Goal: Information Seeking & Learning: Learn about a topic

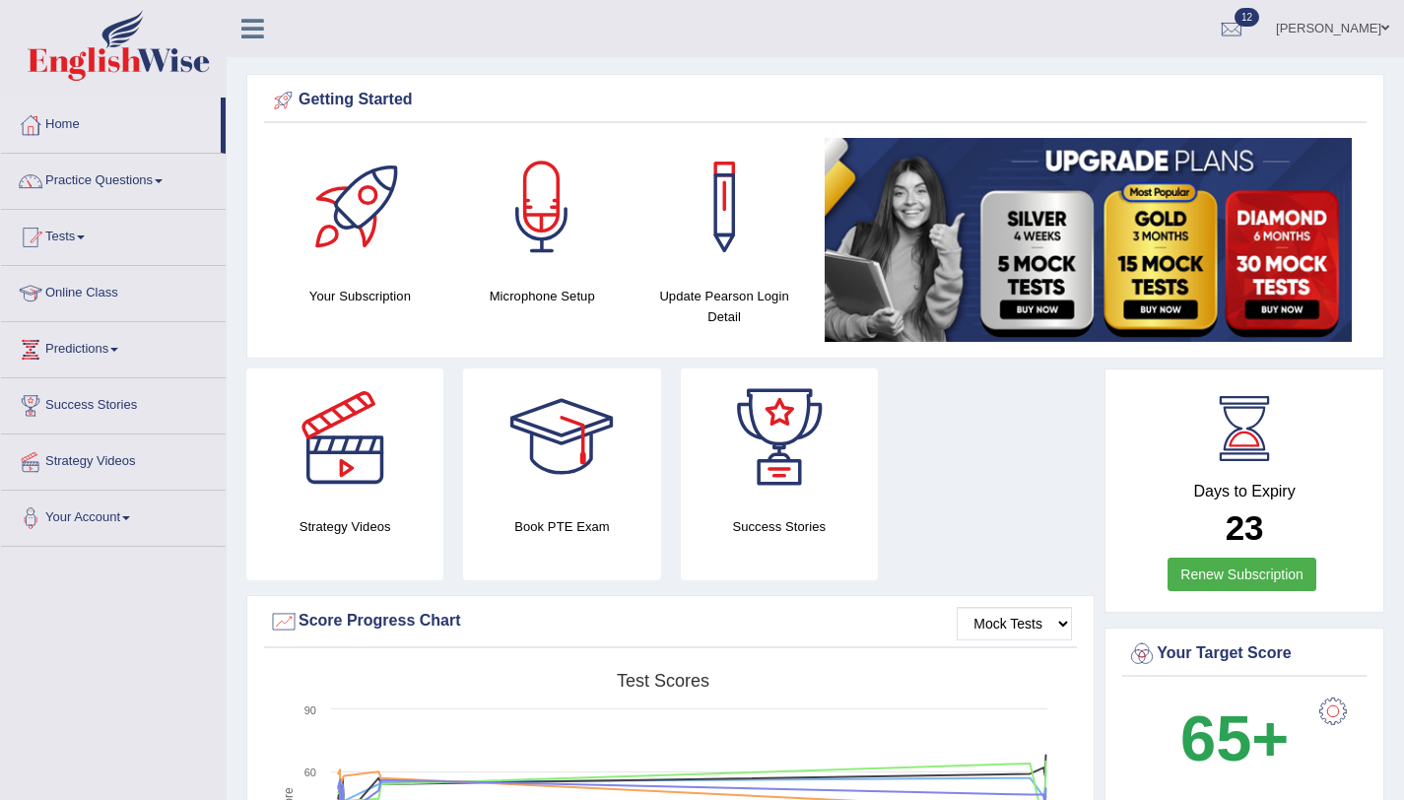
click at [103, 180] on link "Practice Questions" at bounding box center [113, 178] width 225 height 49
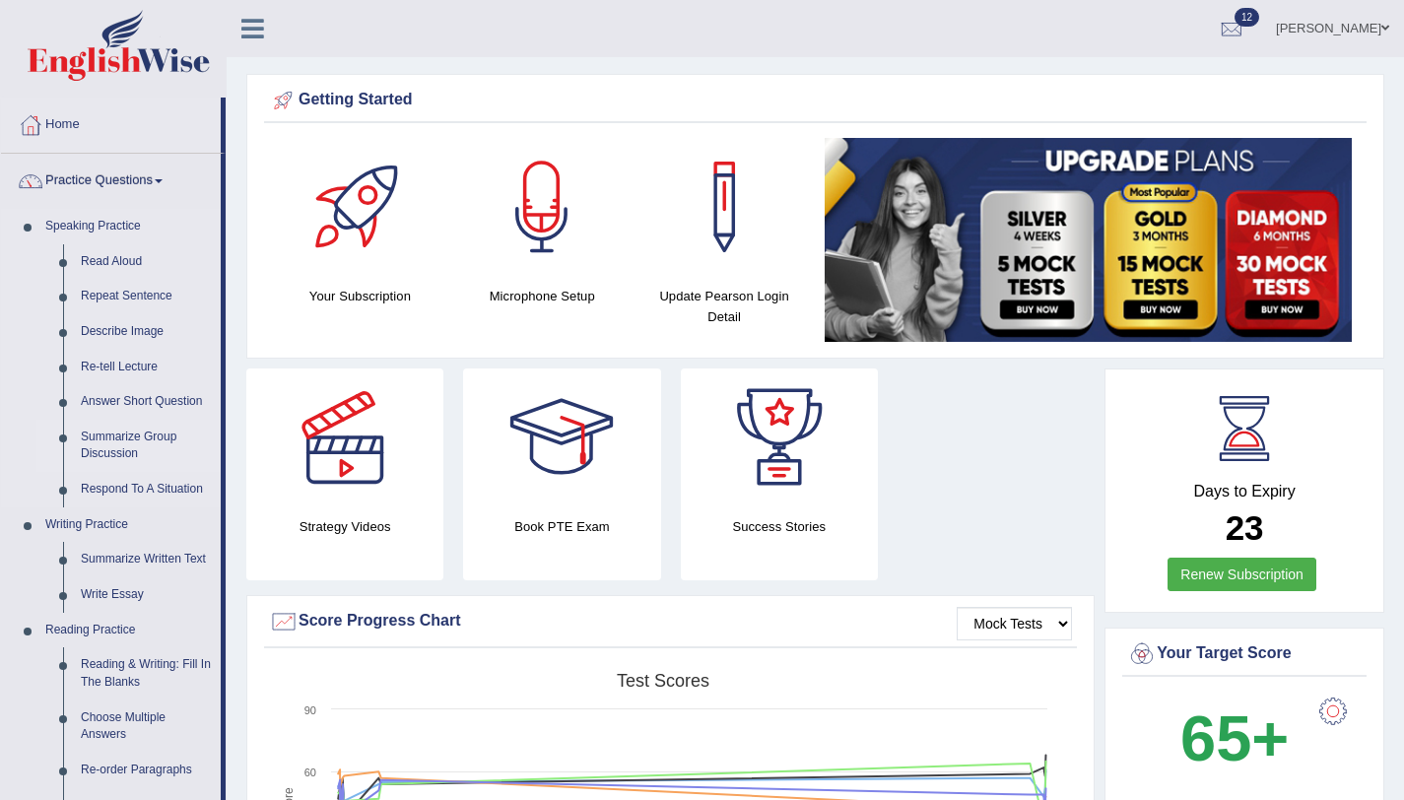
click at [135, 438] on link "Summarize Group Discussion" at bounding box center [146, 446] width 149 height 52
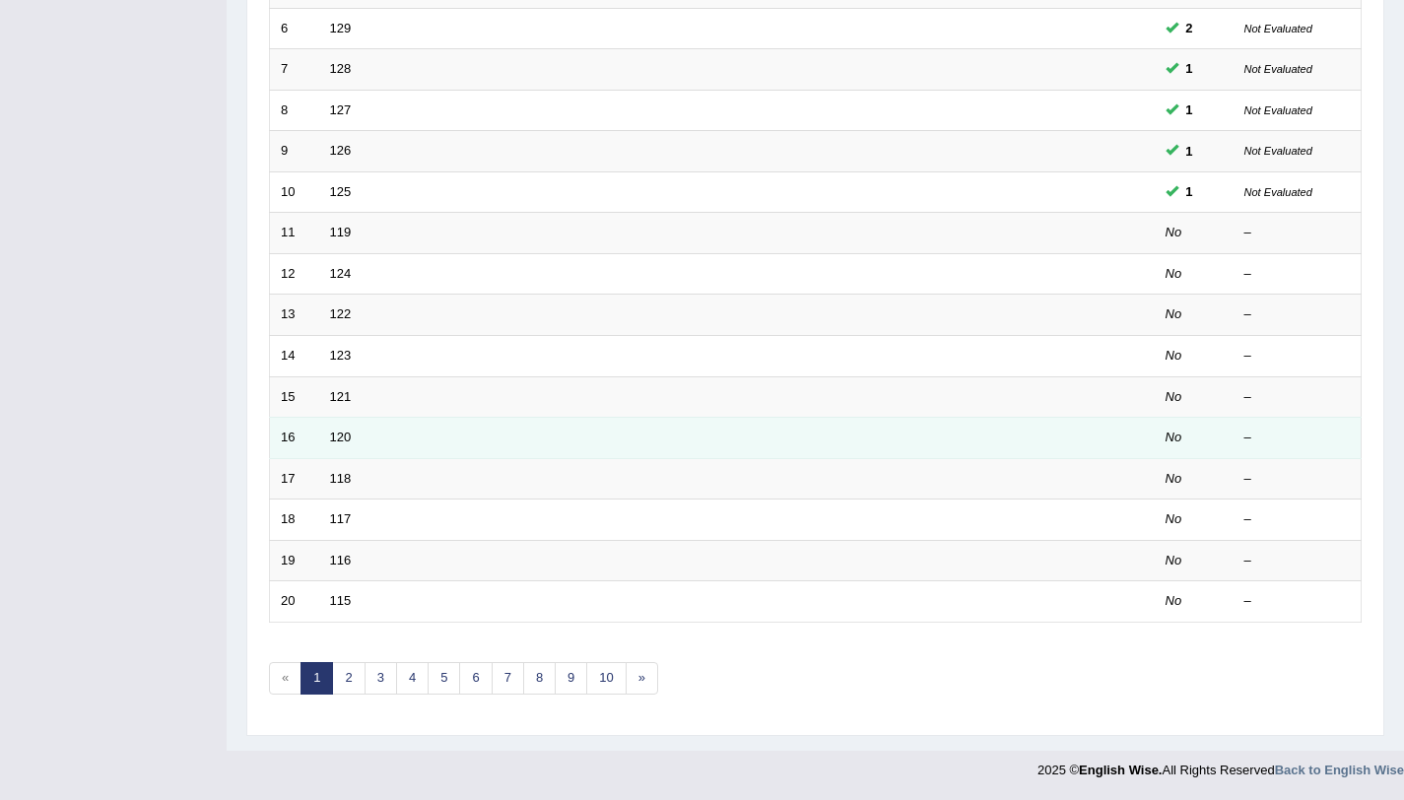
scroll to position [504, 0]
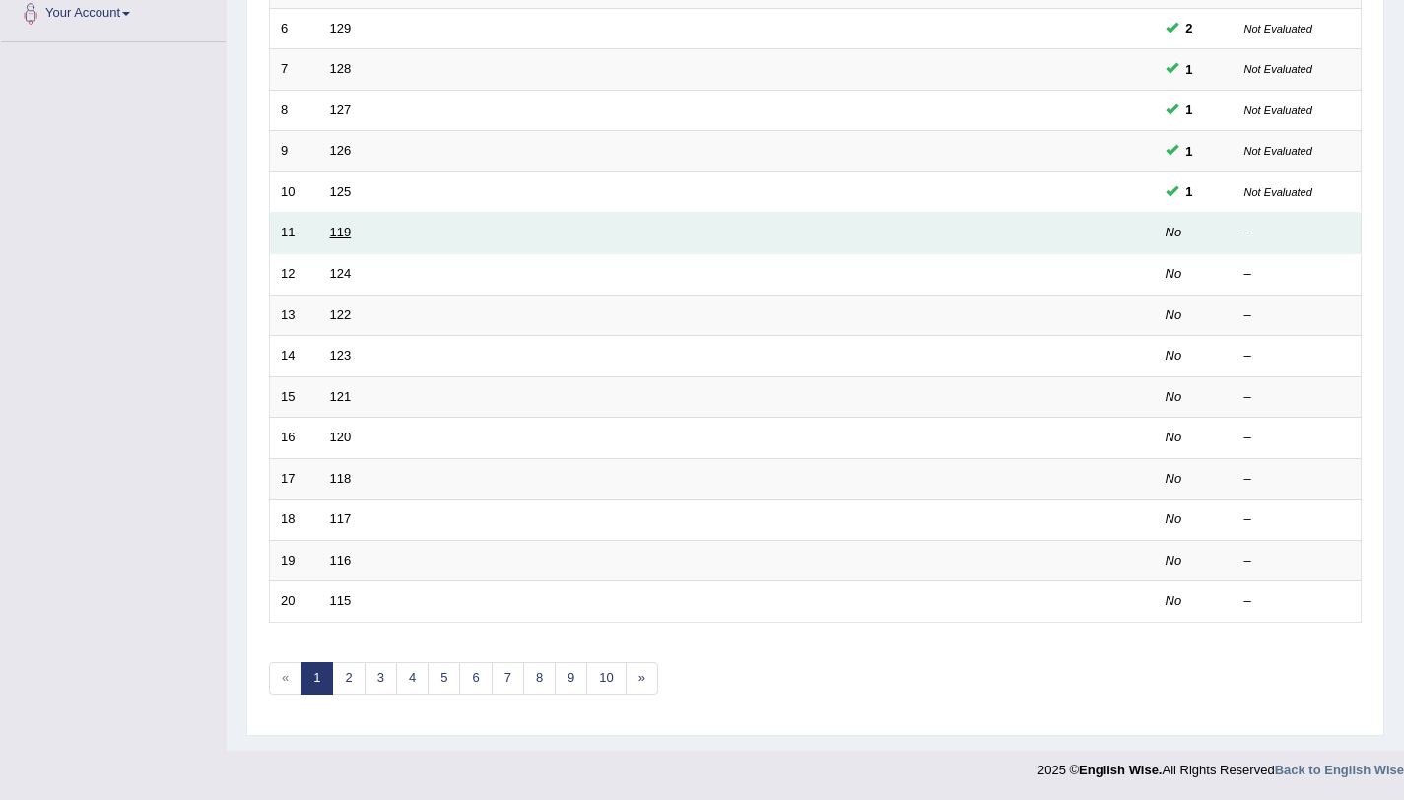
click at [330, 226] on link "119" at bounding box center [341, 232] width 22 height 15
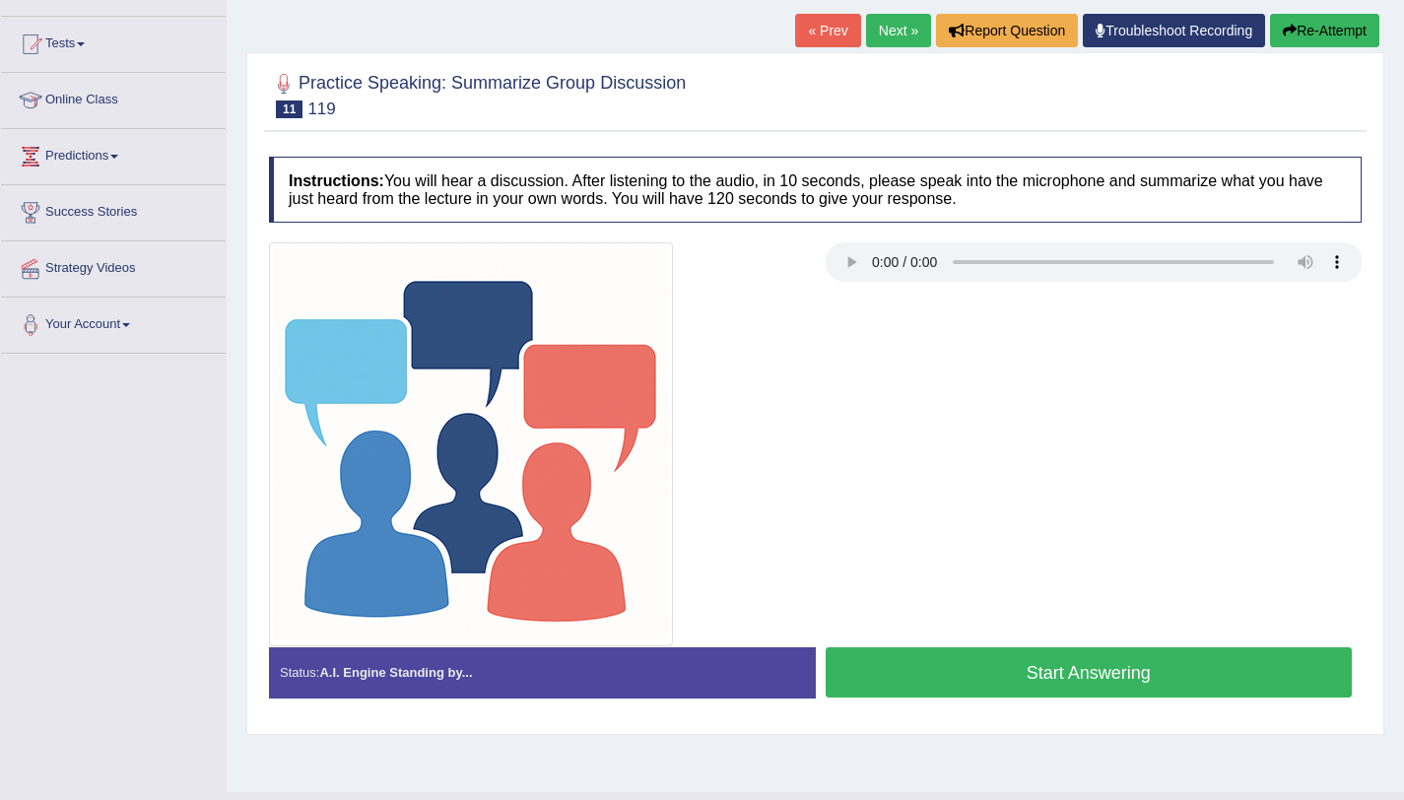
scroll to position [235, 0]
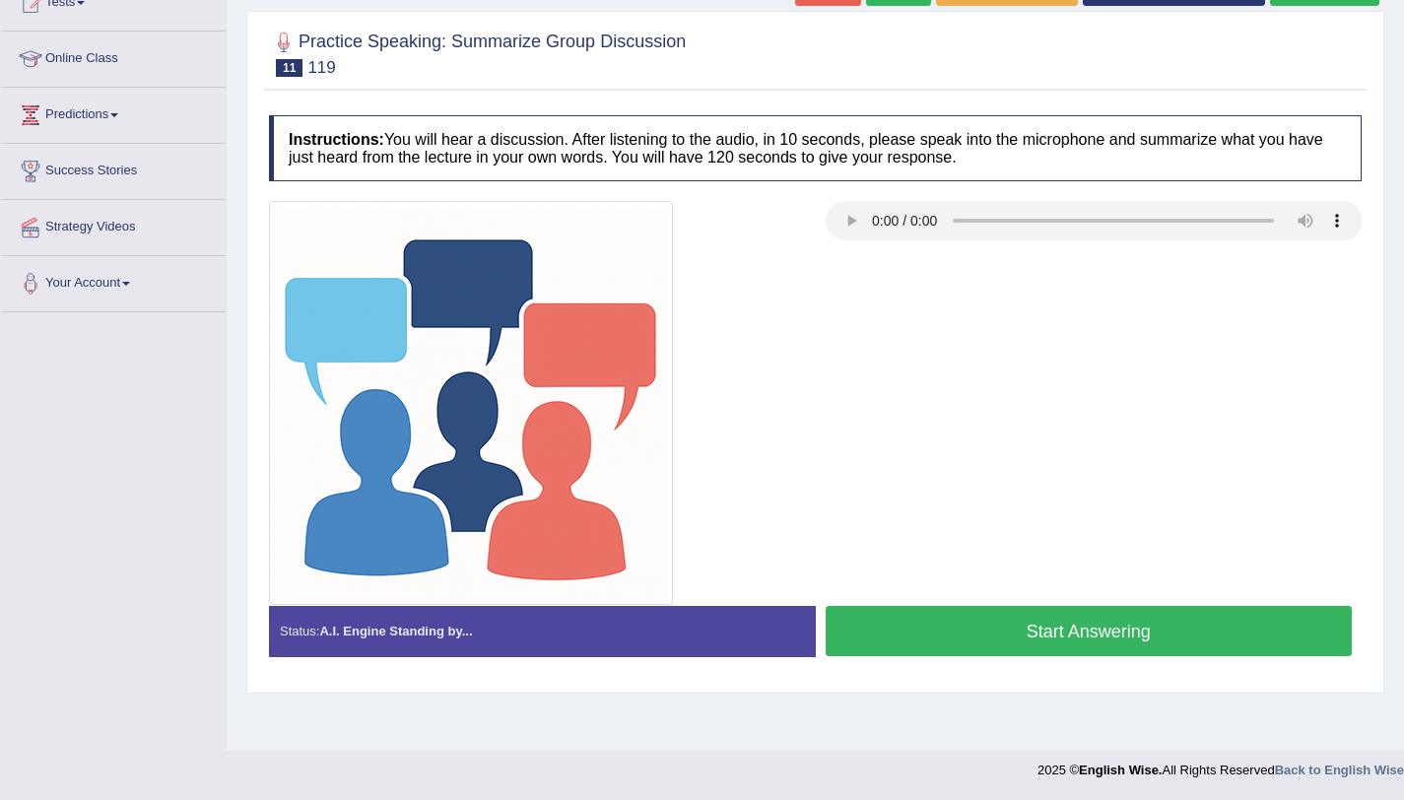
click at [1034, 625] on button "Start Answering" at bounding box center [1089, 631] width 527 height 50
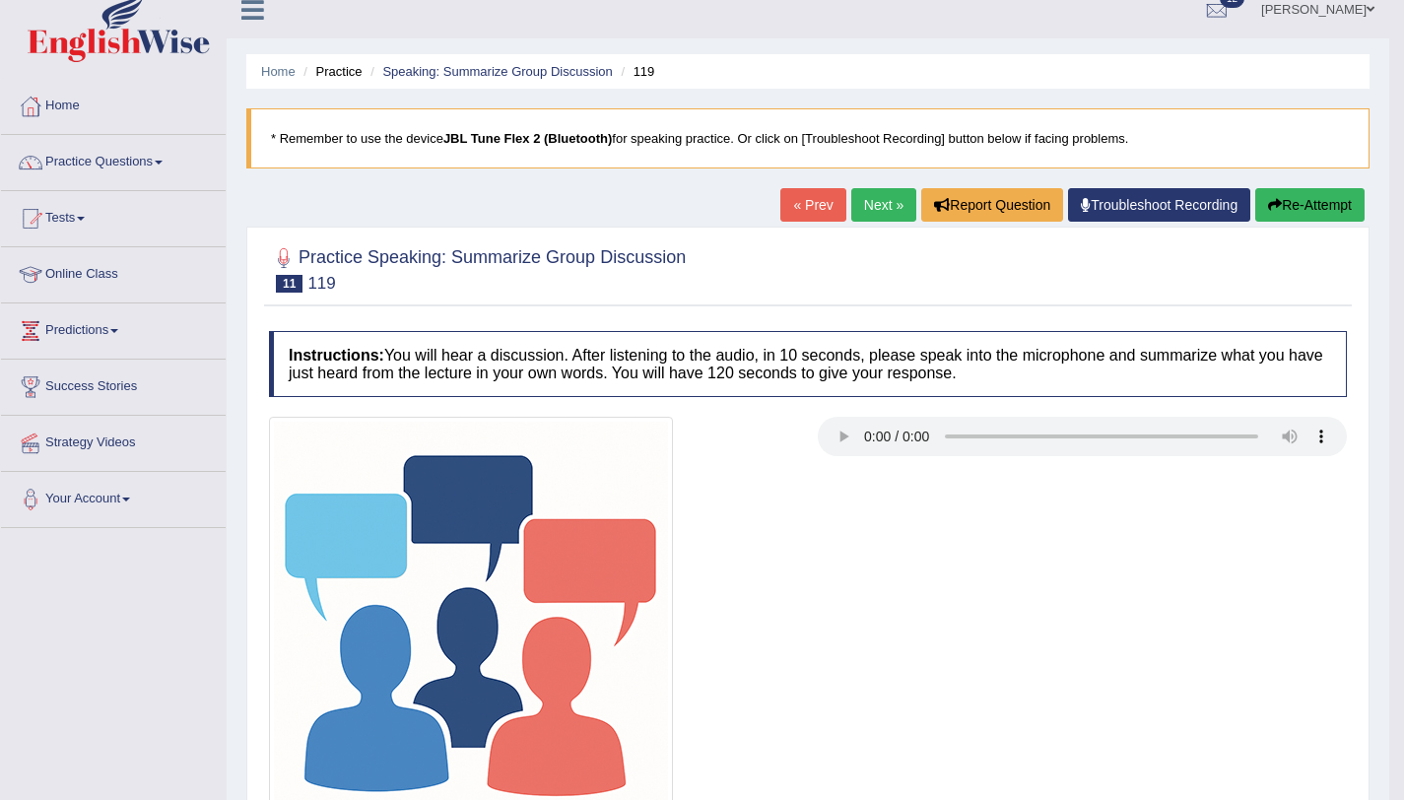
scroll to position [0, 0]
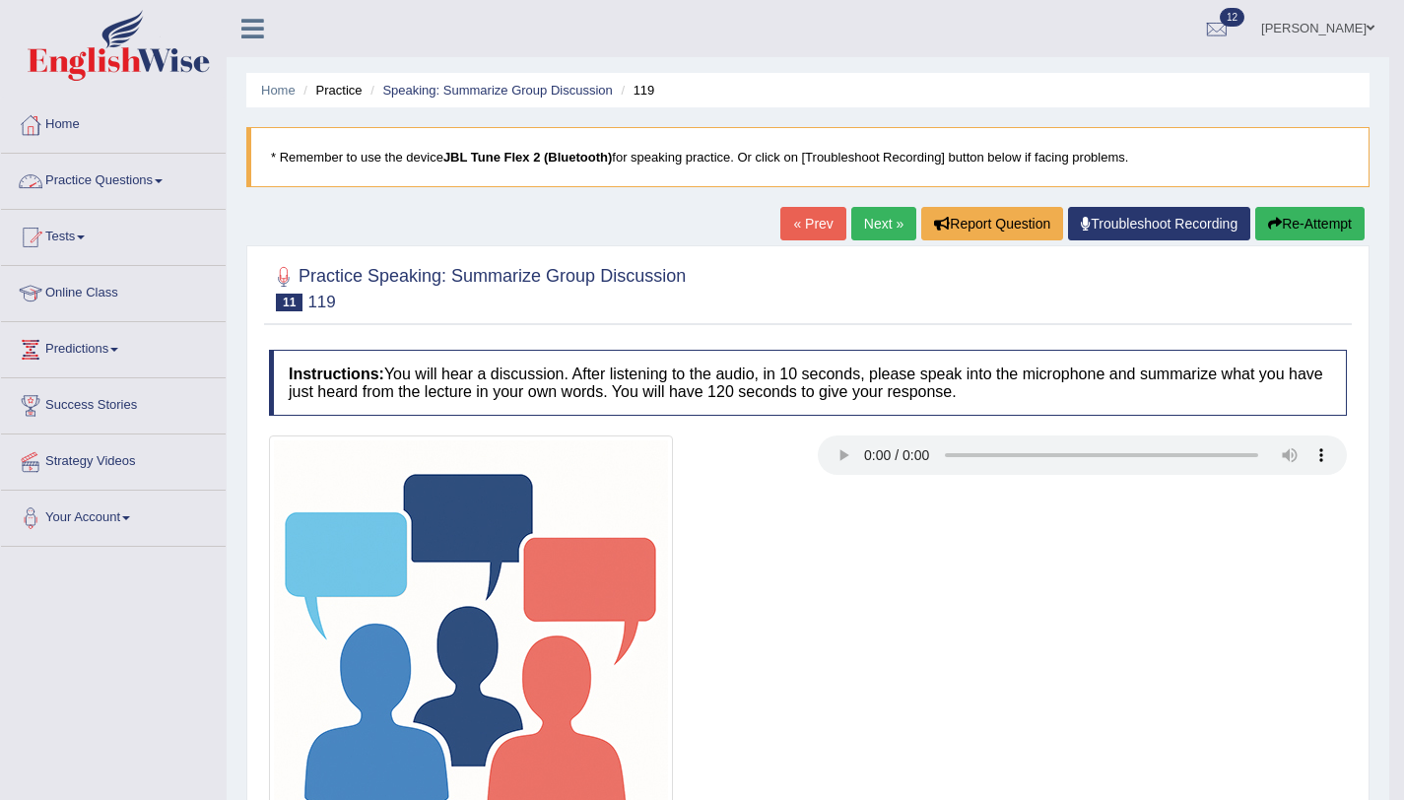
click at [121, 186] on link "Practice Questions" at bounding box center [113, 178] width 225 height 49
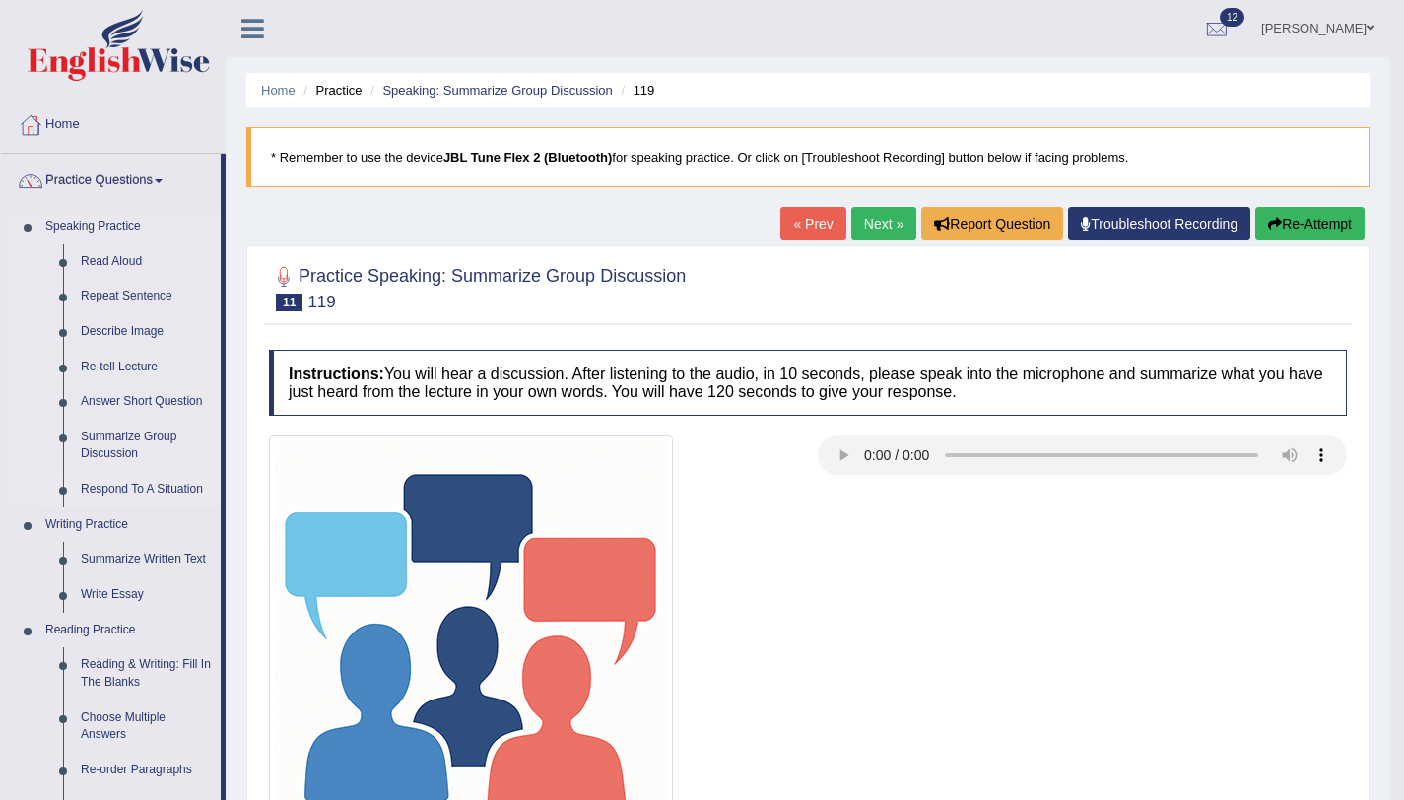
click at [136, 492] on link "Respond To A Situation" at bounding box center [146, 489] width 149 height 35
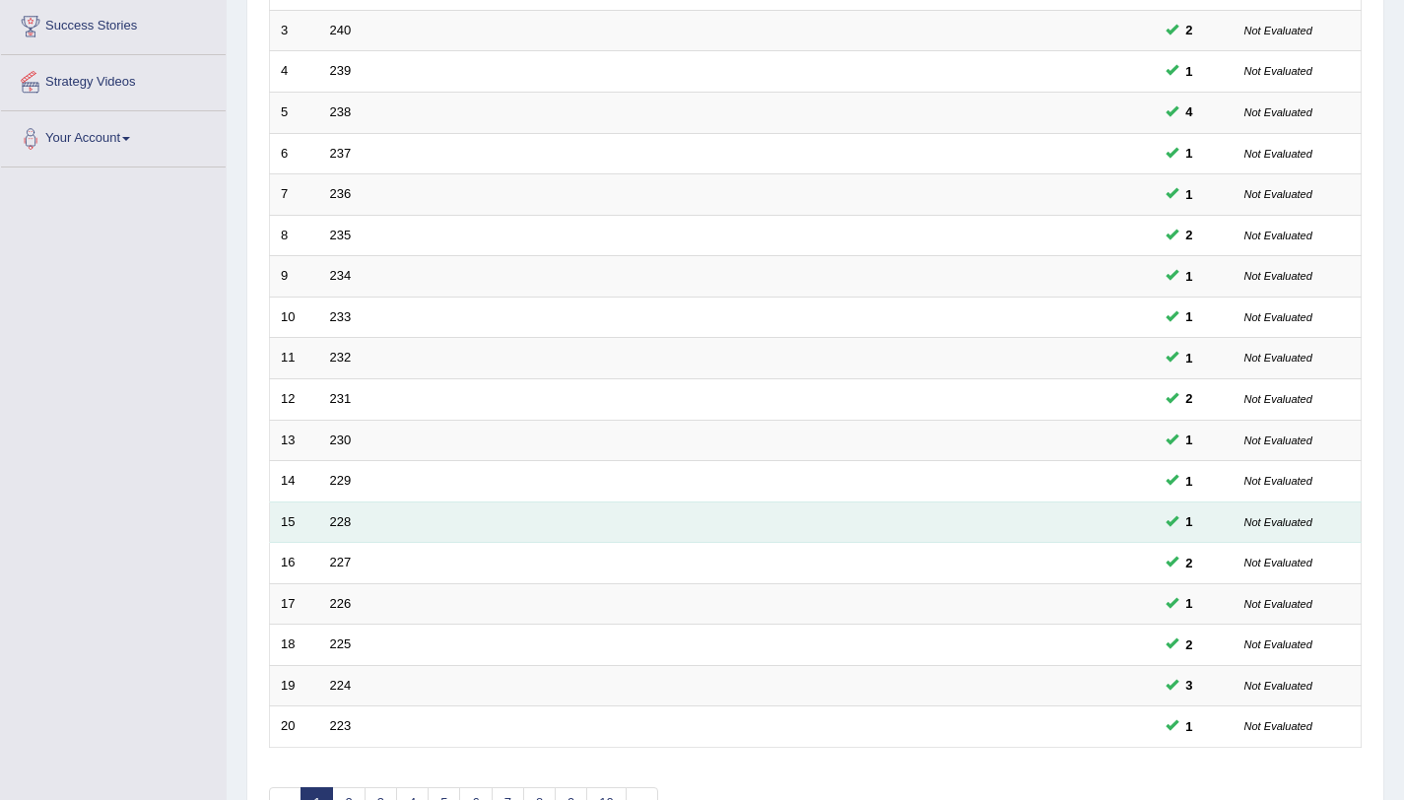
scroll to position [504, 0]
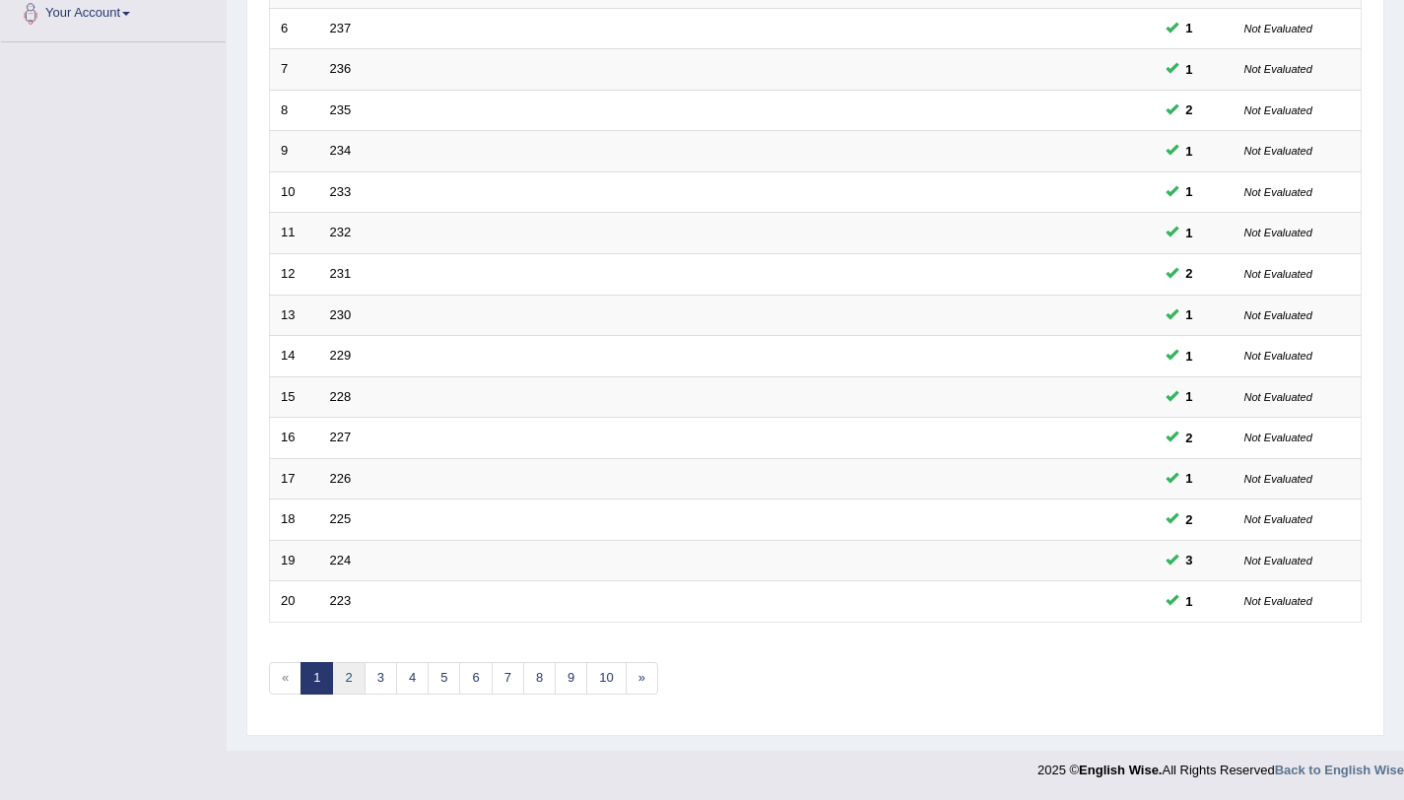
click at [353, 666] on link "2" at bounding box center [348, 678] width 33 height 33
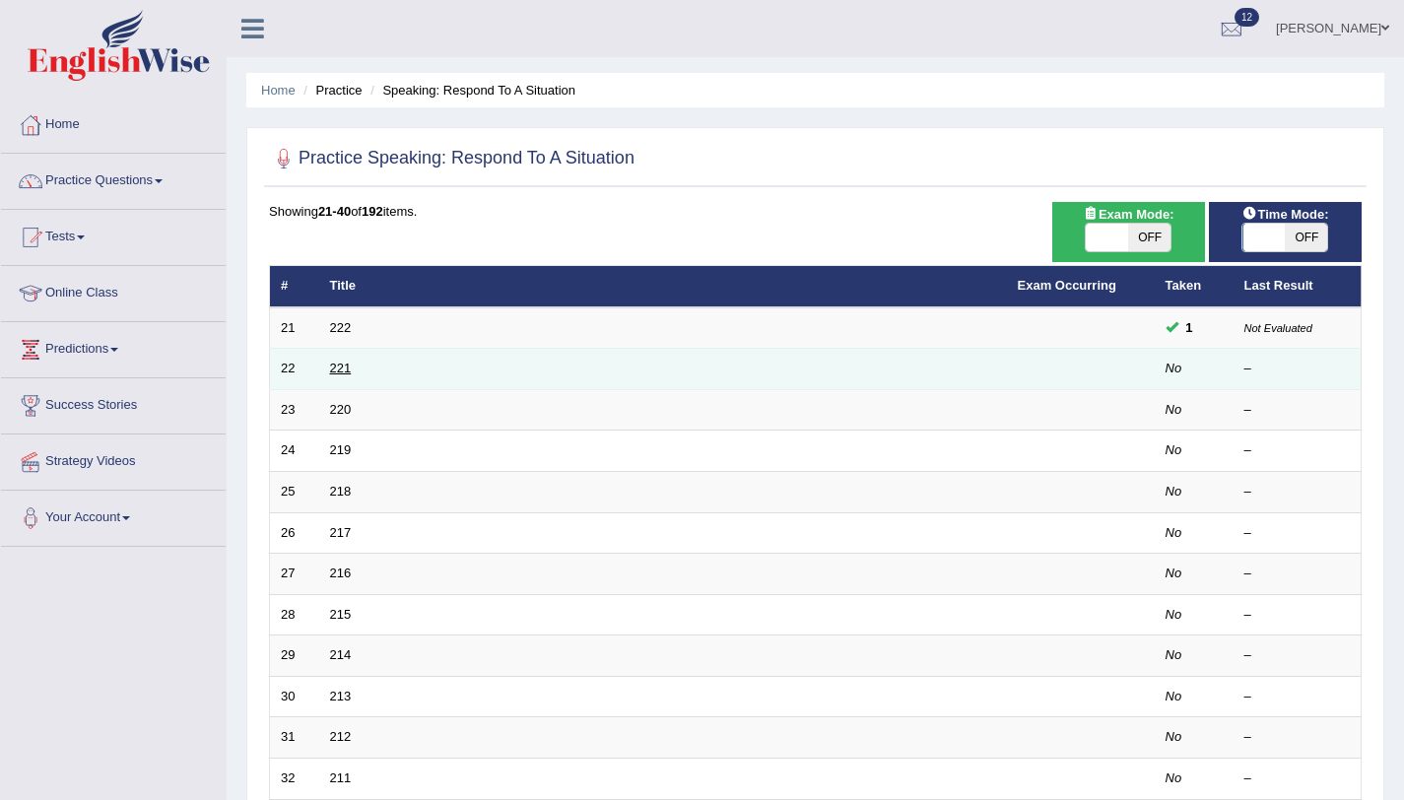
click at [340, 374] on link "221" at bounding box center [341, 368] width 22 height 15
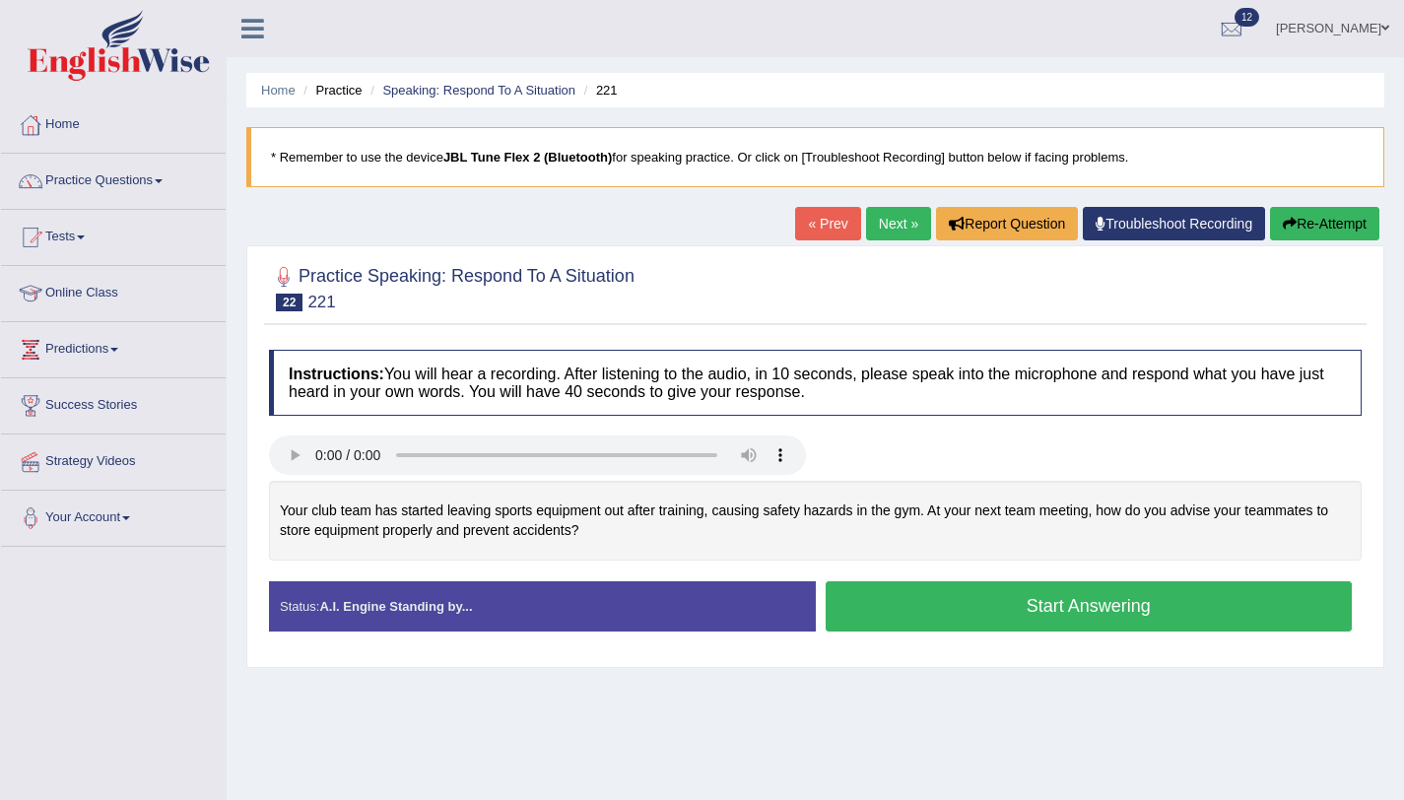
click at [880, 599] on button "Start Answering" at bounding box center [1089, 606] width 527 height 50
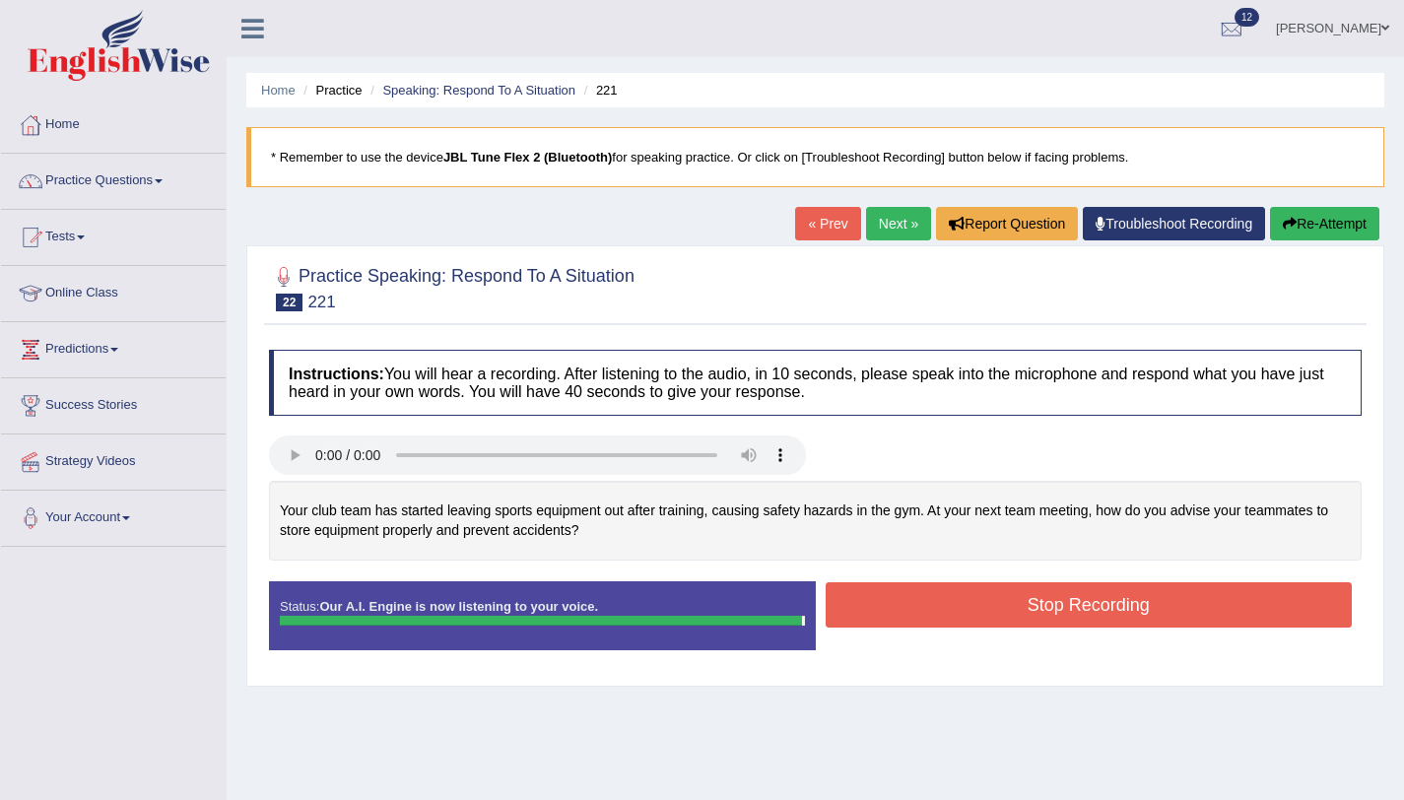
click at [880, 599] on button "Stop Recording" at bounding box center [1089, 604] width 527 height 45
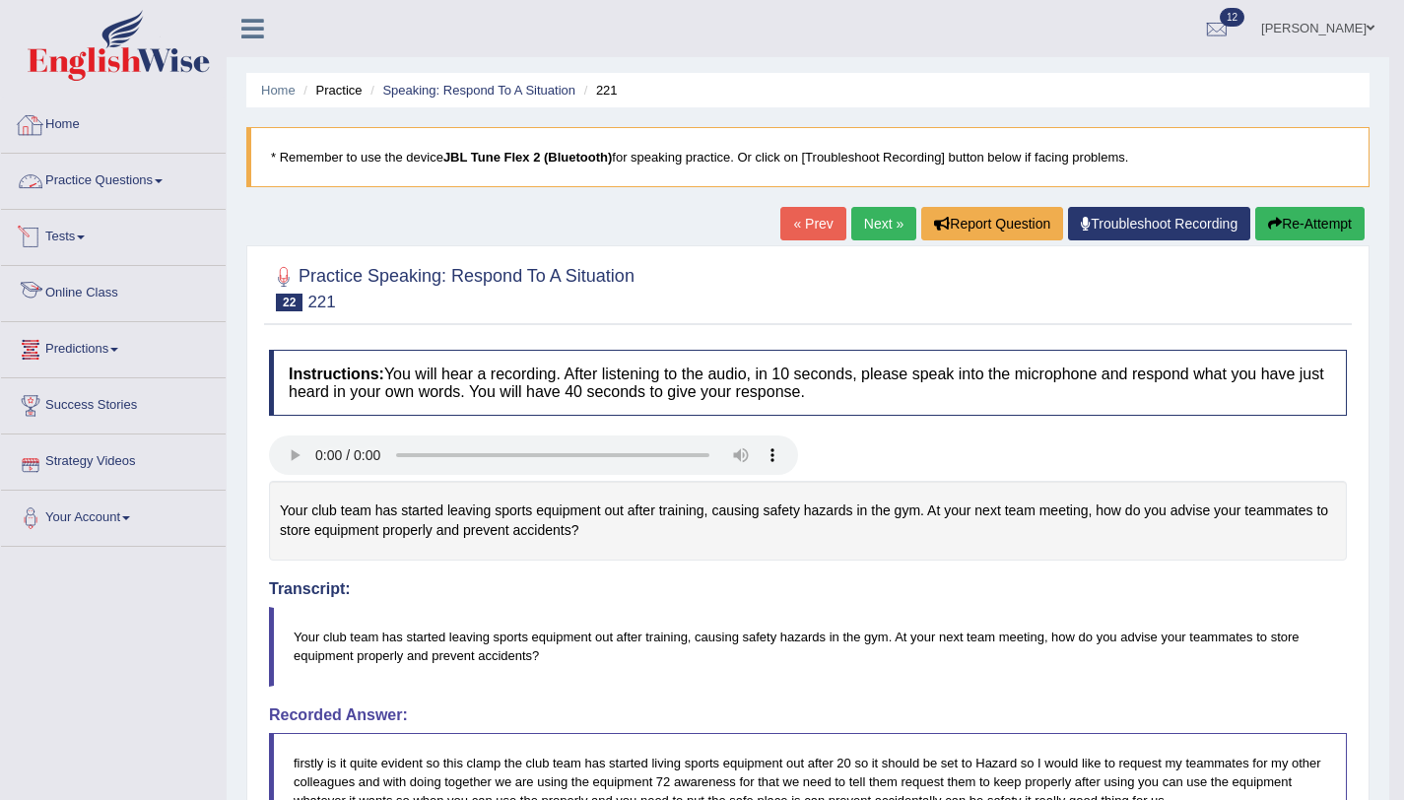
click at [66, 123] on link "Home" at bounding box center [113, 122] width 225 height 49
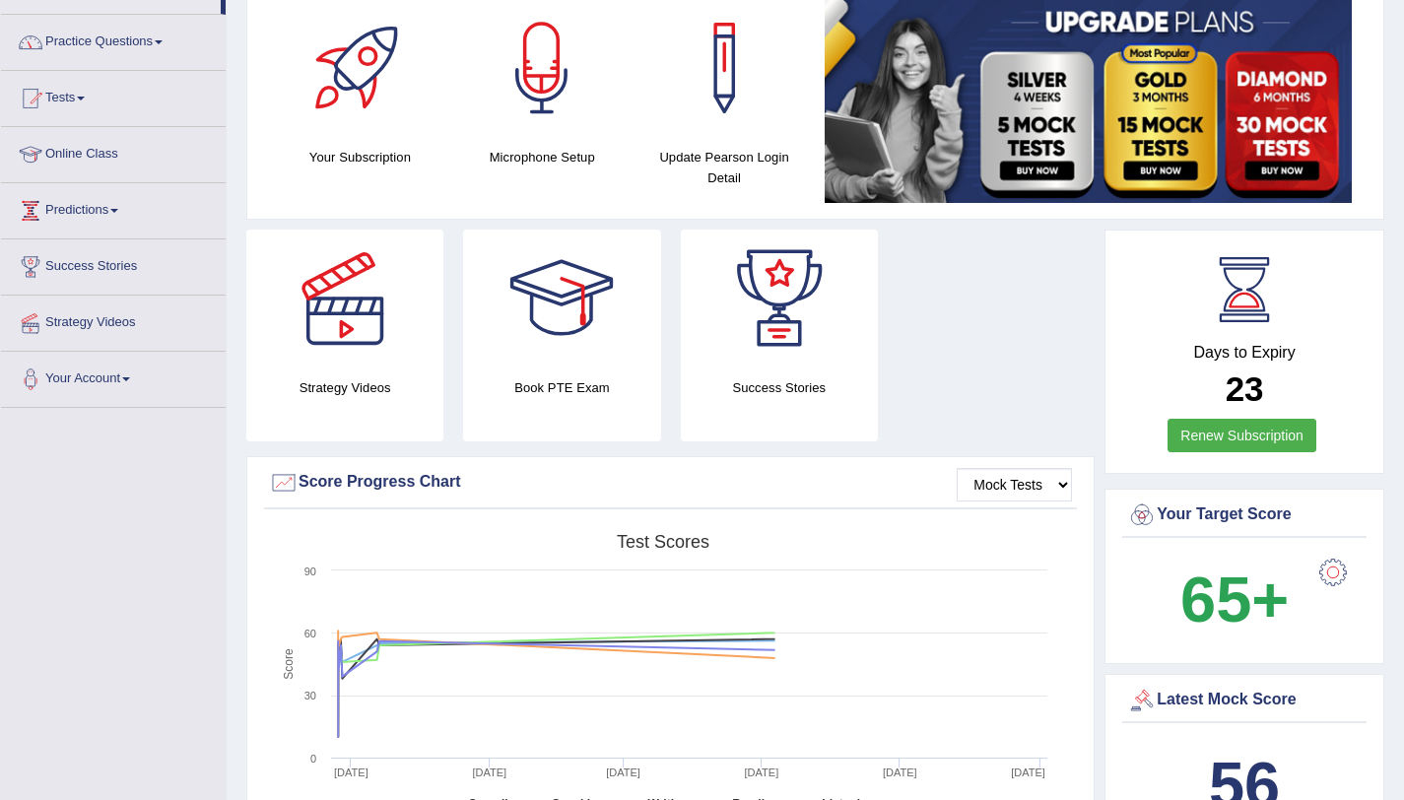
scroll to position [563, 0]
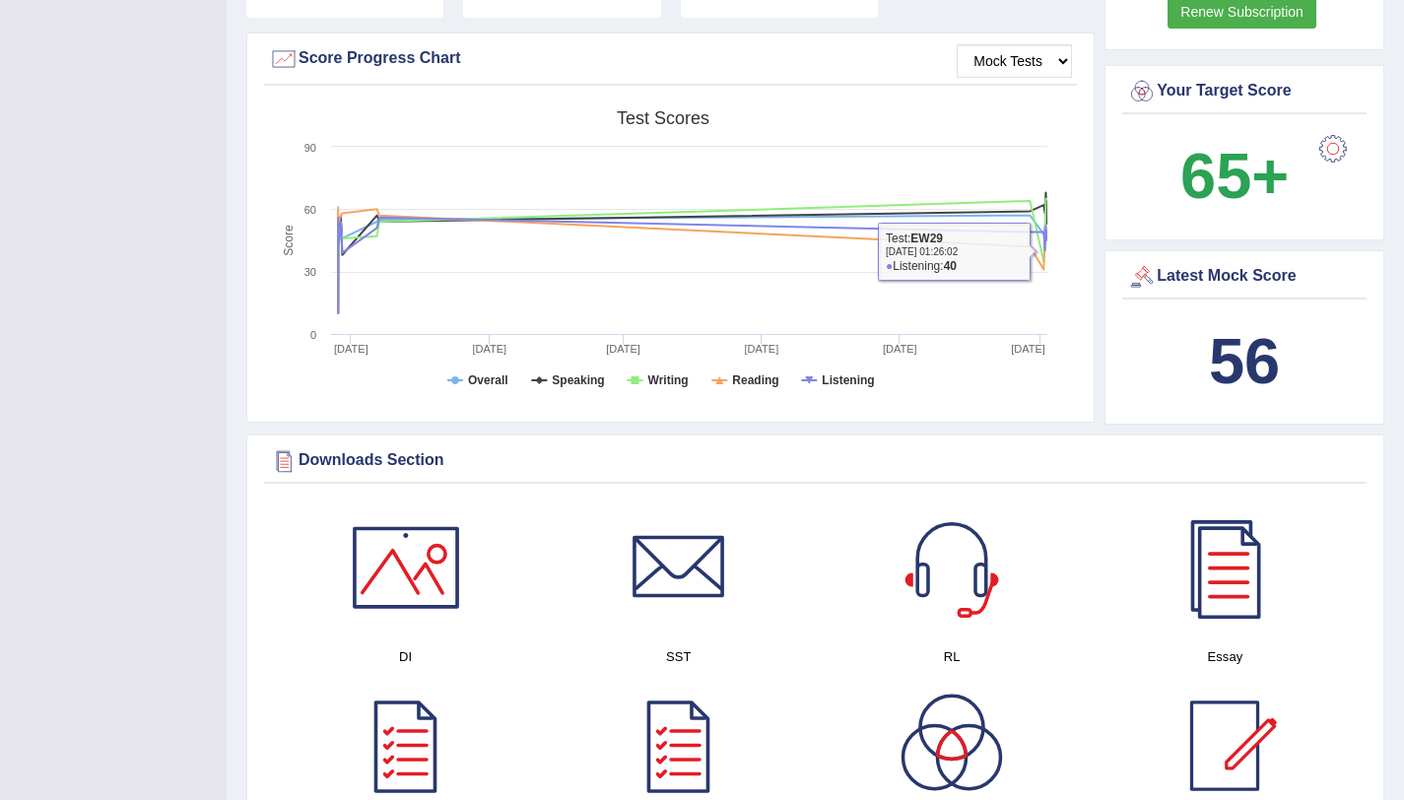
click at [1137, 335] on div "56" at bounding box center [1244, 361] width 235 height 95
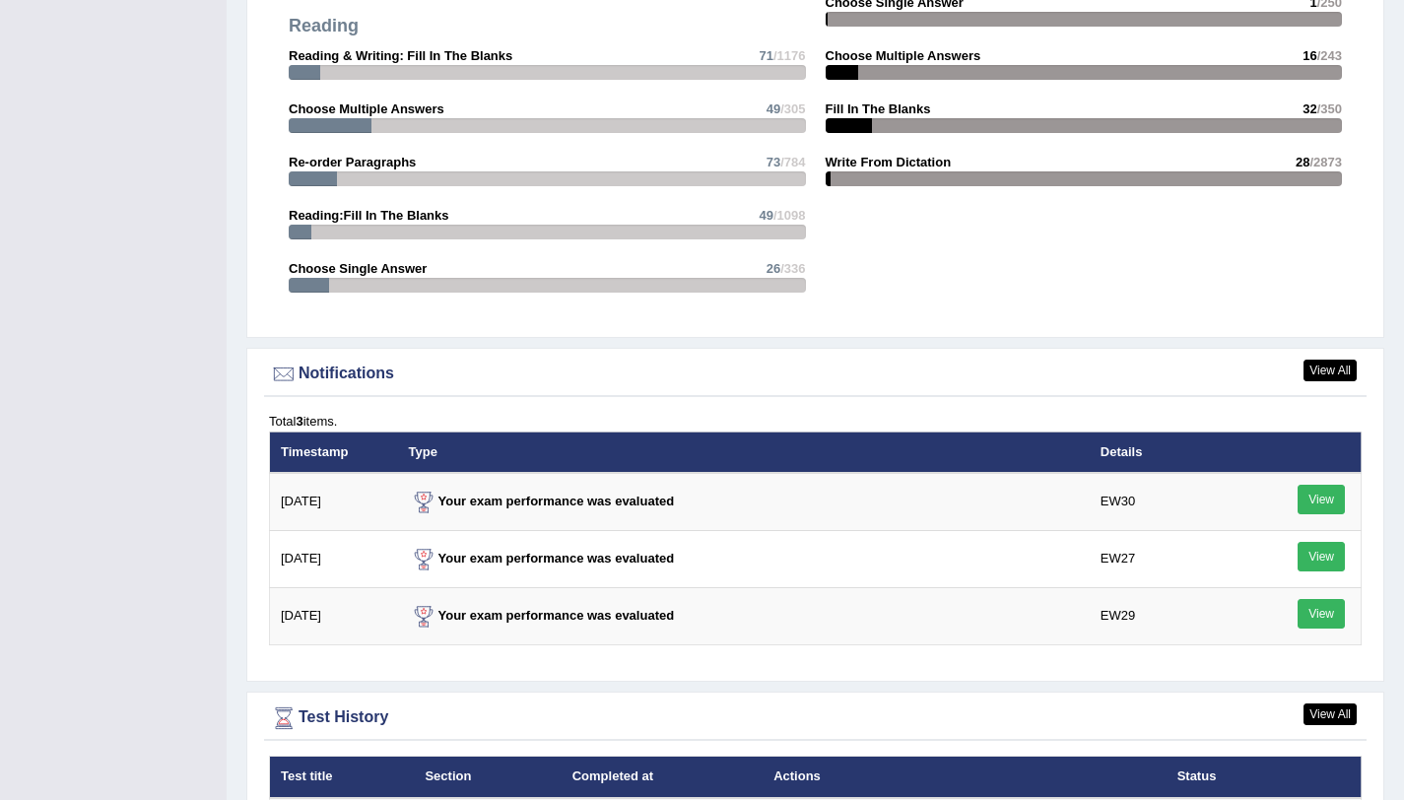
scroll to position [2108, 0]
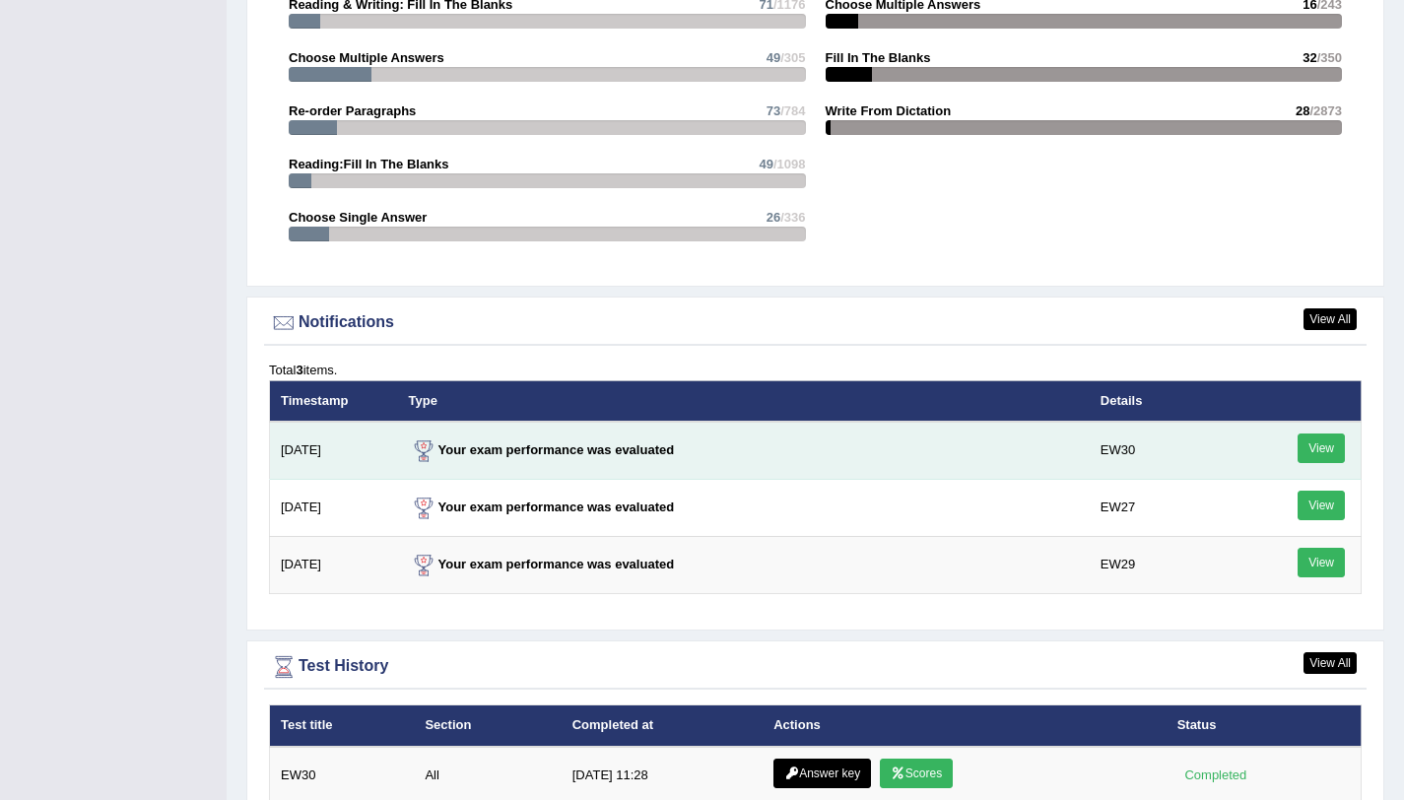
click at [1307, 445] on link "View" at bounding box center [1321, 449] width 47 height 30
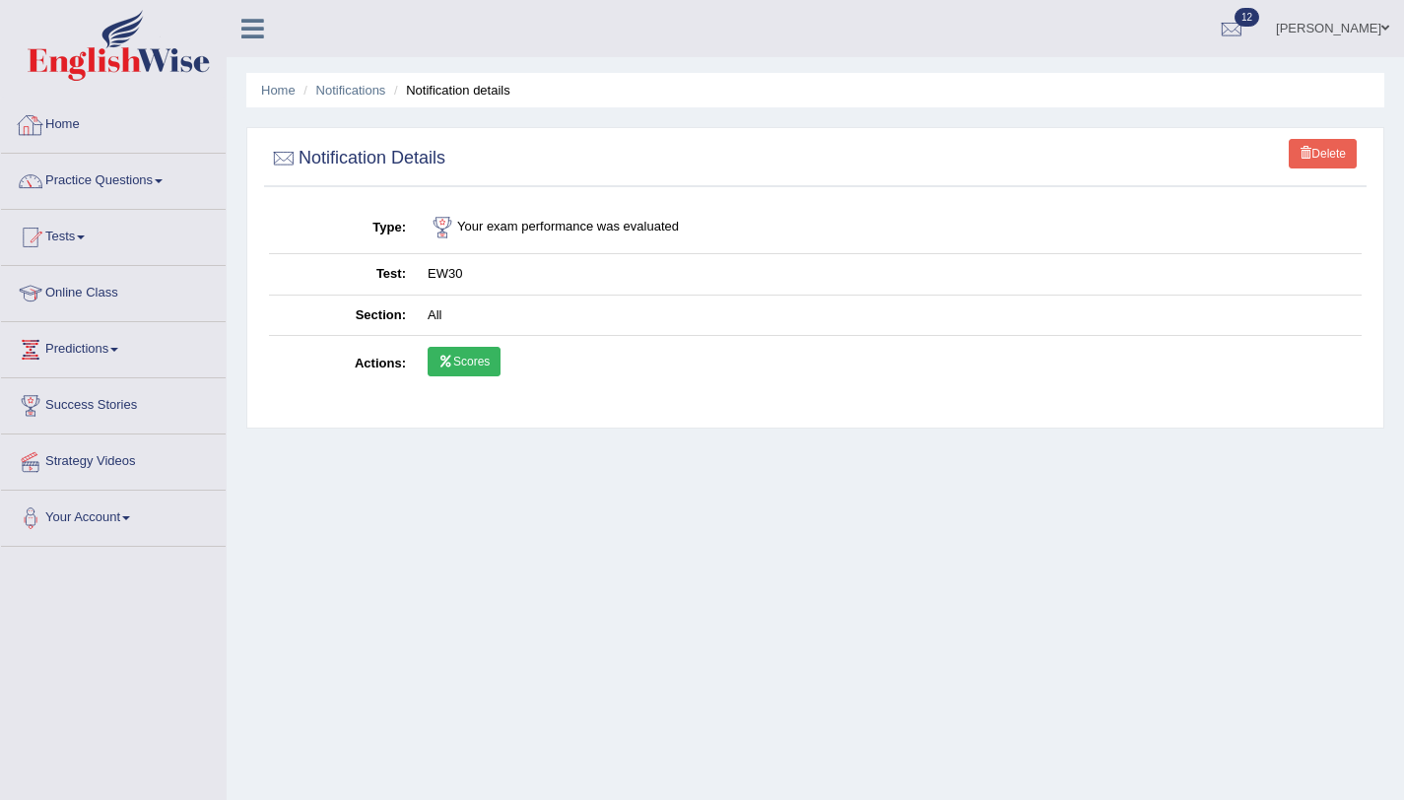
click at [57, 123] on link "Home" at bounding box center [113, 122] width 225 height 49
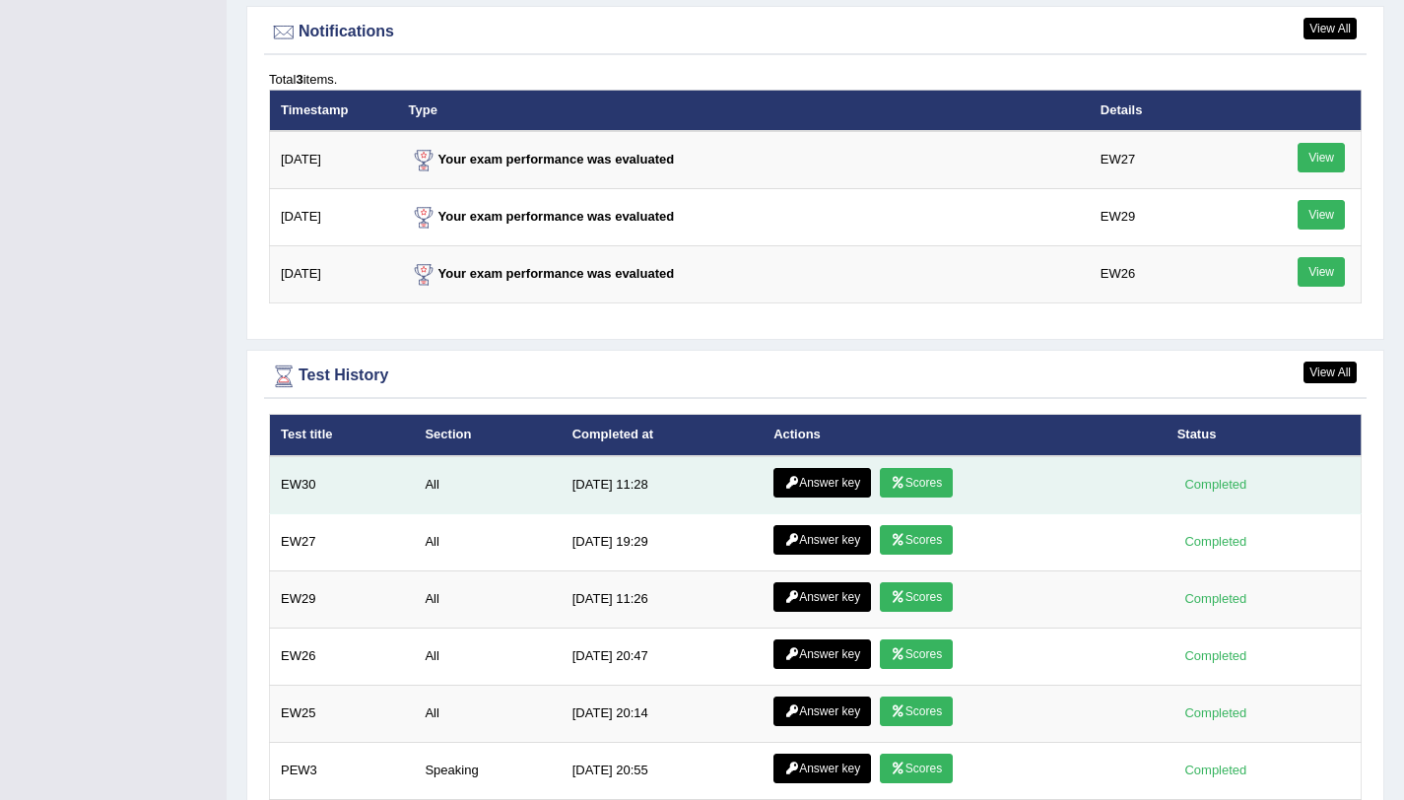
scroll to position [2553, 0]
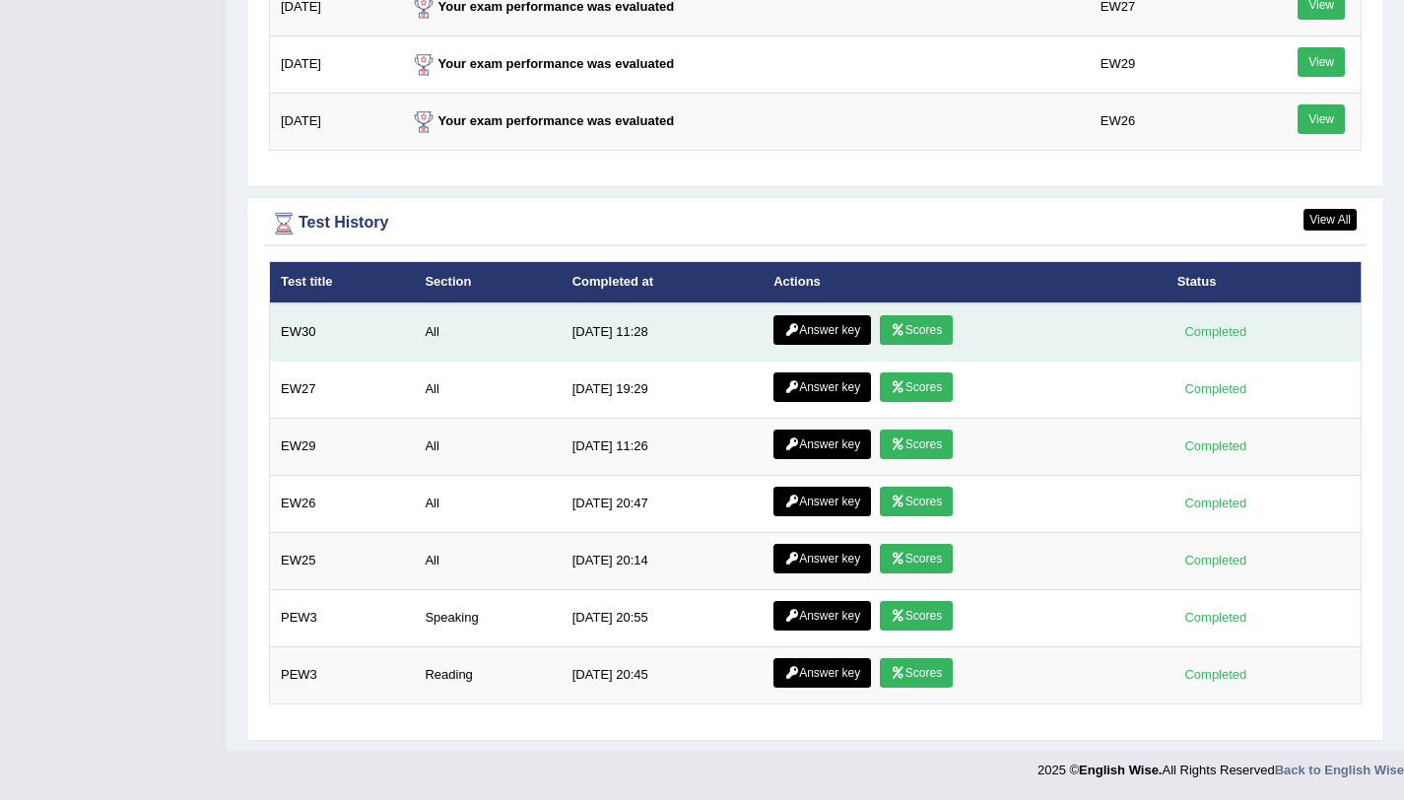
click at [926, 325] on link "Scores" at bounding box center [916, 330] width 73 height 30
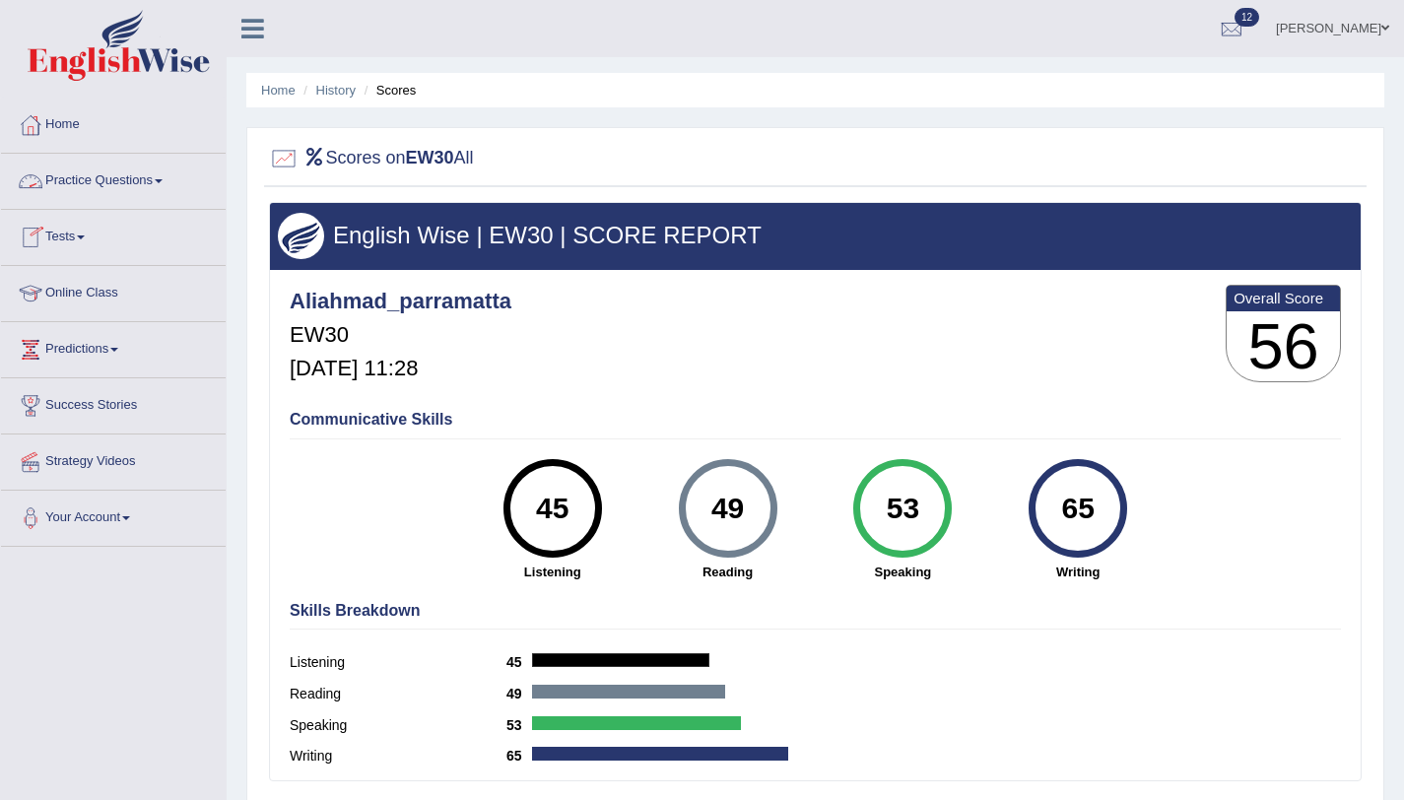
click at [164, 184] on link "Practice Questions" at bounding box center [113, 178] width 225 height 49
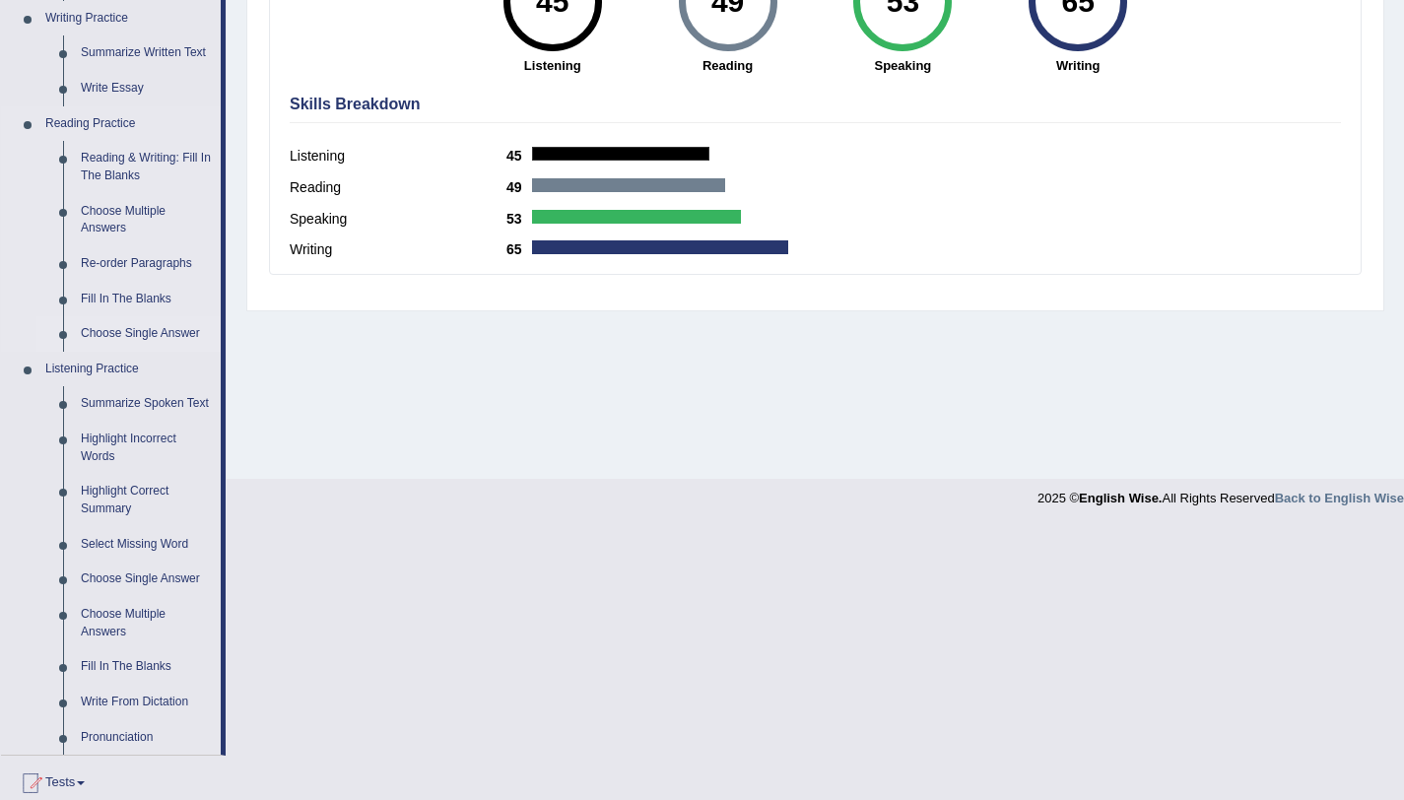
scroll to position [617, 0]
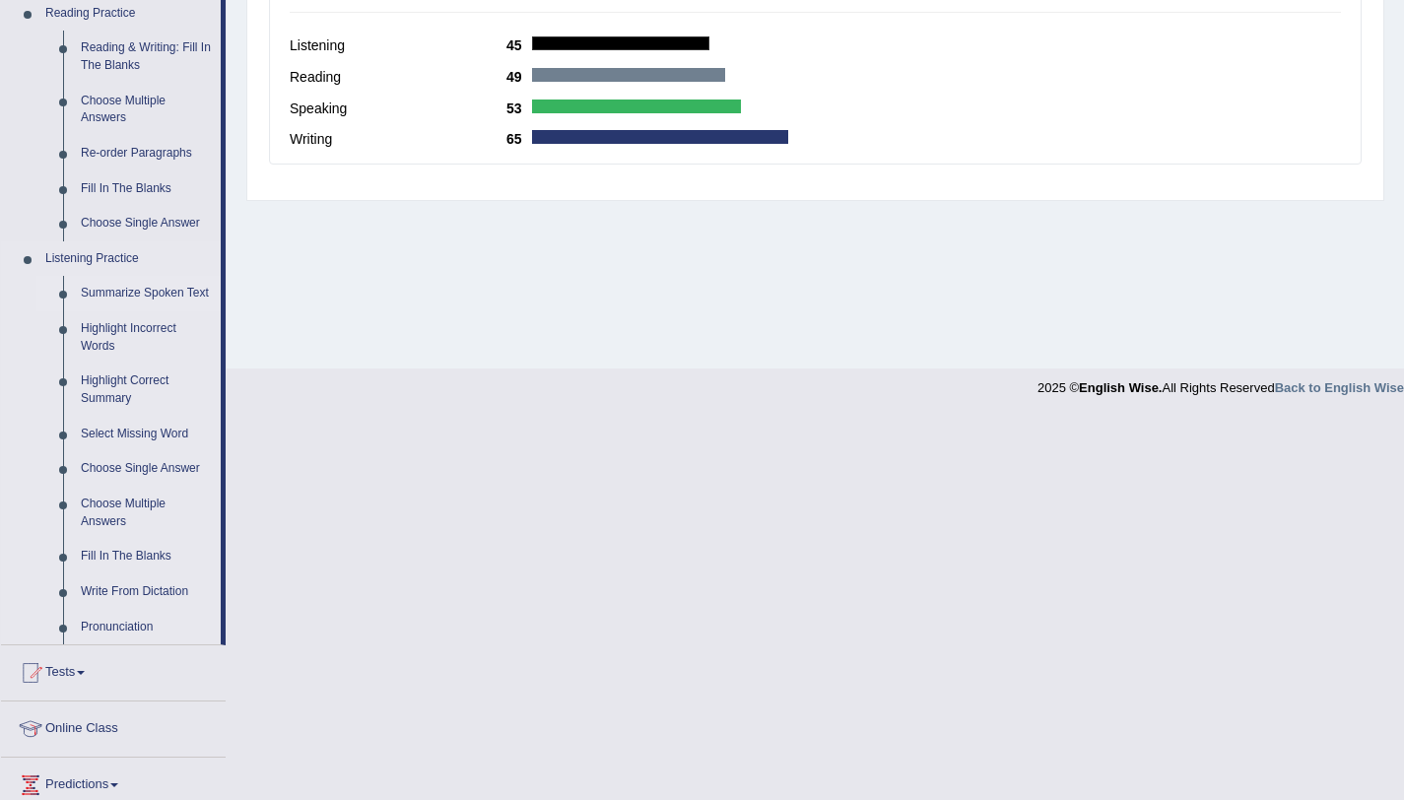
click at [143, 298] on link "Summarize Spoken Text" at bounding box center [146, 293] width 149 height 35
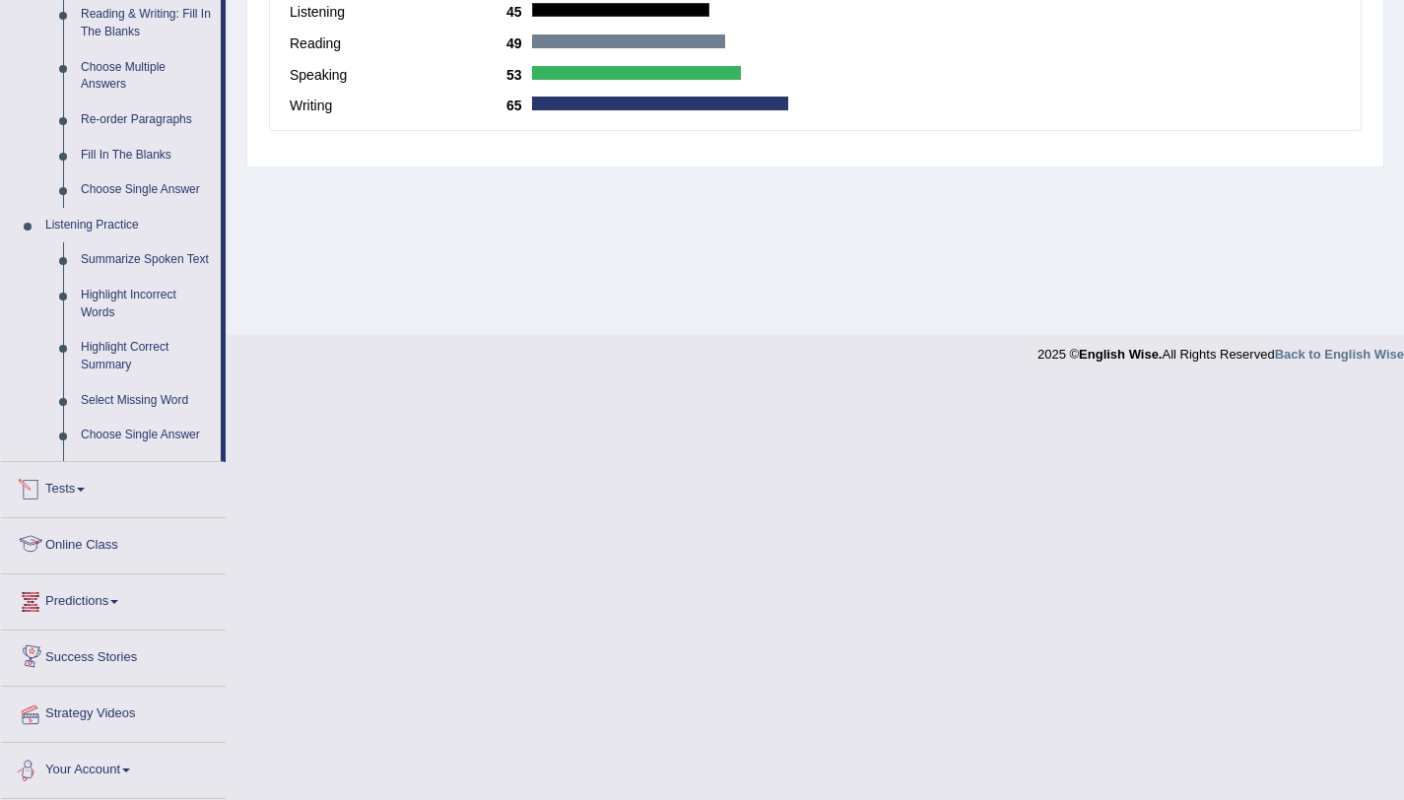
scroll to position [575, 0]
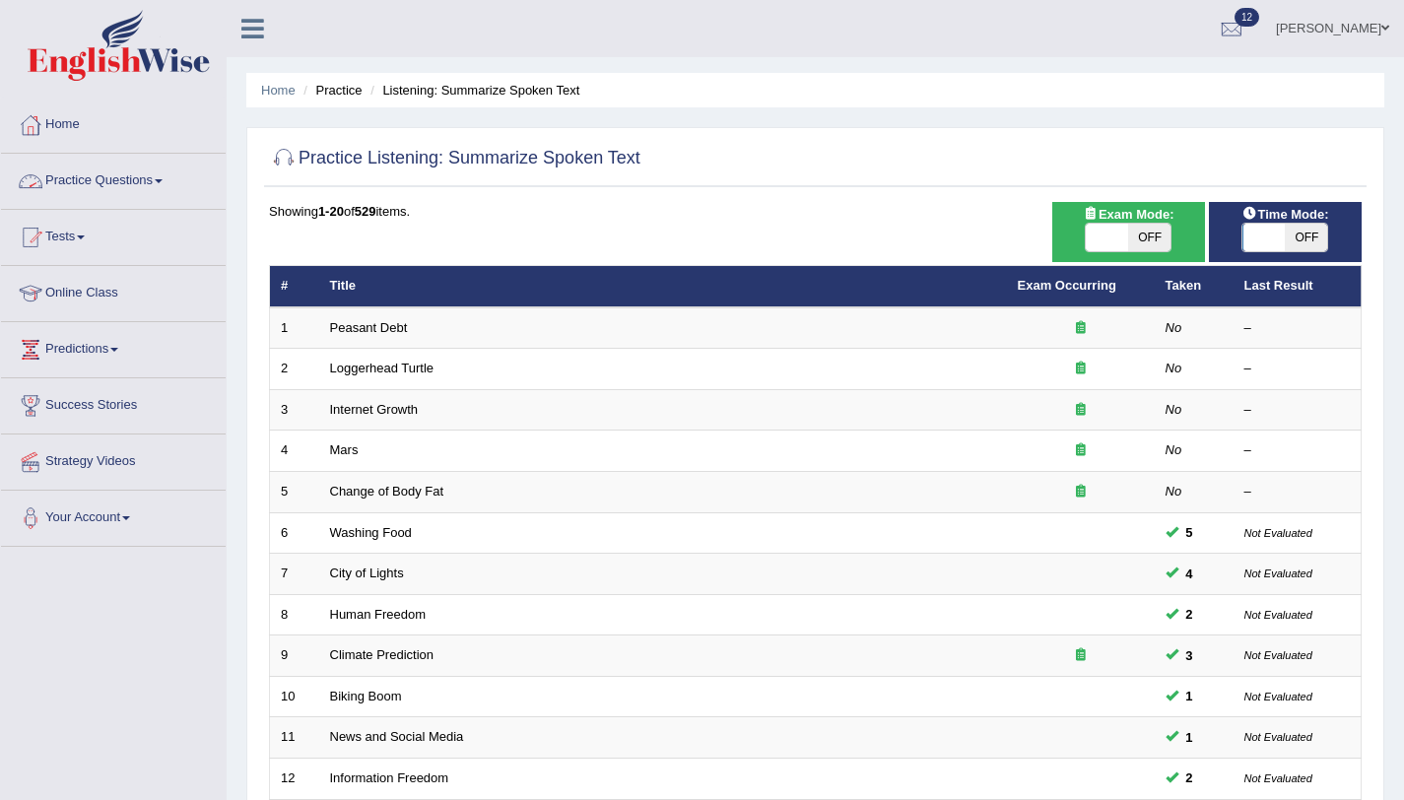
click at [119, 184] on link "Practice Questions" at bounding box center [113, 178] width 225 height 49
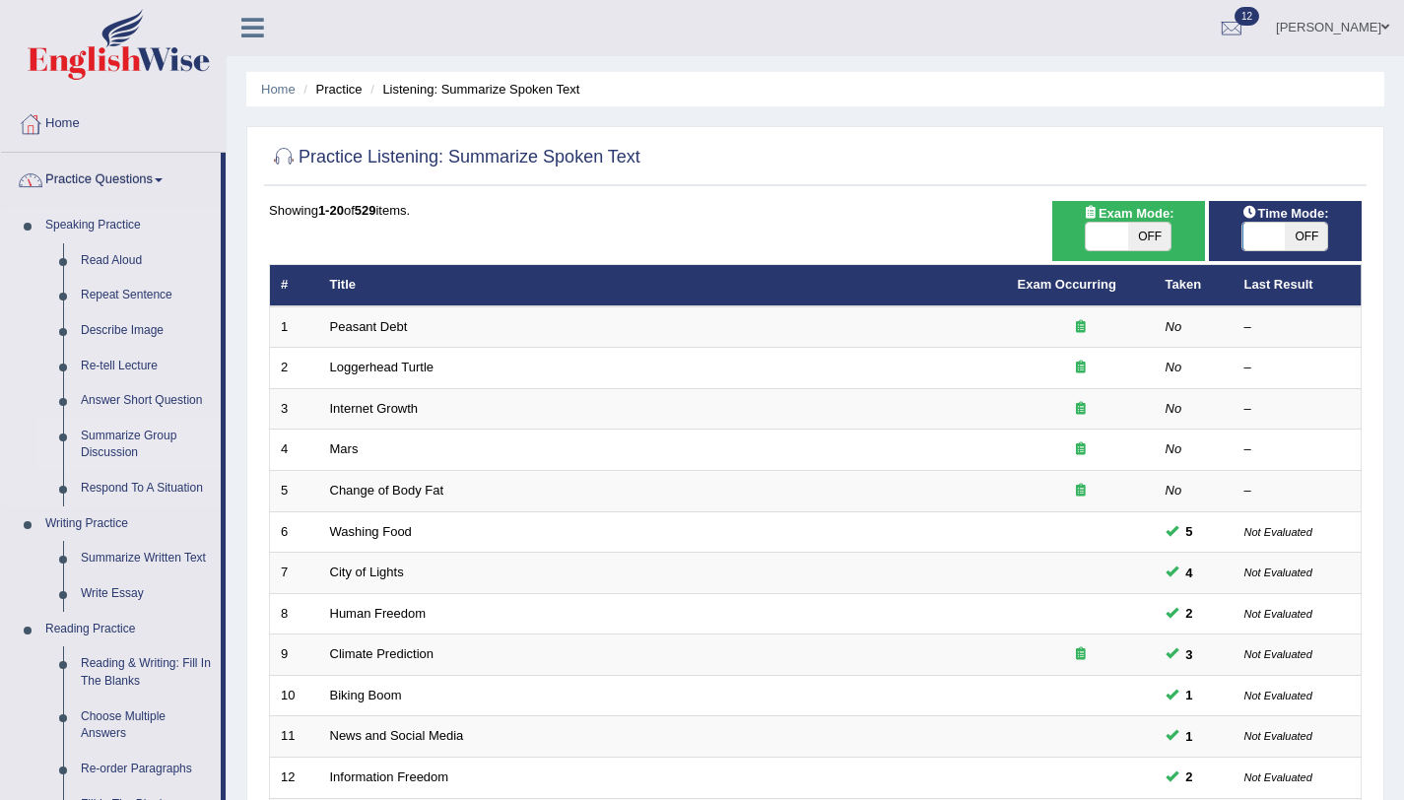
scroll to position [651, 0]
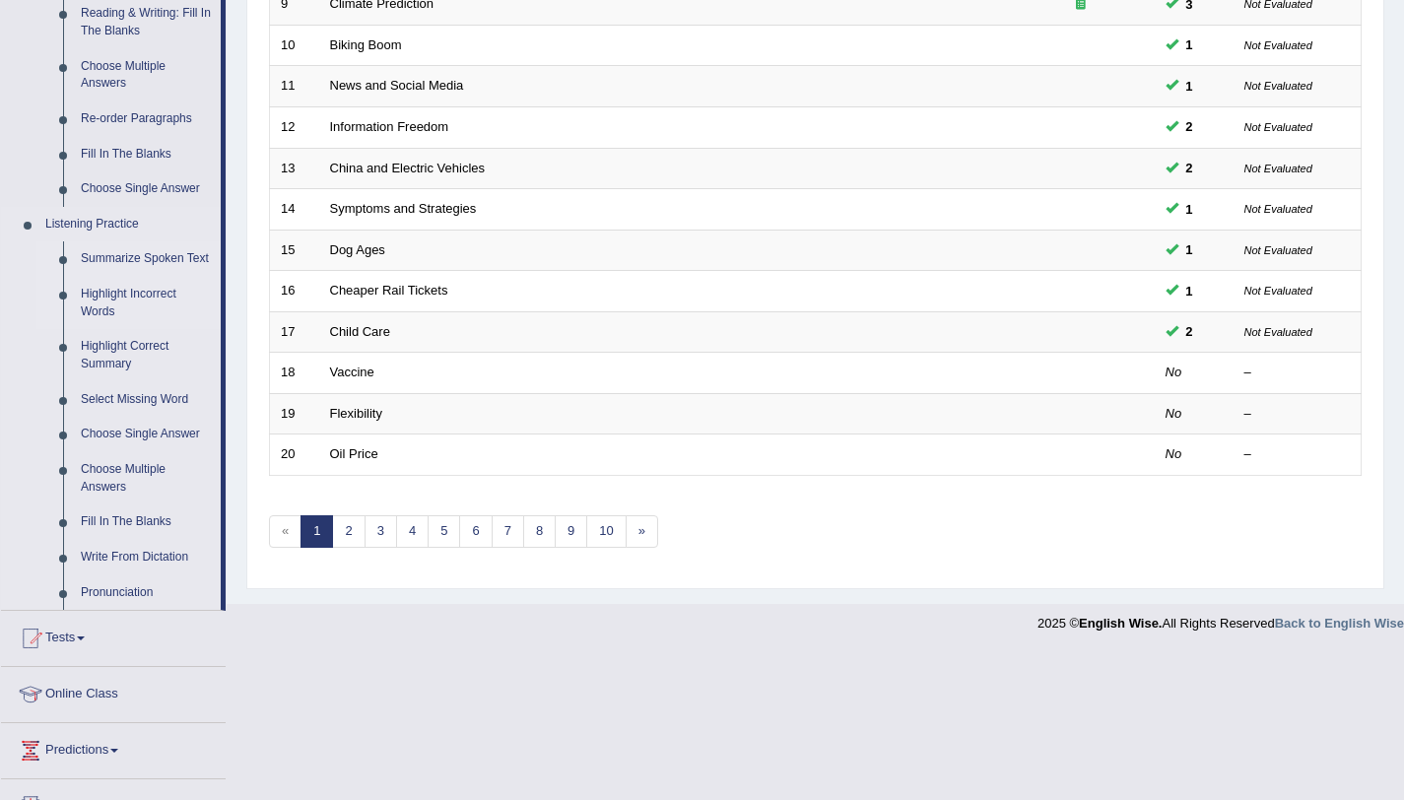
click at [109, 309] on link "Highlight Incorrect Words" at bounding box center [146, 303] width 149 height 52
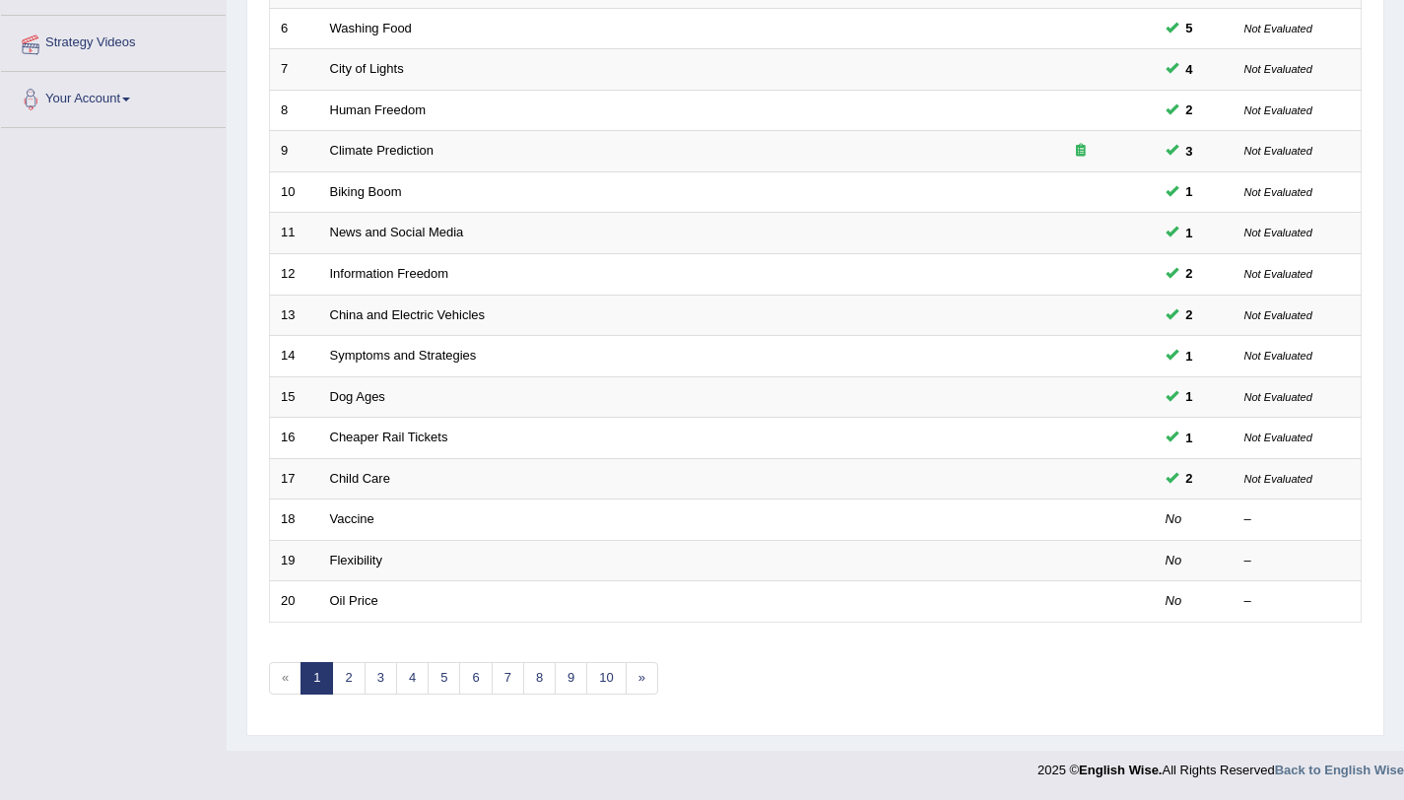
scroll to position [224, 0]
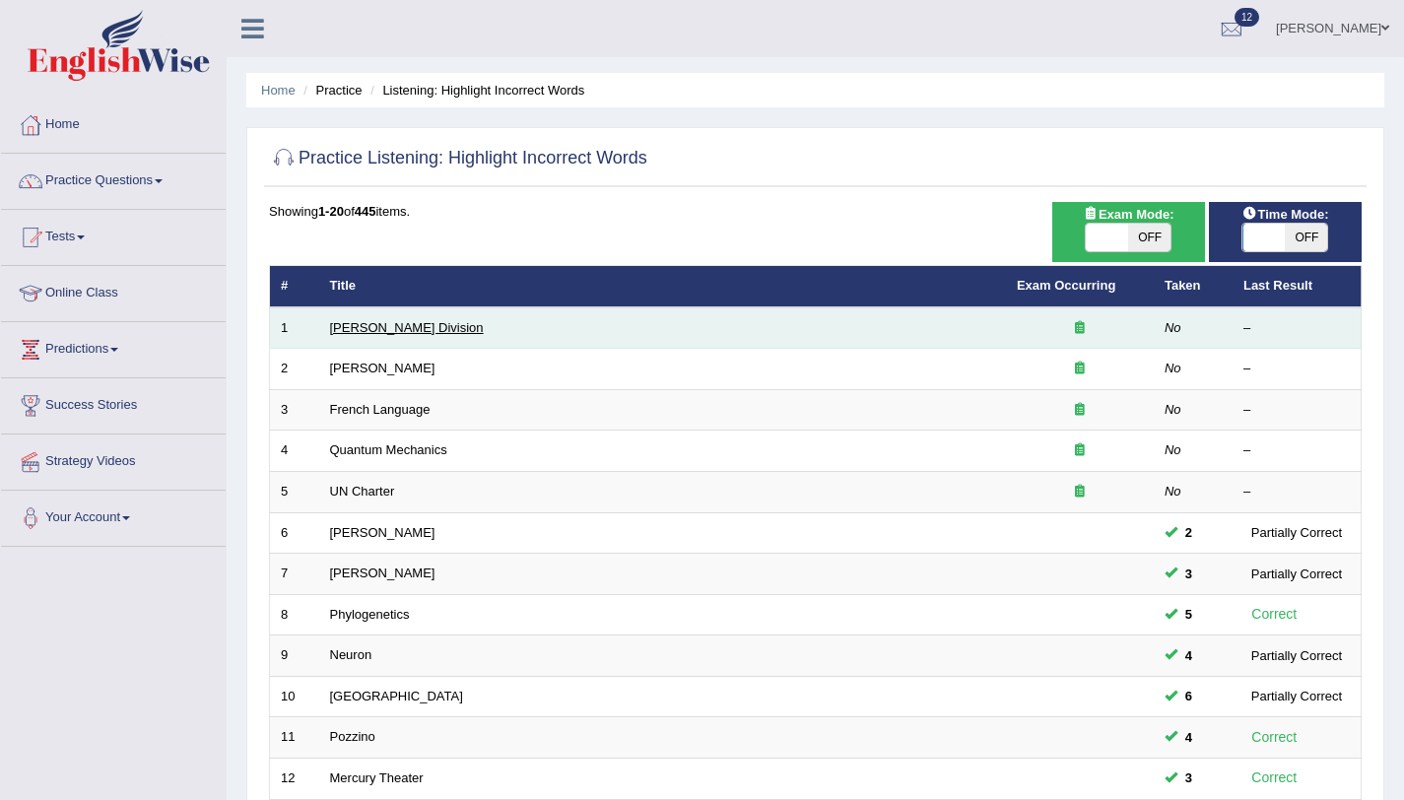
click at [343, 328] on link "Ward Division" at bounding box center [407, 327] width 154 height 15
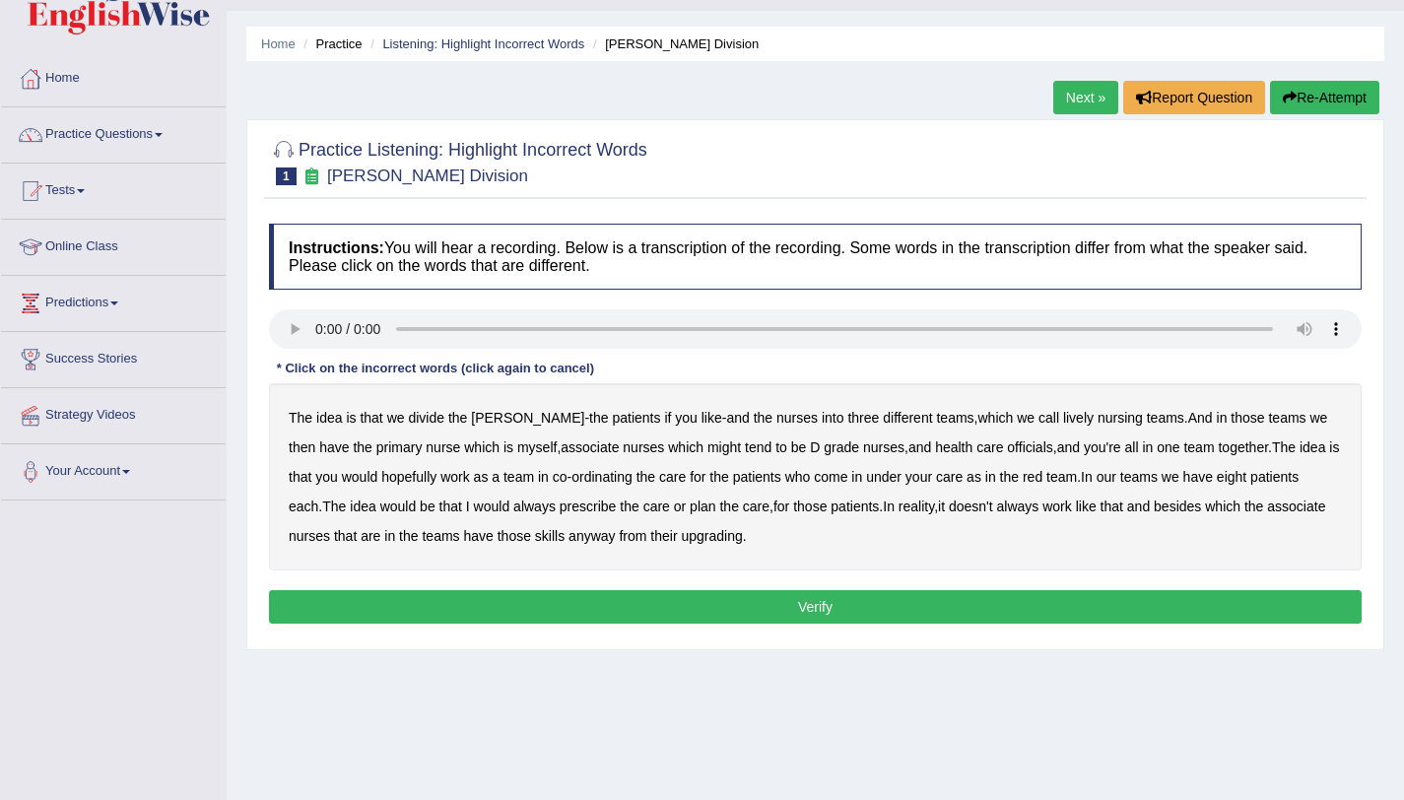
scroll to position [165, 0]
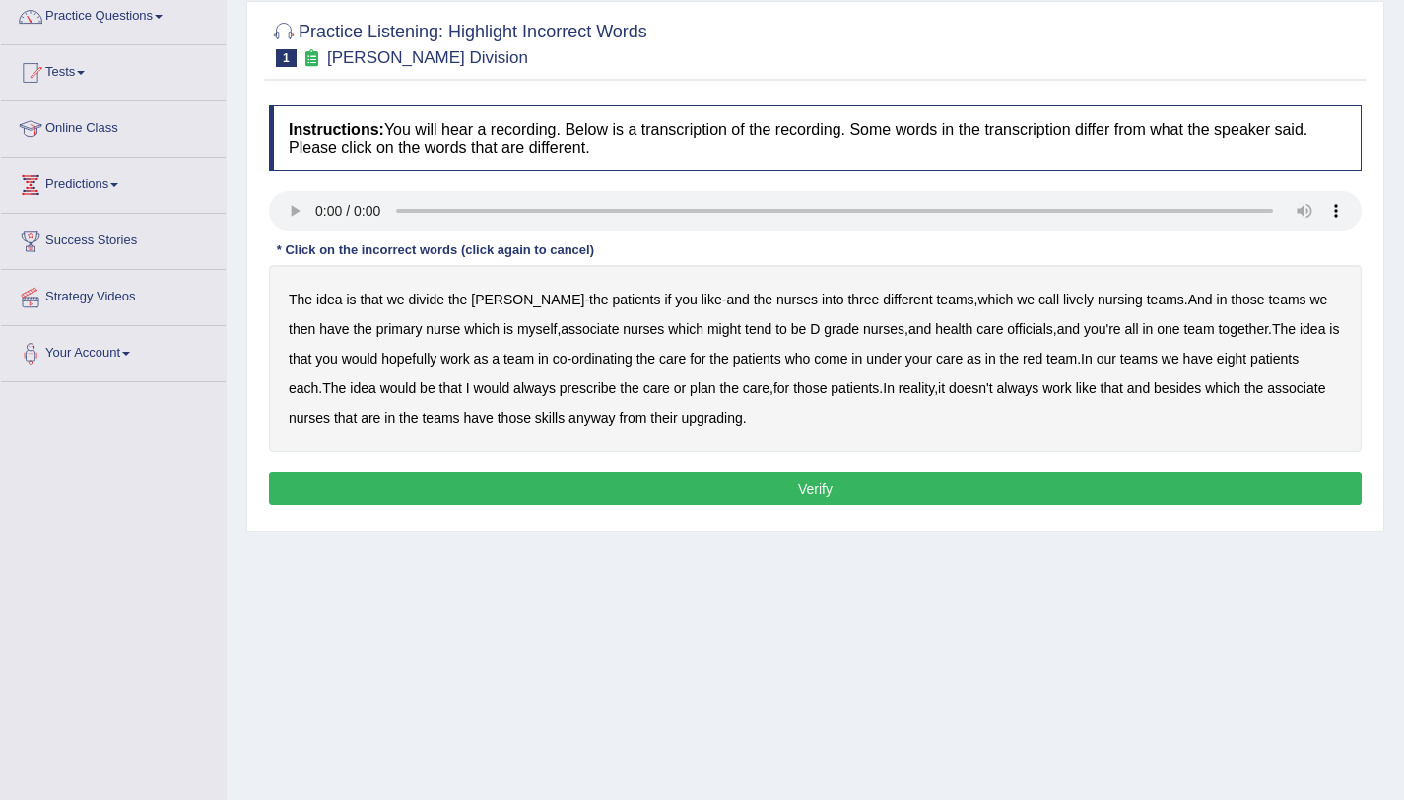
click at [1098, 301] on b "nursing" at bounding box center [1120, 300] width 45 height 16
click at [1007, 331] on b "officials" at bounding box center [1029, 329] width 45 height 16
drag, startPoint x: 499, startPoint y: 389, endPoint x: 521, endPoint y: 384, distance: 23.2
click at [513, 388] on b "always" at bounding box center [534, 388] width 42 height 16
click at [719, 422] on b "upgrading" at bounding box center [711, 418] width 61 height 16
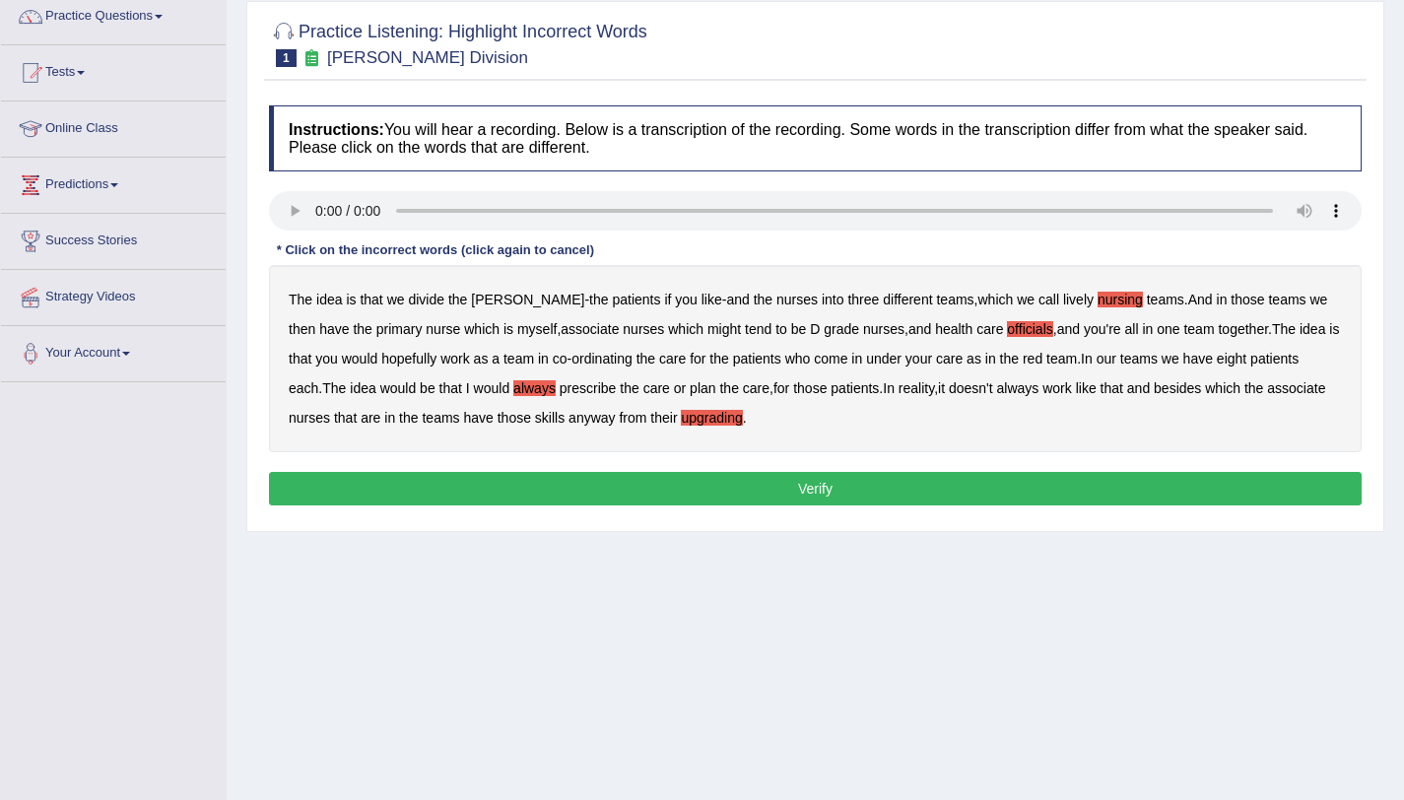
click at [735, 489] on button "Verify" at bounding box center [815, 489] width 1093 height 34
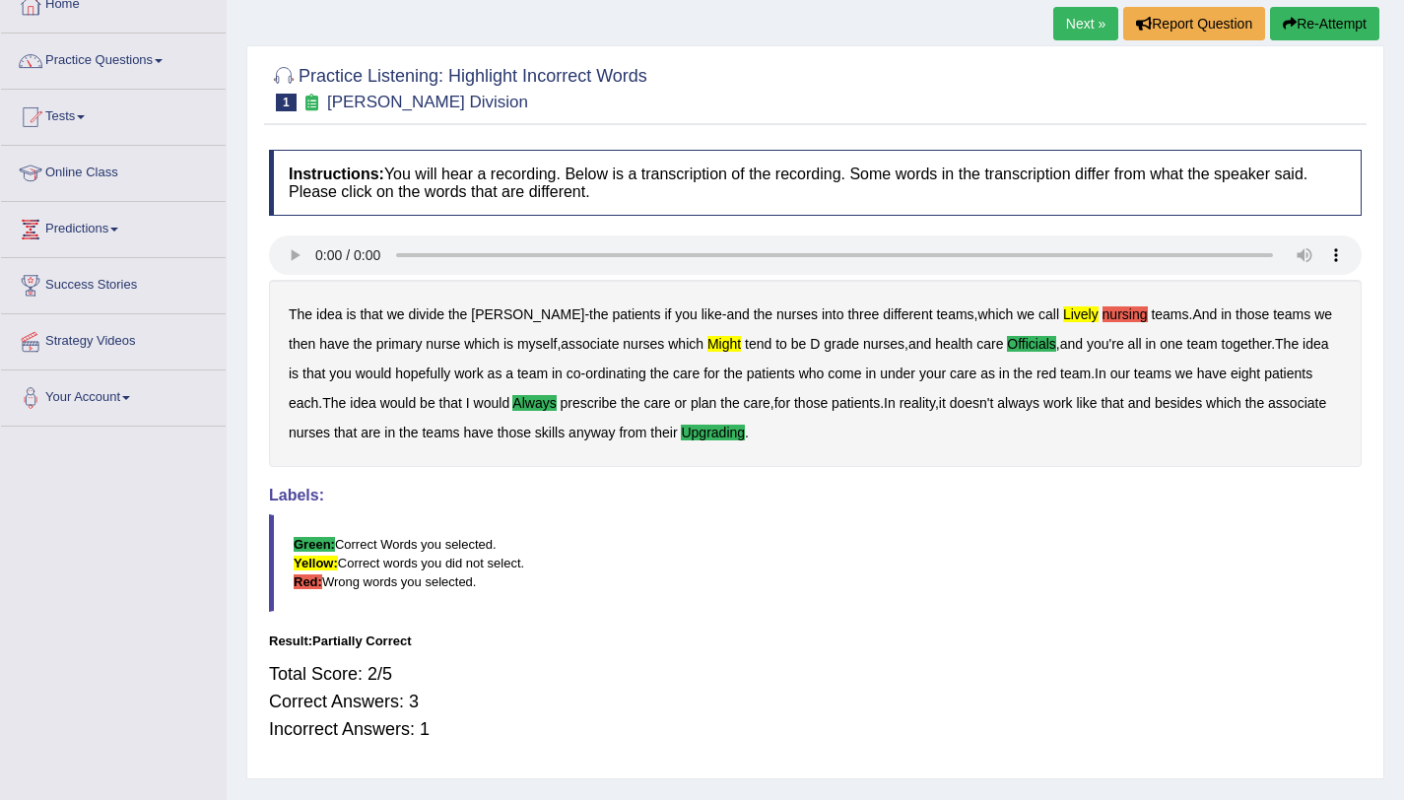
scroll to position [27, 0]
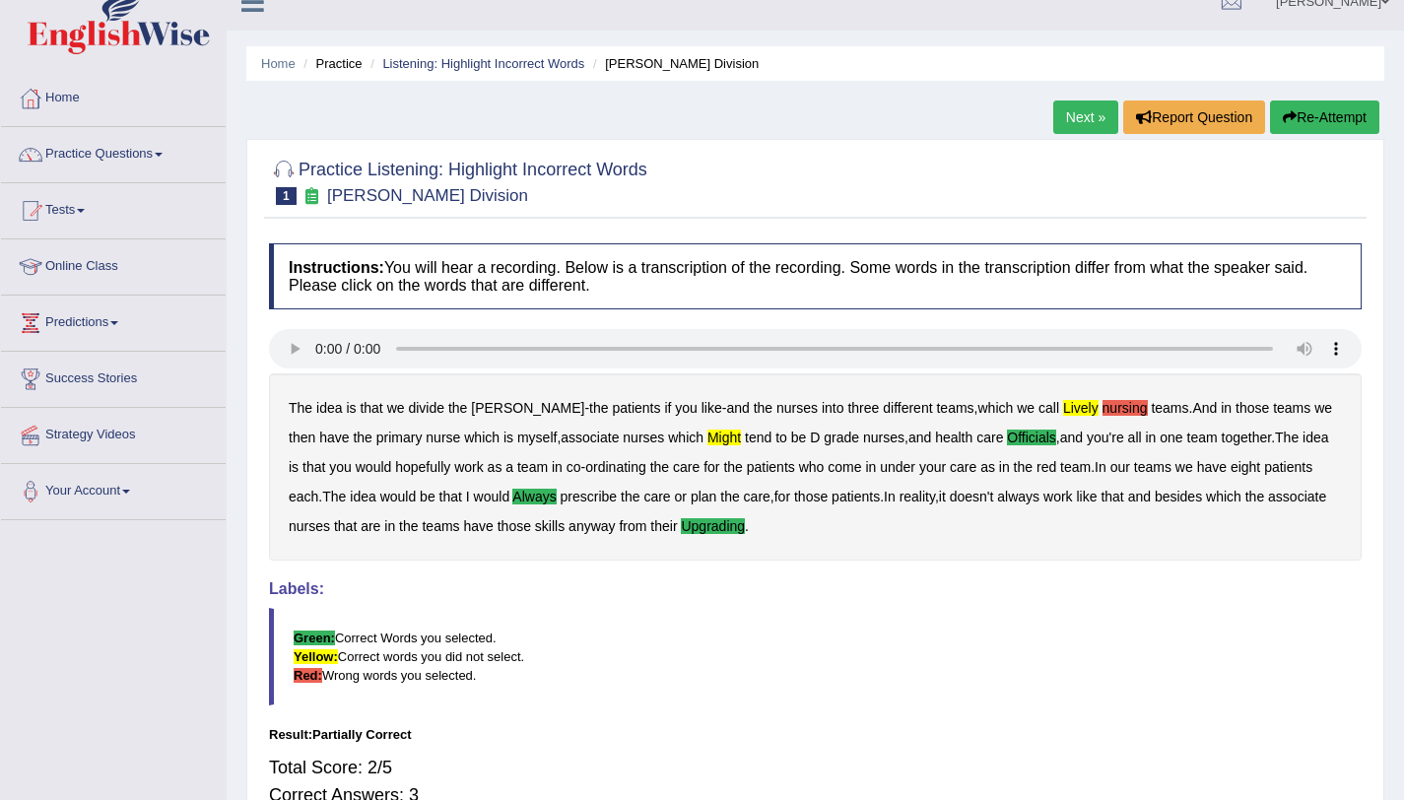
click at [1081, 126] on link "Next »" at bounding box center [1085, 118] width 65 height 34
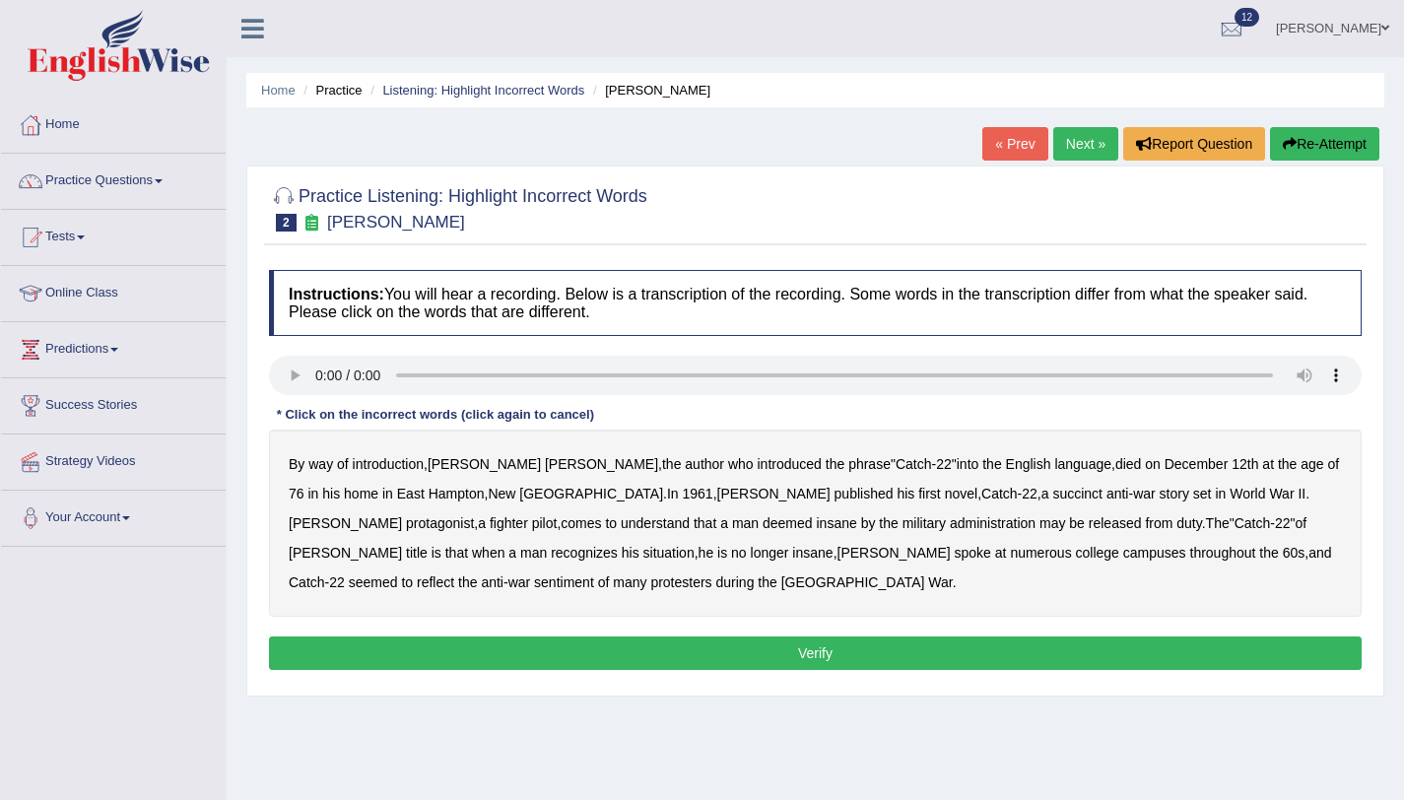
click at [1052, 498] on b "succinct" at bounding box center [1077, 494] width 50 height 16
click at [950, 524] on b "administration" at bounding box center [993, 523] width 86 height 16
click at [695, 545] on b "situation" at bounding box center [668, 553] width 51 height 16
click at [454, 574] on b "reflect" at bounding box center [435, 582] width 37 height 16
click at [434, 648] on button "Verify" at bounding box center [815, 654] width 1093 height 34
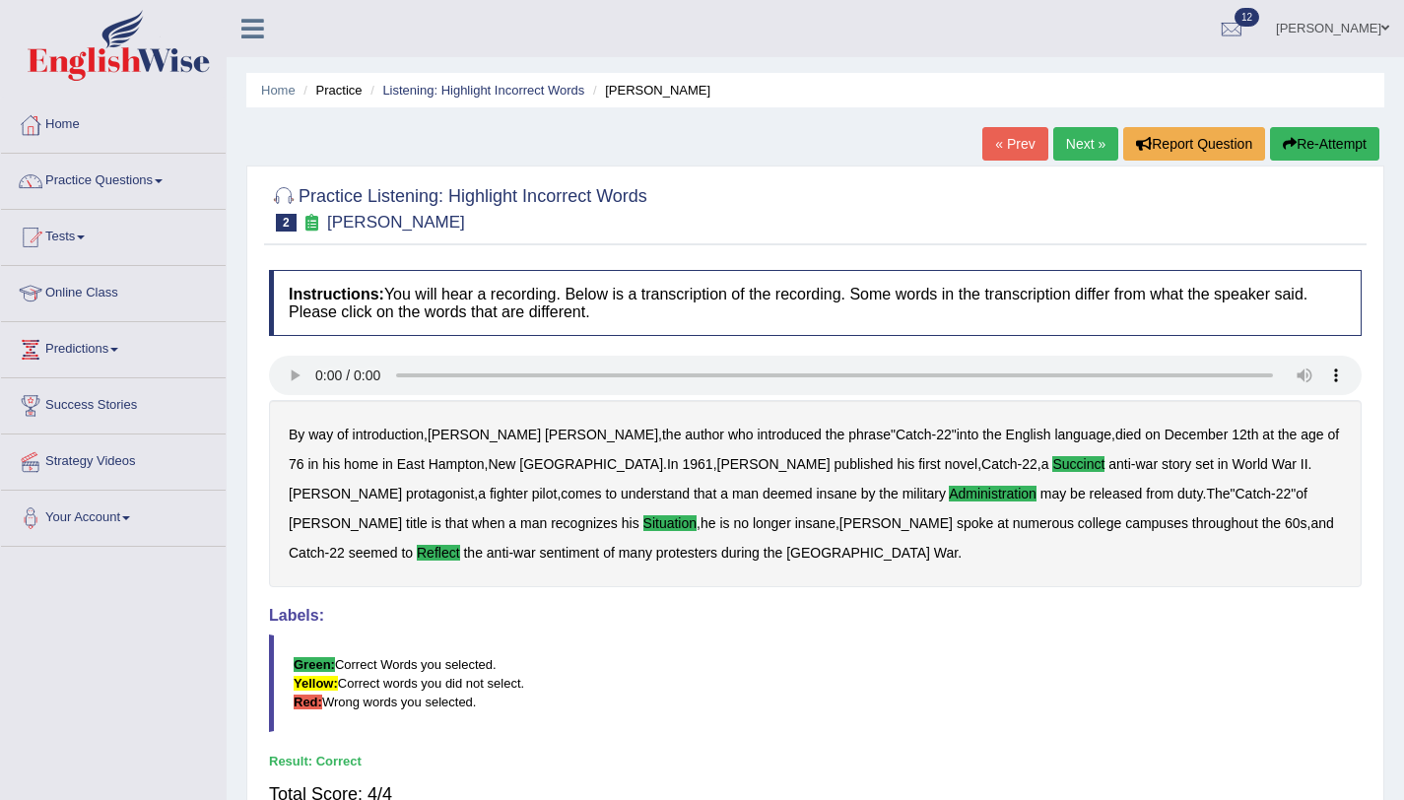
click at [1085, 145] on link "Next »" at bounding box center [1085, 144] width 65 height 34
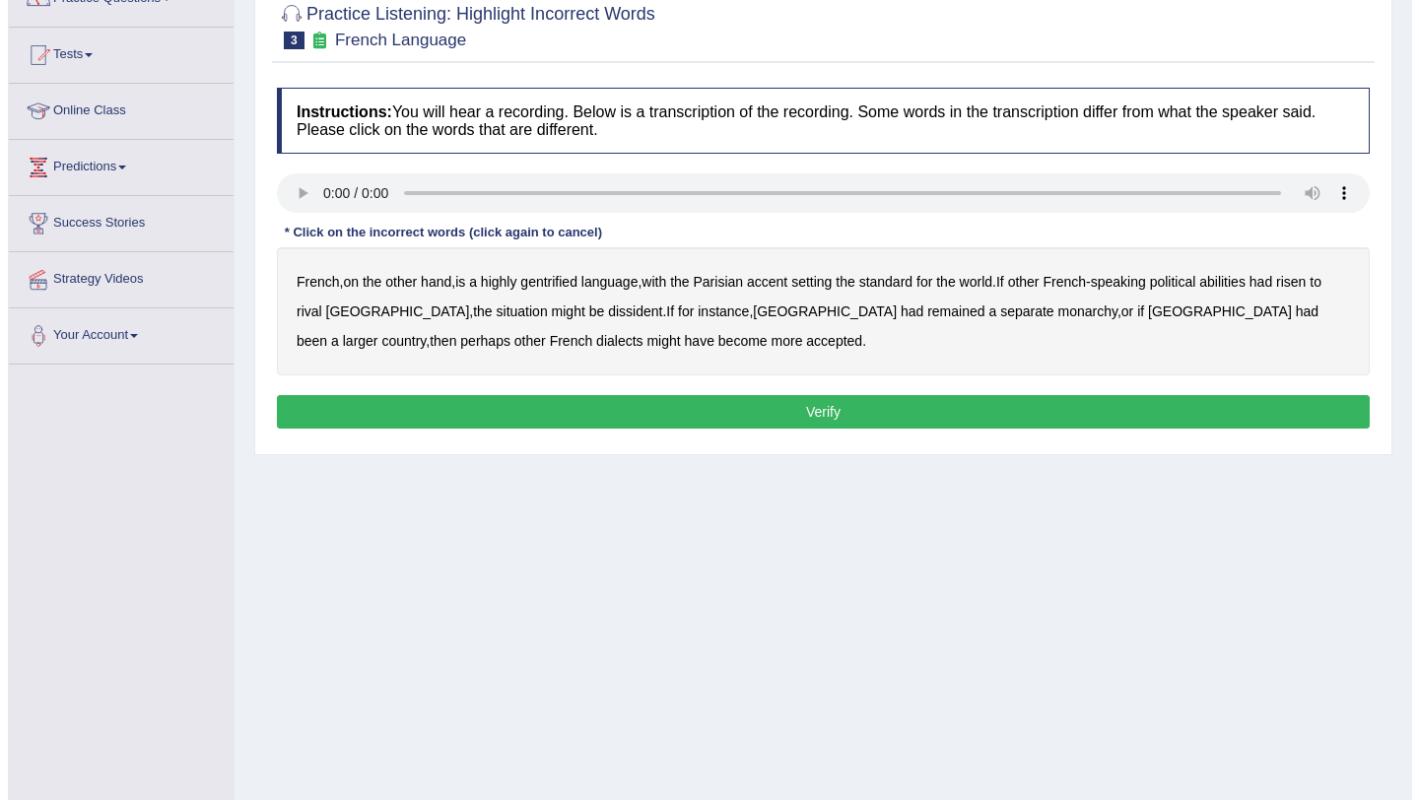
scroll to position [235, 0]
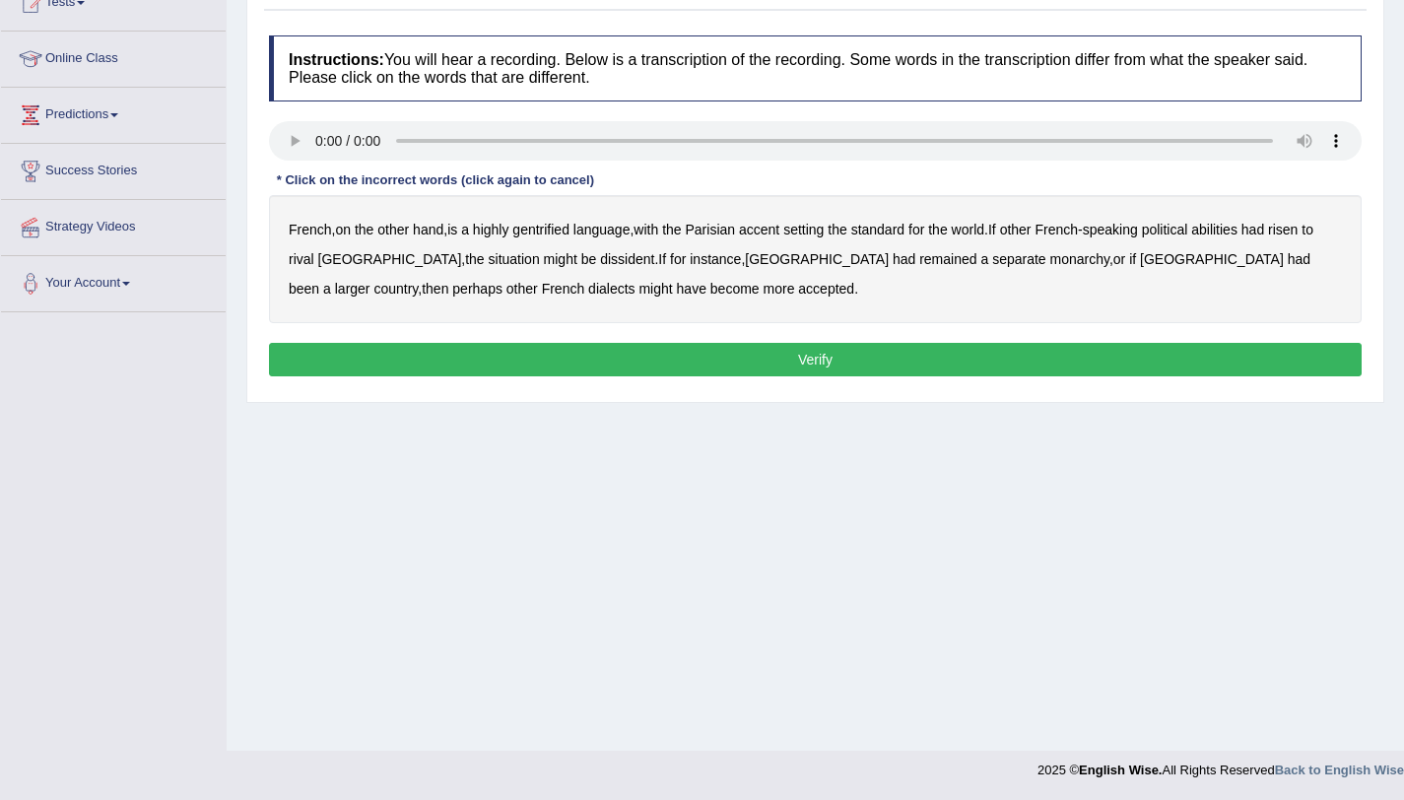
click at [550, 227] on b "gentrified" at bounding box center [540, 230] width 57 height 16
click at [1238, 235] on b "abilities" at bounding box center [1214, 230] width 46 height 16
click at [600, 264] on b "dissident" at bounding box center [627, 259] width 54 height 16
click at [1050, 262] on b "monarchy" at bounding box center [1079, 259] width 59 height 16
click at [596, 358] on button "Verify" at bounding box center [815, 360] width 1093 height 34
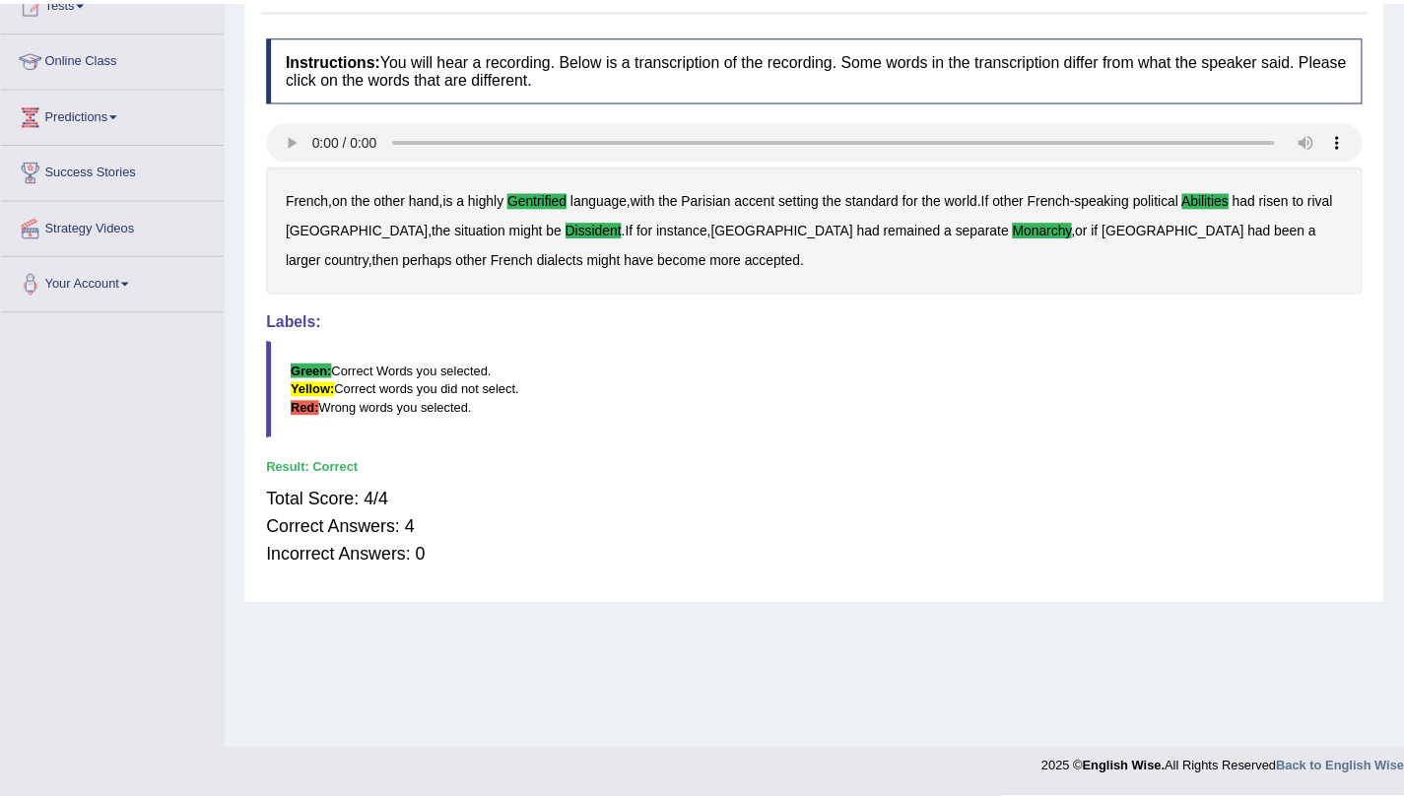
scroll to position [22, 0]
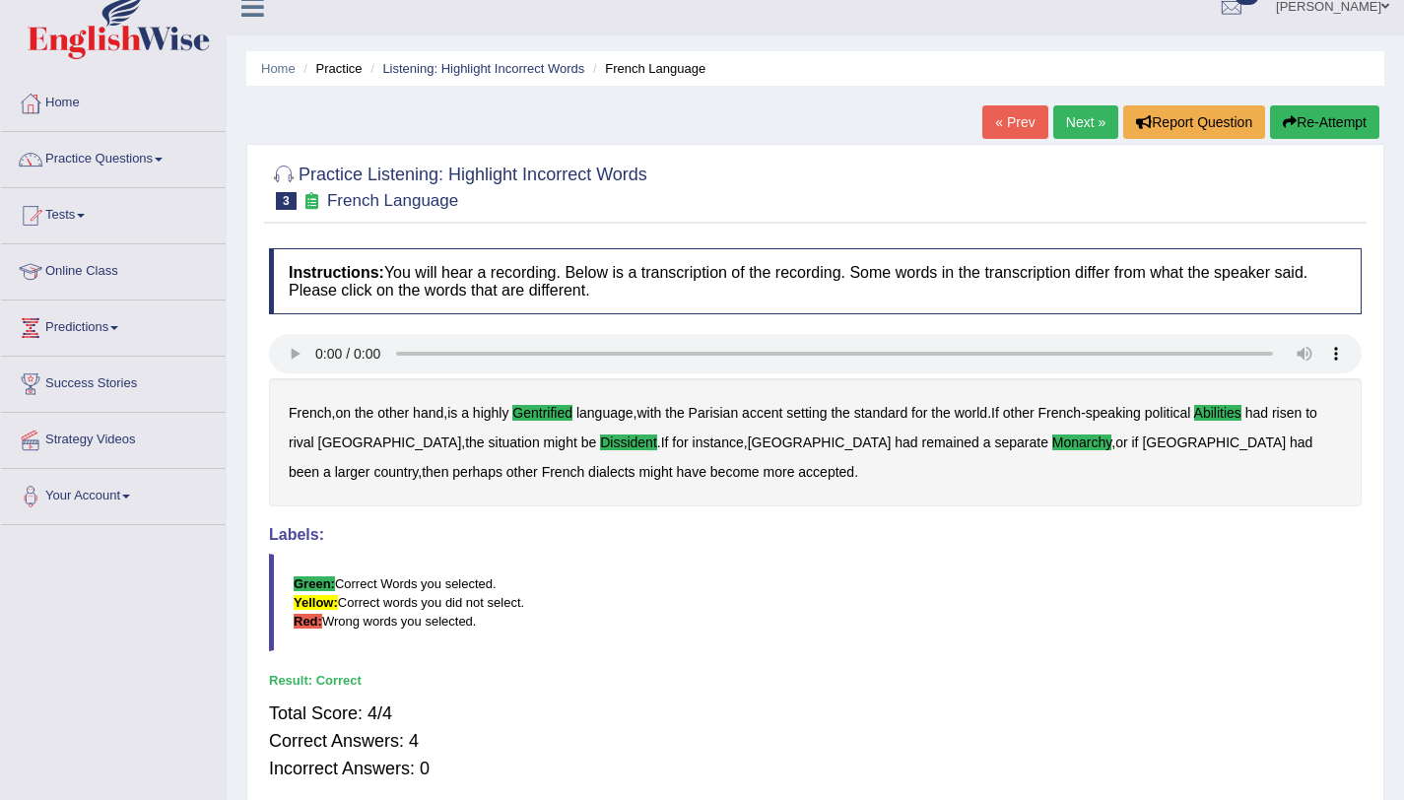
click at [1073, 125] on link "Next »" at bounding box center [1085, 122] width 65 height 34
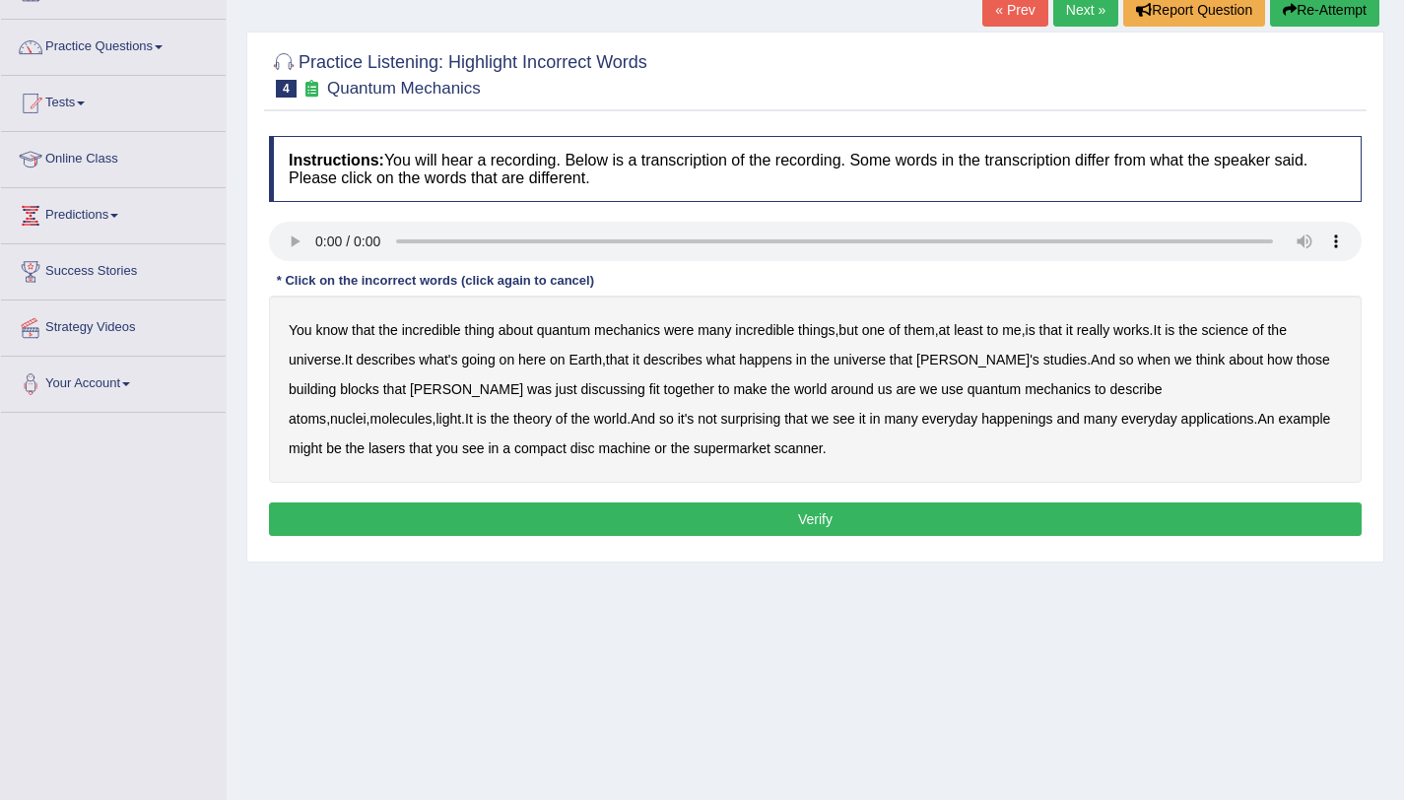
scroll to position [235, 0]
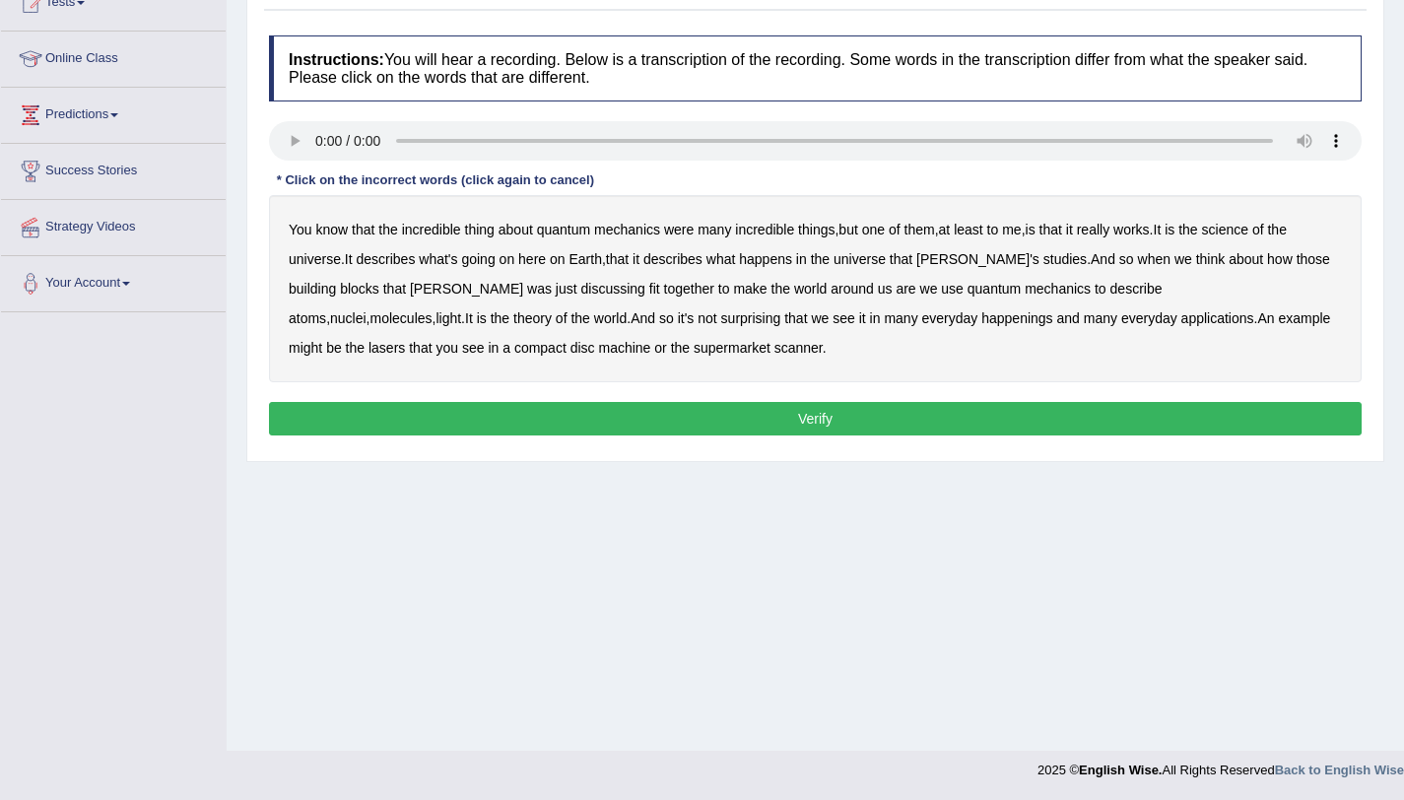
click at [1248, 230] on b "science" at bounding box center [1225, 230] width 46 height 16
drag, startPoint x: 749, startPoint y: 322, endPoint x: 797, endPoint y: 319, distance: 48.4
click at [981, 322] on b "happenings" at bounding box center [1016, 318] width 71 height 16
click at [571, 350] on b "disc" at bounding box center [583, 348] width 25 height 16
click at [598, 348] on b "machine" at bounding box center [624, 348] width 52 height 16
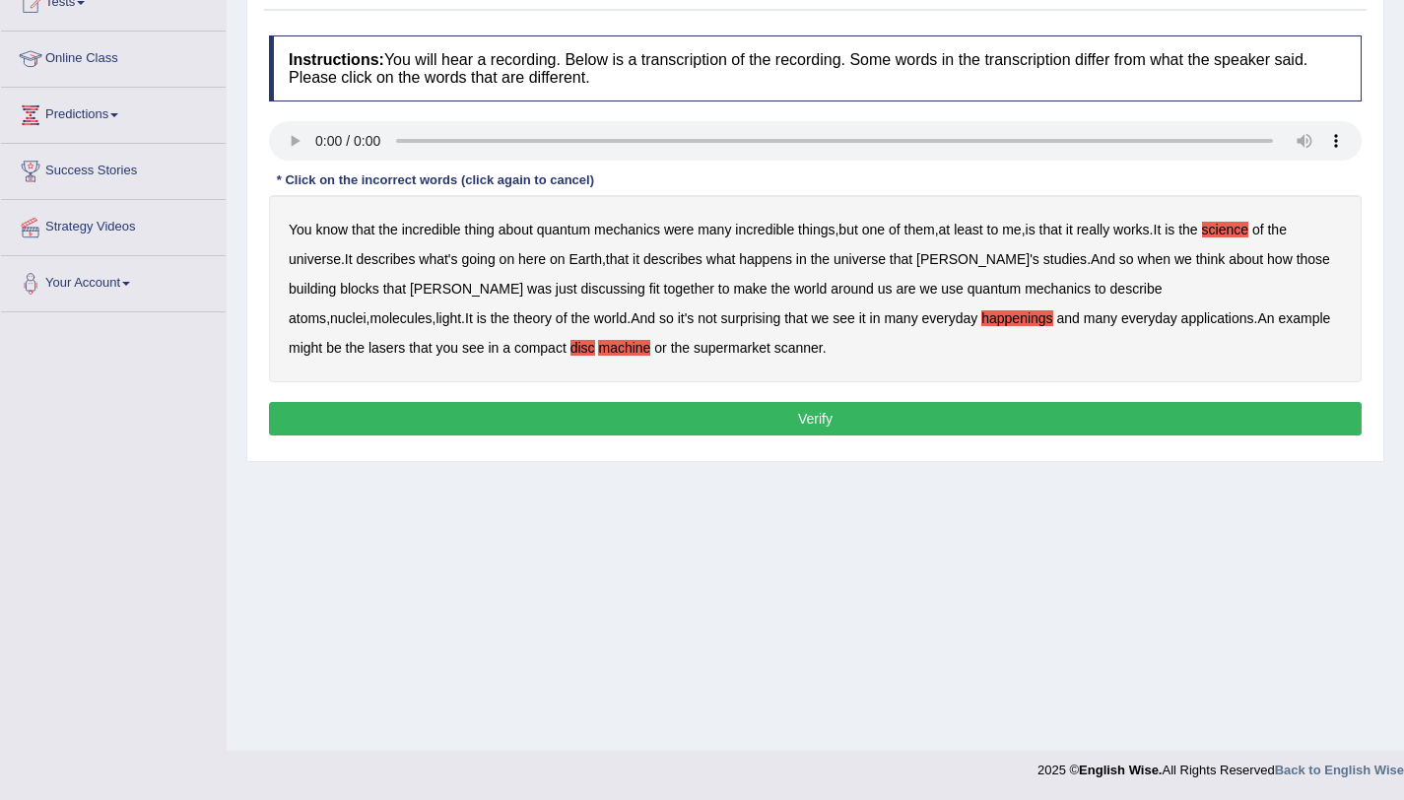
click at [571, 349] on b "disc" at bounding box center [583, 348] width 25 height 16
click at [457, 436] on div "Instructions: You will hear a recording. Below is a transcription of the record…" at bounding box center [815, 239] width 1103 height 426
click at [462, 430] on button "Verify" at bounding box center [815, 419] width 1093 height 34
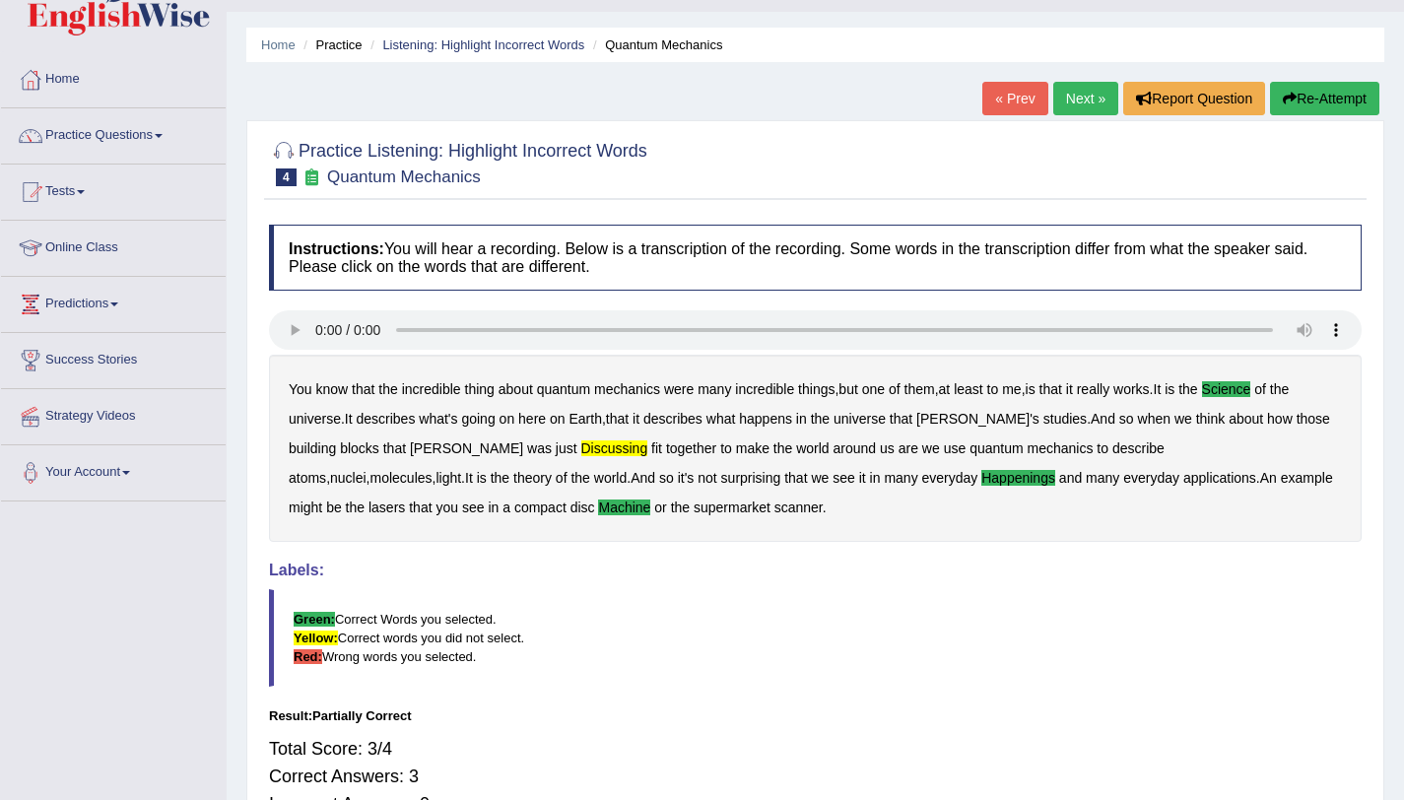
scroll to position [0, 0]
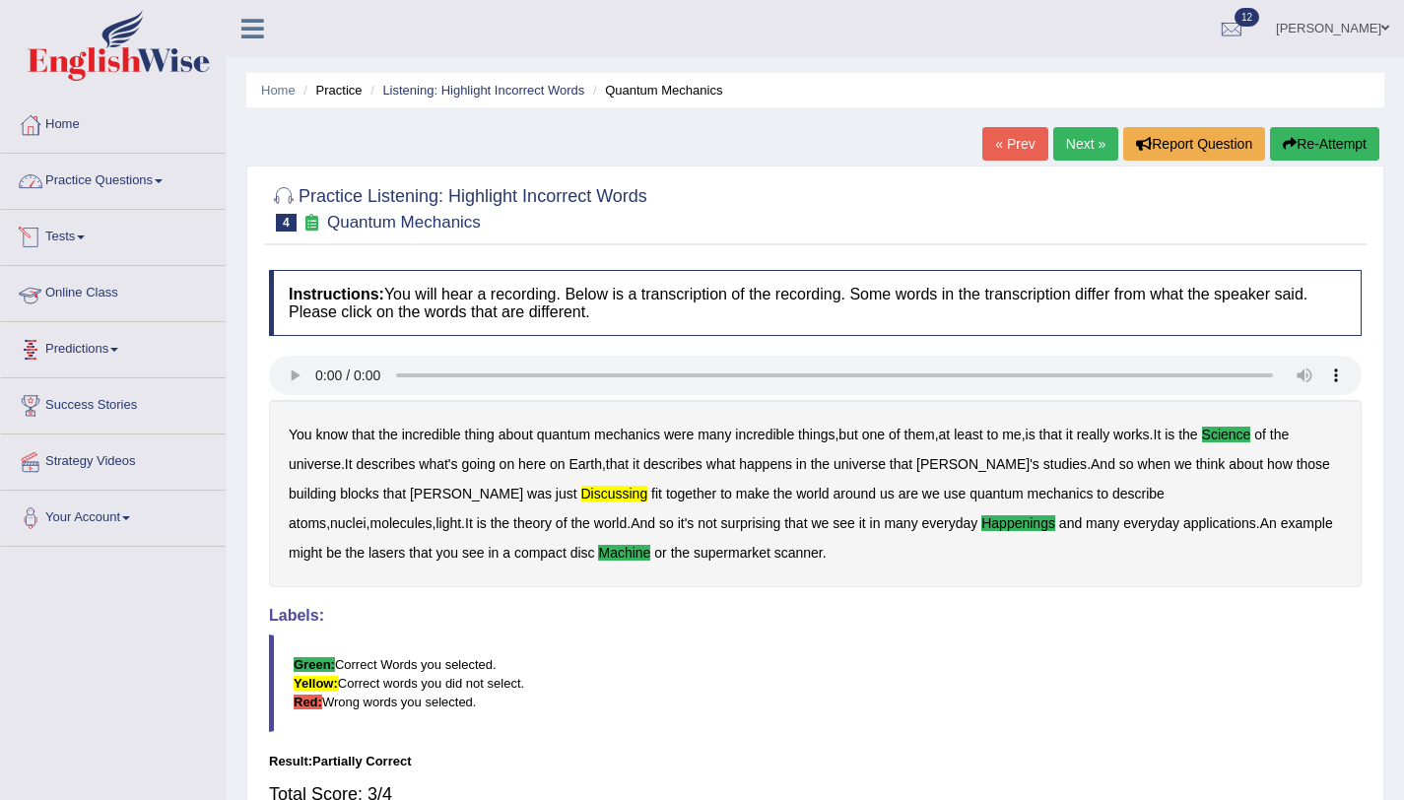
click at [159, 192] on link "Practice Questions" at bounding box center [113, 178] width 225 height 49
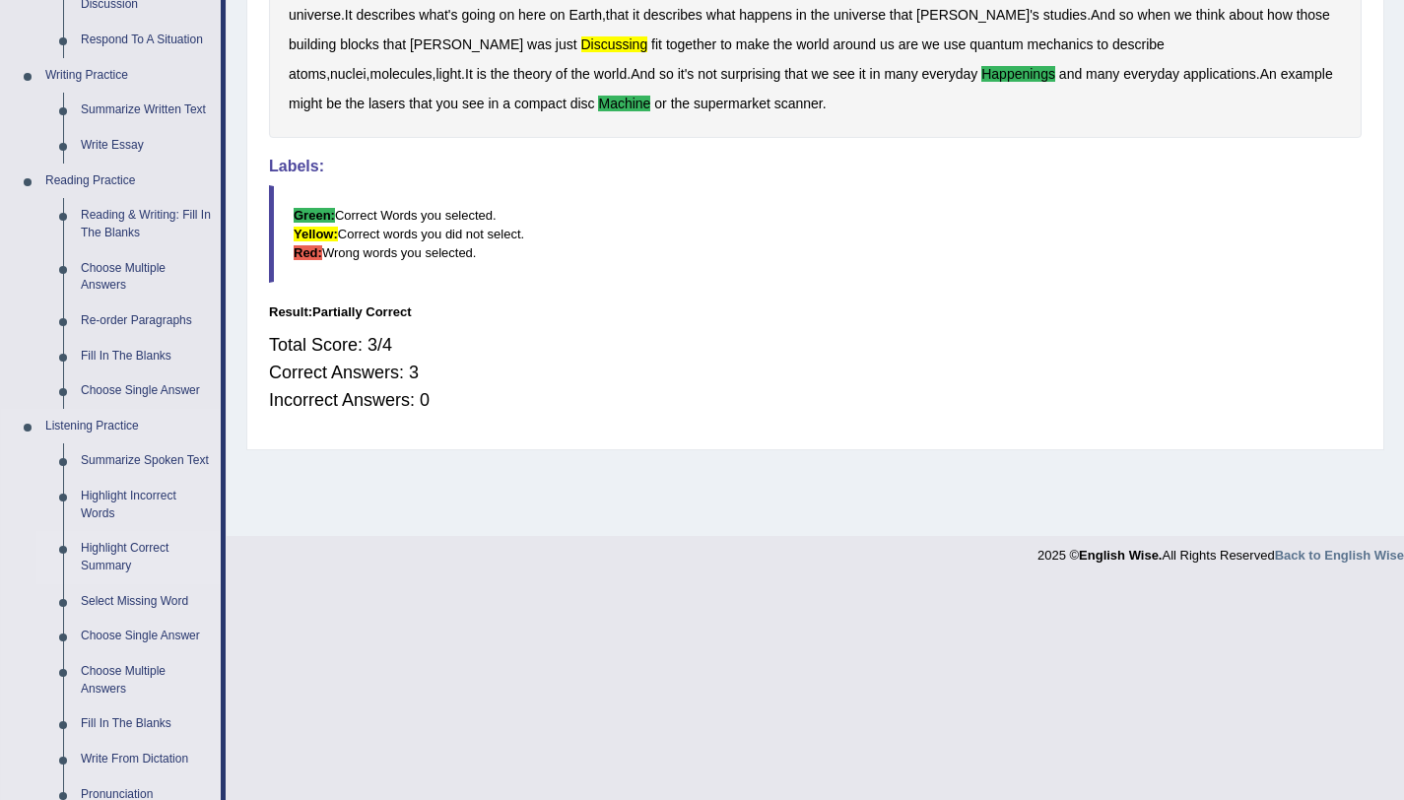
scroll to position [657, 0]
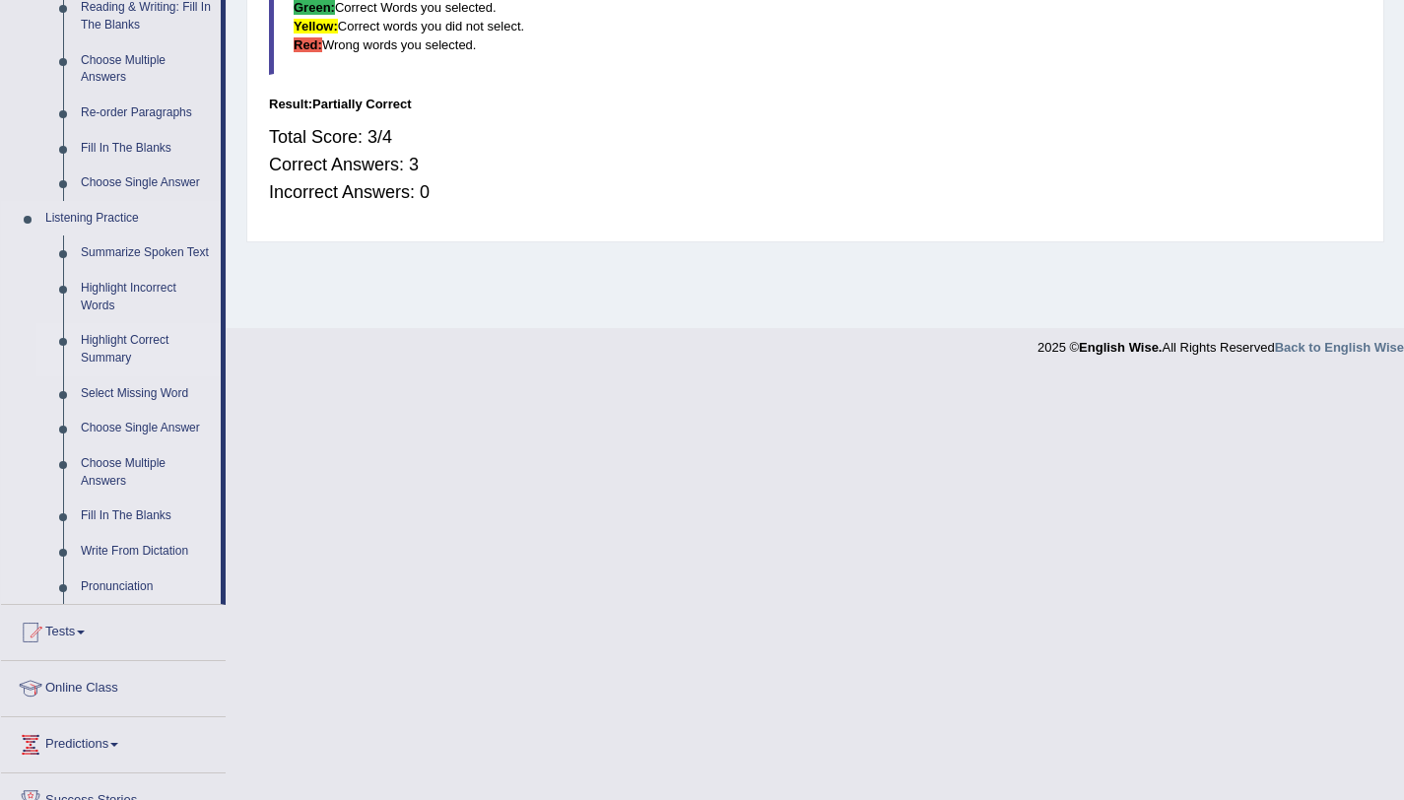
click at [145, 360] on link "Highlight Correct Summary" at bounding box center [146, 349] width 149 height 52
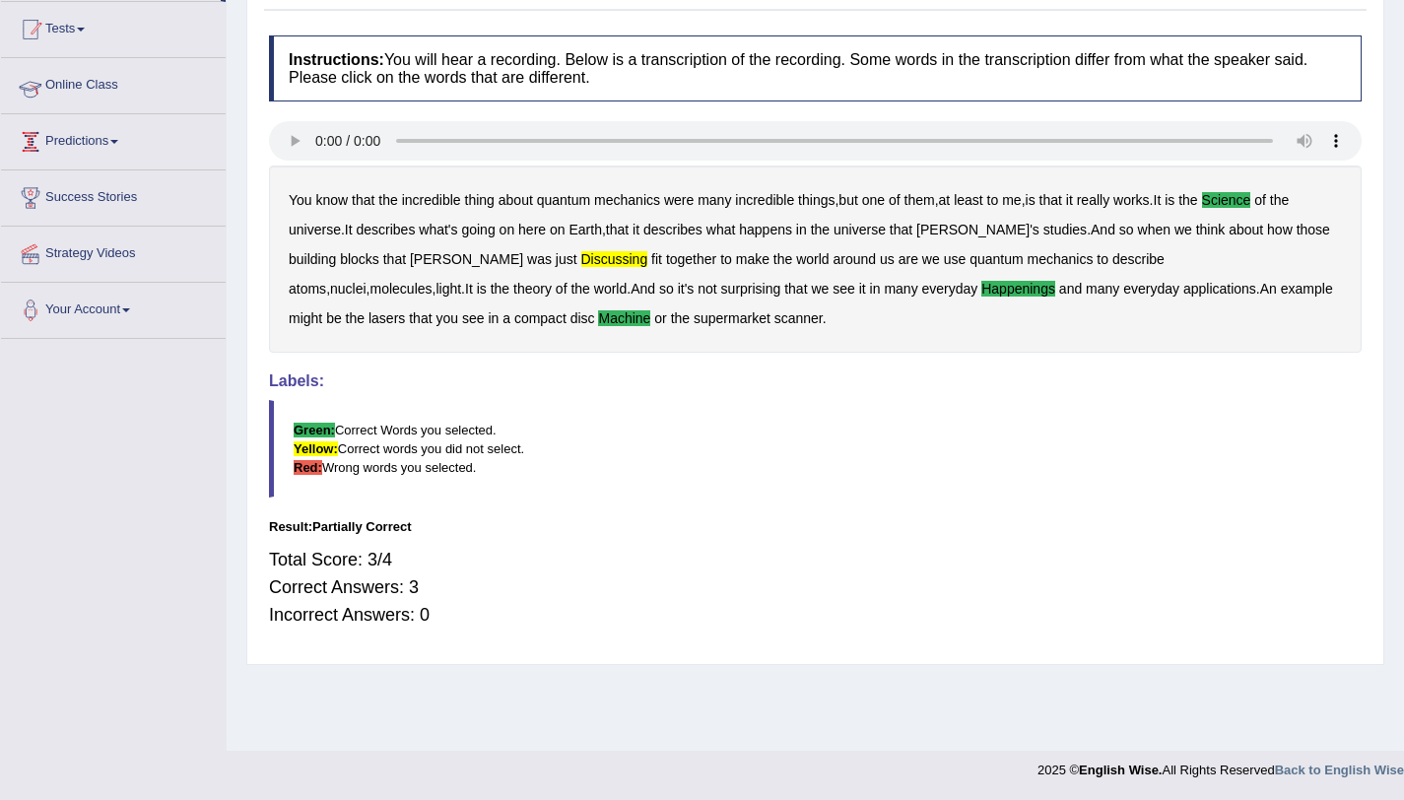
scroll to position [234, 0]
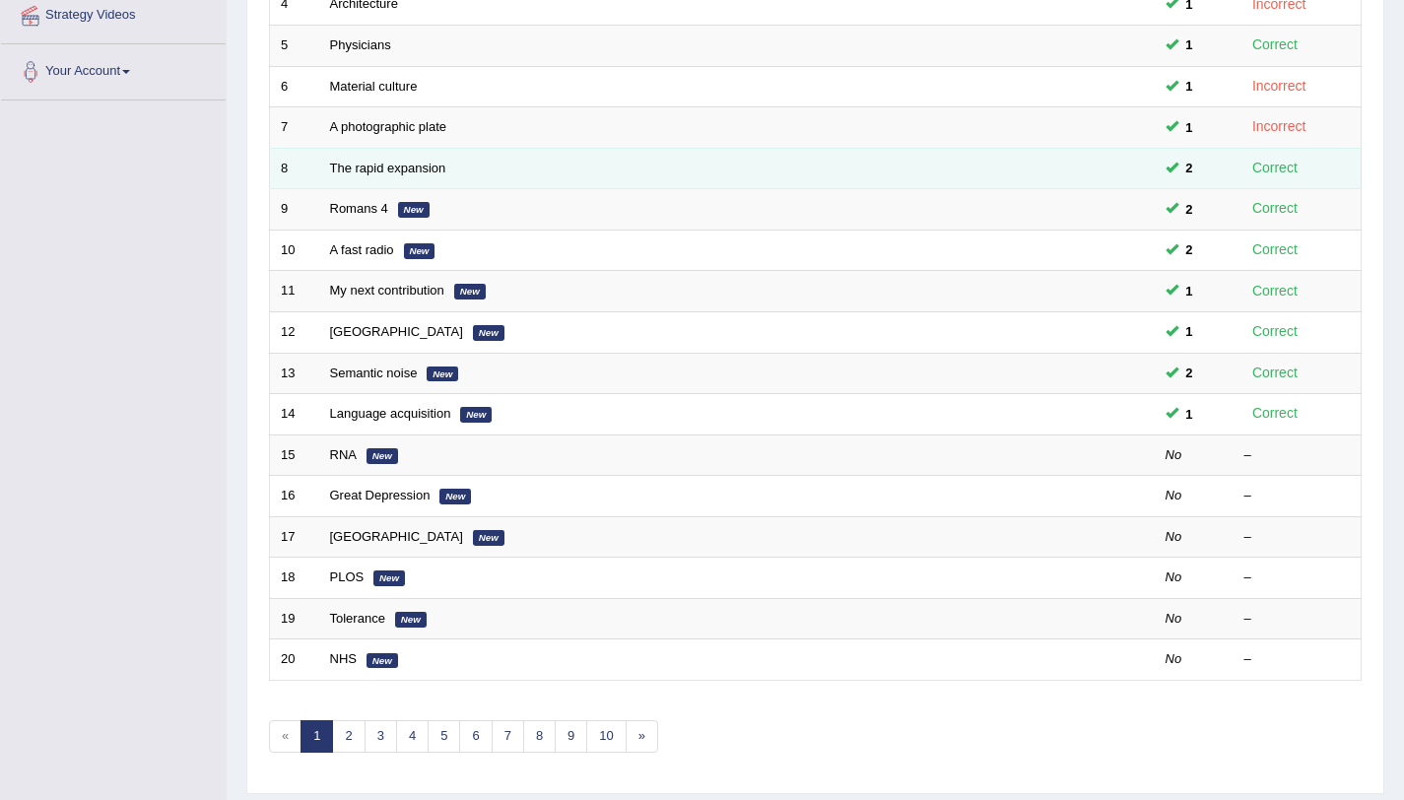
scroll to position [504, 0]
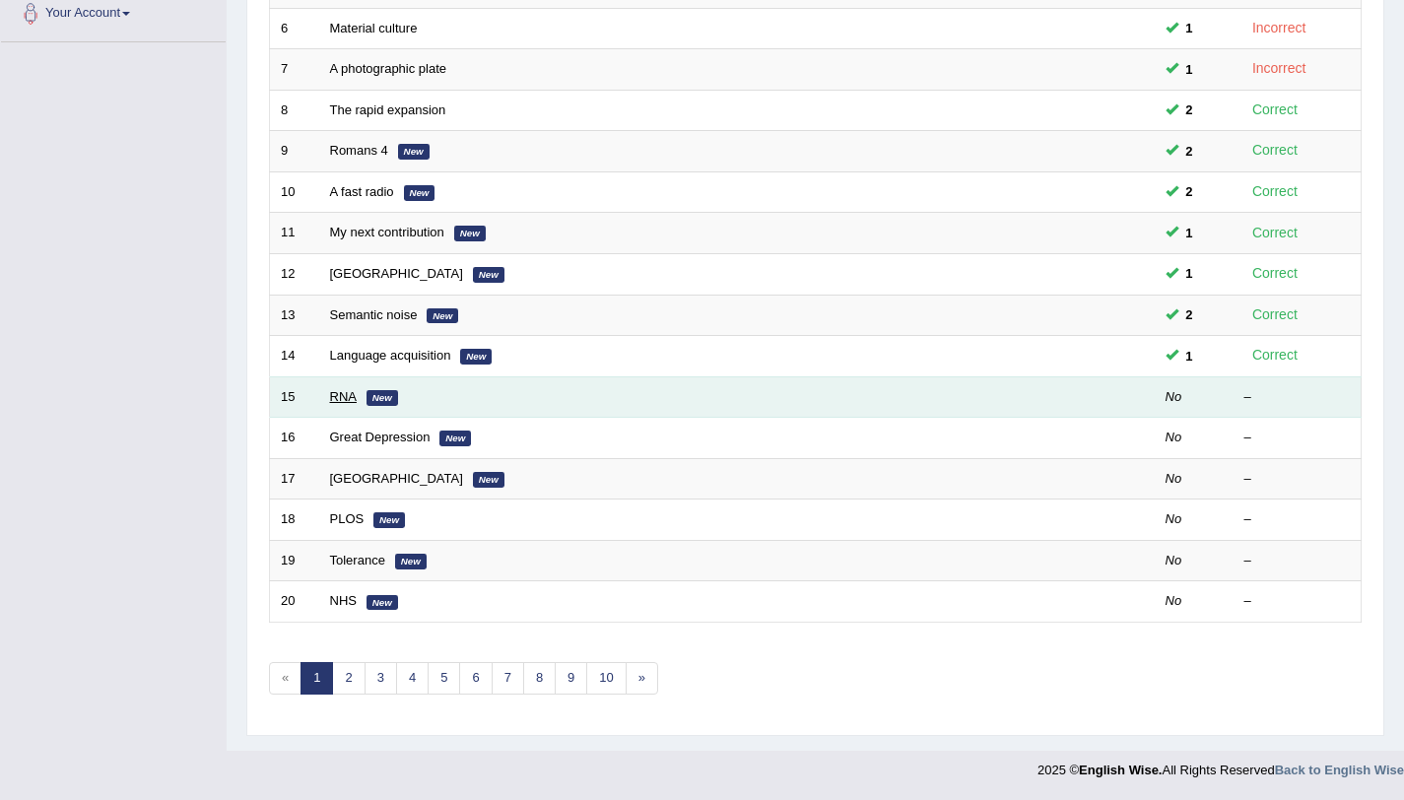
click at [334, 403] on link "RNA" at bounding box center [343, 396] width 27 height 15
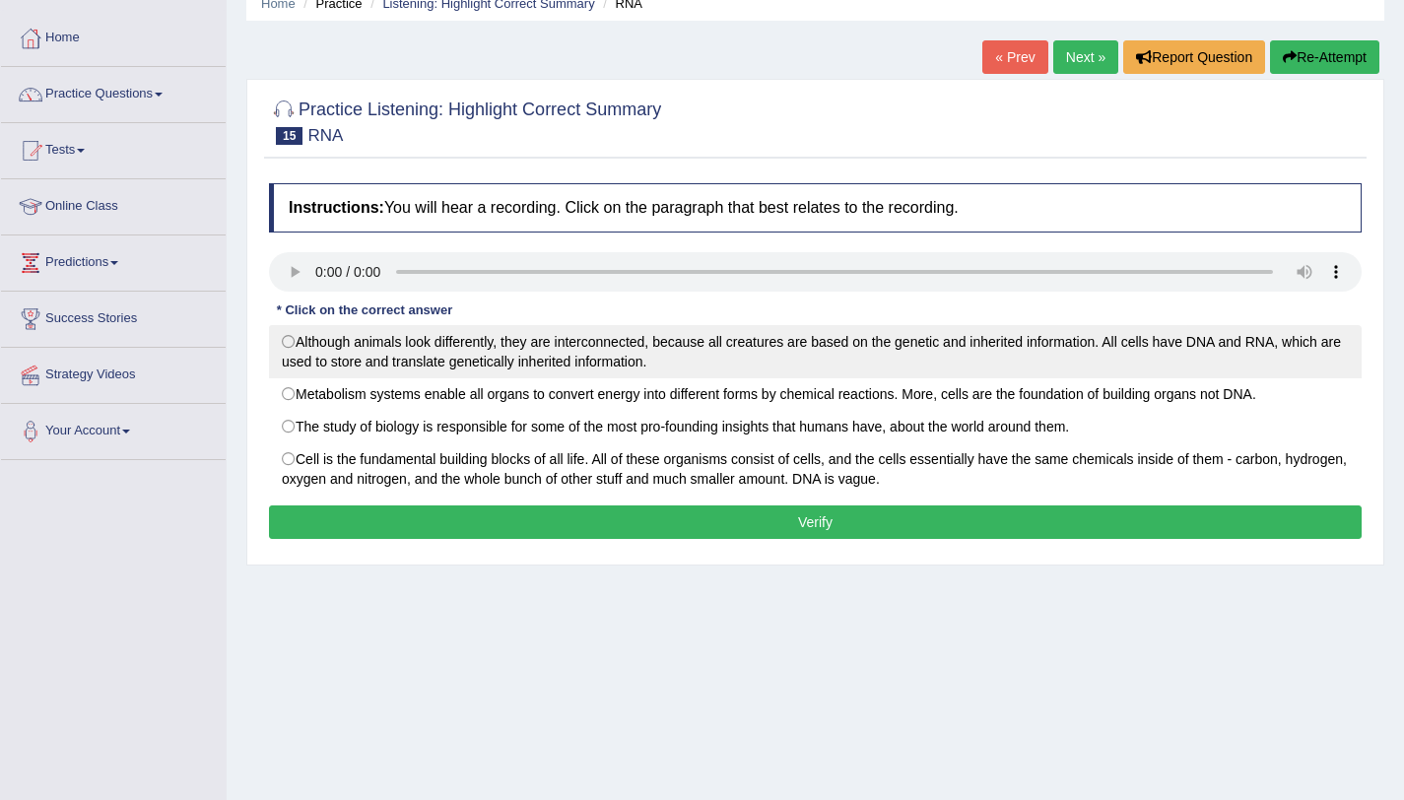
scroll to position [175, 0]
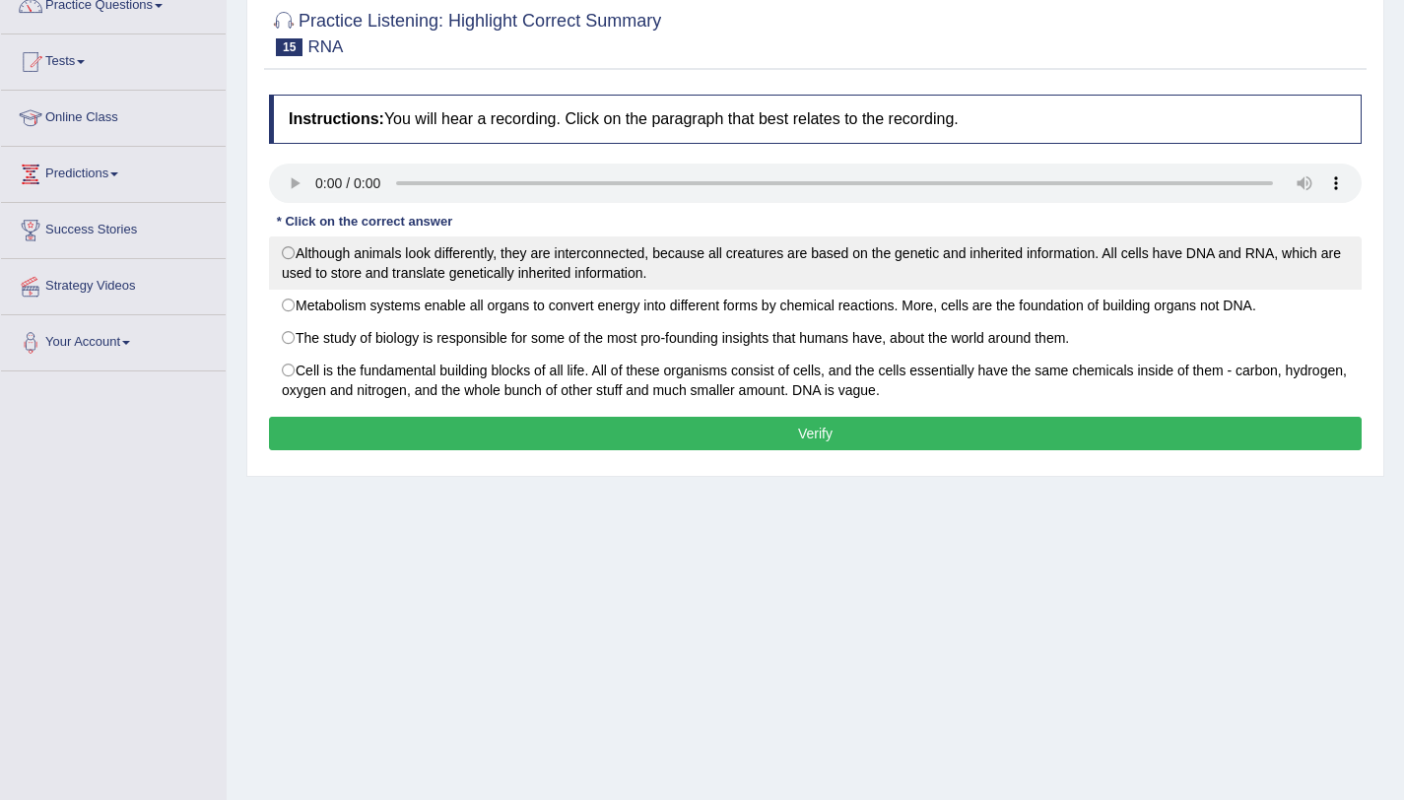
click at [297, 254] on label "Although animals look differently, they are interconnected, because all creatur…" at bounding box center [815, 262] width 1093 height 53
radio input "true"
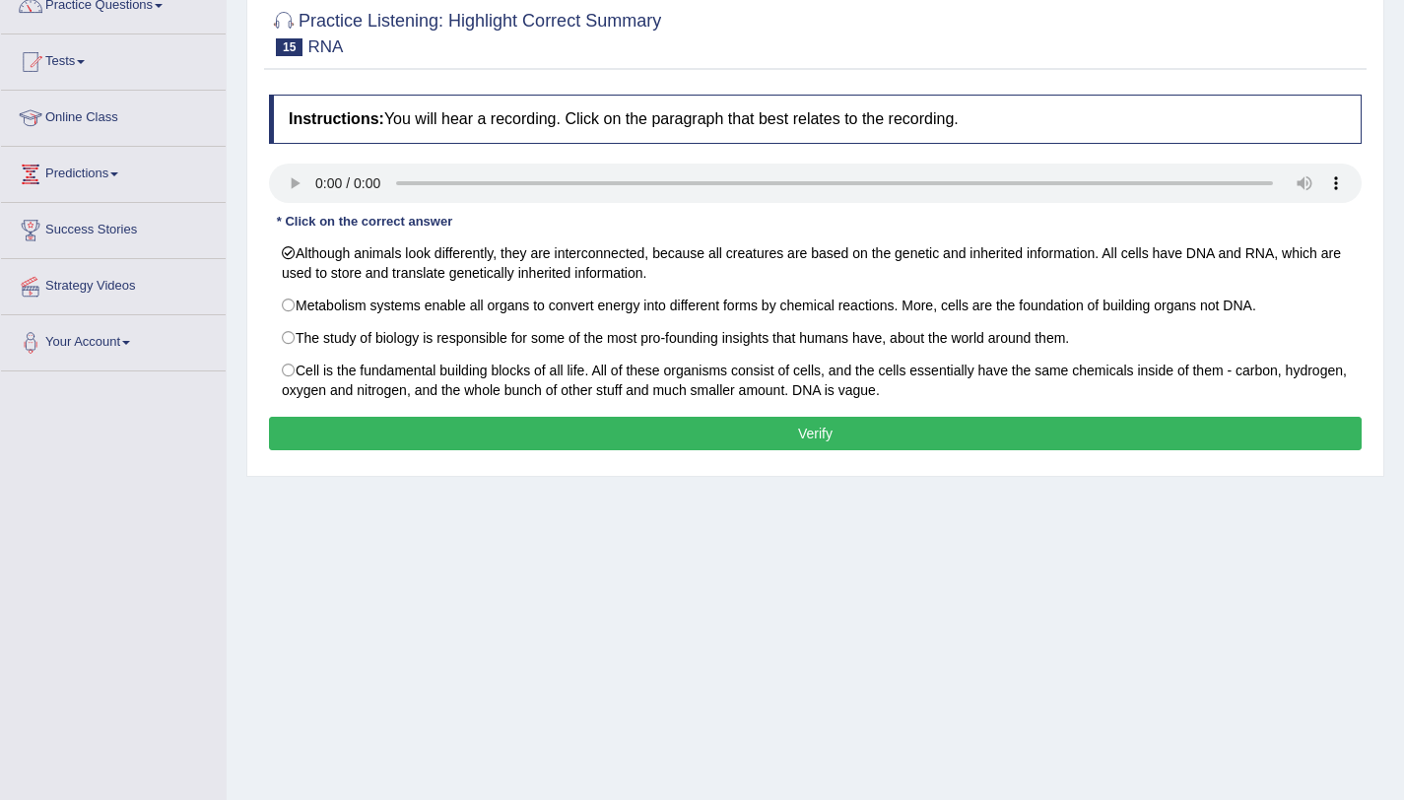
click at [452, 422] on button "Verify" at bounding box center [815, 434] width 1093 height 34
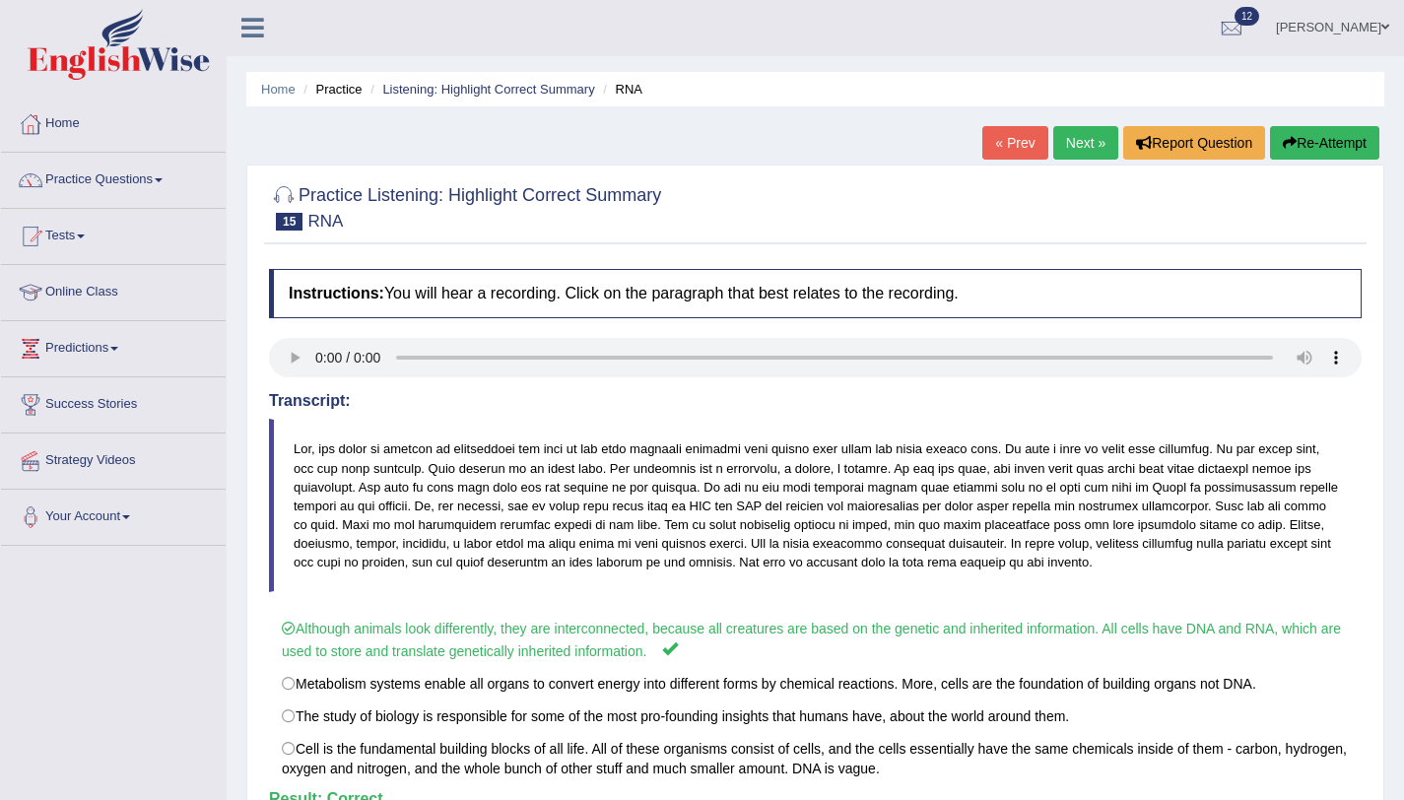
scroll to position [0, 0]
click at [1053, 138] on link "Next »" at bounding box center [1085, 144] width 65 height 34
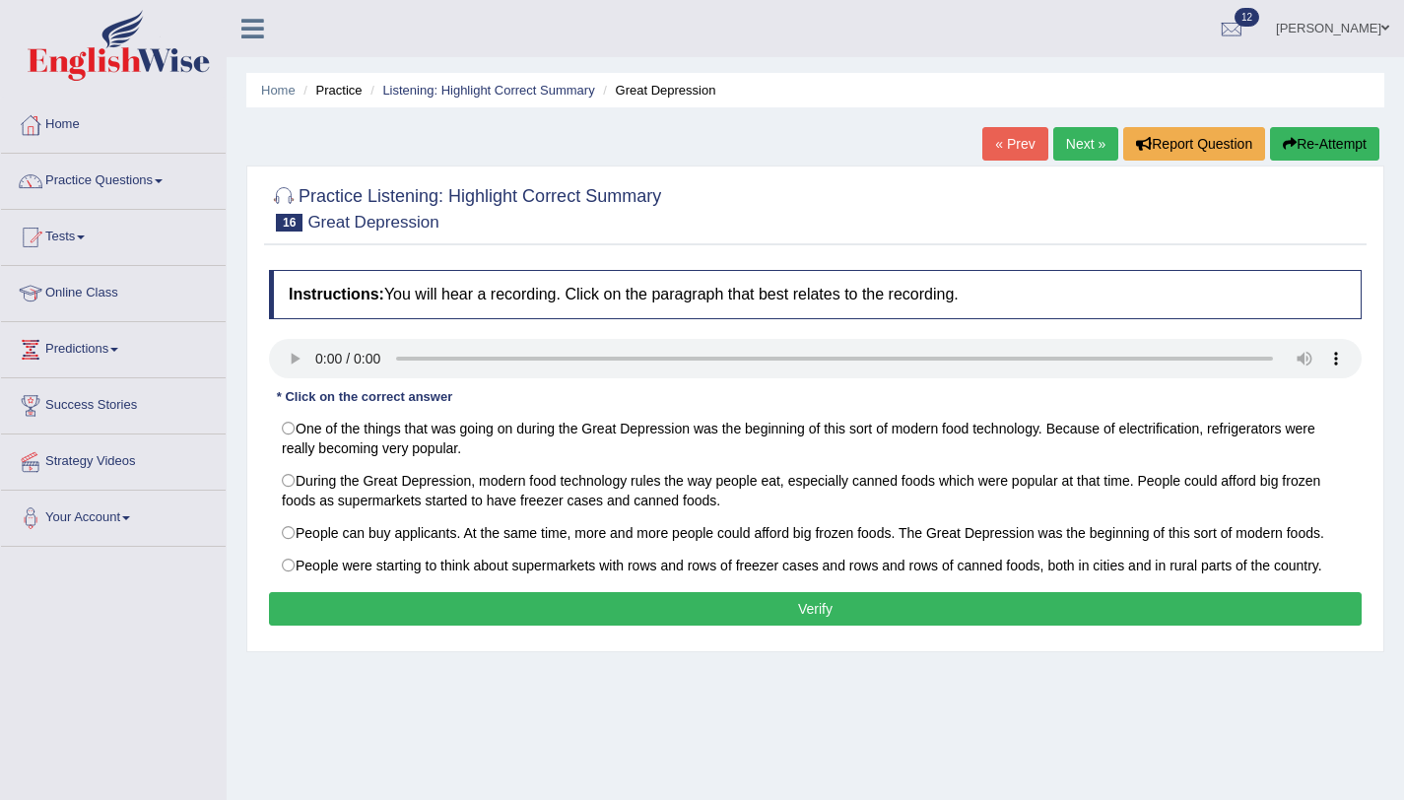
scroll to position [235, 0]
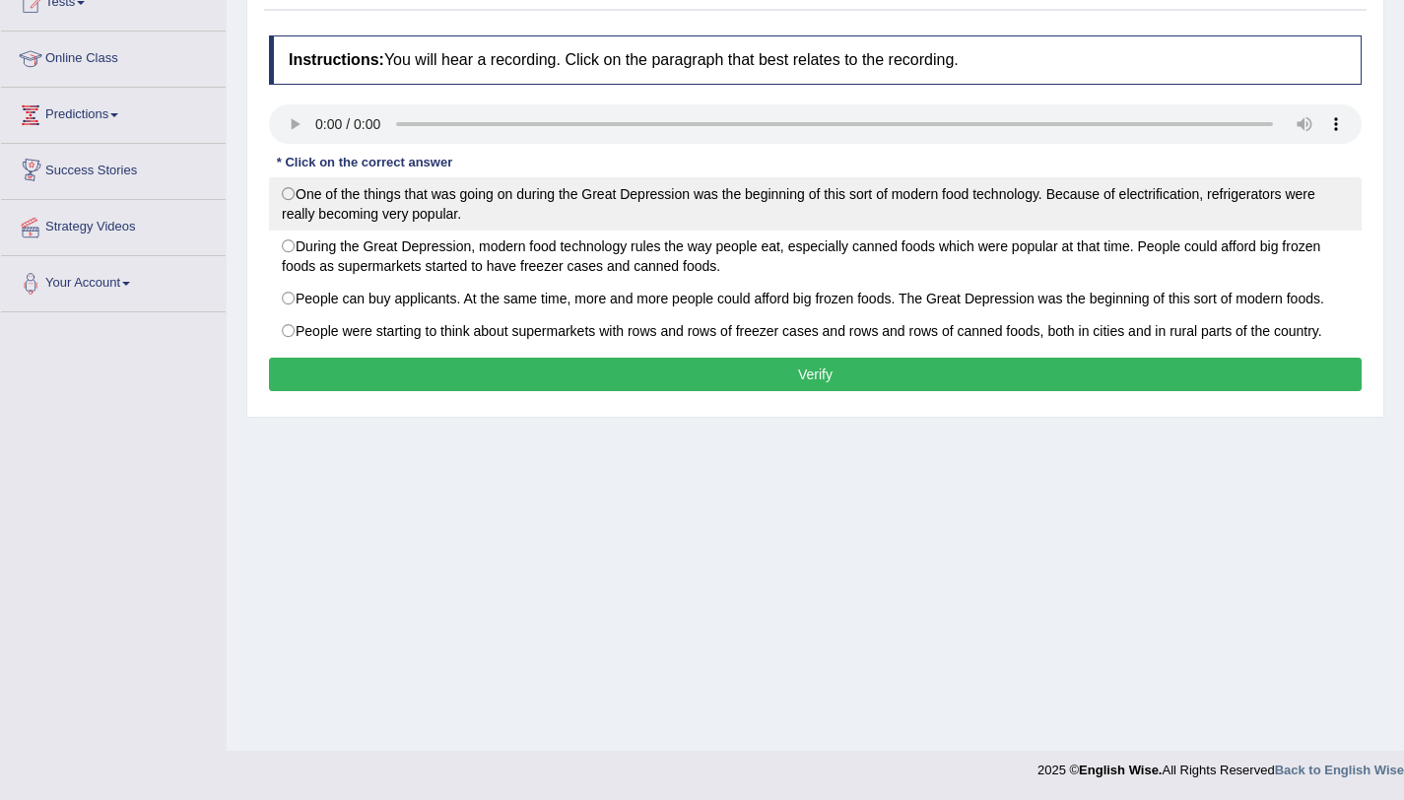
click at [302, 201] on label "One of the things that was going on during the Great Depression was the beginni…" at bounding box center [815, 203] width 1093 height 53
radio input "true"
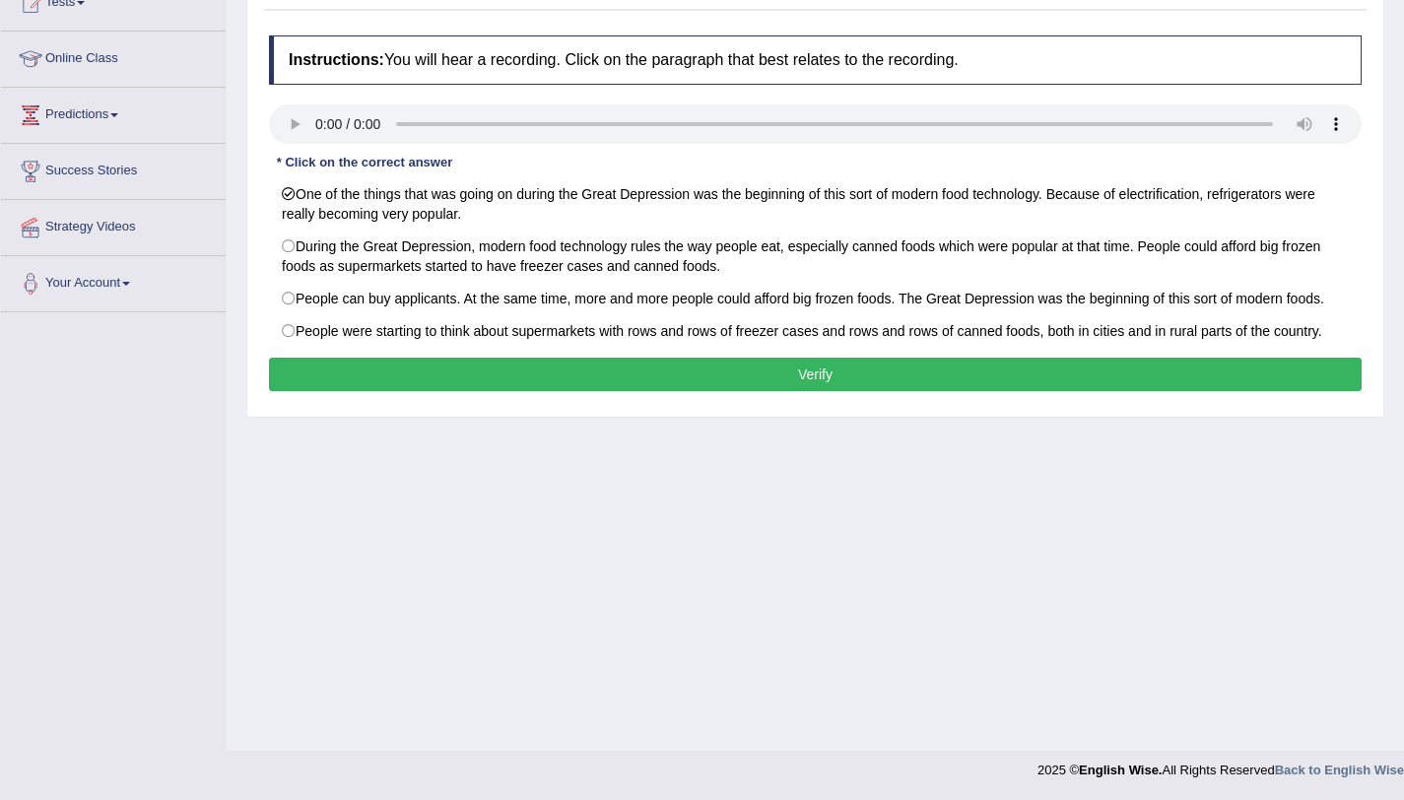
click at [358, 370] on button "Verify" at bounding box center [815, 375] width 1093 height 34
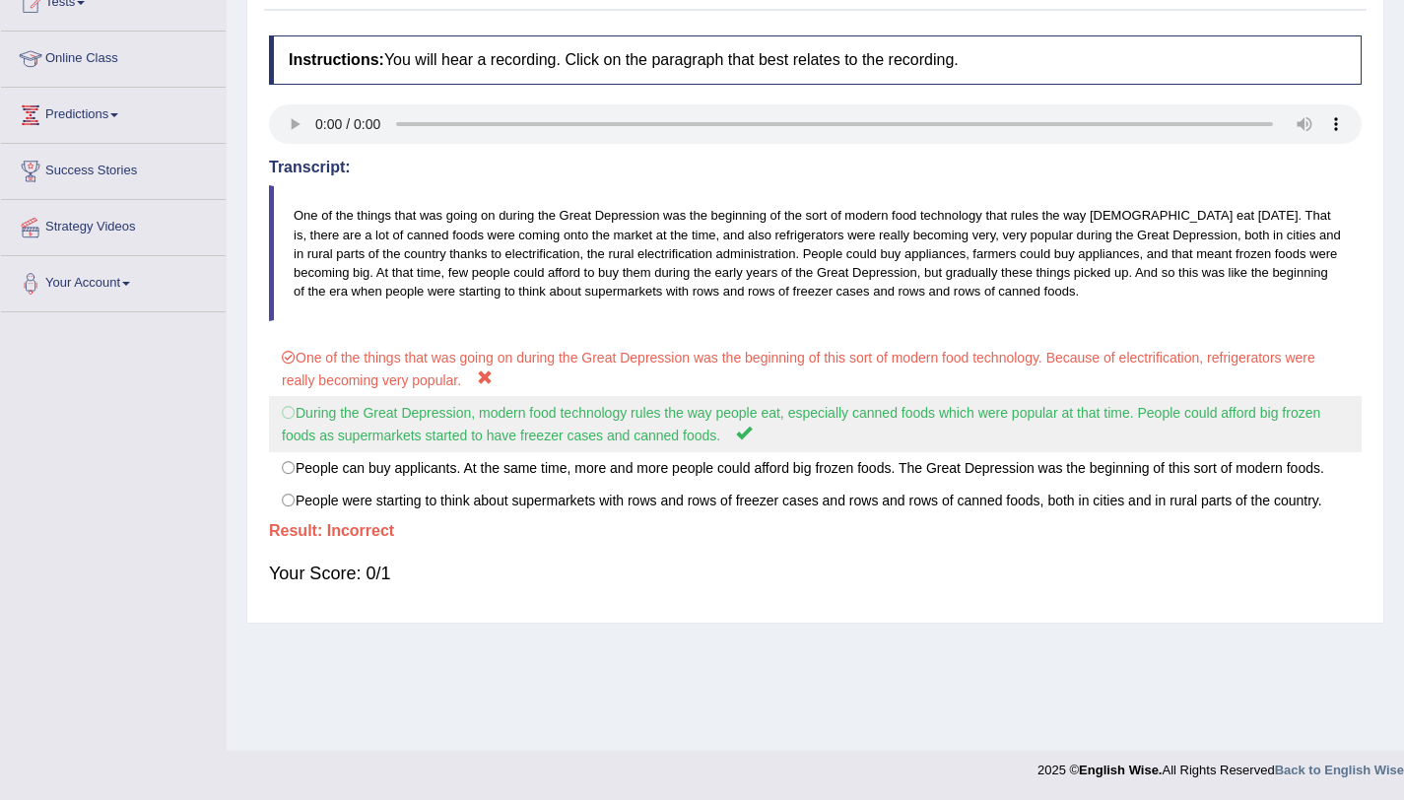
click at [299, 419] on label "During the Great Depression, modern food technology rules the way people eat, e…" at bounding box center [815, 424] width 1093 height 56
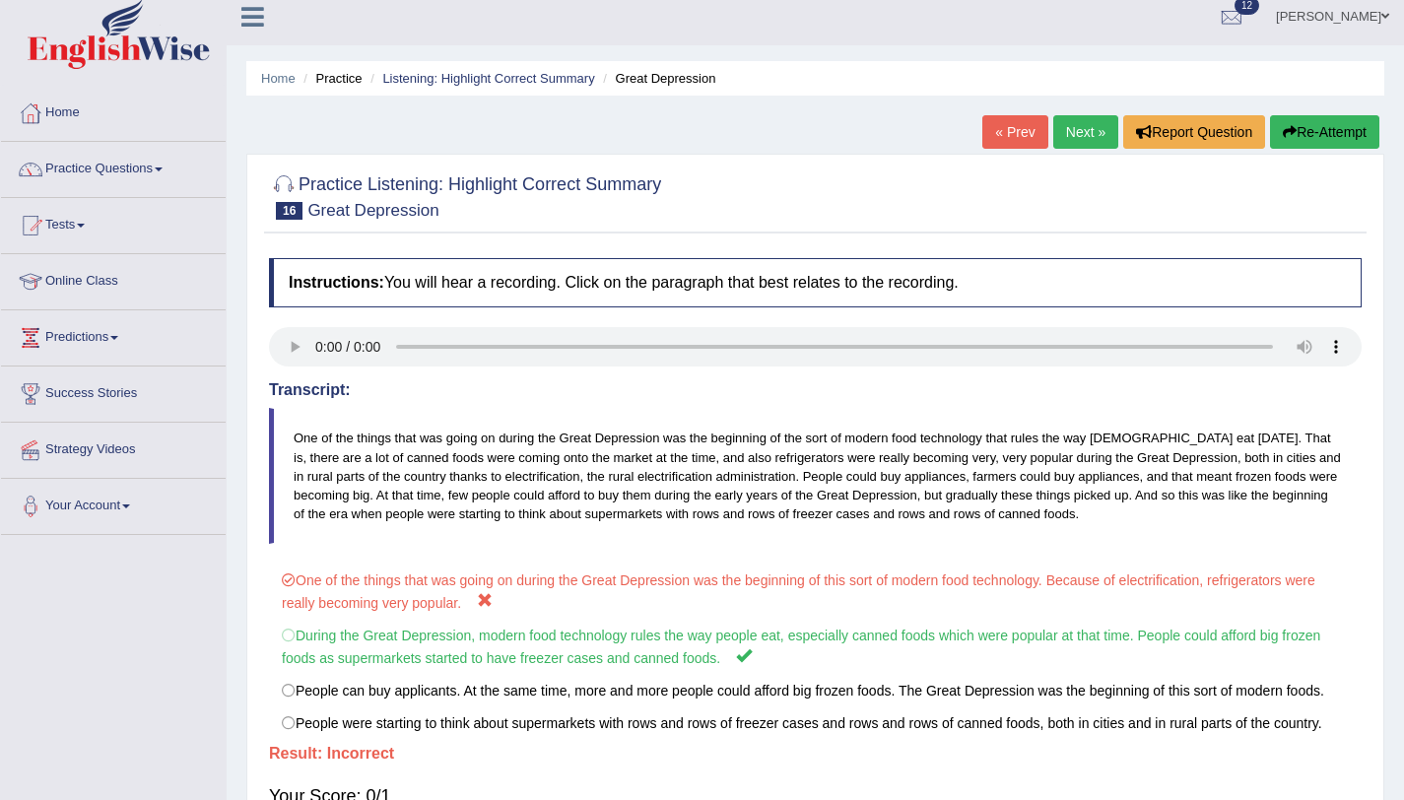
scroll to position [0, 0]
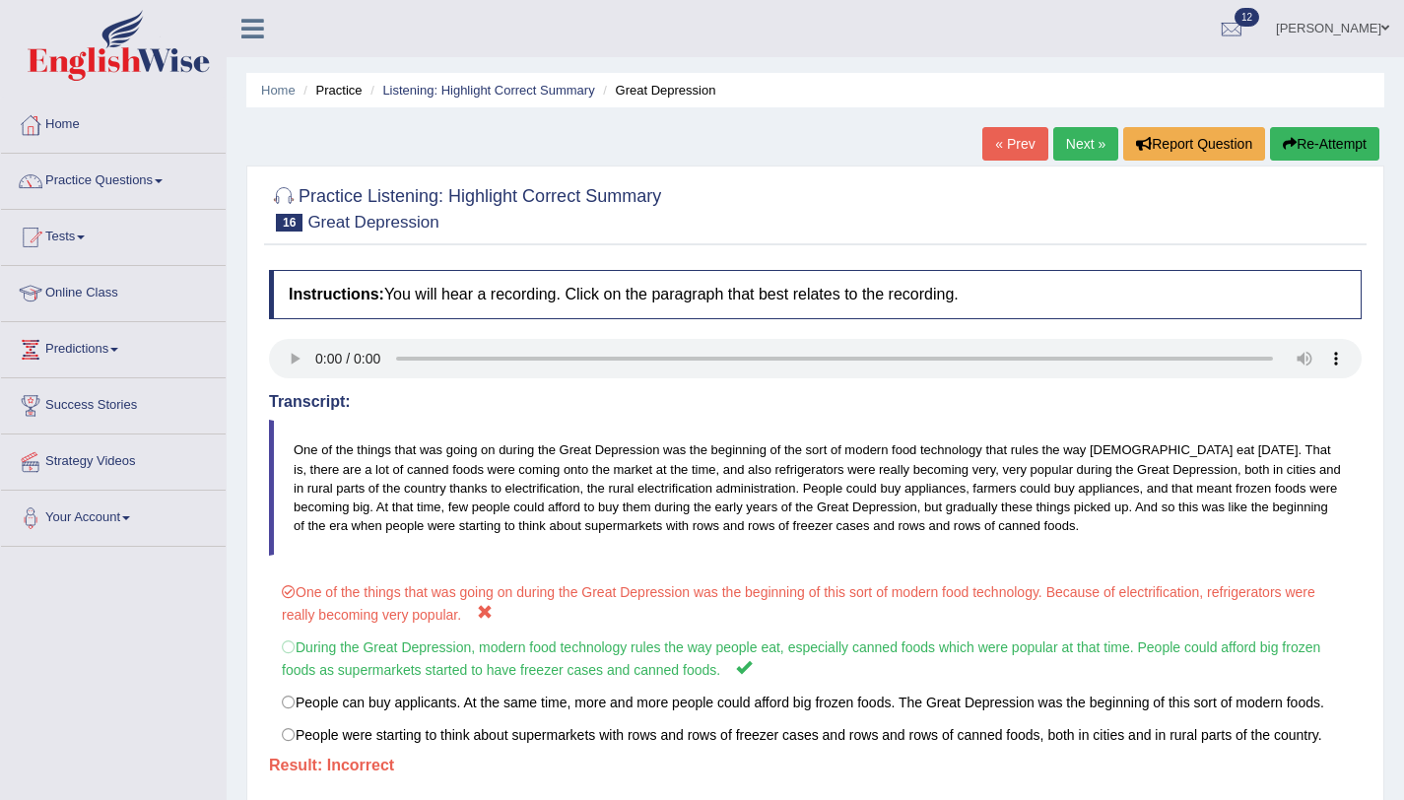
click at [1300, 154] on button "Re-Attempt" at bounding box center [1324, 144] width 109 height 34
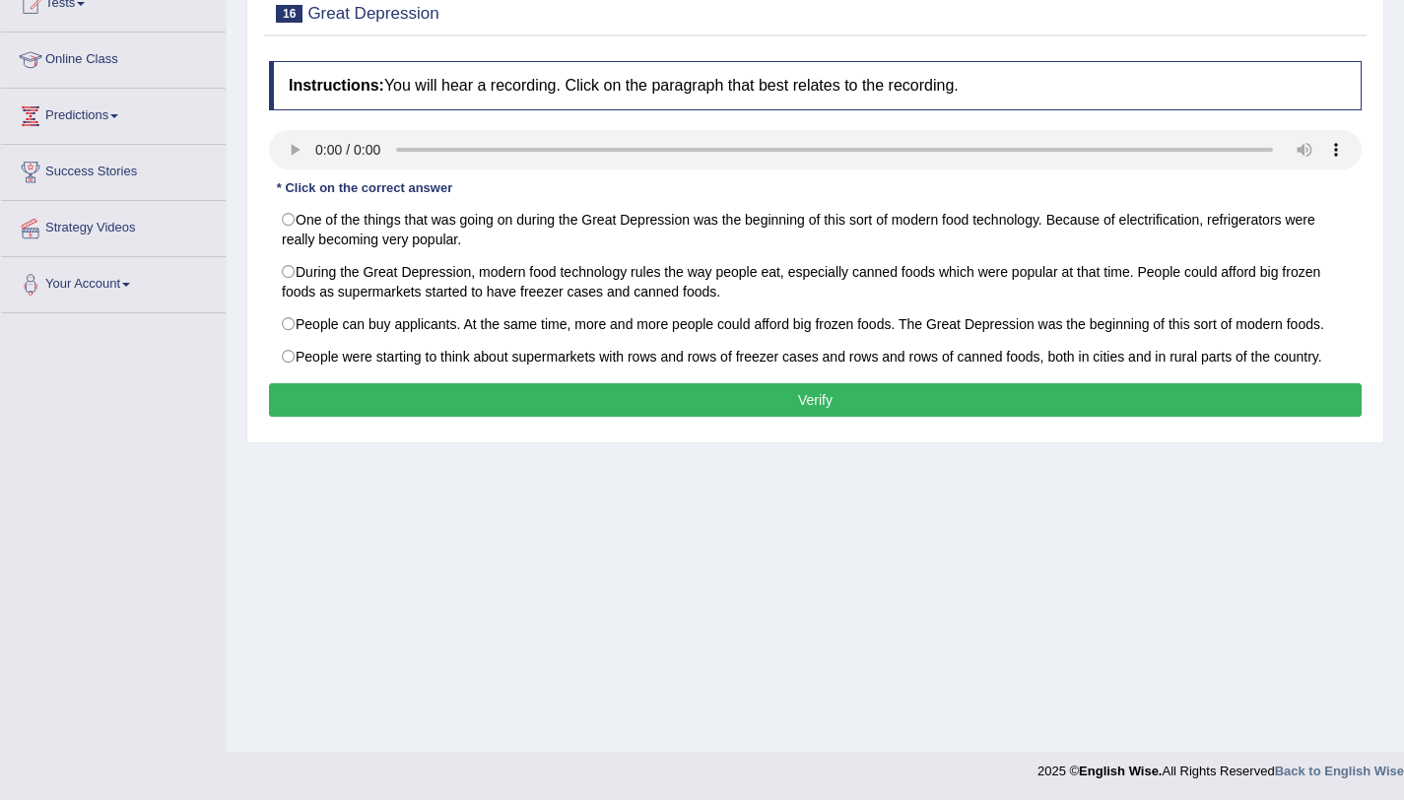
scroll to position [235, 0]
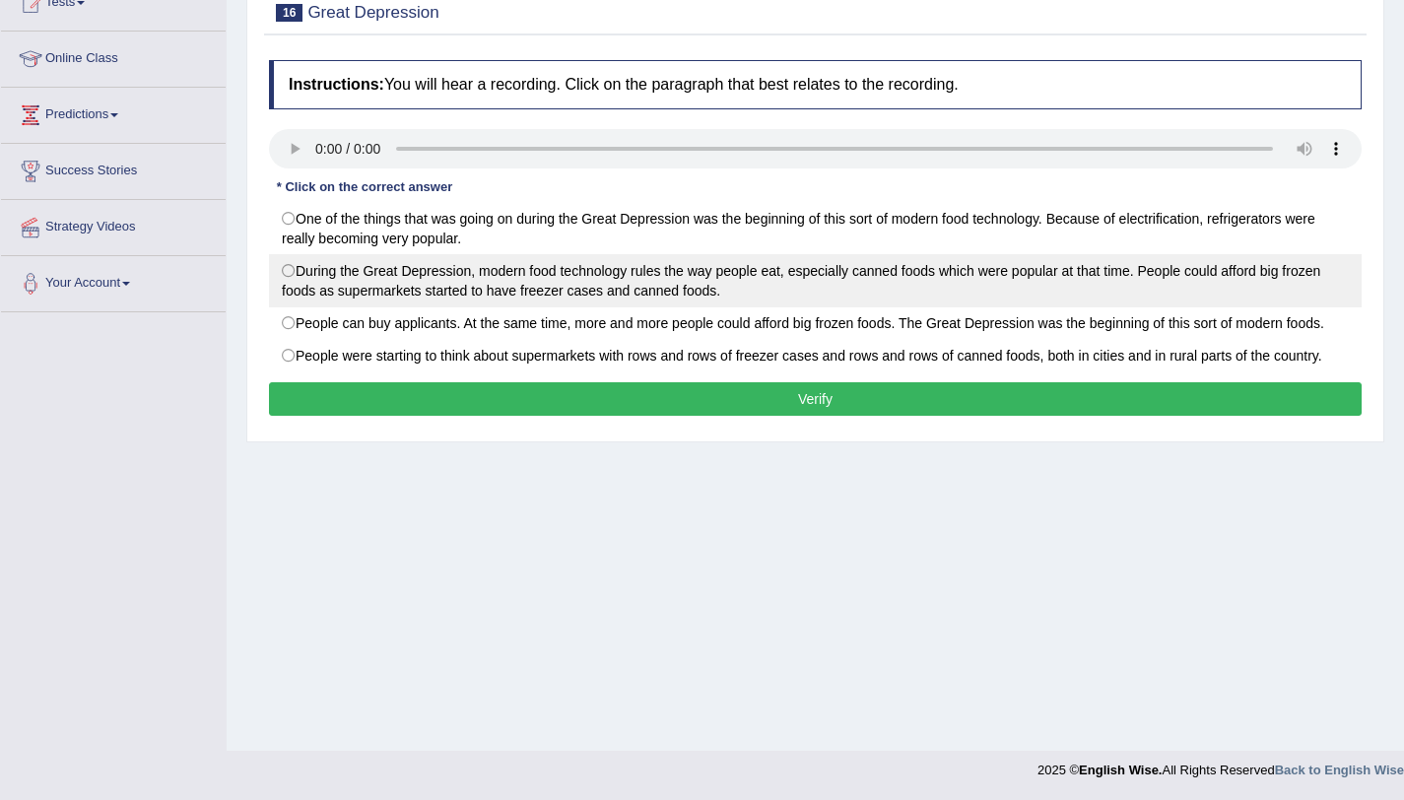
click at [293, 279] on label "During the Great Depression, modern food technology rules the way people eat, e…" at bounding box center [815, 280] width 1093 height 53
radio input "true"
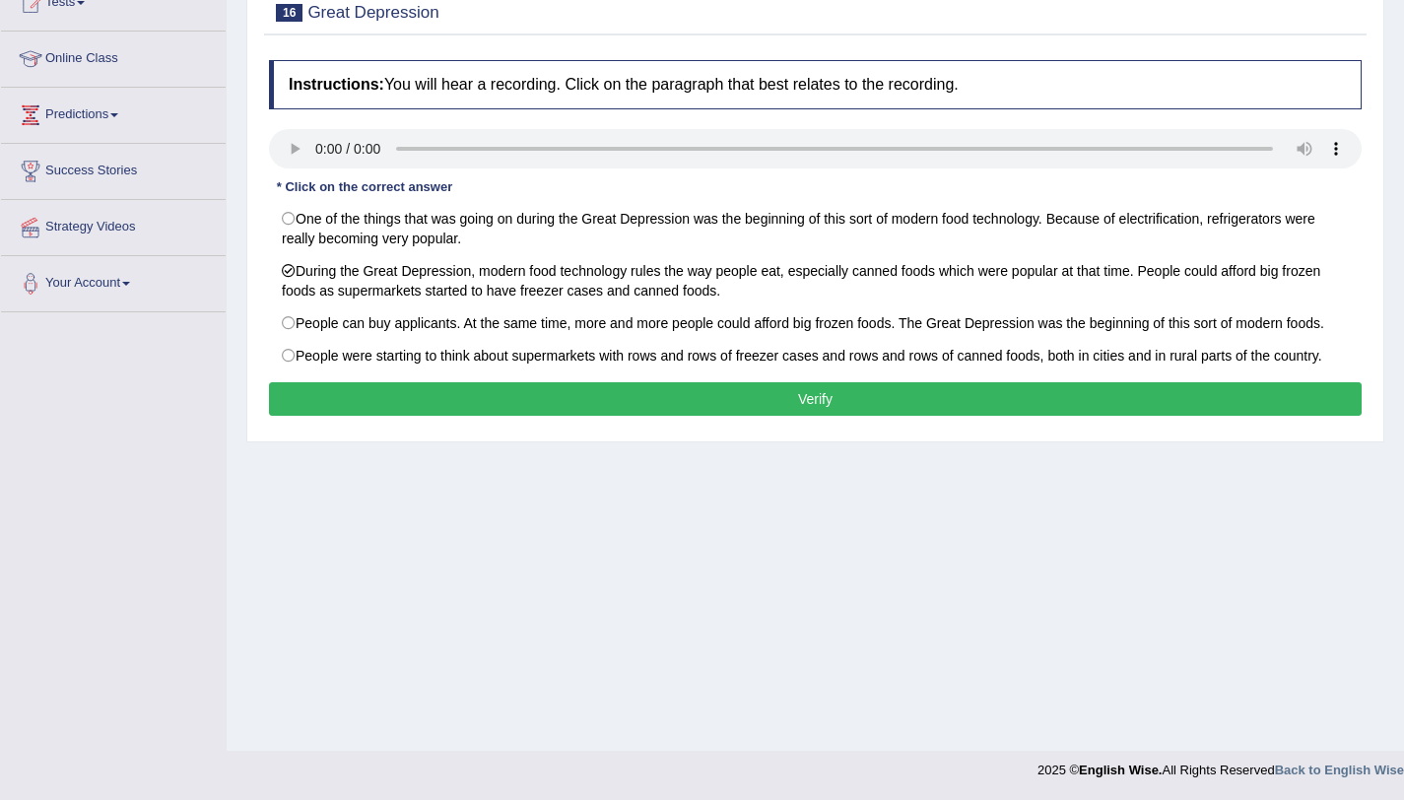
click at [419, 387] on button "Verify" at bounding box center [815, 399] width 1093 height 34
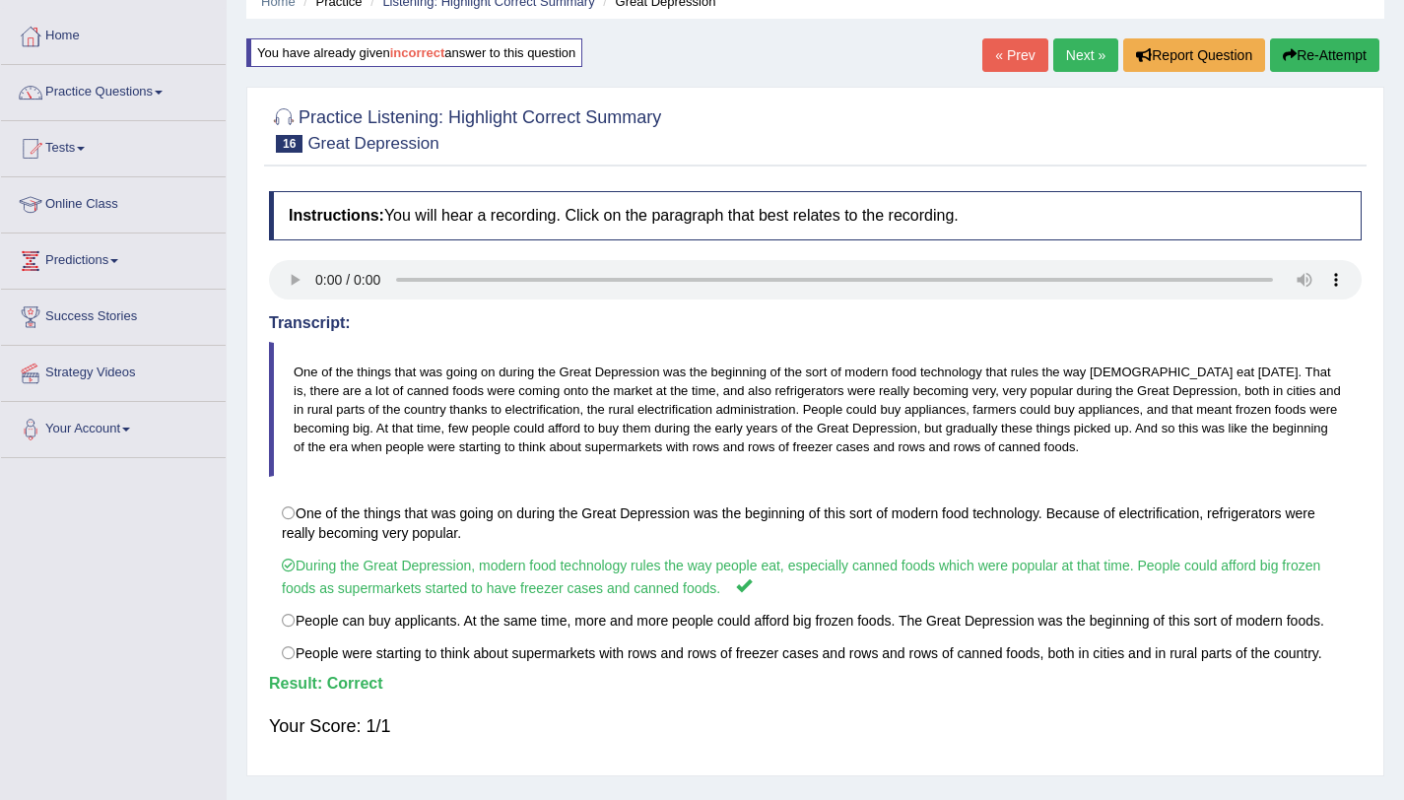
scroll to position [46, 0]
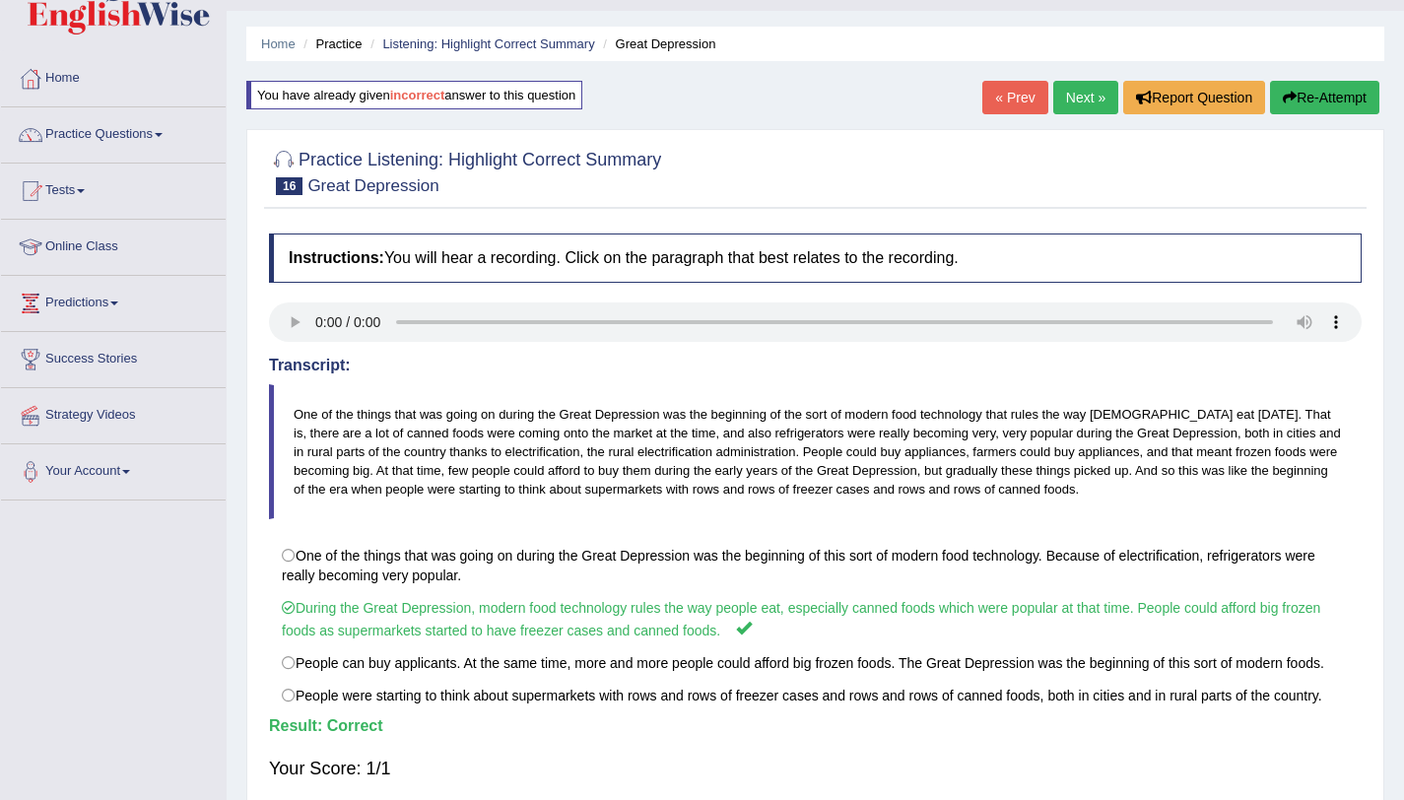
click at [1084, 95] on link "Next »" at bounding box center [1085, 98] width 65 height 34
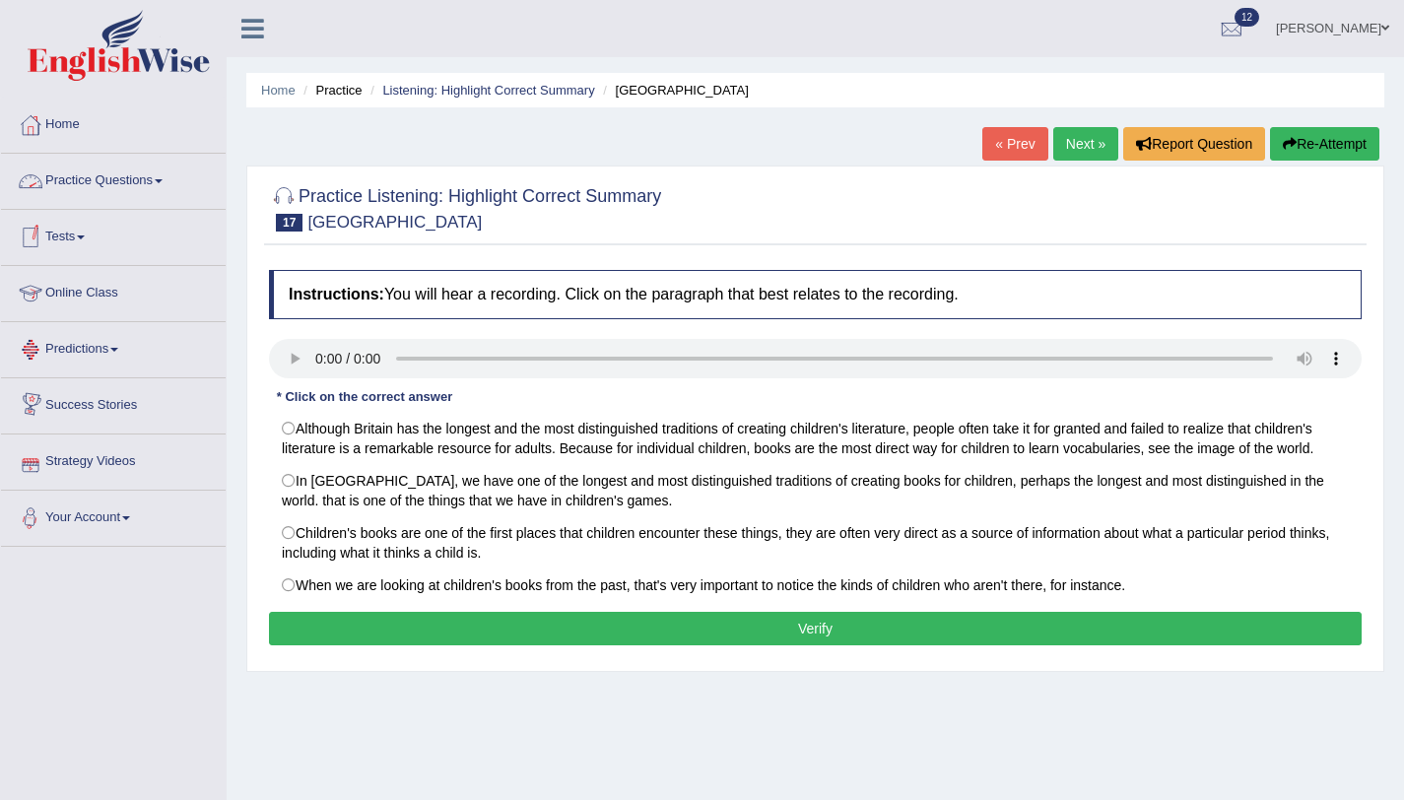
click at [169, 183] on link "Practice Questions" at bounding box center [113, 178] width 225 height 49
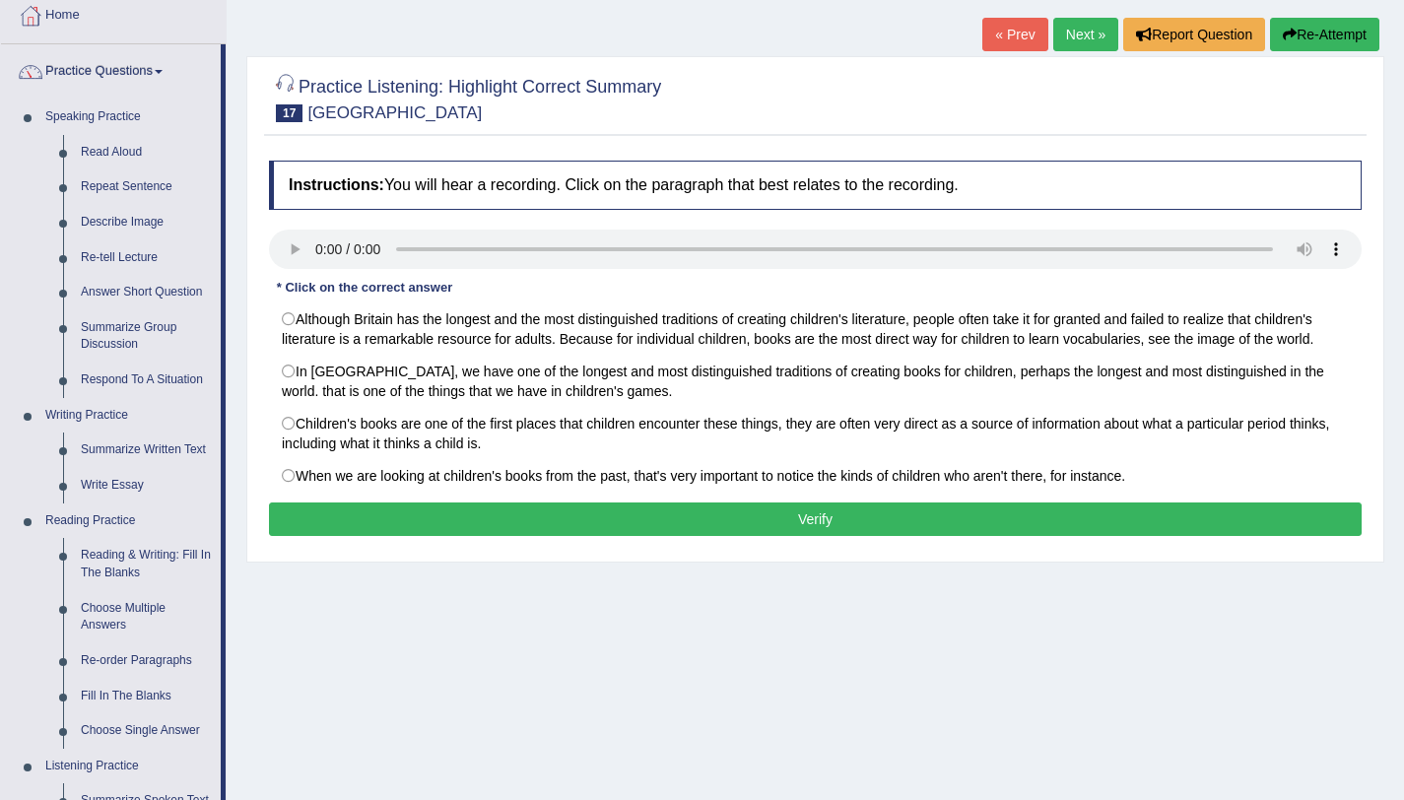
scroll to position [117, 0]
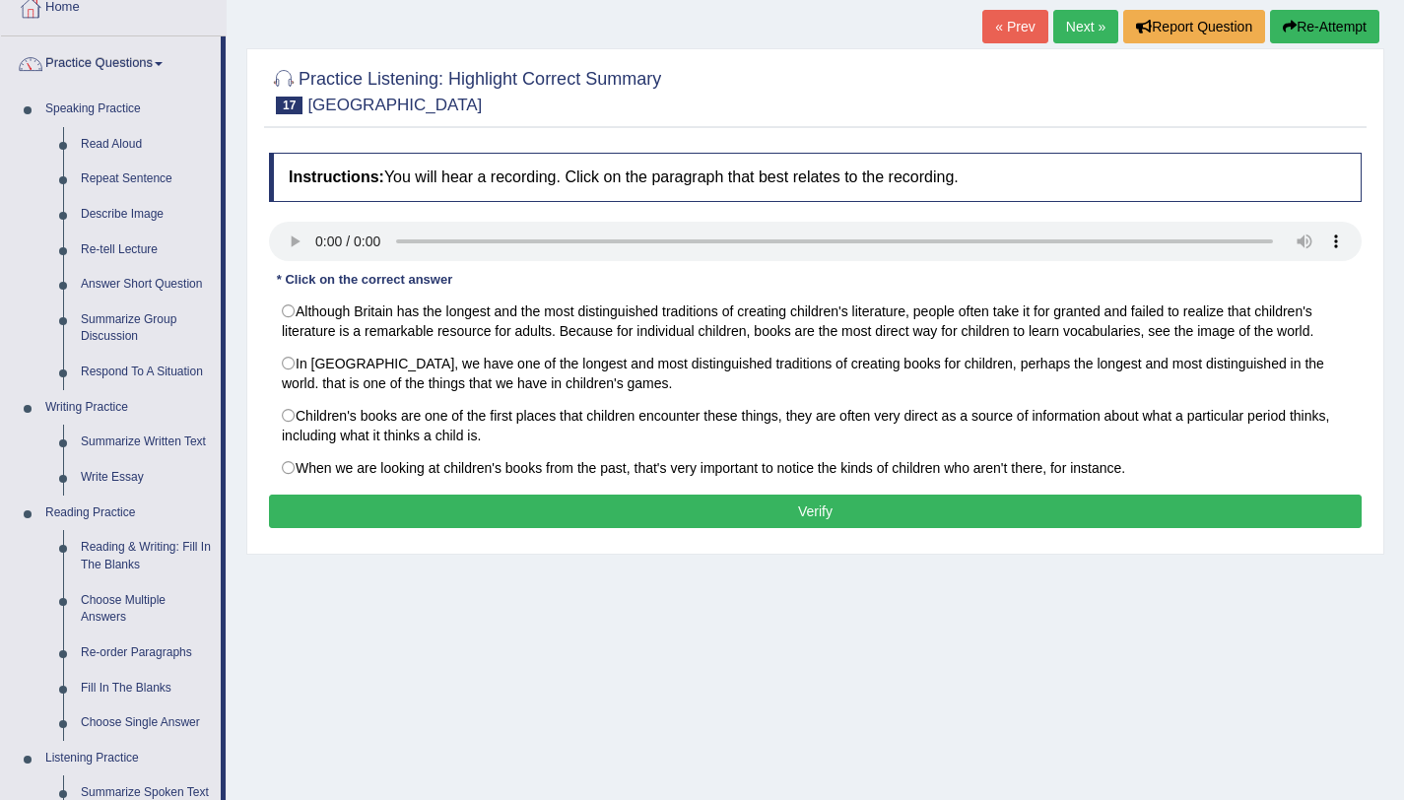
click at [1016, 18] on link "« Prev" at bounding box center [1014, 27] width 65 height 34
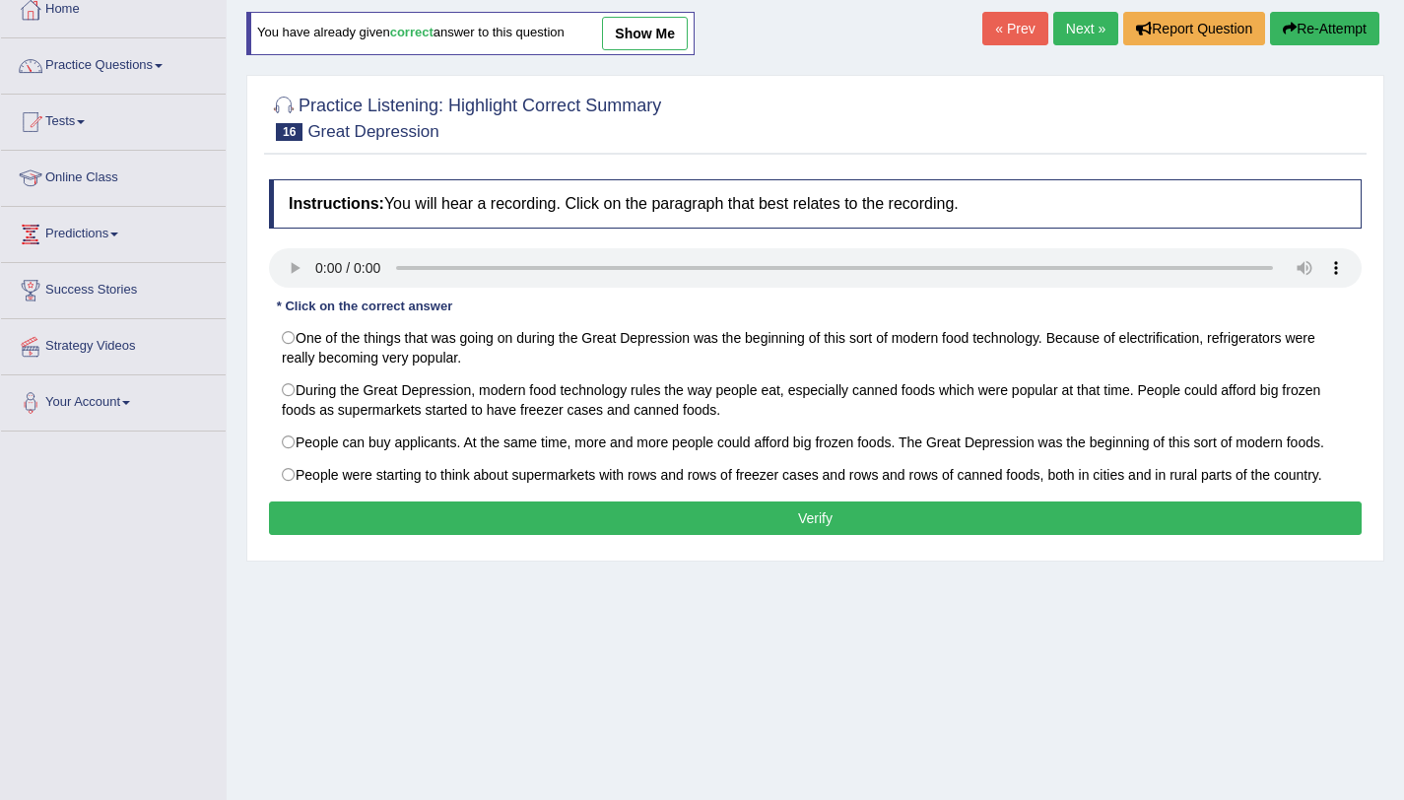
scroll to position [117, 0]
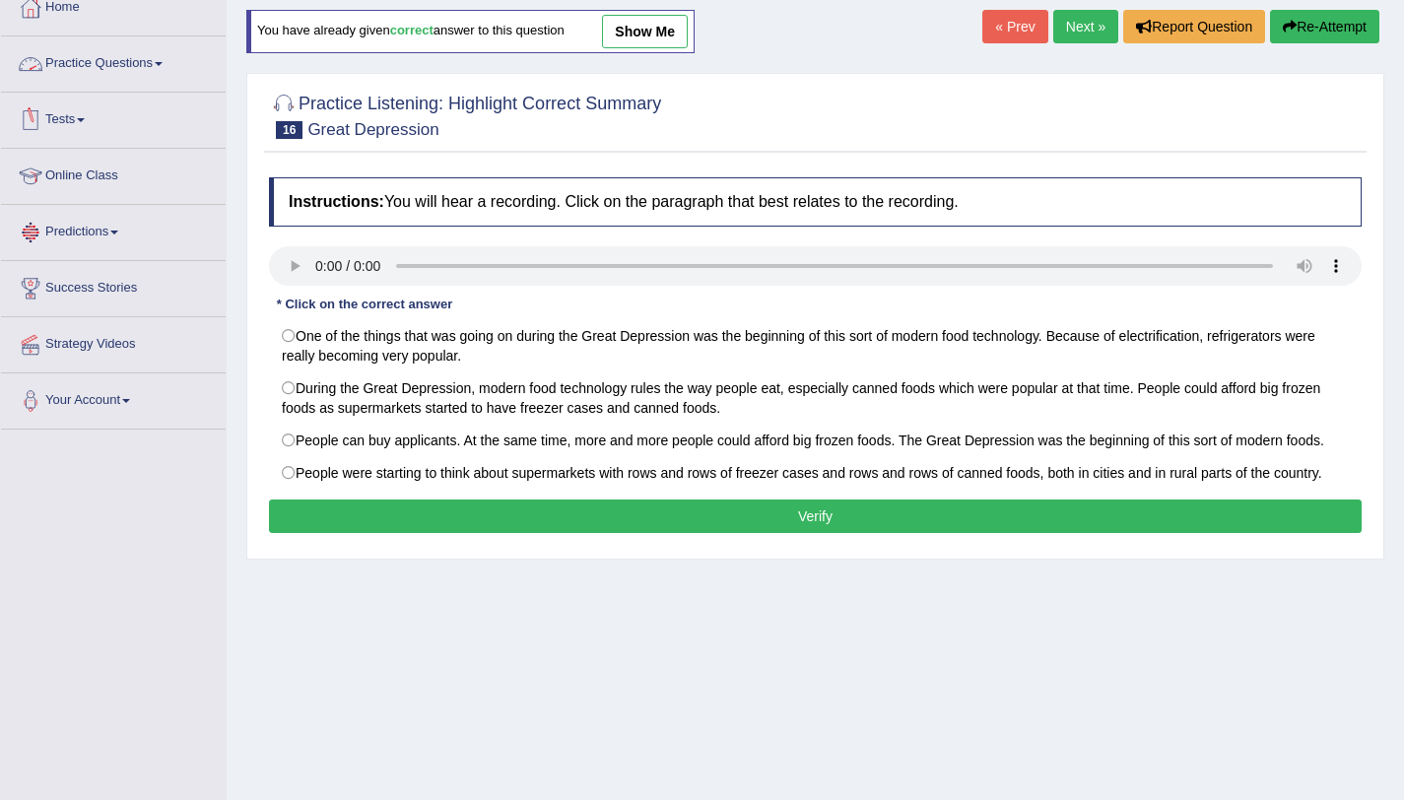
click at [153, 63] on link "Practice Questions" at bounding box center [113, 60] width 225 height 49
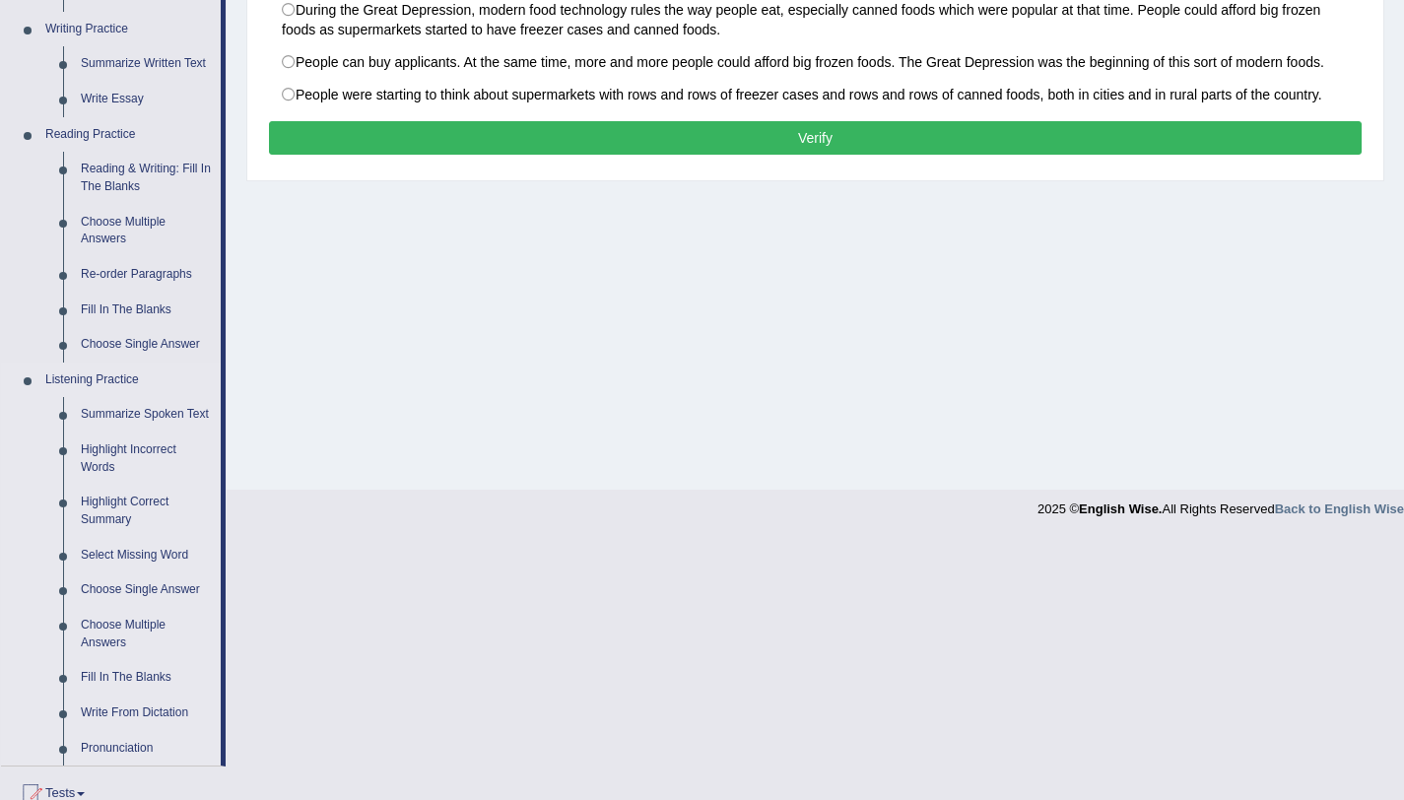
scroll to position [603, 0]
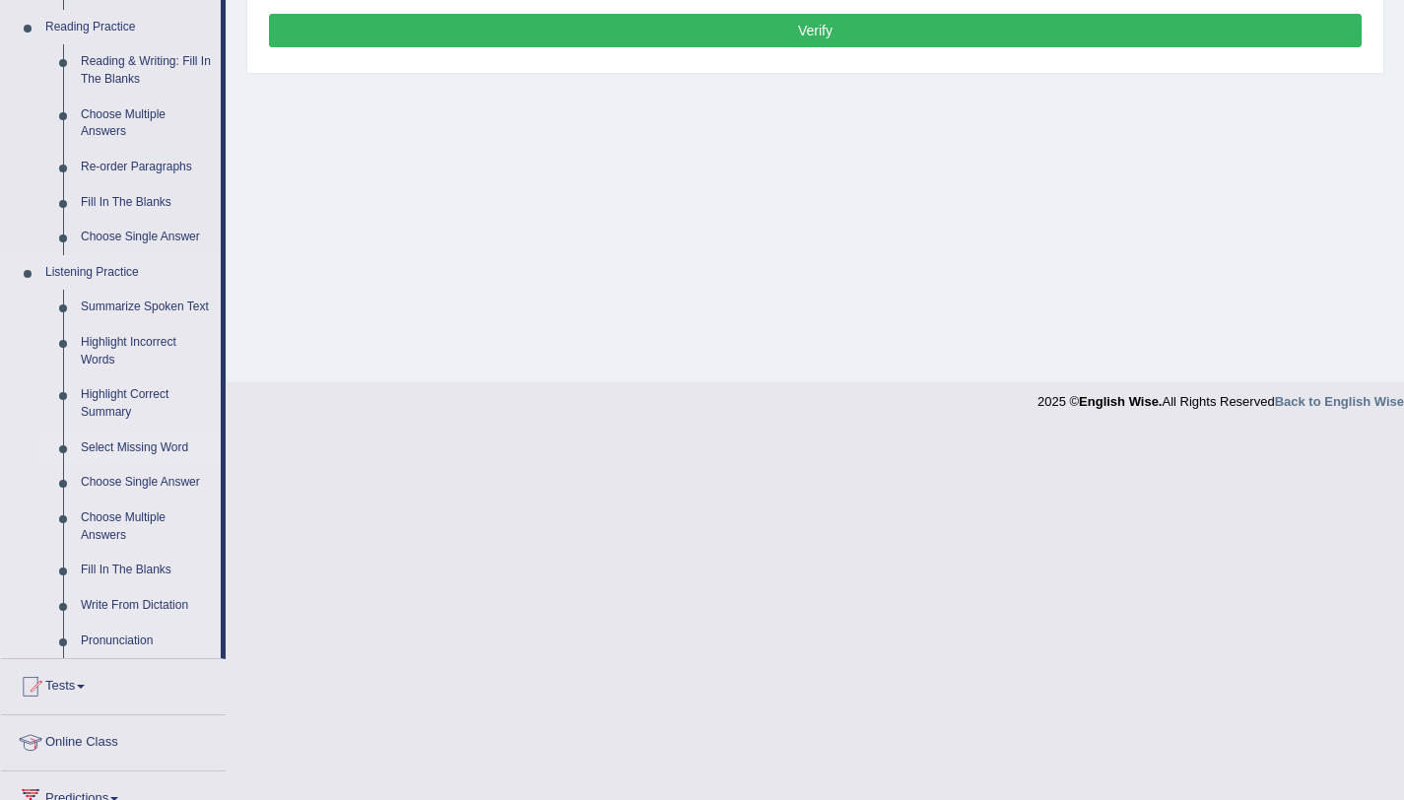
click at [179, 464] on link "Select Missing Word" at bounding box center [146, 448] width 149 height 35
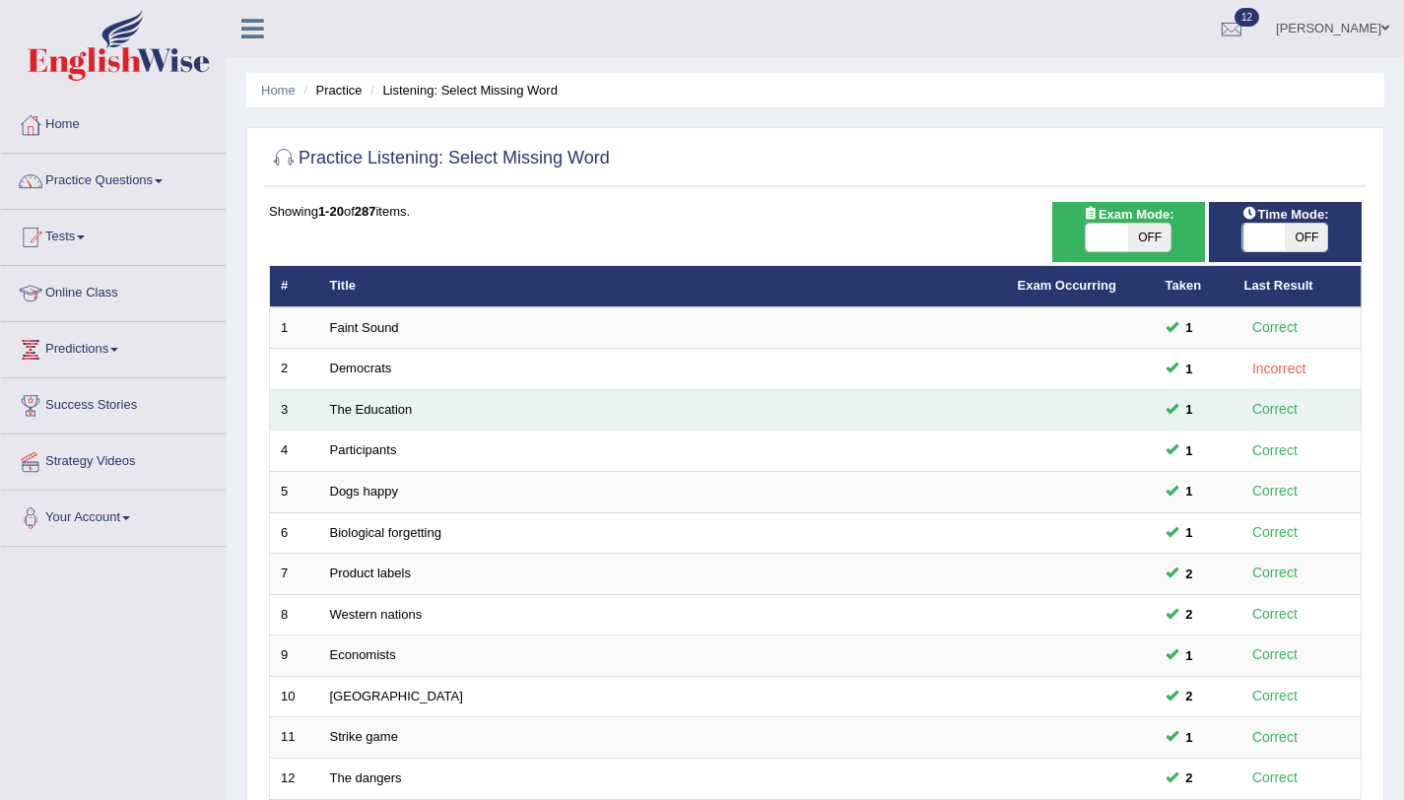
scroll to position [504, 0]
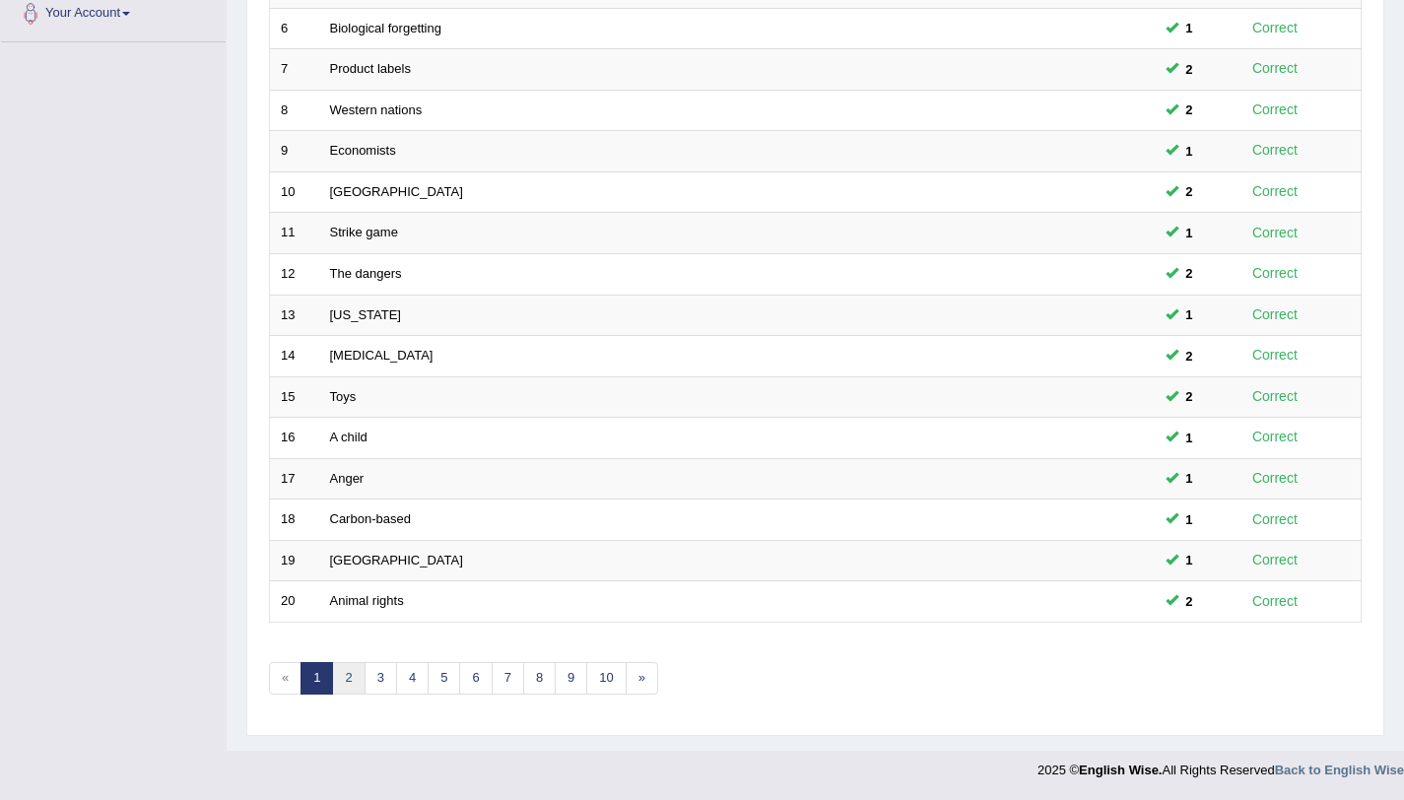
click at [357, 677] on link "2" at bounding box center [348, 678] width 33 height 33
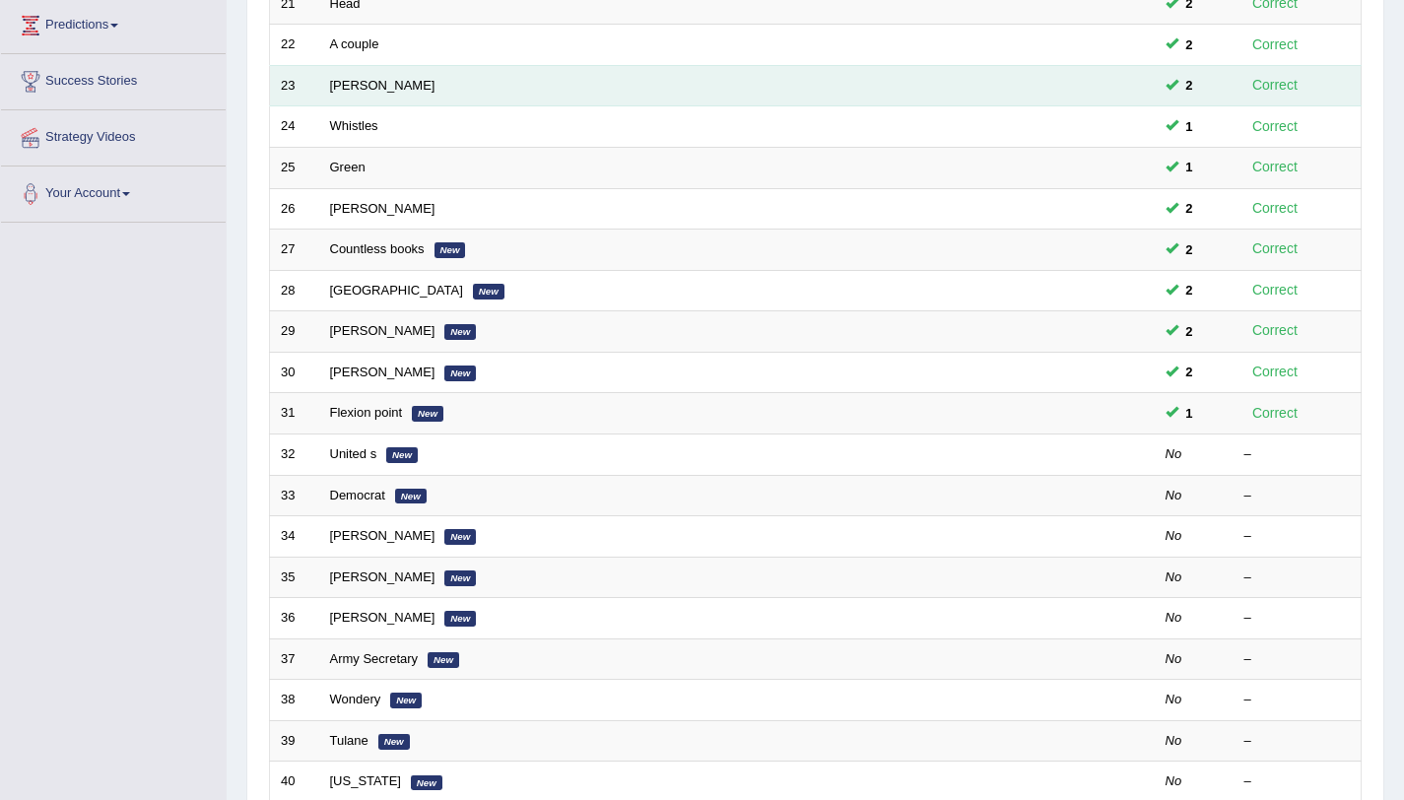
scroll to position [504, 0]
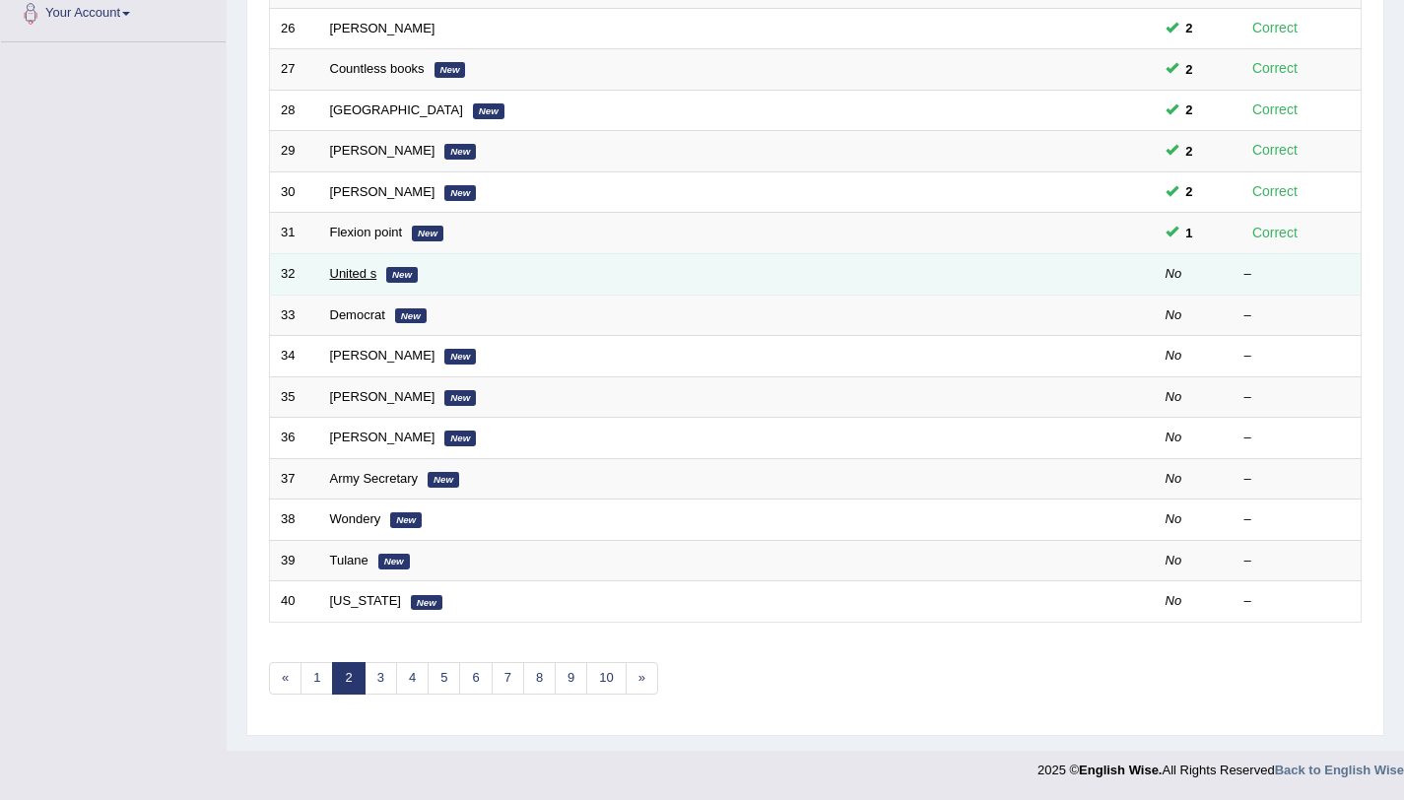
click at [337, 275] on link "United s" at bounding box center [353, 273] width 47 height 15
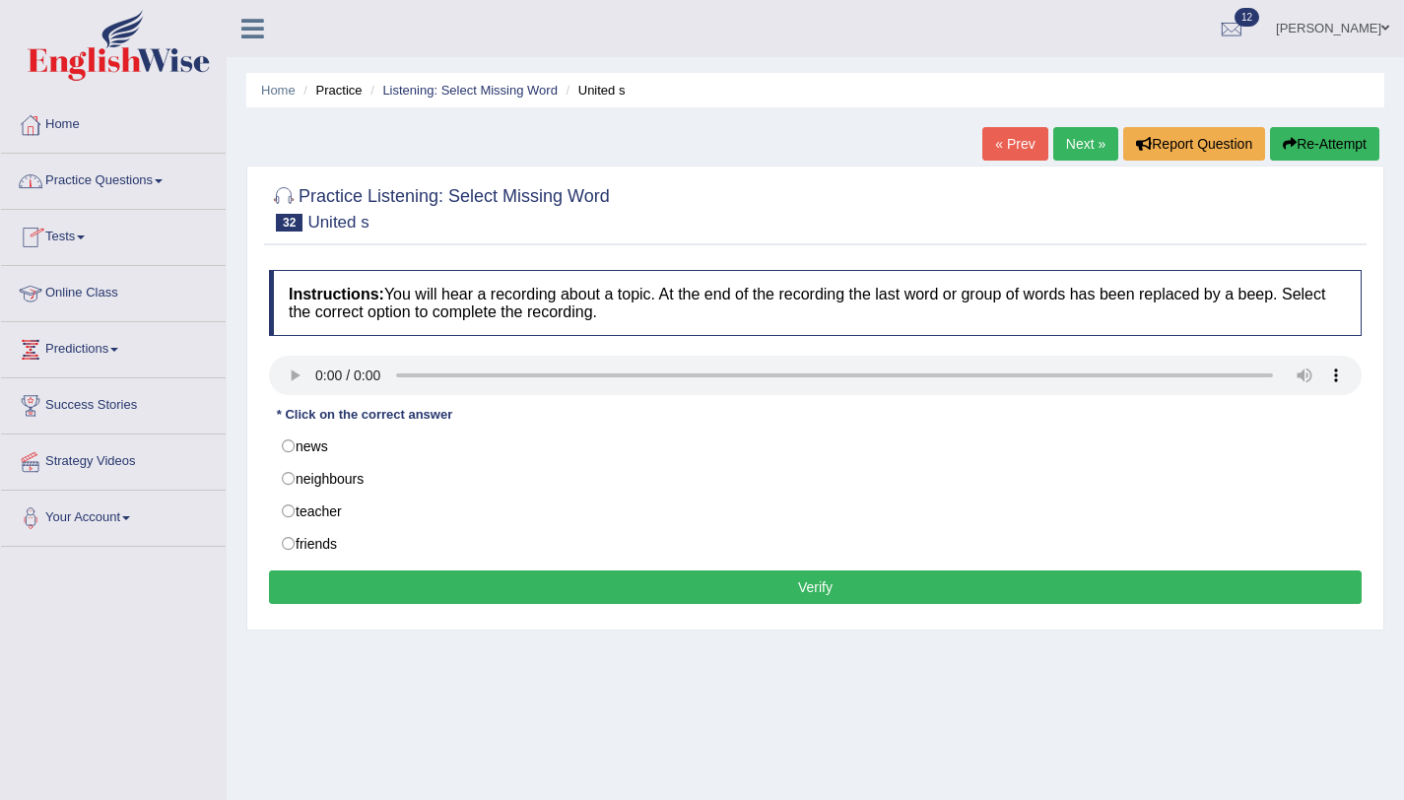
click at [156, 173] on link "Practice Questions" at bounding box center [113, 178] width 225 height 49
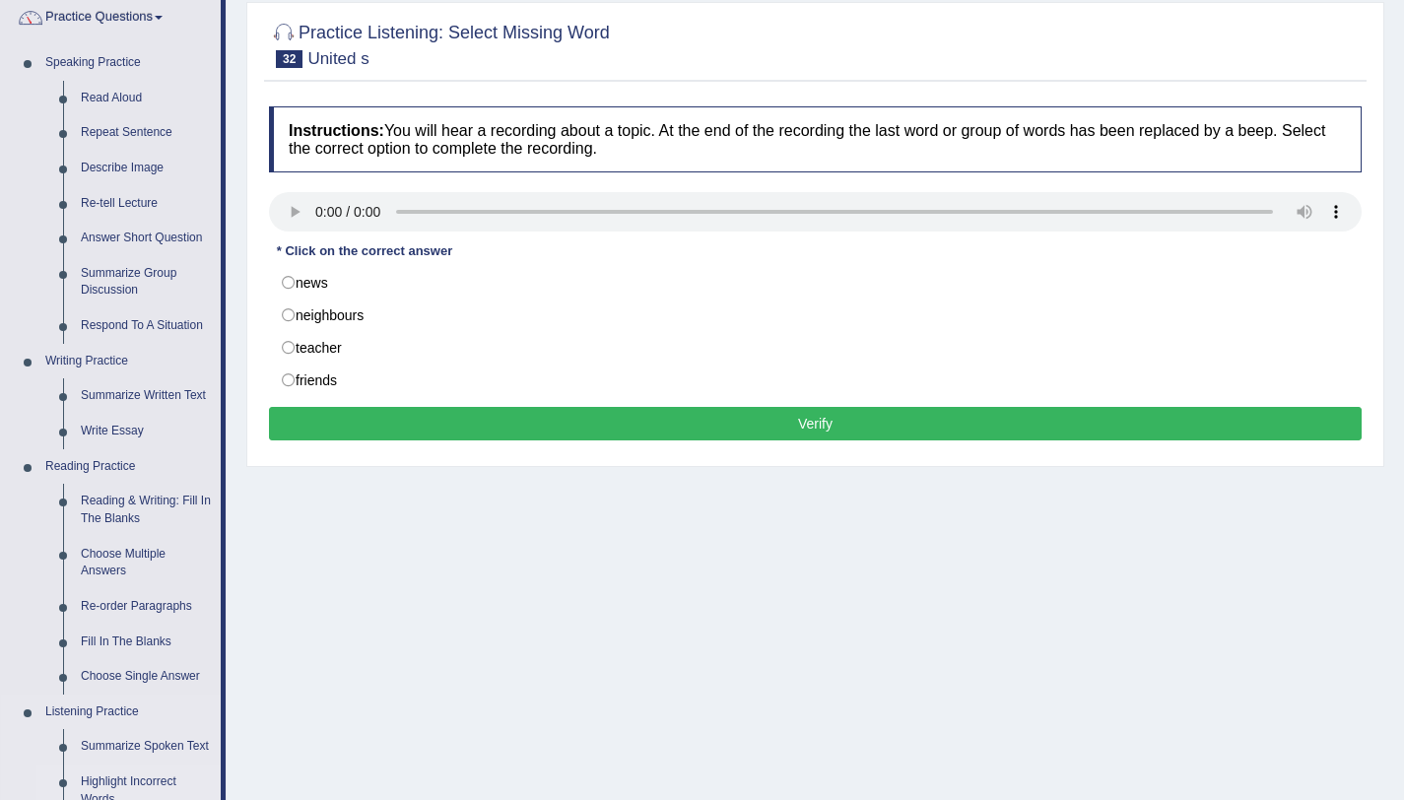
scroll to position [580, 0]
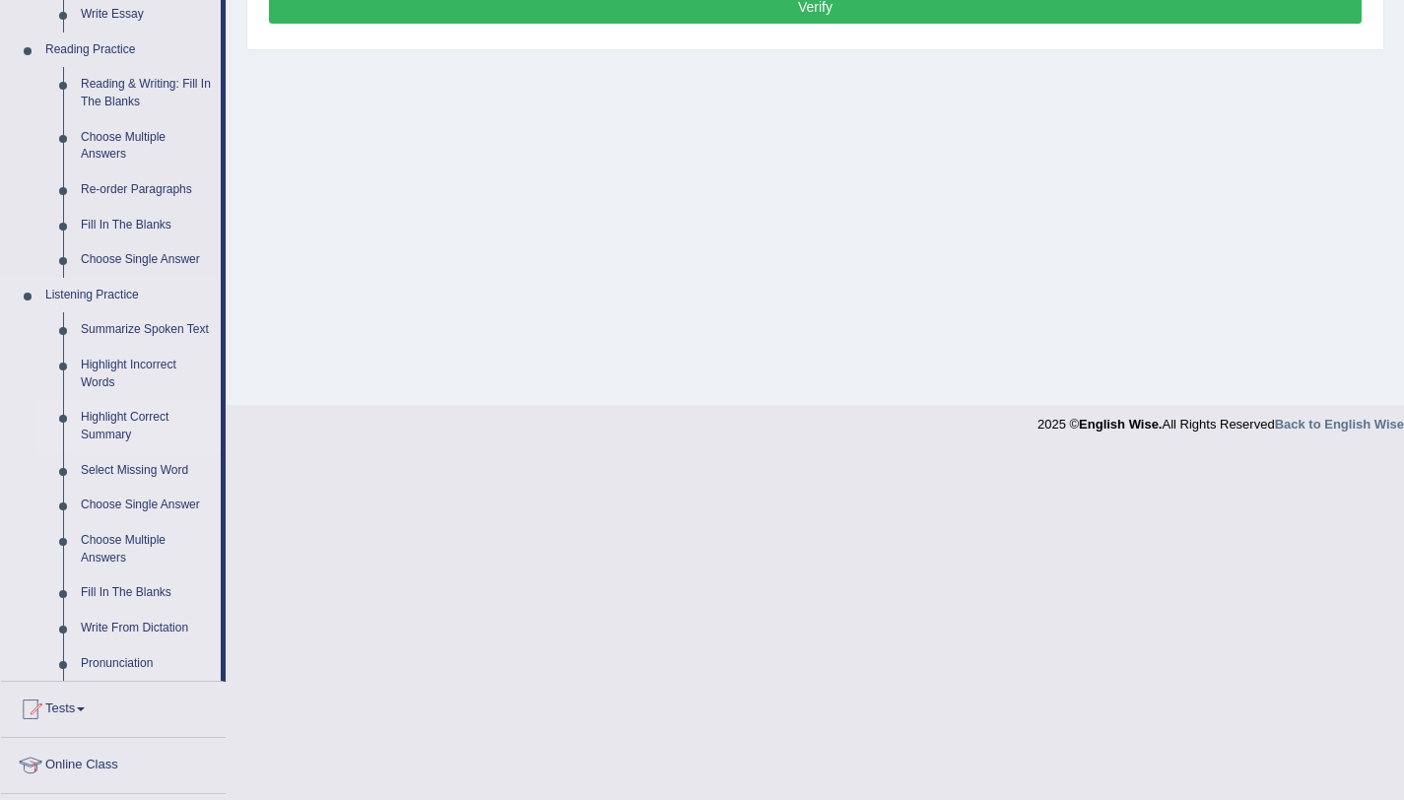
click at [123, 431] on link "Highlight Correct Summary" at bounding box center [146, 426] width 149 height 52
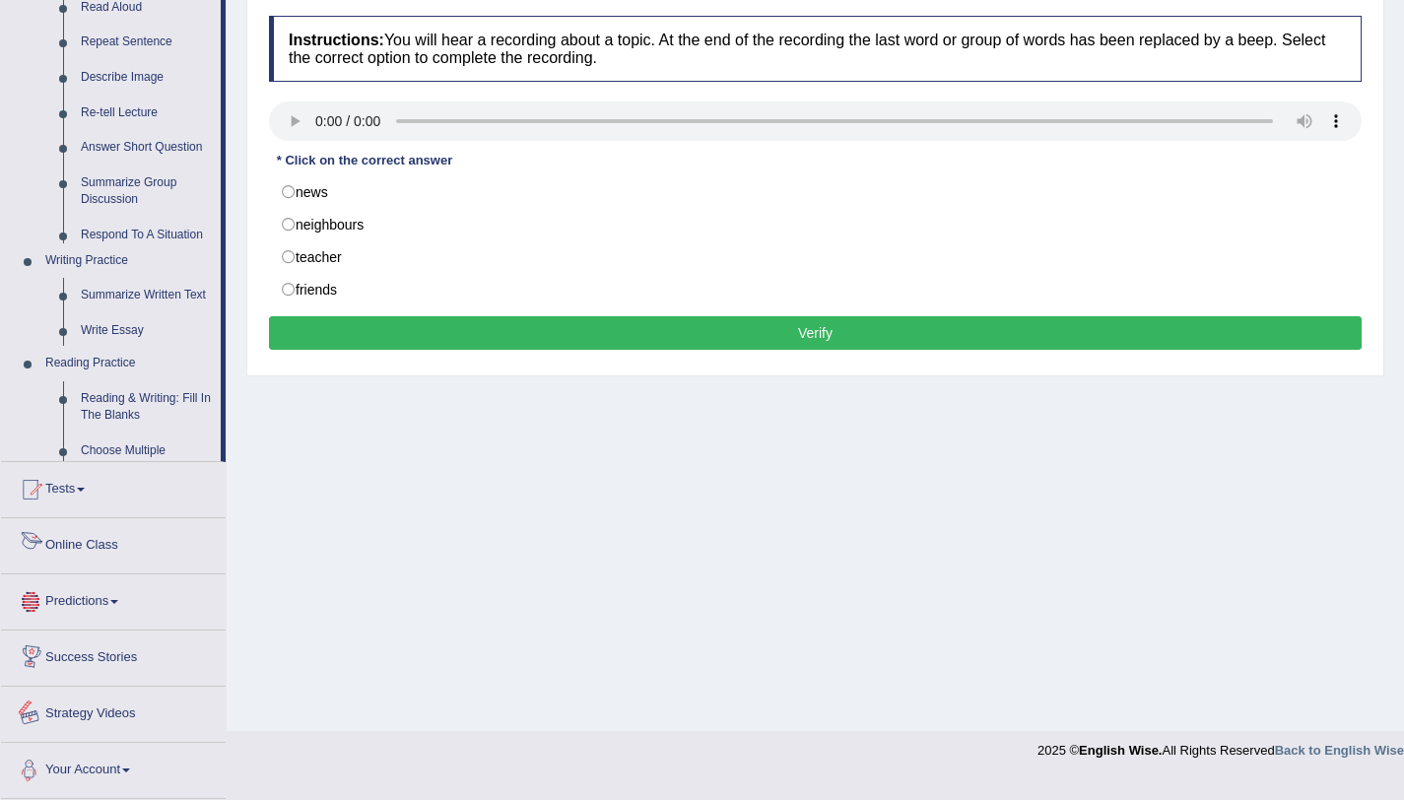
scroll to position [803, 0]
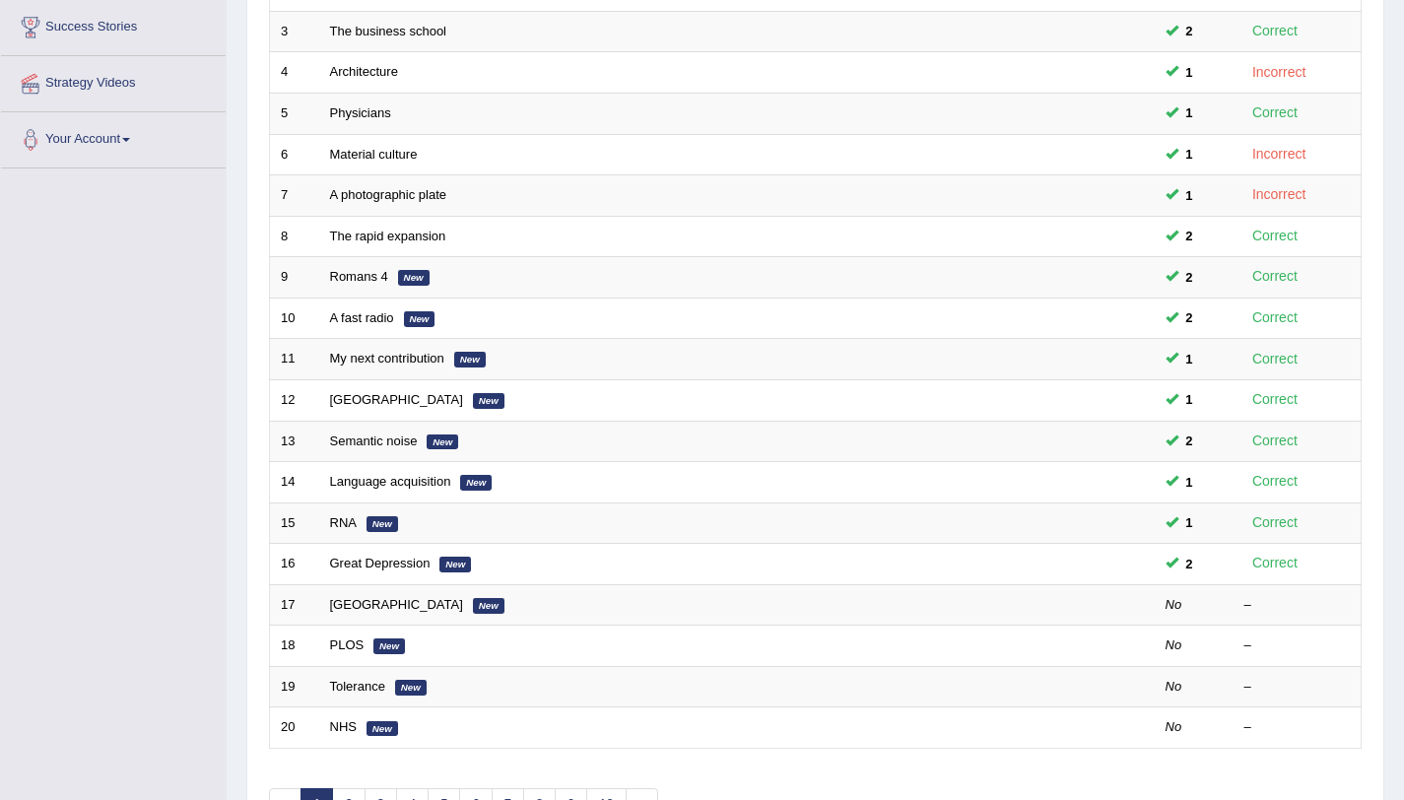
scroll to position [504, 0]
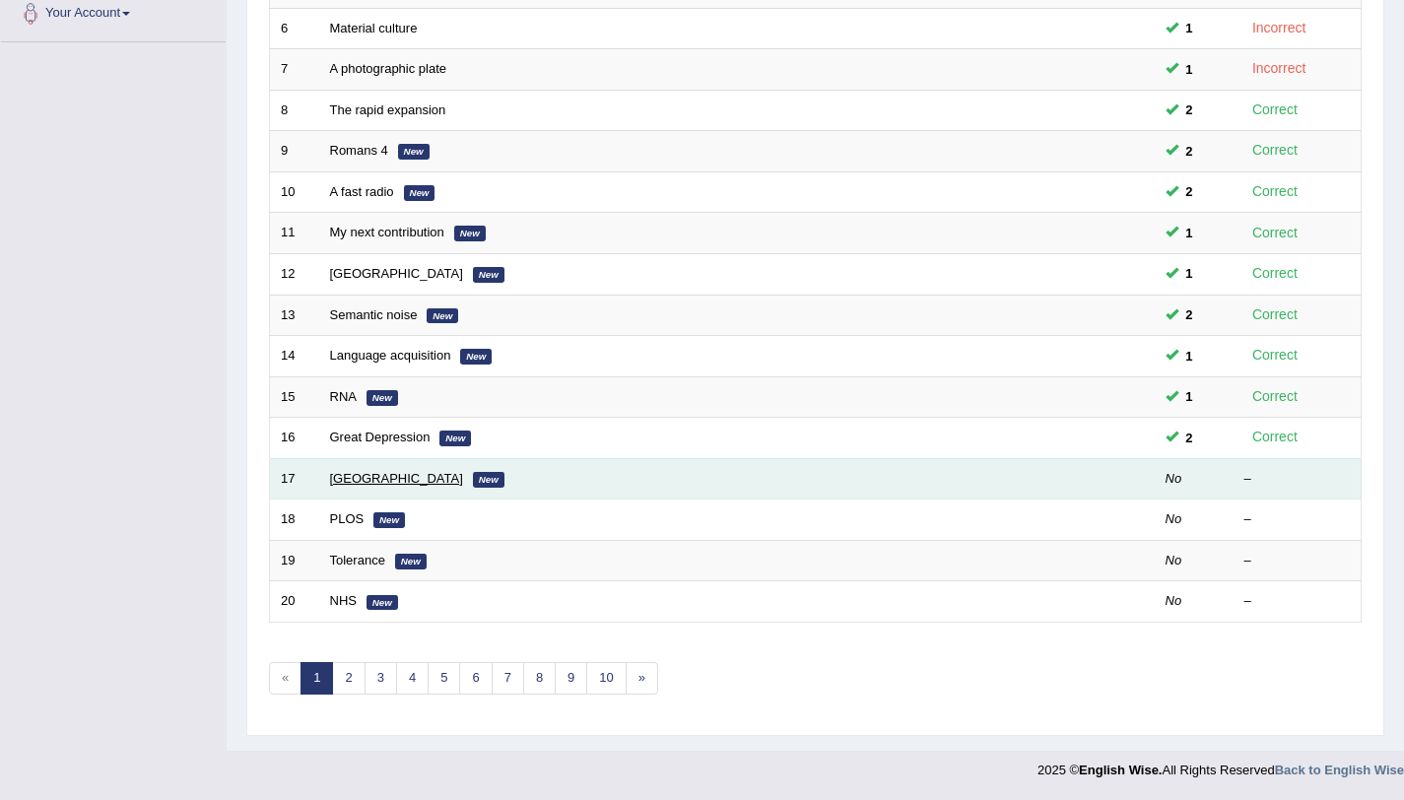
click at [373, 481] on link "[GEOGRAPHIC_DATA]" at bounding box center [396, 478] width 133 height 15
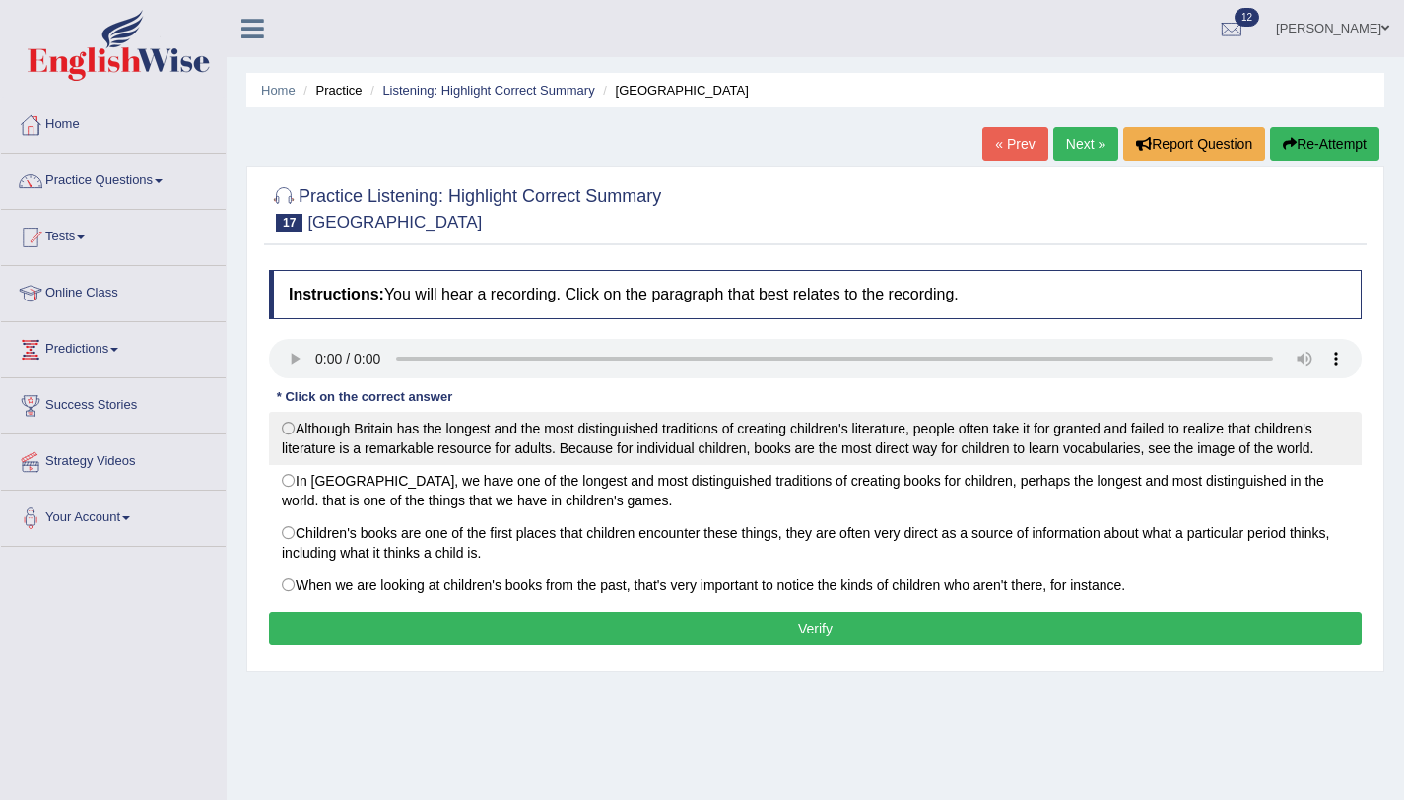
click at [288, 439] on label "Although Britain has the longest and the most distinguished traditions of creat…" at bounding box center [815, 438] width 1093 height 53
radio input "true"
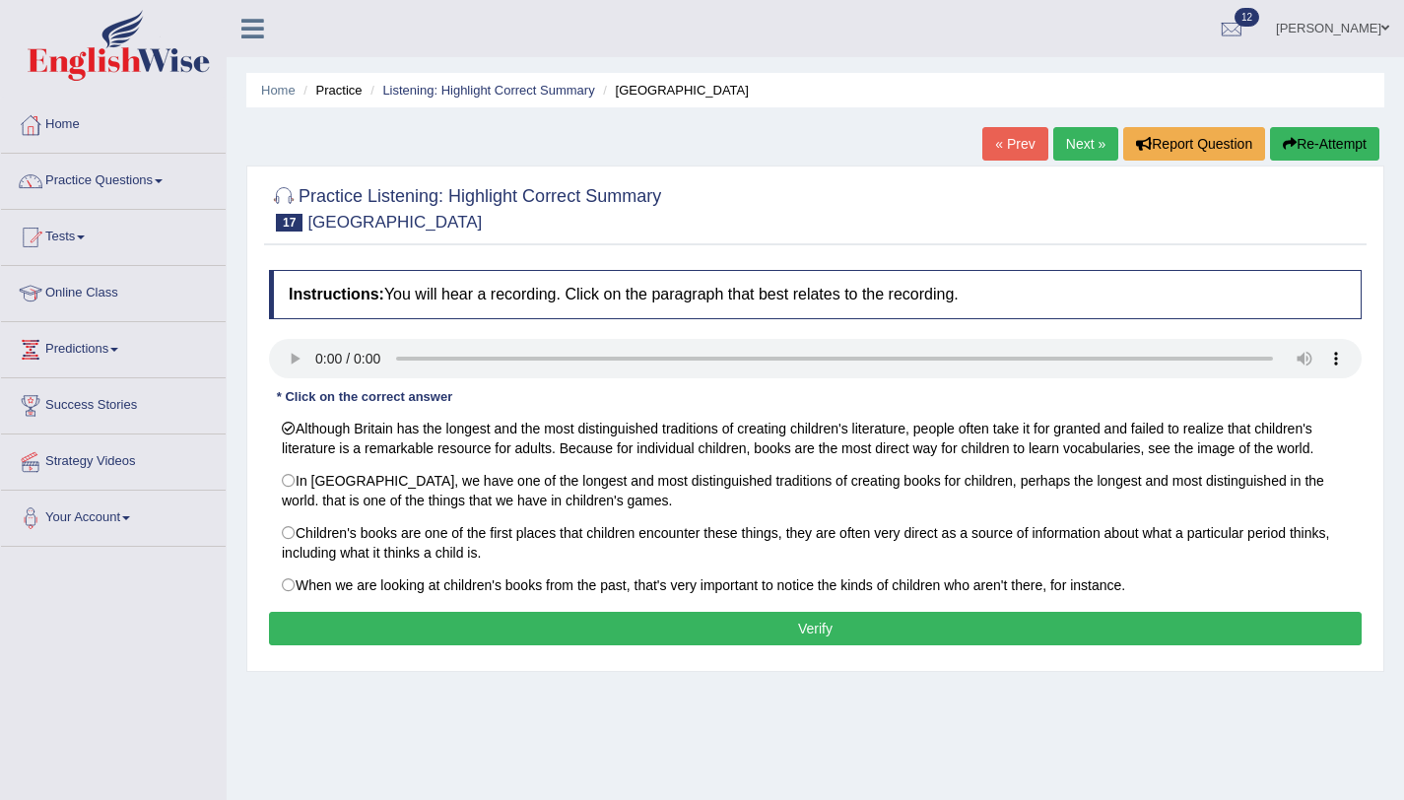
click at [420, 631] on button "Verify" at bounding box center [815, 629] width 1093 height 34
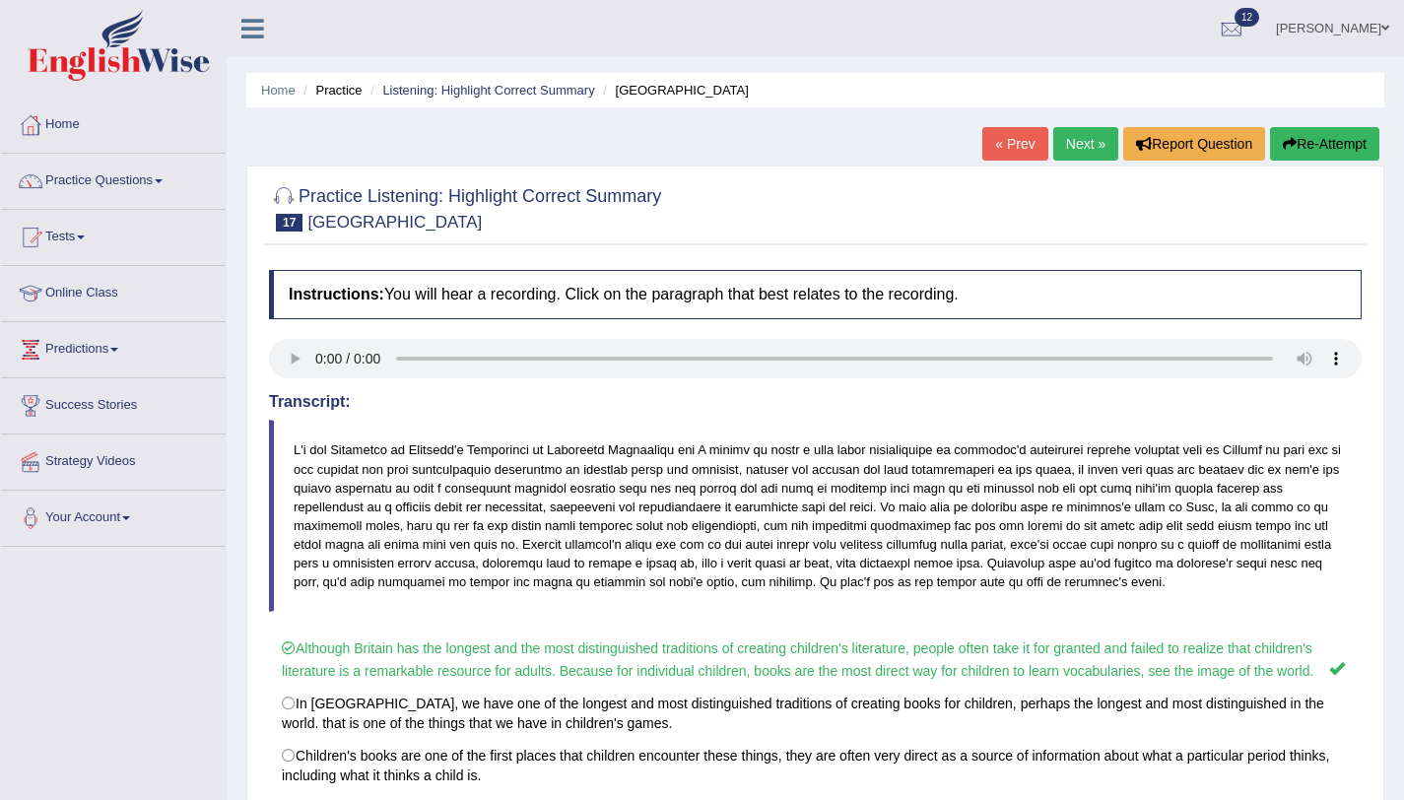
click at [1077, 159] on link "Next »" at bounding box center [1085, 144] width 65 height 34
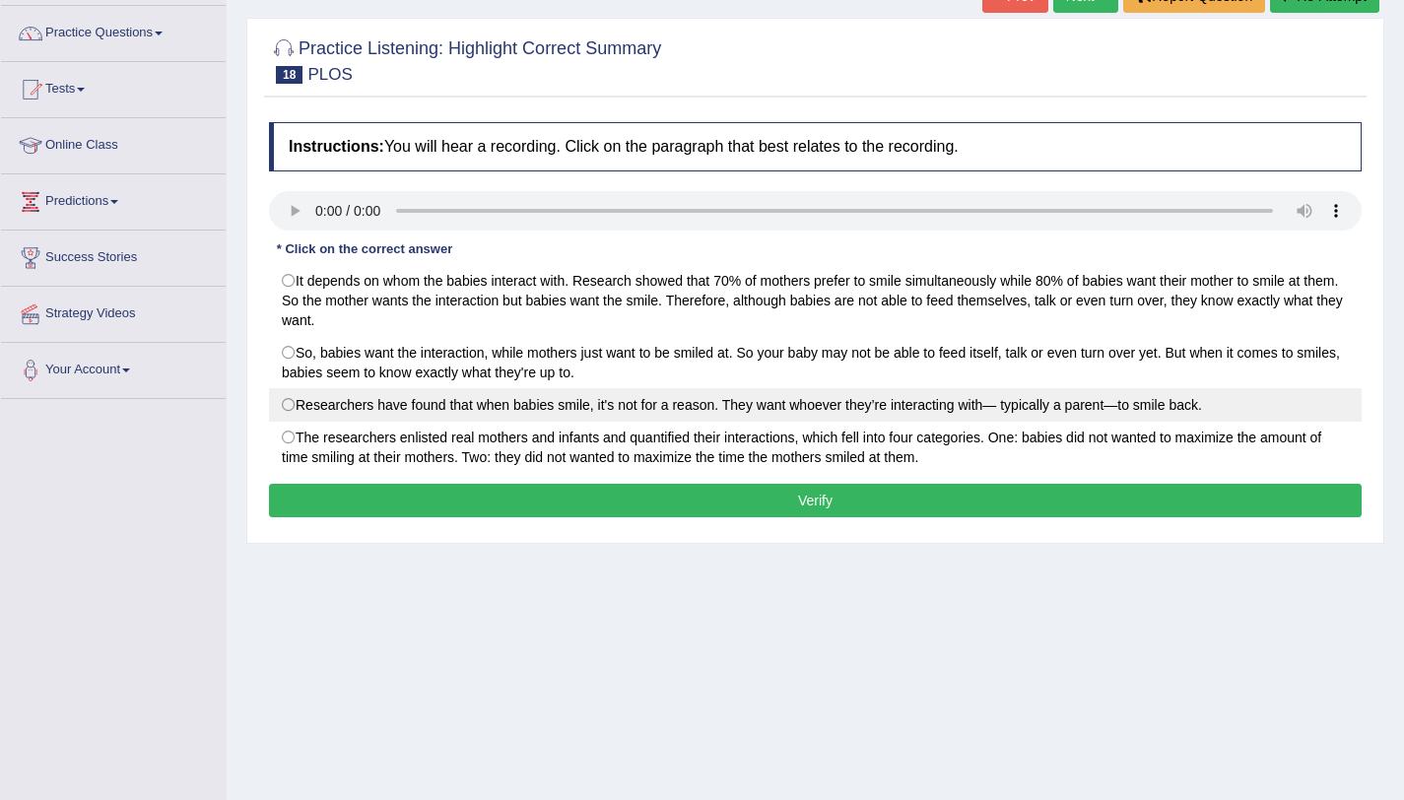
scroll to position [235, 0]
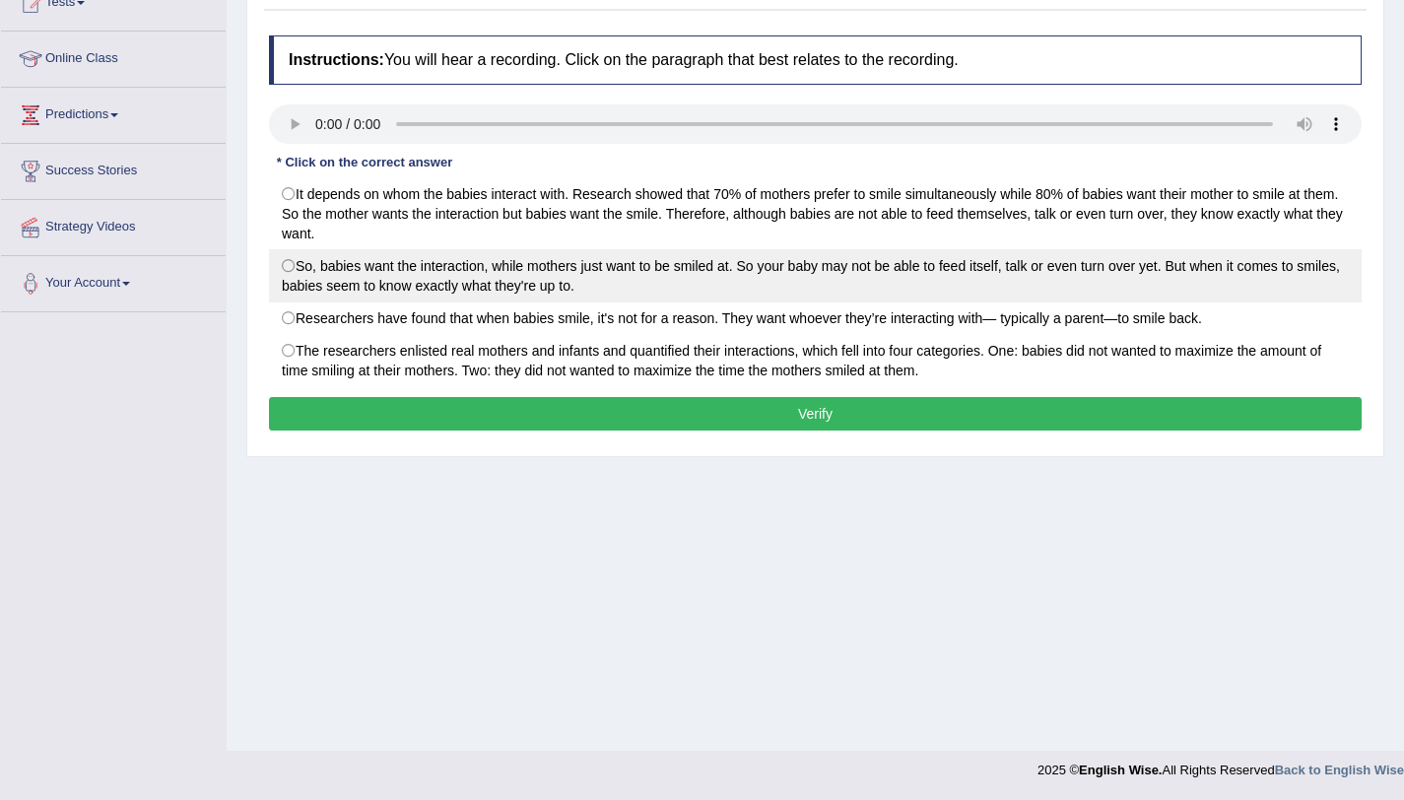
click at [287, 267] on label "So, babies want the interaction, while mothers just want to be smiled at. So yo…" at bounding box center [815, 275] width 1093 height 53
radio input "true"
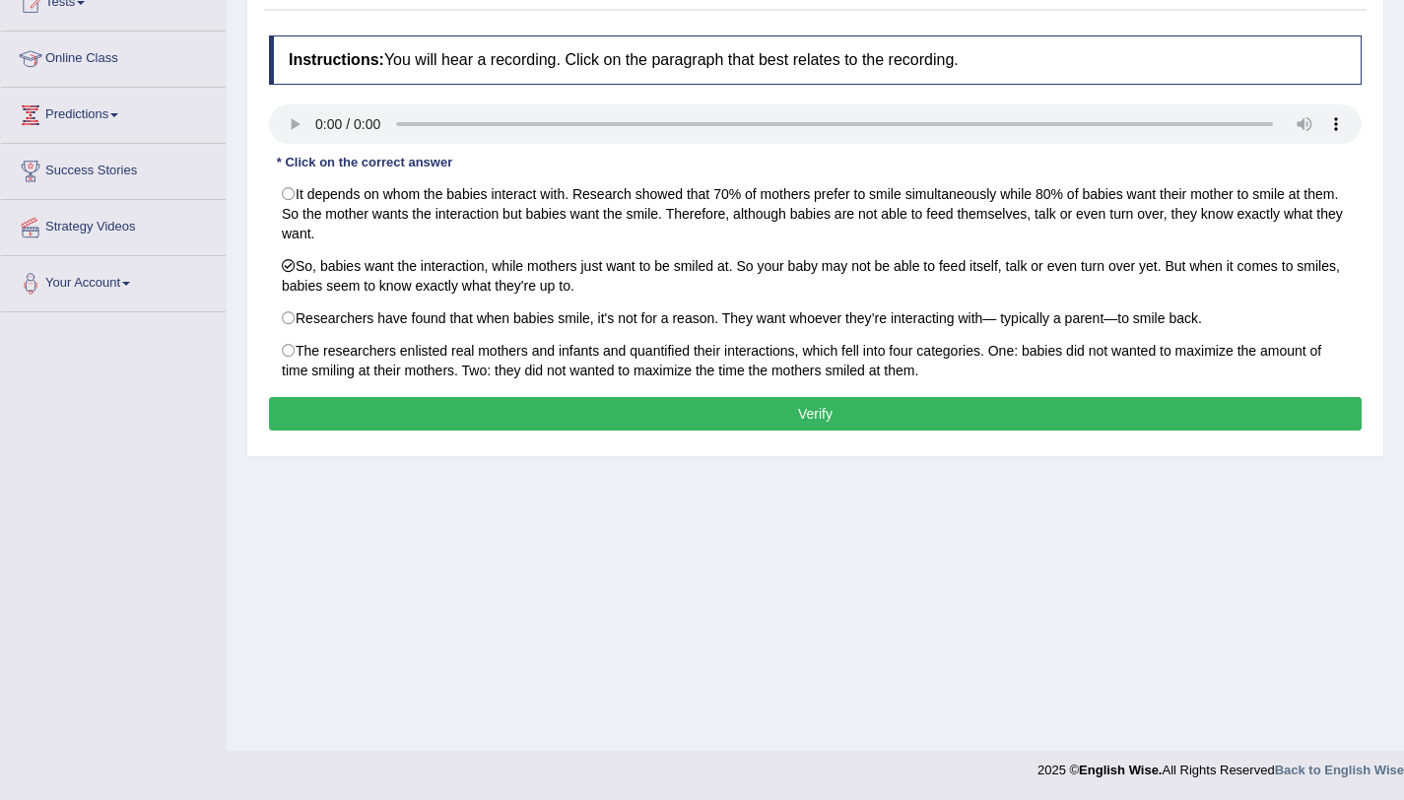
click at [437, 408] on button "Verify" at bounding box center [815, 414] width 1093 height 34
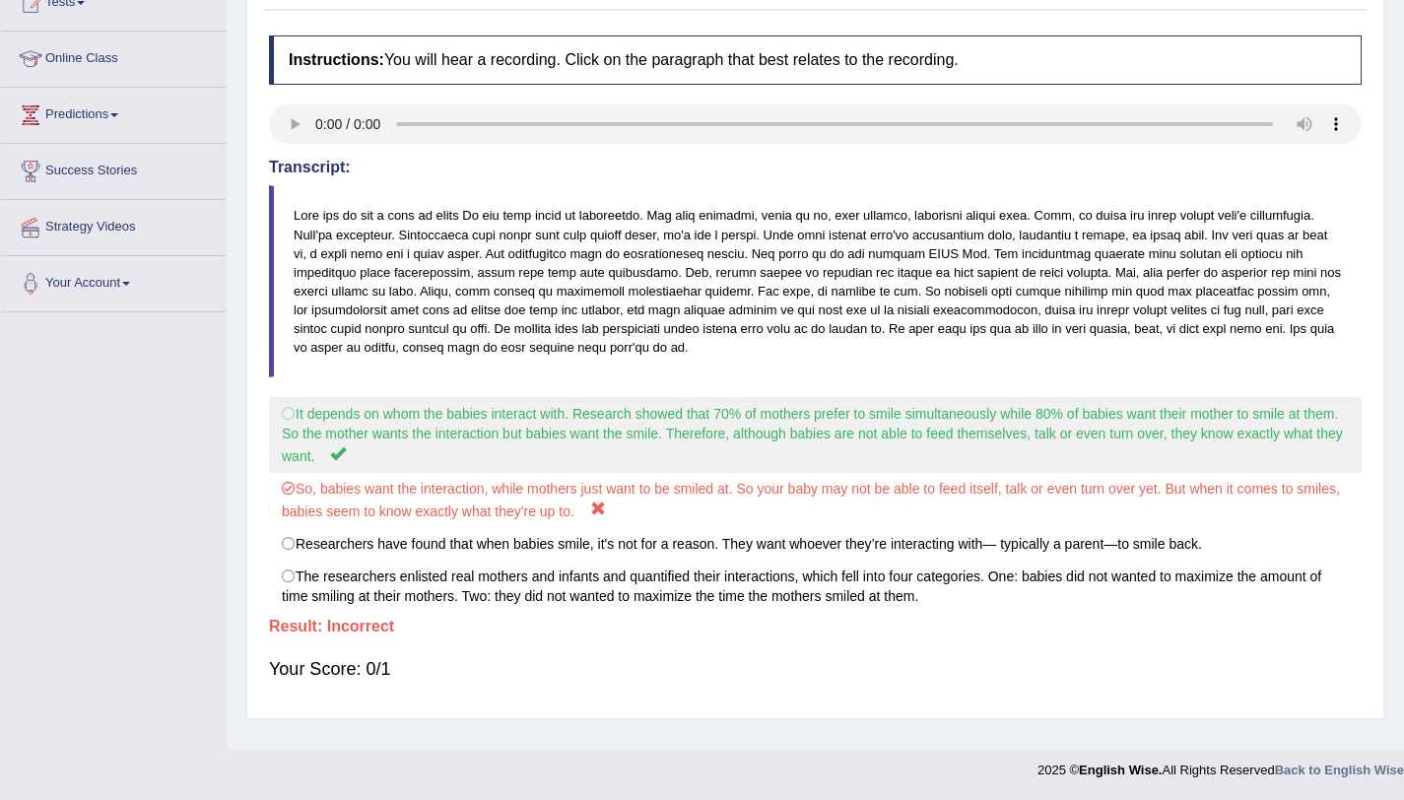
click at [282, 408] on label "It depends on whom the babies interact with. Research showed that 70% of mother…" at bounding box center [815, 435] width 1093 height 76
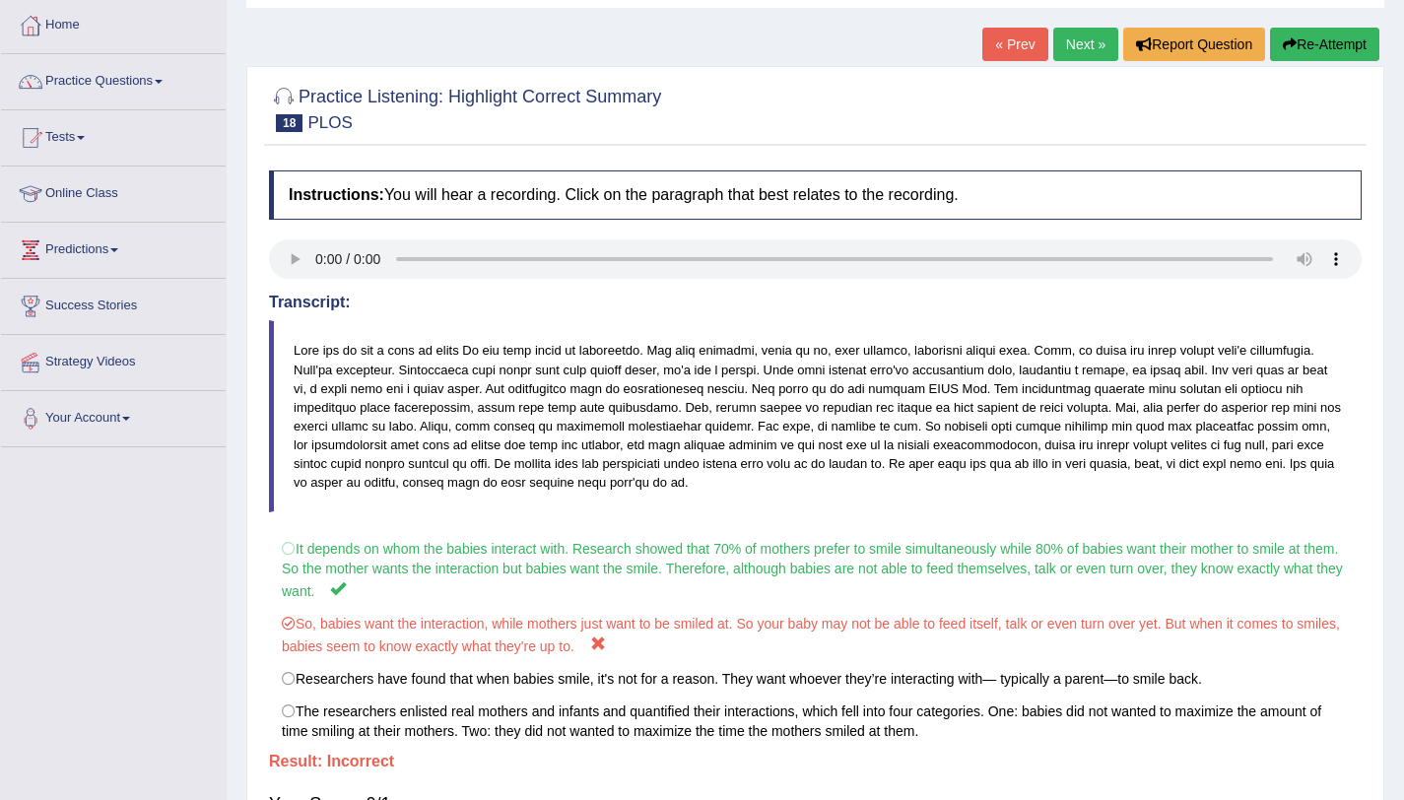
scroll to position [0, 0]
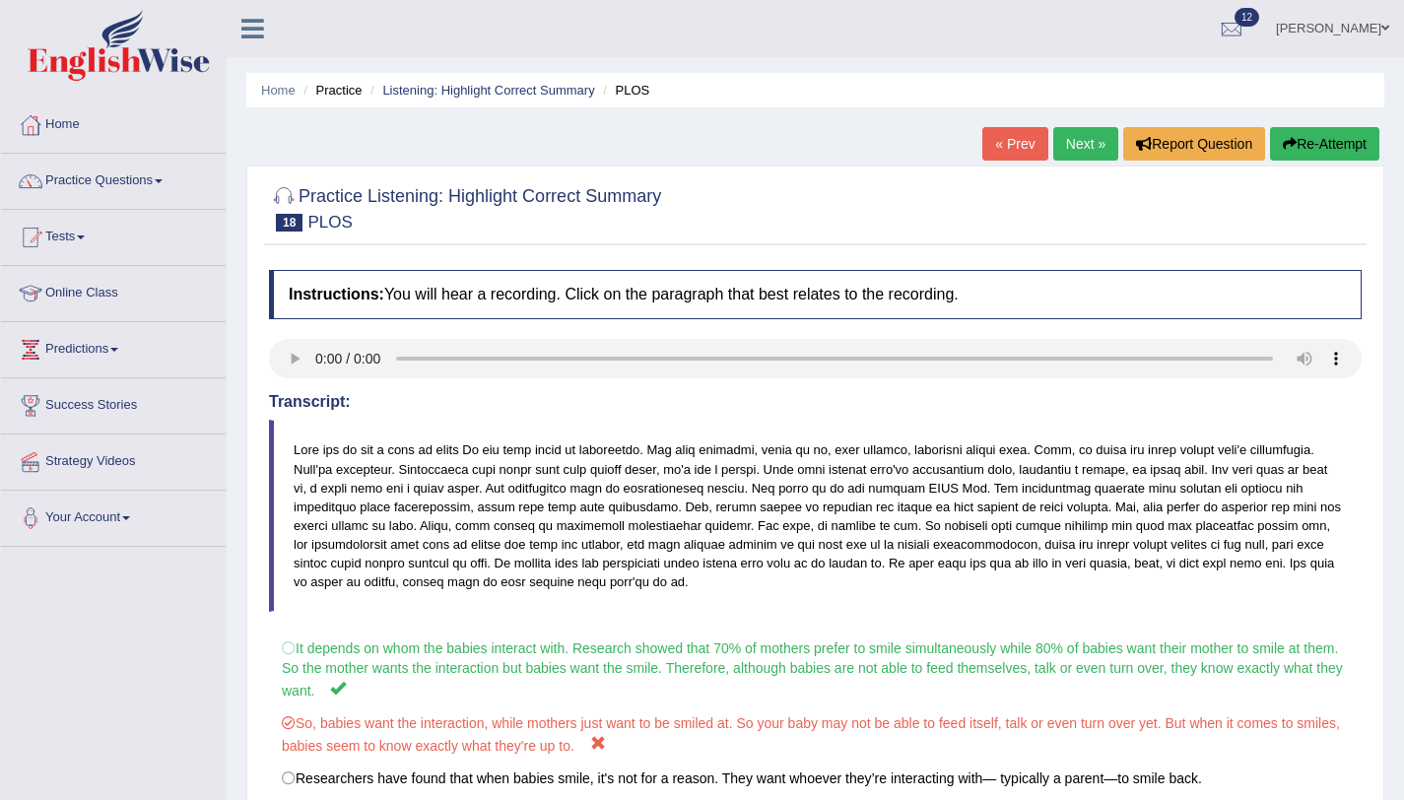
click at [1056, 150] on link "Next »" at bounding box center [1085, 144] width 65 height 34
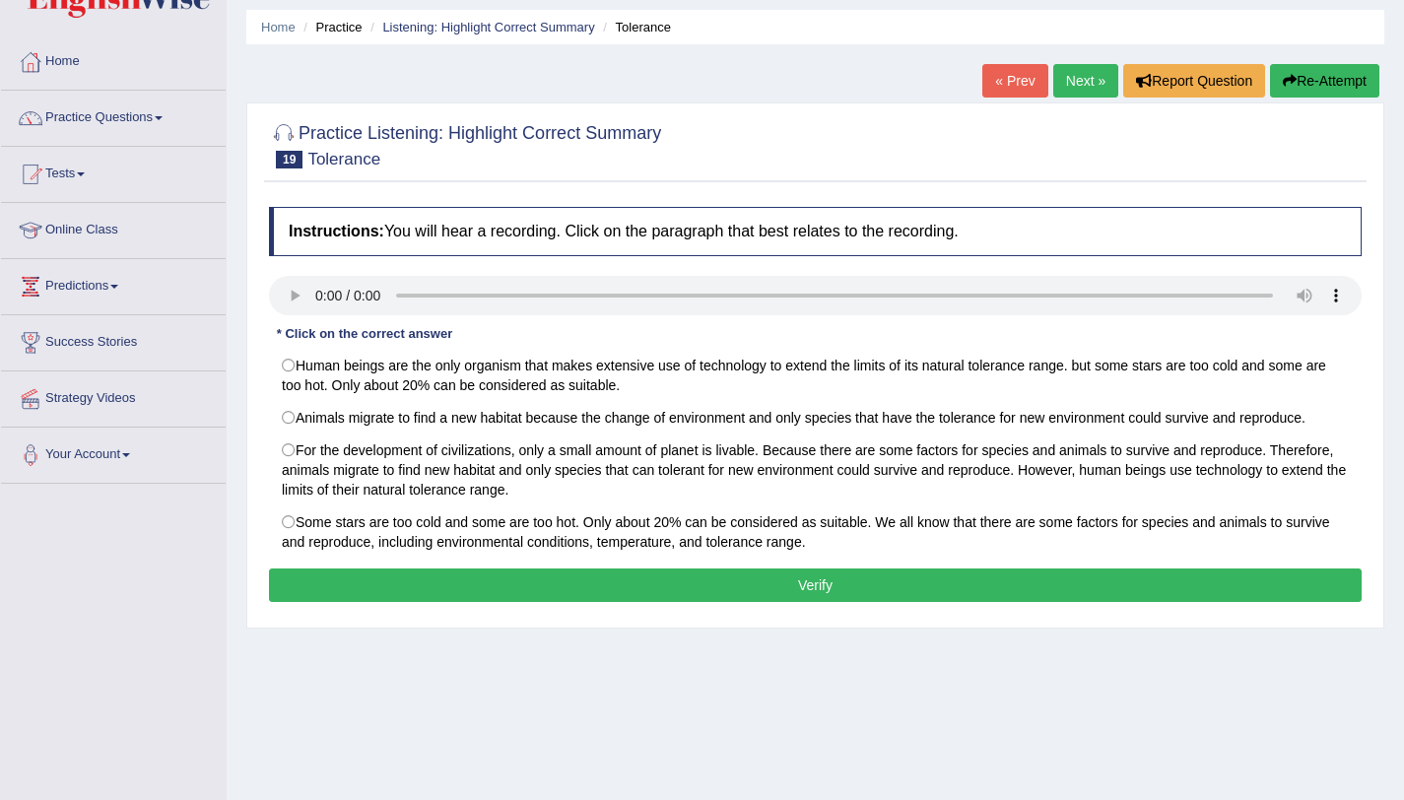
scroll to position [235, 0]
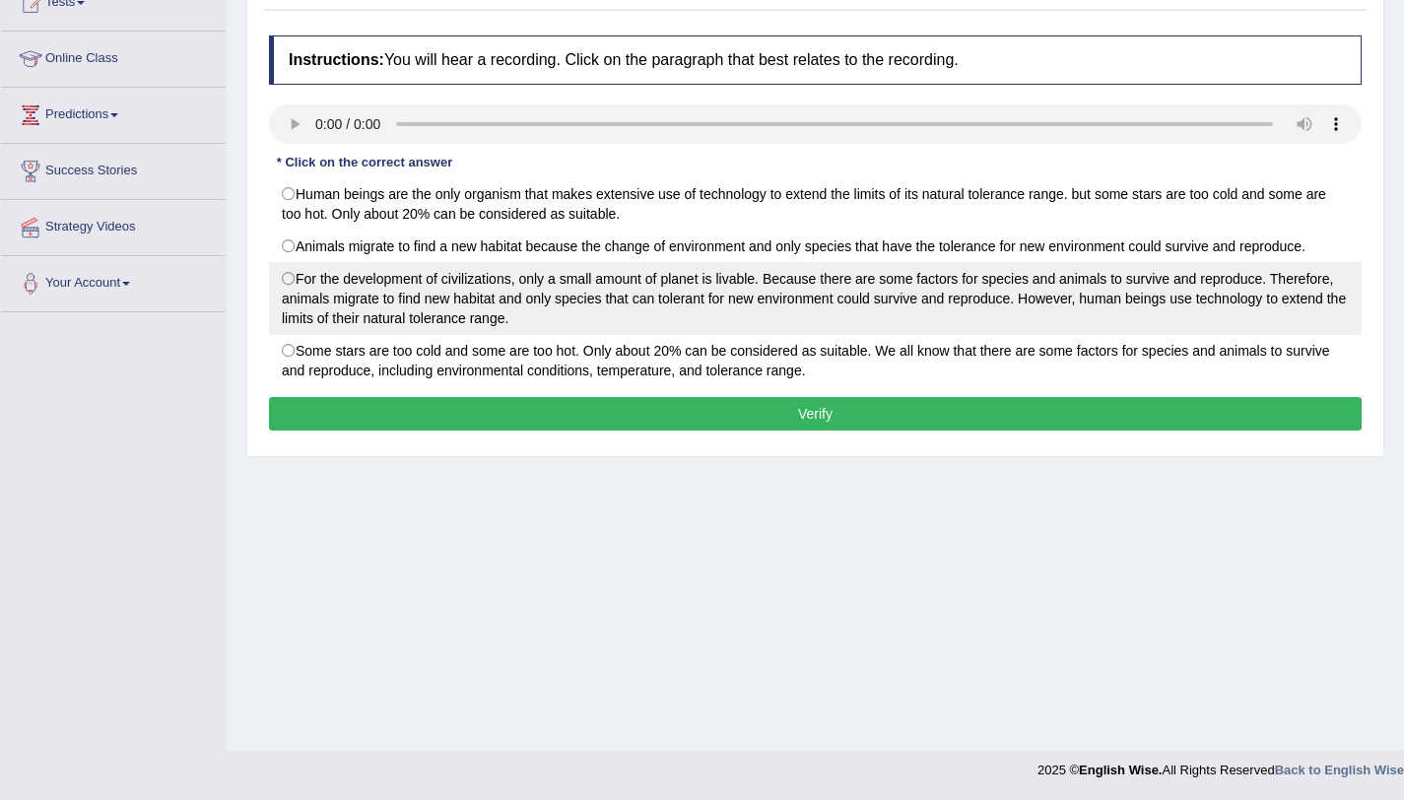
drag, startPoint x: 308, startPoint y: 302, endPoint x: 325, endPoint y: 306, distance: 17.5
click at [308, 302] on label "For the development of civilizations, only a small amount of planet is livable.…" at bounding box center [815, 298] width 1093 height 73
radio input "true"
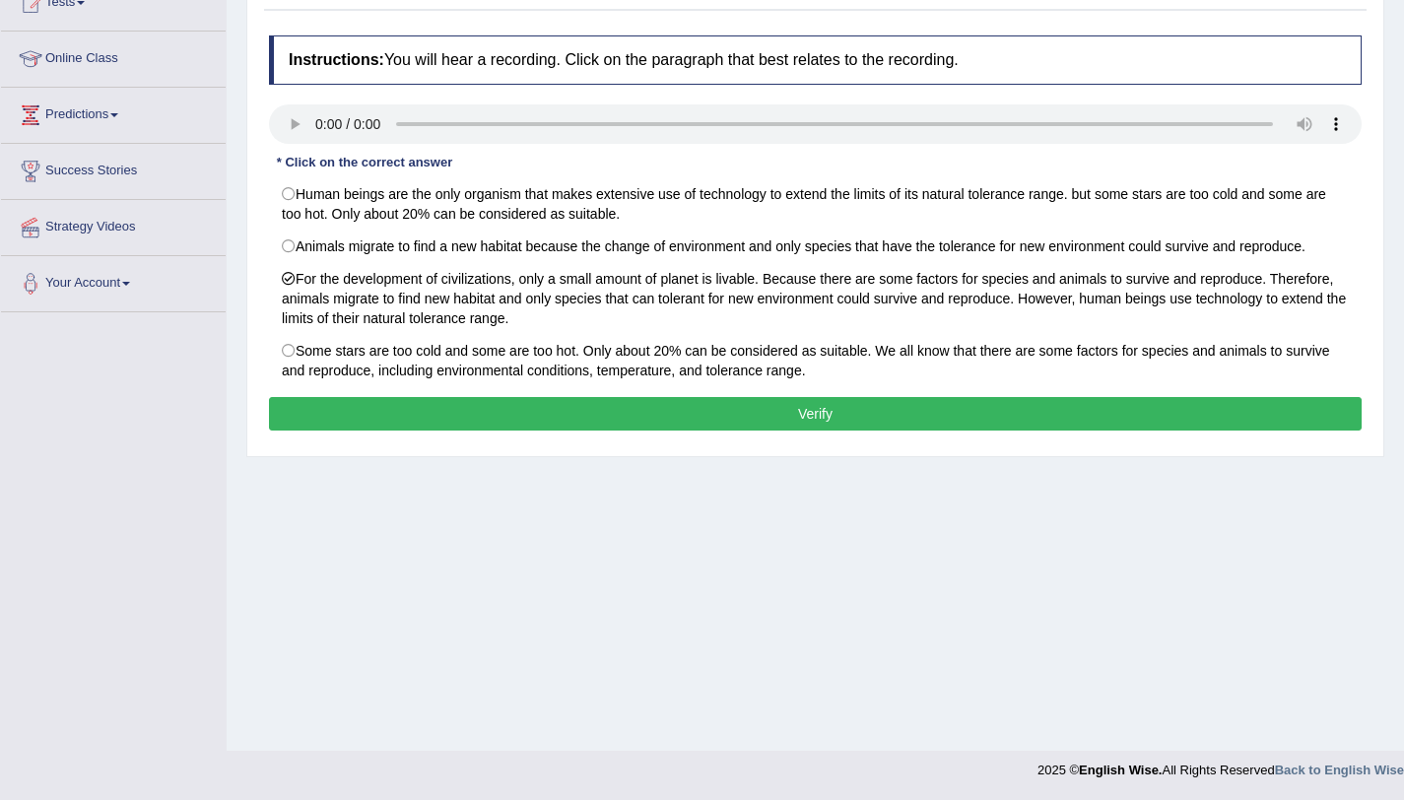
click at [442, 424] on button "Verify" at bounding box center [815, 414] width 1093 height 34
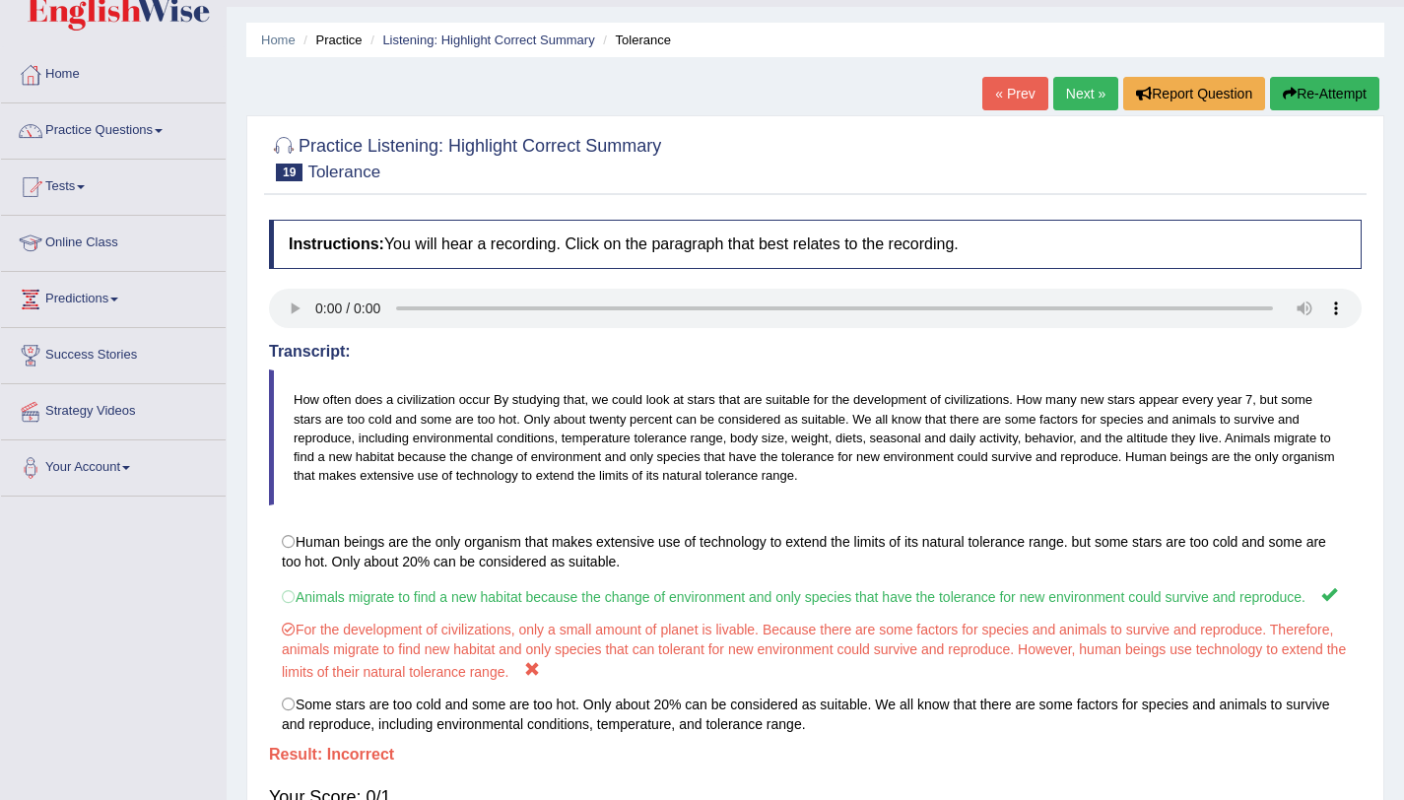
scroll to position [0, 0]
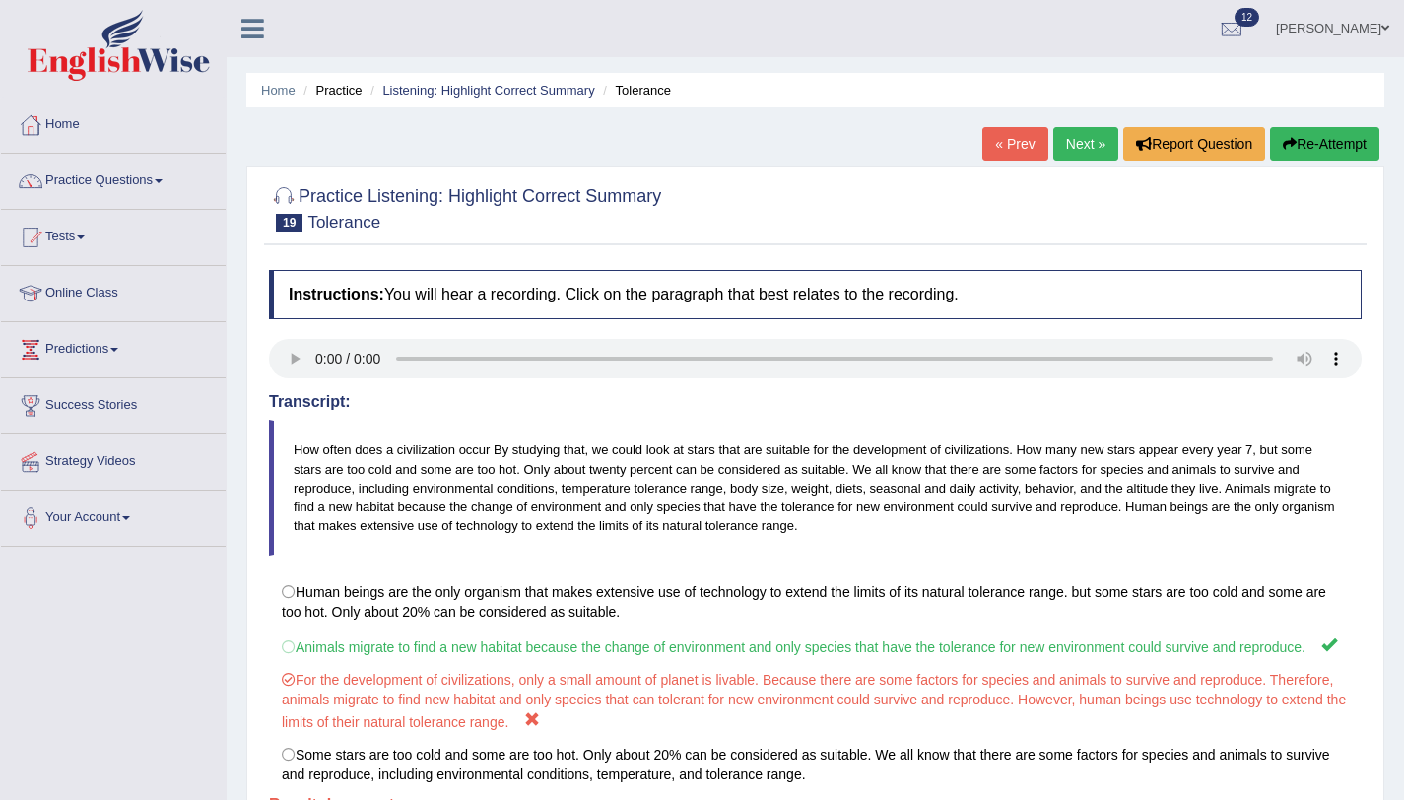
click at [1088, 152] on link "Next »" at bounding box center [1085, 144] width 65 height 34
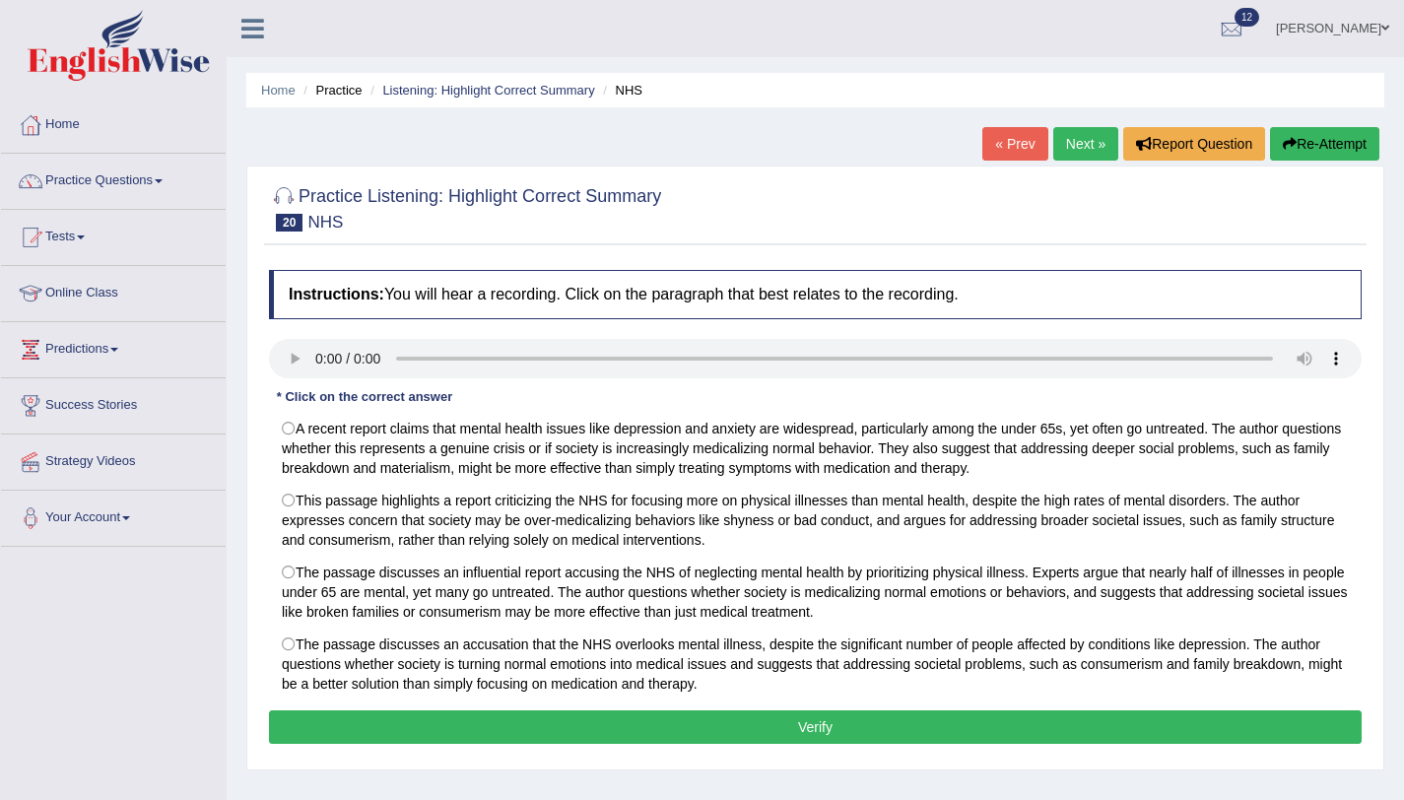
scroll to position [201, 0]
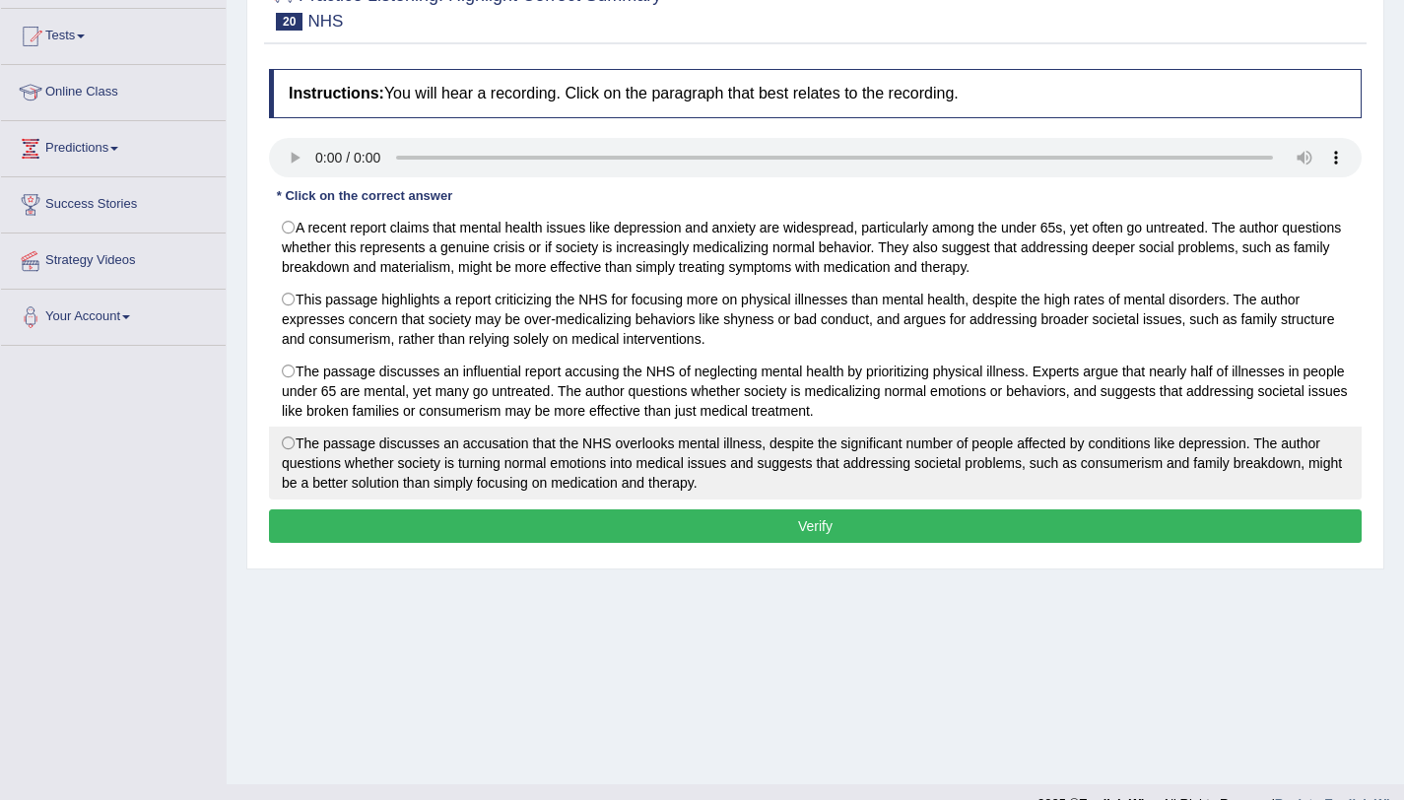
click at [282, 444] on label "The passage discusses an accusation that the NHS overlooks mental illness, desp…" at bounding box center [815, 463] width 1093 height 73
radio input "true"
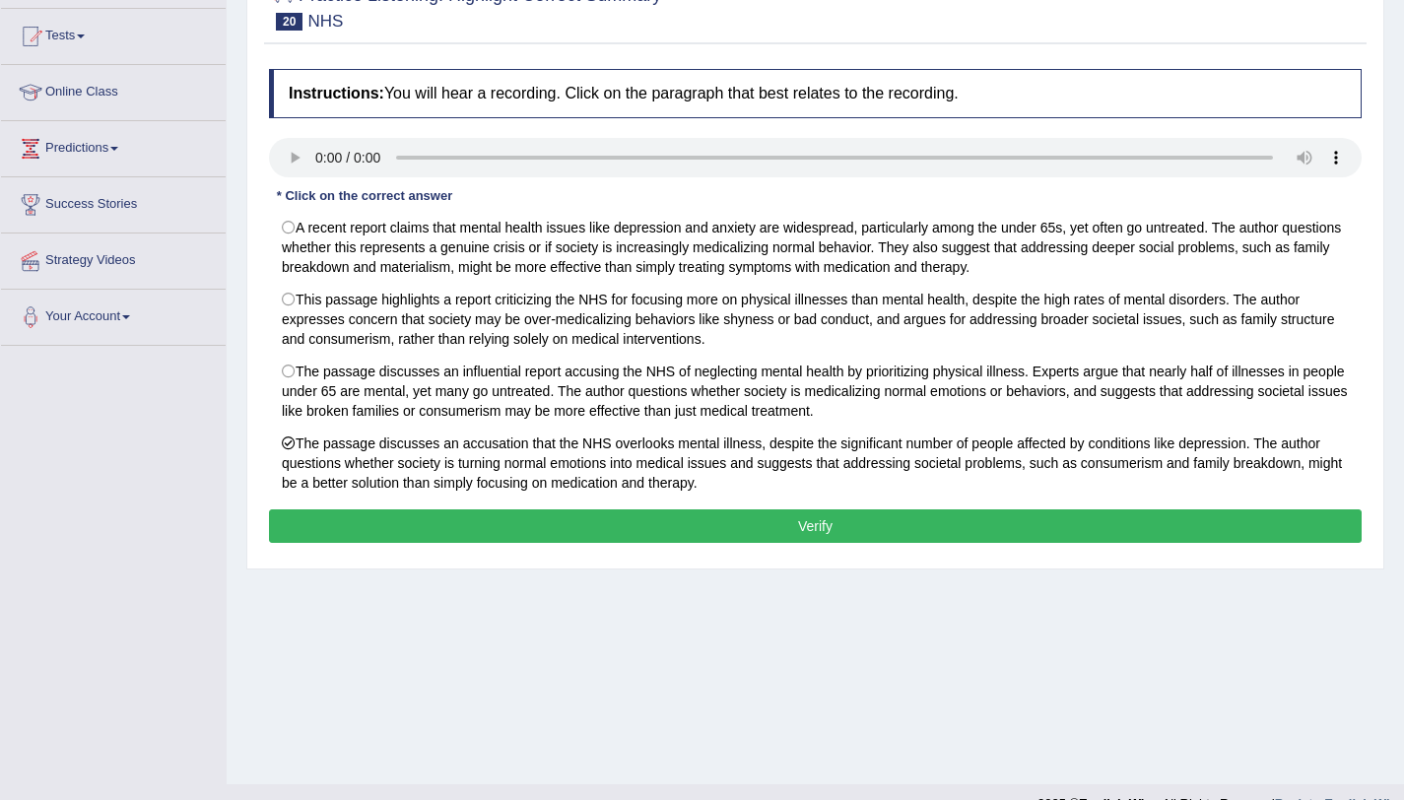
click at [350, 530] on button "Verify" at bounding box center [815, 526] width 1093 height 34
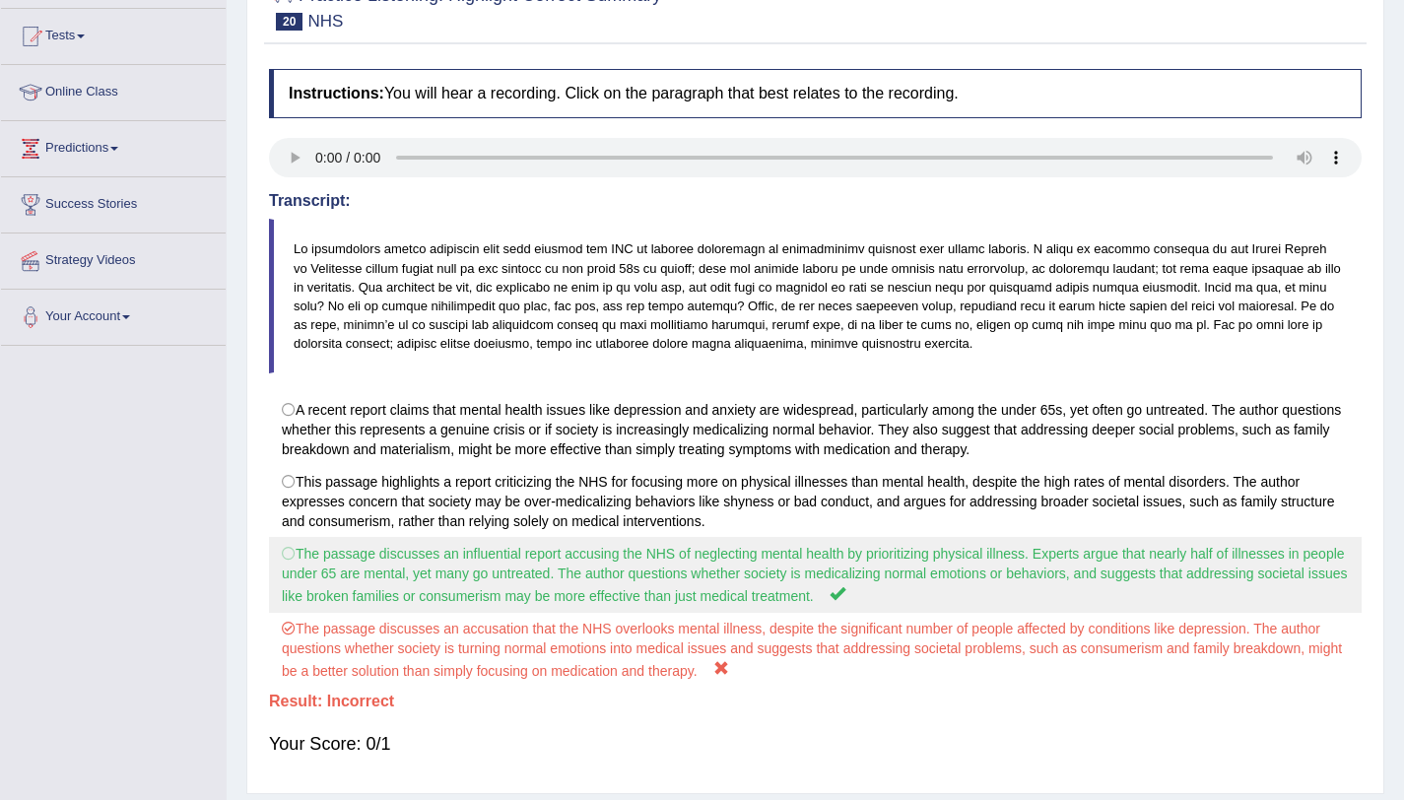
click at [294, 554] on label "The passage discusses an influential report accusing the NHS of neglecting ment…" at bounding box center [815, 575] width 1093 height 76
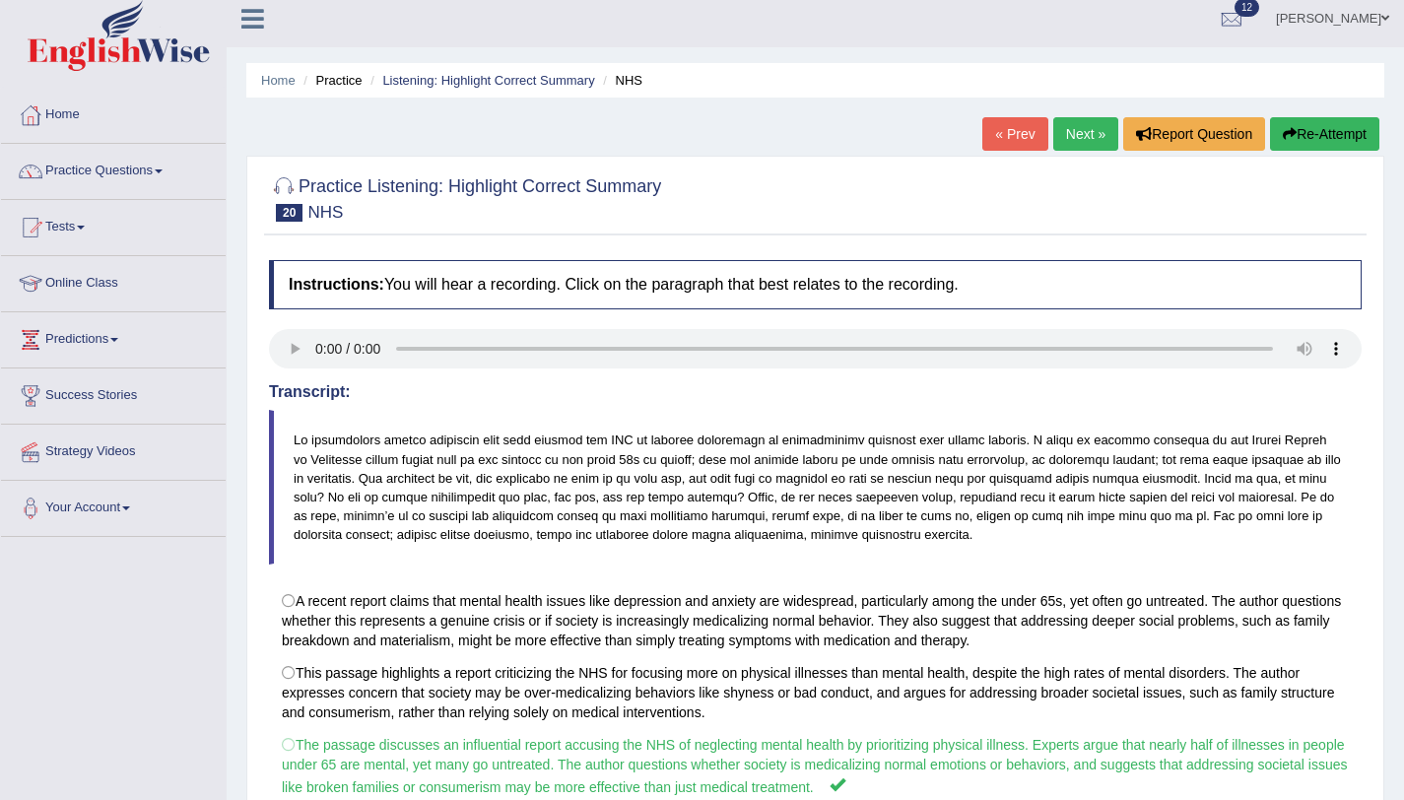
scroll to position [0, 0]
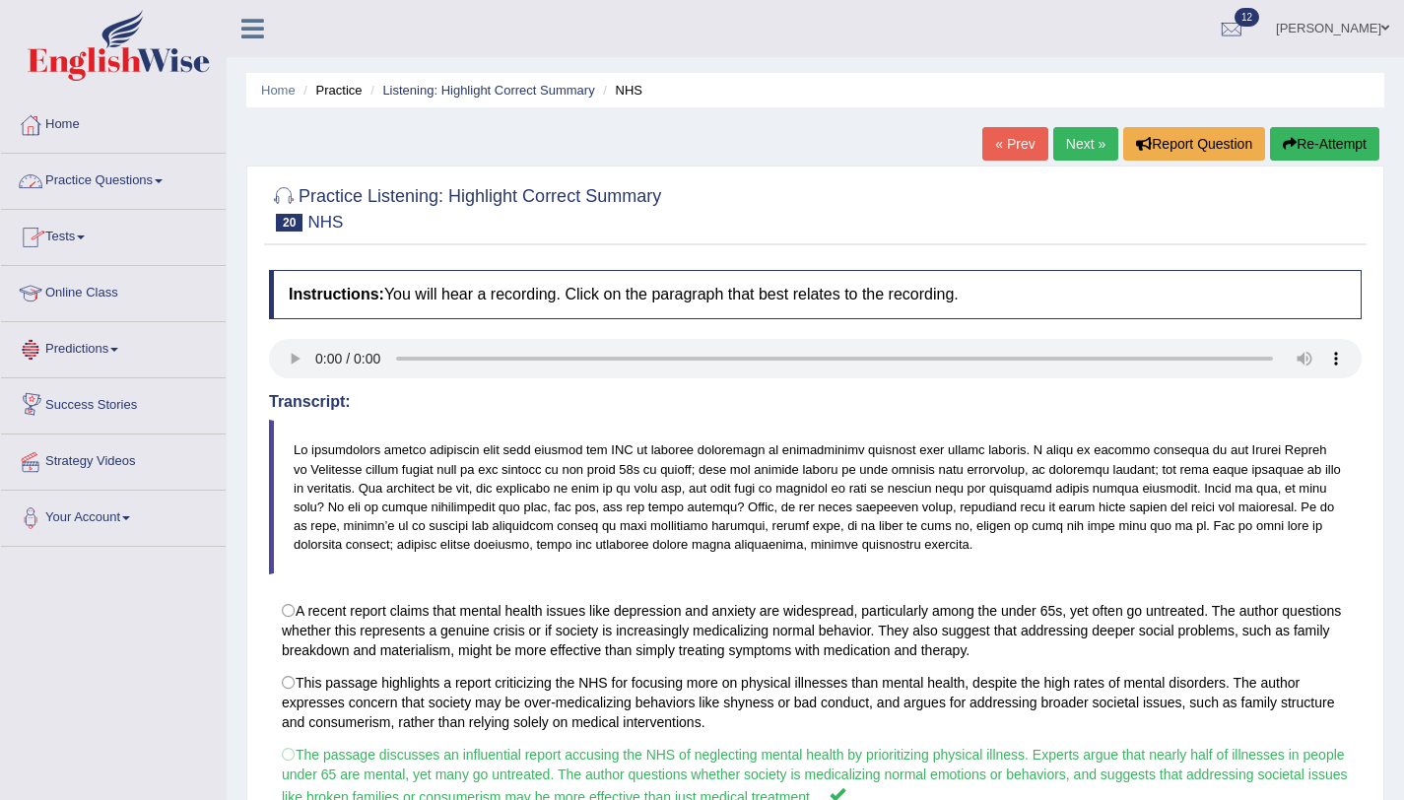
click at [152, 175] on link "Practice Questions" at bounding box center [113, 178] width 225 height 49
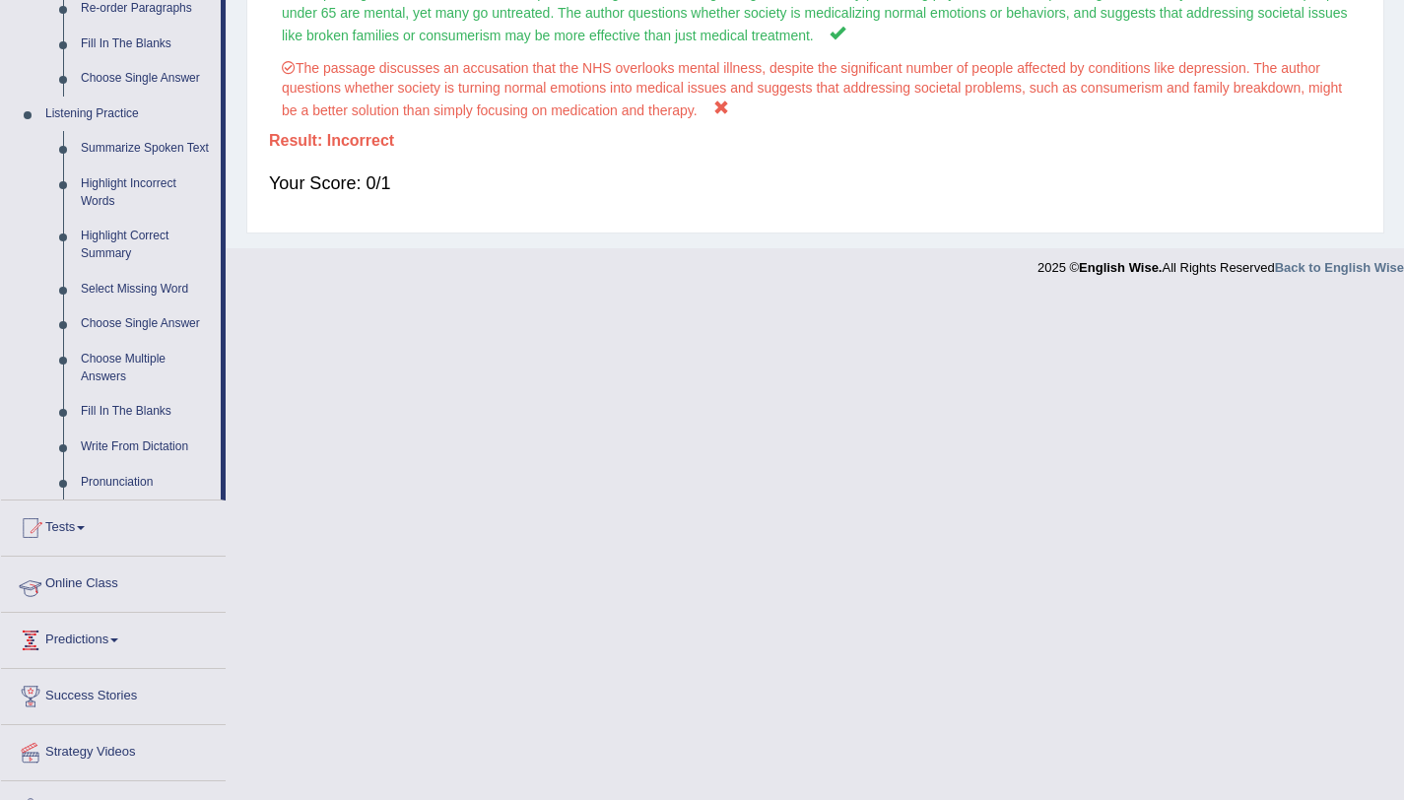
scroll to position [818, 0]
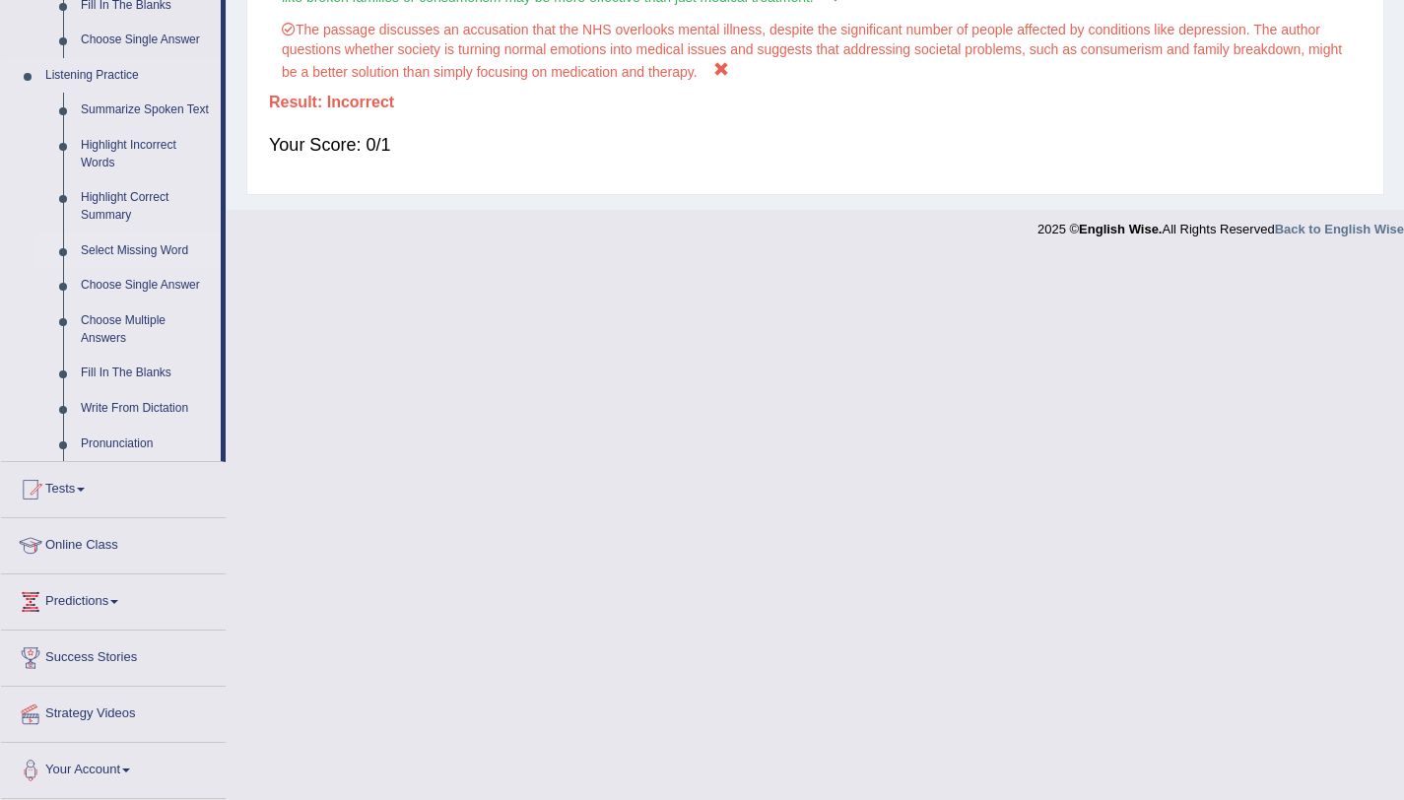
click at [158, 244] on link "Select Missing Word" at bounding box center [146, 251] width 149 height 35
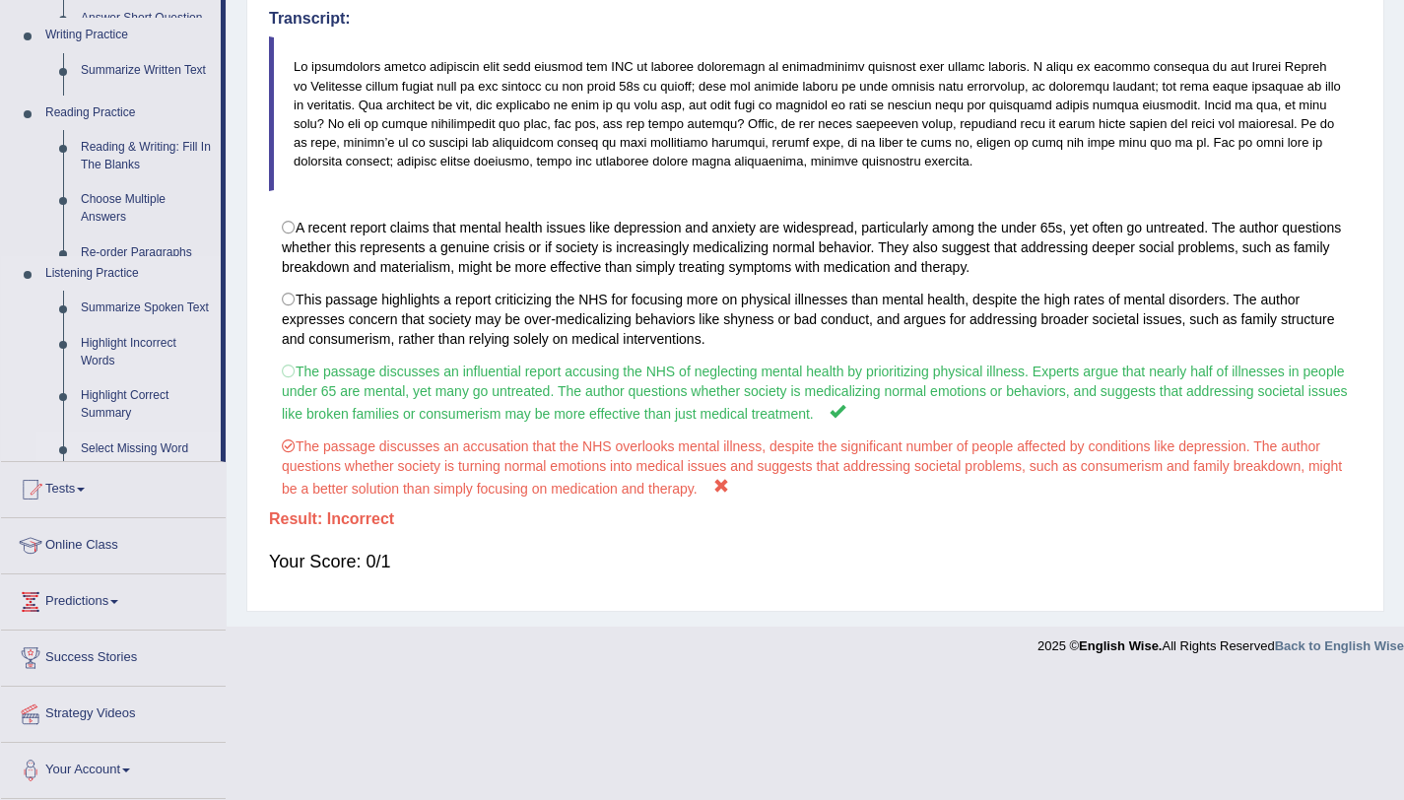
scroll to position [261, 0]
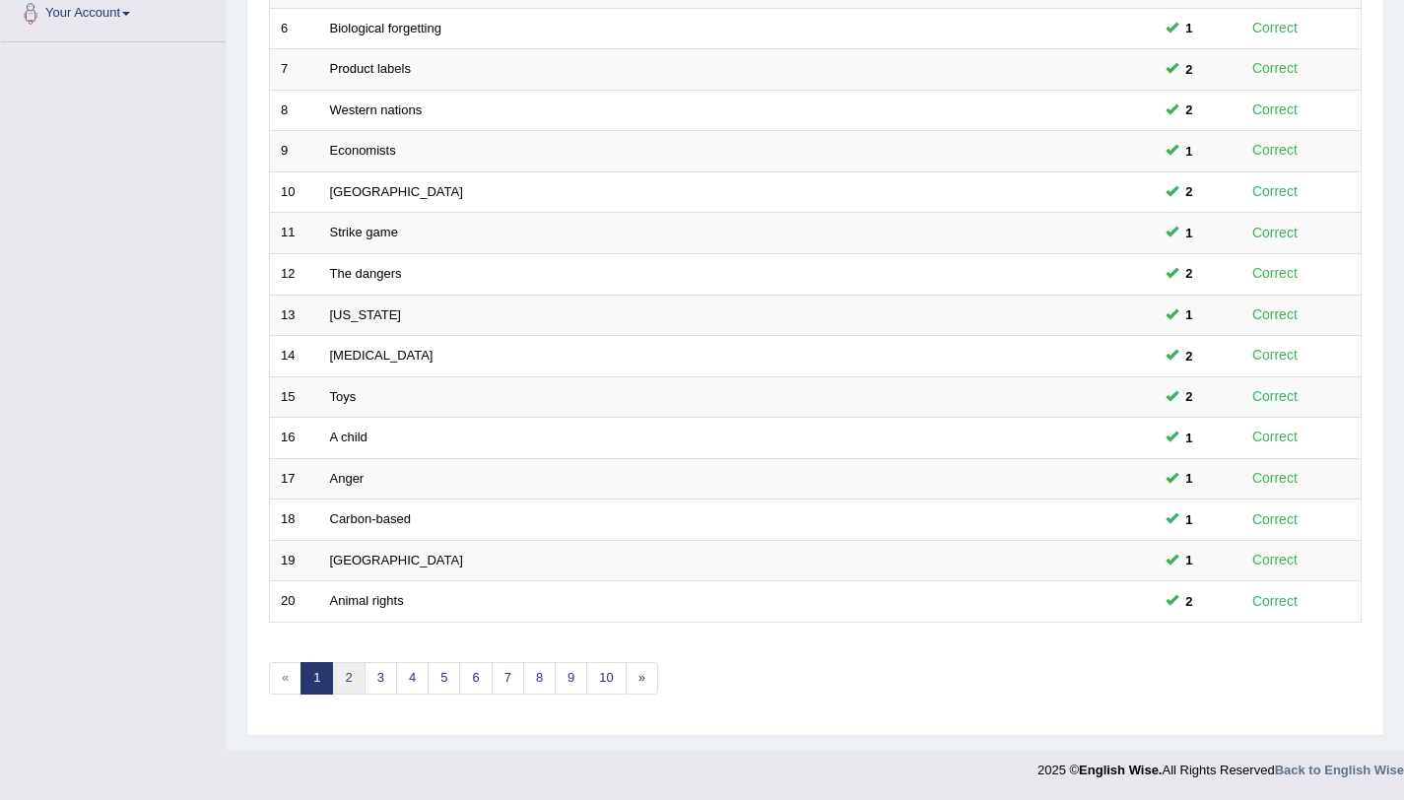
click at [357, 682] on link "2" at bounding box center [348, 678] width 33 height 33
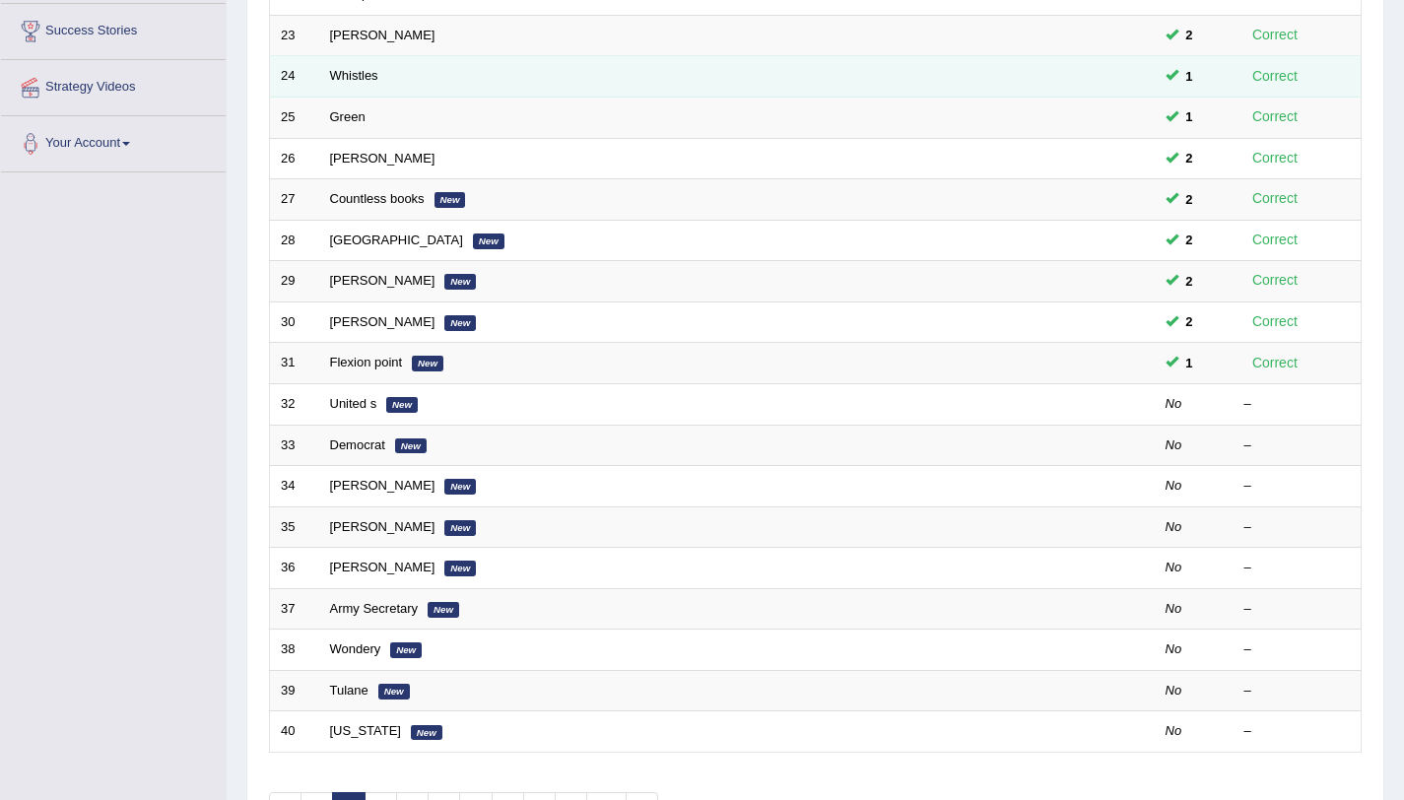
scroll to position [504, 0]
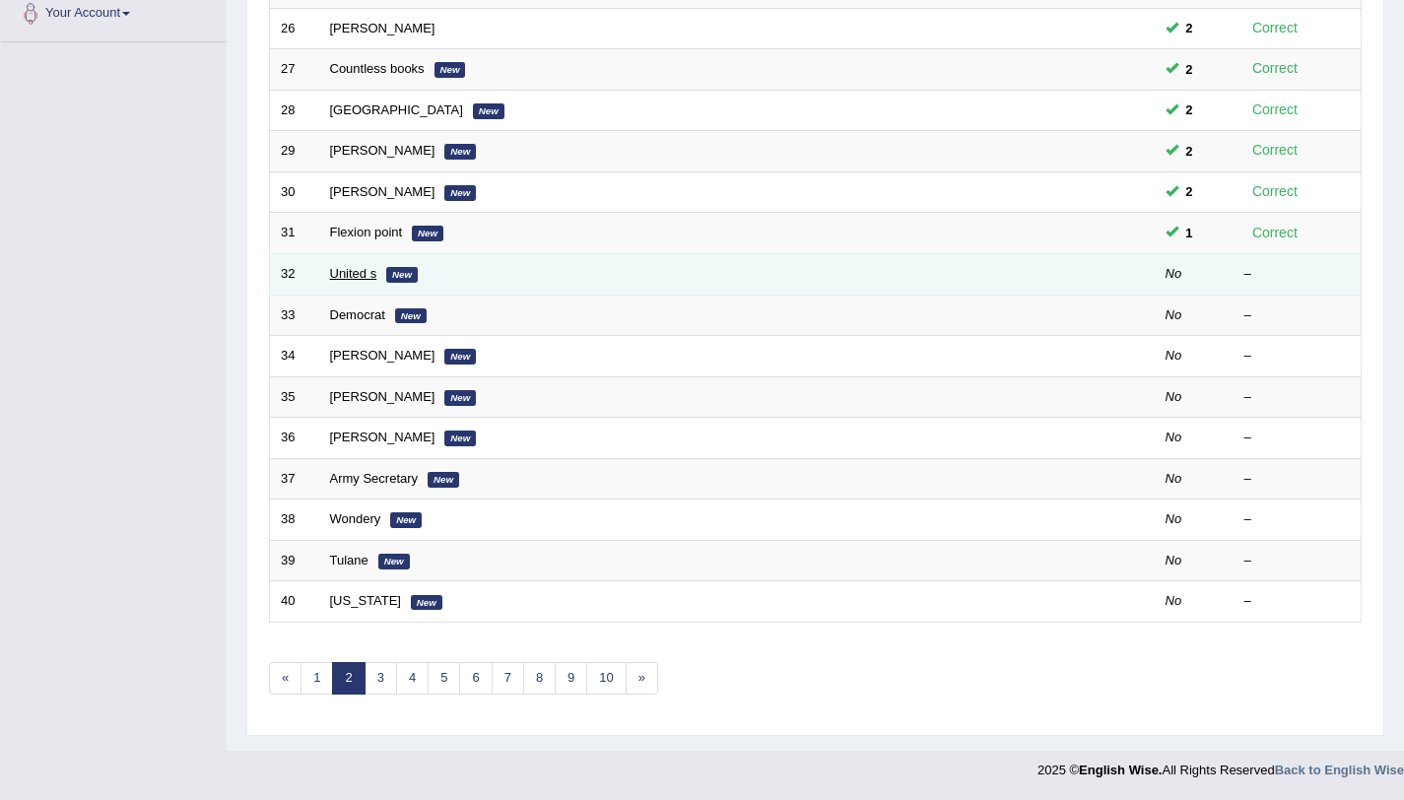
click at [365, 274] on link "United s" at bounding box center [353, 273] width 47 height 15
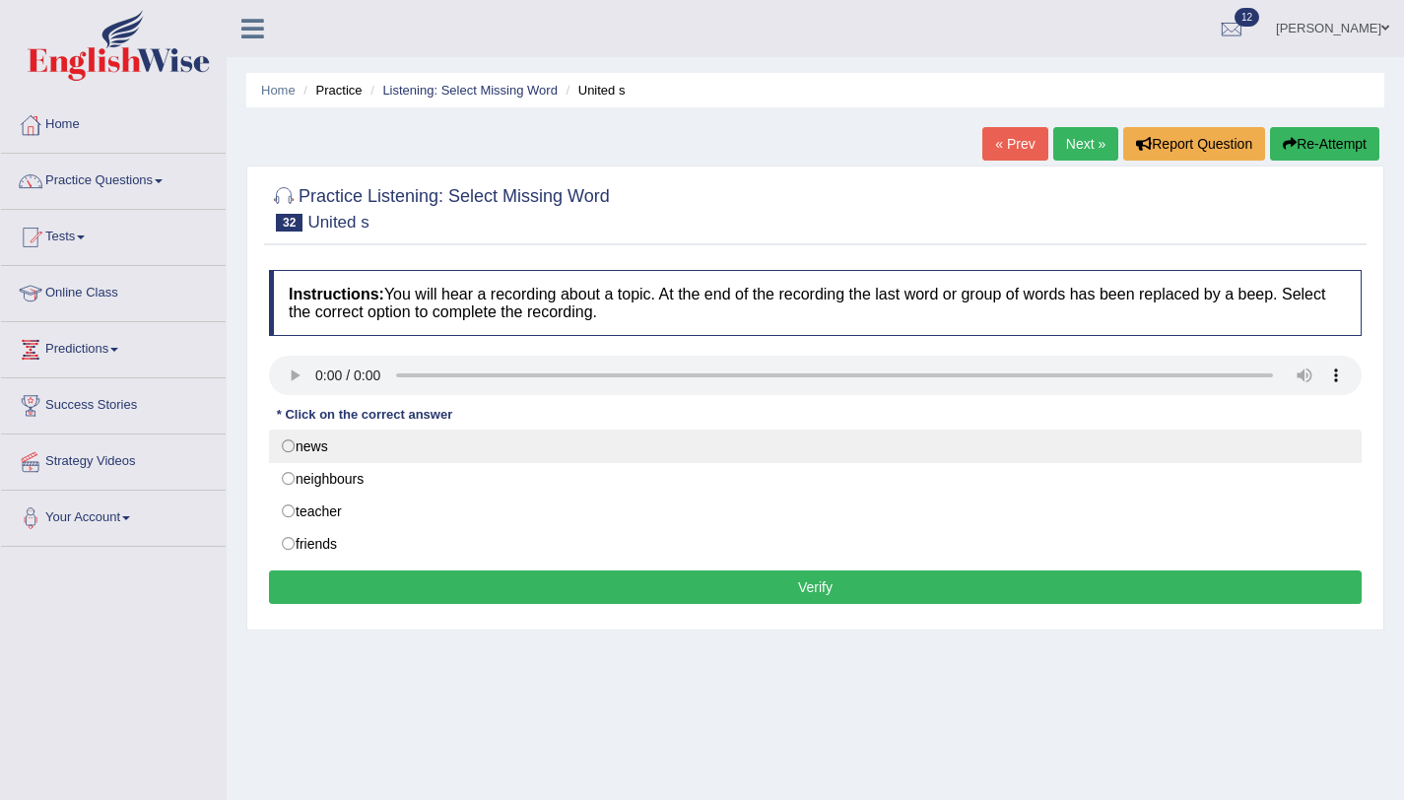
click at [293, 451] on label "news" at bounding box center [815, 447] width 1093 height 34
radio input "true"
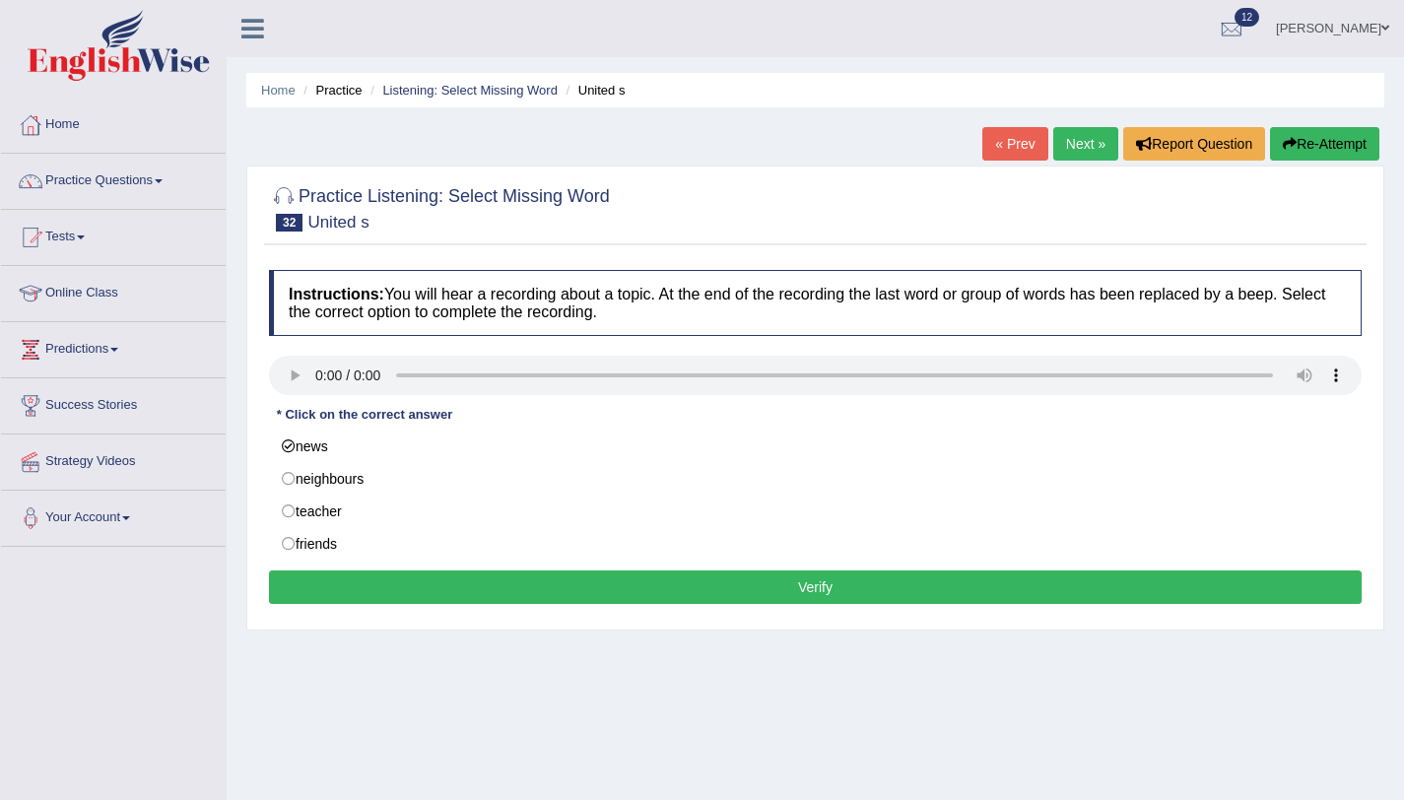
click at [571, 595] on button "Verify" at bounding box center [815, 588] width 1093 height 34
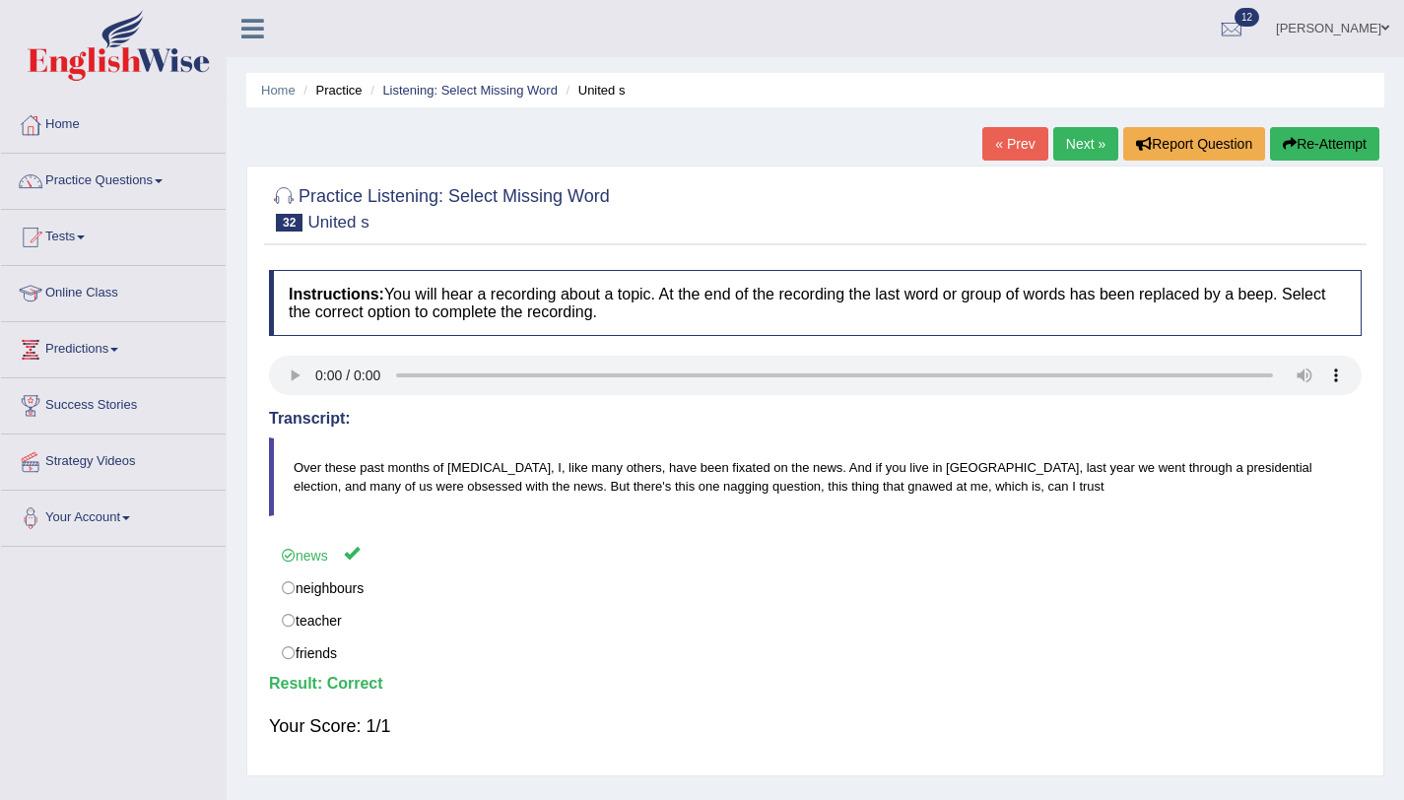
click at [1068, 157] on link "Next »" at bounding box center [1085, 144] width 65 height 34
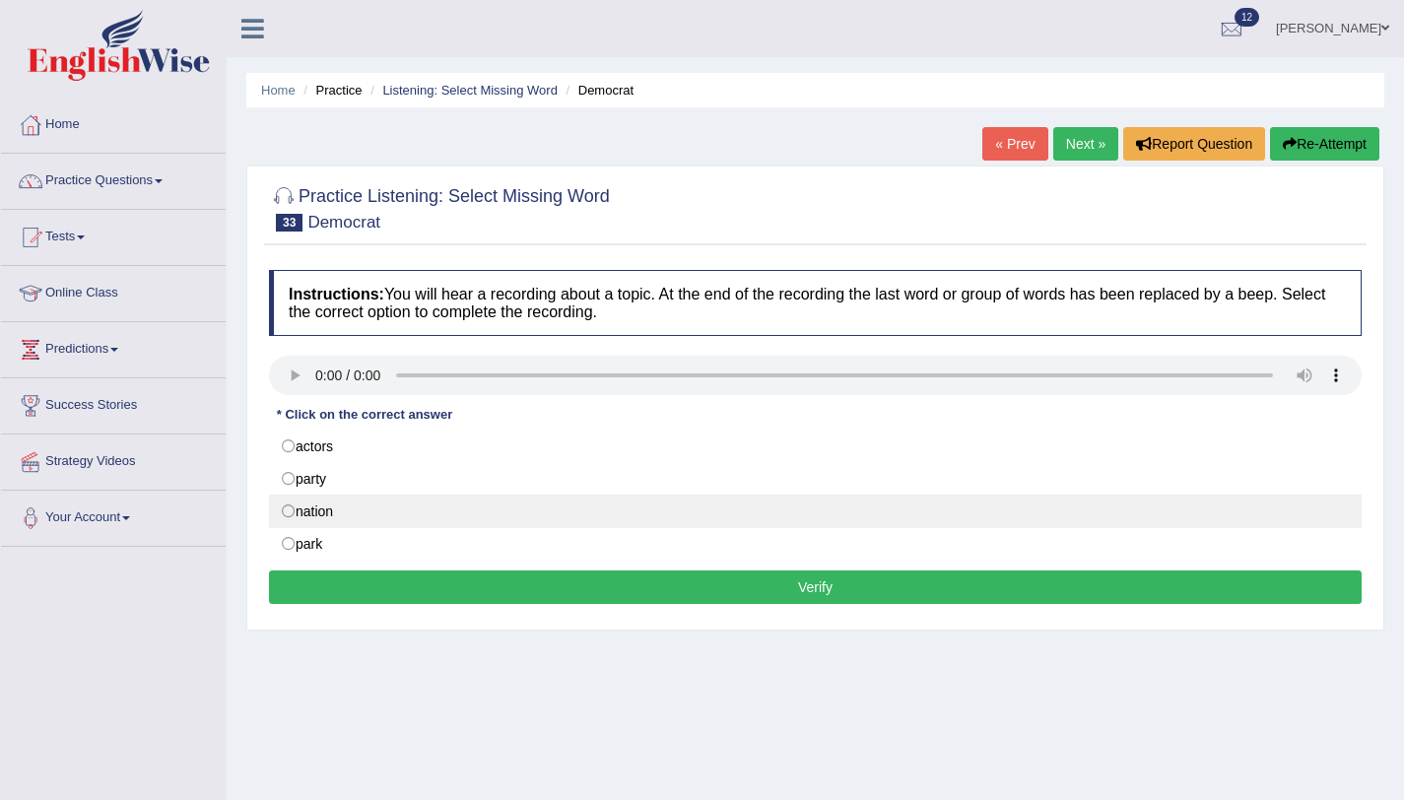
click at [292, 513] on label "nation" at bounding box center [815, 512] width 1093 height 34
radio input "true"
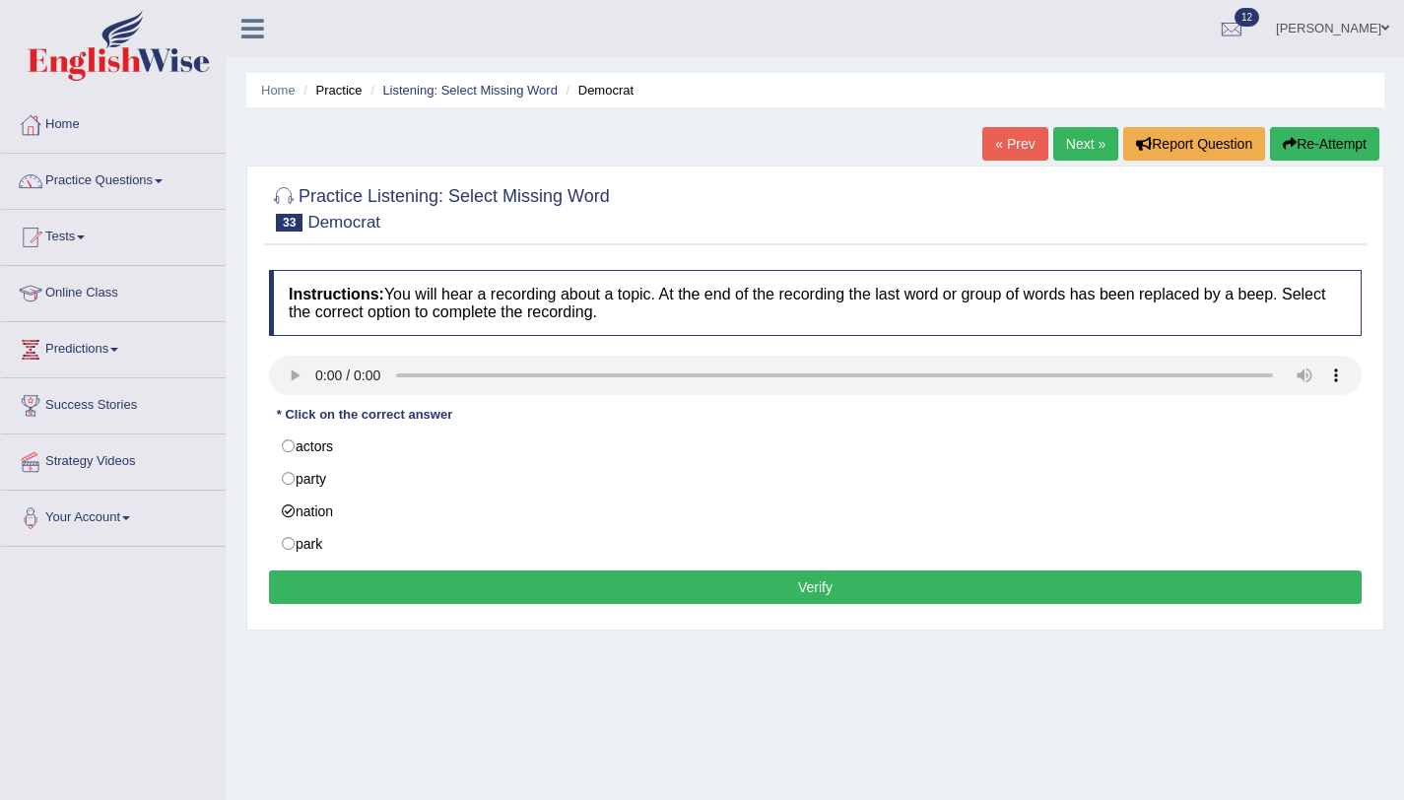
click at [582, 594] on button "Verify" at bounding box center [815, 588] width 1093 height 34
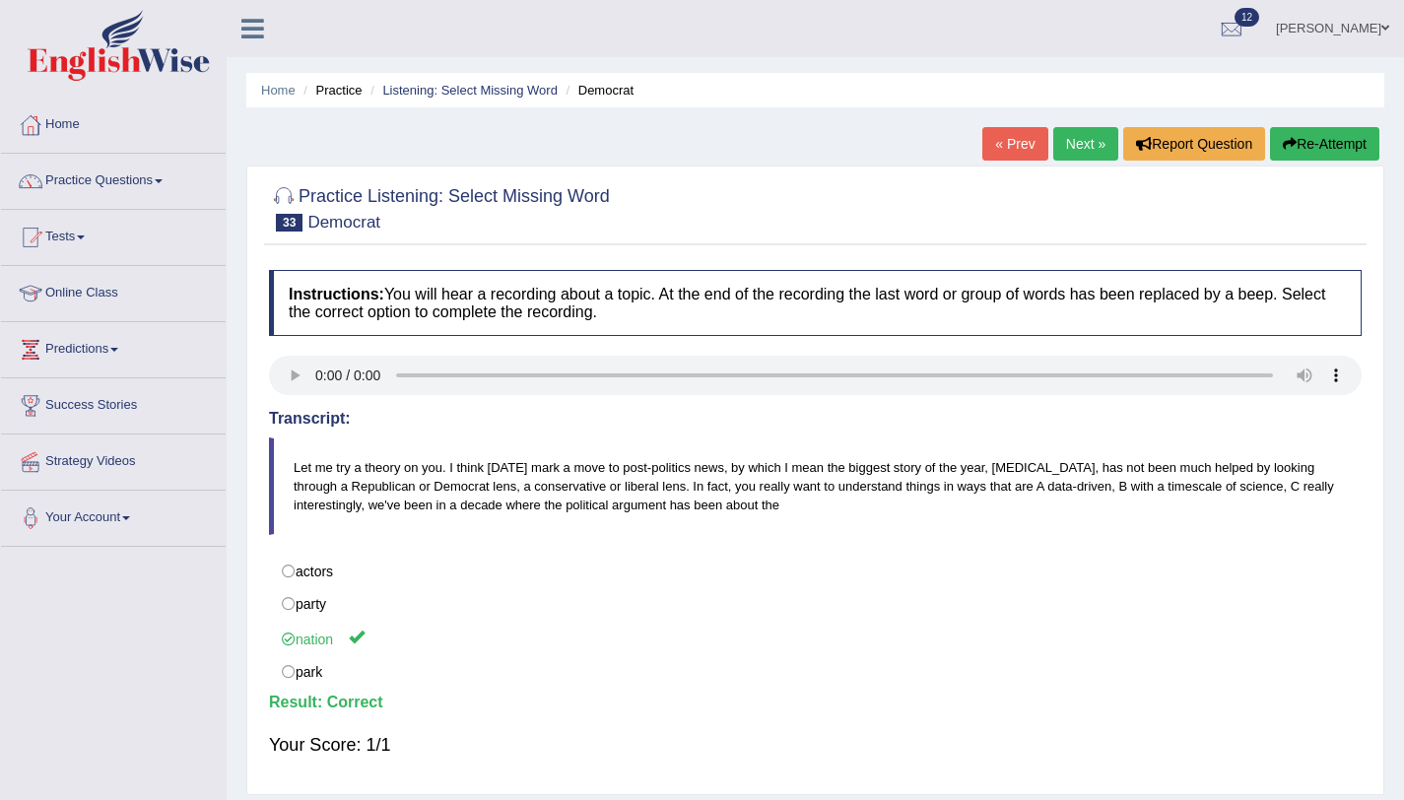
click at [1088, 148] on link "Next »" at bounding box center [1085, 144] width 65 height 34
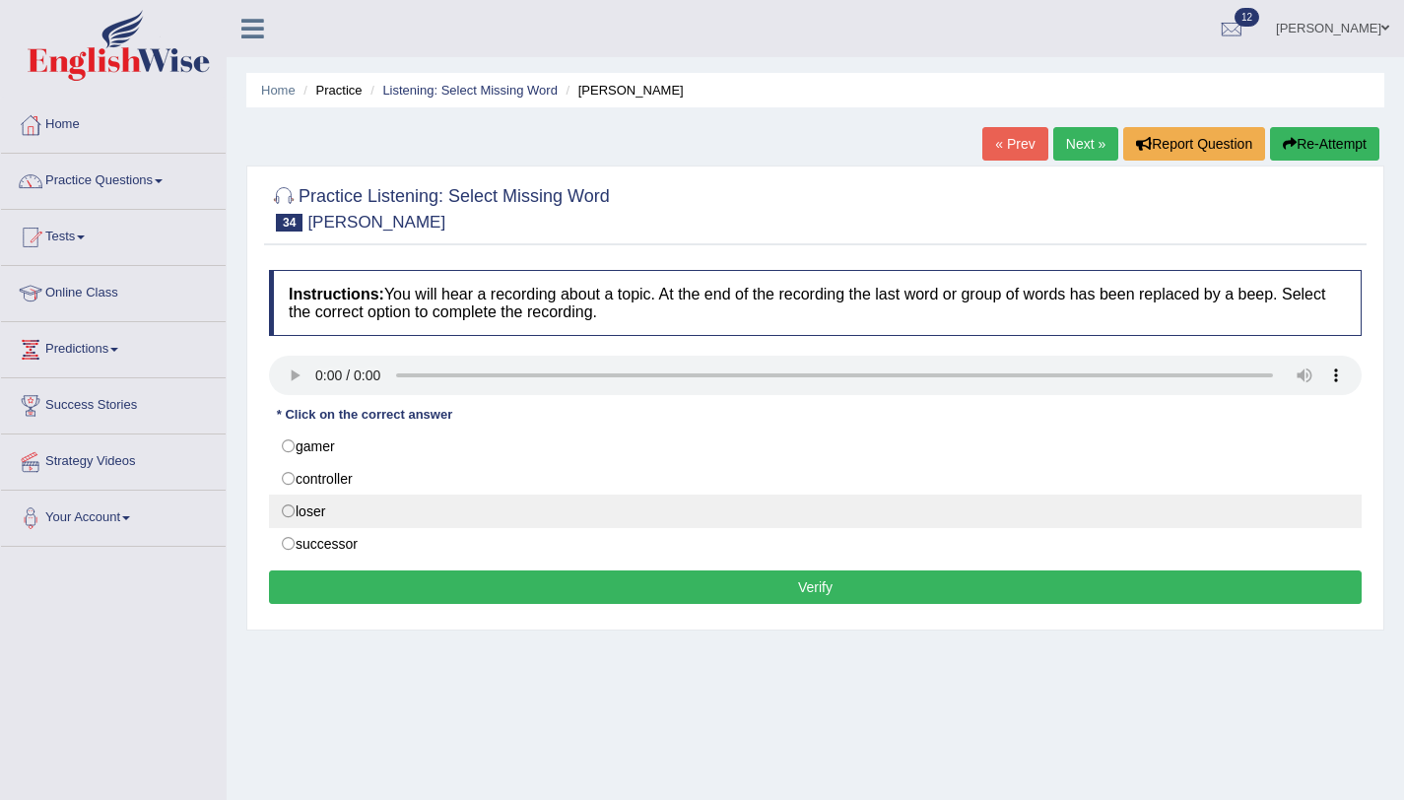
click at [292, 508] on label "loser" at bounding box center [815, 512] width 1093 height 34
radio input "true"
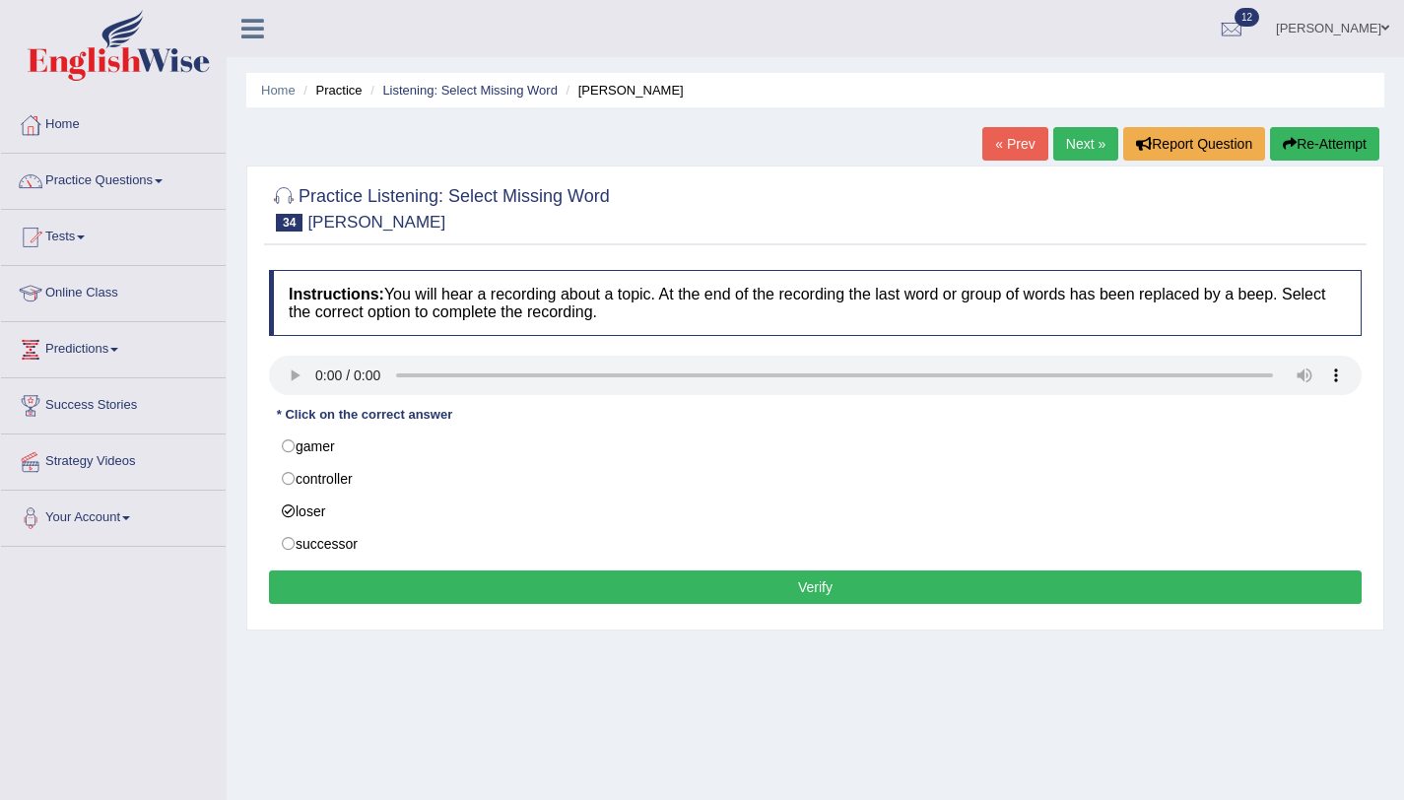
click at [355, 593] on button "Verify" at bounding box center [815, 588] width 1093 height 34
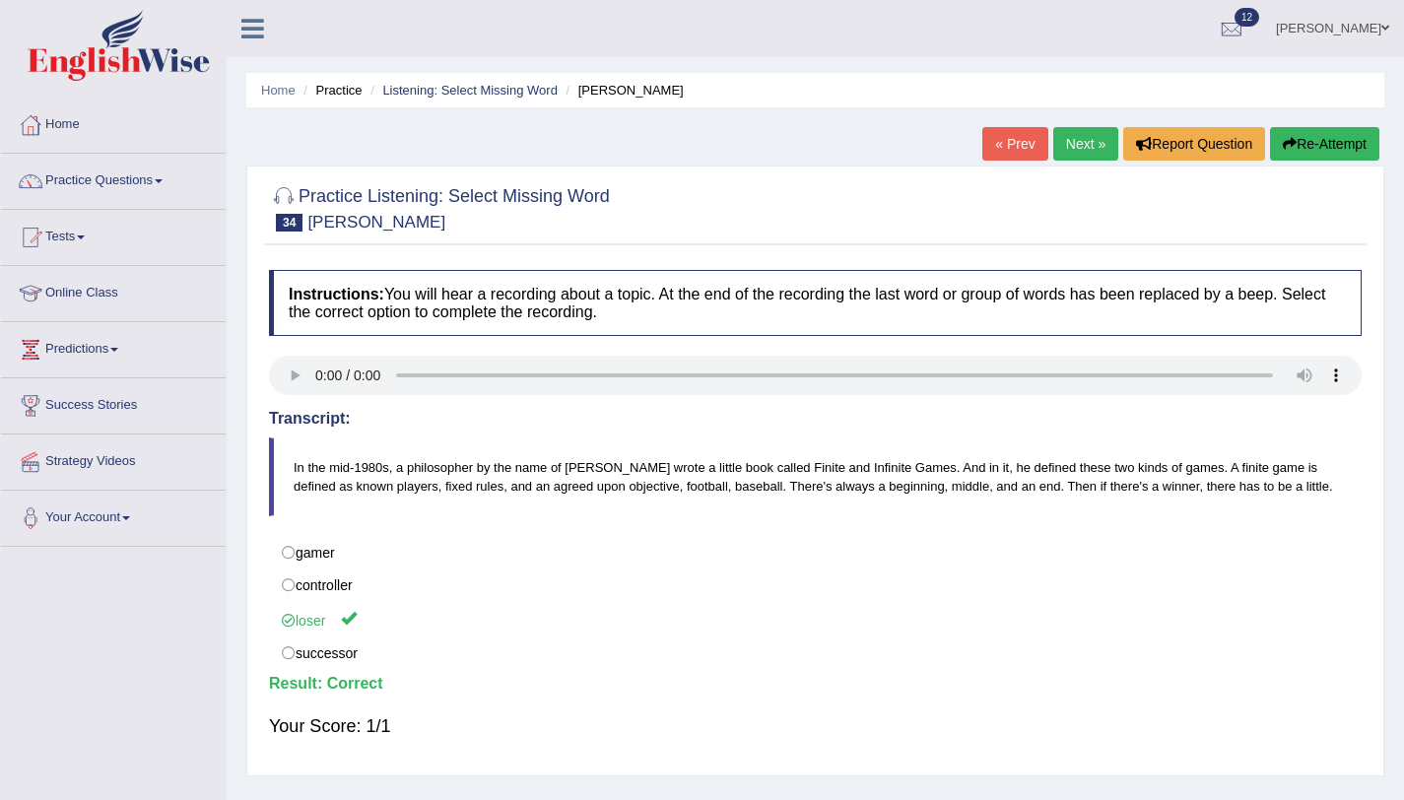
click at [1071, 135] on link "Next »" at bounding box center [1085, 144] width 65 height 34
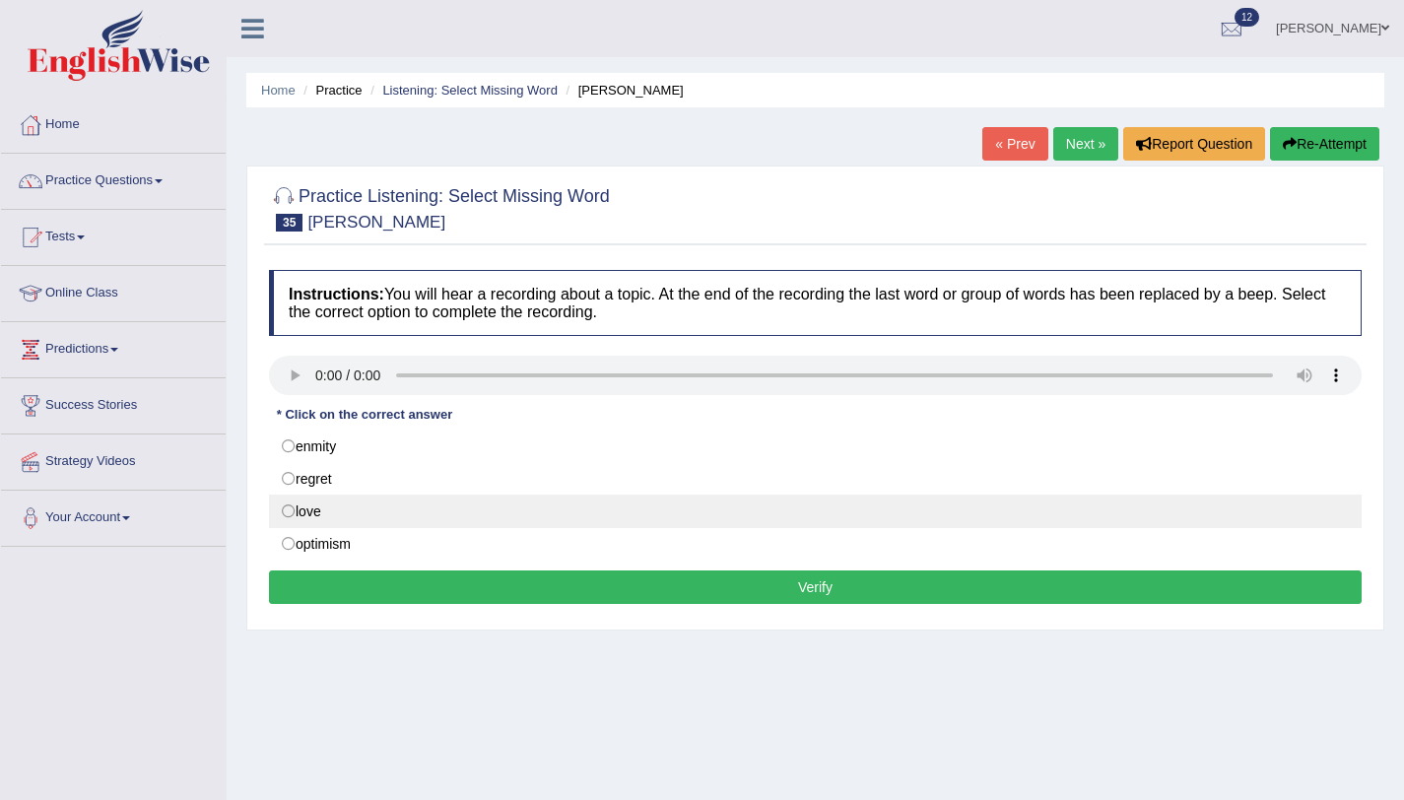
click at [291, 516] on label "love" at bounding box center [815, 512] width 1093 height 34
radio input "true"
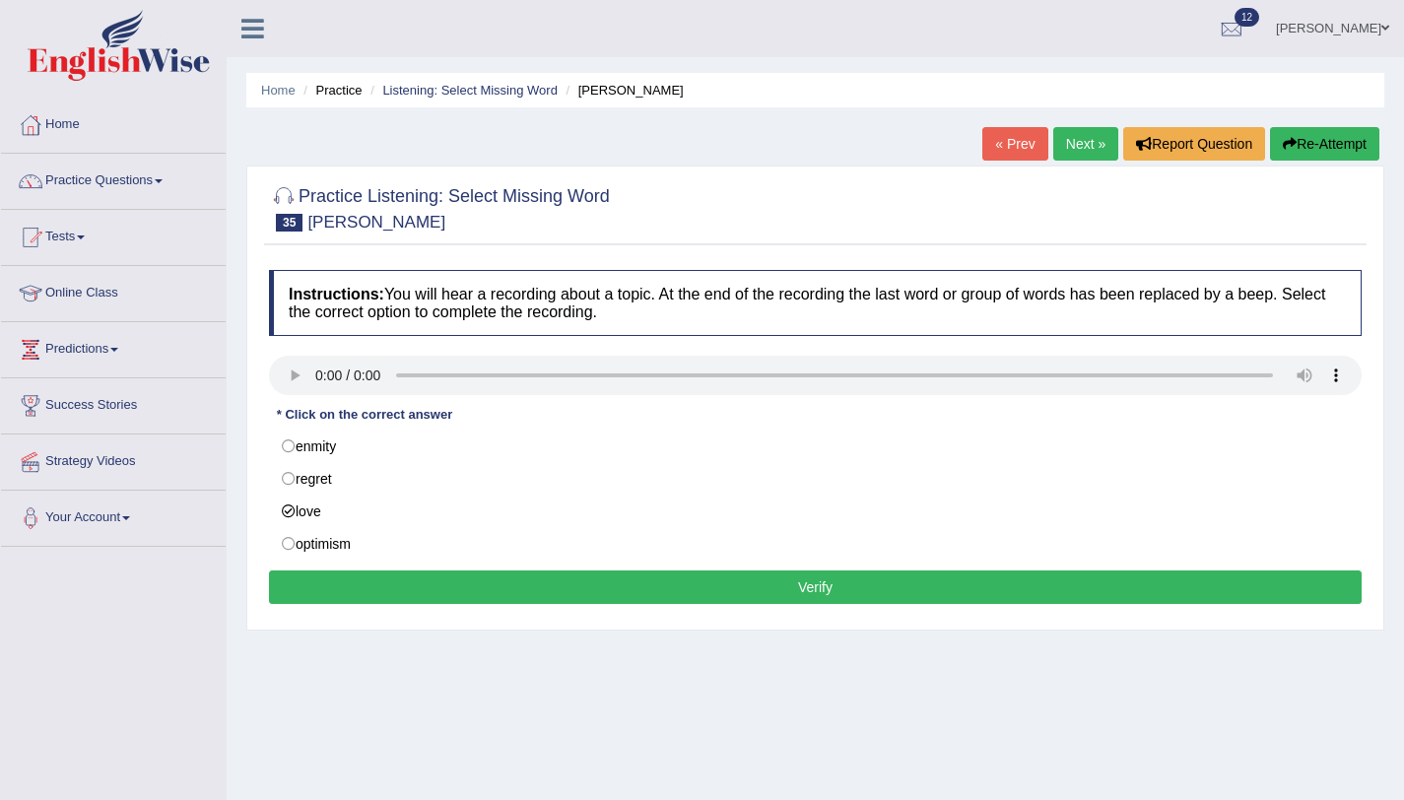
click at [328, 581] on button "Verify" at bounding box center [815, 588] width 1093 height 34
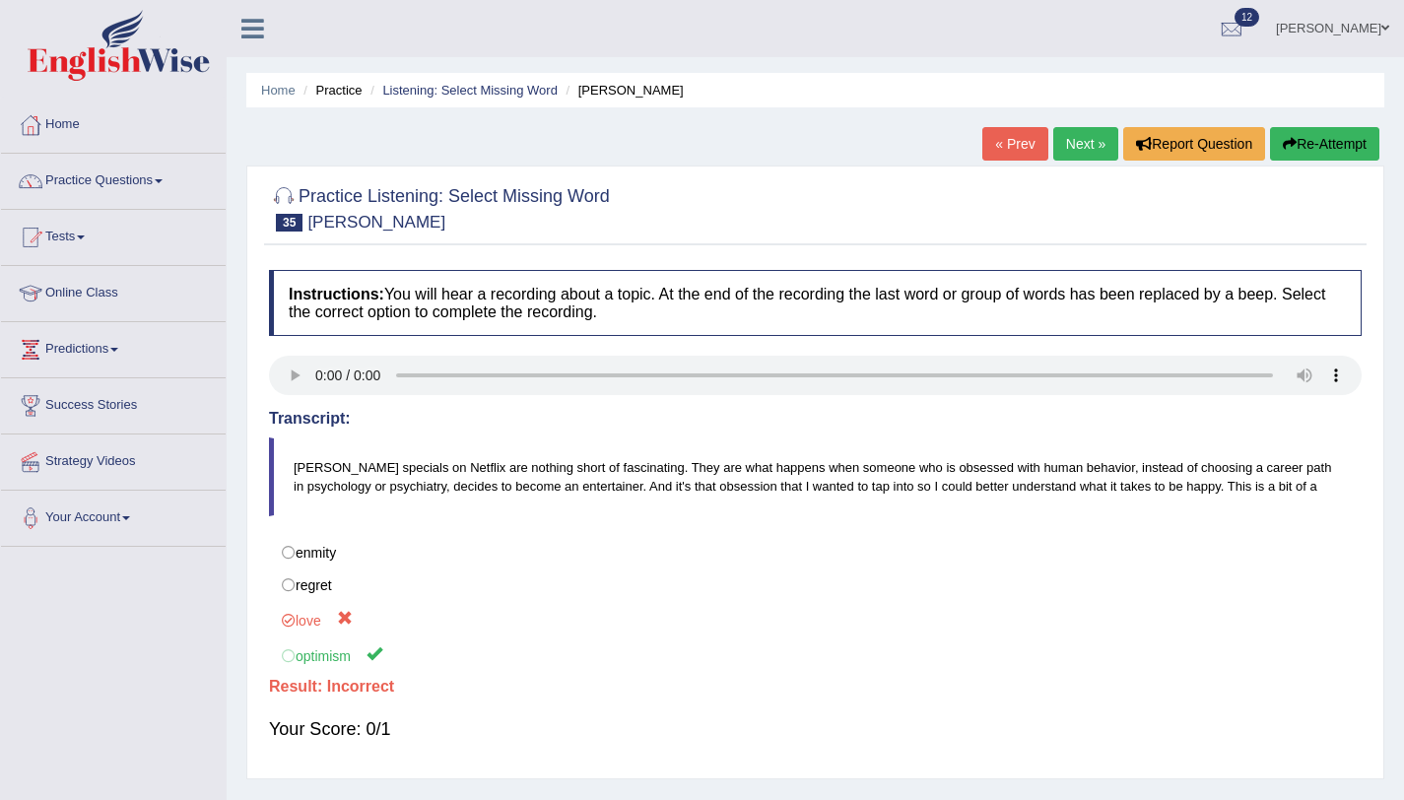
click at [1059, 151] on link "Next »" at bounding box center [1085, 144] width 65 height 34
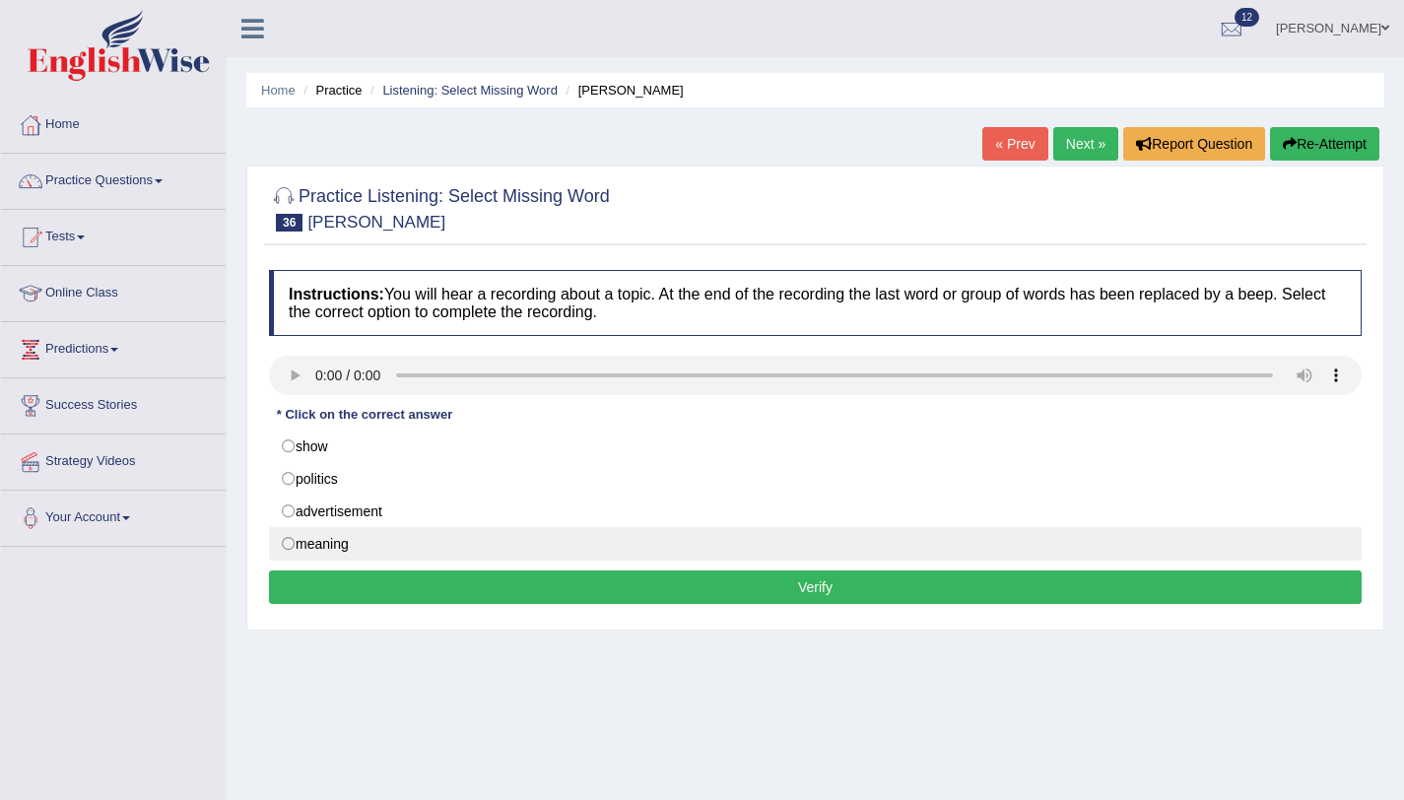
click at [294, 545] on label "meaning" at bounding box center [815, 544] width 1093 height 34
radio input "true"
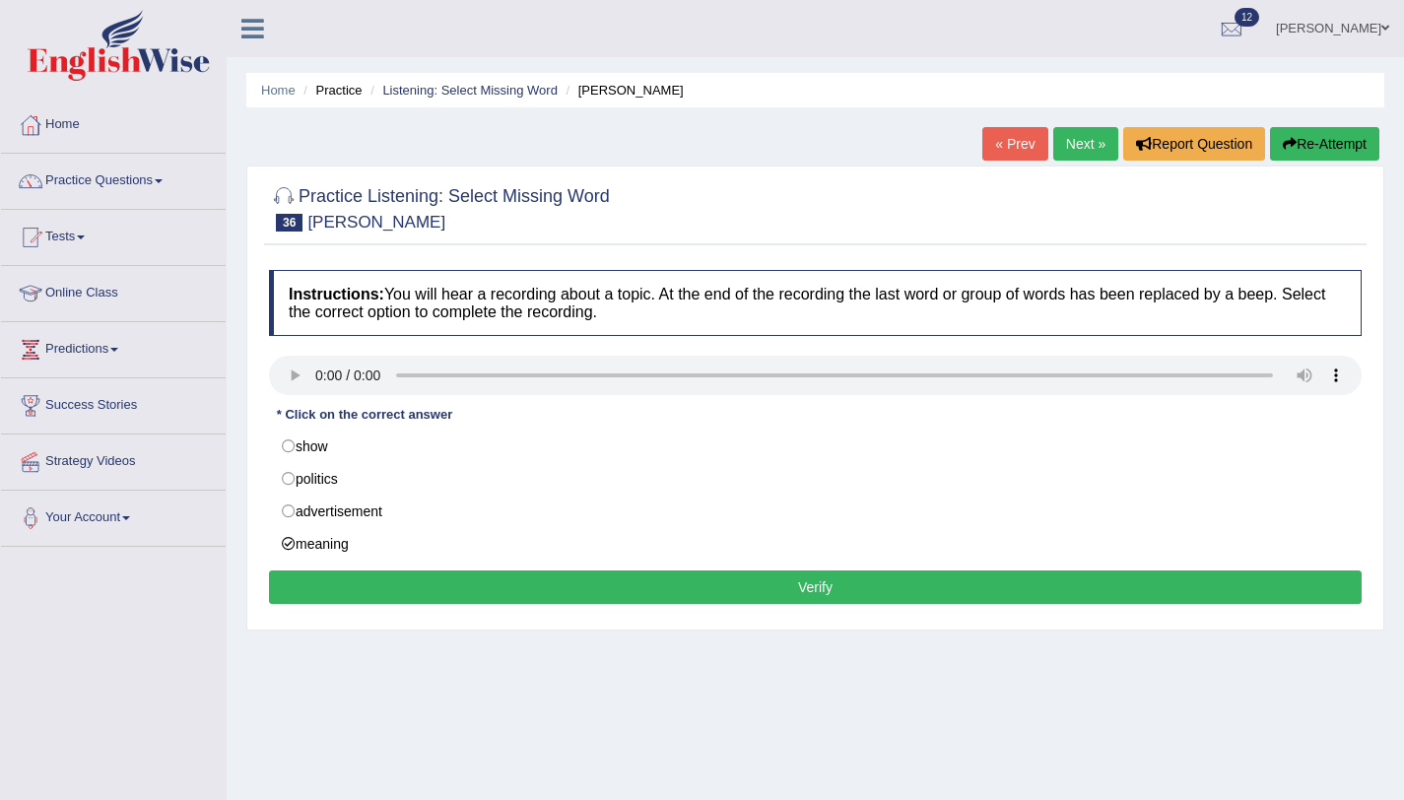
click at [435, 610] on div "Instructions: You will hear a recording about a topic. At the end of the record…" at bounding box center [815, 440] width 1103 height 360
click at [438, 593] on button "Verify" at bounding box center [815, 588] width 1093 height 34
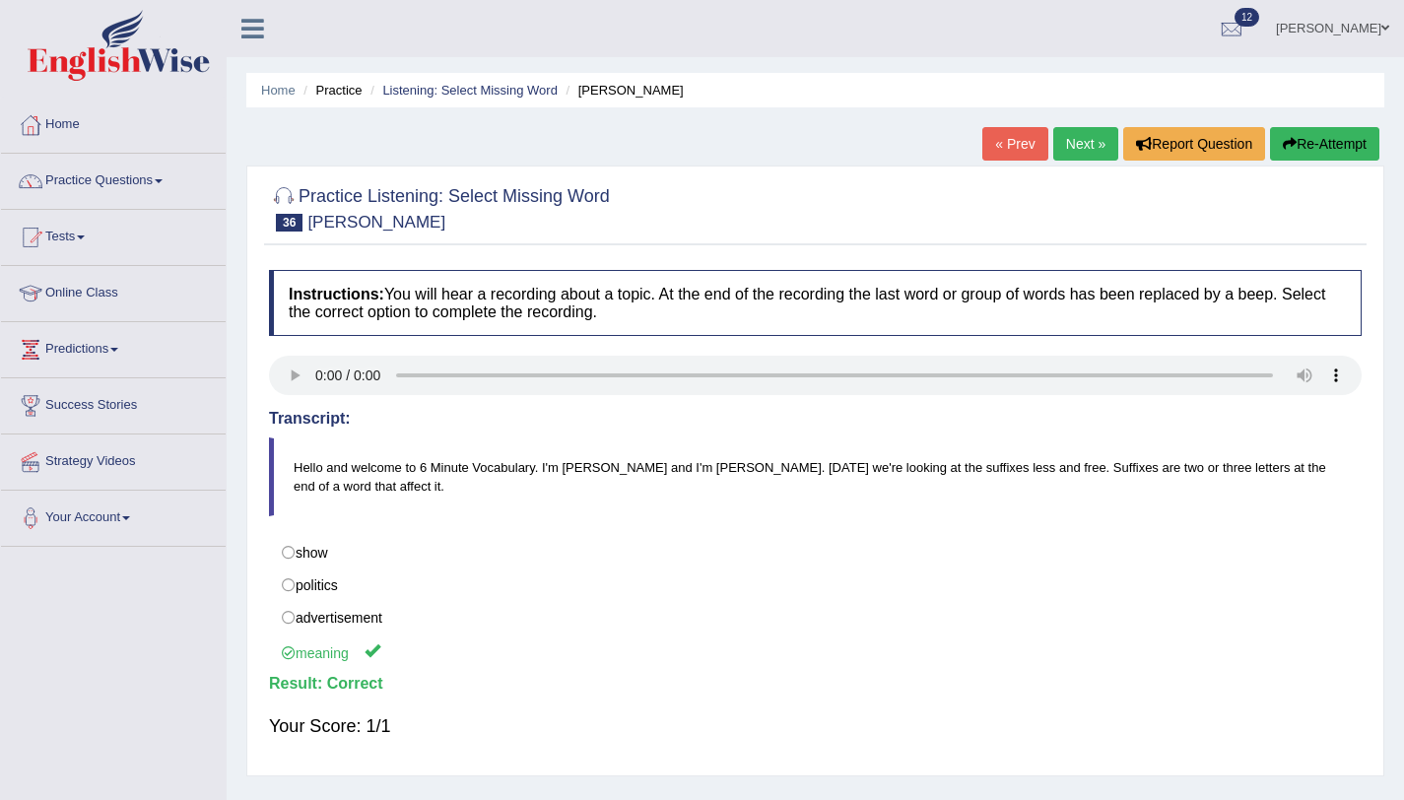
click at [1093, 152] on link "Next »" at bounding box center [1085, 144] width 65 height 34
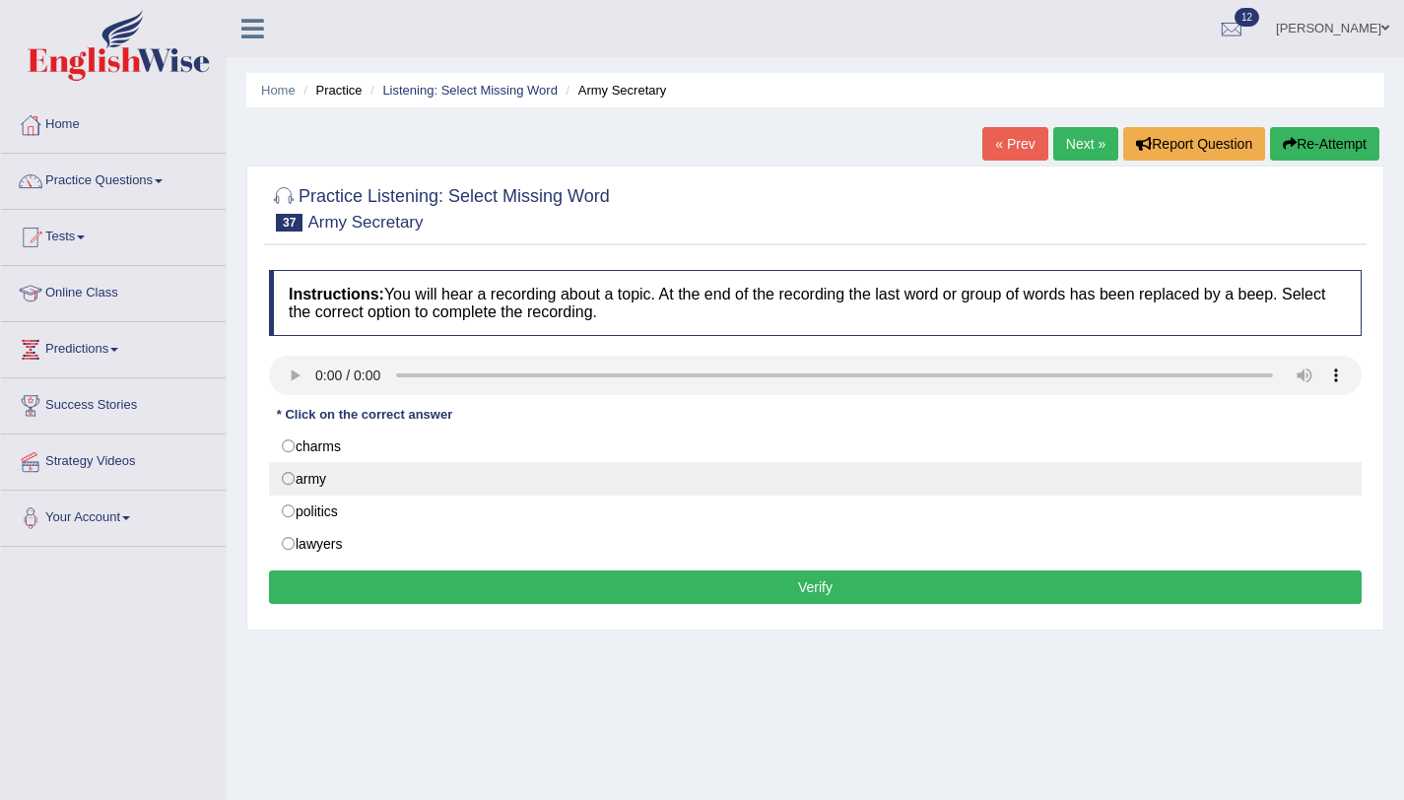
click at [291, 473] on label "army" at bounding box center [815, 479] width 1093 height 34
radio input "true"
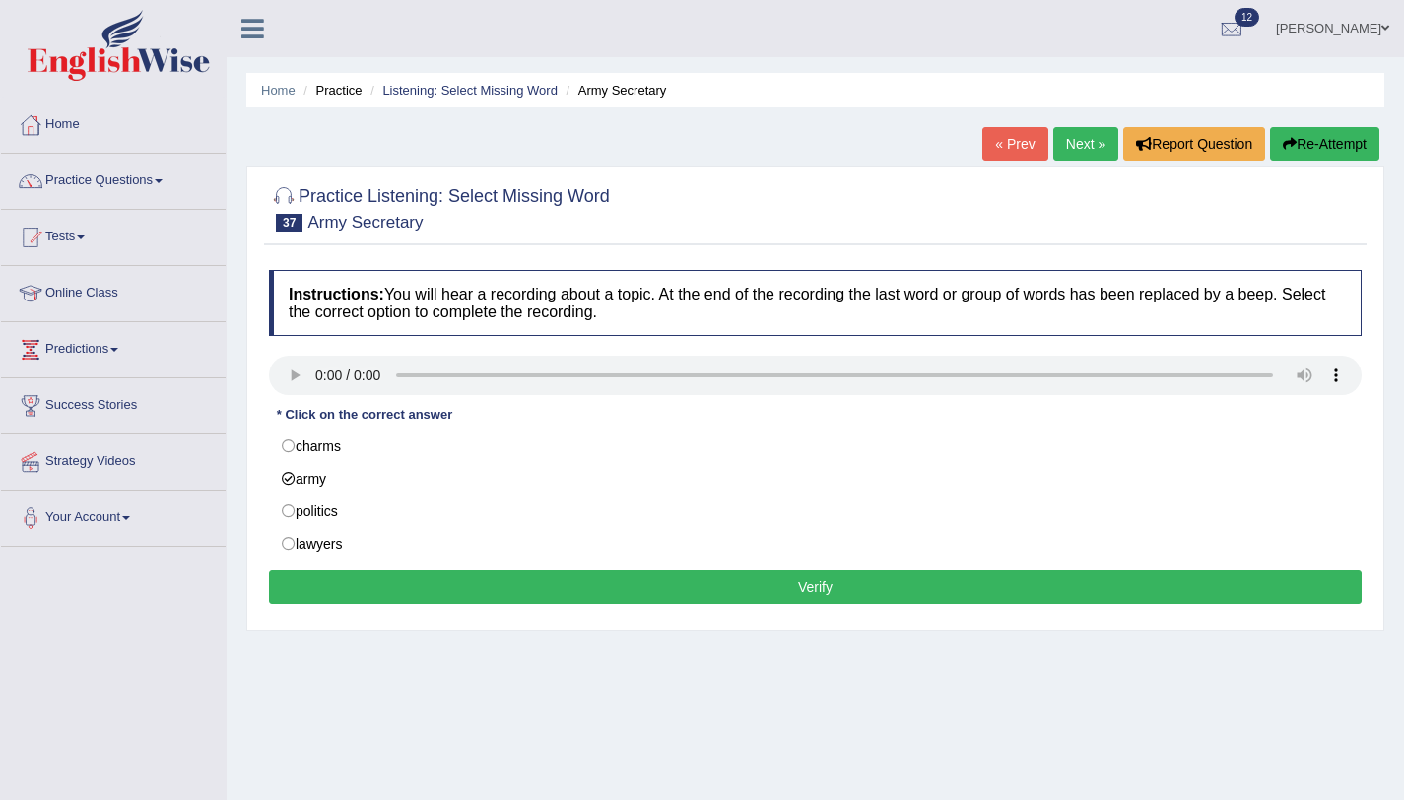
click at [310, 575] on button "Verify" at bounding box center [815, 588] width 1093 height 34
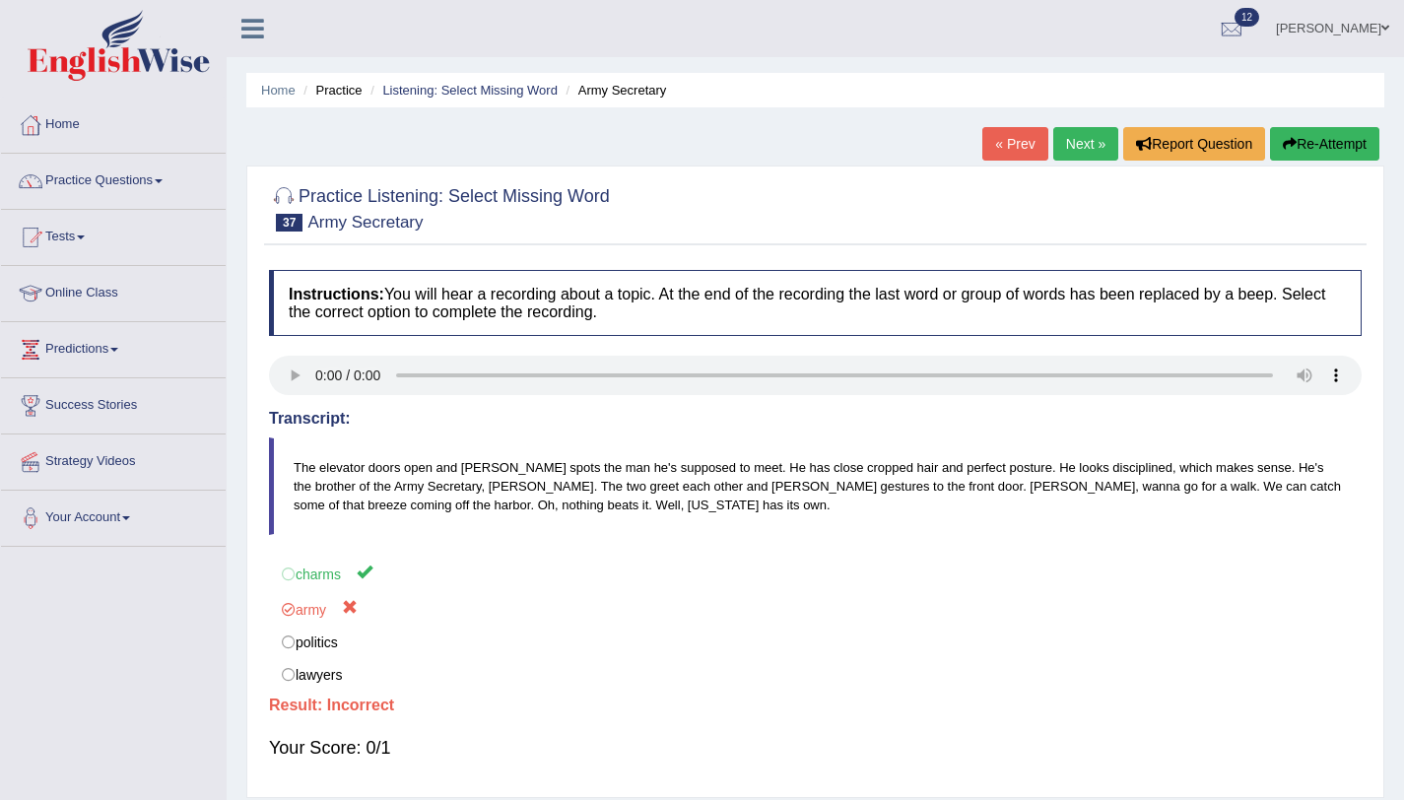
click at [1058, 142] on link "Next »" at bounding box center [1085, 144] width 65 height 34
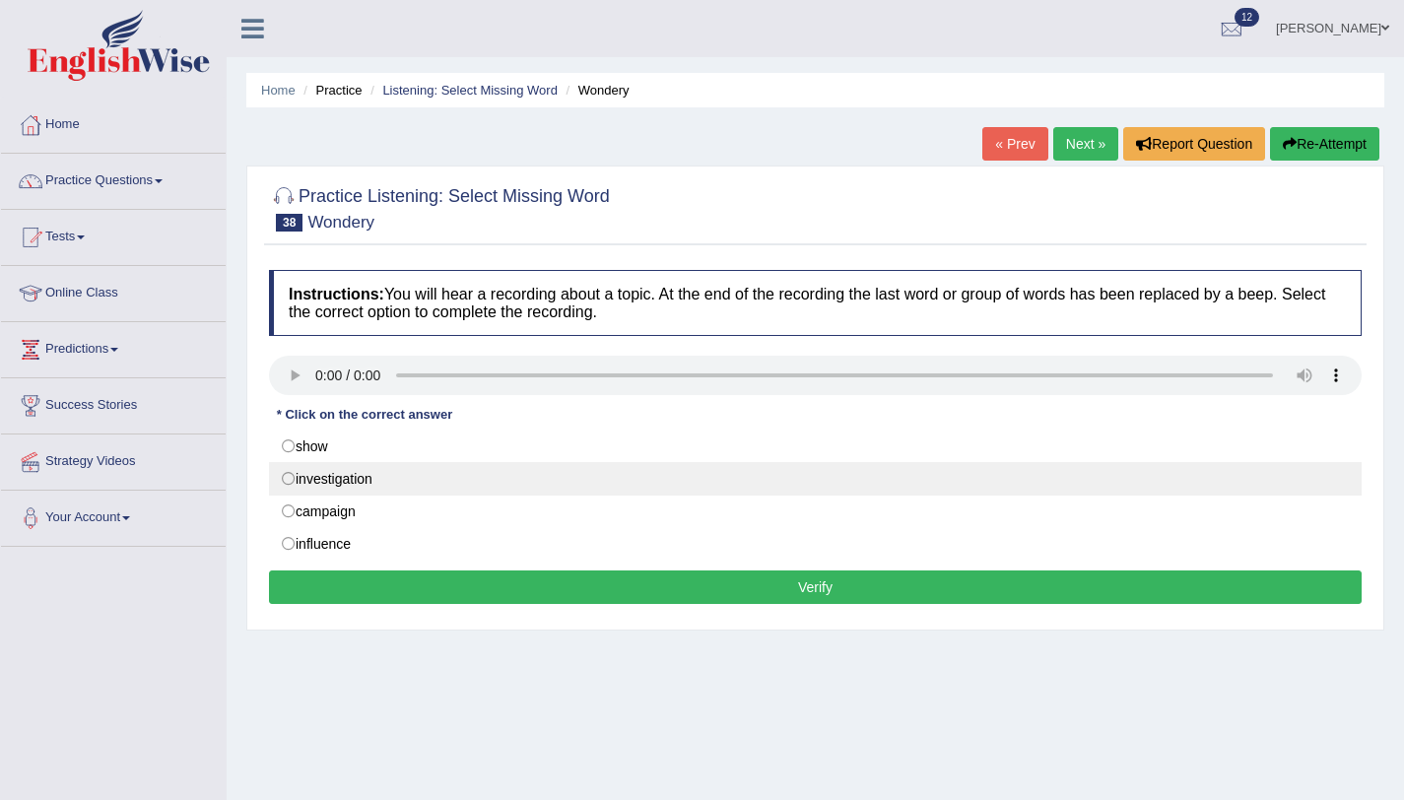
click at [376, 491] on label "investigation" at bounding box center [815, 479] width 1093 height 34
radio input "true"
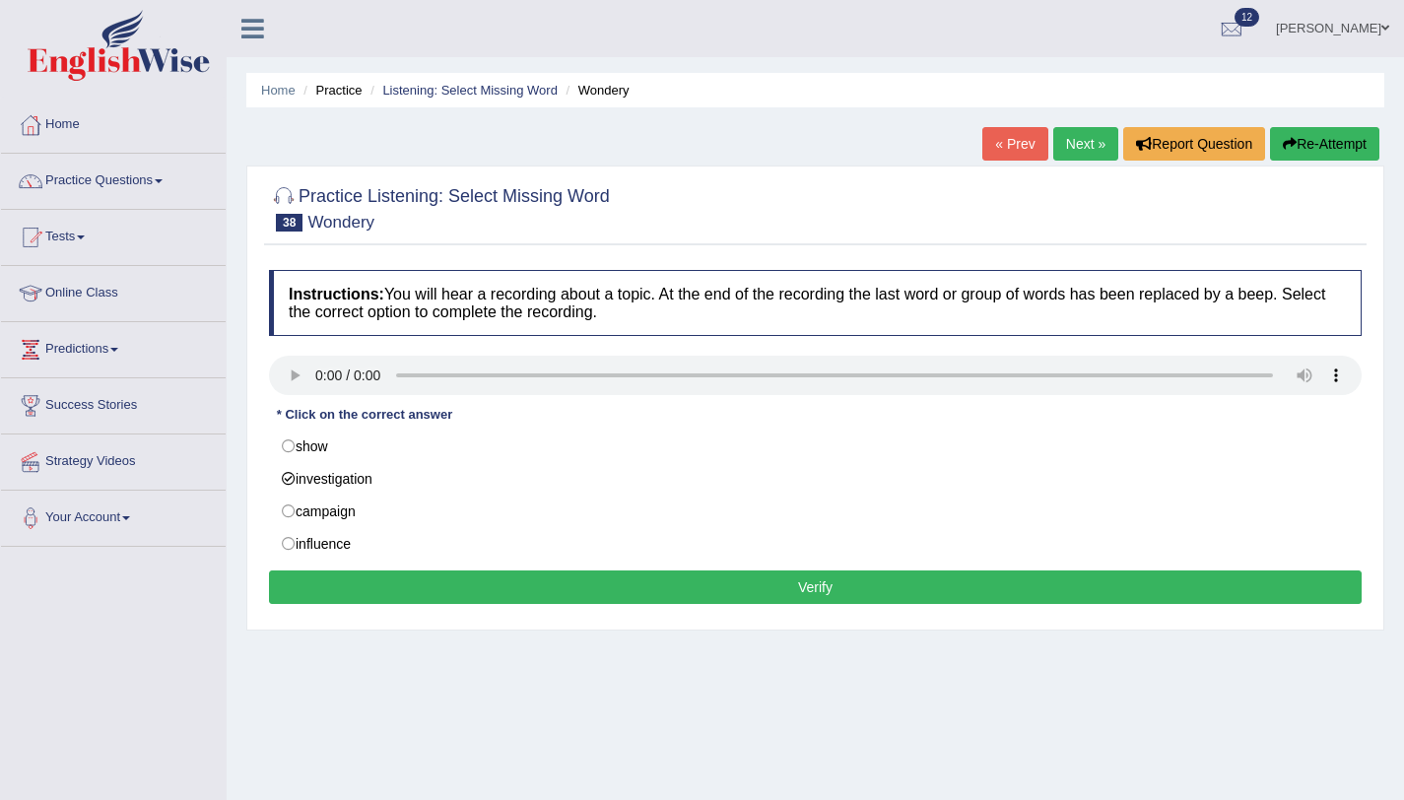
click at [407, 580] on button "Verify" at bounding box center [815, 588] width 1093 height 34
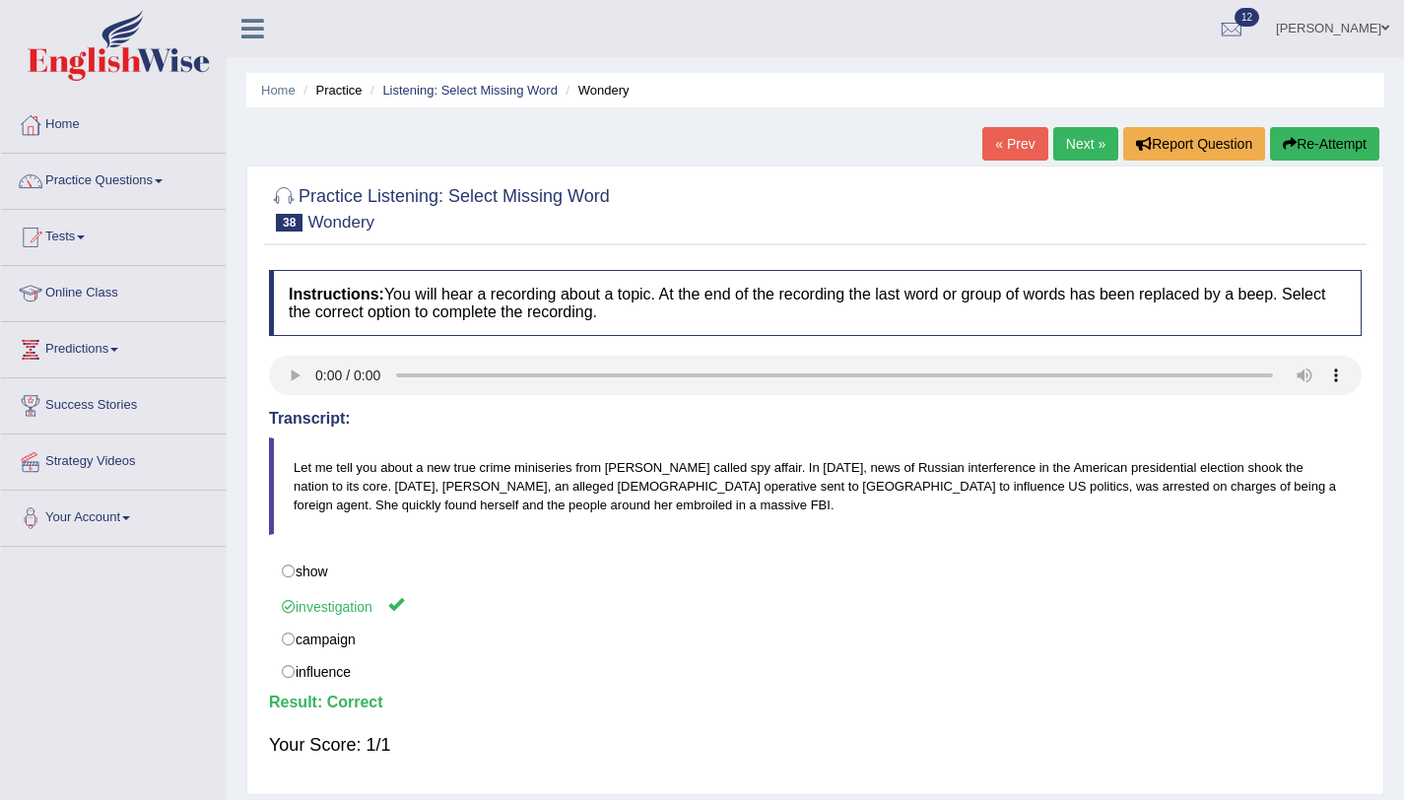
click at [1087, 148] on link "Next »" at bounding box center [1085, 144] width 65 height 34
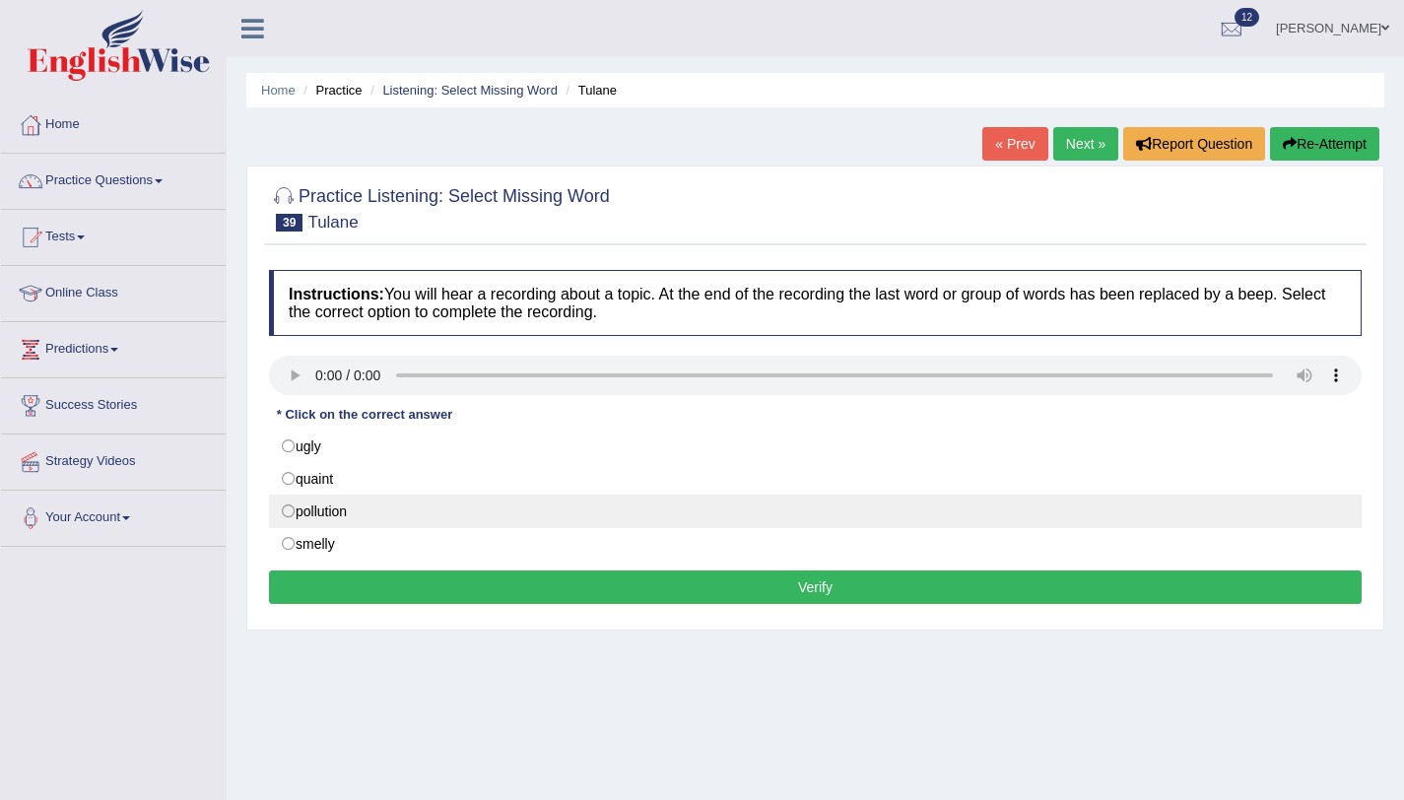
click at [357, 505] on label "pollution" at bounding box center [815, 512] width 1093 height 34
radio input "true"
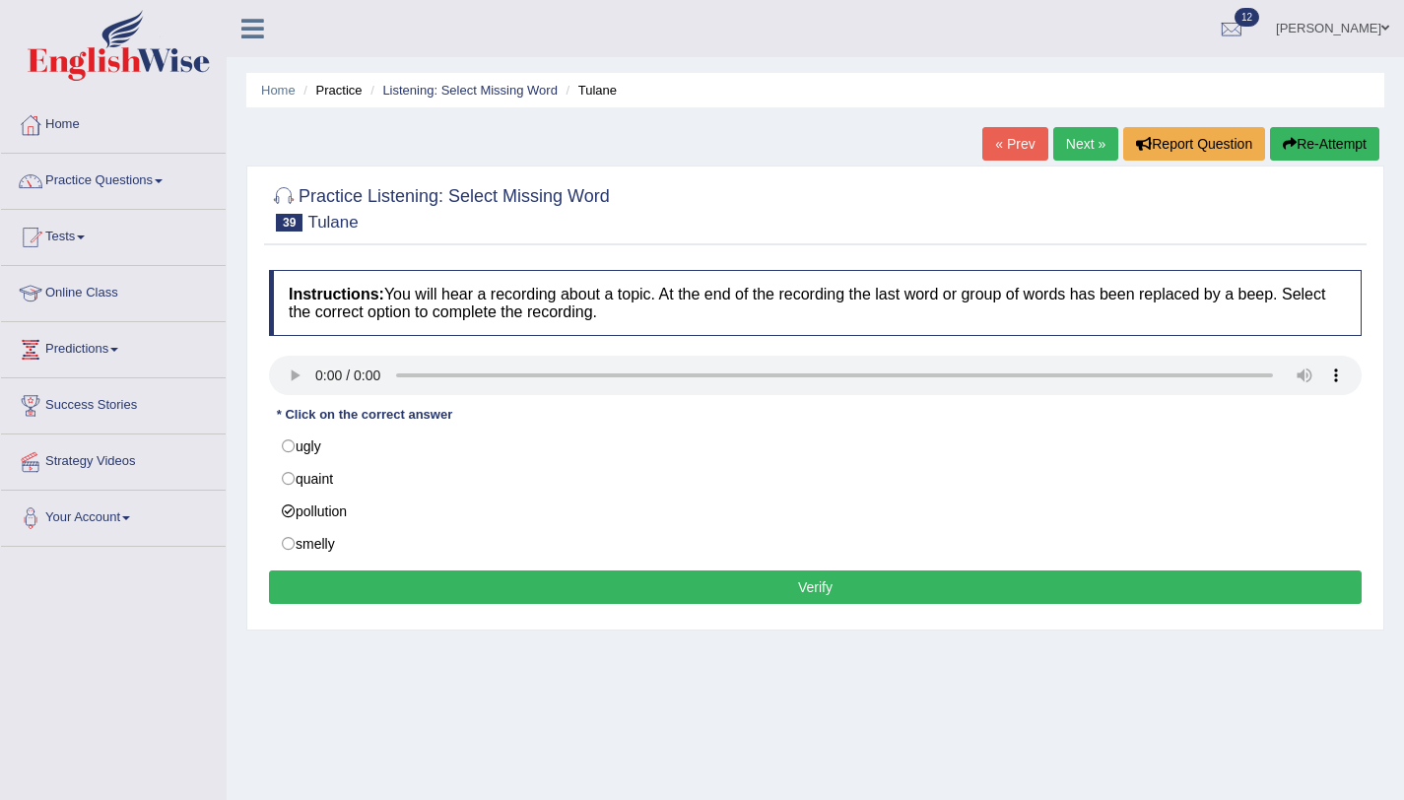
click at [372, 586] on button "Verify" at bounding box center [815, 588] width 1093 height 34
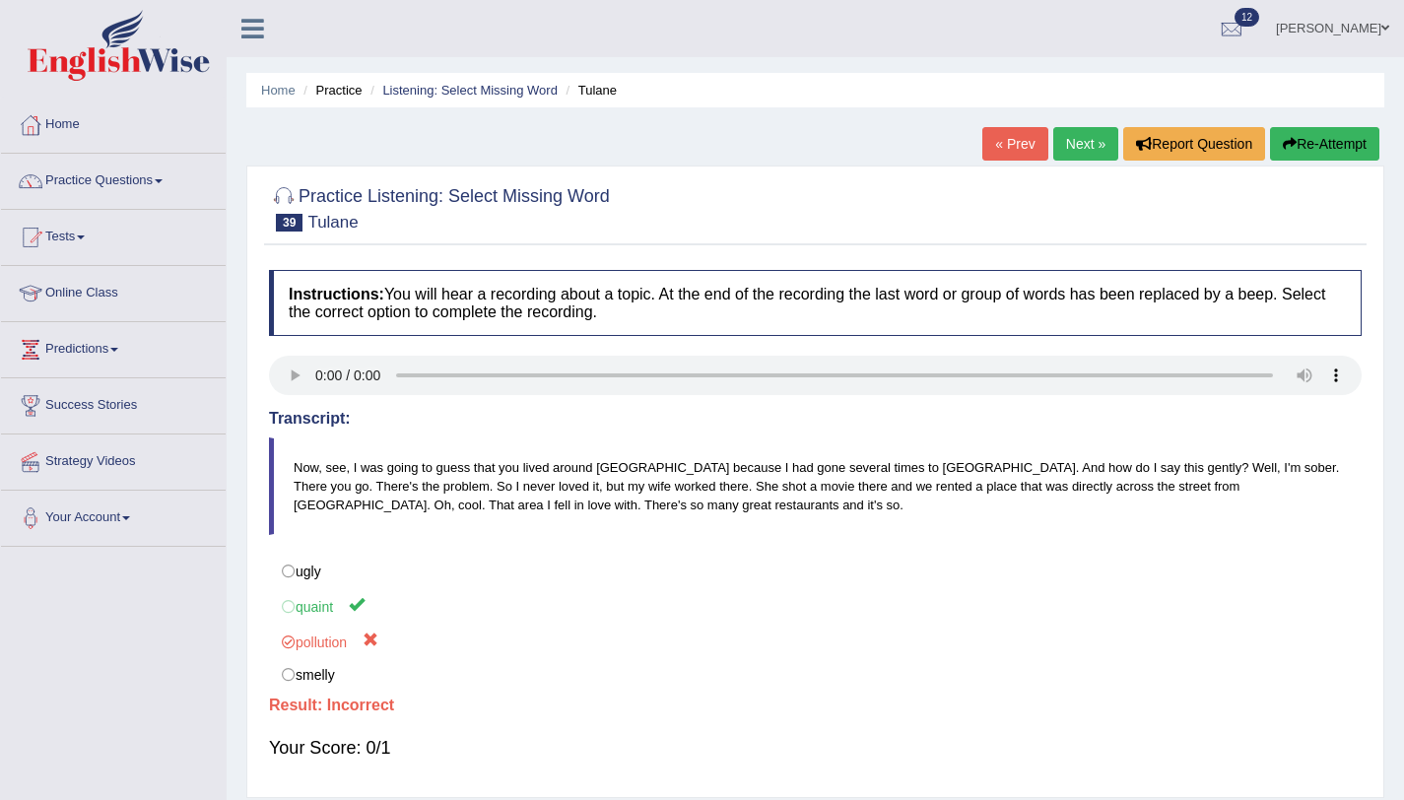
click at [1072, 142] on link "Next »" at bounding box center [1085, 144] width 65 height 34
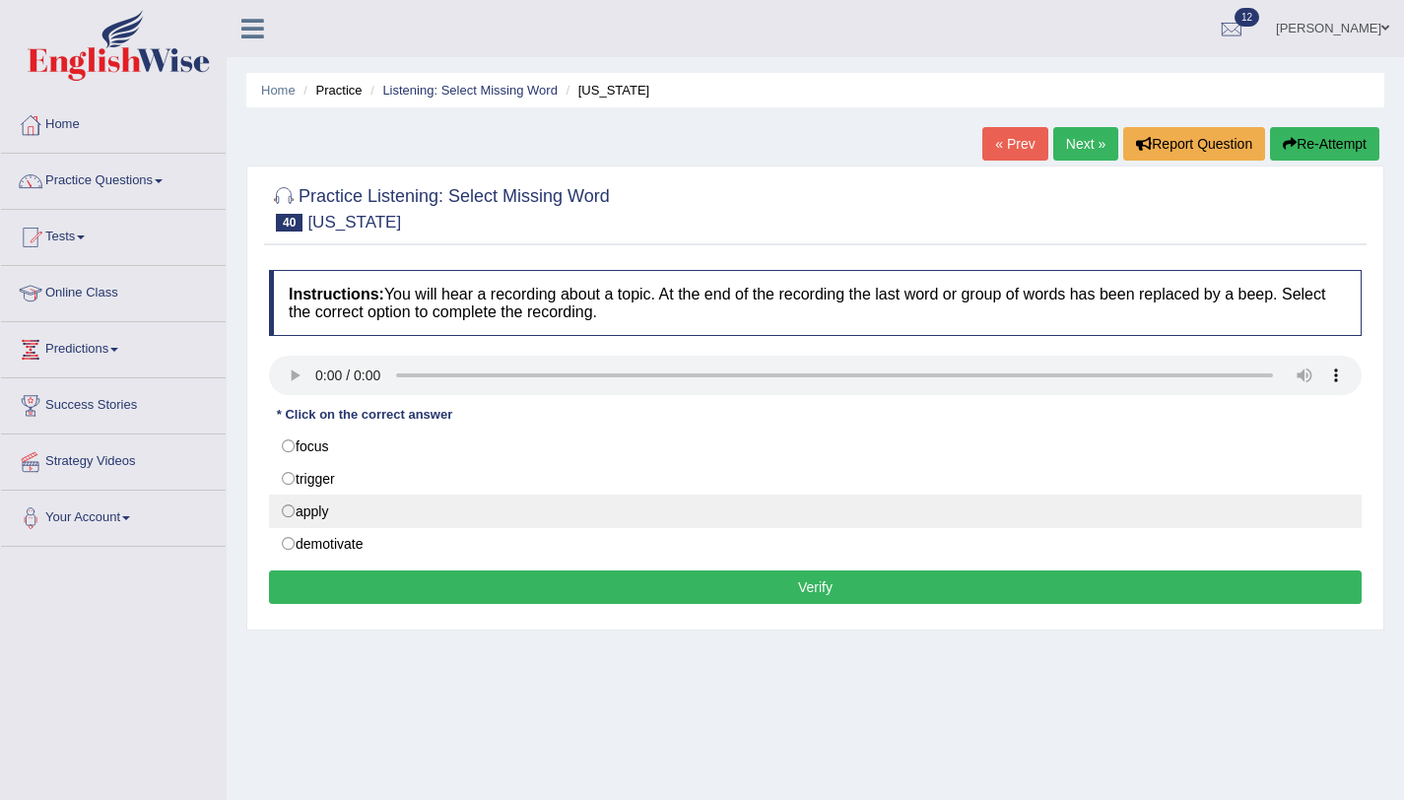
click at [323, 514] on label "apply" at bounding box center [815, 512] width 1093 height 34
radio input "true"
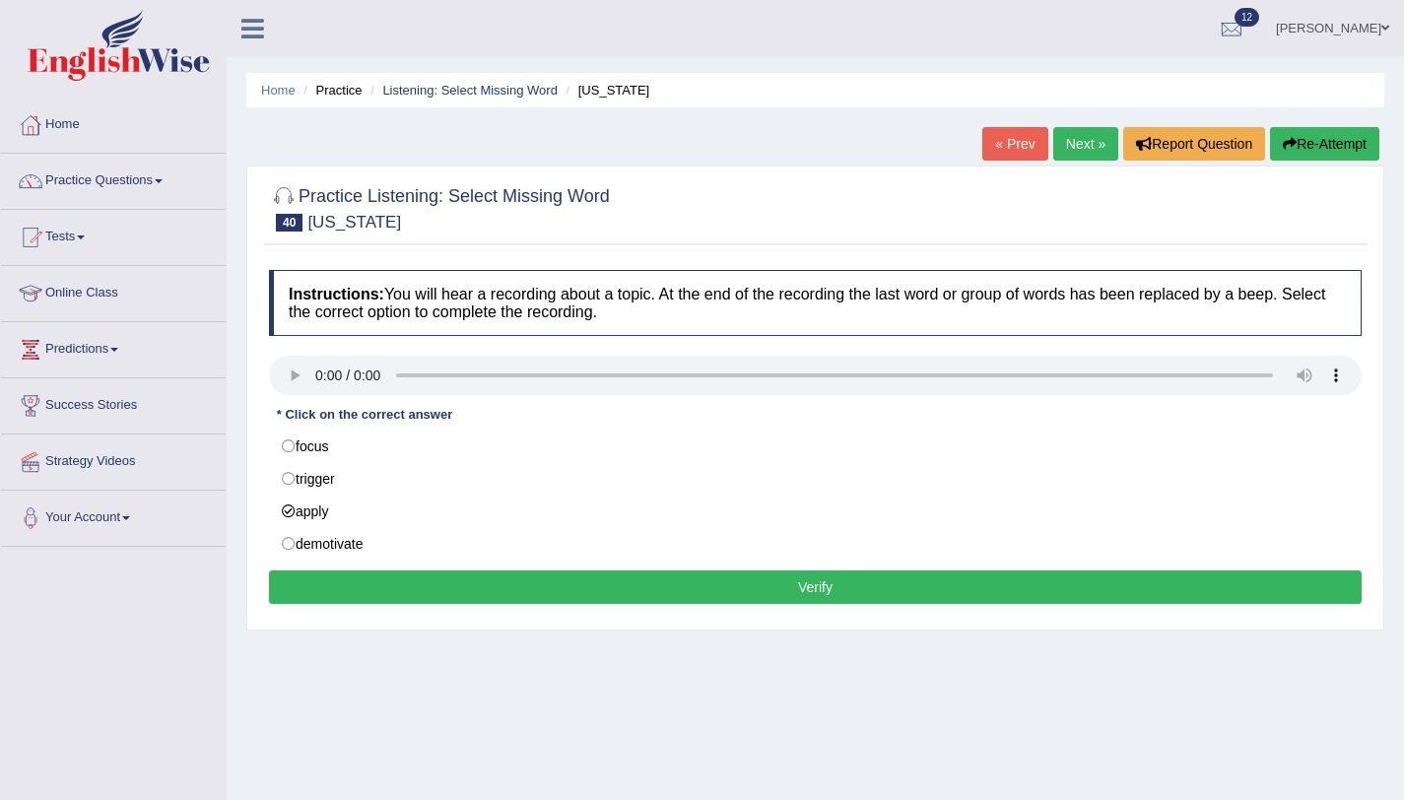
click at [541, 594] on button "Verify" at bounding box center [815, 588] width 1093 height 34
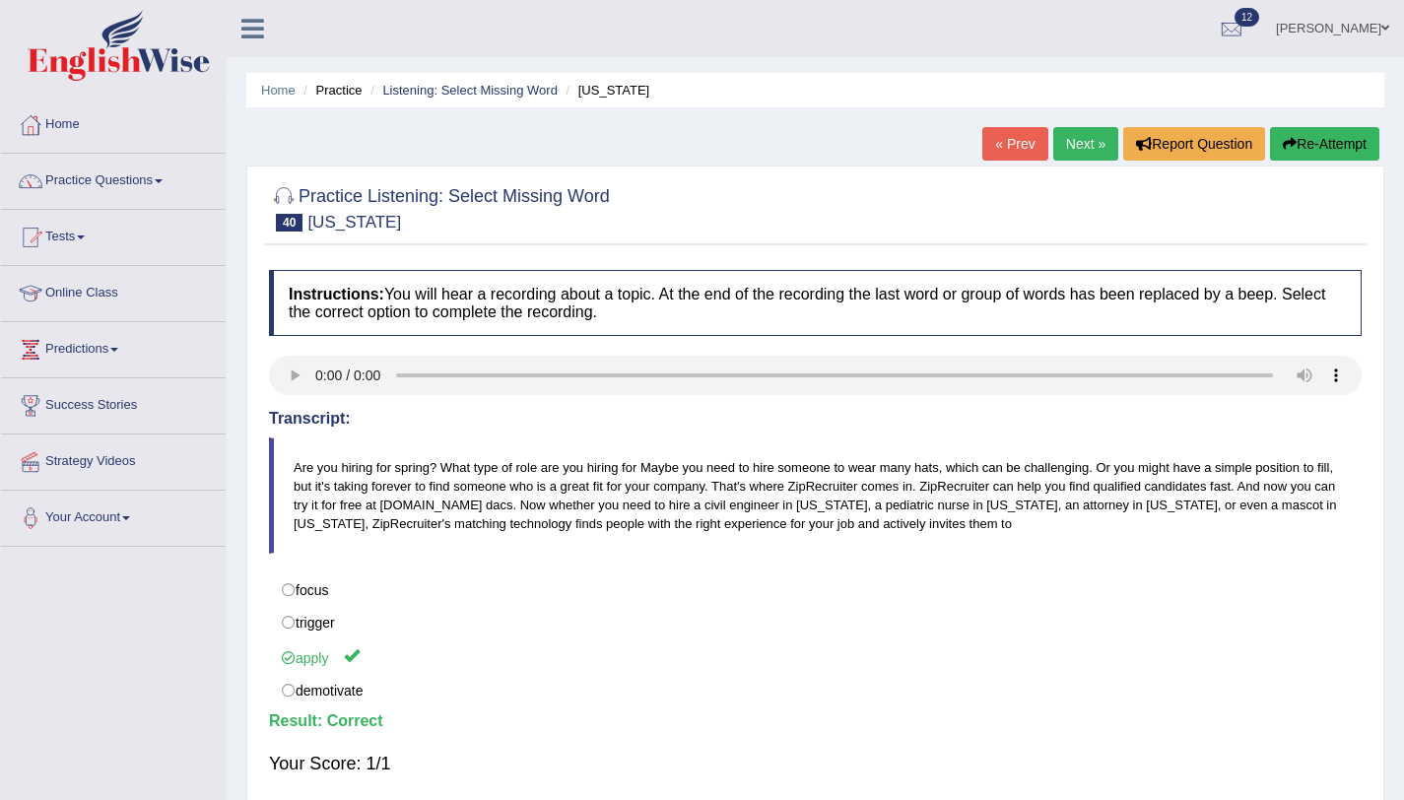
click at [1079, 143] on link "Next »" at bounding box center [1085, 144] width 65 height 34
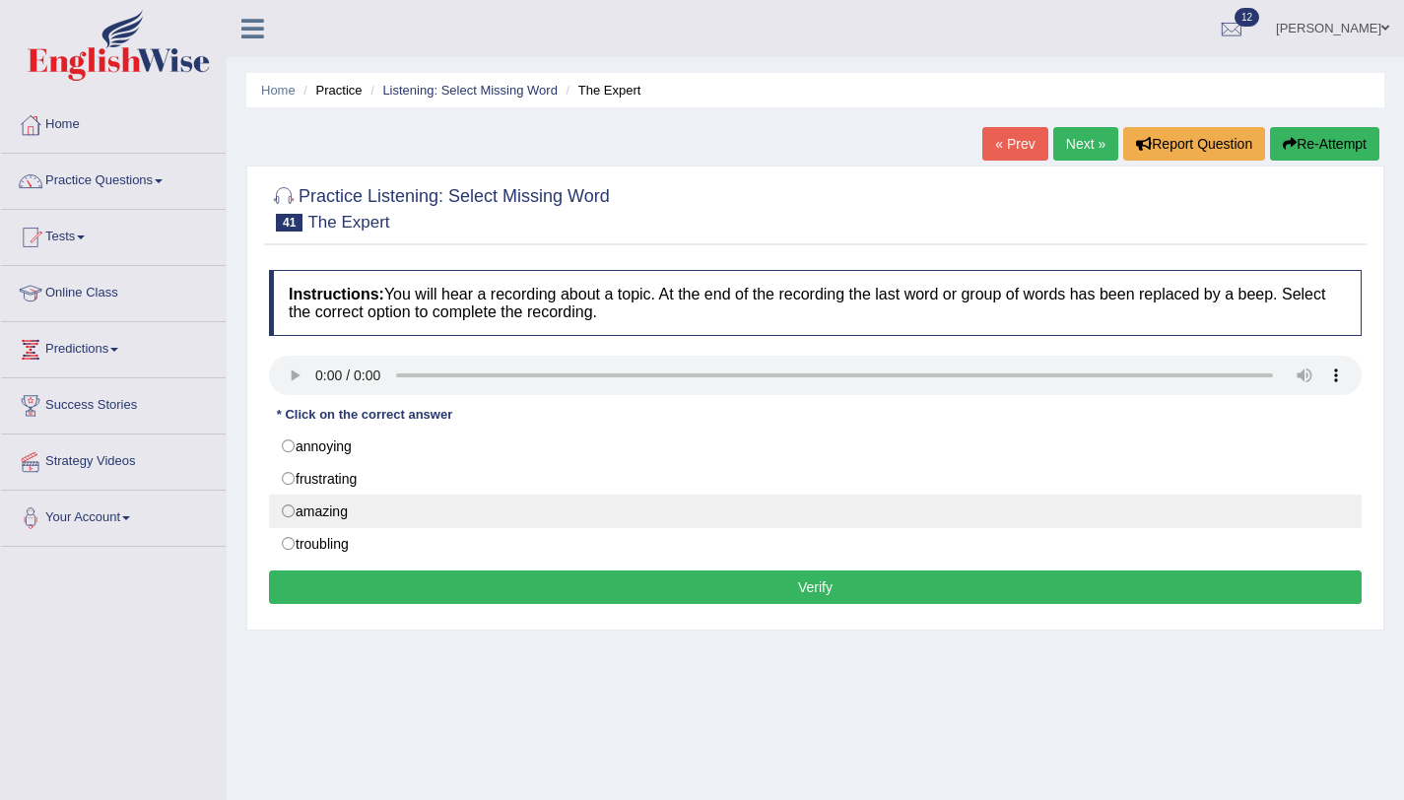
click at [314, 515] on label "amazing" at bounding box center [815, 512] width 1093 height 34
radio input "true"
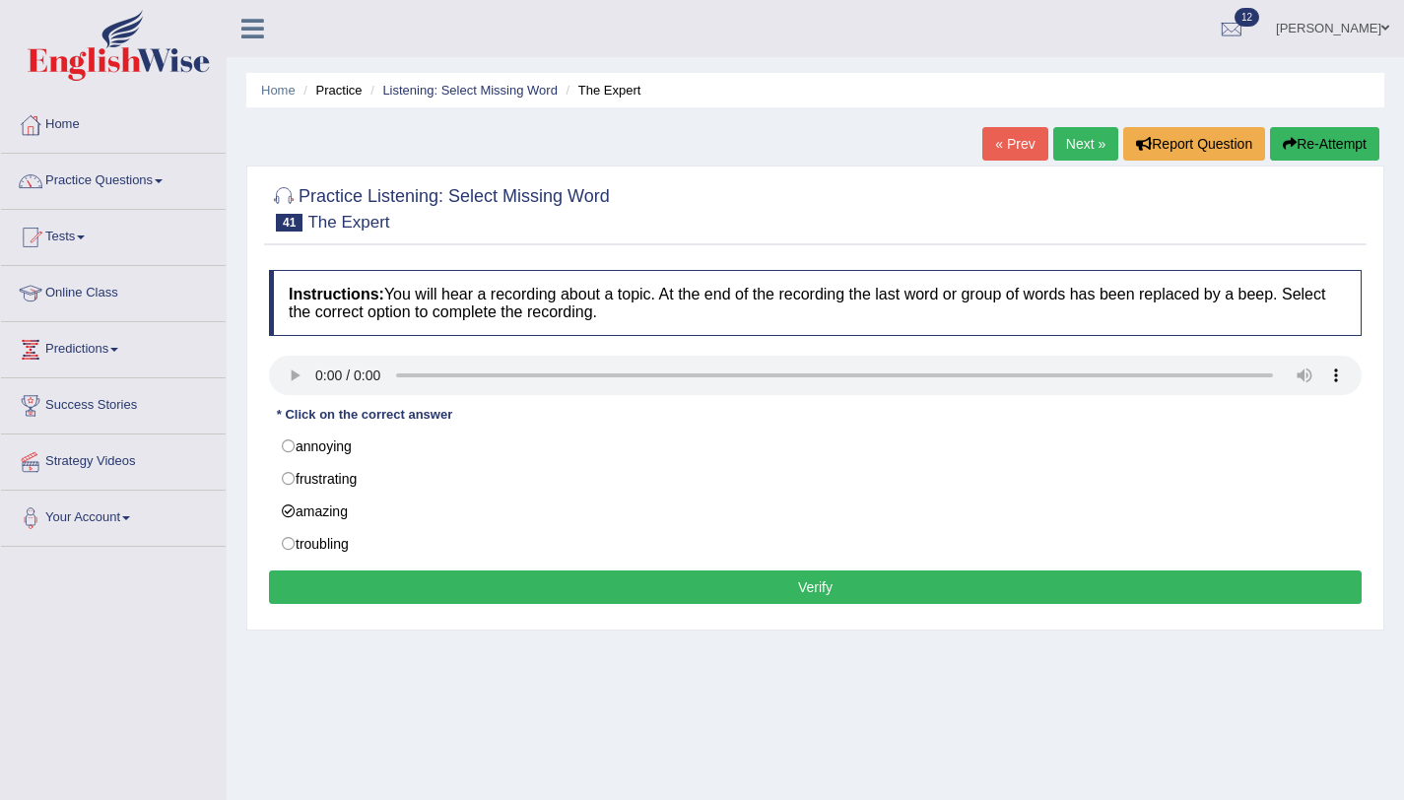
click at [407, 589] on button "Verify" at bounding box center [815, 588] width 1093 height 34
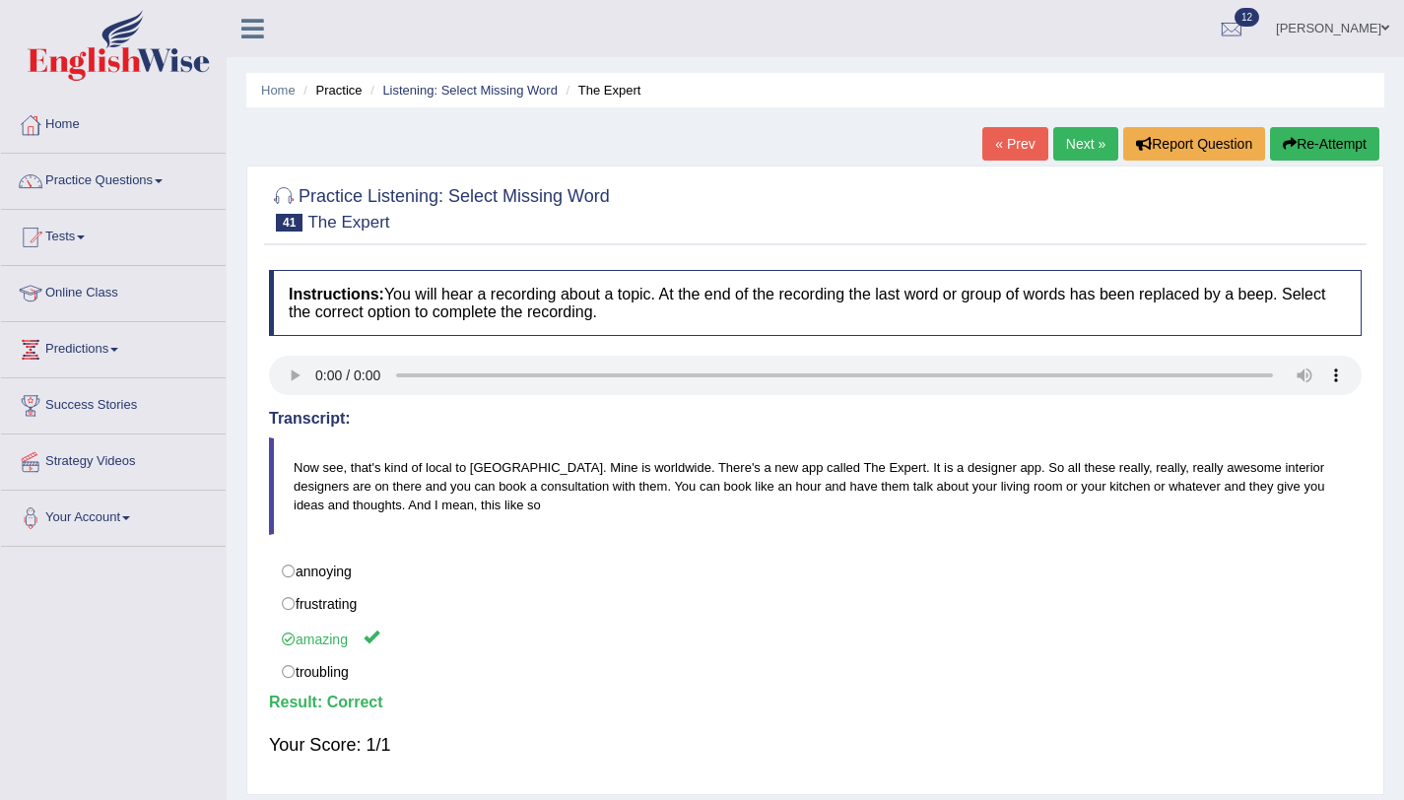
click at [1074, 132] on link "Next »" at bounding box center [1085, 144] width 65 height 34
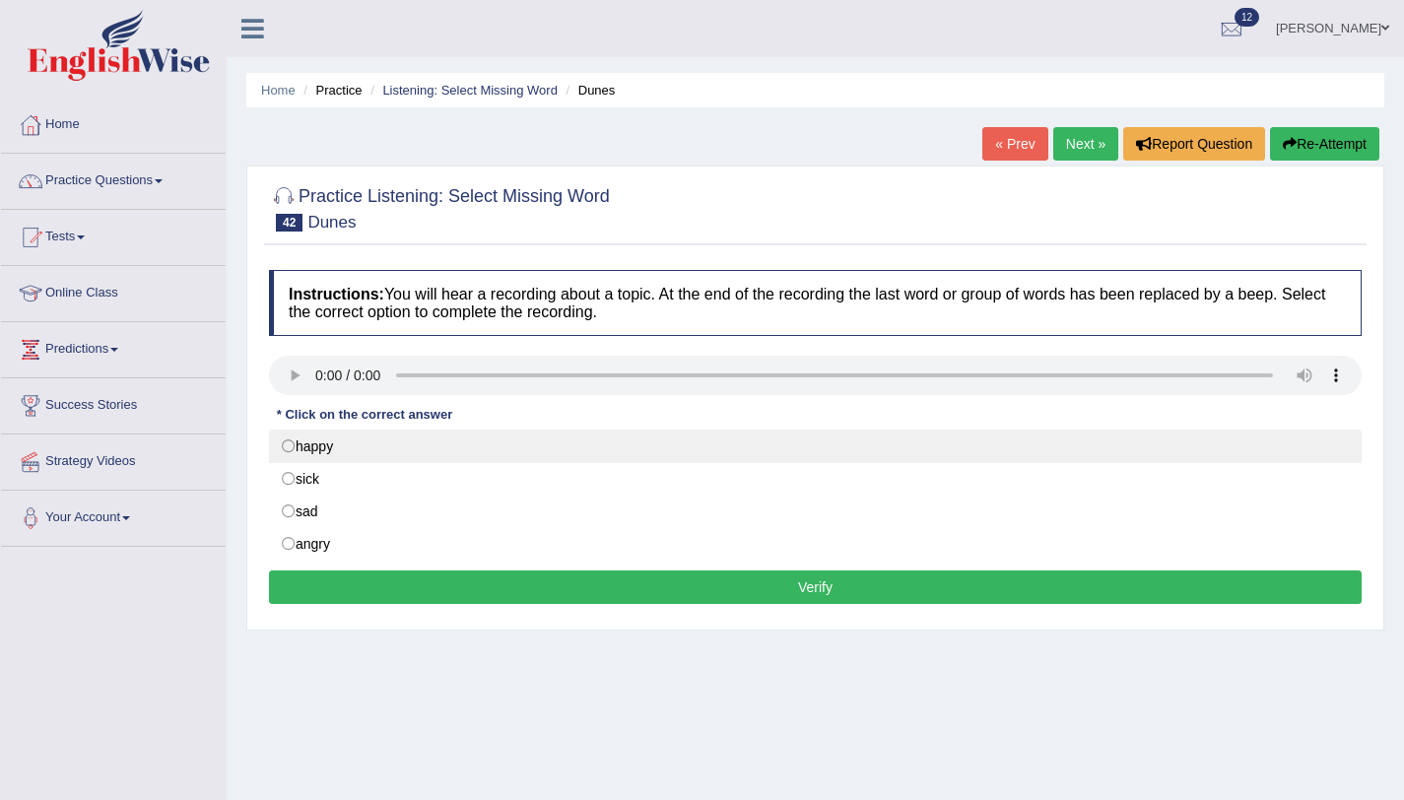
click at [288, 442] on label "happy" at bounding box center [815, 447] width 1093 height 34
radio input "true"
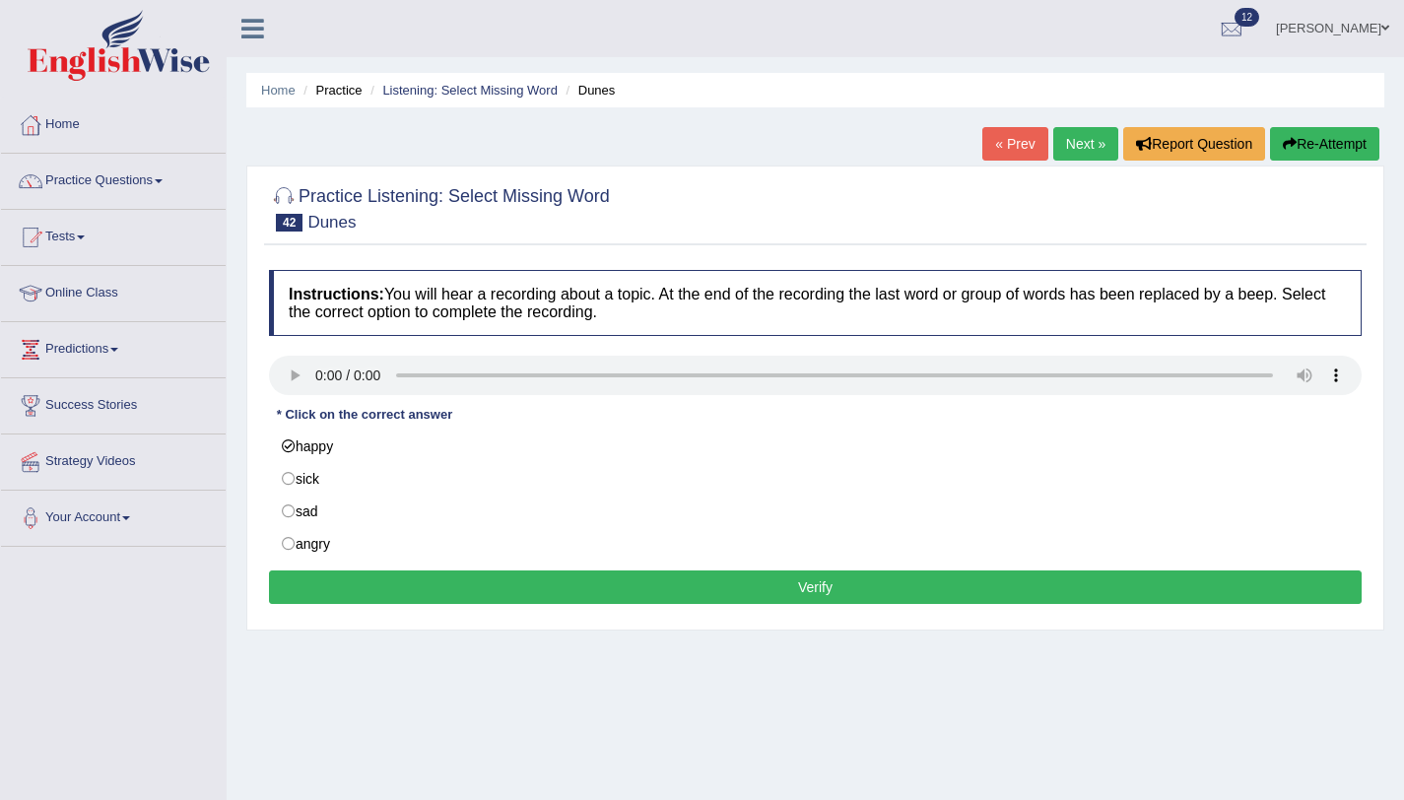
click at [453, 588] on button "Verify" at bounding box center [815, 588] width 1093 height 34
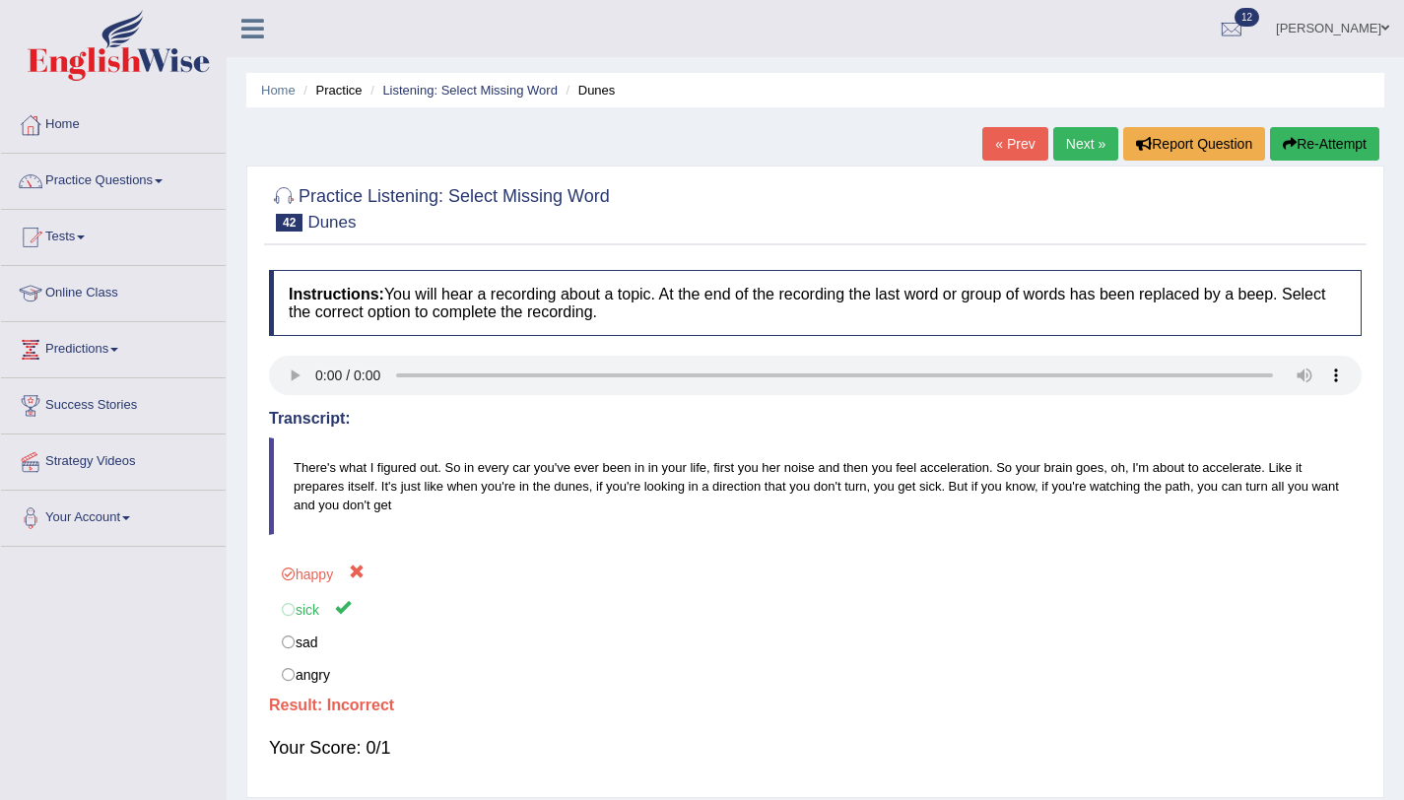
click at [1092, 155] on link "Next »" at bounding box center [1085, 144] width 65 height 34
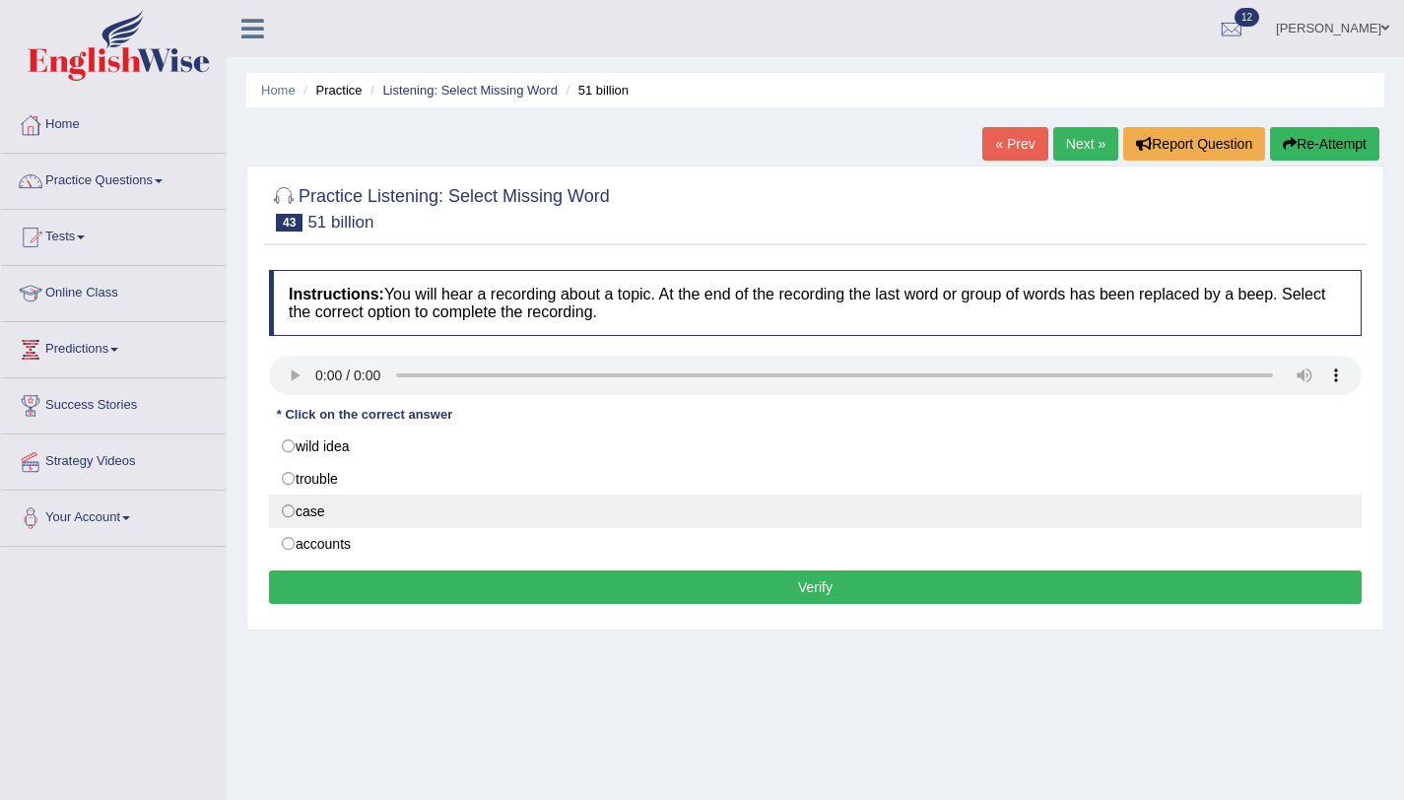
click at [287, 510] on label "case" at bounding box center [815, 512] width 1093 height 34
radio input "true"
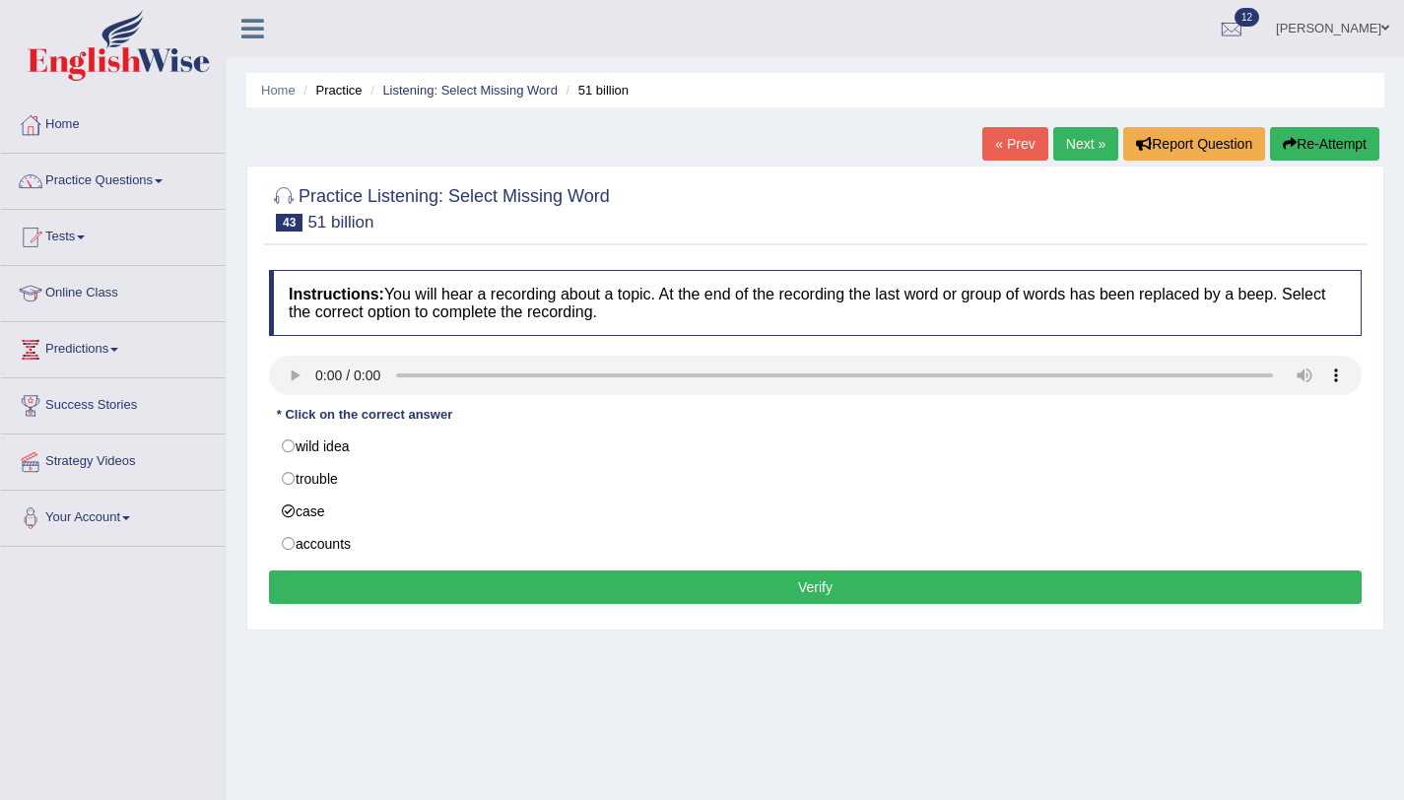
click at [338, 576] on button "Verify" at bounding box center [815, 588] width 1093 height 34
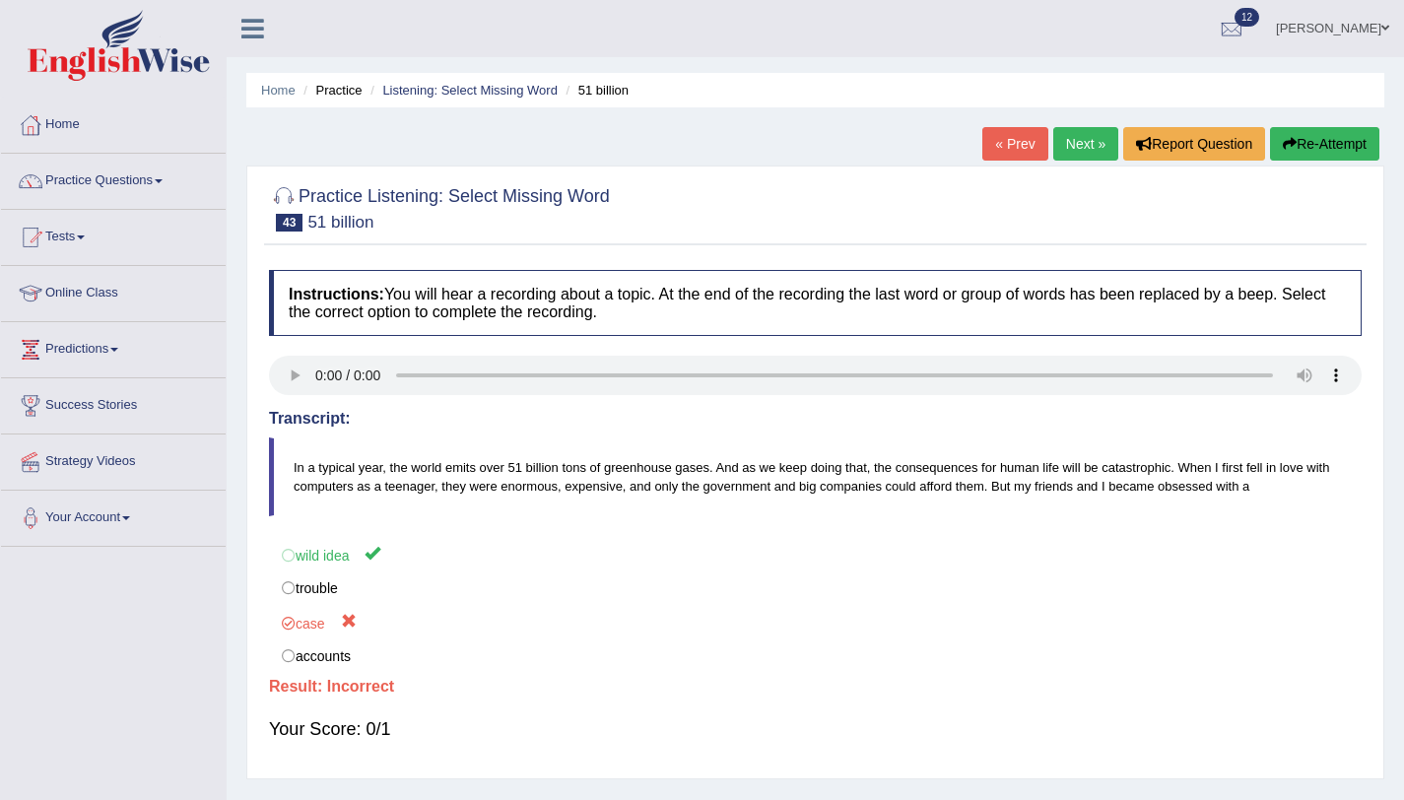
click at [1063, 132] on link "Next »" at bounding box center [1085, 144] width 65 height 34
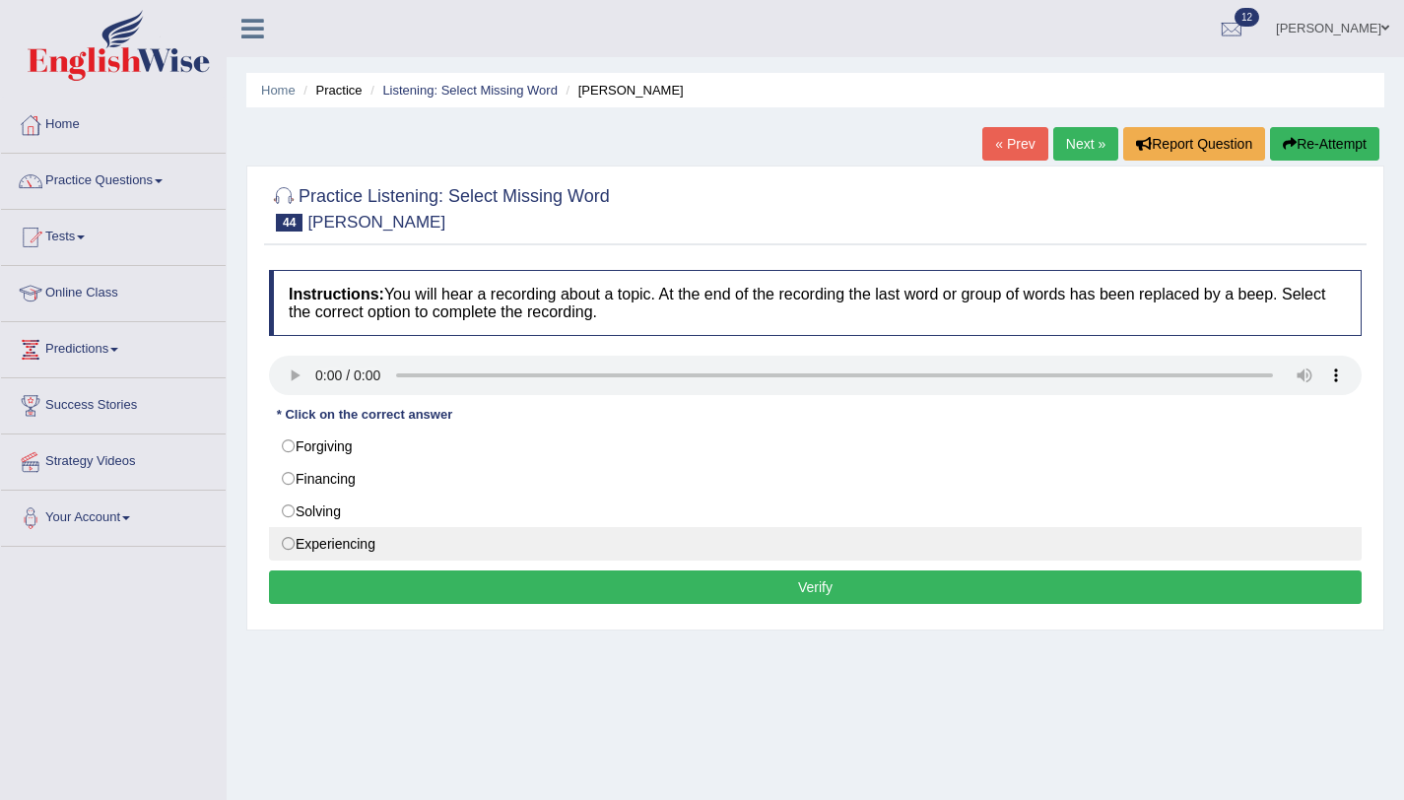
click at [410, 546] on label "Experiencing" at bounding box center [815, 544] width 1093 height 34
radio input "true"
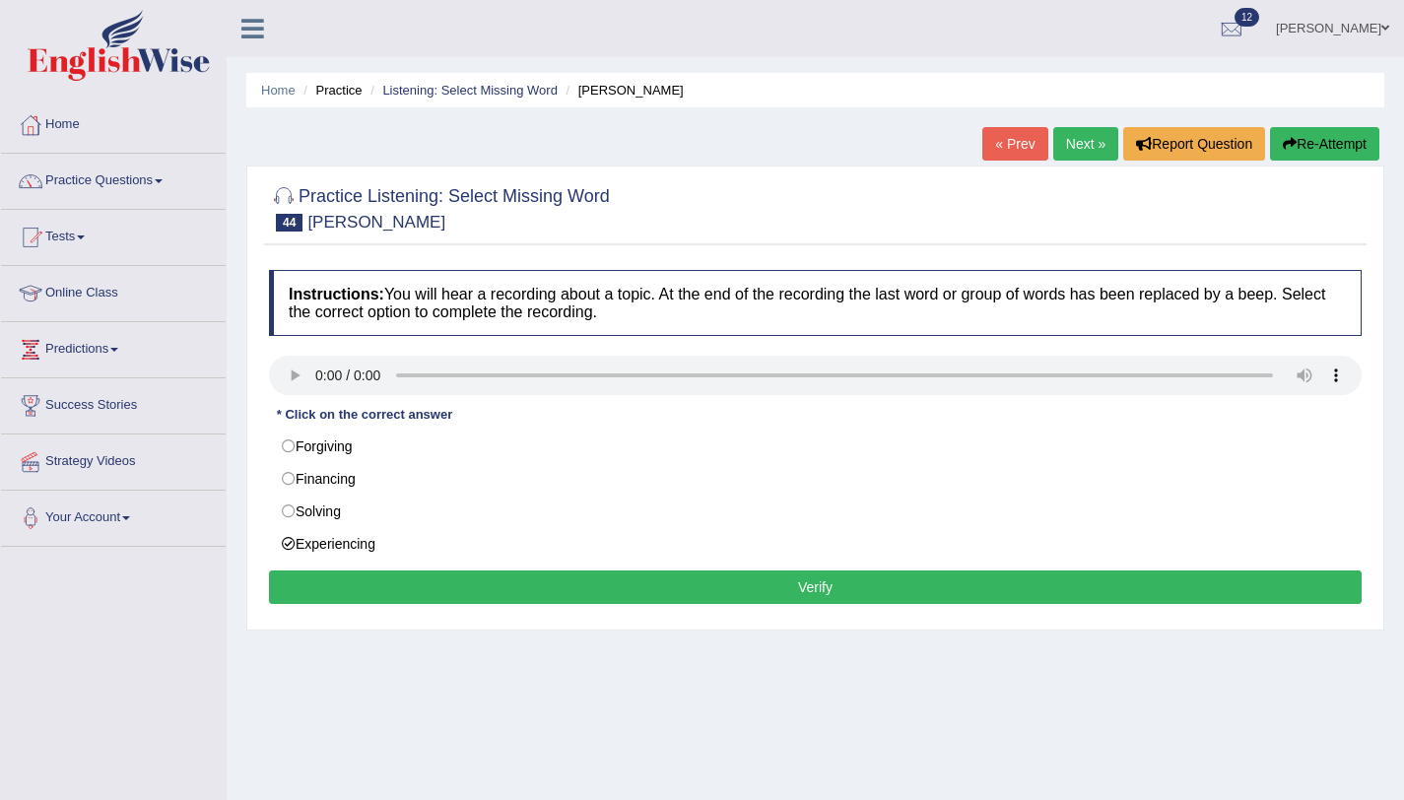
click at [471, 592] on button "Verify" at bounding box center [815, 588] width 1093 height 34
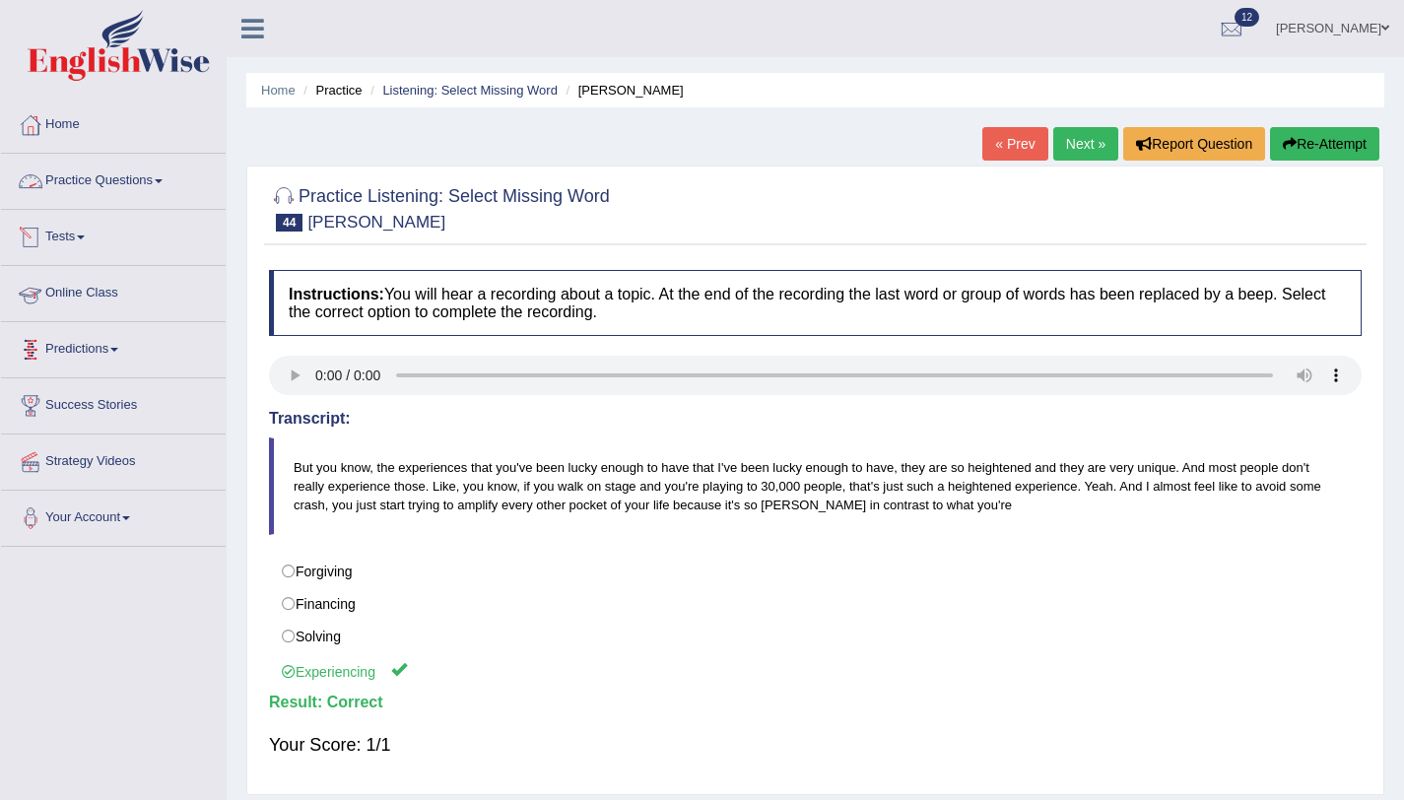
click at [164, 184] on link "Practice Questions" at bounding box center [113, 178] width 225 height 49
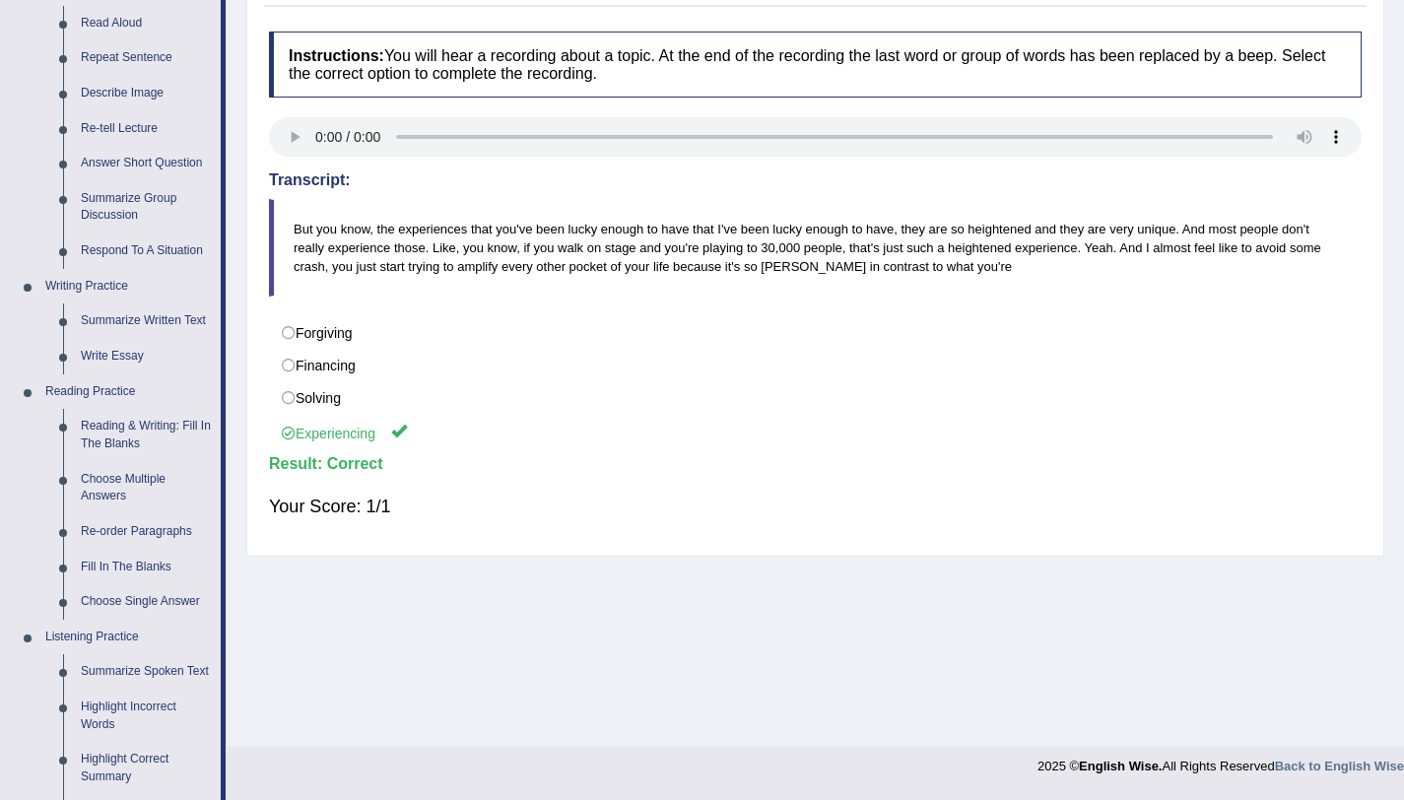
scroll to position [645, 0]
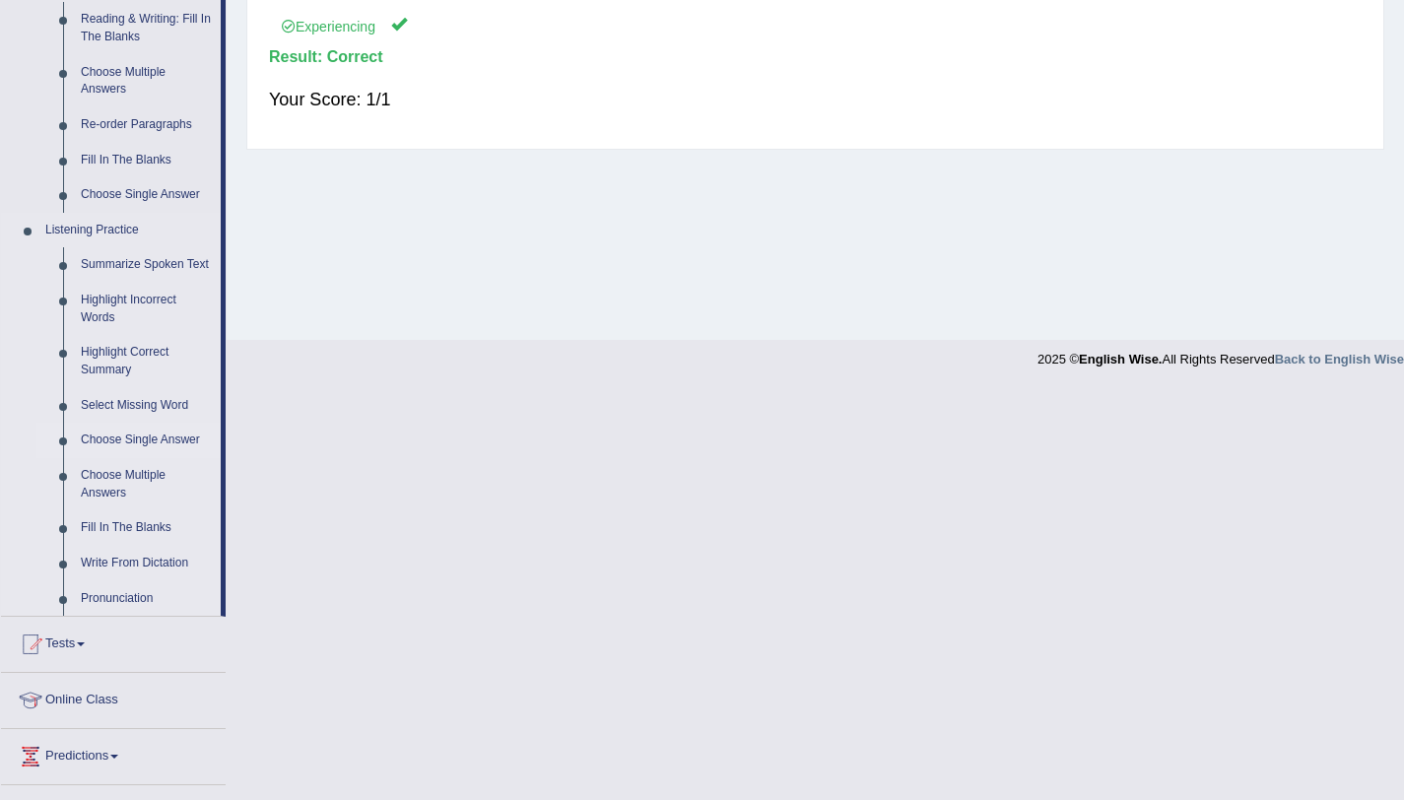
click at [160, 454] on link "Choose Single Answer" at bounding box center [146, 440] width 149 height 35
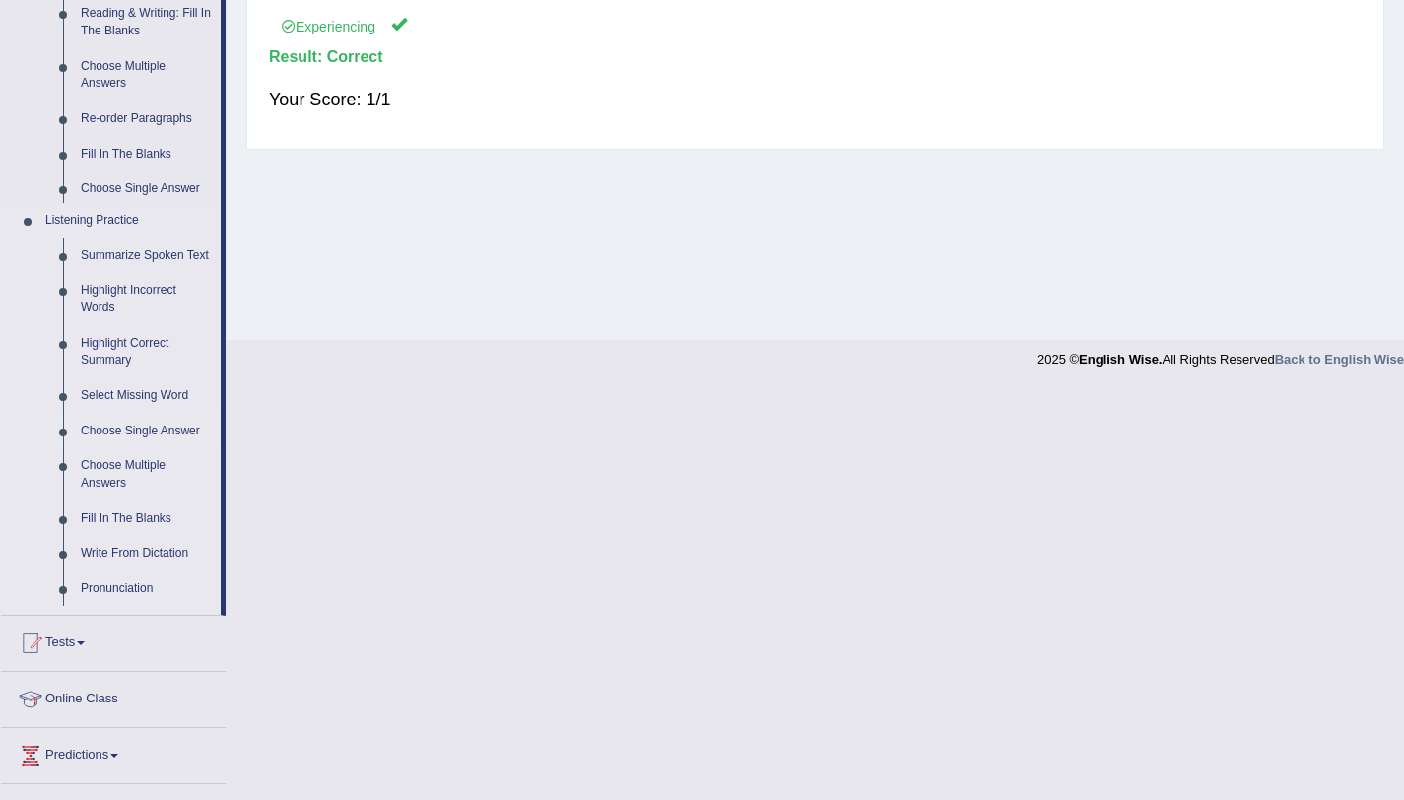
scroll to position [235, 0]
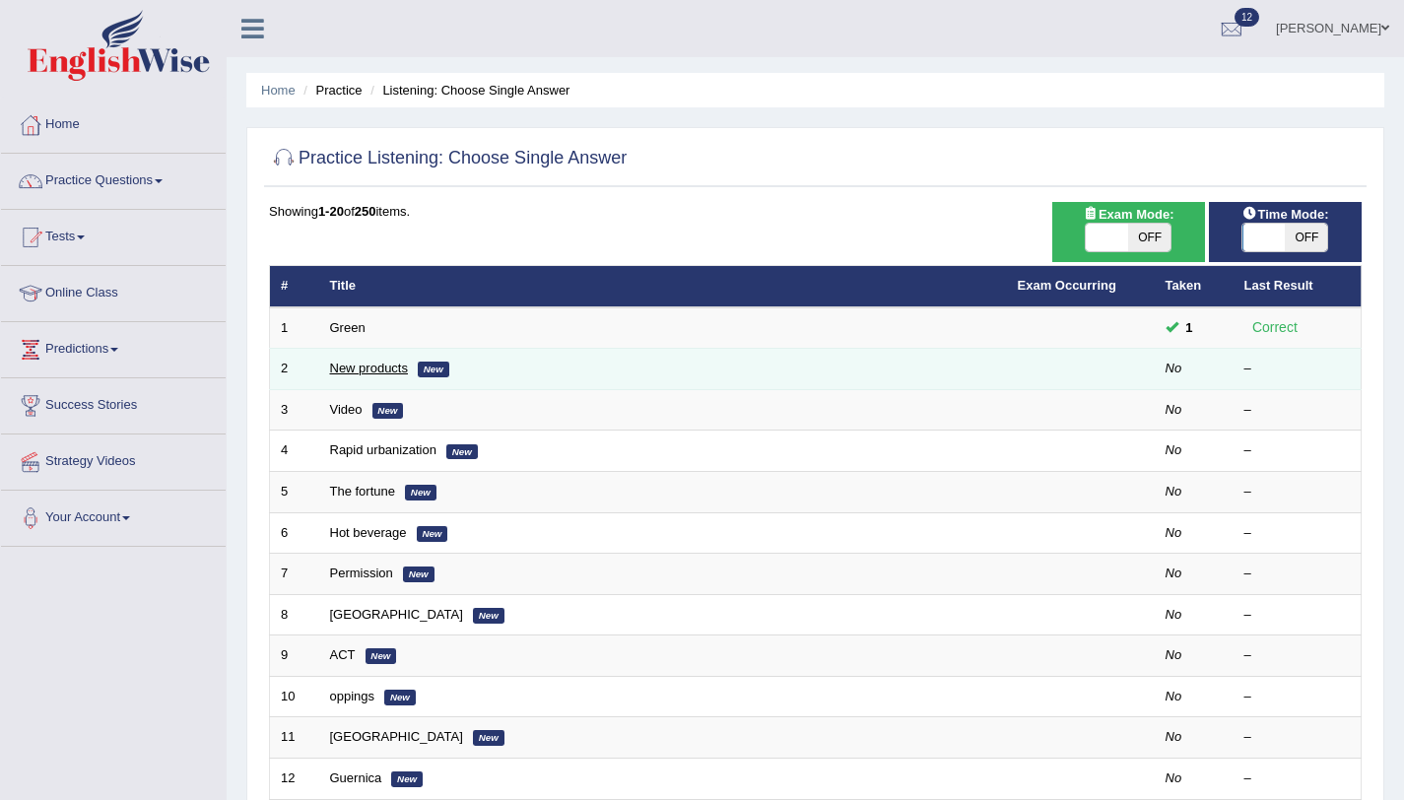
click at [344, 375] on link "New products" at bounding box center [369, 368] width 78 height 15
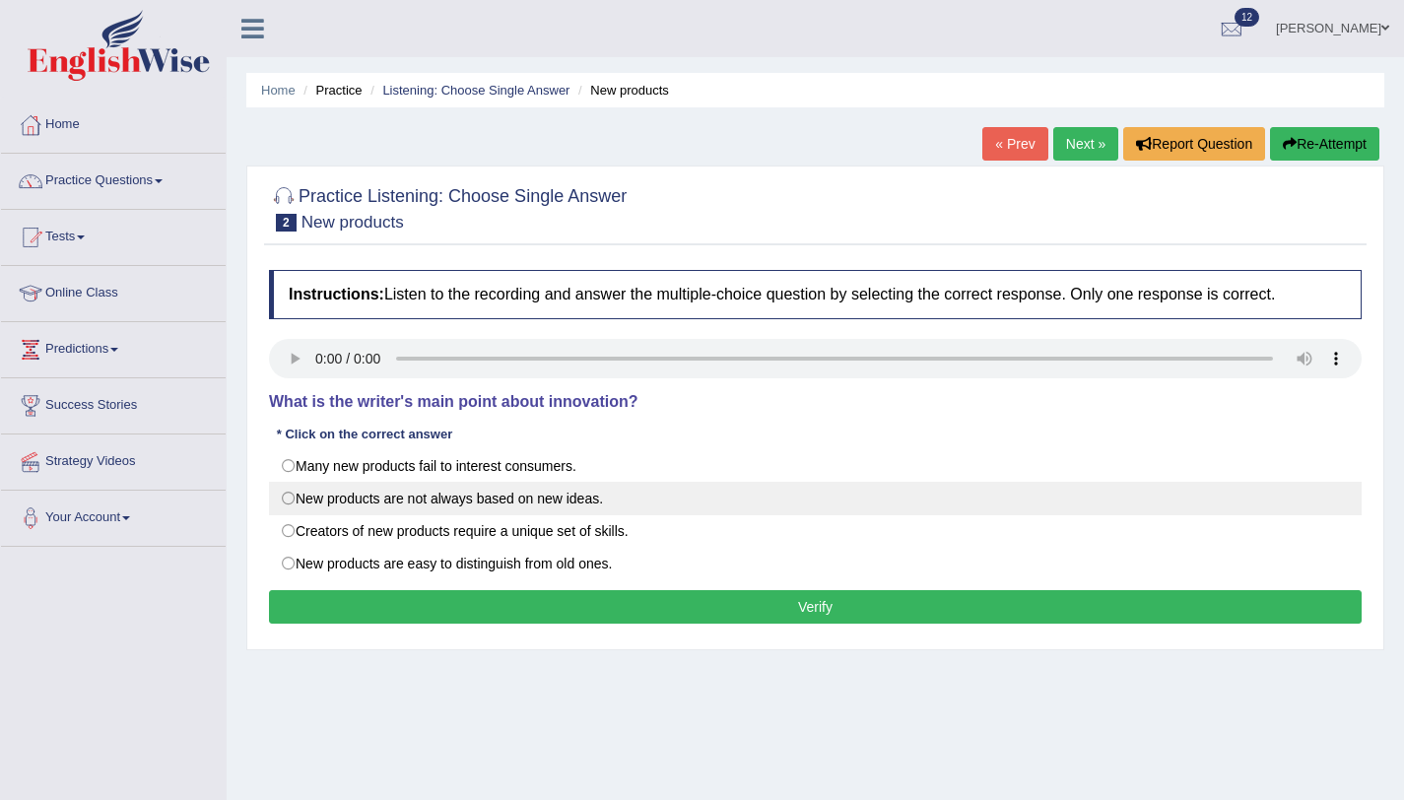
click at [295, 498] on label "New products are not always based on new ideas." at bounding box center [815, 499] width 1093 height 34
radio input "true"
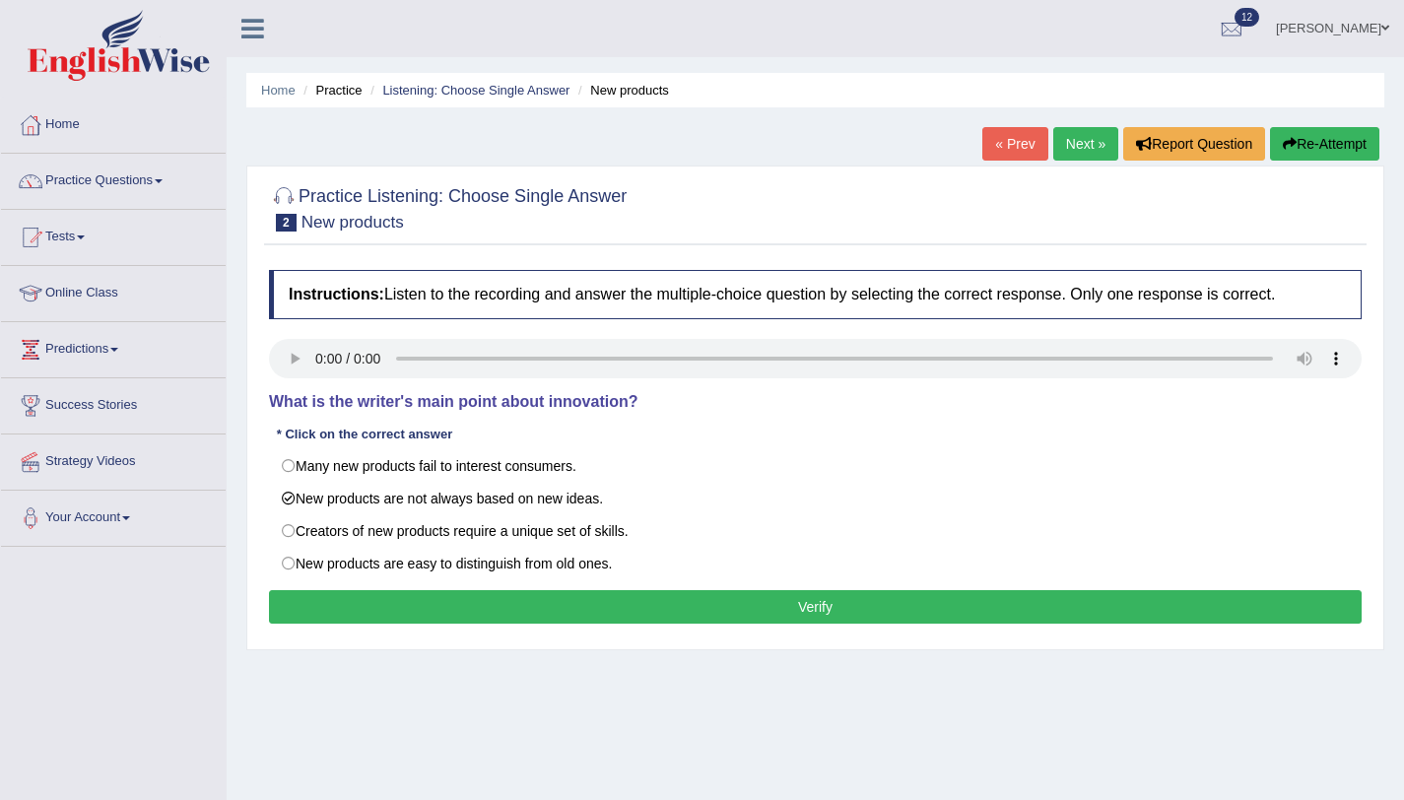
click at [314, 609] on button "Verify" at bounding box center [815, 607] width 1093 height 34
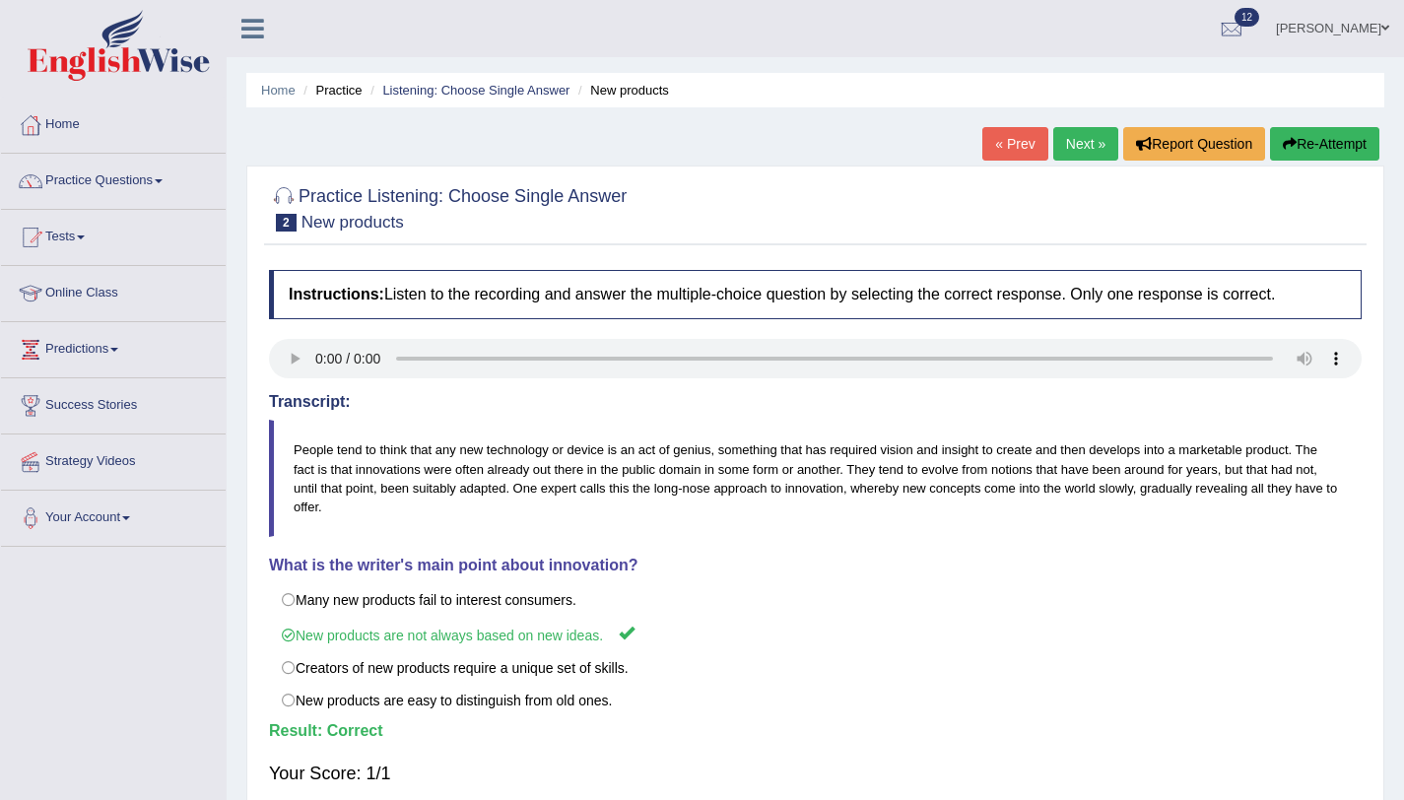
click at [1075, 158] on link "Next »" at bounding box center [1085, 144] width 65 height 34
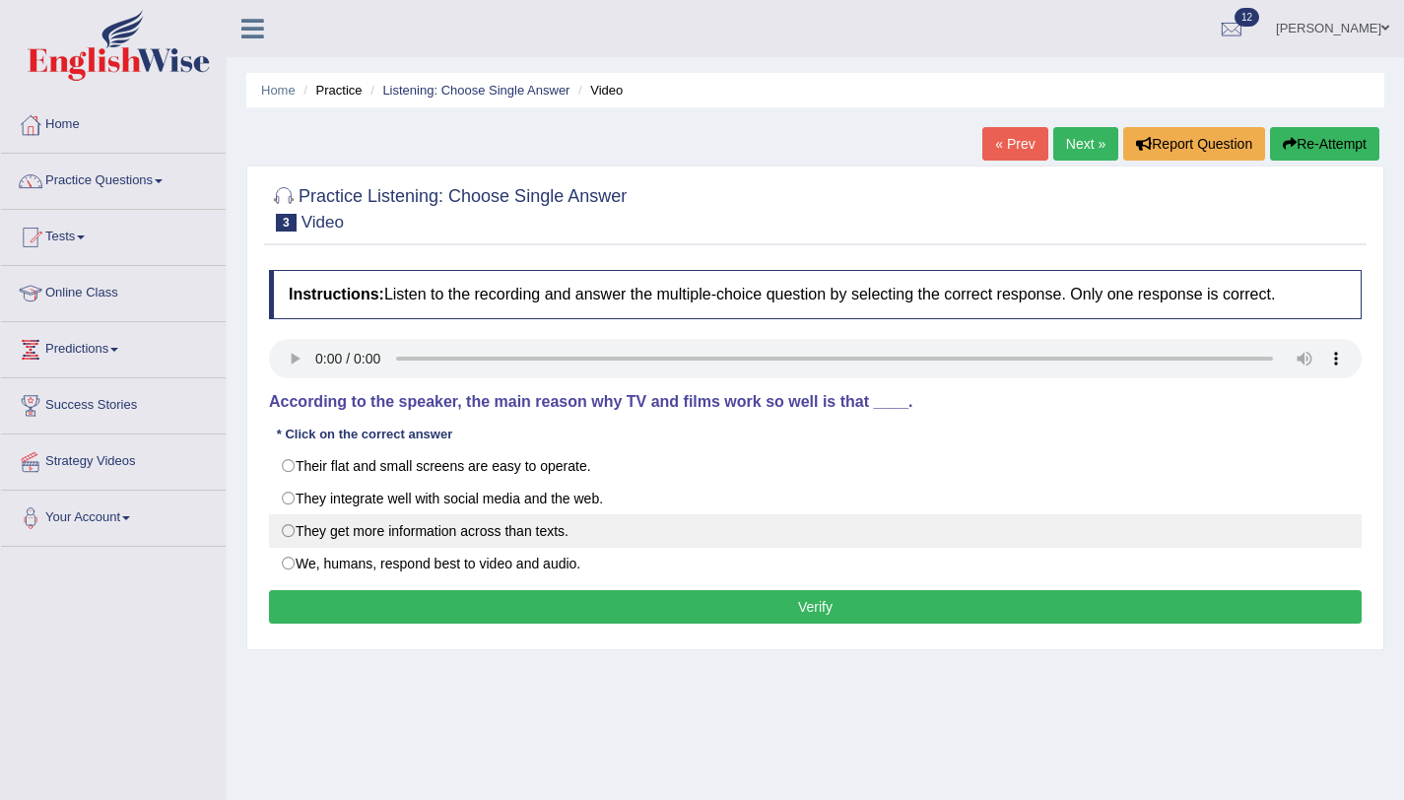
click at [289, 529] on label "They get more information across than texts." at bounding box center [815, 531] width 1093 height 34
radio input "true"
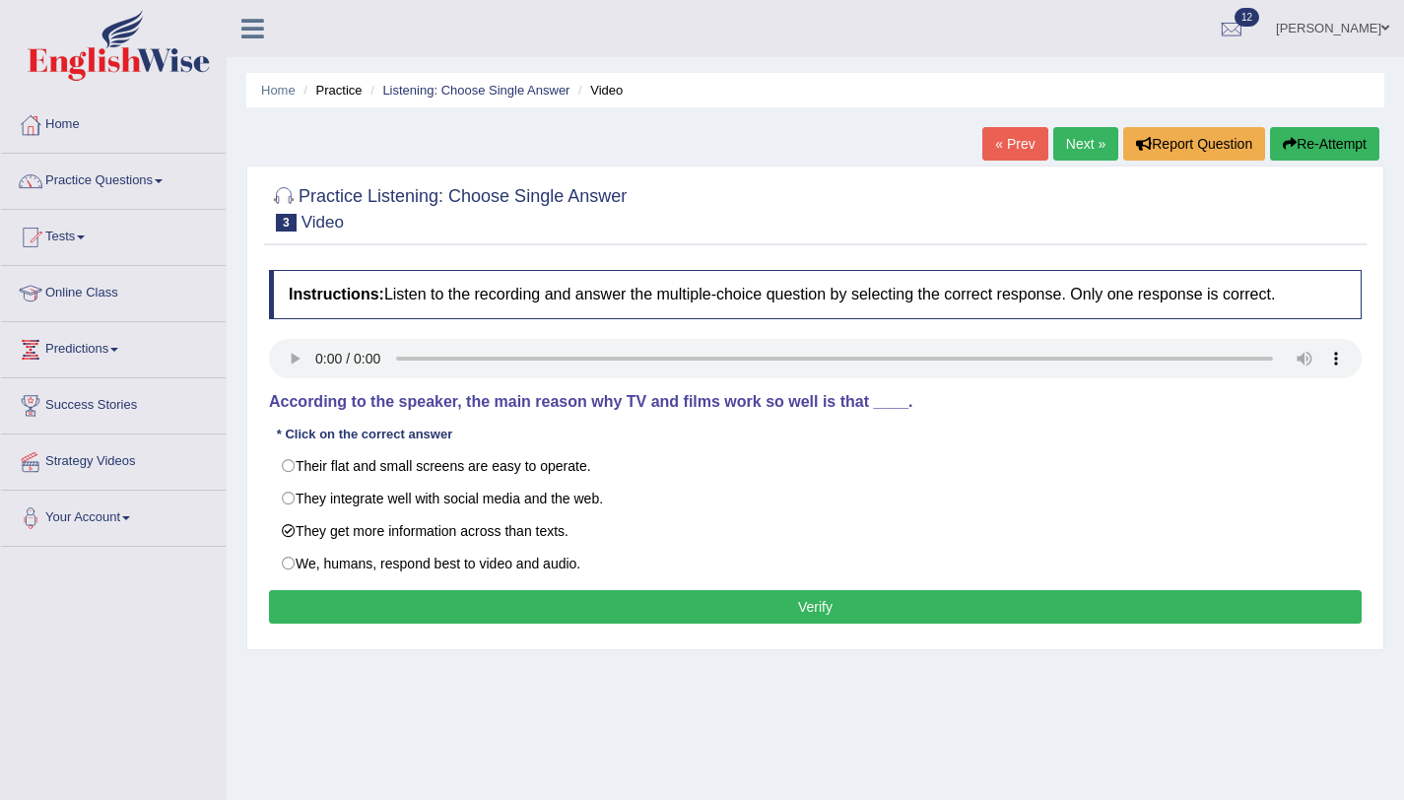
click at [327, 620] on button "Verify" at bounding box center [815, 607] width 1093 height 34
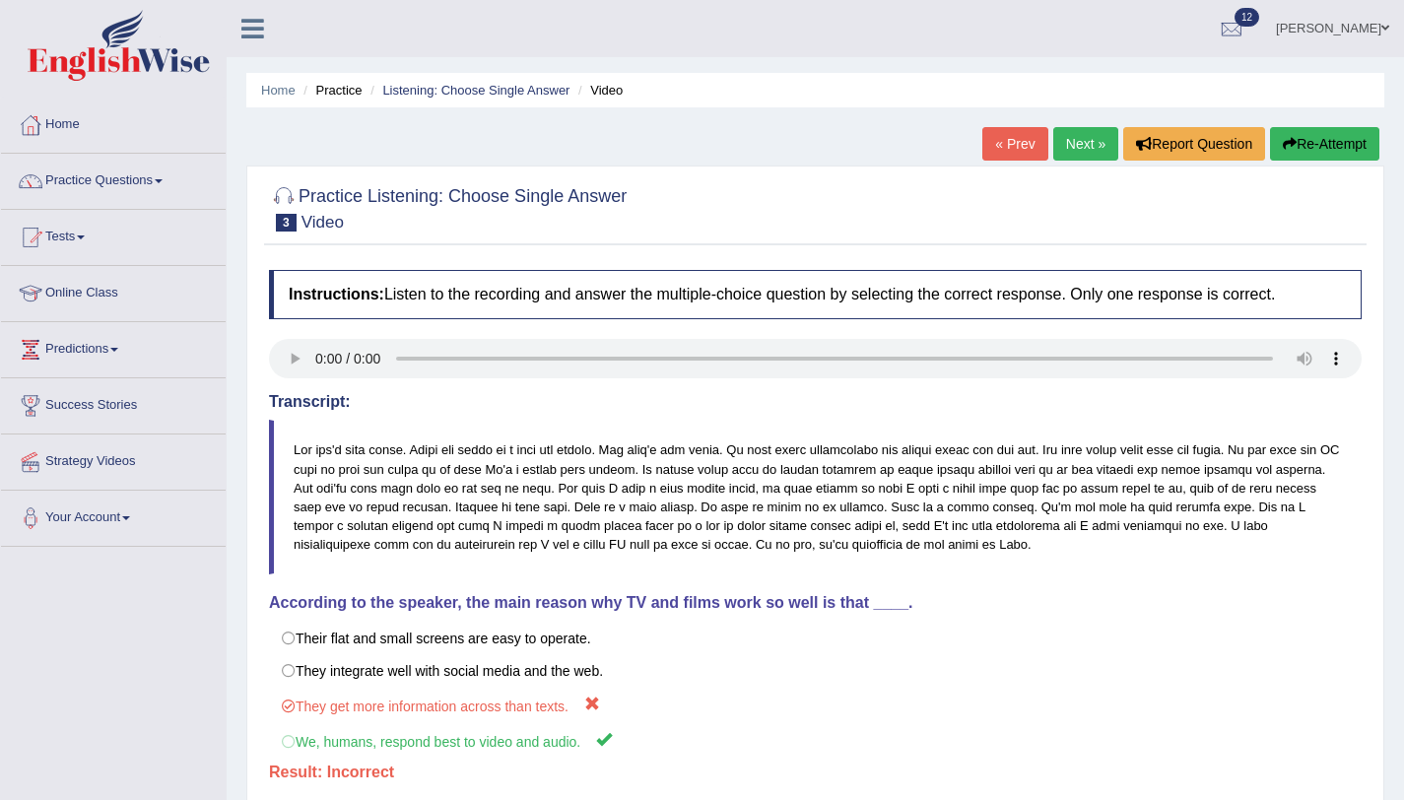
click at [1080, 154] on link "Next »" at bounding box center [1085, 144] width 65 height 34
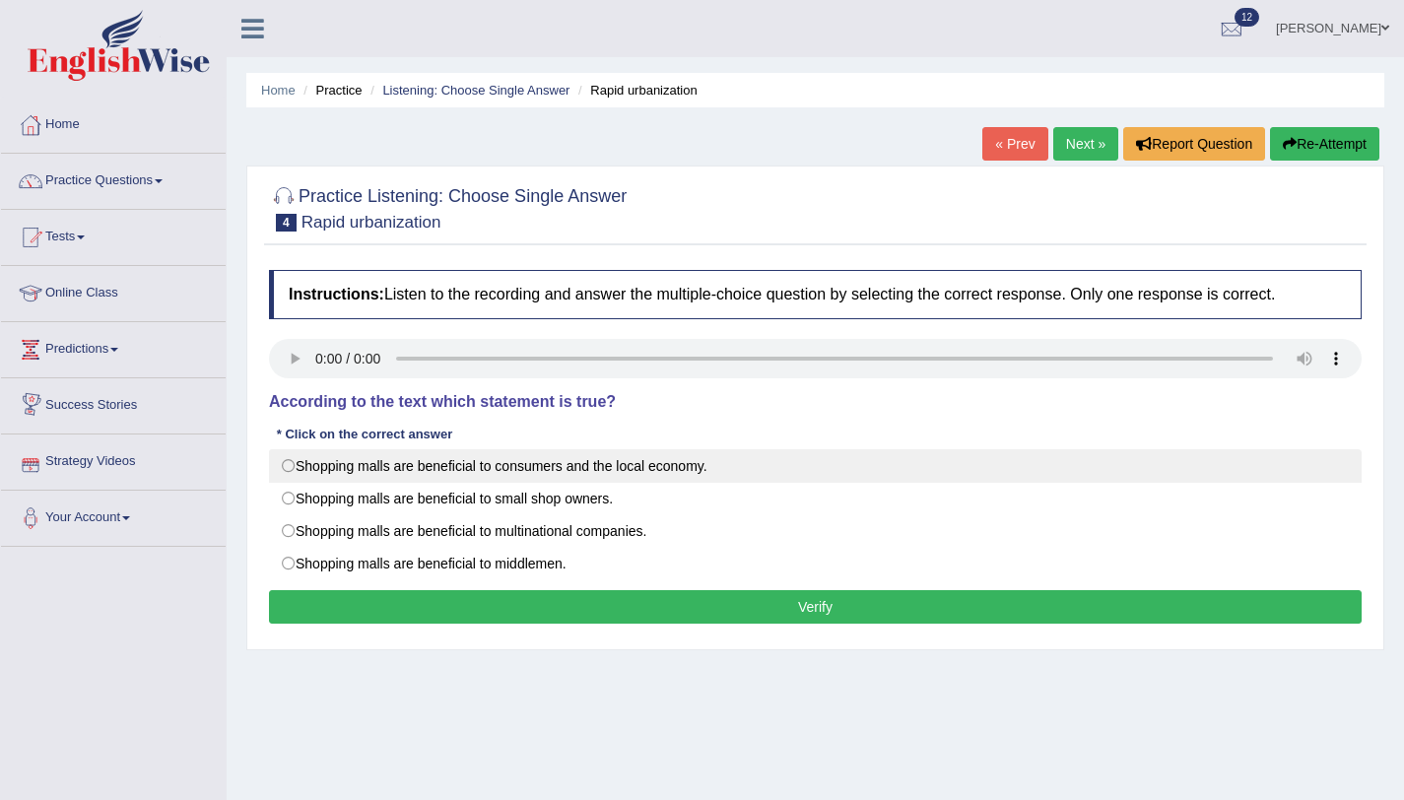
click at [293, 473] on label "Shopping malls are beneficial to consumers and the local economy." at bounding box center [815, 466] width 1093 height 34
radio input "true"
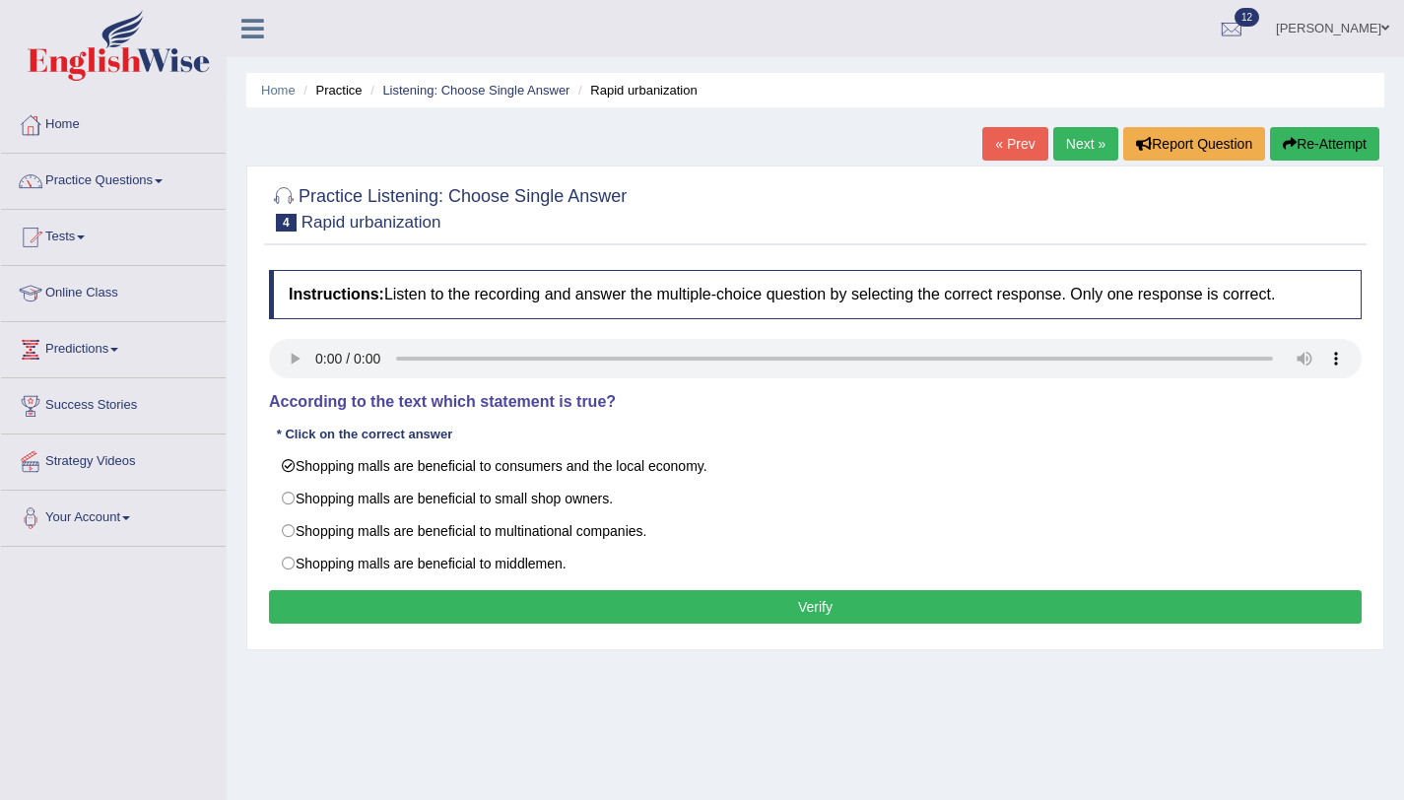
click at [345, 598] on button "Verify" at bounding box center [815, 607] width 1093 height 34
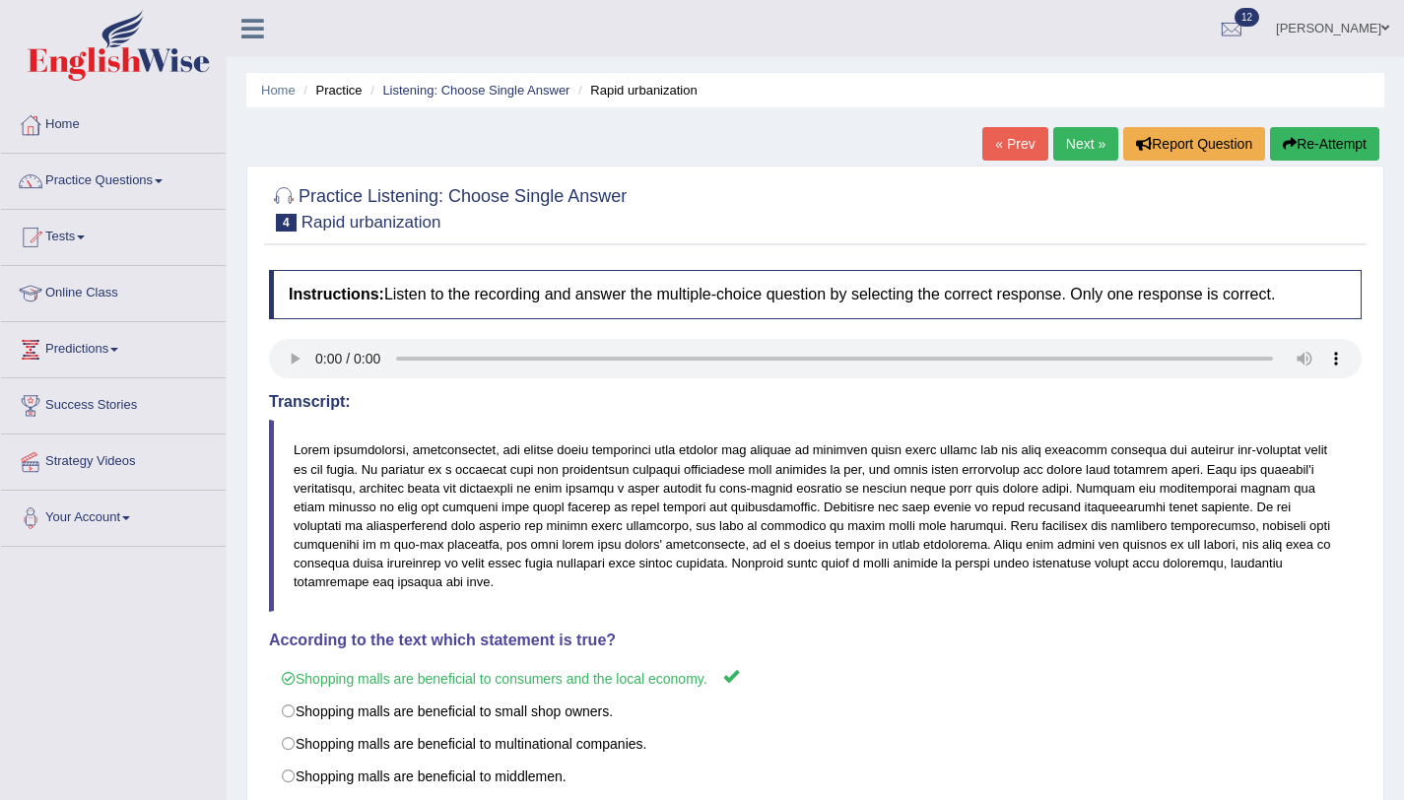
click at [1083, 131] on link "Next »" at bounding box center [1085, 144] width 65 height 34
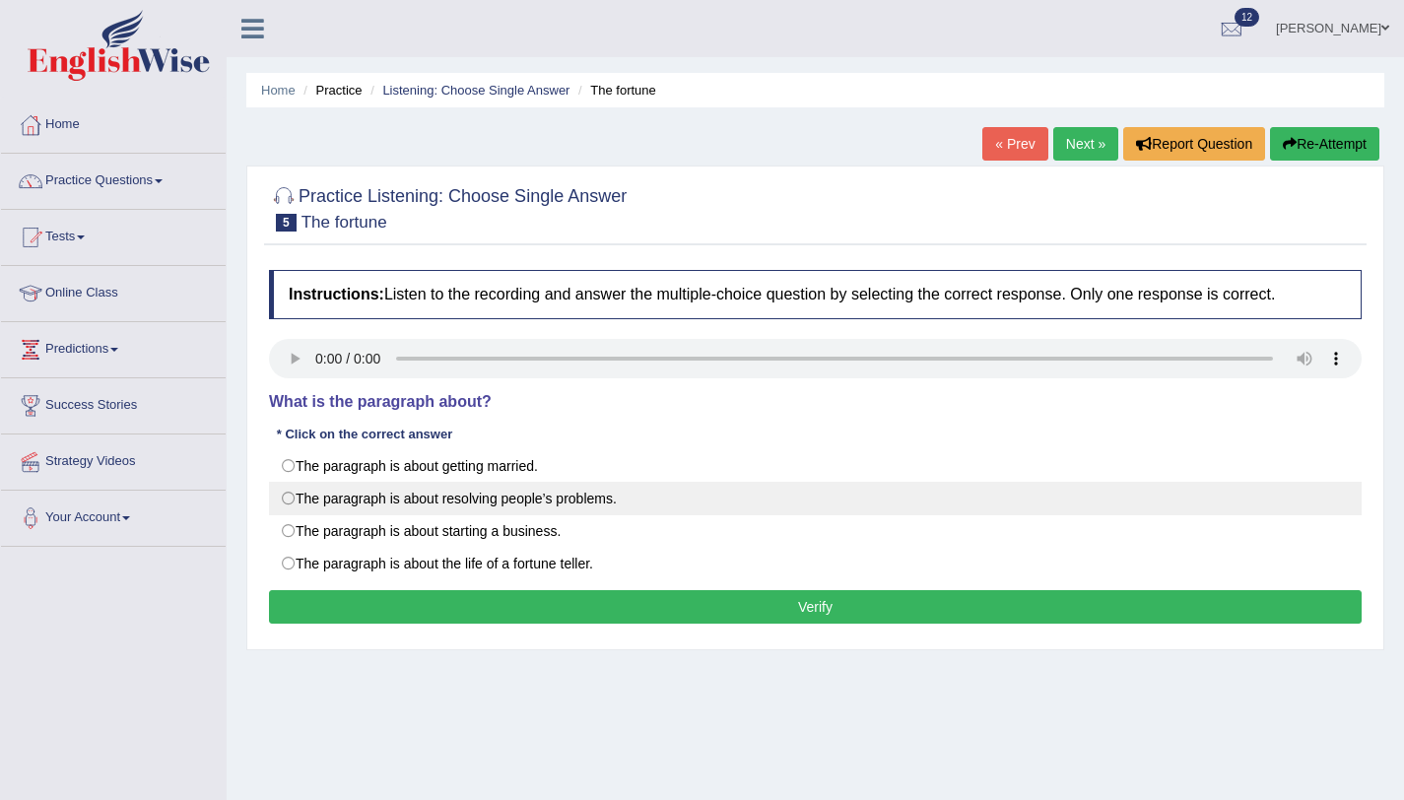
click at [296, 505] on label "The paragraph is about resolving people’s problems." at bounding box center [815, 499] width 1093 height 34
radio input "true"
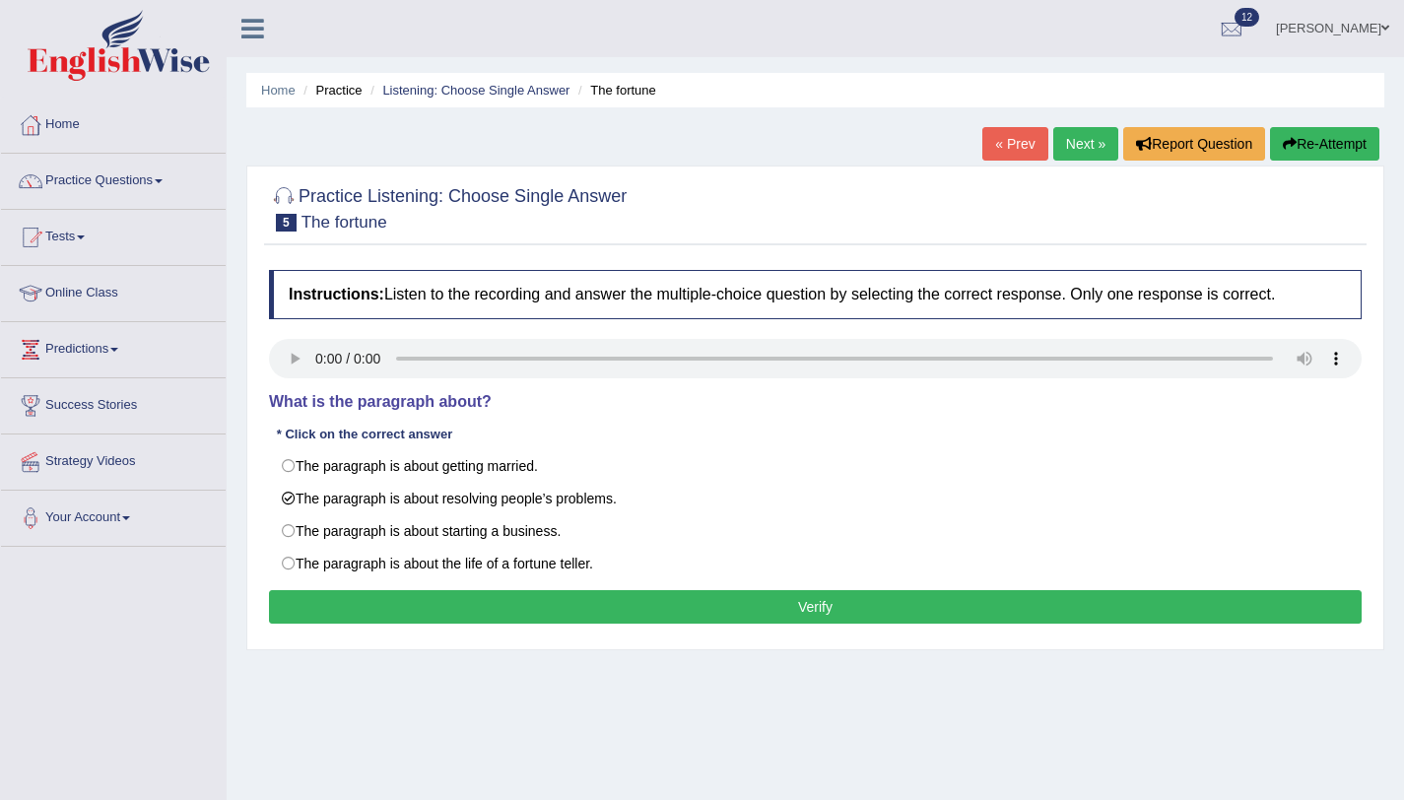
click at [327, 603] on button "Verify" at bounding box center [815, 607] width 1093 height 34
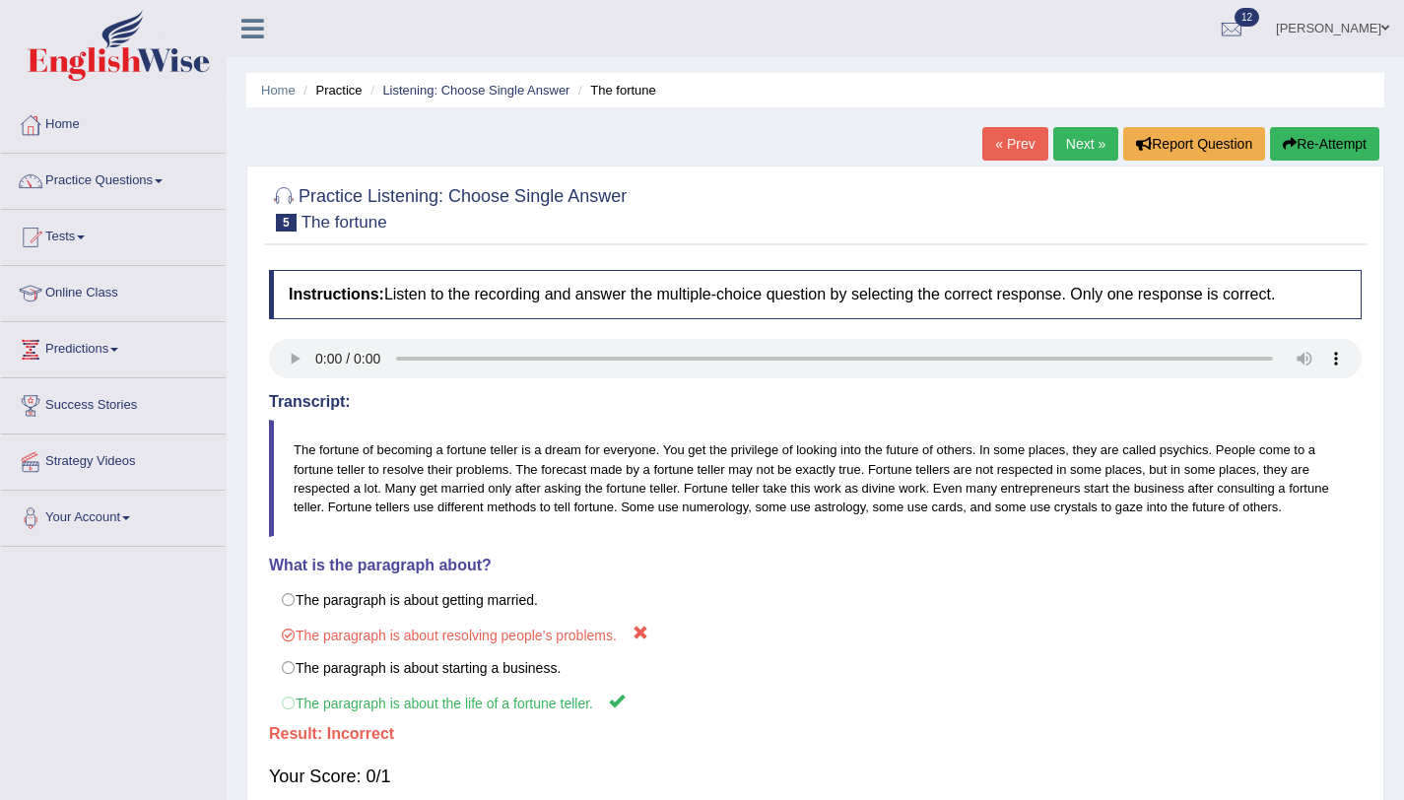
click at [1078, 149] on link "Next »" at bounding box center [1085, 144] width 65 height 34
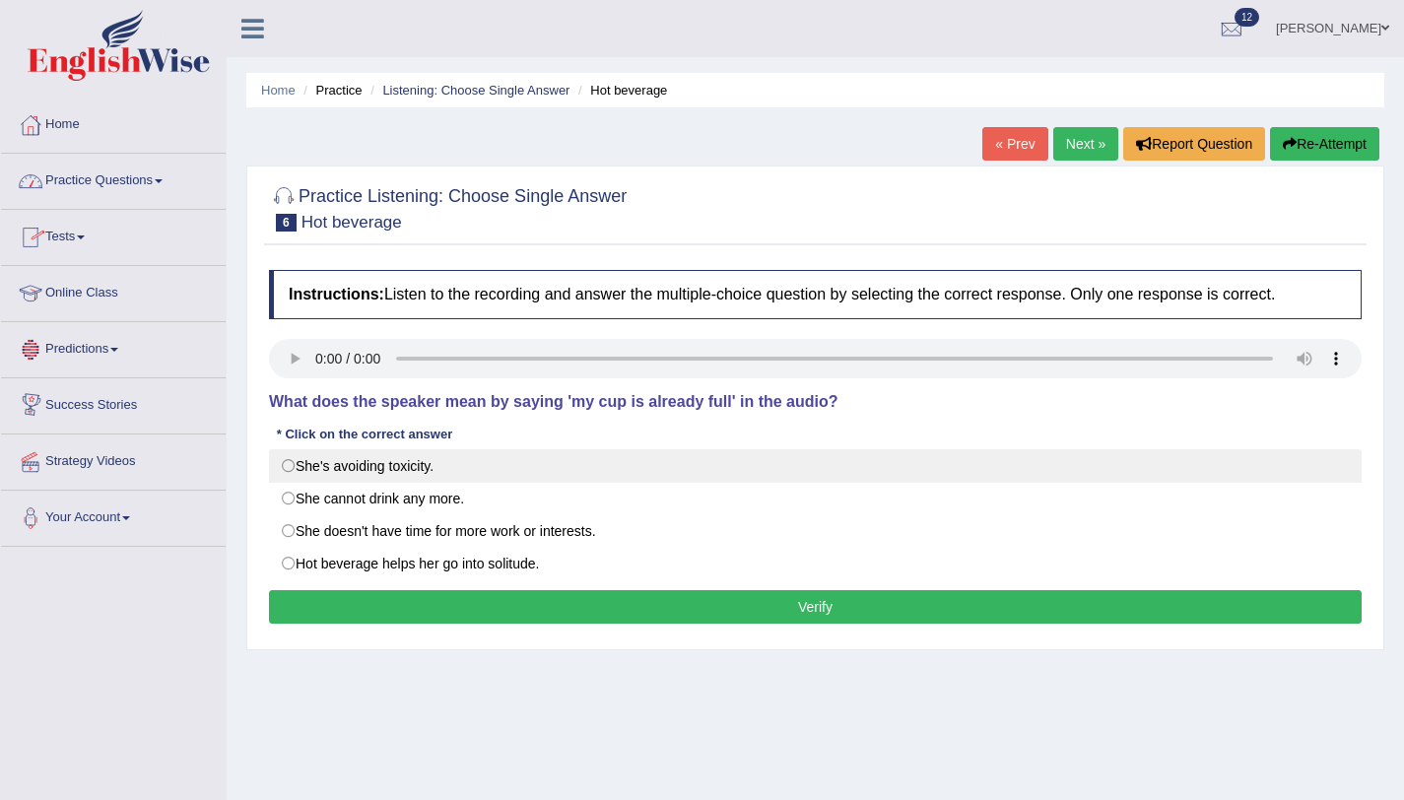
click at [295, 470] on label "She's avoiding toxicity." at bounding box center [815, 466] width 1093 height 34
radio input "true"
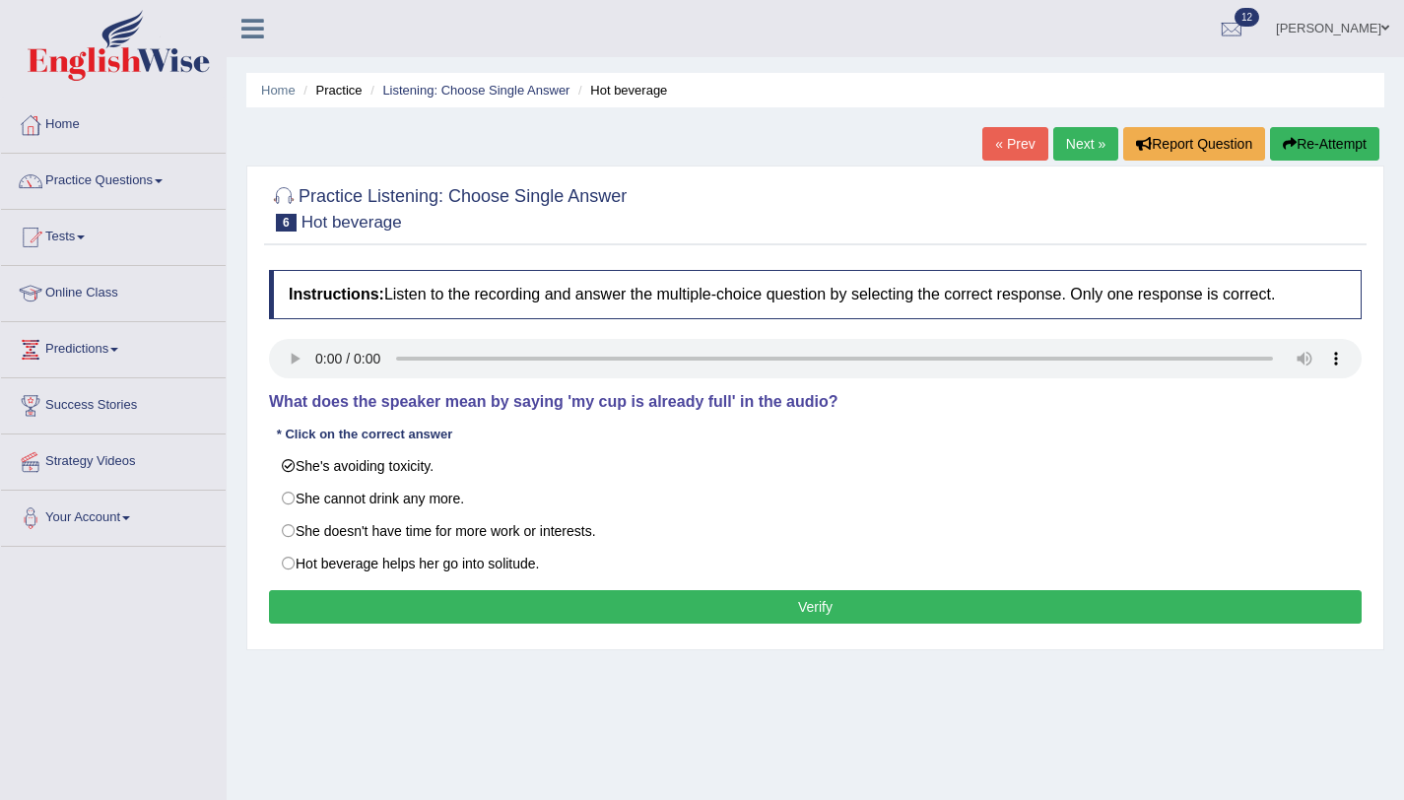
click at [396, 605] on button "Verify" at bounding box center [815, 607] width 1093 height 34
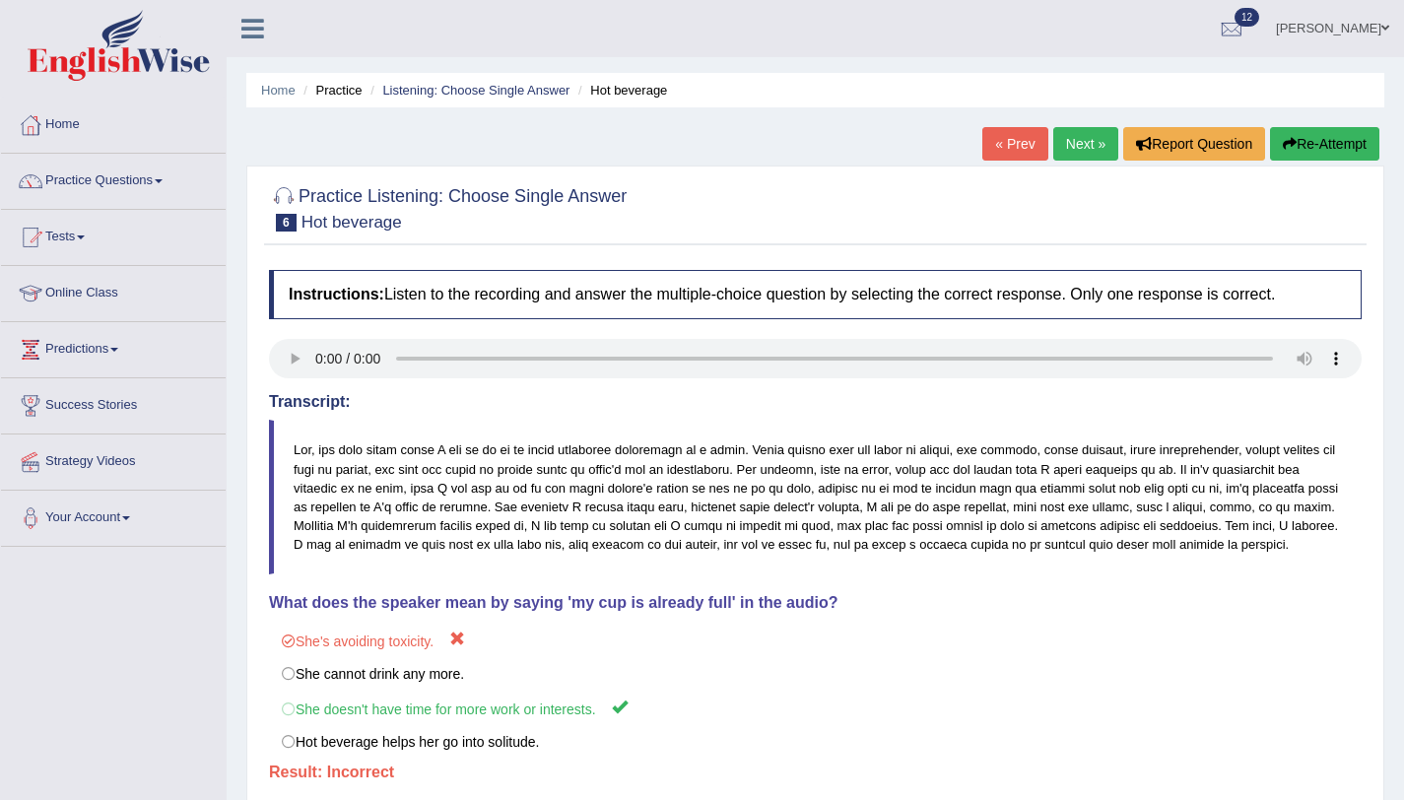
click at [1078, 144] on link "Next »" at bounding box center [1085, 144] width 65 height 34
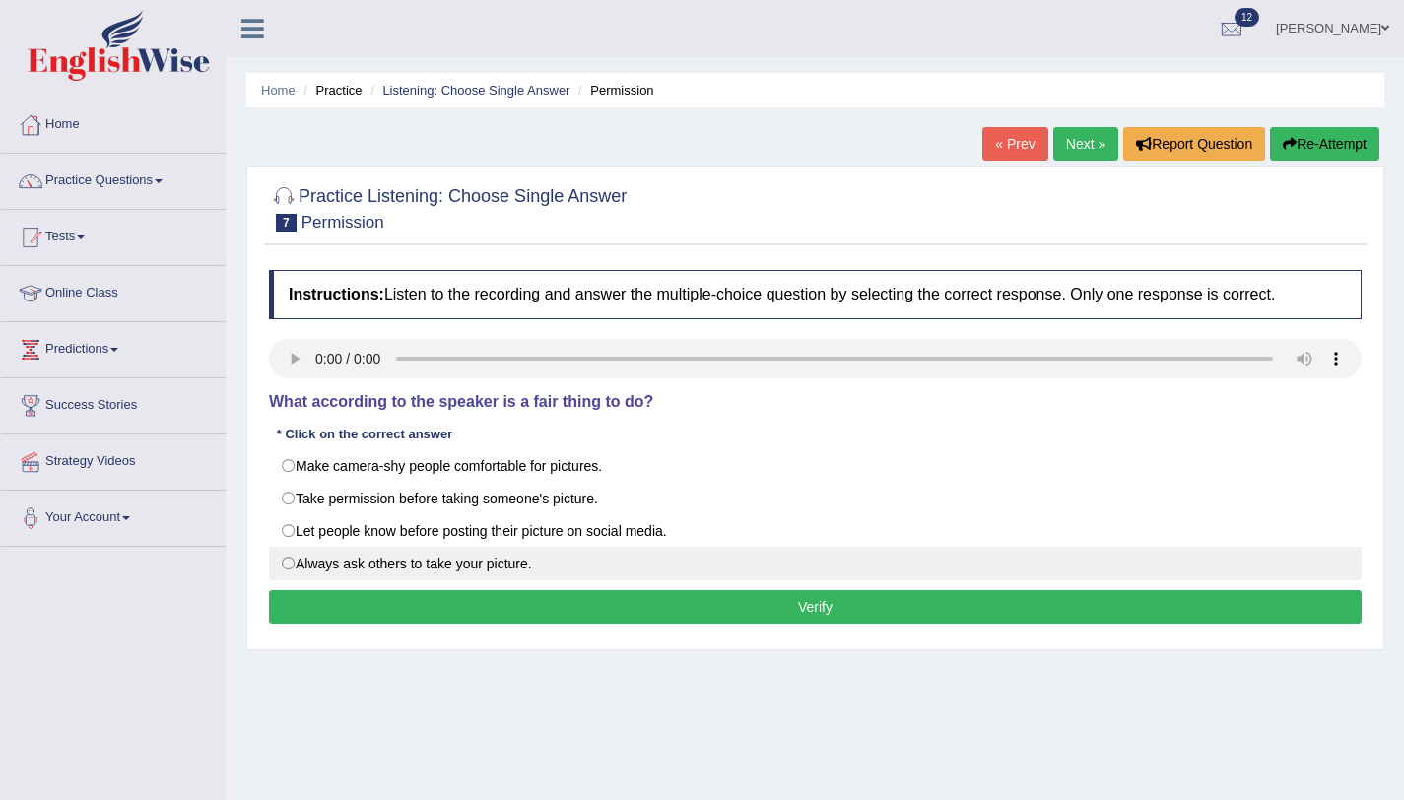
click at [281, 567] on label "Always ask others to take your picture." at bounding box center [815, 564] width 1093 height 34
radio input "true"
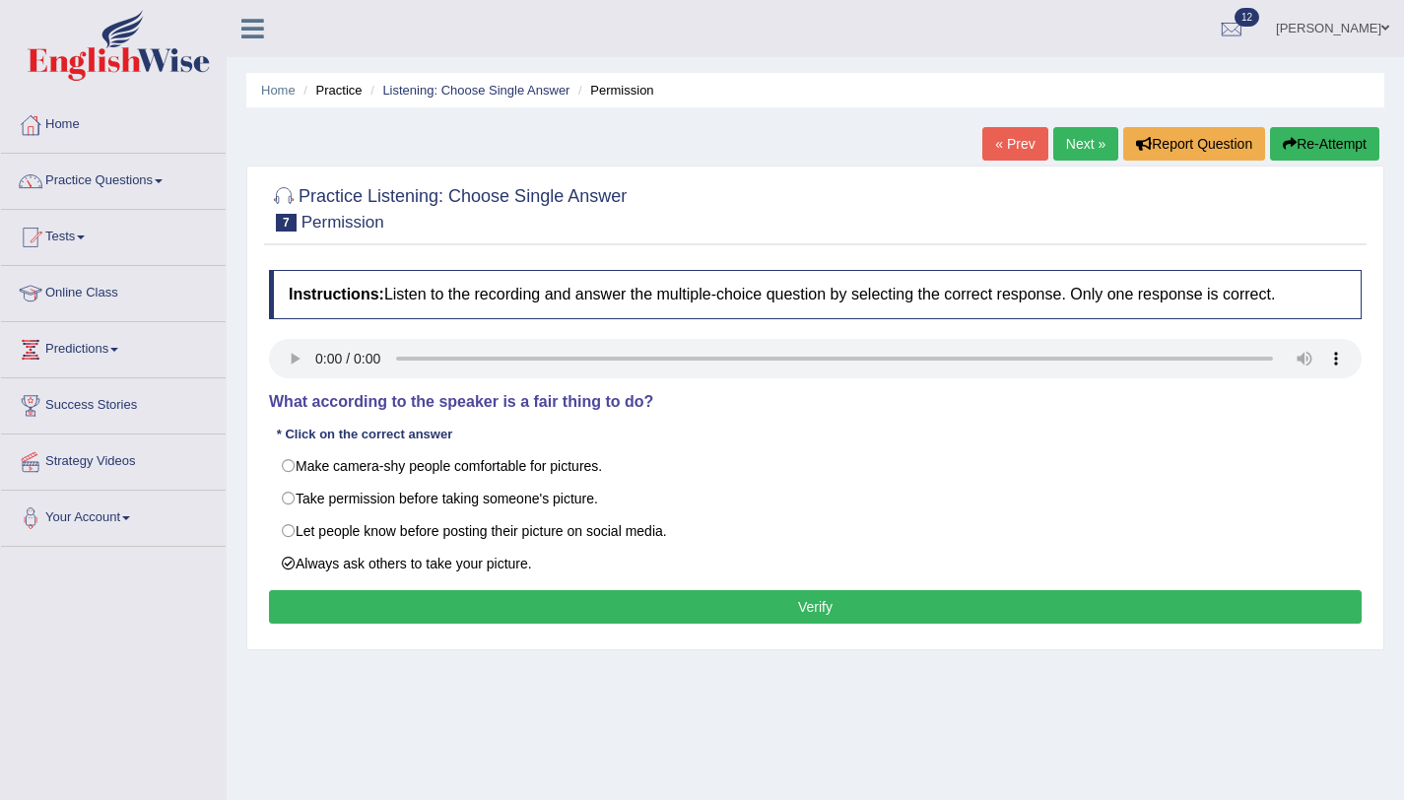
click at [342, 603] on button "Verify" at bounding box center [815, 607] width 1093 height 34
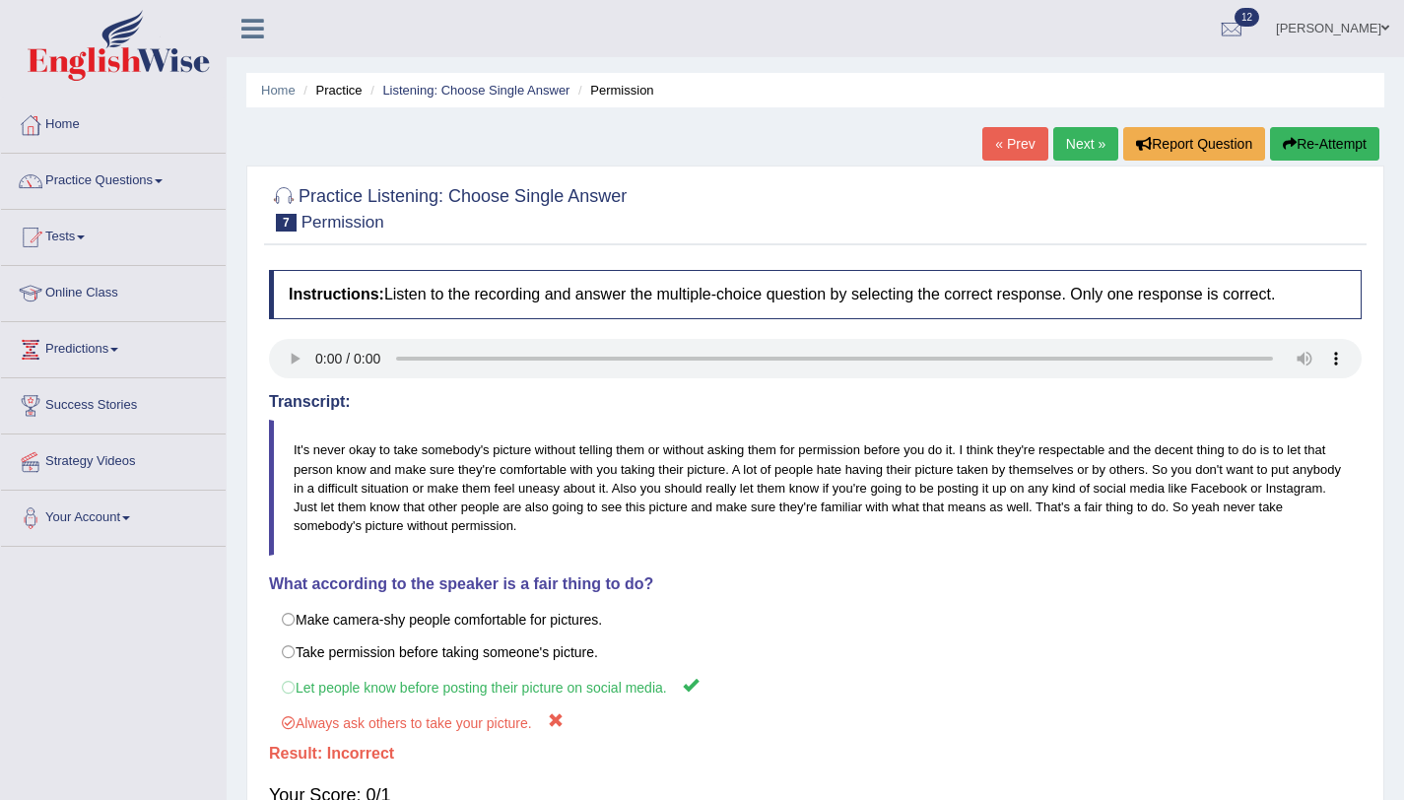
click at [1068, 144] on link "Next »" at bounding box center [1085, 144] width 65 height 34
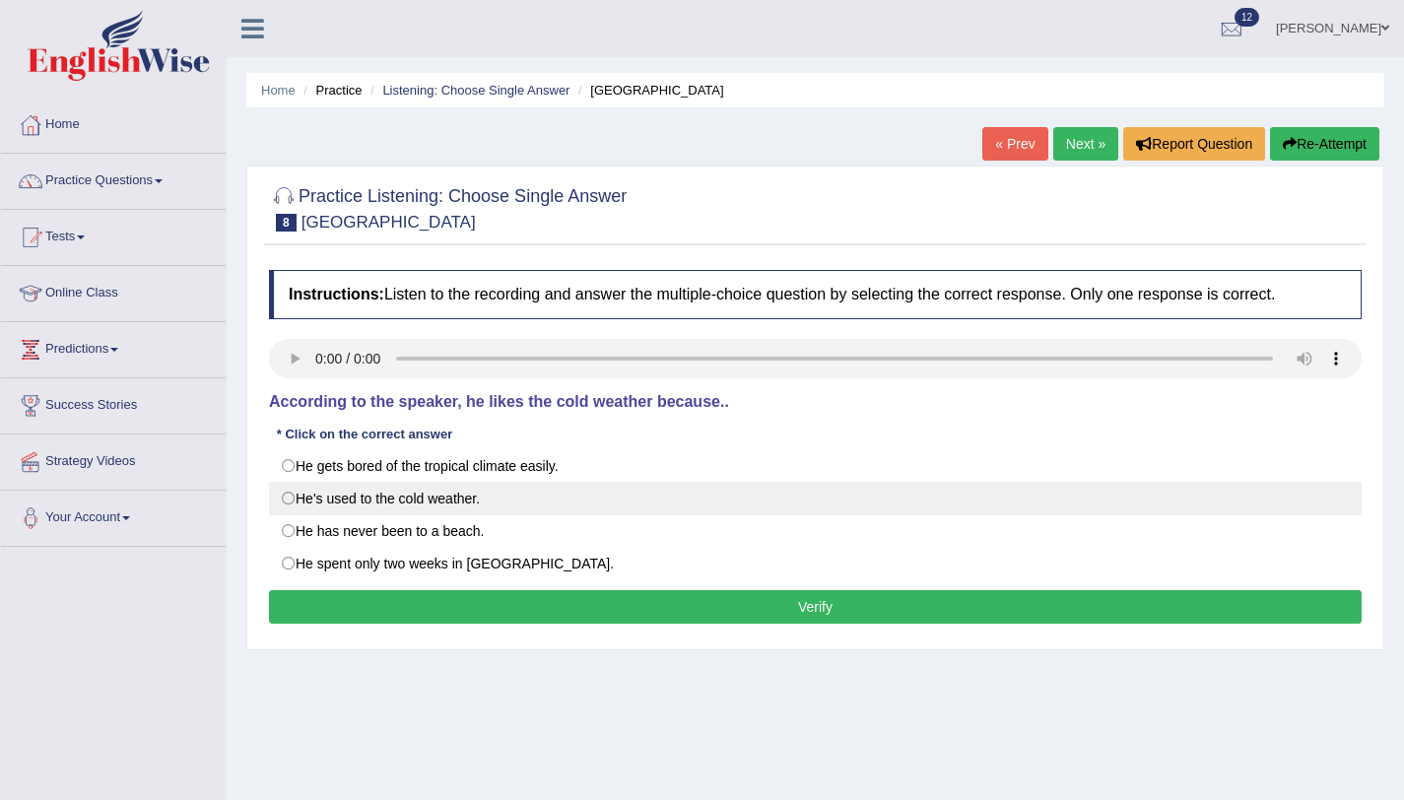
click at [291, 495] on label "He's used to the cold weather." at bounding box center [815, 499] width 1093 height 34
radio input "true"
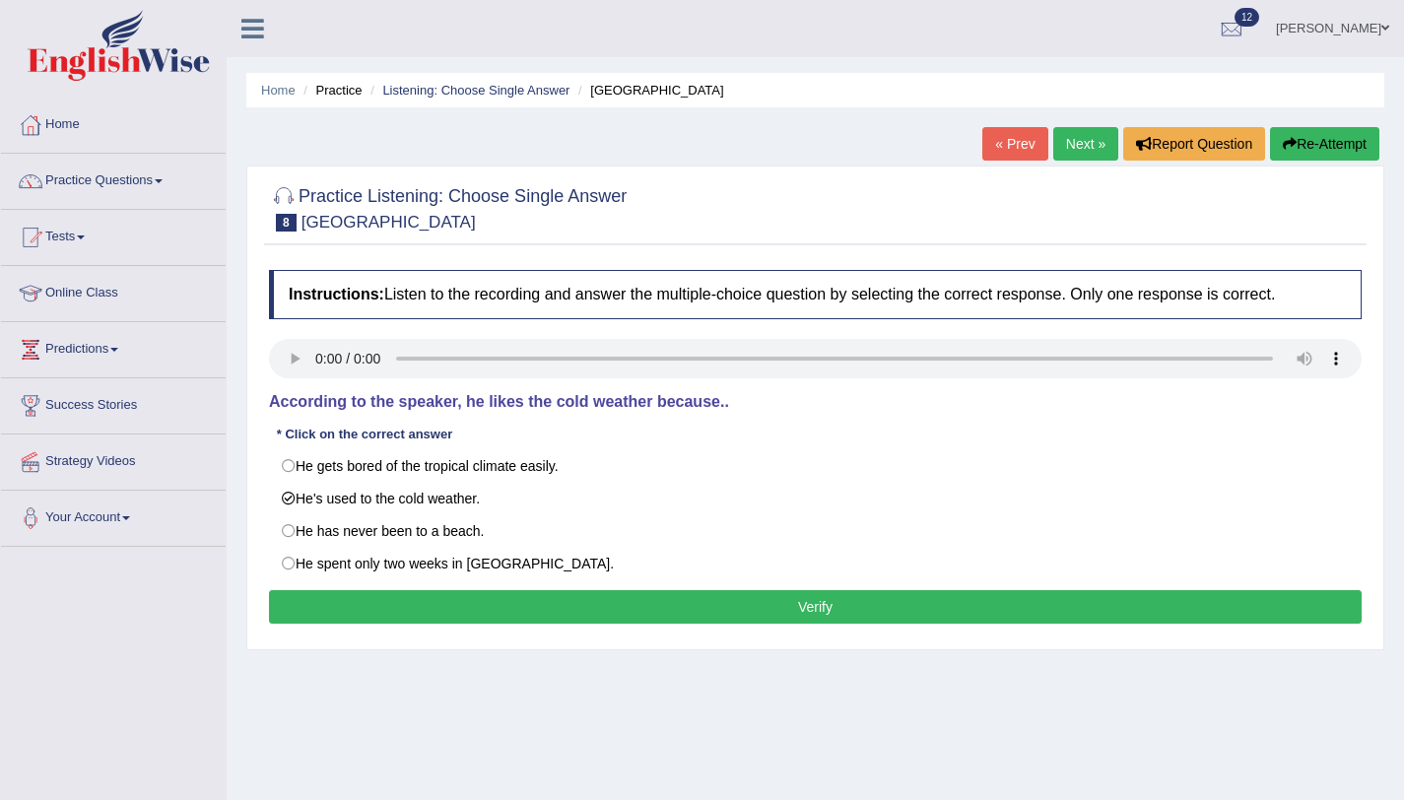
click at [303, 608] on button "Verify" at bounding box center [815, 607] width 1093 height 34
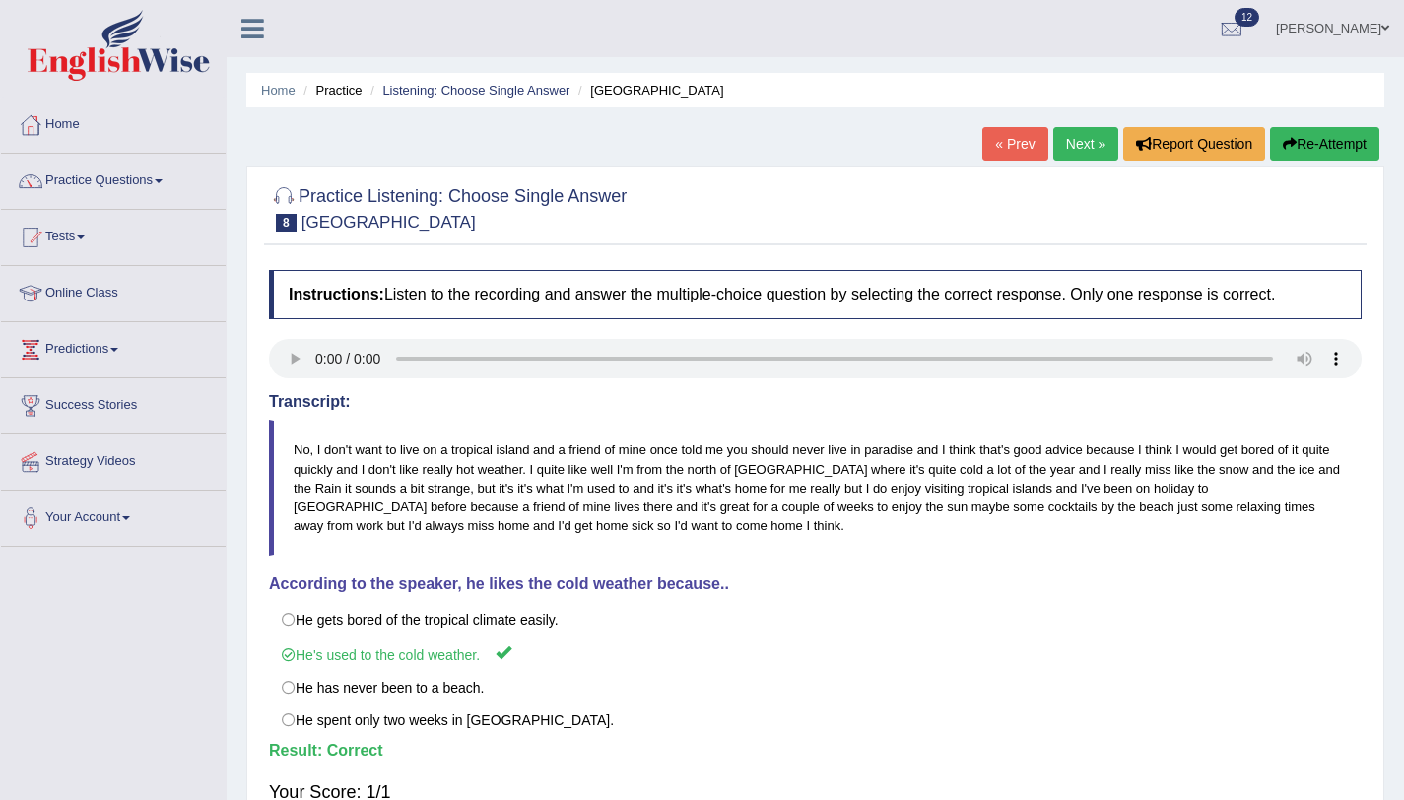
click at [1089, 135] on link "Next »" at bounding box center [1085, 144] width 65 height 34
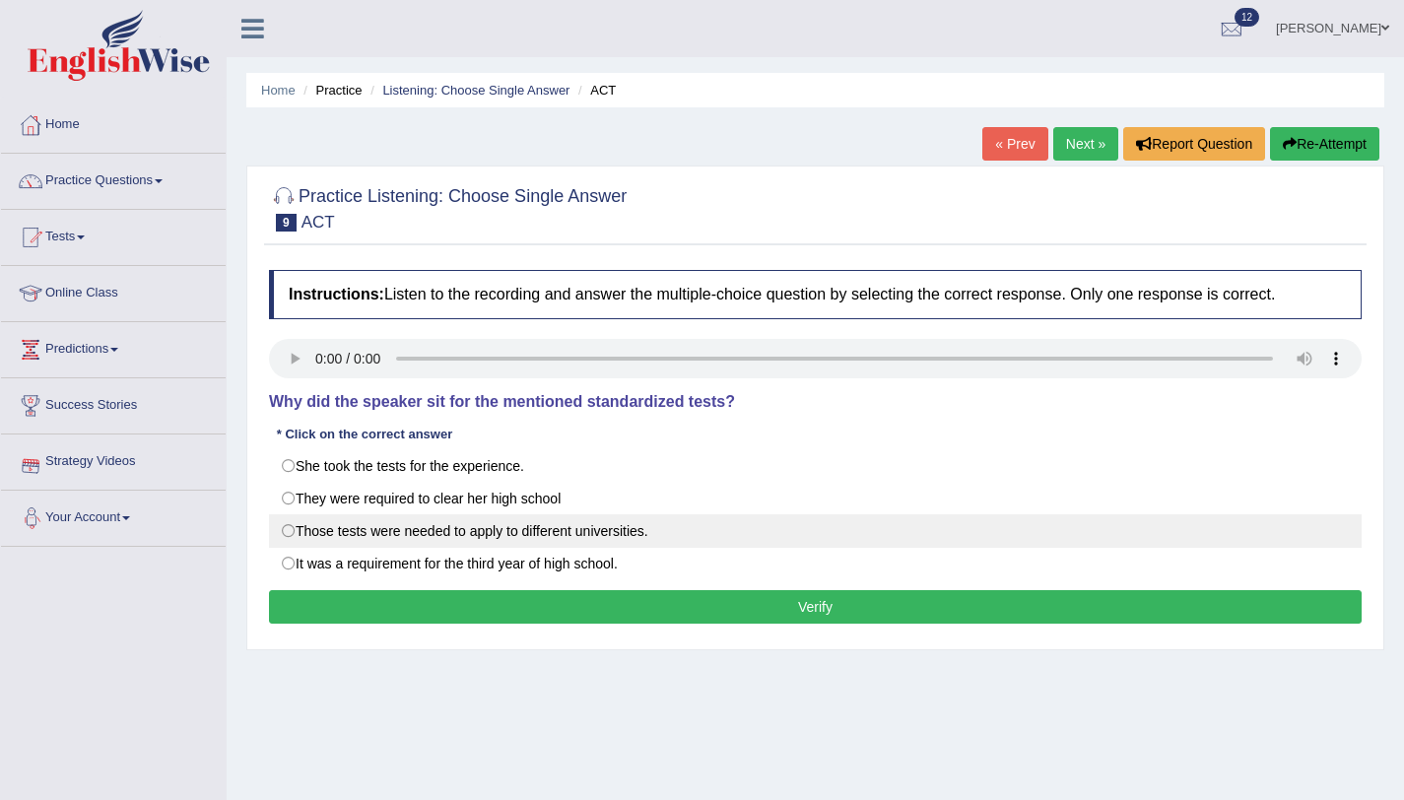
click at [289, 531] on label "Those tests were needed to apply to different universities." at bounding box center [815, 531] width 1093 height 34
radio input "true"
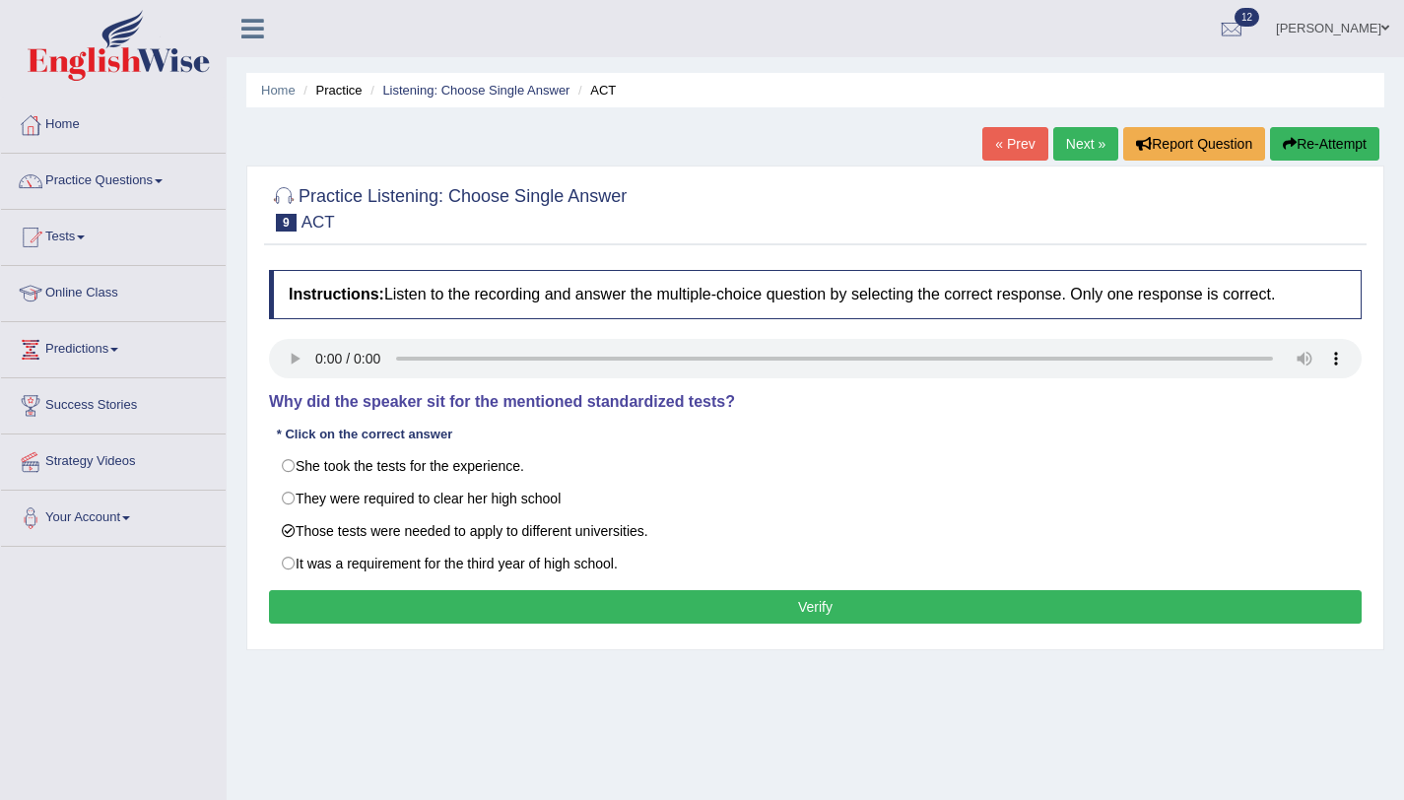
click at [504, 600] on button "Verify" at bounding box center [815, 607] width 1093 height 34
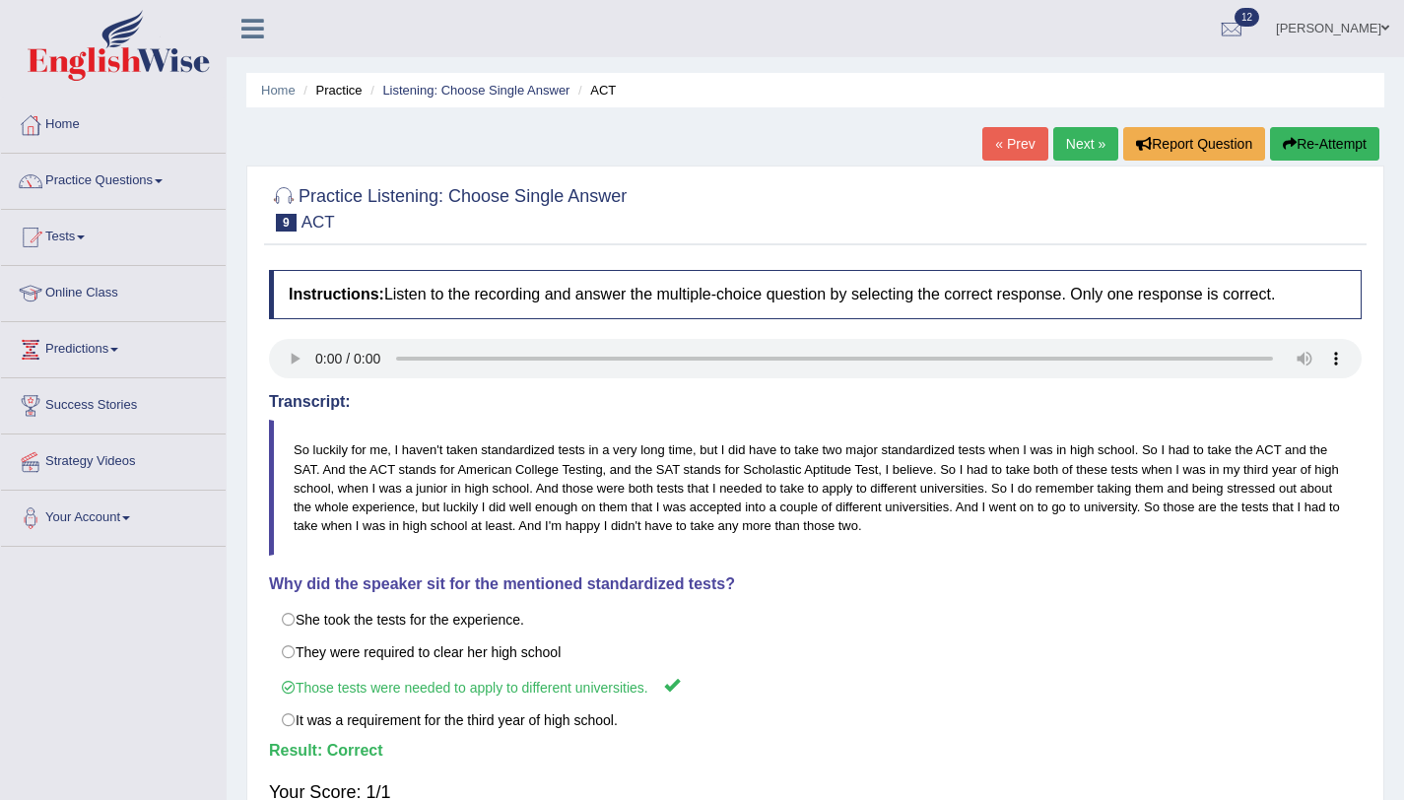
click at [1096, 133] on link "Next »" at bounding box center [1085, 144] width 65 height 34
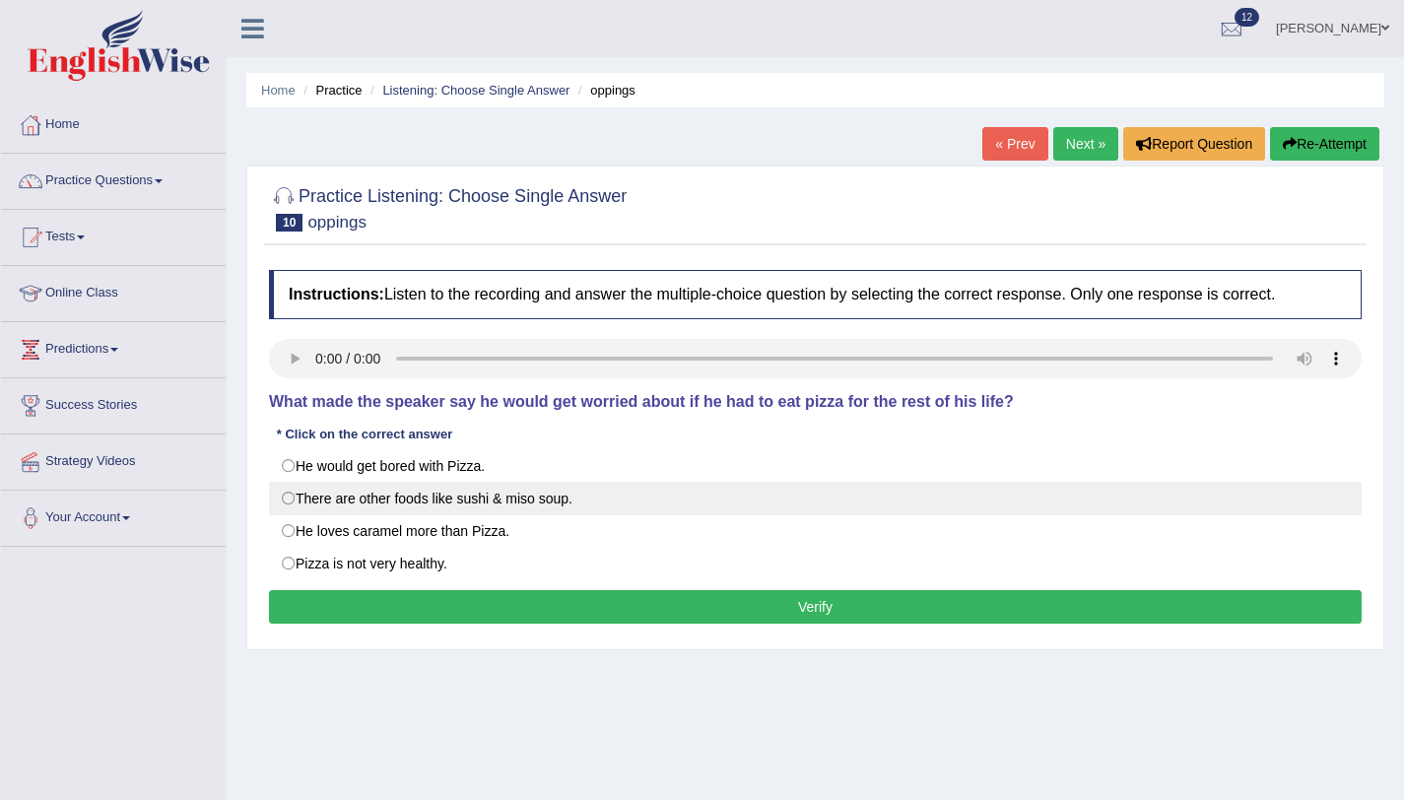
click at [288, 500] on label "There are other foods like sushi & miso soup." at bounding box center [815, 499] width 1093 height 34
radio input "true"
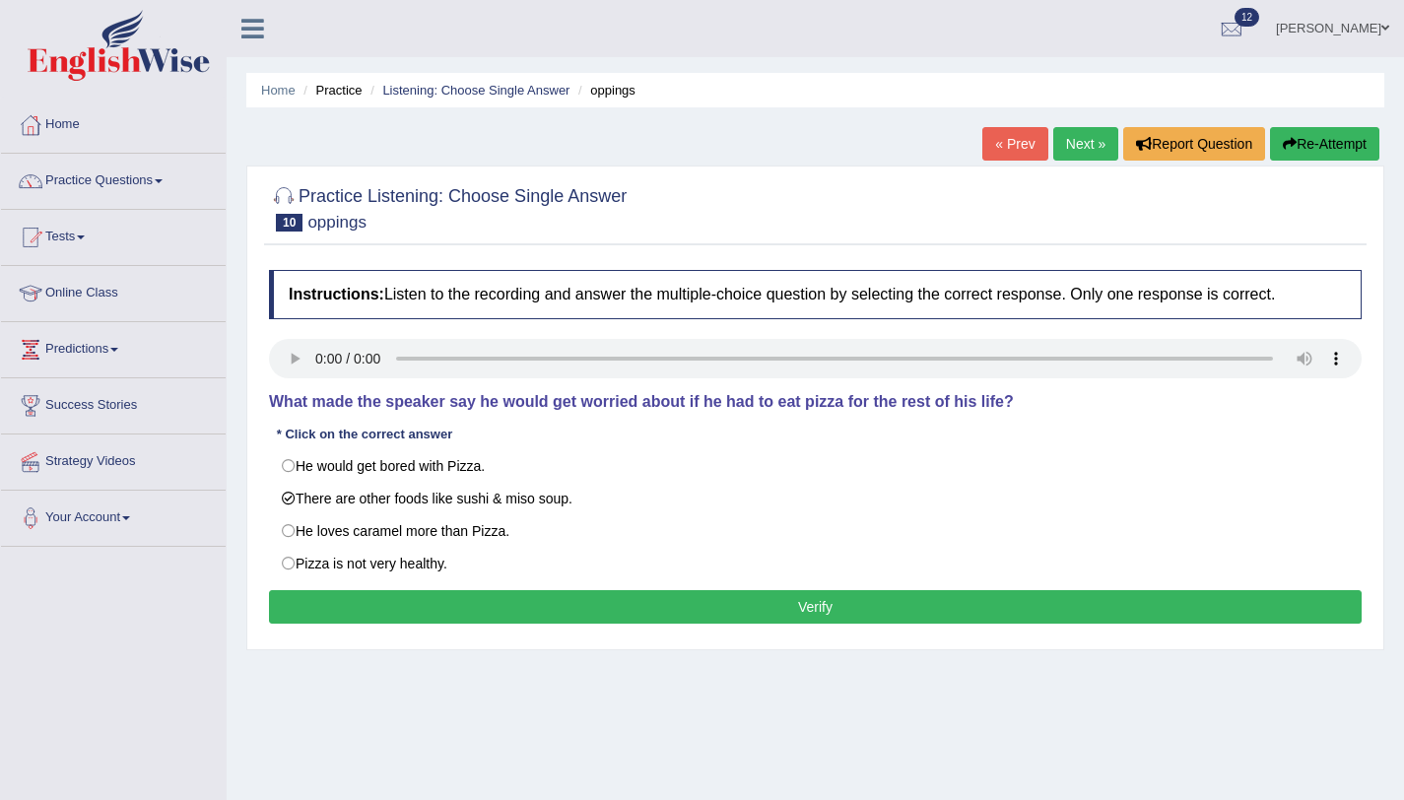
click at [316, 614] on button "Verify" at bounding box center [815, 607] width 1093 height 34
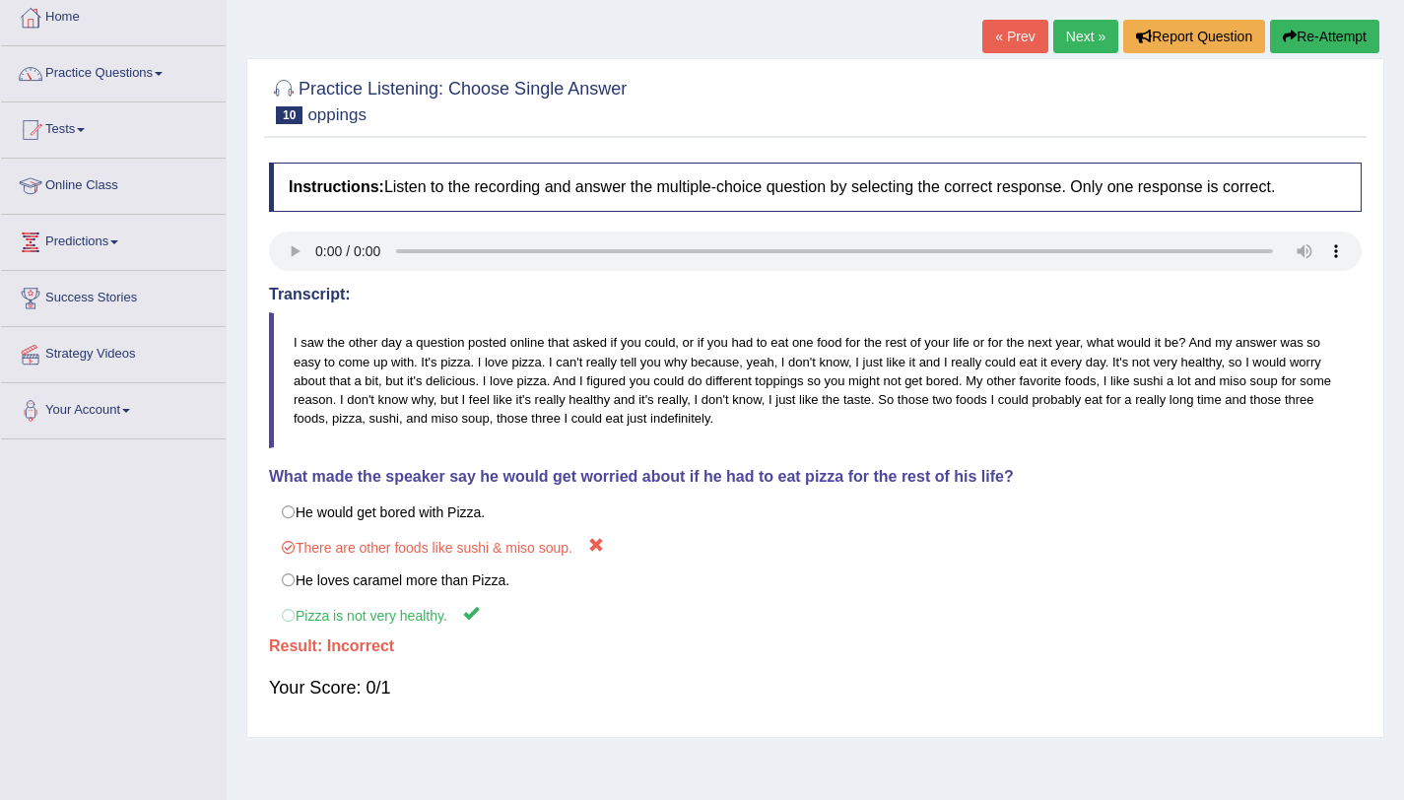
scroll to position [118, 0]
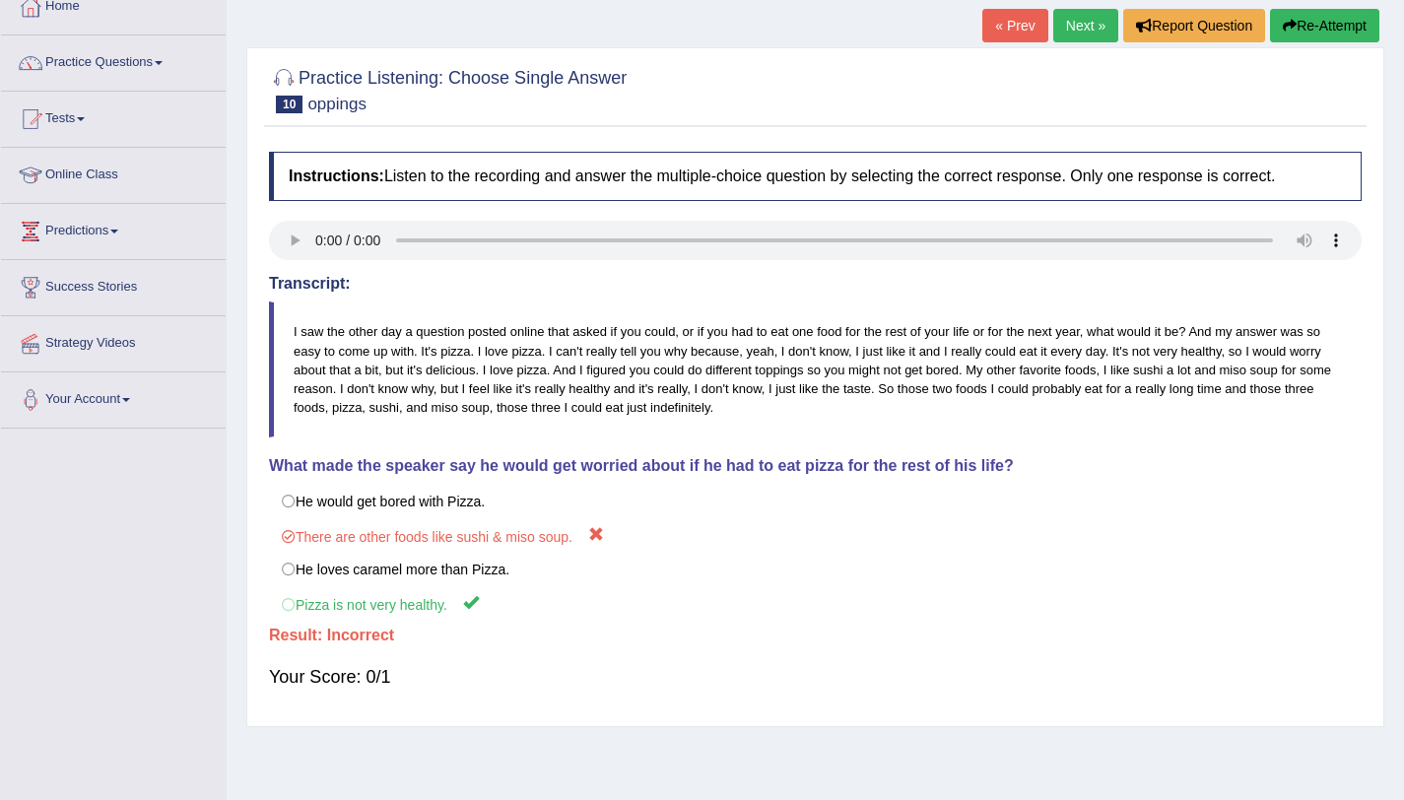
click at [1313, 23] on button "Re-Attempt" at bounding box center [1324, 26] width 109 height 34
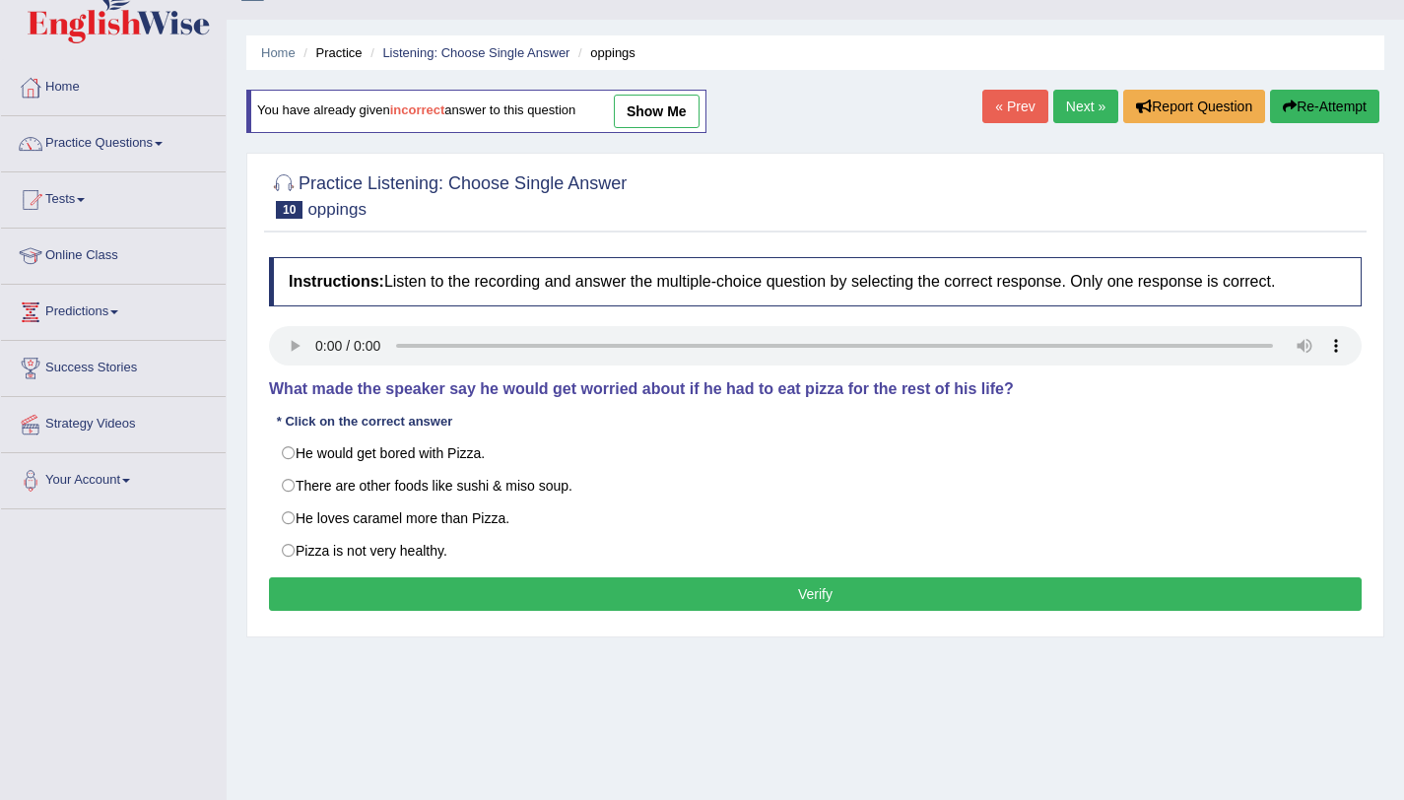
scroll to position [27, 0]
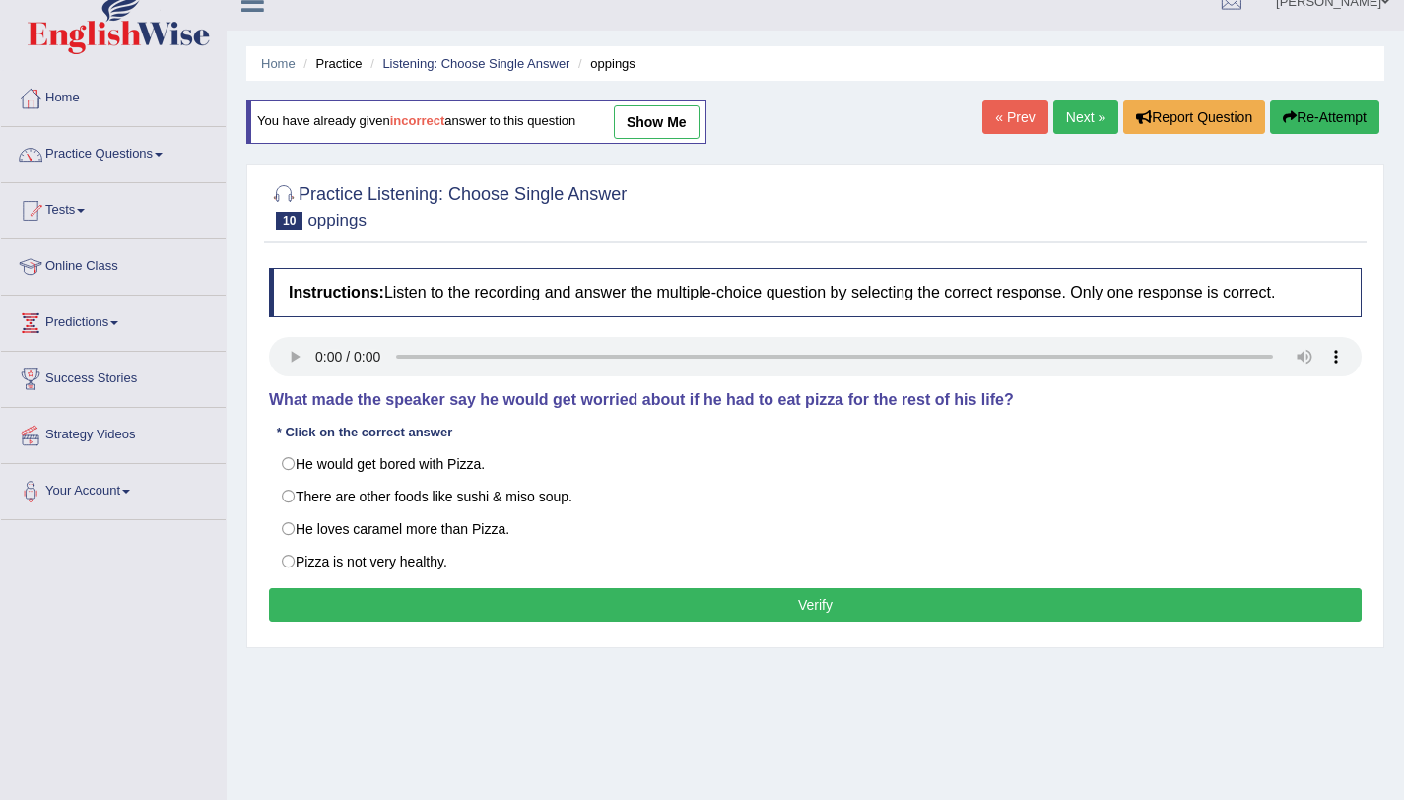
click at [1059, 123] on link "Next »" at bounding box center [1085, 118] width 65 height 34
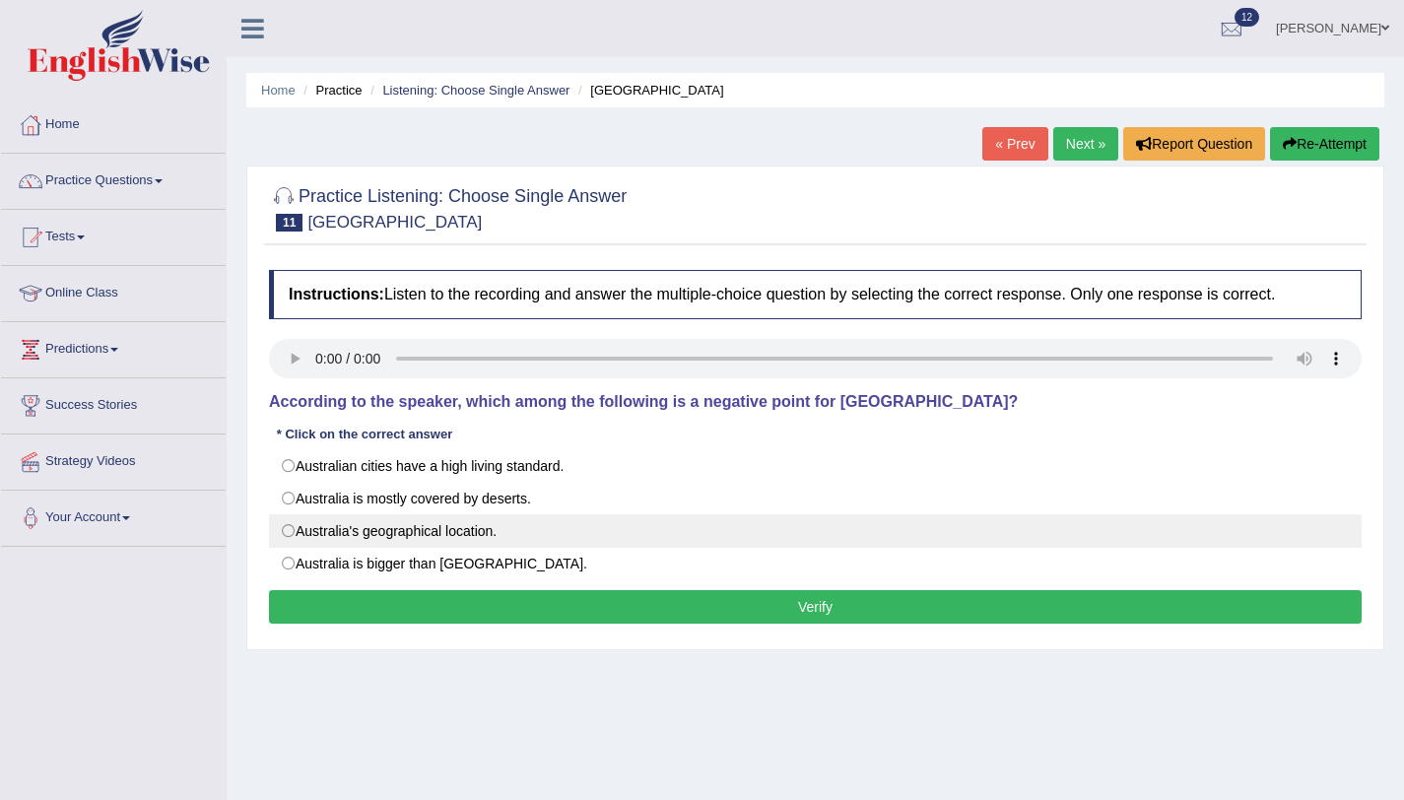
click at [294, 536] on label "Australia's geographical location." at bounding box center [815, 531] width 1093 height 34
radio input "true"
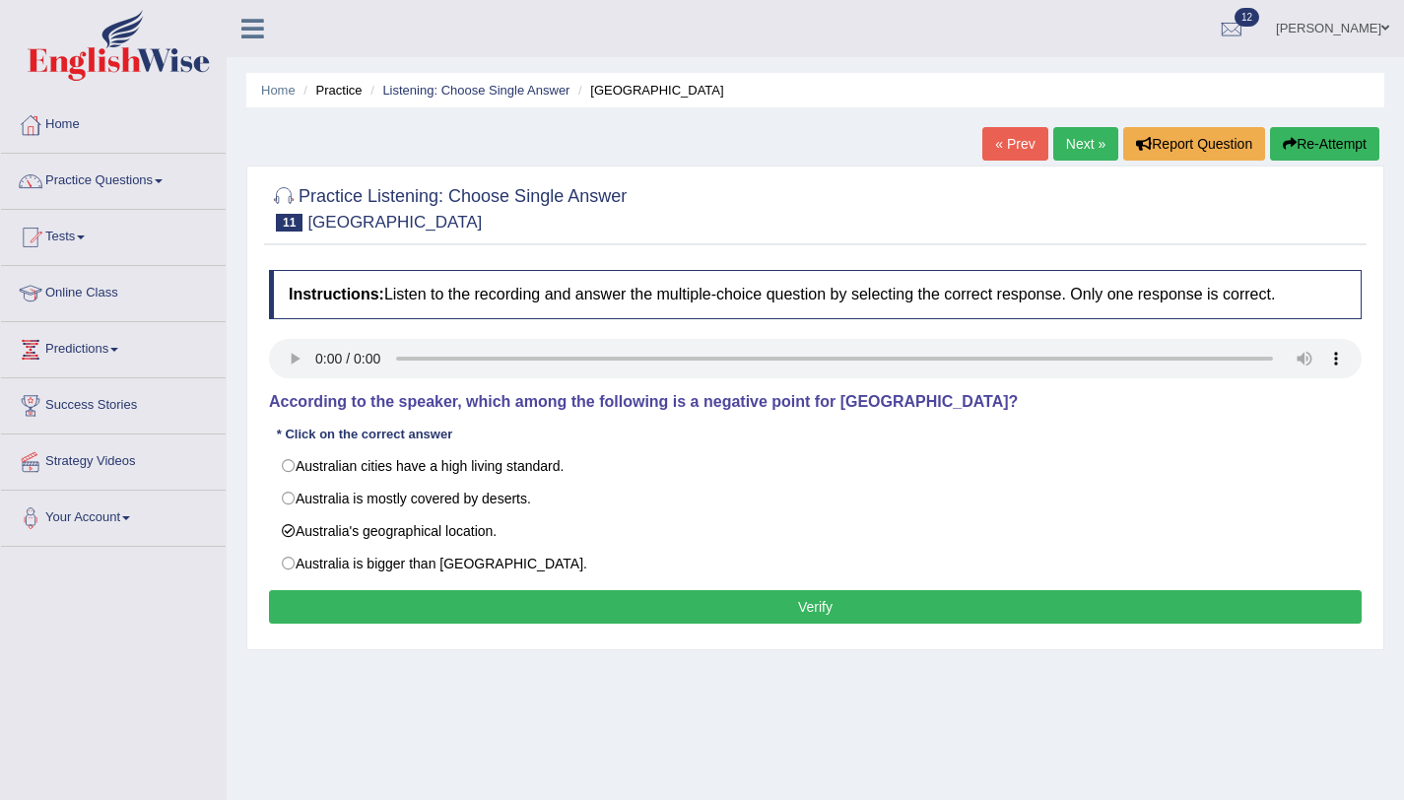
click at [373, 603] on button "Verify" at bounding box center [815, 607] width 1093 height 34
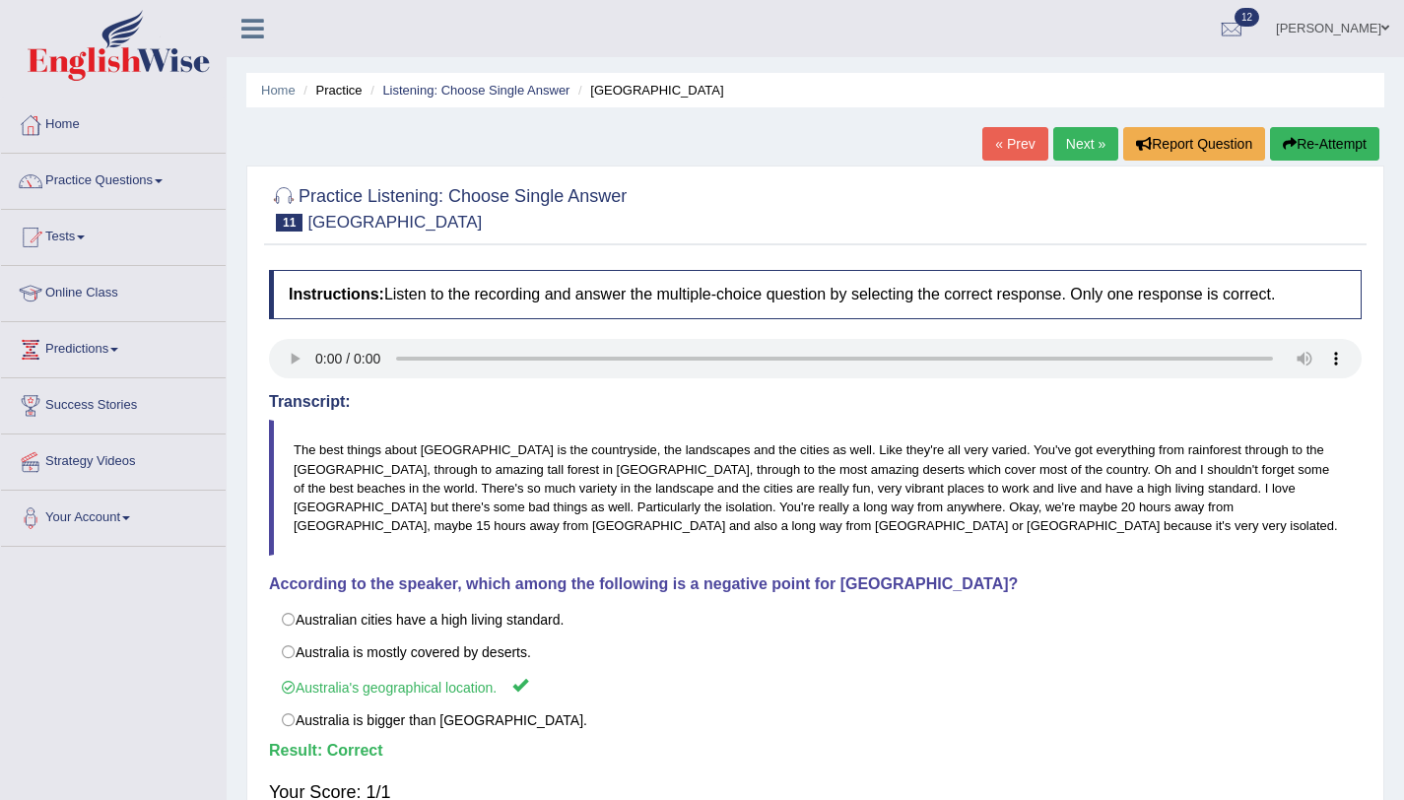
click at [1066, 135] on link "Next »" at bounding box center [1085, 144] width 65 height 34
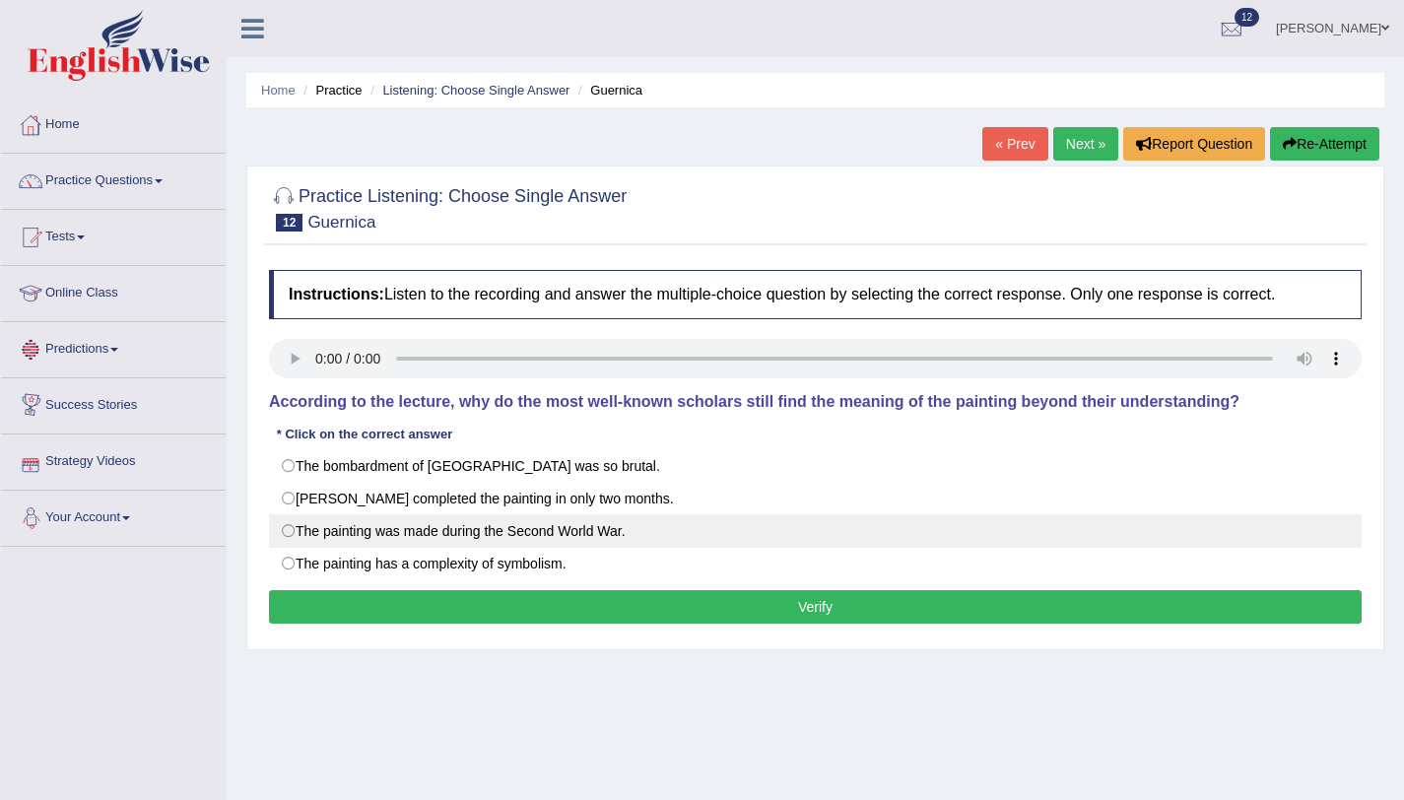
click at [291, 526] on label "The painting was made during the Second World War." at bounding box center [815, 531] width 1093 height 34
radio input "true"
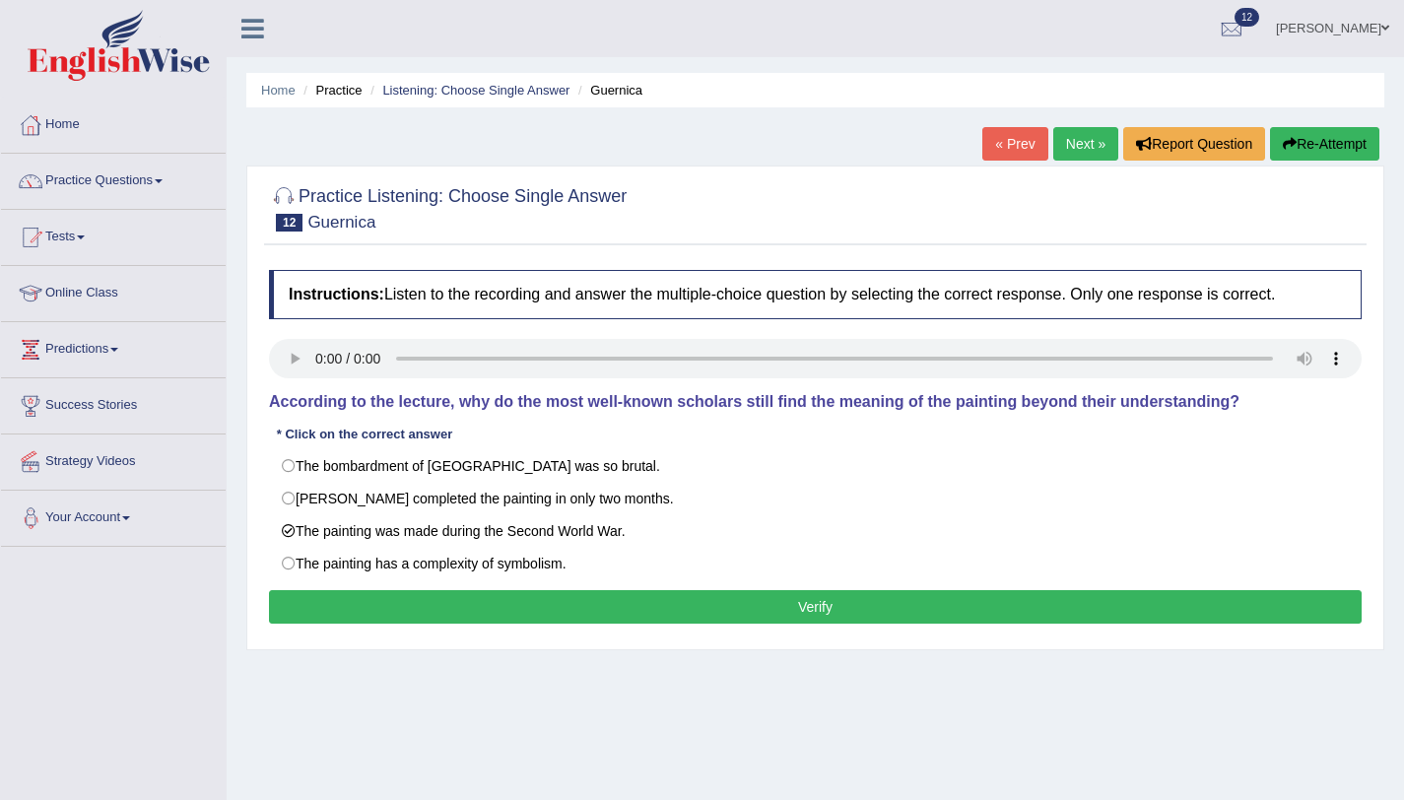
click at [314, 620] on button "Verify" at bounding box center [815, 607] width 1093 height 34
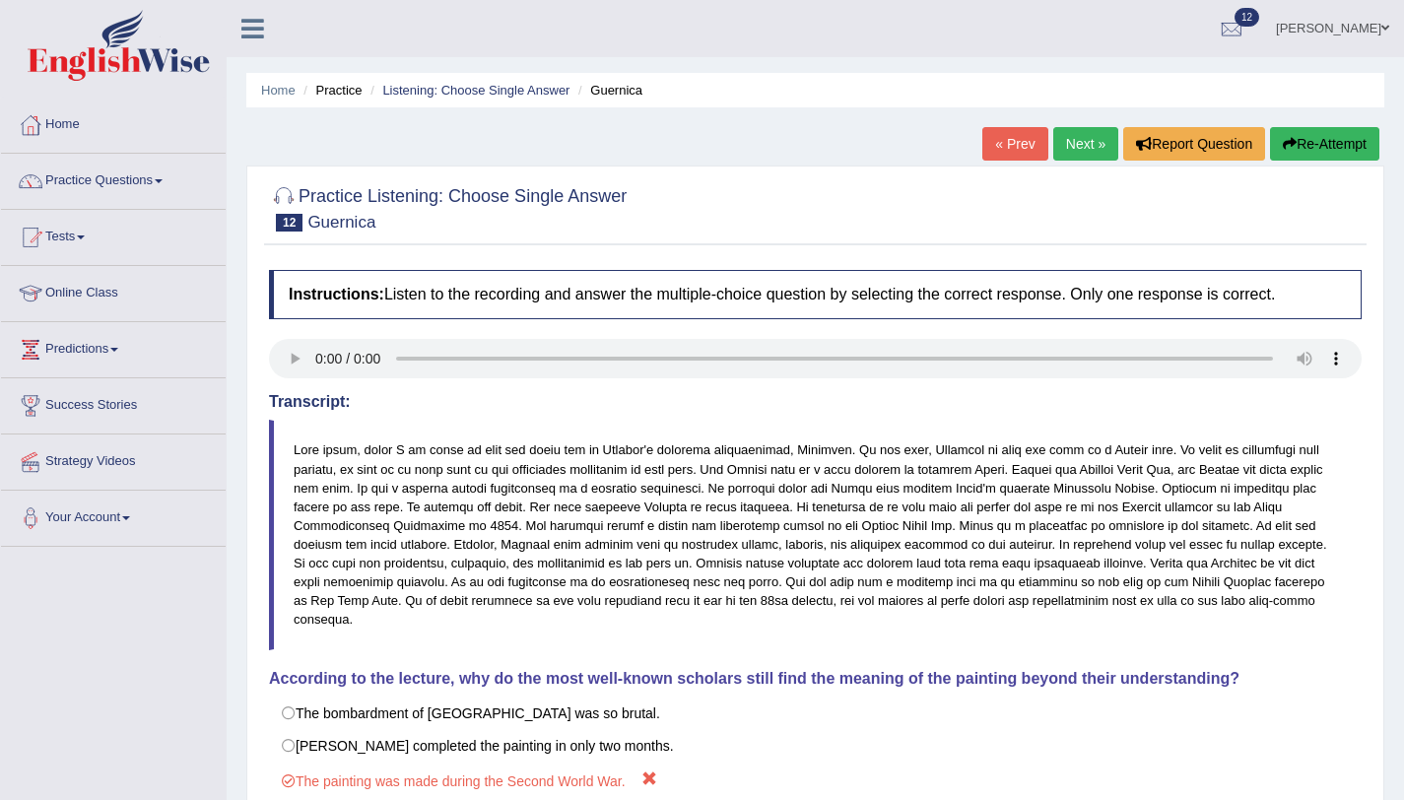
click at [1066, 149] on link "Next »" at bounding box center [1085, 144] width 65 height 34
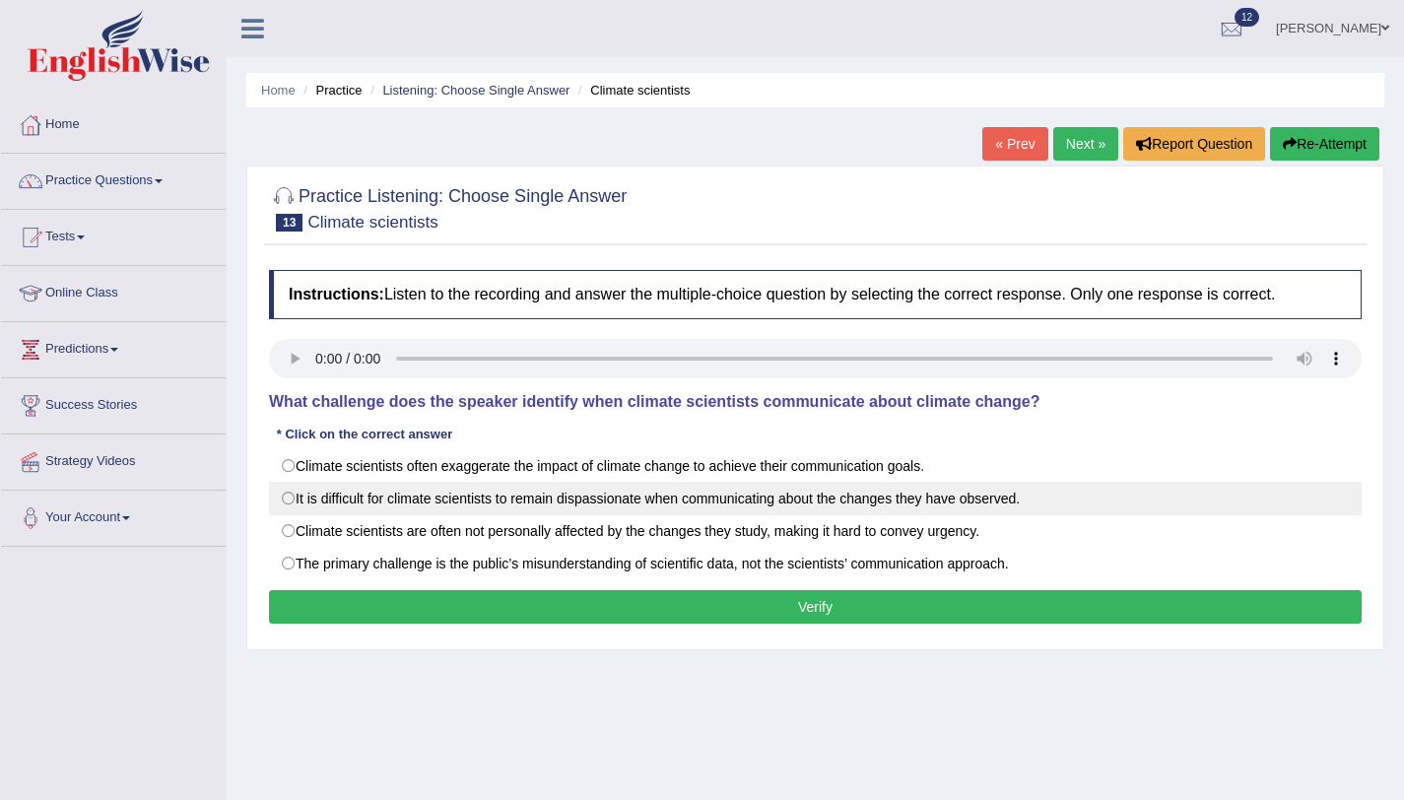
click at [289, 497] on label "It is difficult for climate scientists to remain dispassionate when communicati…" at bounding box center [815, 499] width 1093 height 34
radio input "true"
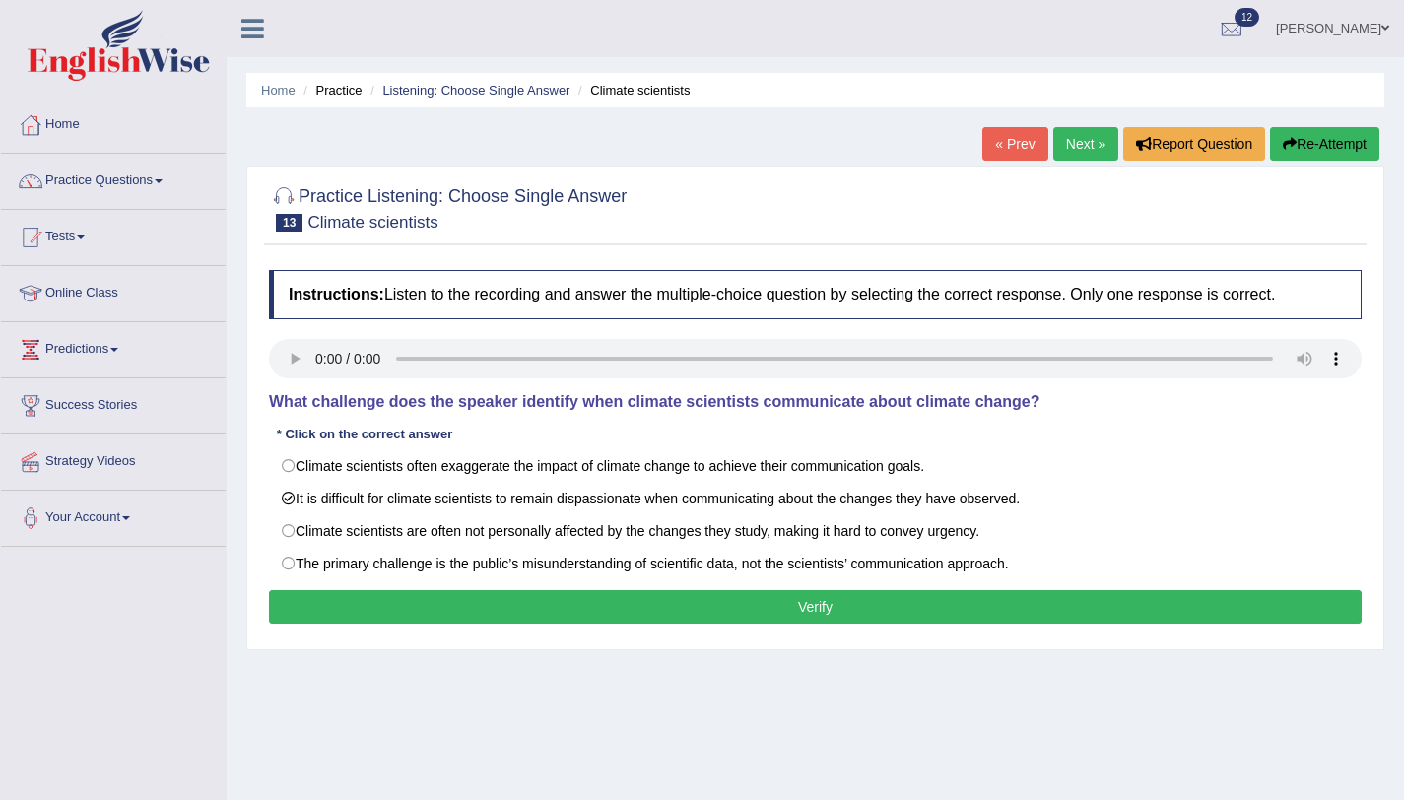
click at [300, 616] on button "Verify" at bounding box center [815, 607] width 1093 height 34
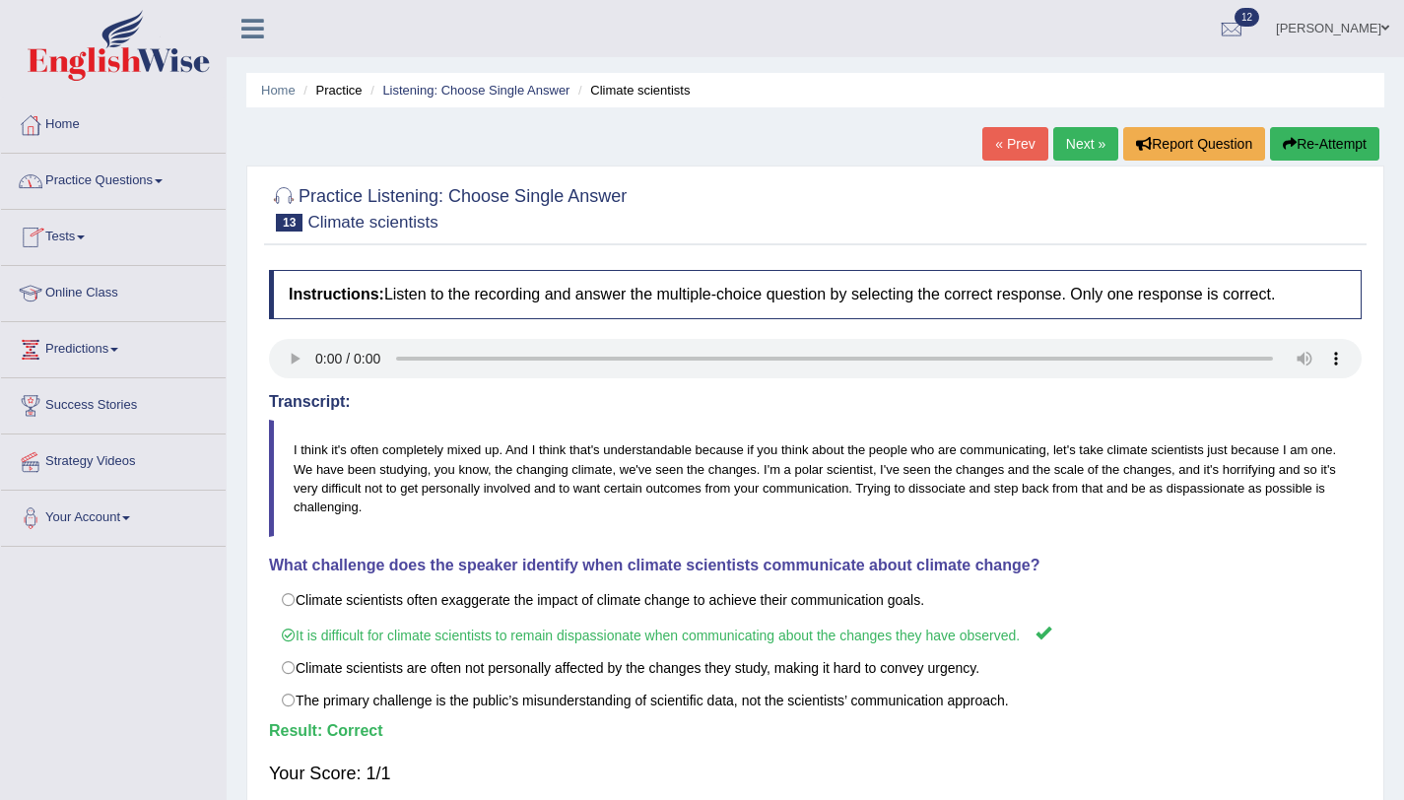
click at [166, 168] on link "Practice Questions" at bounding box center [113, 178] width 225 height 49
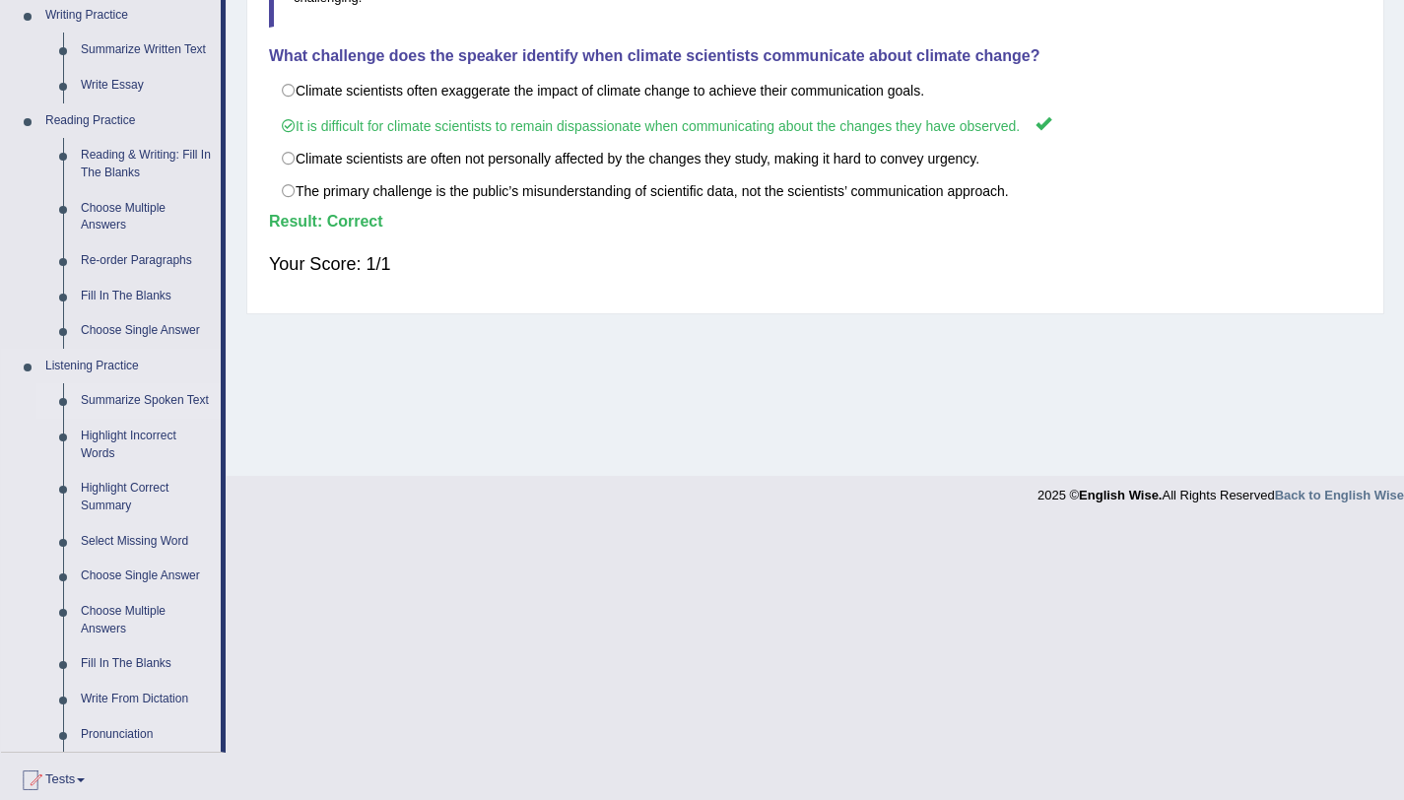
scroll to position [762, 0]
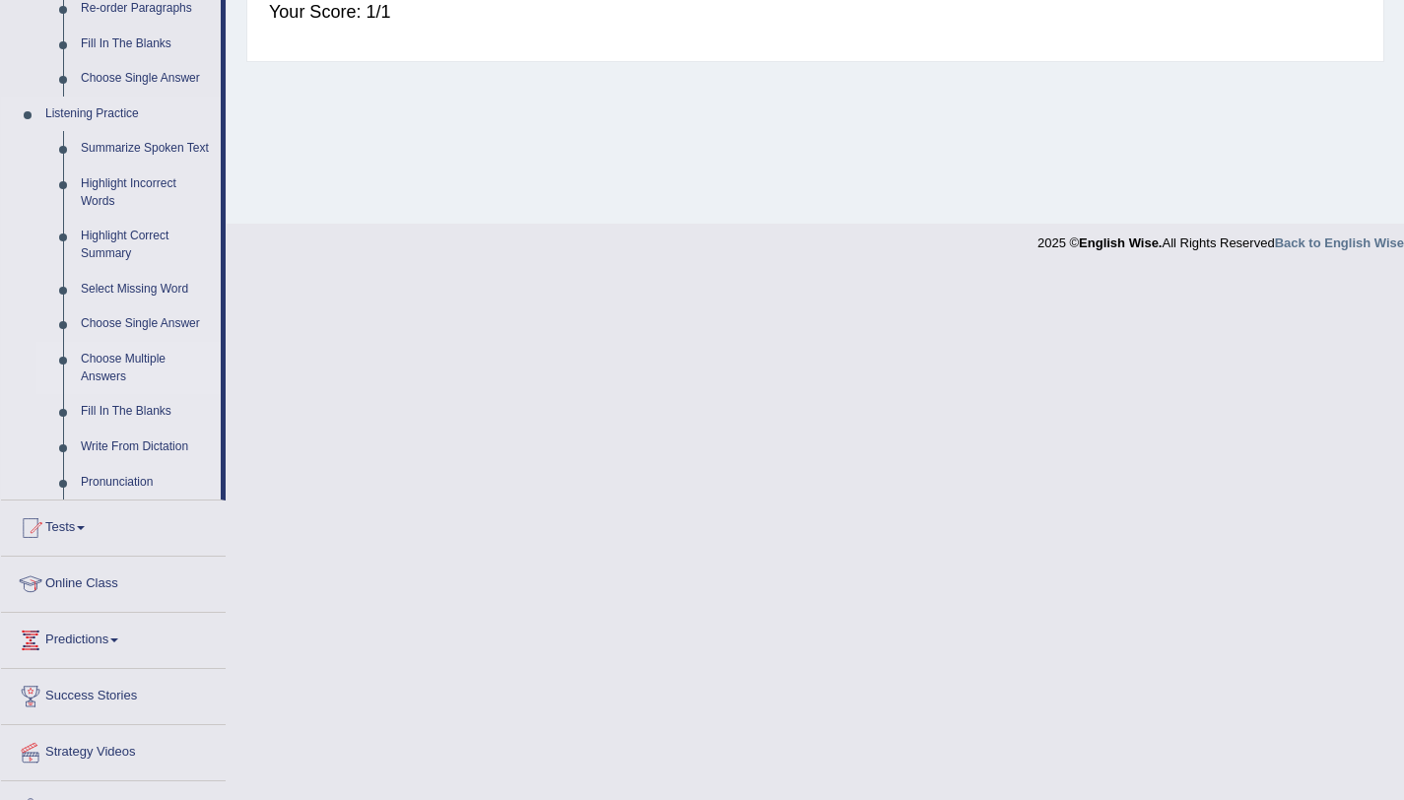
click at [90, 383] on link "Choose Multiple Answers" at bounding box center [146, 368] width 149 height 52
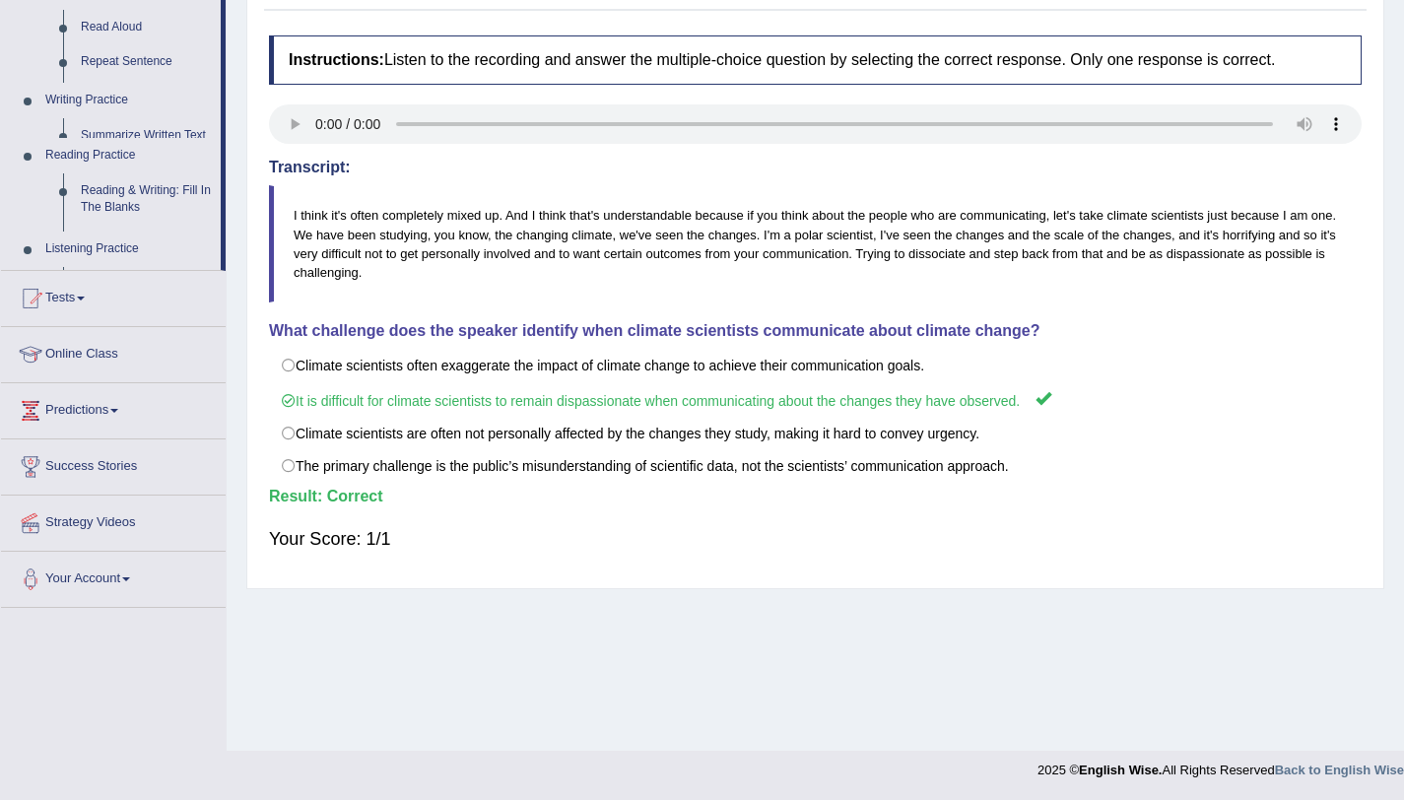
scroll to position [235, 0]
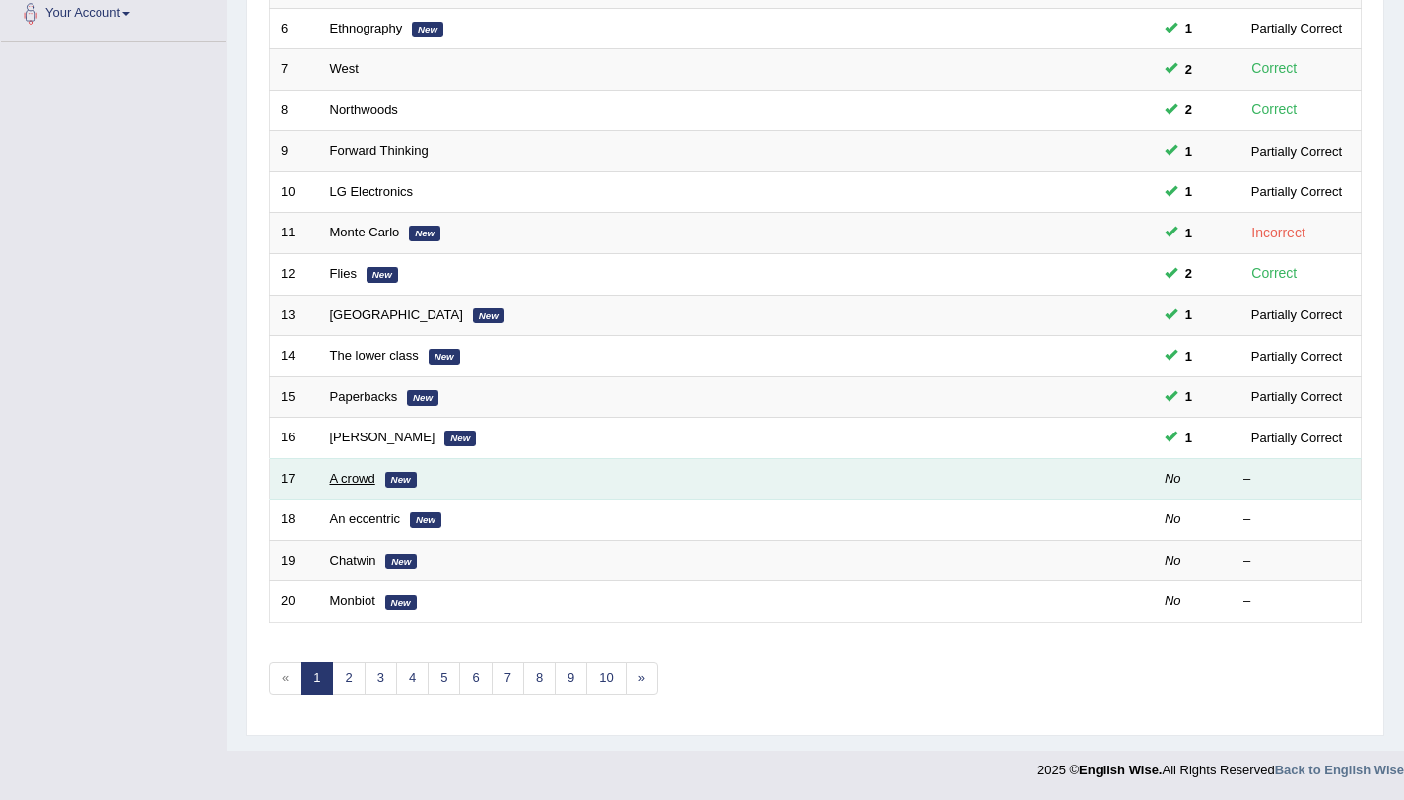
click at [367, 474] on link "A crowd" at bounding box center [352, 478] width 45 height 15
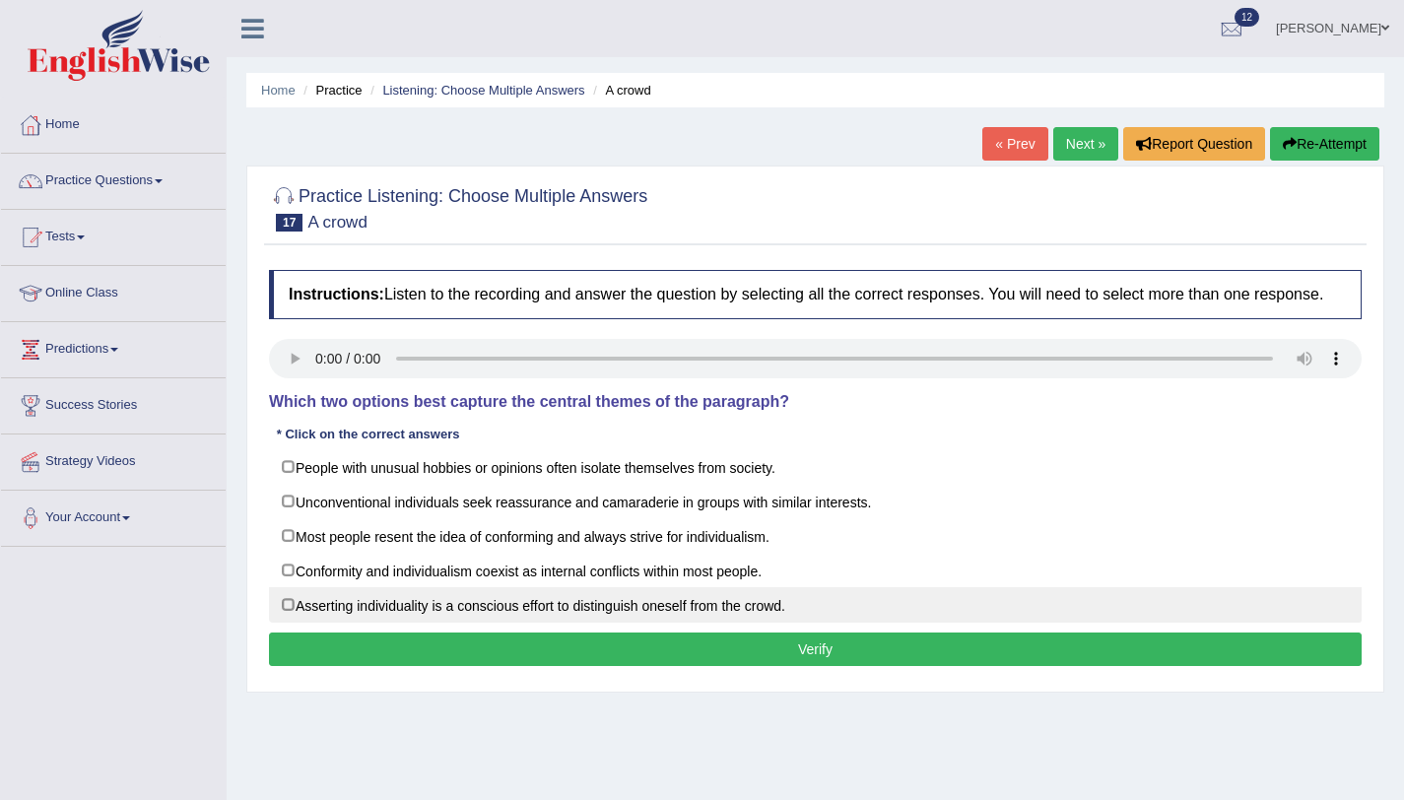
click at [280, 617] on label "Asserting individuality is a conscious effort to distinguish oneself from the c…" at bounding box center [815, 604] width 1093 height 35
checkbox input "true"
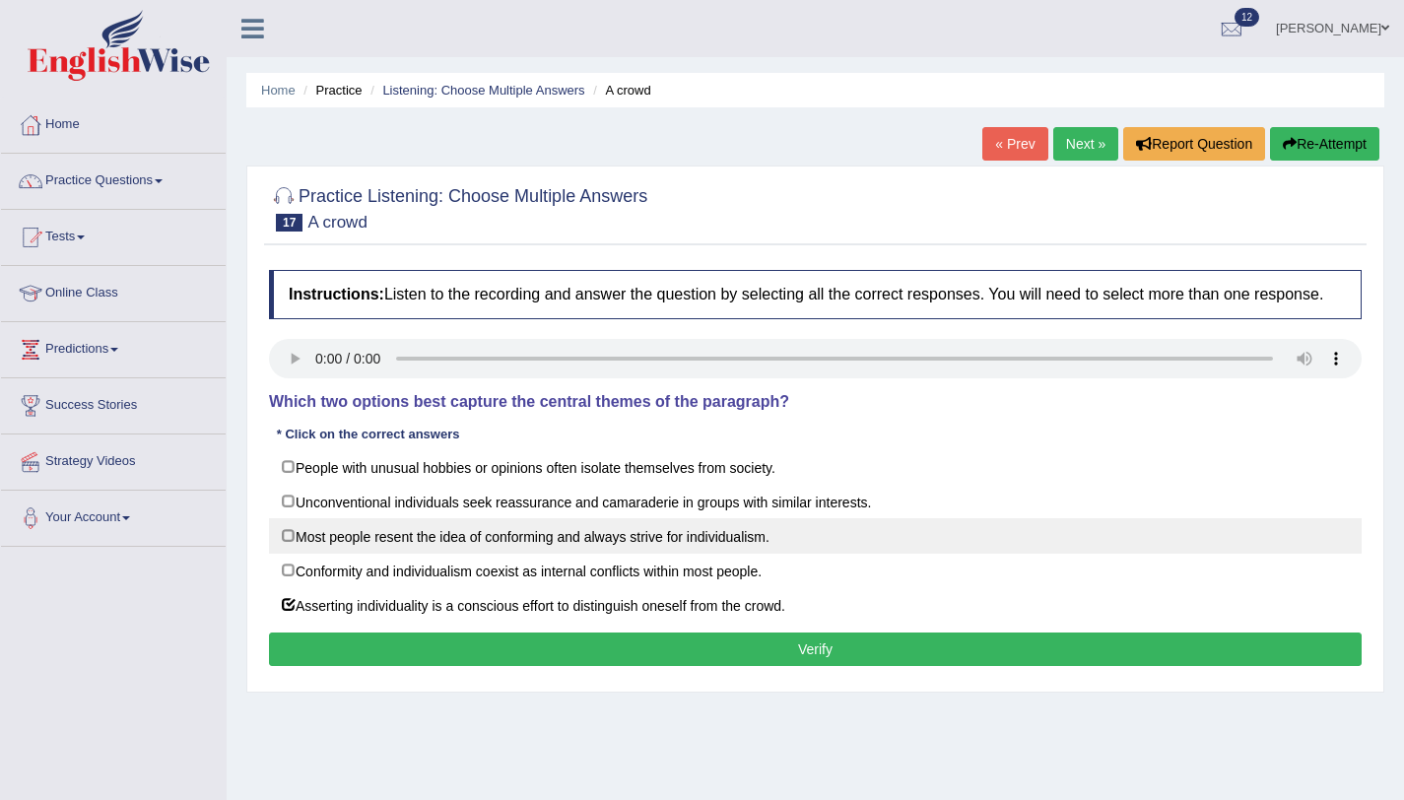
click at [291, 554] on label "Most people resent the idea of conforming and always strive for individualism." at bounding box center [815, 535] width 1093 height 35
checkbox input "true"
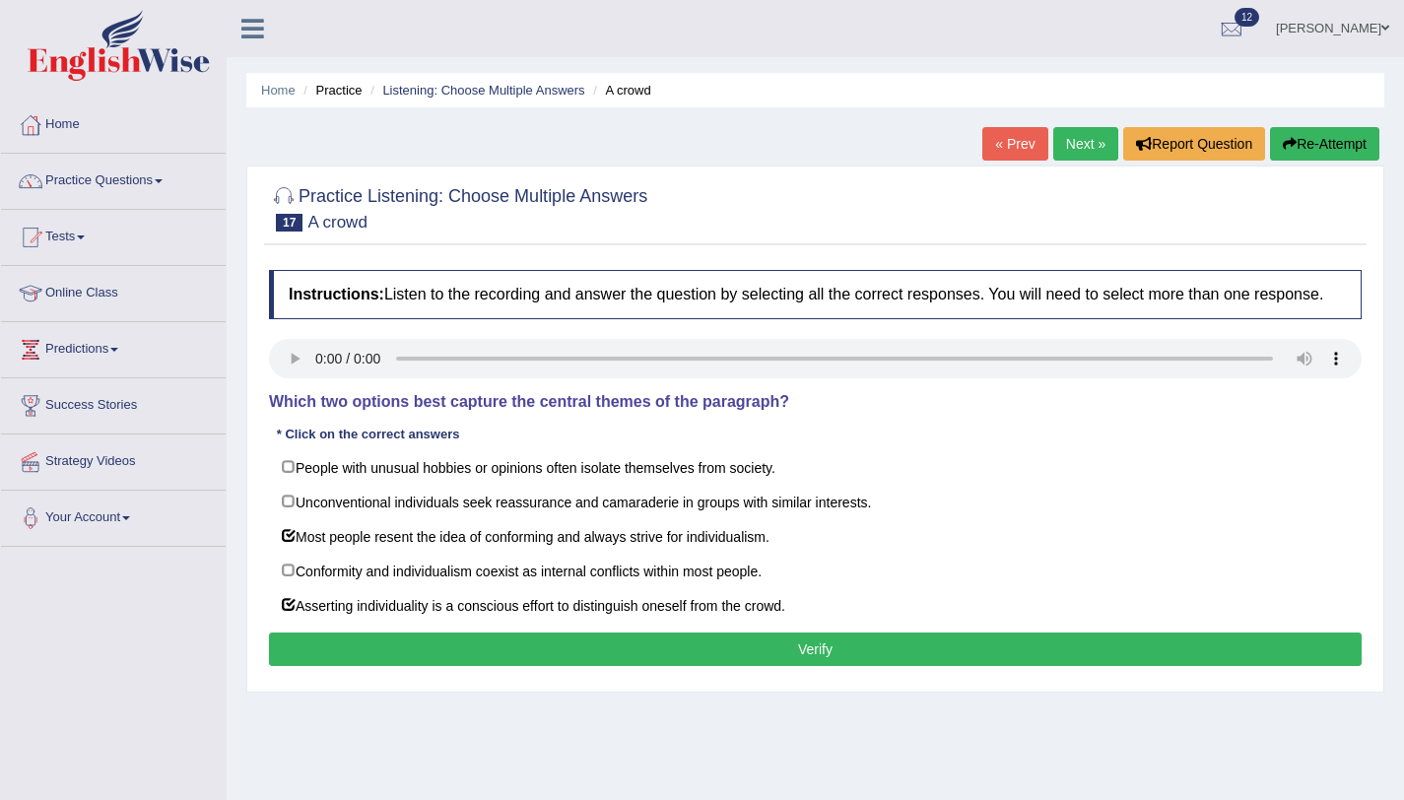
click at [335, 656] on button "Verify" at bounding box center [815, 650] width 1093 height 34
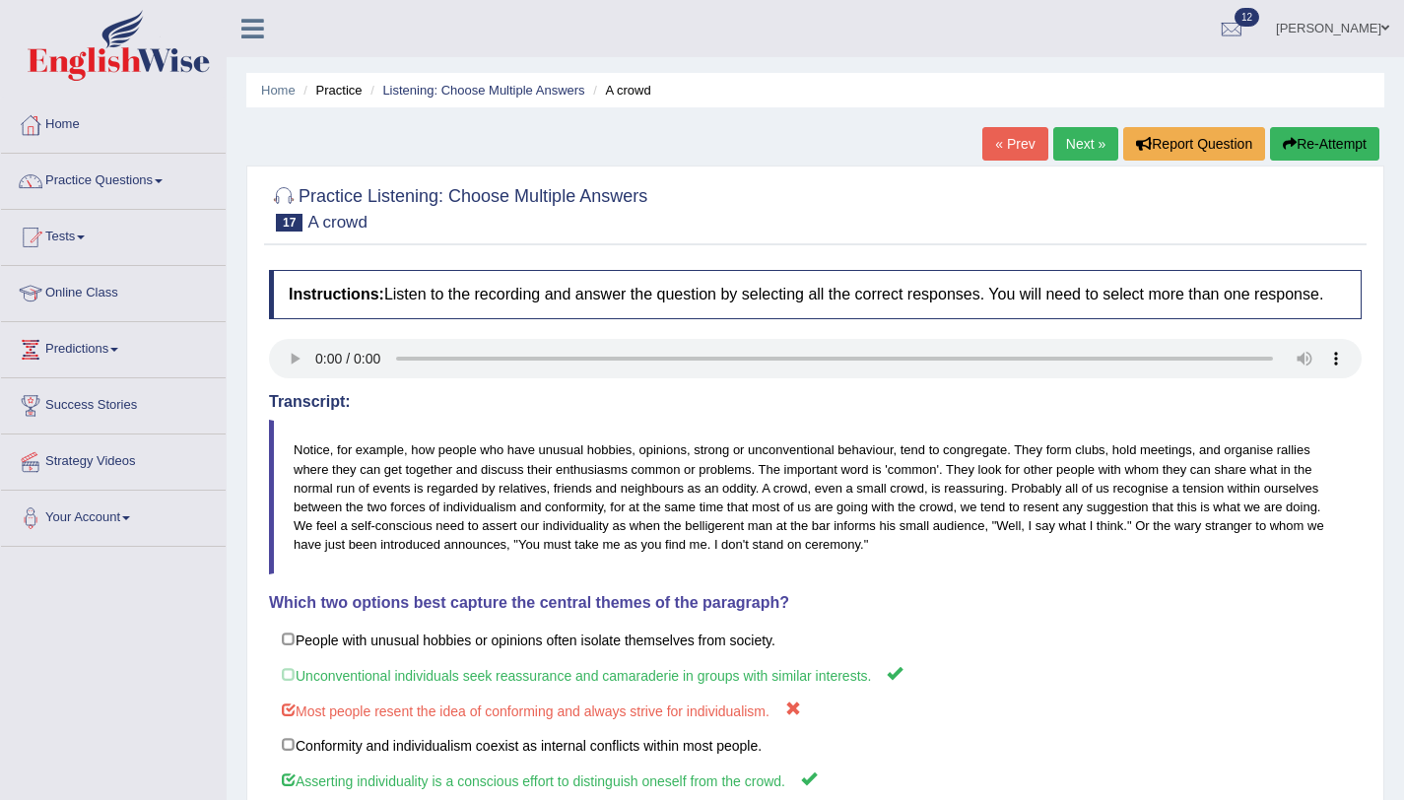
click at [1101, 153] on link "Next »" at bounding box center [1085, 144] width 65 height 34
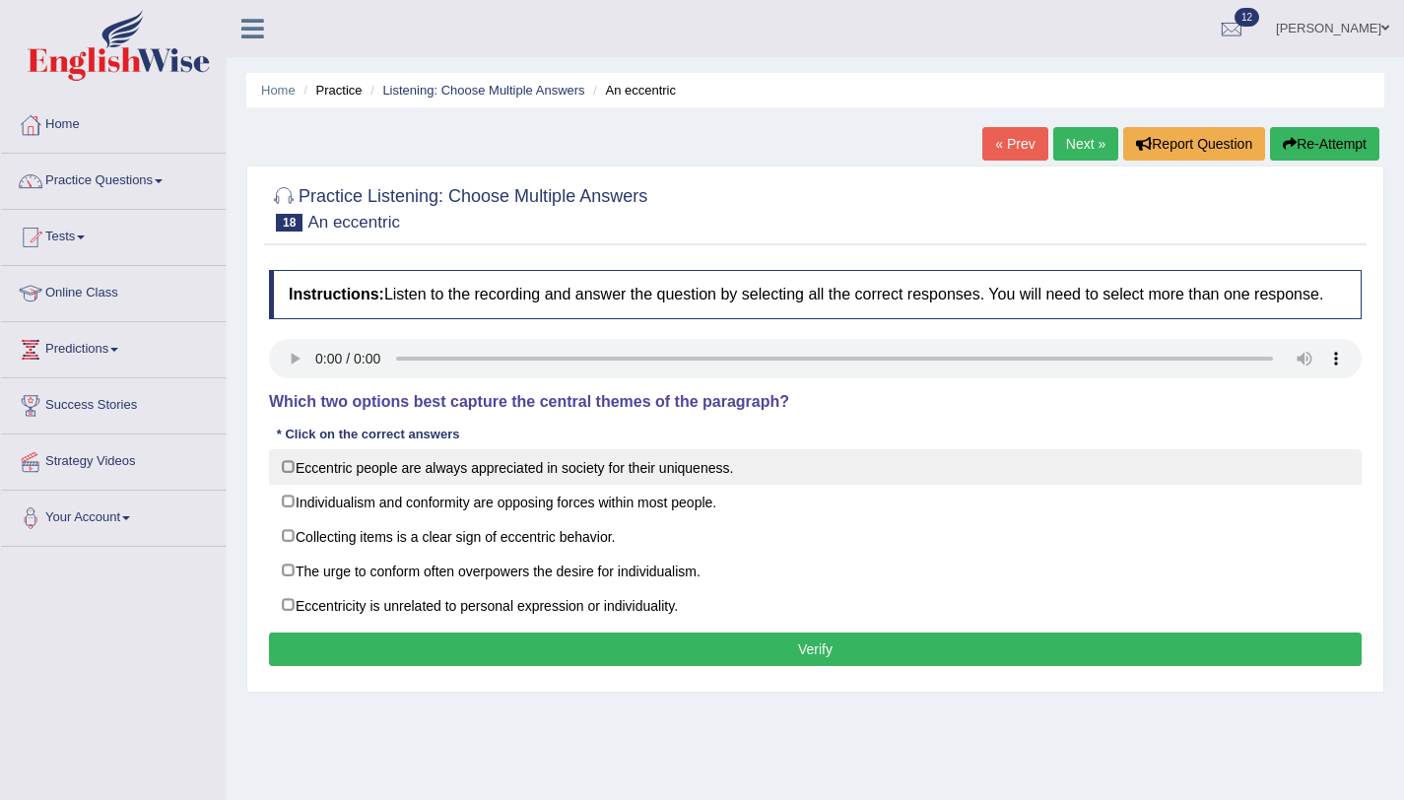
click at [291, 485] on label "Eccentric people are always appreciated in society for their uniqueness." at bounding box center [815, 466] width 1093 height 35
checkbox input "true"
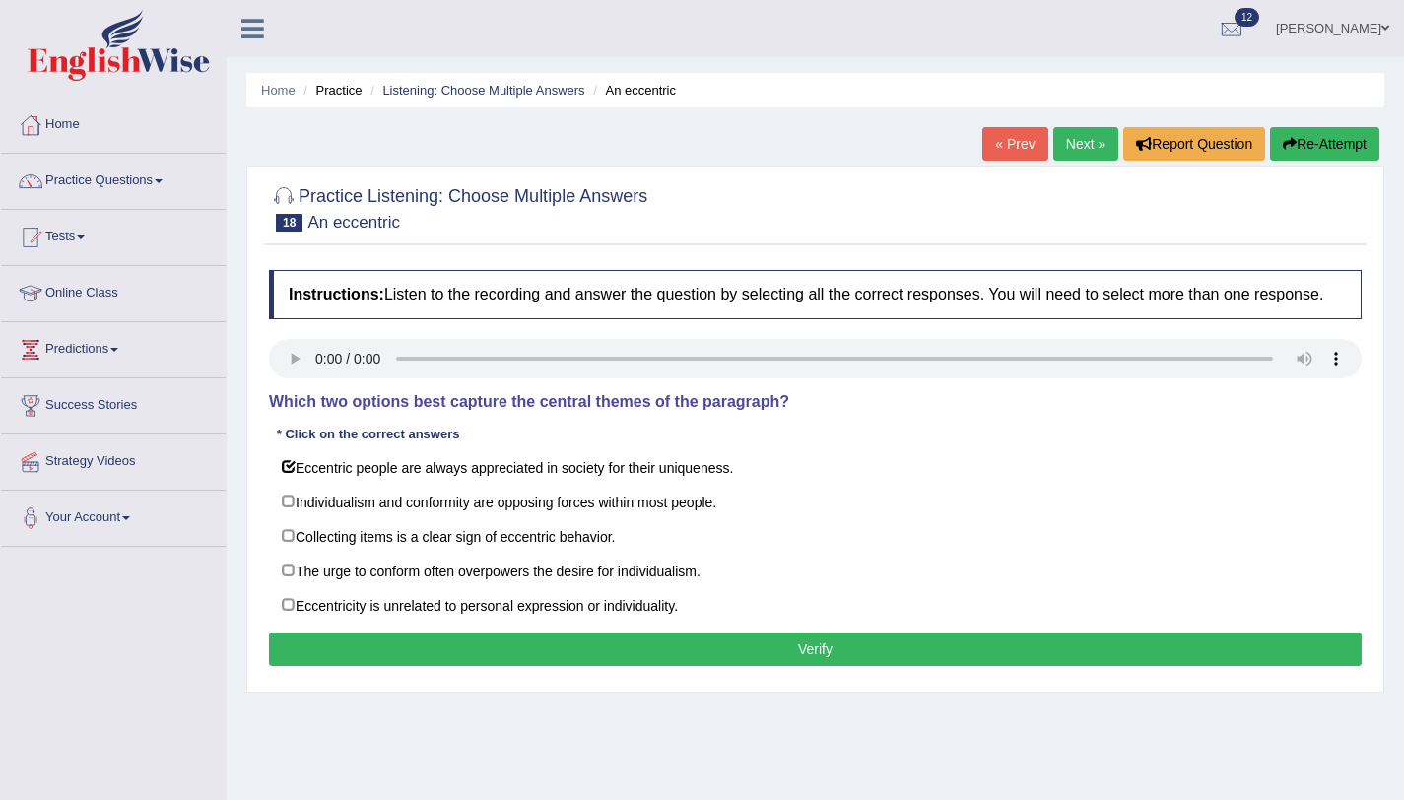
click at [325, 662] on button "Verify" at bounding box center [815, 650] width 1093 height 34
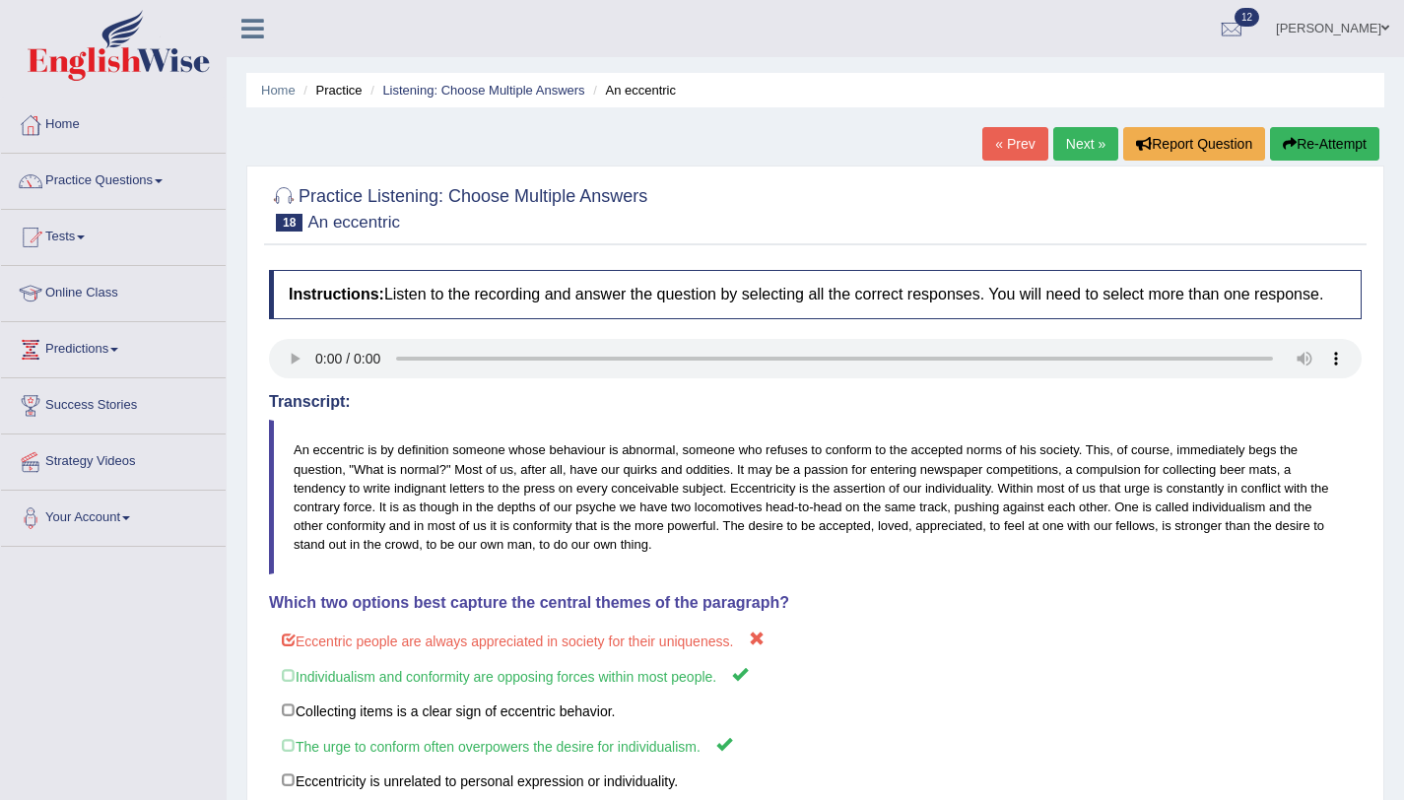
click at [1088, 152] on link "Next »" at bounding box center [1085, 144] width 65 height 34
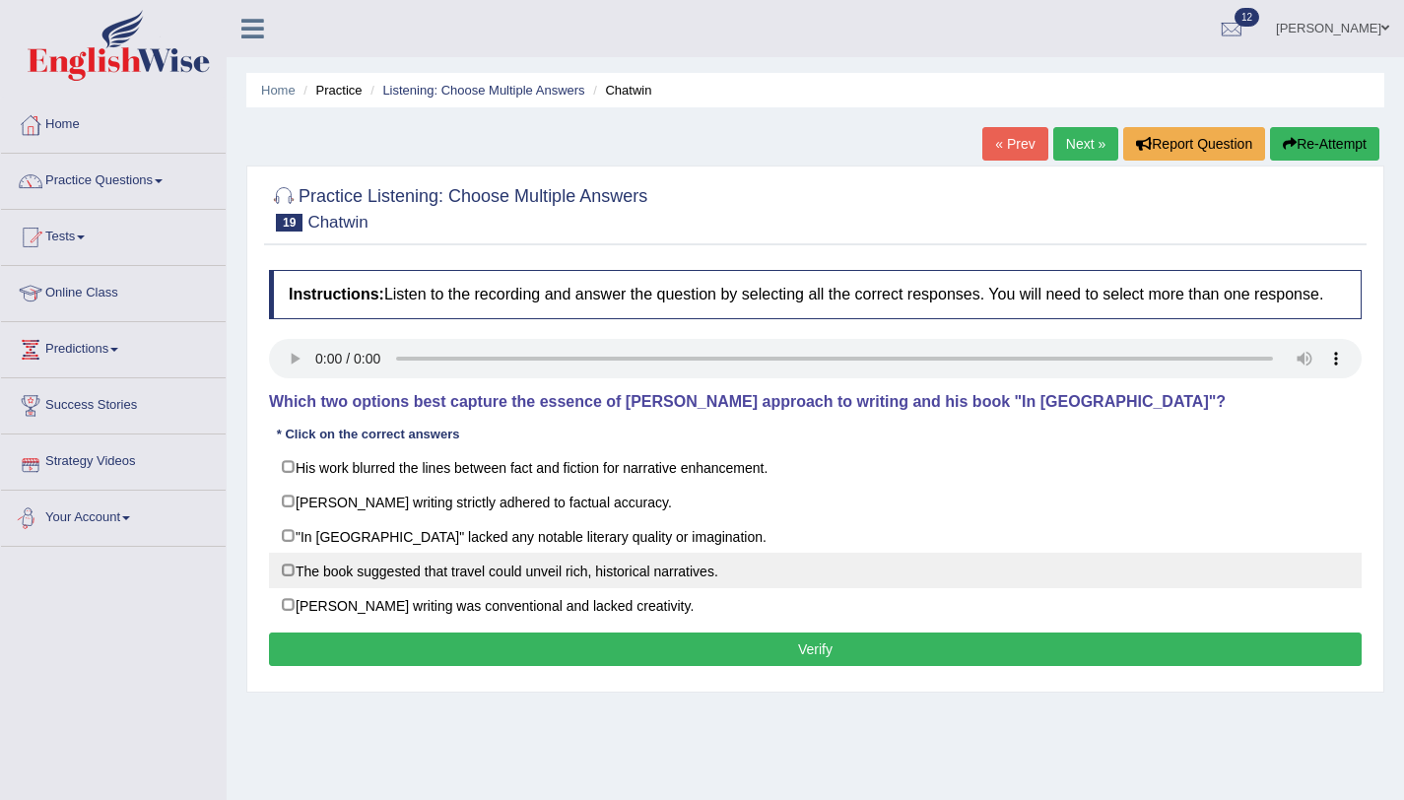
click at [318, 588] on label "The book suggested that travel could unveil rich, historical narratives." at bounding box center [815, 570] width 1093 height 35
checkbox input "true"
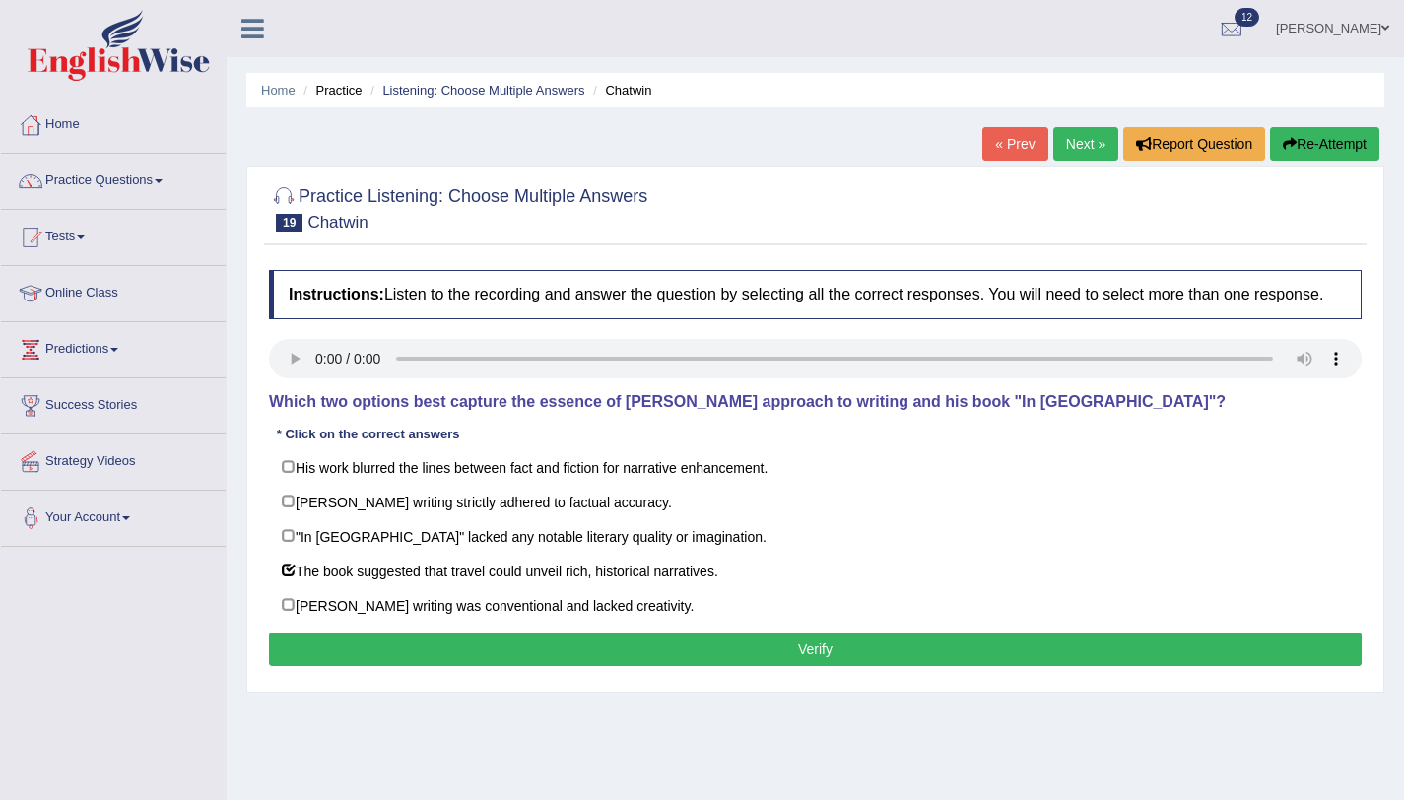
click at [346, 666] on button "Verify" at bounding box center [815, 650] width 1093 height 34
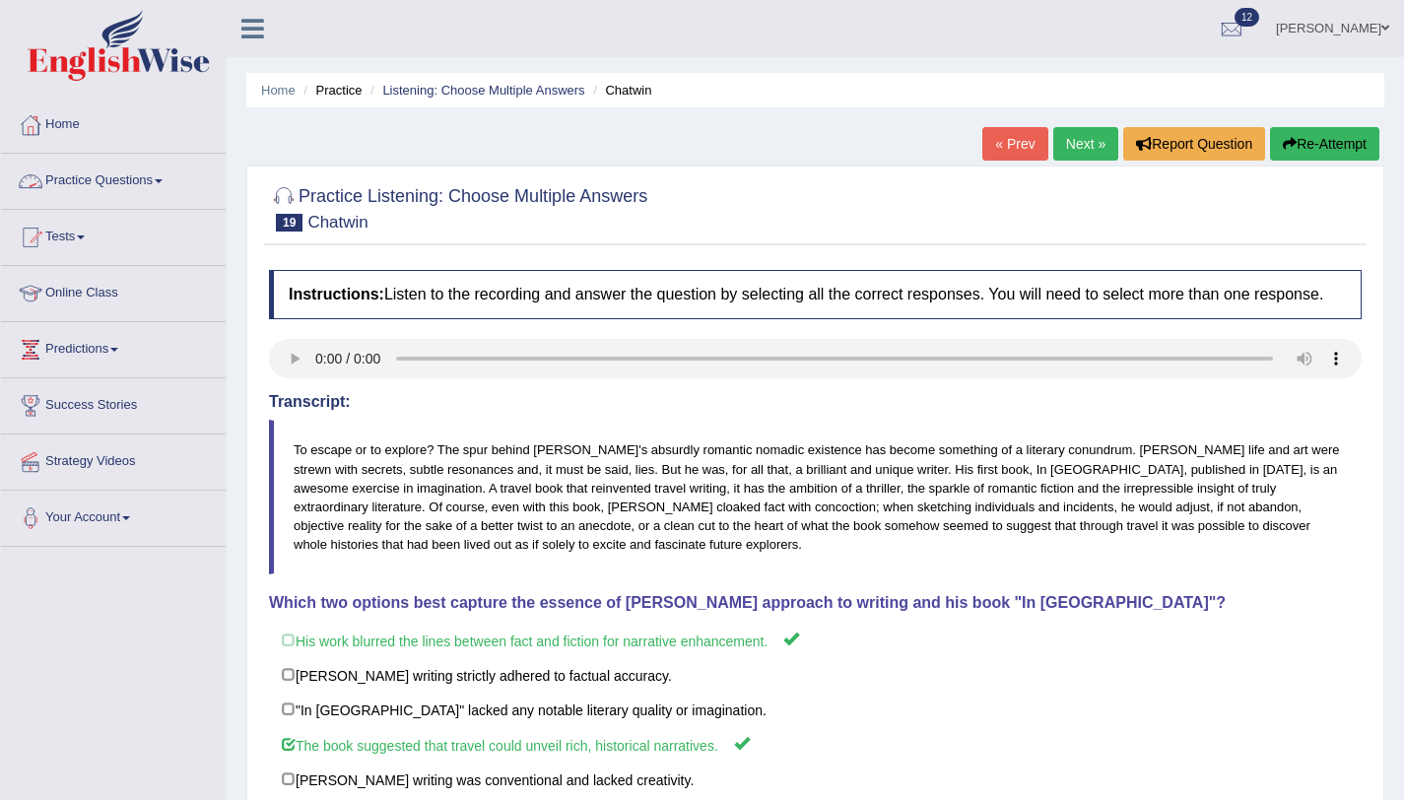
click at [131, 177] on link "Practice Questions" at bounding box center [113, 178] width 225 height 49
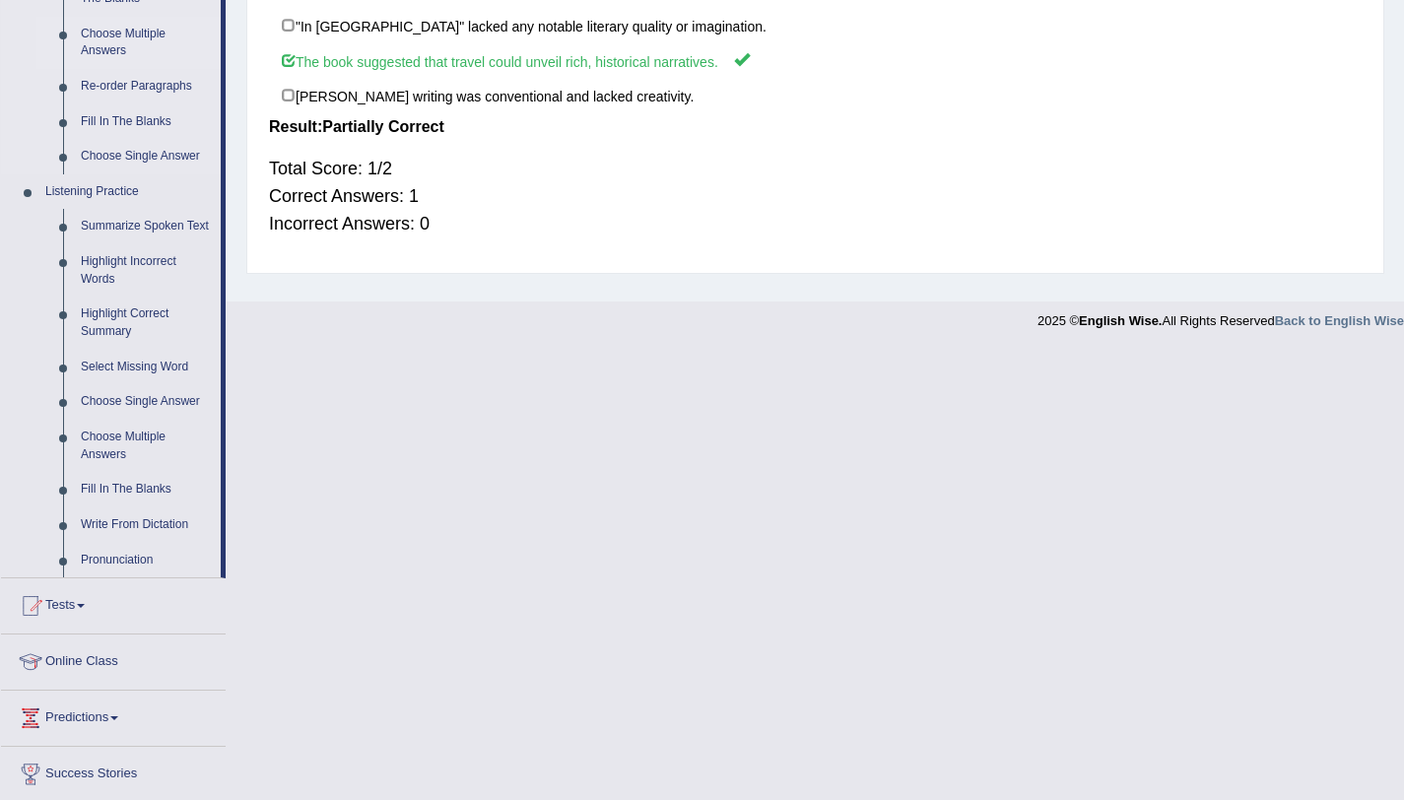
scroll to position [529, 0]
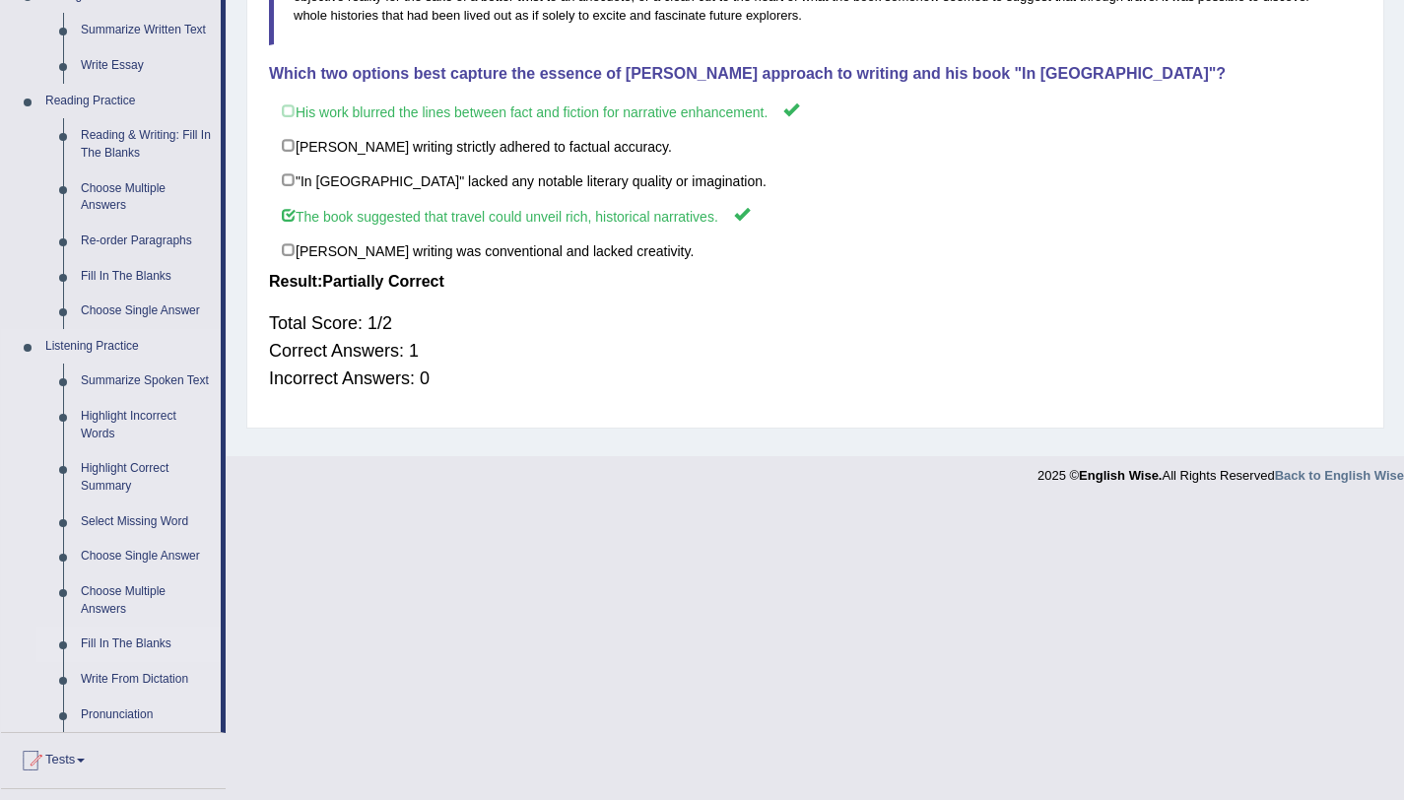
click at [152, 661] on link "Fill In The Blanks" at bounding box center [146, 644] width 149 height 35
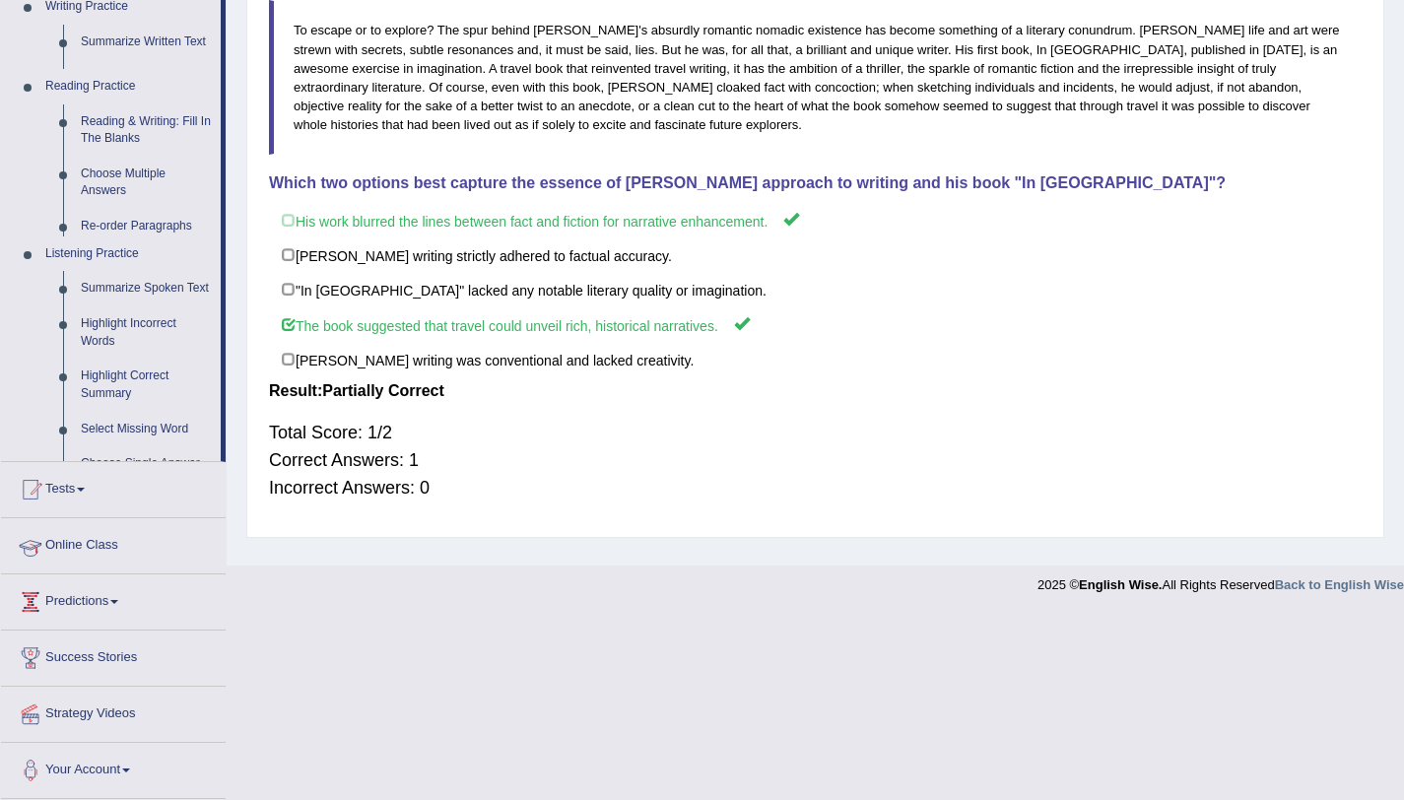
scroll to position [240, 0]
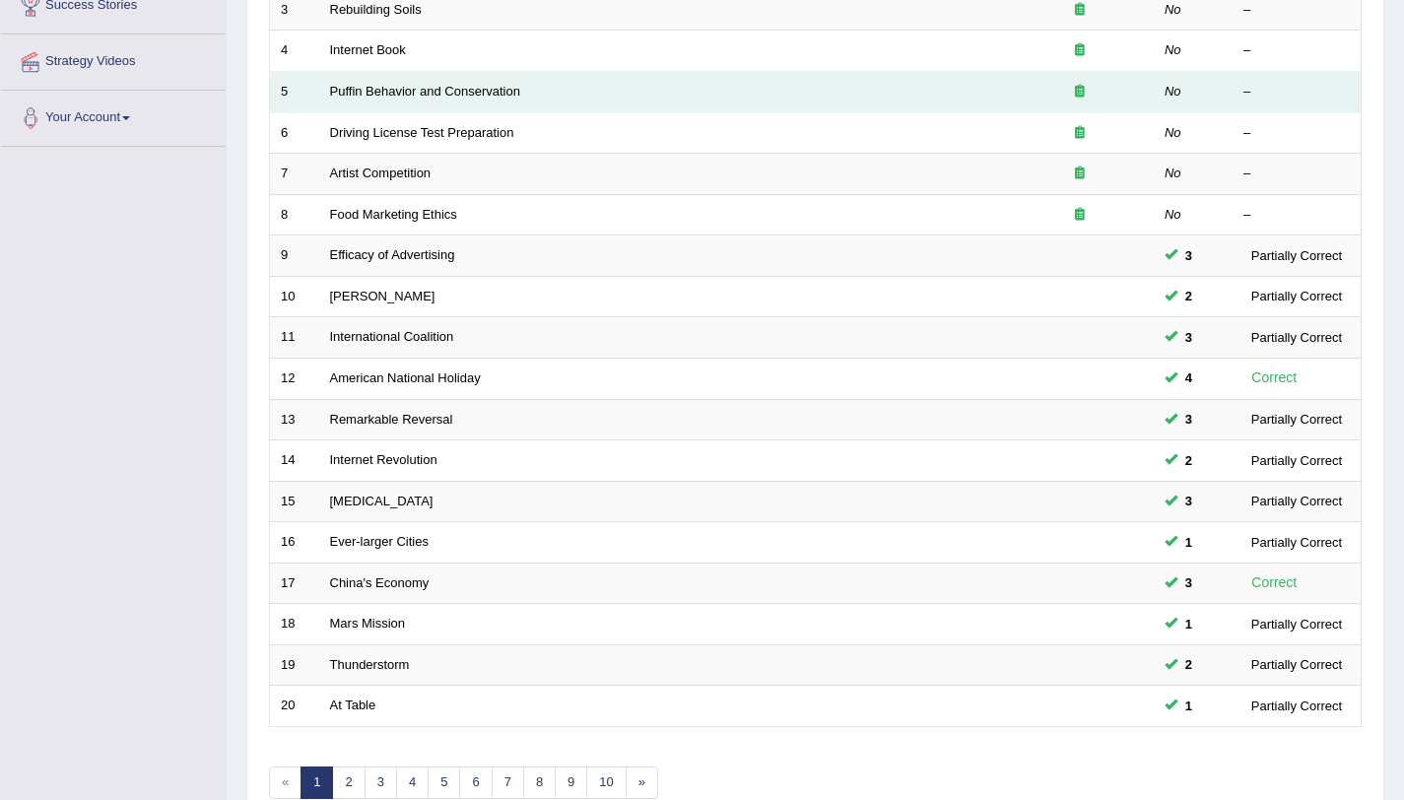
scroll to position [504, 0]
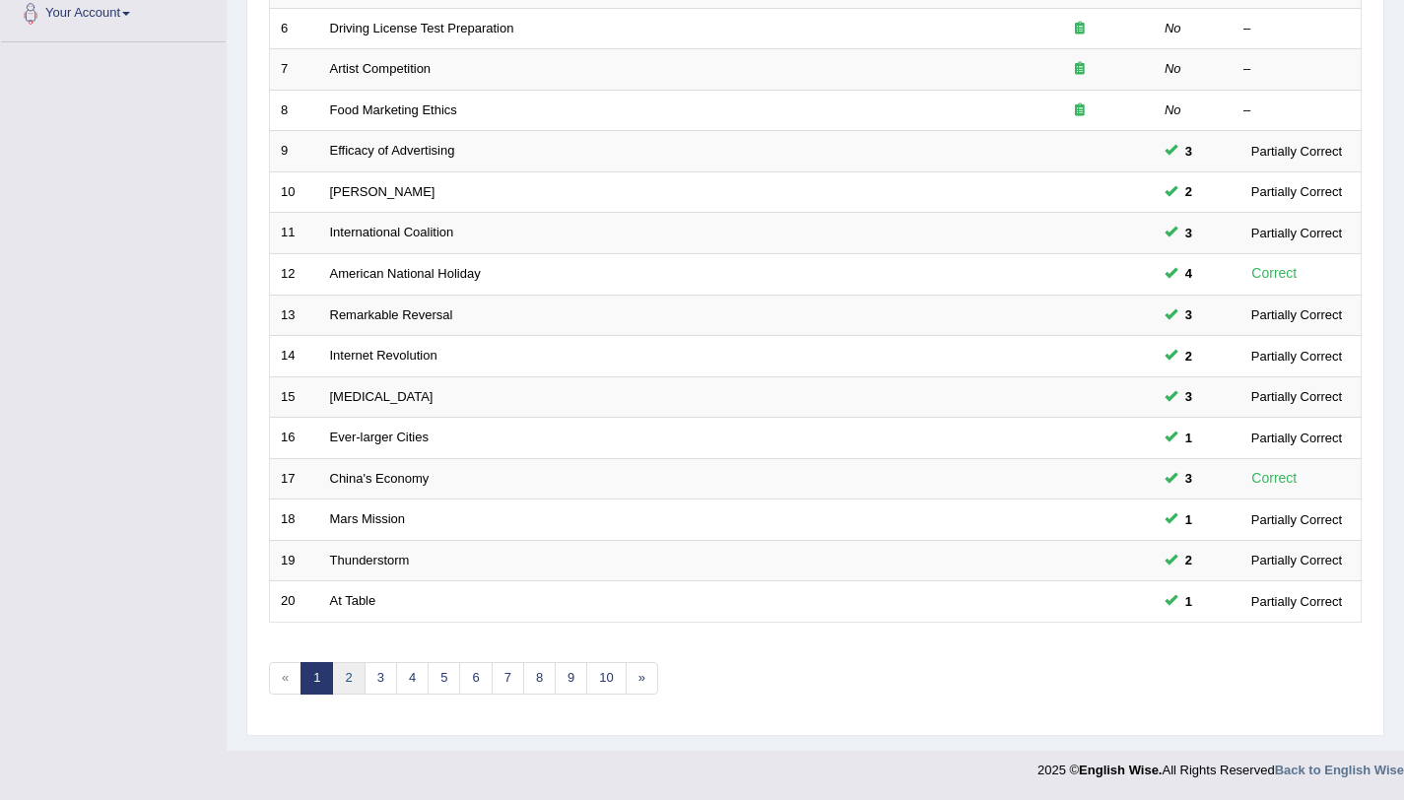
click at [353, 671] on link "2" at bounding box center [348, 678] width 33 height 33
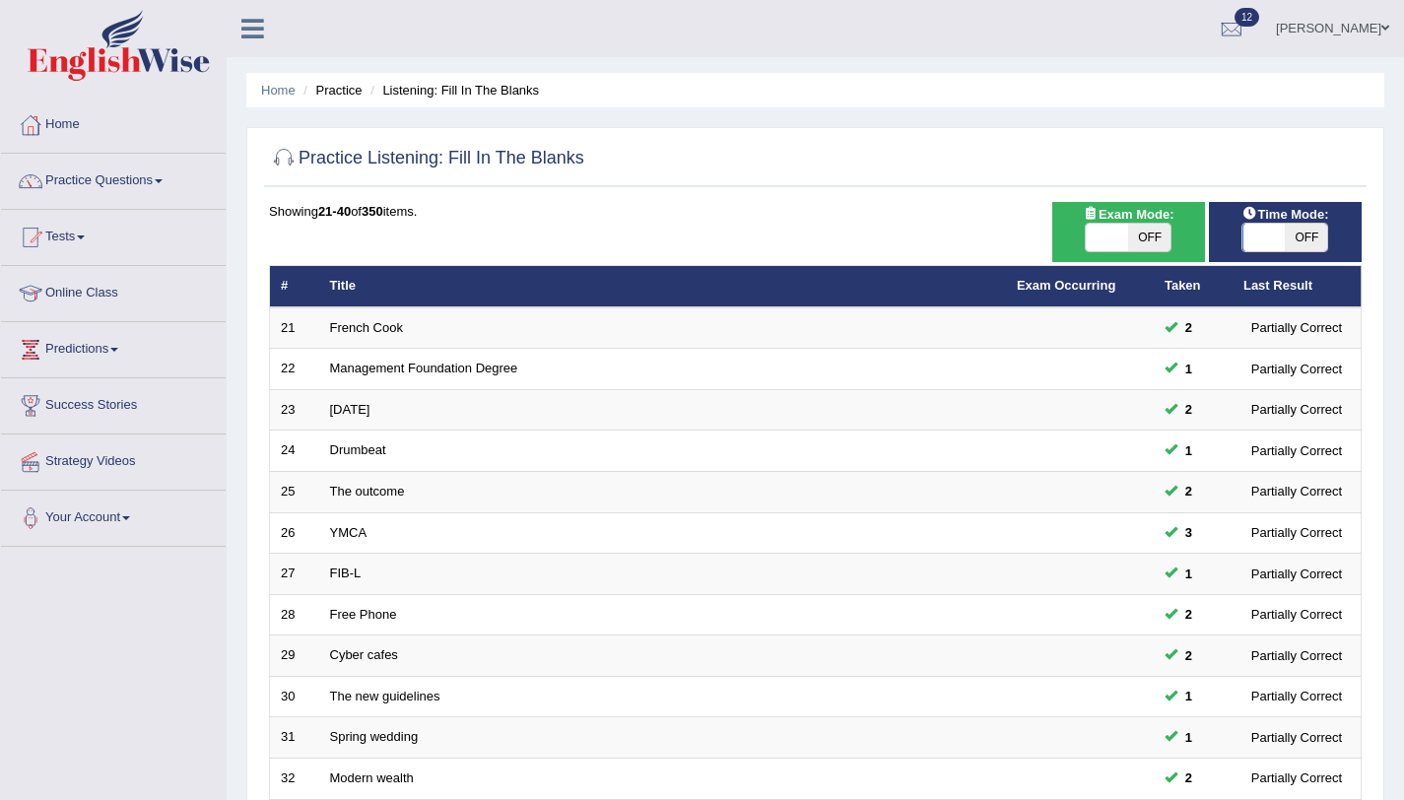
scroll to position [504, 0]
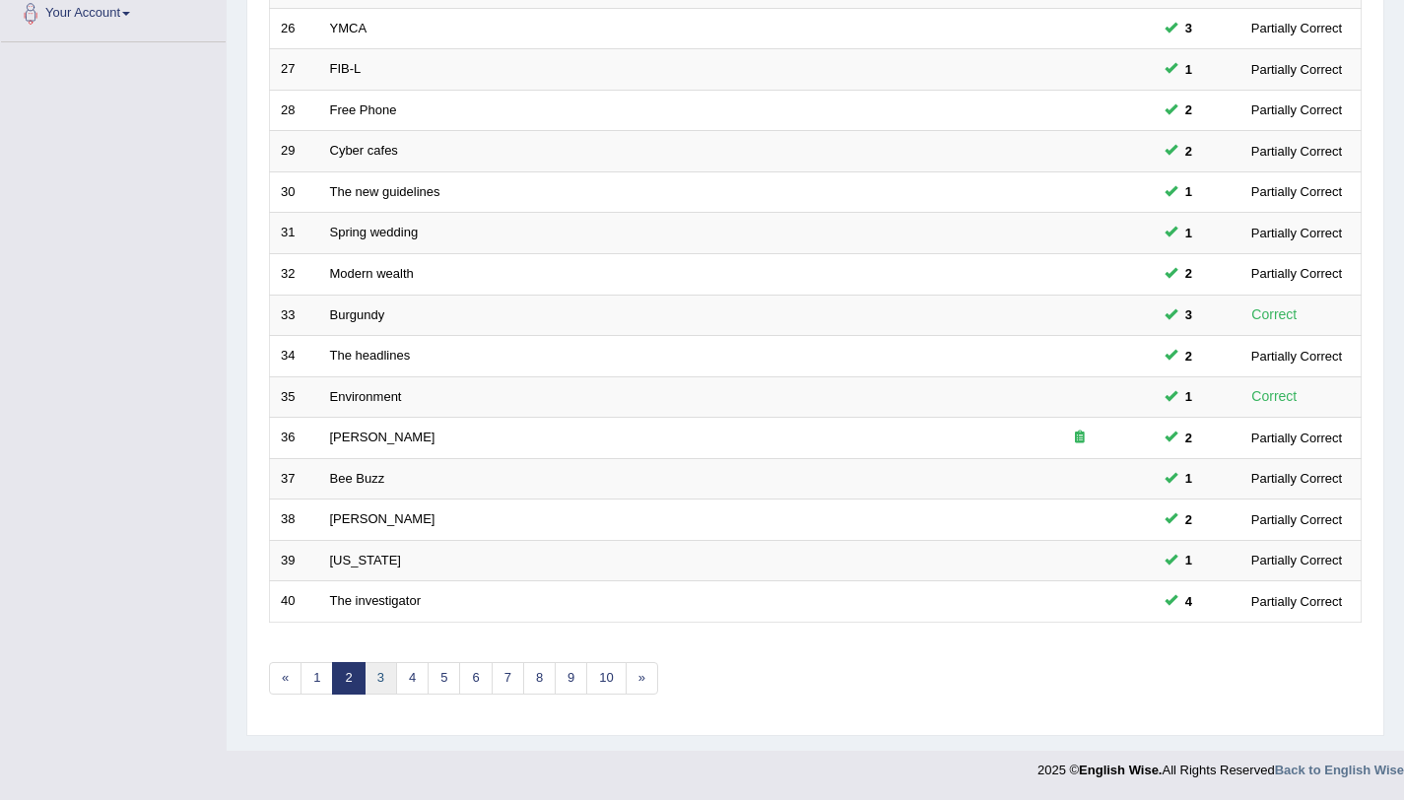
click at [380, 673] on link "3" at bounding box center [381, 678] width 33 height 33
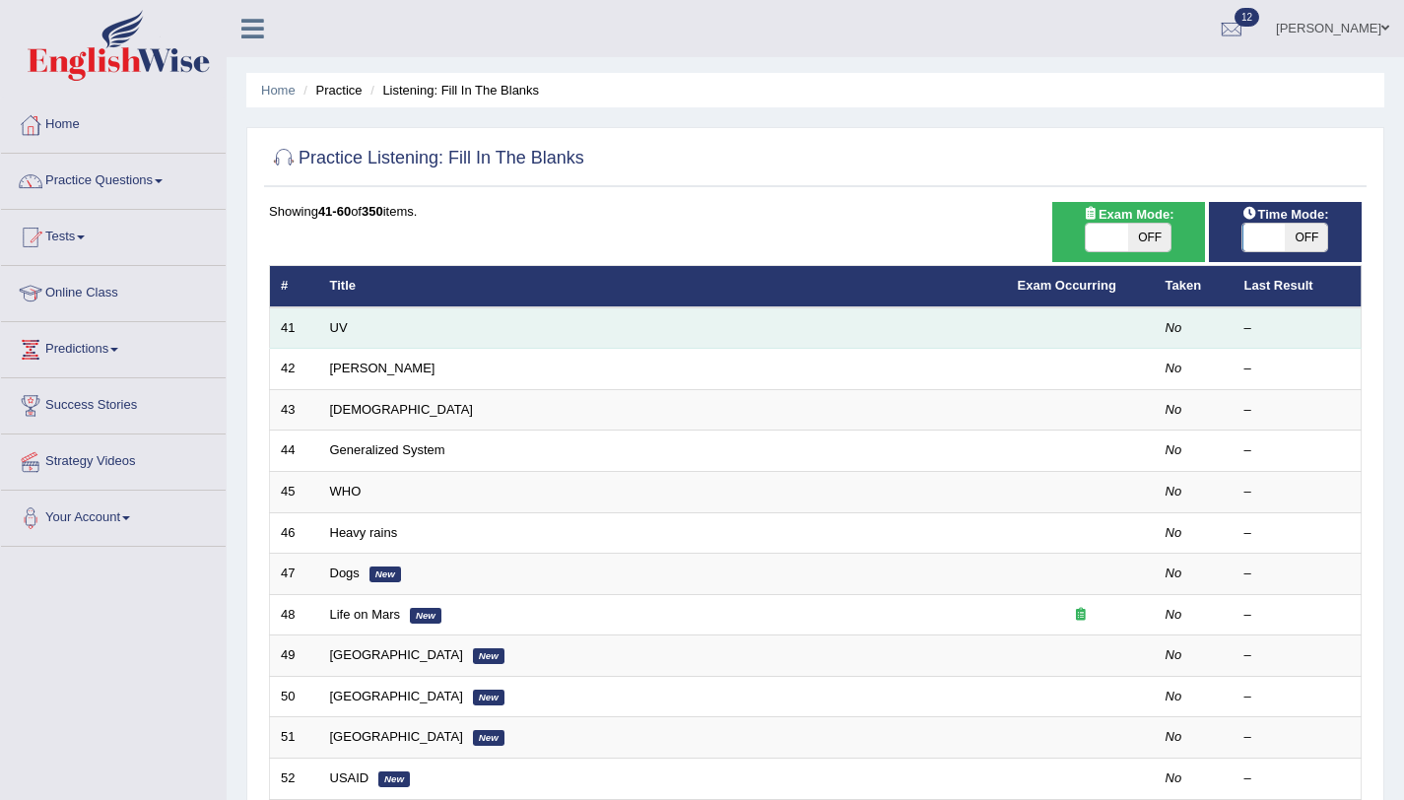
click at [319, 332] on td "UV" at bounding box center [663, 327] width 688 height 41
click at [337, 327] on link "UV" at bounding box center [339, 327] width 18 height 15
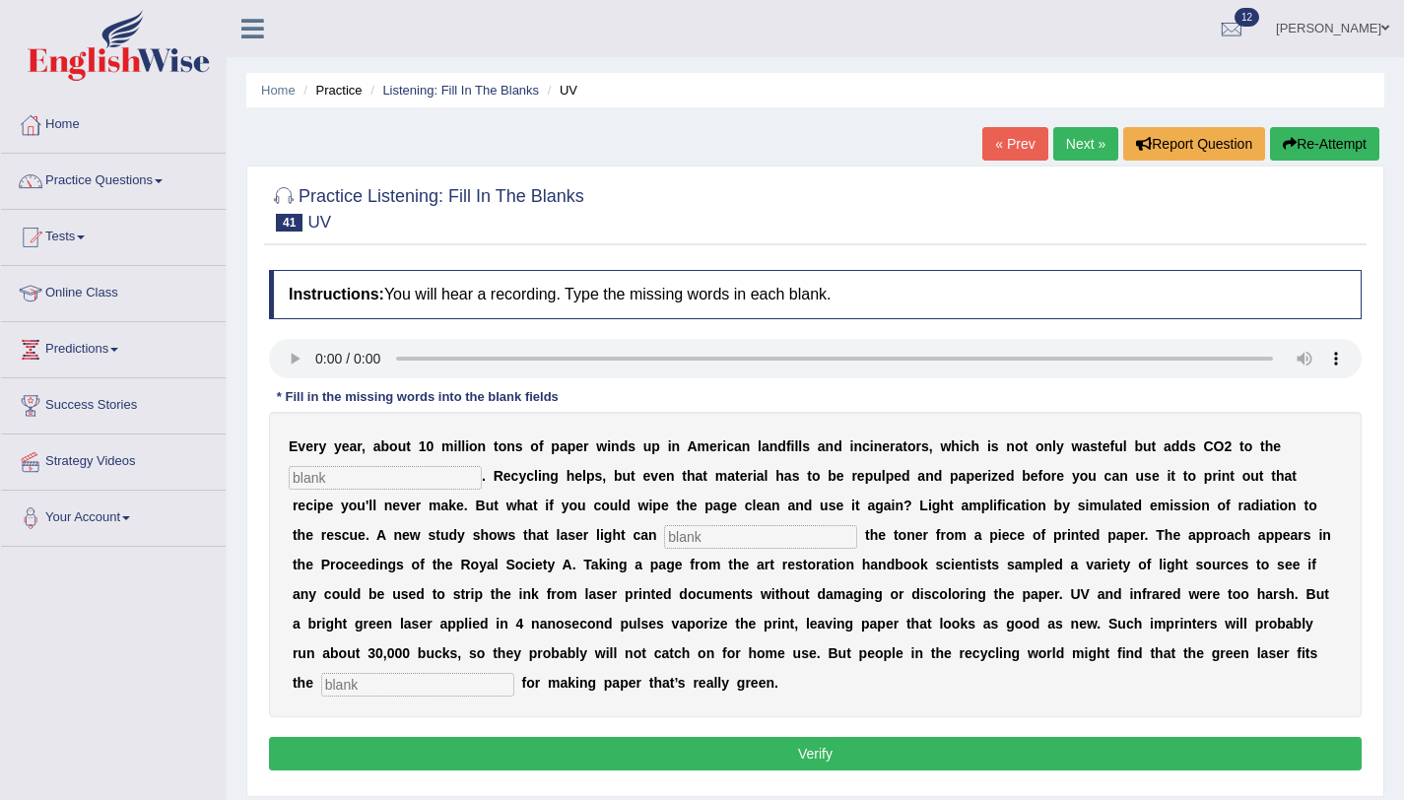
click at [394, 476] on input "text" at bounding box center [385, 478] width 193 height 24
type input "atmosphere"
click at [778, 539] on input "text" at bounding box center [760, 537] width 193 height 24
type input "arrise"
click at [434, 683] on input "text" at bounding box center [417, 685] width 193 height 24
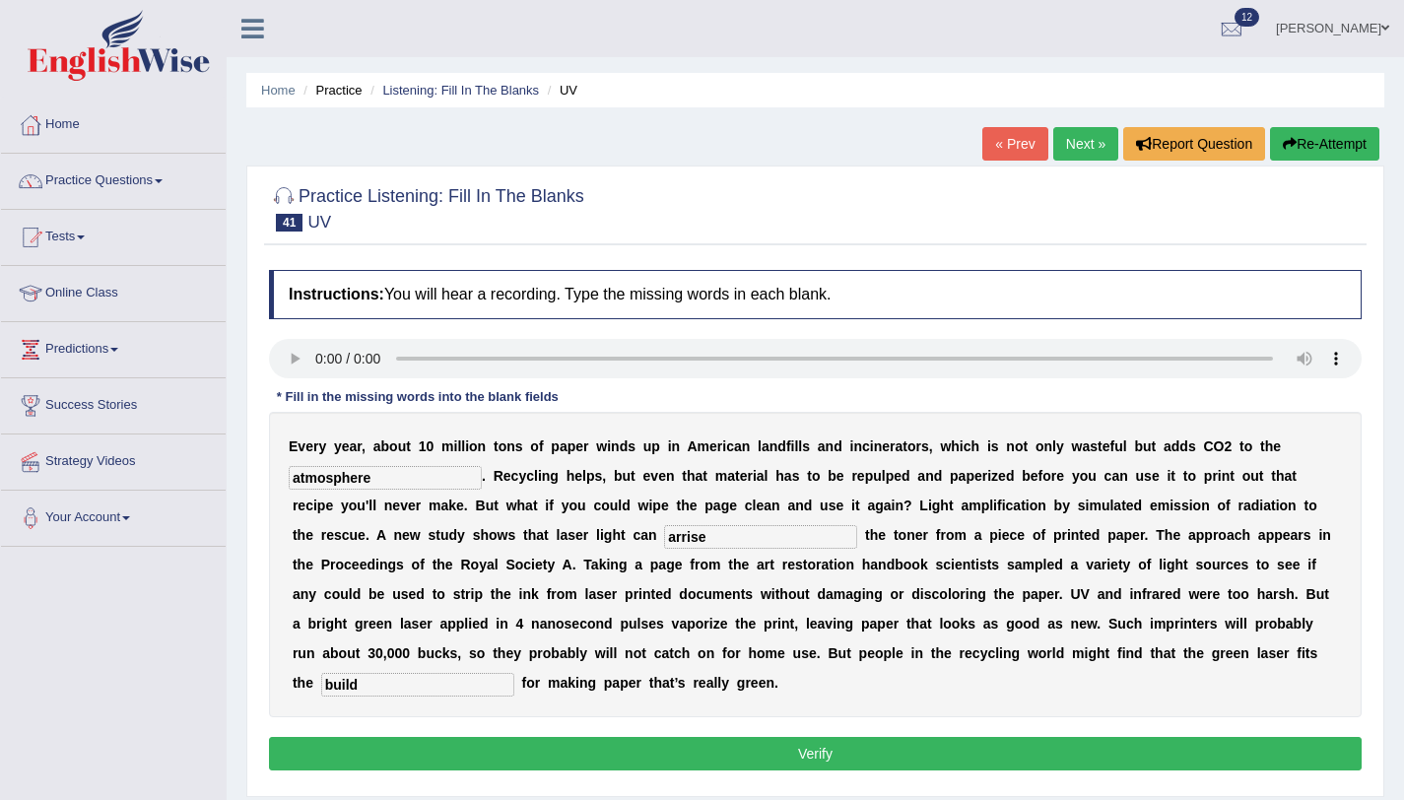
type input "build"
click at [507, 765] on button "Verify" at bounding box center [815, 754] width 1093 height 34
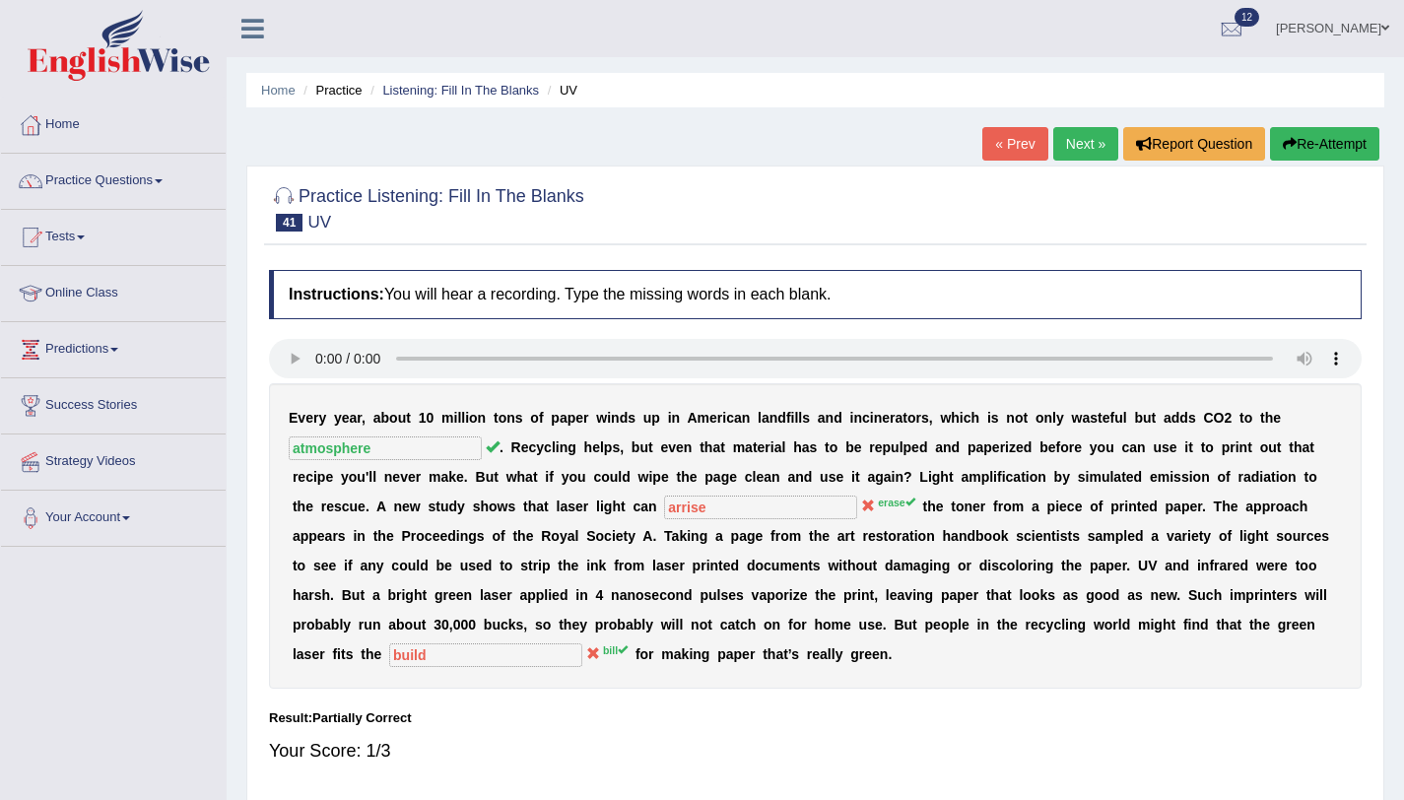
click at [1088, 150] on link "Next »" at bounding box center [1085, 144] width 65 height 34
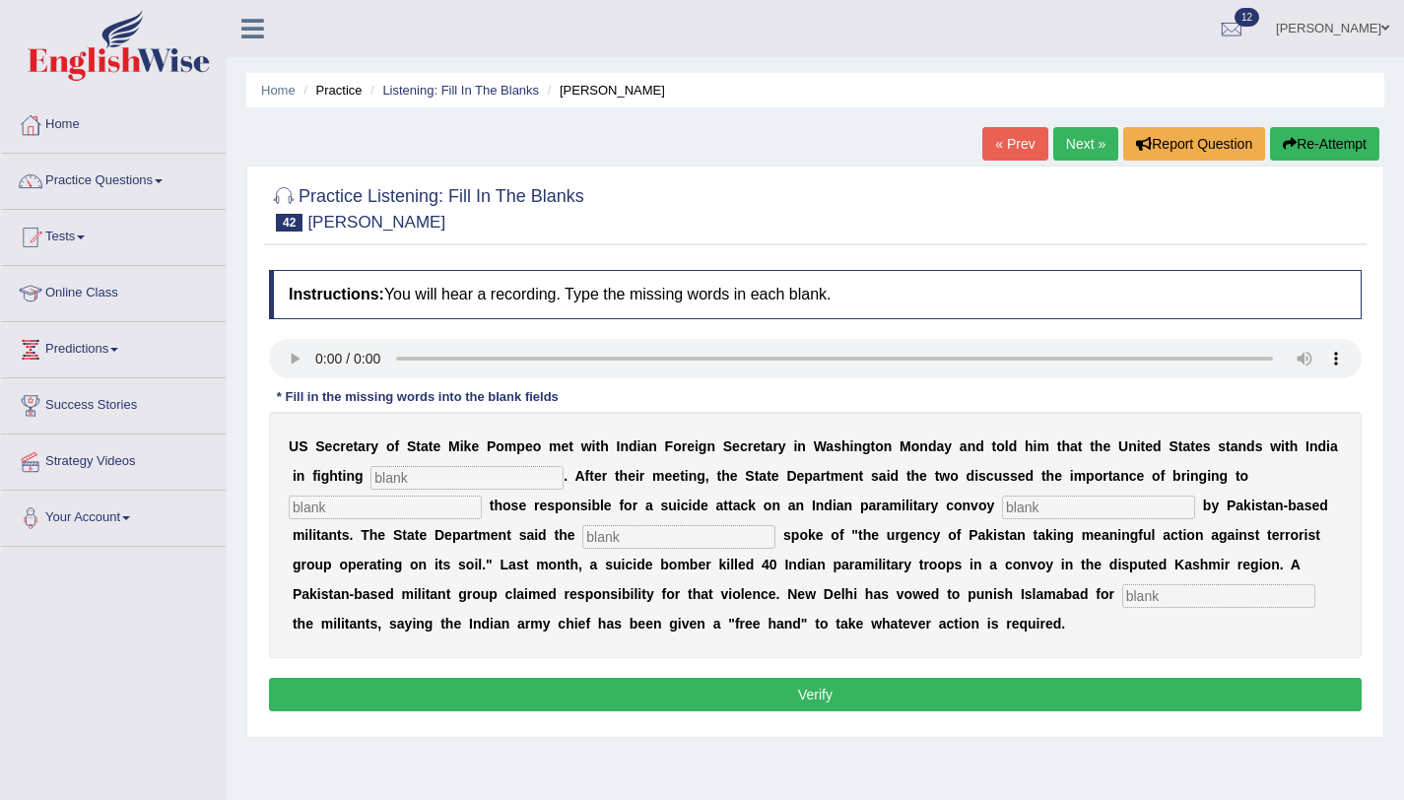
click at [461, 478] on input "text" at bounding box center [466, 478] width 193 height 24
type input "terrorism"
click at [396, 505] on input "text" at bounding box center [385, 508] width 193 height 24
type input "justice"
click at [642, 533] on input "text" at bounding box center [678, 537] width 193 height 24
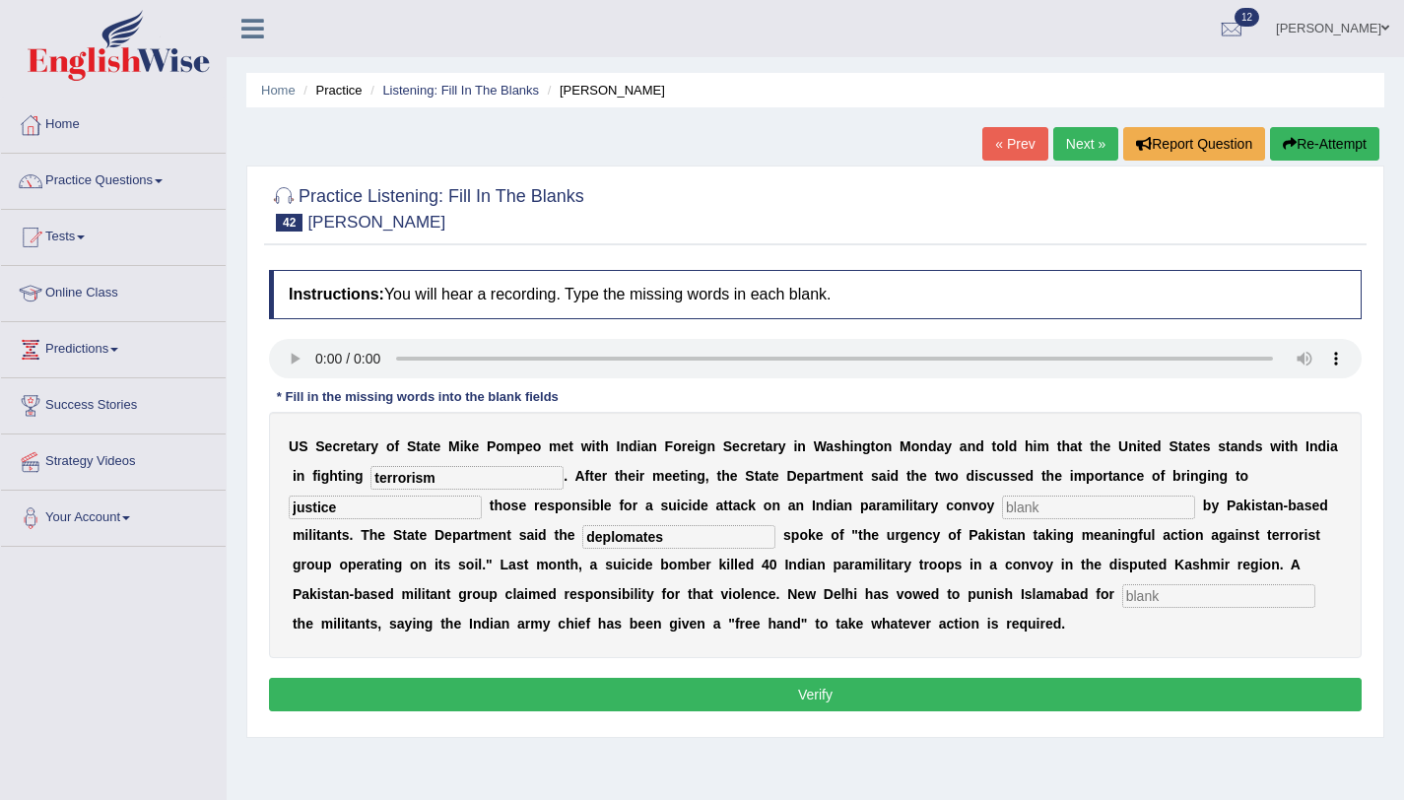
type input "deplomates"
click at [1046, 608] on div "U S S e c r e t a r y o f S t a t e M i k e P o m p e o m e t w i t h I n d i a…" at bounding box center [815, 535] width 1093 height 246
click at [1122, 593] on input "text" at bounding box center [1218, 596] width 193 height 24
type input "sheltering"
click at [1002, 512] on input "text" at bounding box center [1098, 508] width 193 height 24
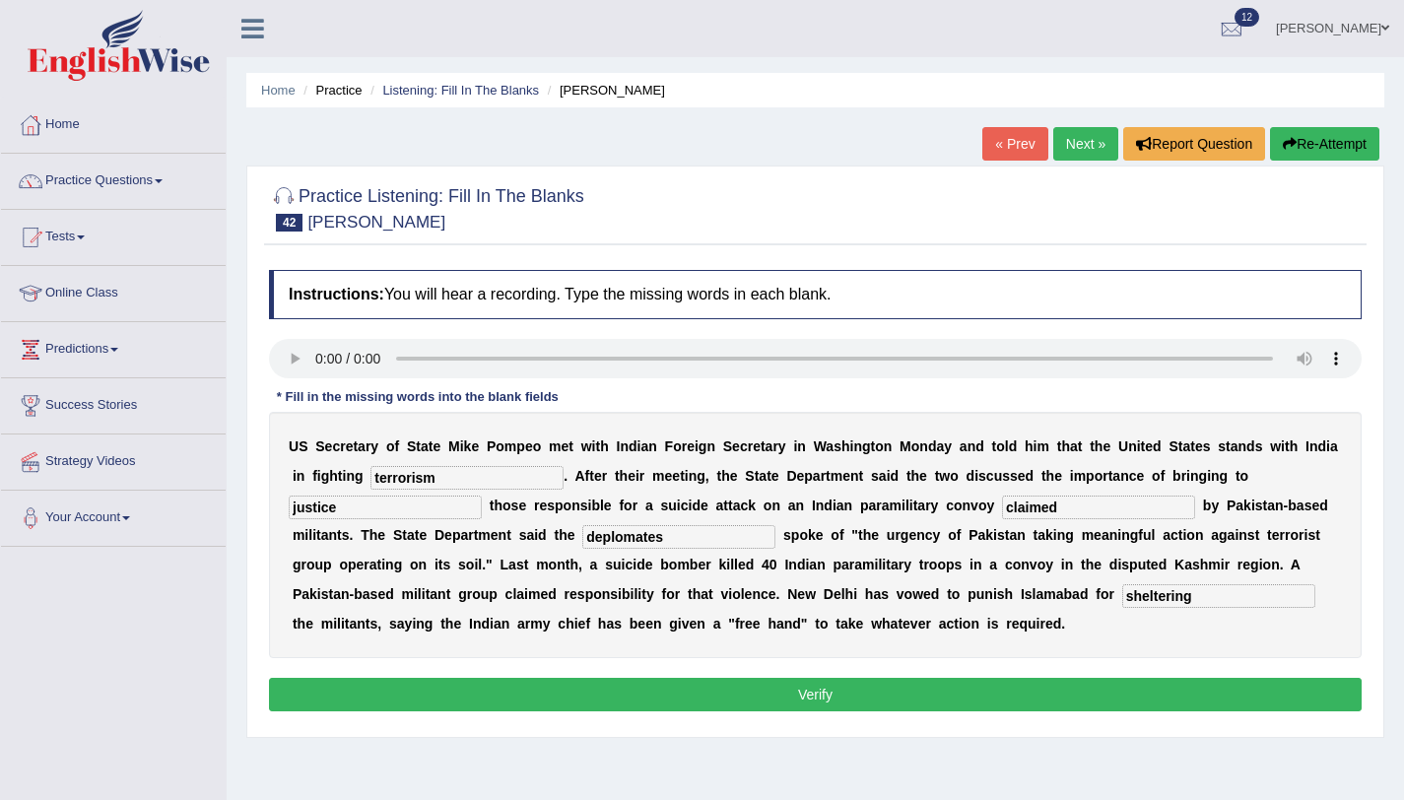
type input "claimed"
click at [855, 703] on button "Verify" at bounding box center [815, 695] width 1093 height 34
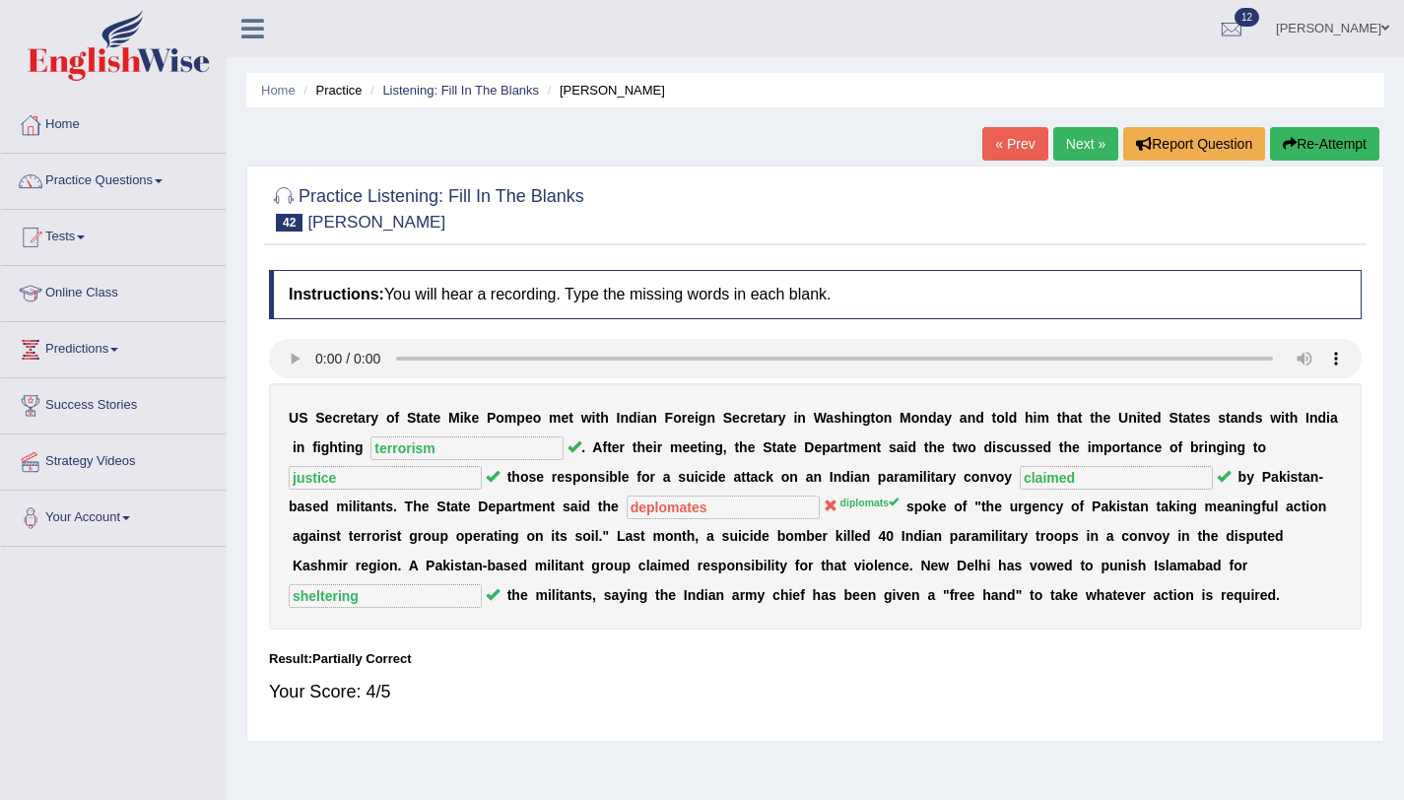
click at [1064, 148] on link "Next »" at bounding box center [1085, 144] width 65 height 34
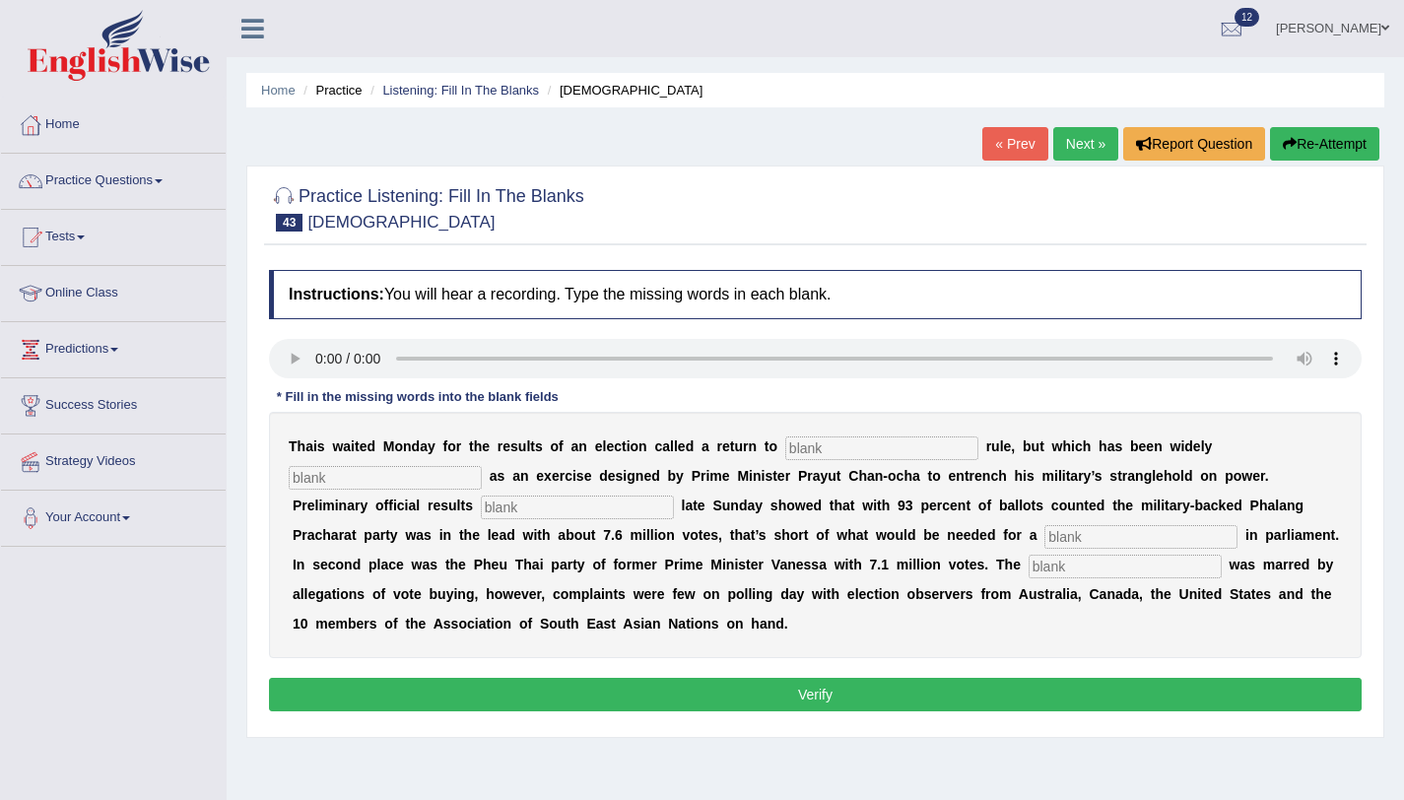
click at [916, 444] on input "text" at bounding box center [881, 449] width 193 height 24
type input "democratic"
click at [379, 482] on input "text" at bounding box center [385, 478] width 193 height 24
click at [386, 478] on input "text" at bounding box center [385, 478] width 193 height 24
click at [481, 501] on input "text" at bounding box center [577, 508] width 193 height 24
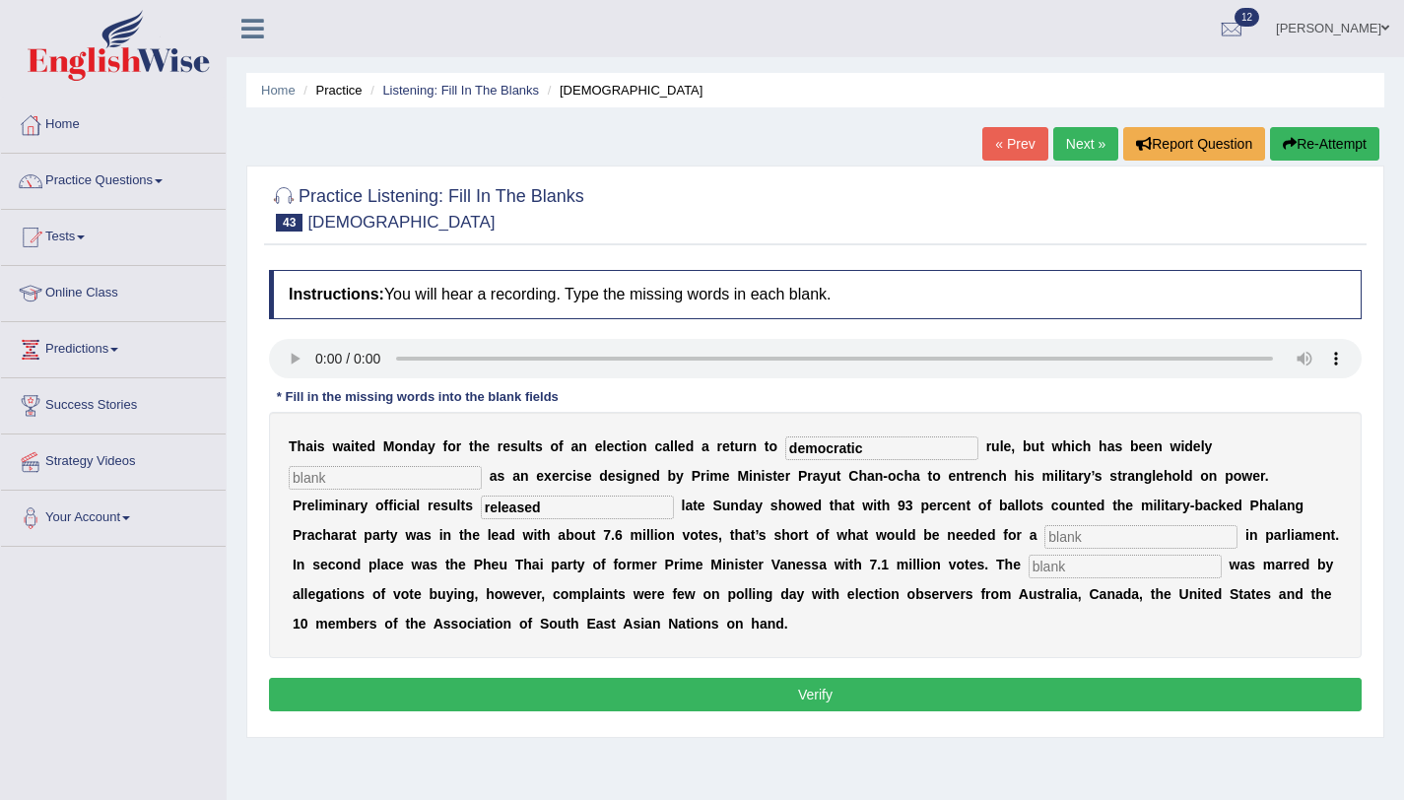
type input "released"
click at [1044, 534] on input "text" at bounding box center [1140, 537] width 193 height 24
click at [1044, 528] on input "text" at bounding box center [1140, 537] width 193 height 24
type input "majority"
click at [1029, 570] on input "text" at bounding box center [1125, 567] width 193 height 24
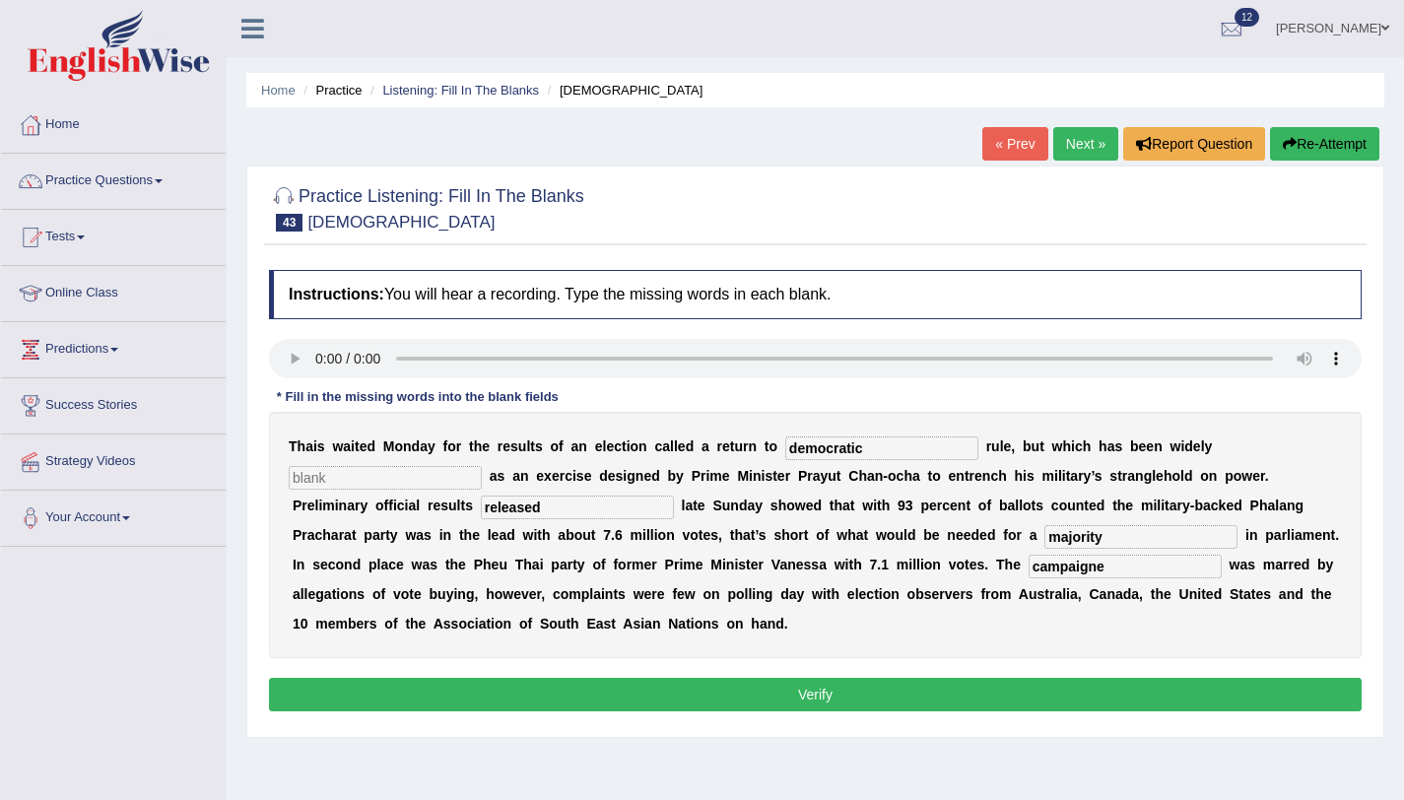
type input "campaigne"
click at [426, 474] on input "text" at bounding box center [385, 478] width 193 height 24
type input "critisize"
click at [763, 697] on button "Verify" at bounding box center [815, 695] width 1093 height 34
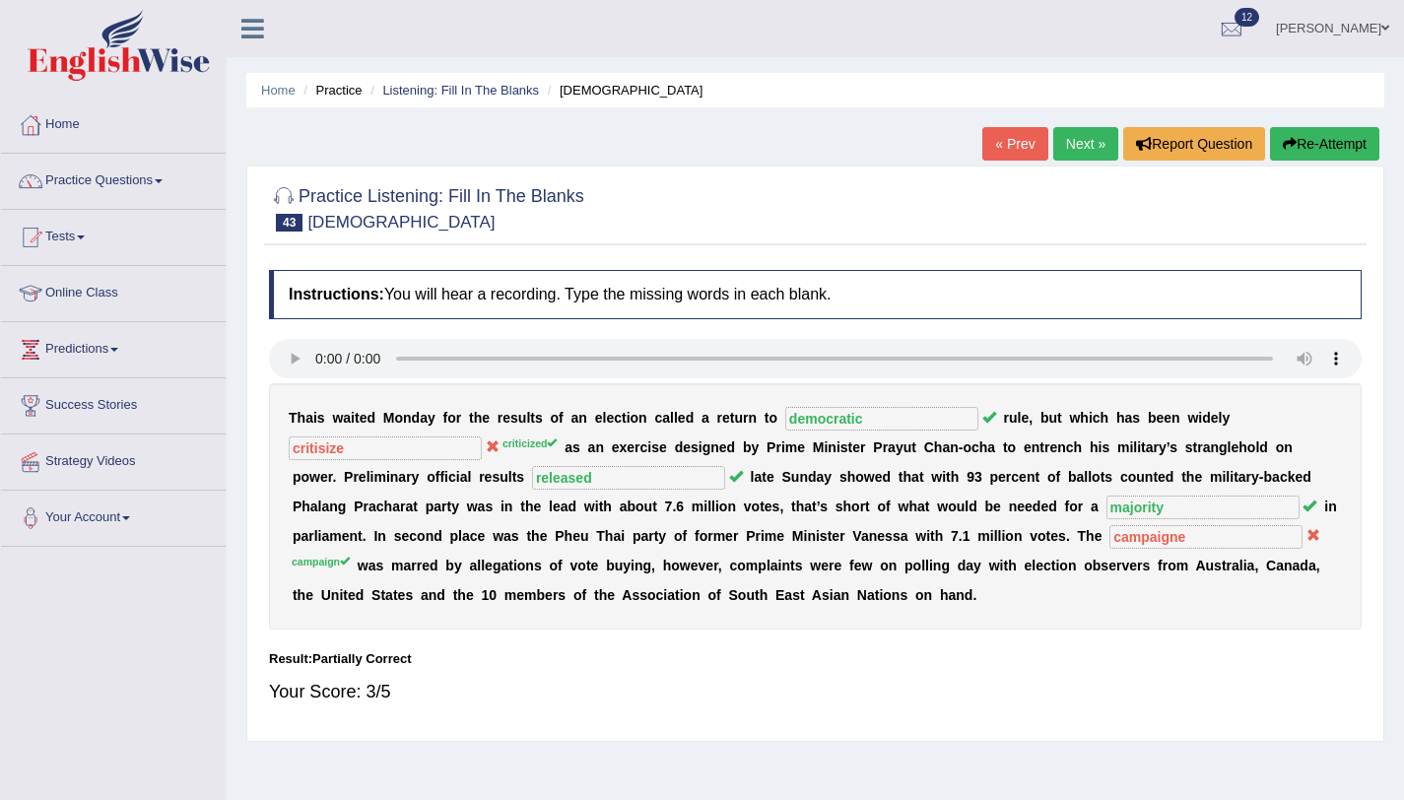
click at [1095, 141] on link "Next »" at bounding box center [1085, 144] width 65 height 34
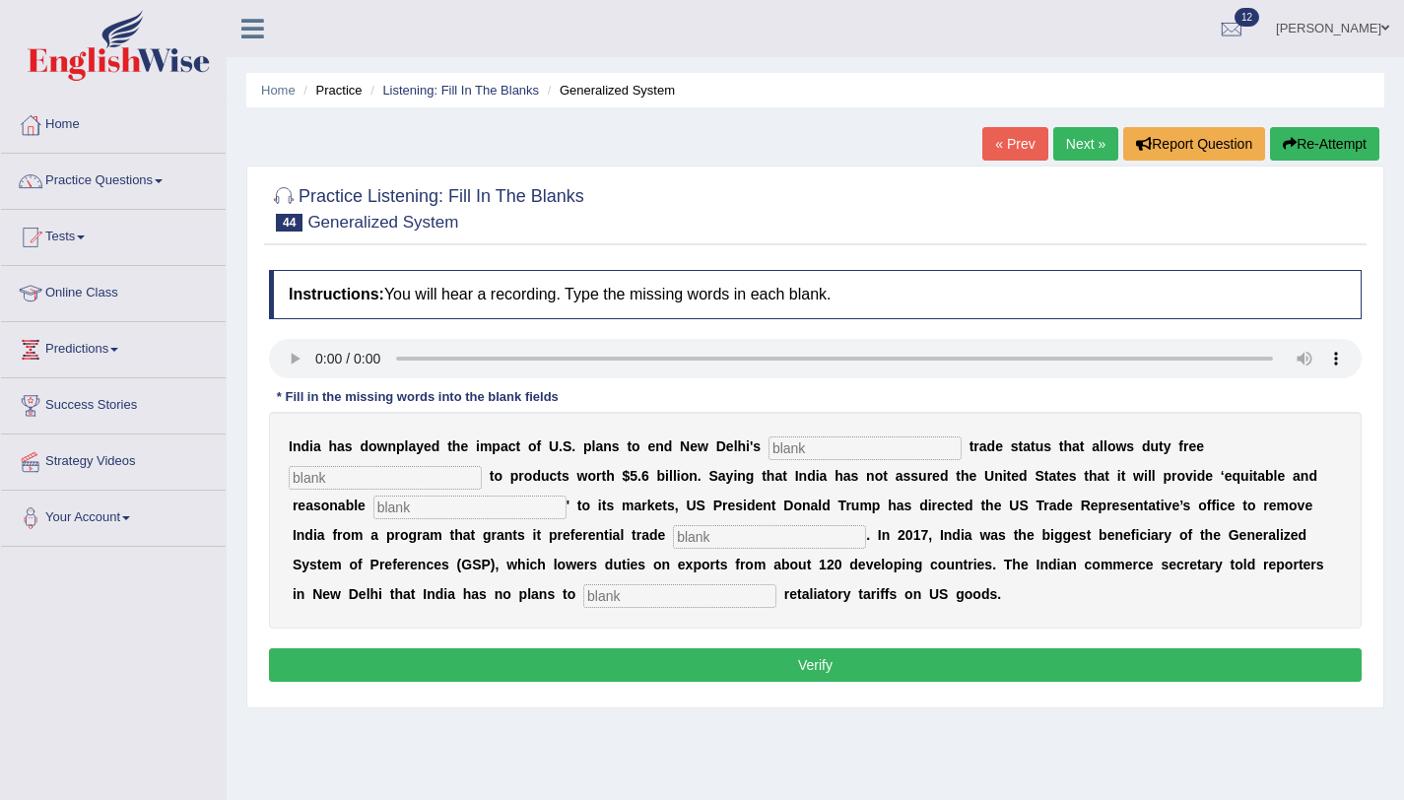
click at [866, 441] on input "text" at bounding box center [865, 449] width 193 height 24
type input "p"
click at [423, 479] on input "text" at bounding box center [385, 478] width 193 height 24
type input "access"
click at [795, 443] on input "p" at bounding box center [865, 449] width 193 height 24
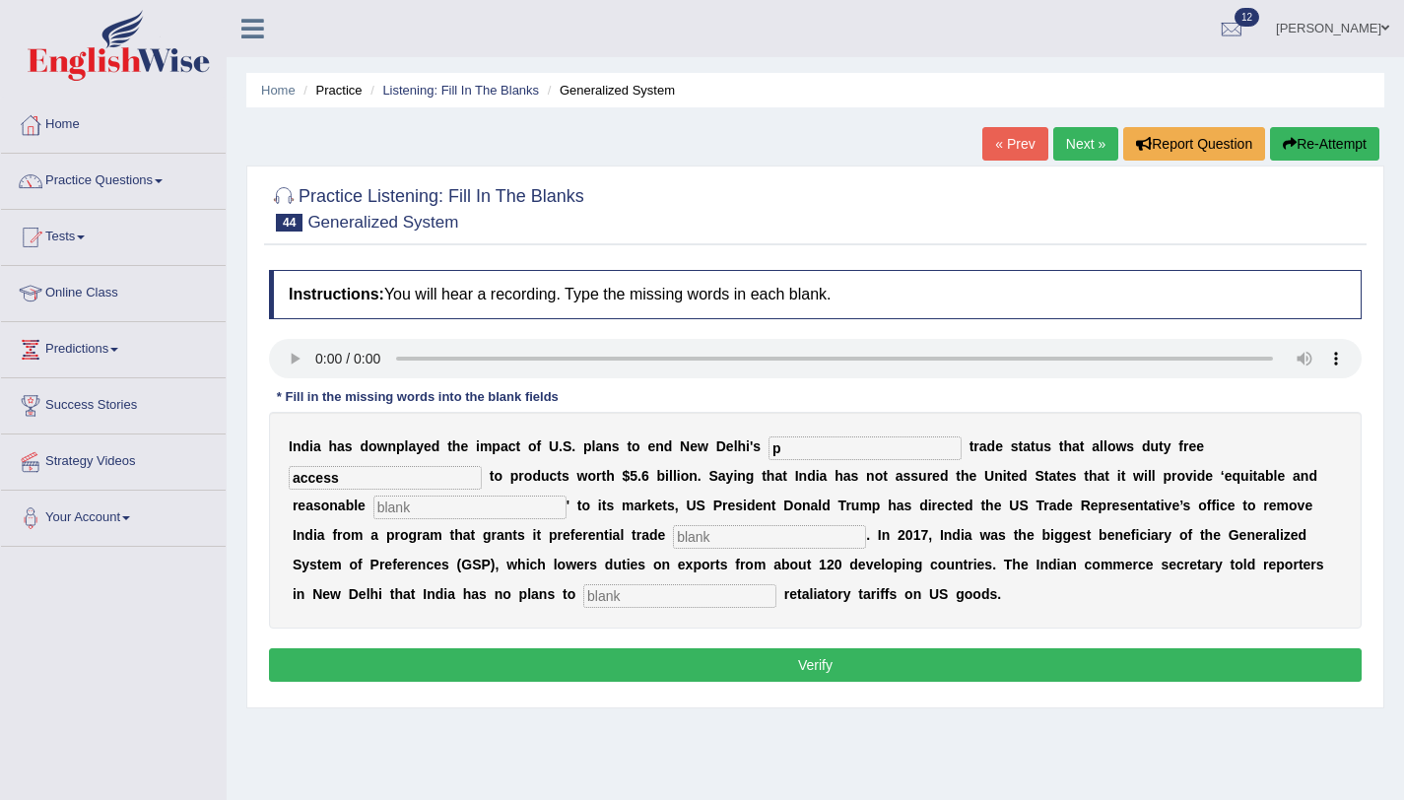
click at [465, 514] on input "text" at bounding box center [469, 508] width 193 height 24
type input "access"
click at [673, 537] on input "text" at bounding box center [769, 537] width 193 height 24
type input "treatment"
click at [638, 600] on input "text" at bounding box center [679, 596] width 193 height 24
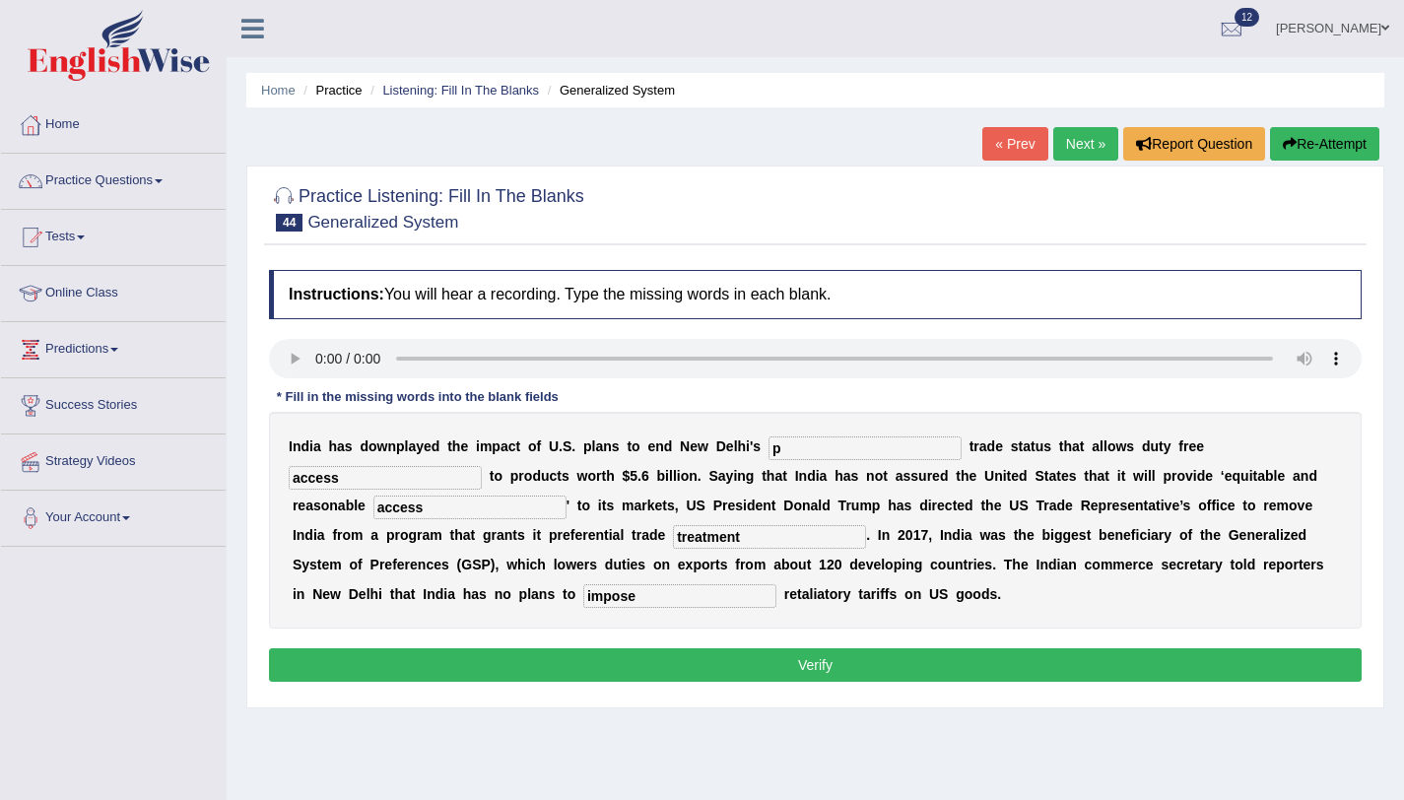
type input "impose"
click at [820, 451] on input "p" at bounding box center [865, 449] width 193 height 24
type input "prefessional"
click at [757, 662] on button "Verify" at bounding box center [815, 665] width 1093 height 34
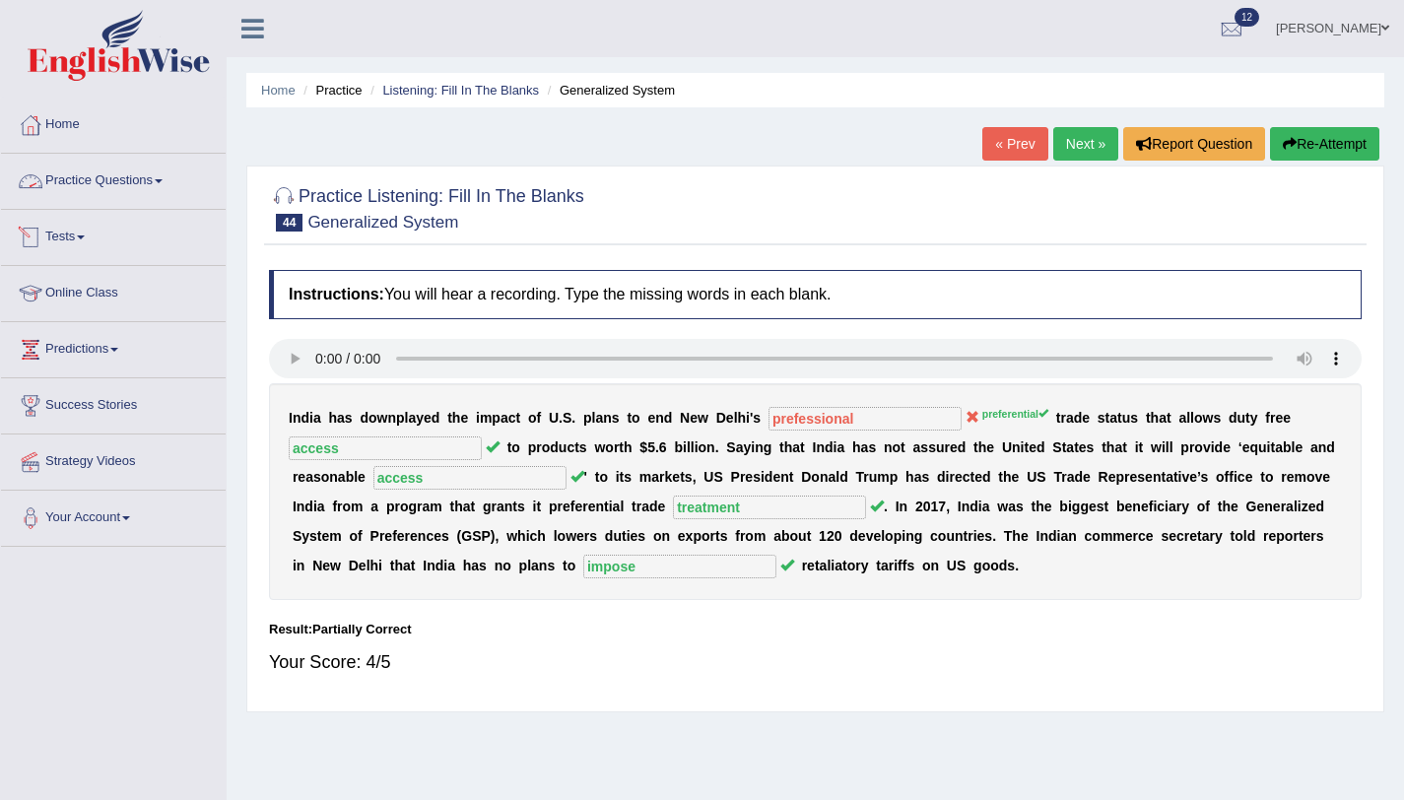
click at [152, 184] on link "Practice Questions" at bounding box center [113, 178] width 225 height 49
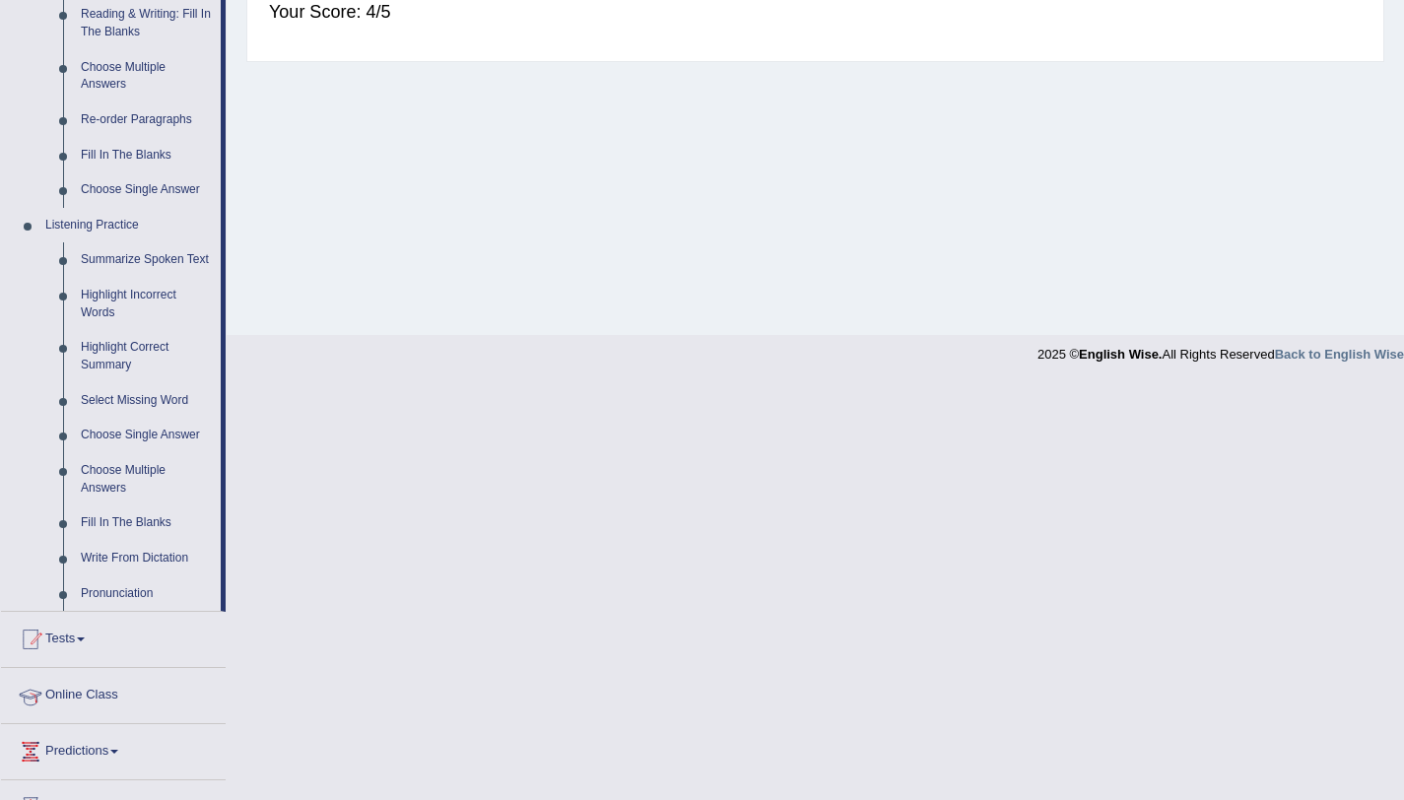
scroll to position [704, 0]
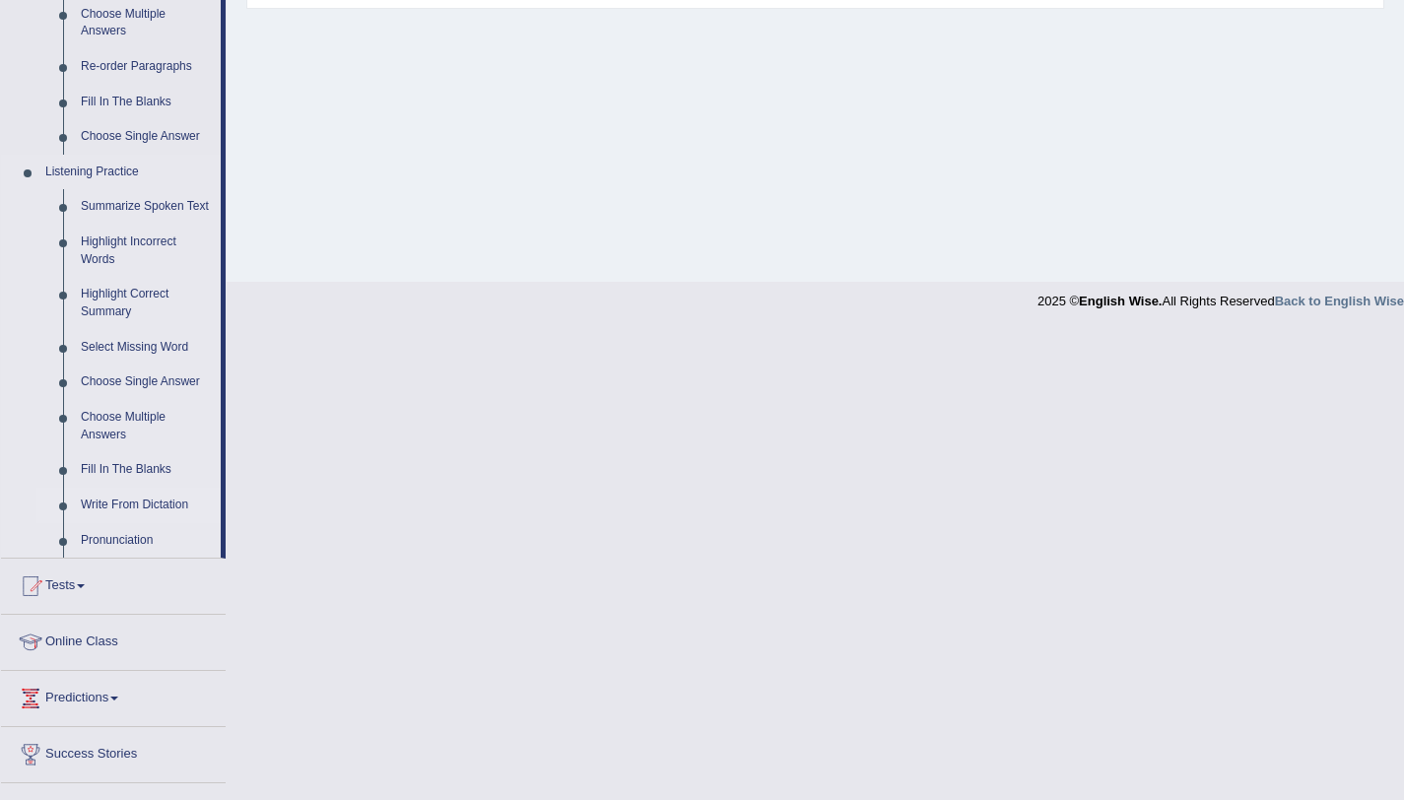
click at [139, 523] on link "Write From Dictation" at bounding box center [146, 505] width 149 height 35
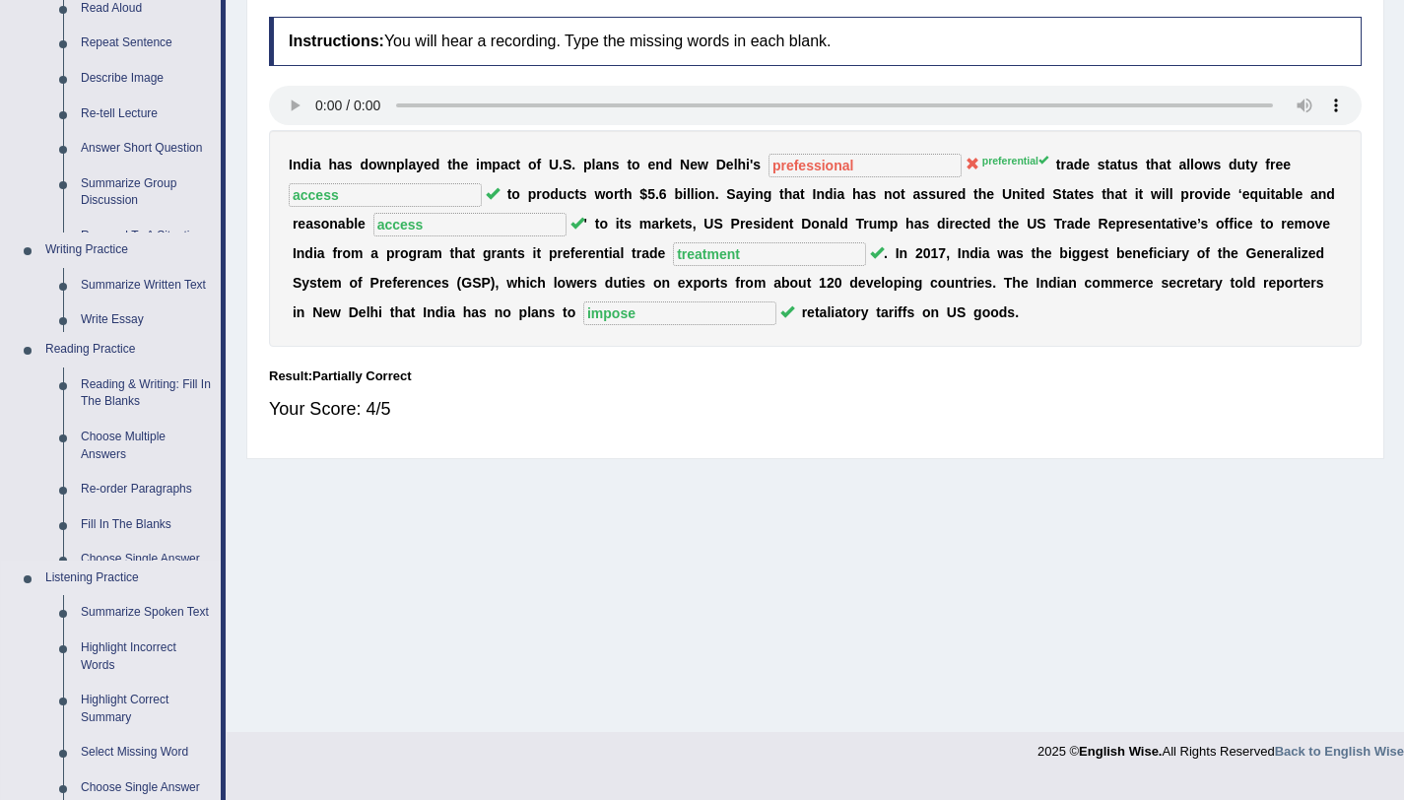
scroll to position [235, 0]
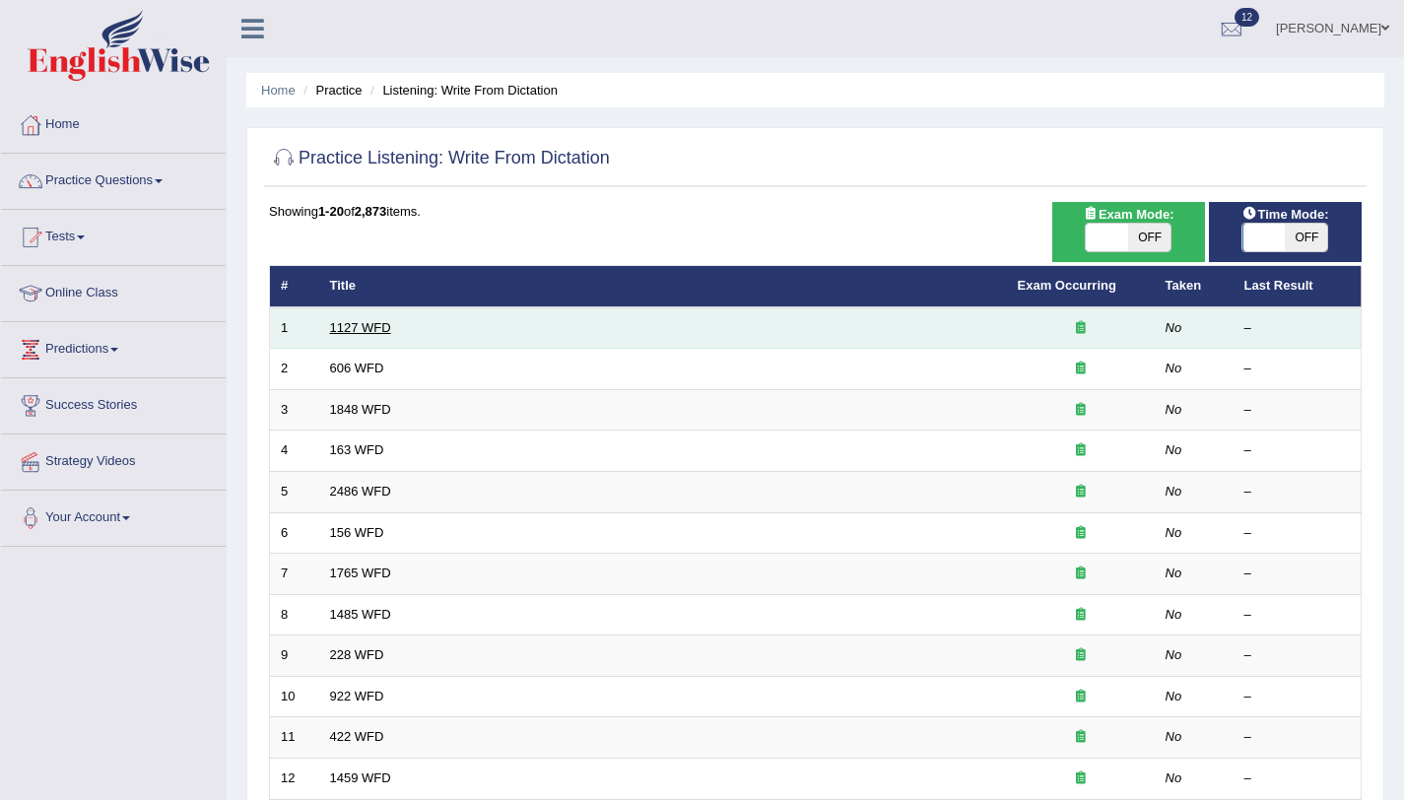
click at [347, 323] on link "1127 WFD" at bounding box center [360, 327] width 61 height 15
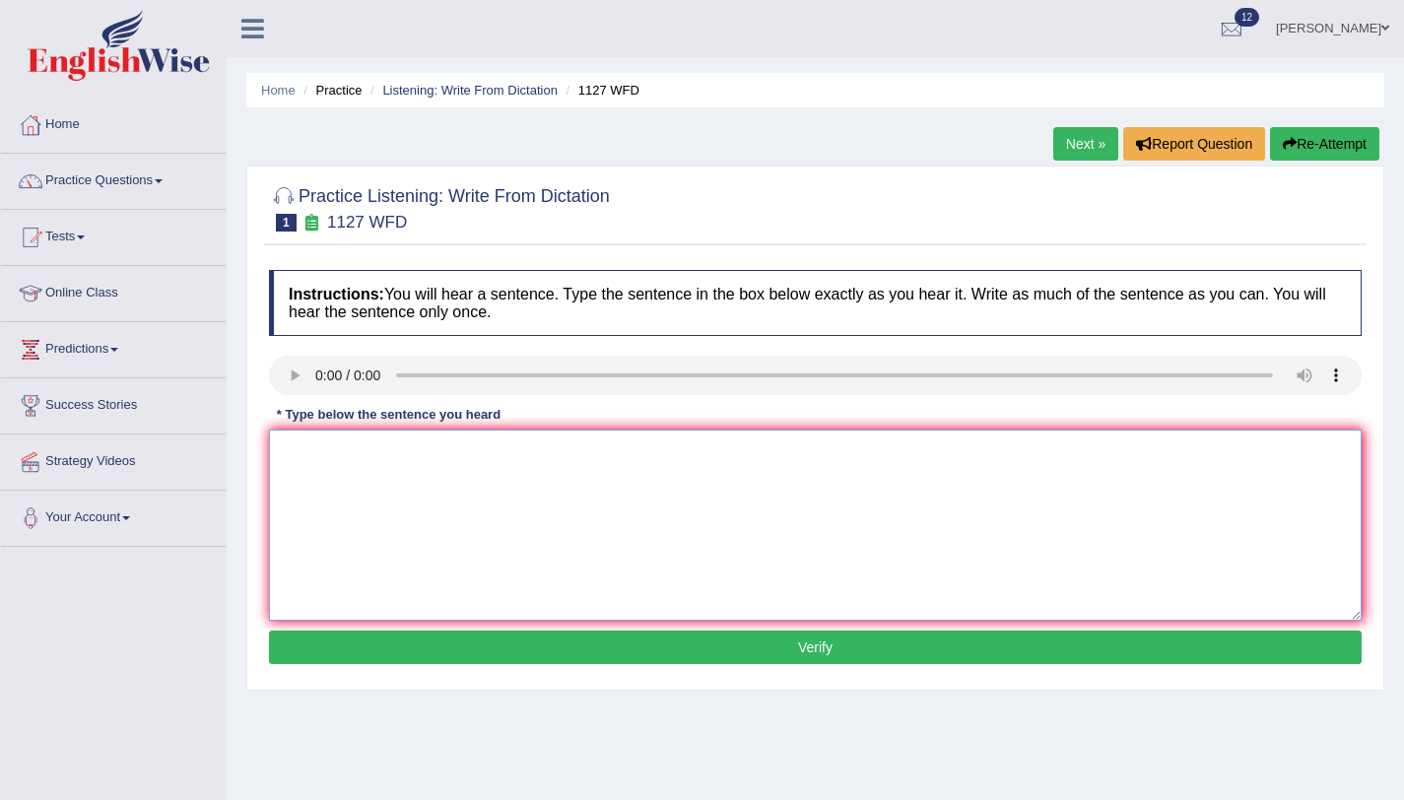
click at [361, 487] on textarea at bounding box center [815, 525] width 1093 height 191
type textarea "A university degree requirments any profession preferences."
click at [507, 657] on button "Verify" at bounding box center [815, 648] width 1093 height 34
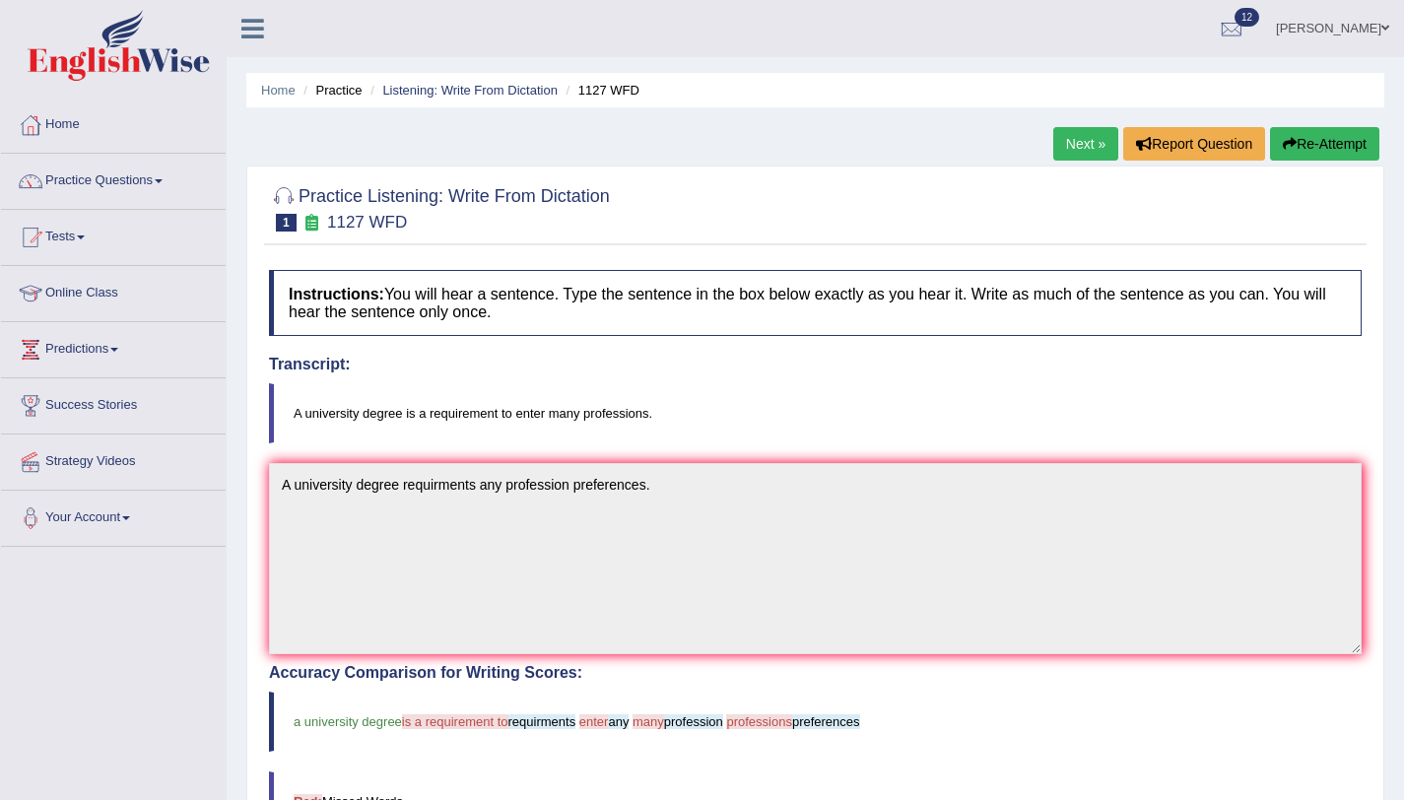
click at [1310, 131] on button "Re-Attempt" at bounding box center [1324, 144] width 109 height 34
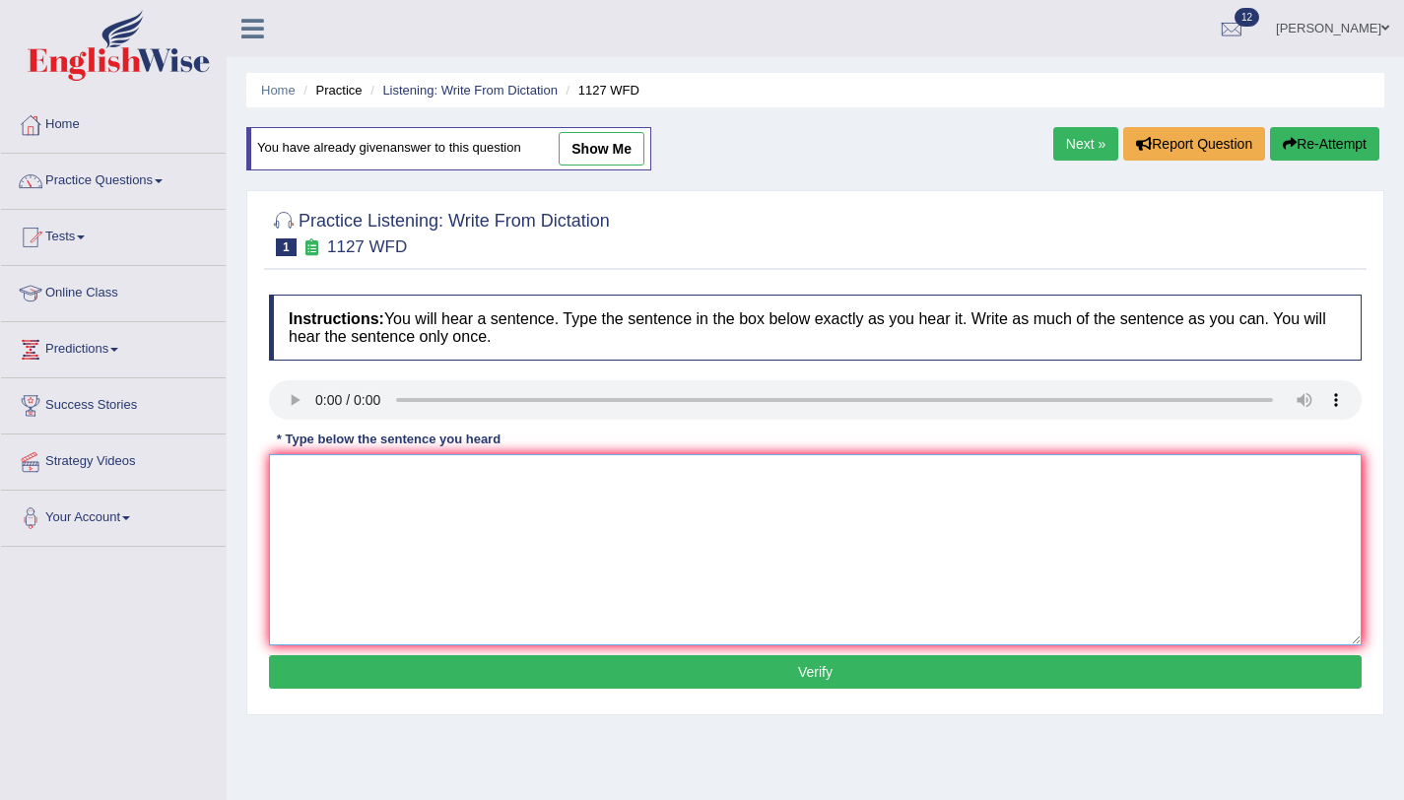
drag, startPoint x: 335, startPoint y: 481, endPoint x: 407, endPoint y: 481, distance: 71.9
click at [335, 481] on textarea at bounding box center [815, 549] width 1093 height 191
click at [369, 474] on textarea "A university digree" at bounding box center [815, 549] width 1093 height 191
click at [429, 483] on textarea "A university degree" at bounding box center [815, 549] width 1093 height 191
type textarea "A university degree reuirement is the many profession."
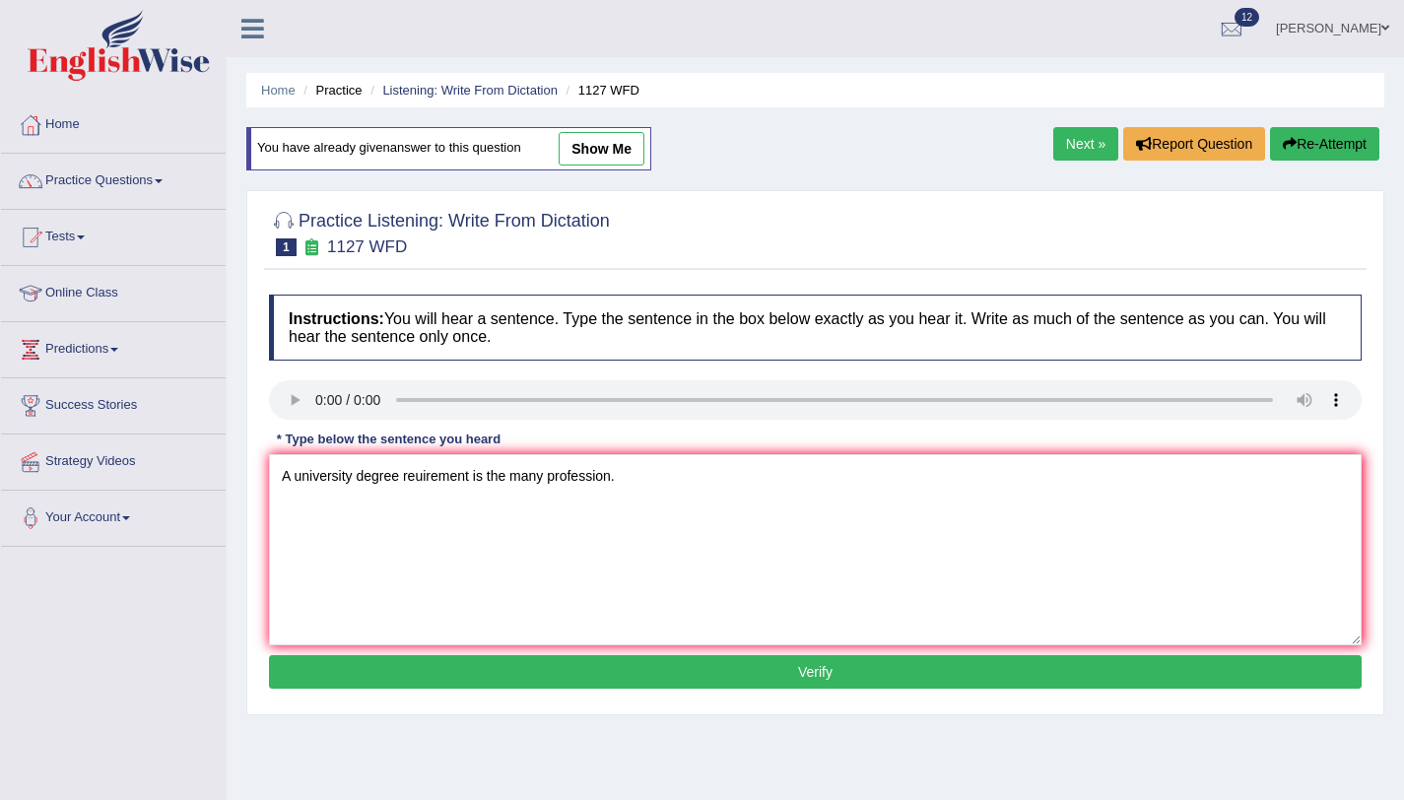
click at [356, 682] on button "Verify" at bounding box center [815, 672] width 1093 height 34
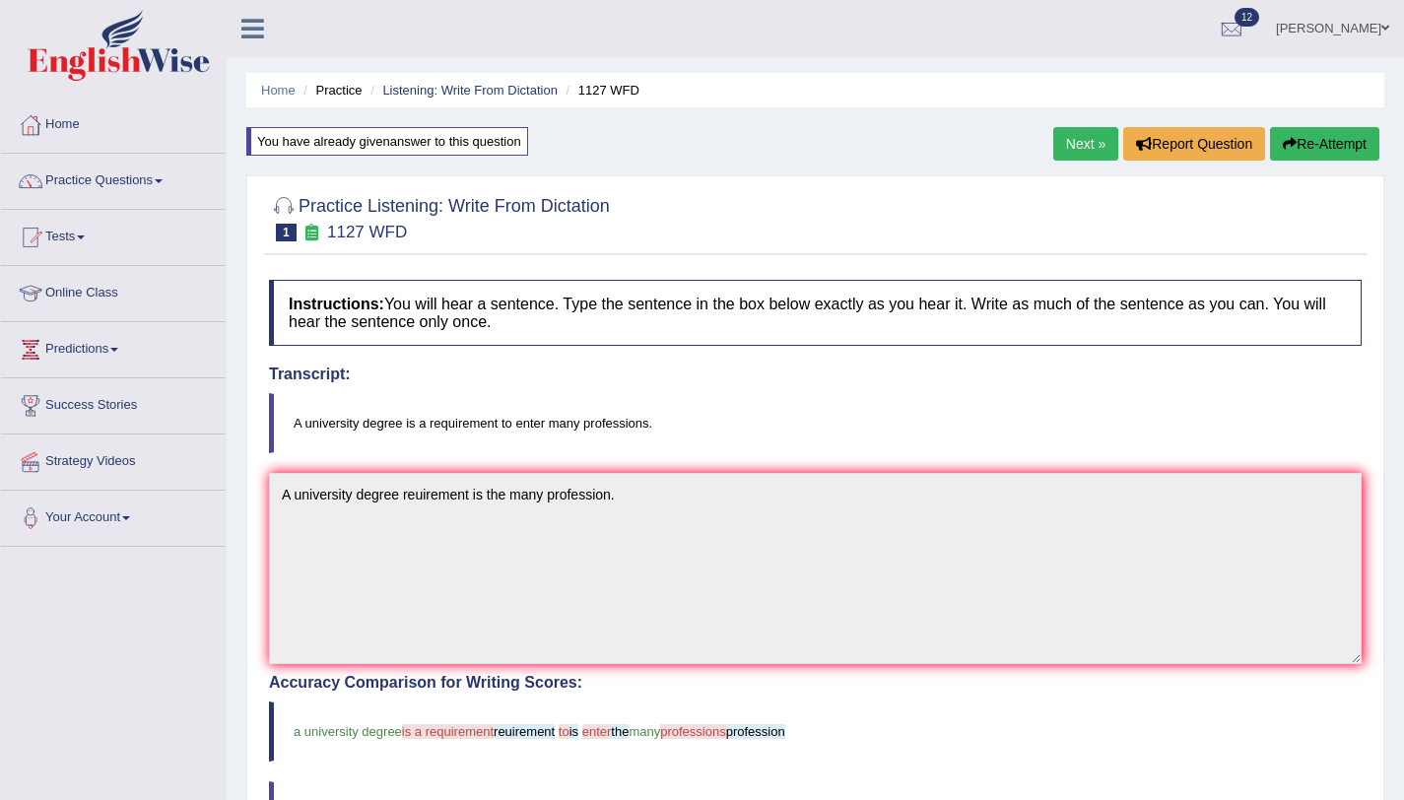
click at [1302, 150] on button "Re-Attempt" at bounding box center [1324, 144] width 109 height 34
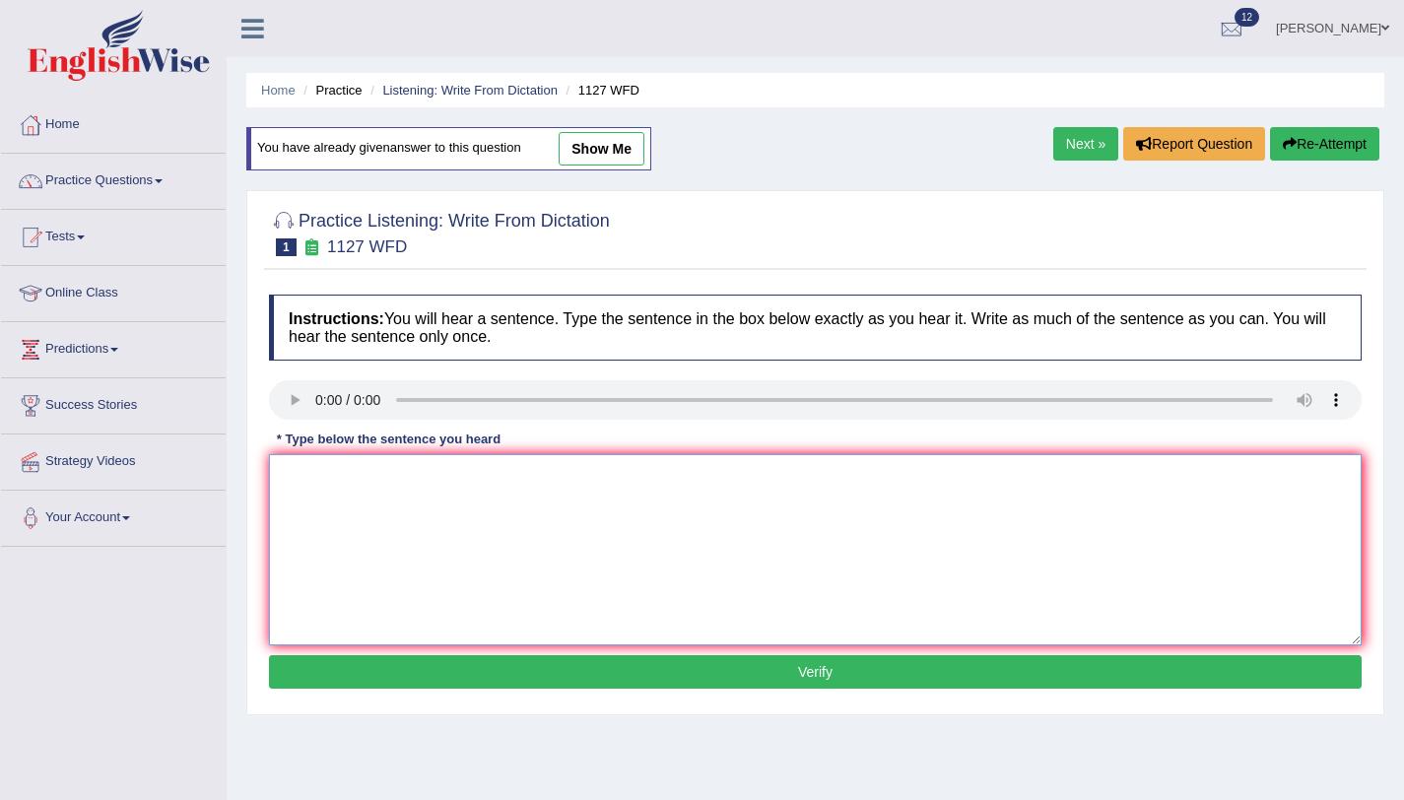
click at [386, 497] on textarea at bounding box center [815, 549] width 1093 height 191
type textarea "A university degree requirement enter many profession."
click at [534, 670] on button "Verify" at bounding box center [815, 672] width 1093 height 34
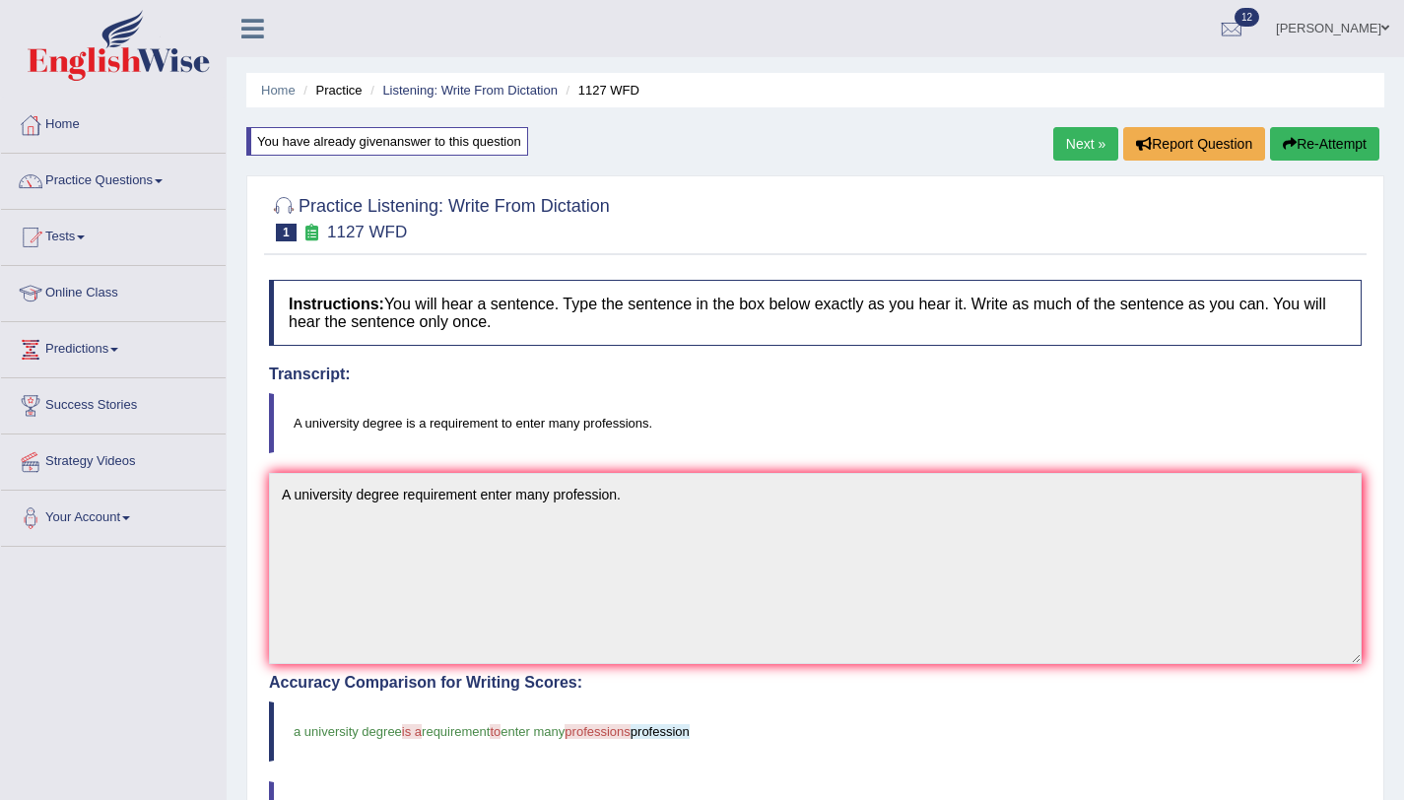
click at [1088, 139] on link "Next »" at bounding box center [1085, 144] width 65 height 34
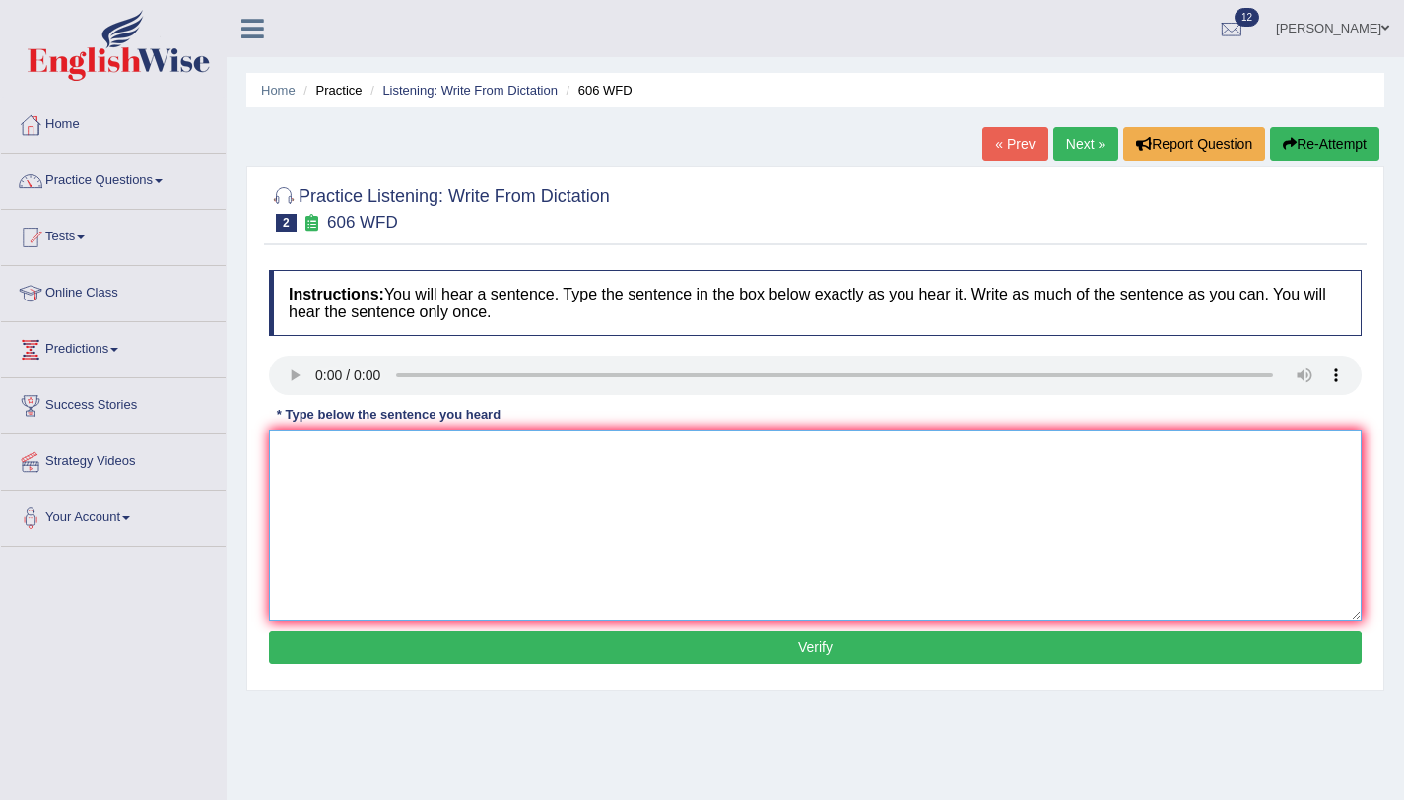
click at [1217, 553] on textarea at bounding box center [815, 525] width 1093 height 191
click at [285, 471] on textarea at bounding box center [815, 525] width 1093 height 191
type textarea "Students are learning language and eastern grece."
click at [512, 670] on div "Instructions: You will hear a sentence. Type the sentence in the box below exac…" at bounding box center [815, 470] width 1103 height 420
click at [512, 664] on div "Instructions: You will hear a sentence. Type the sentence in the box below exac…" at bounding box center [815, 470] width 1103 height 420
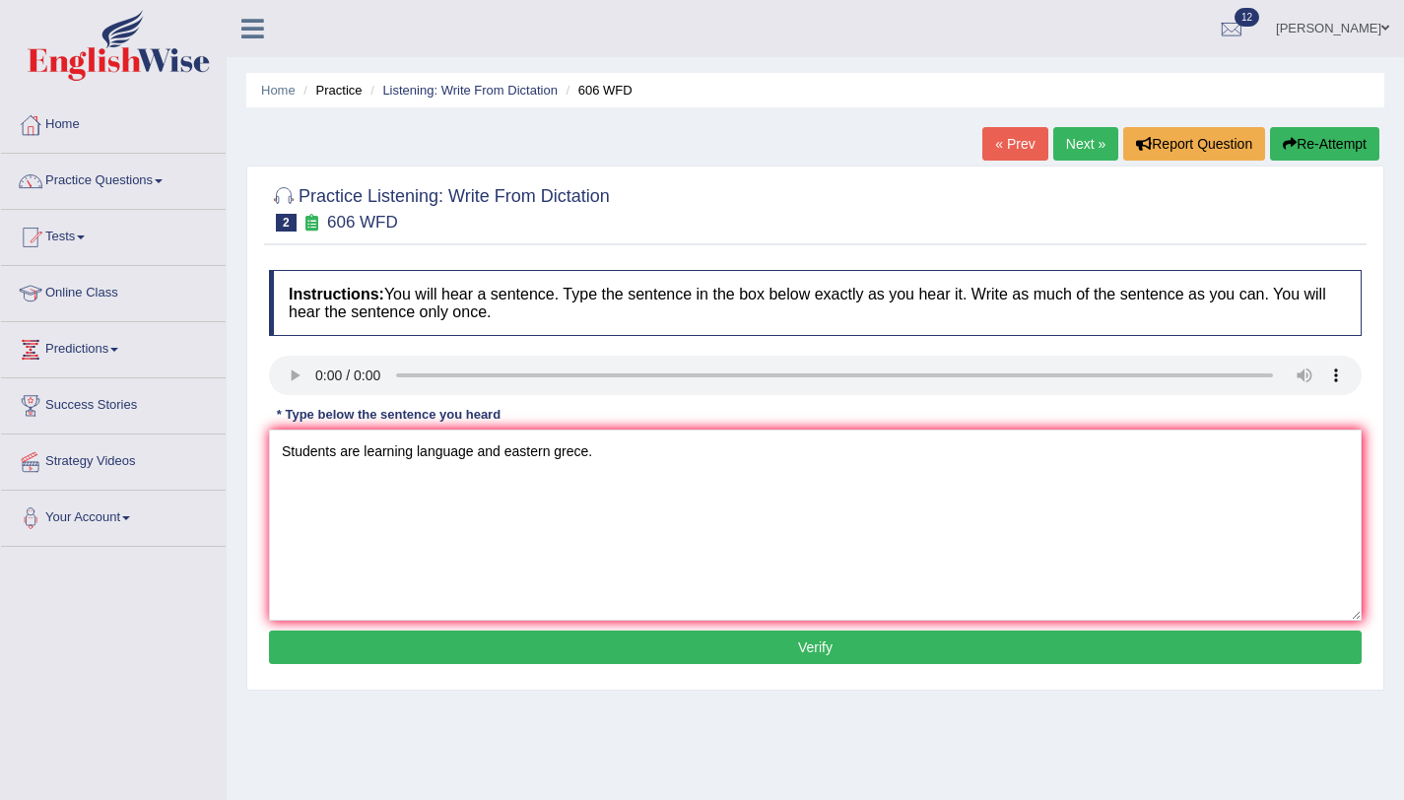
click at [512, 659] on button "Verify" at bounding box center [815, 648] width 1093 height 34
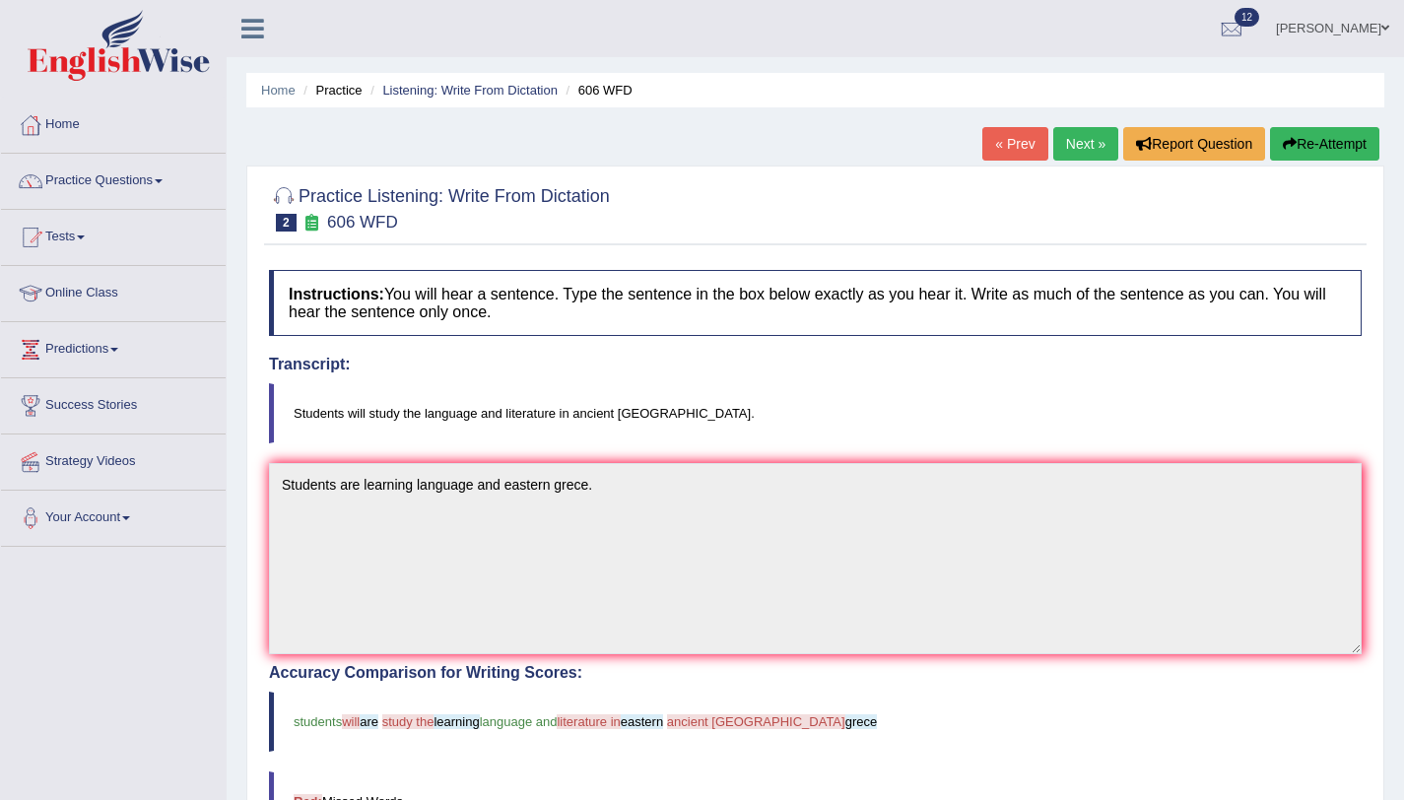
click at [1283, 150] on icon "button" at bounding box center [1290, 144] width 14 height 14
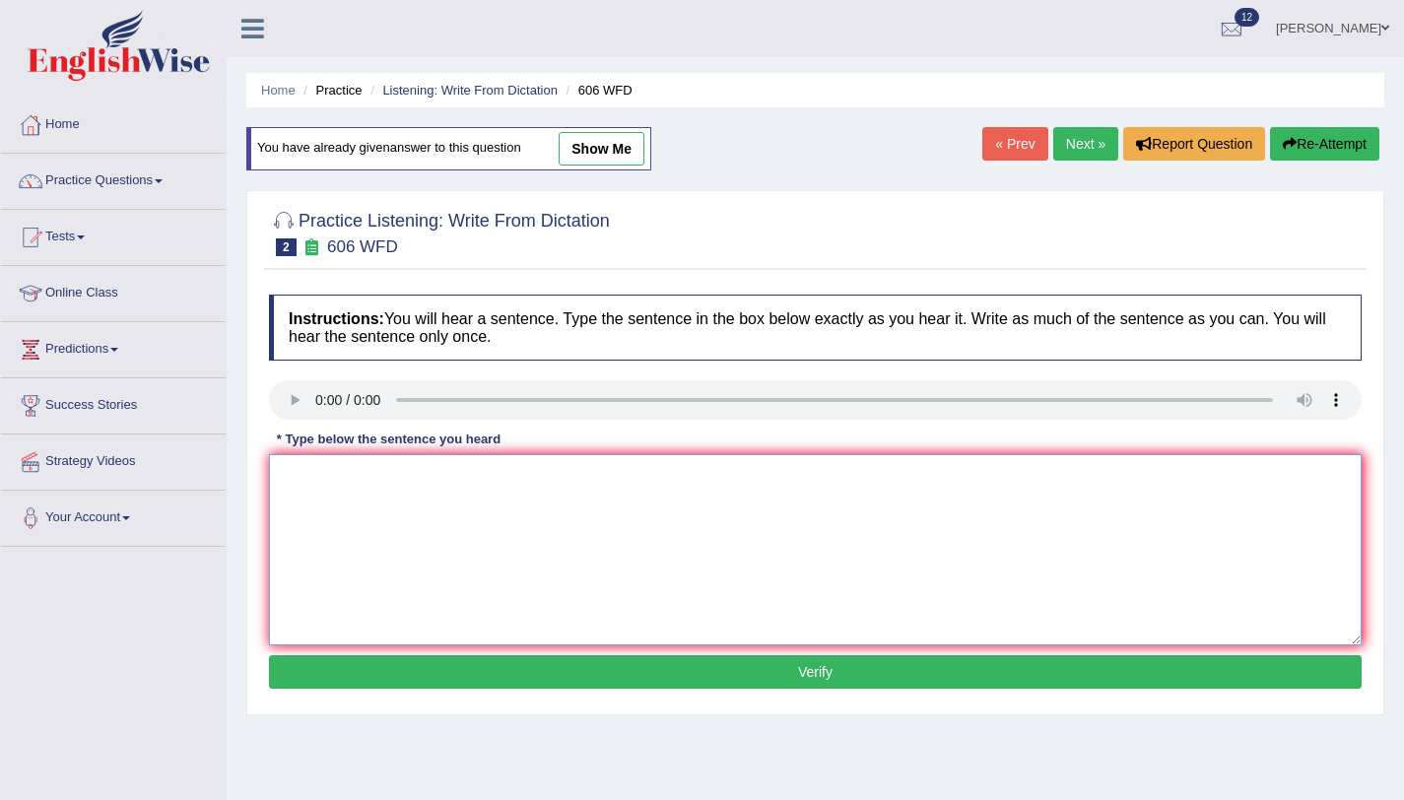
click at [717, 538] on textarea at bounding box center [815, 549] width 1093 height 191
type textarea "Students are study language and literature ancient greece."
click at [635, 679] on button "Verify" at bounding box center [815, 672] width 1093 height 34
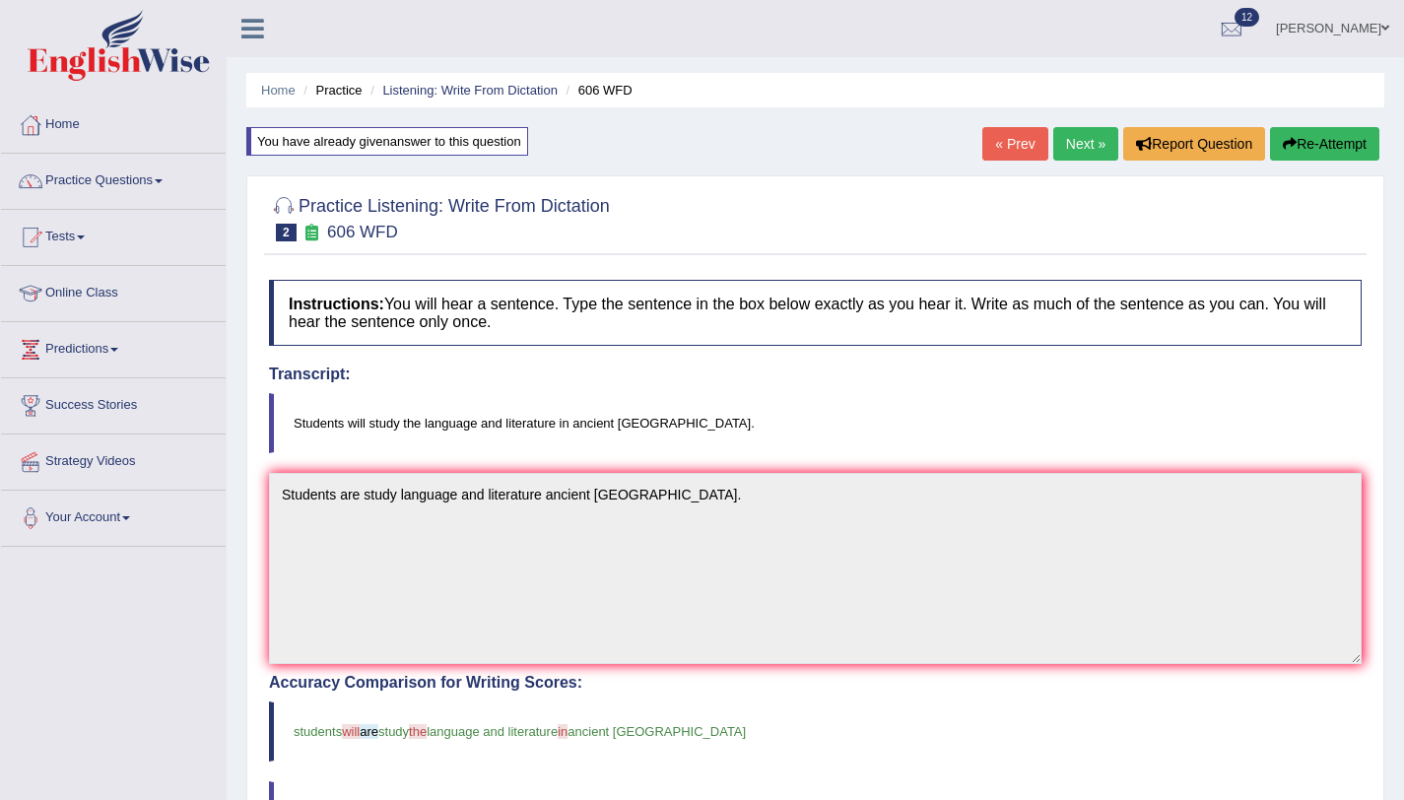
click at [1067, 138] on link "Next »" at bounding box center [1085, 144] width 65 height 34
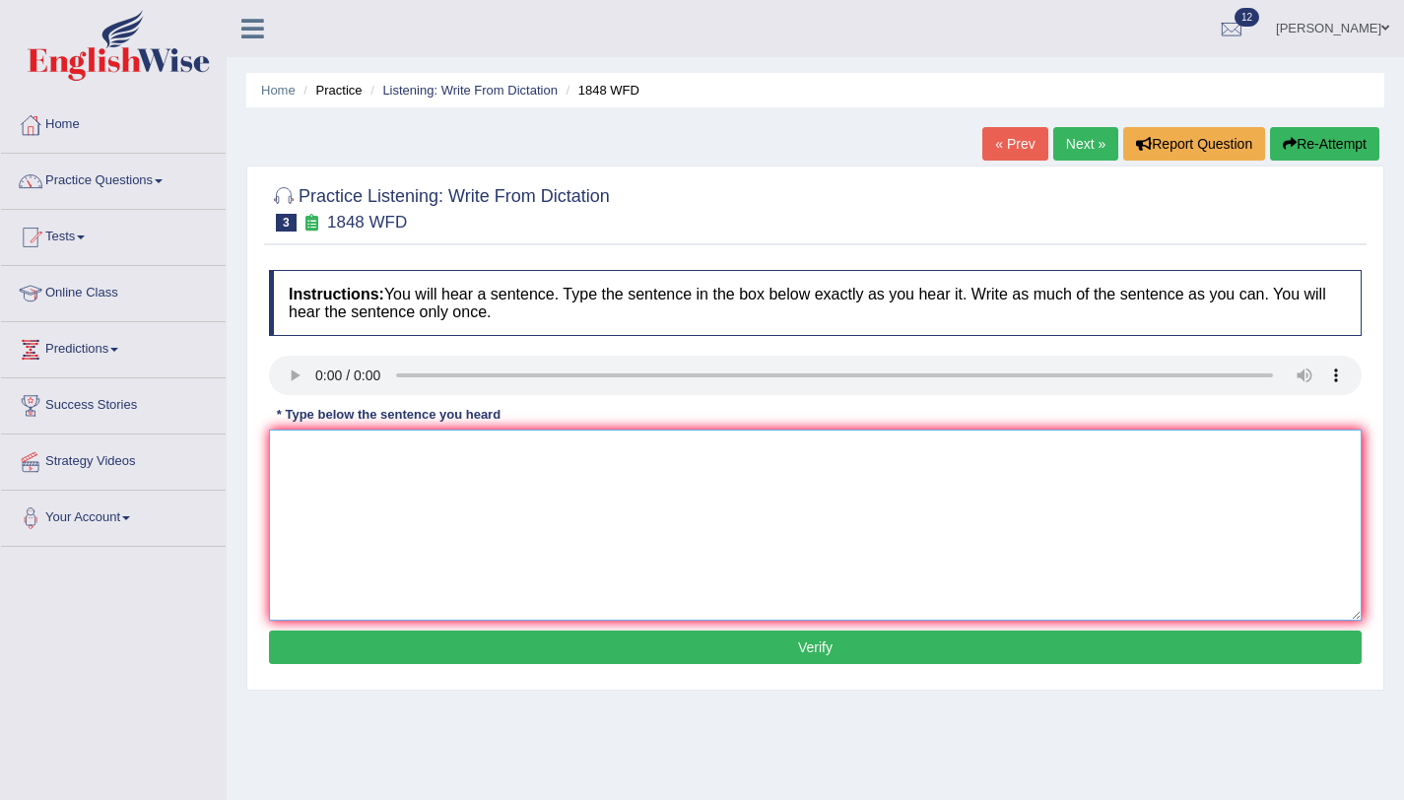
click at [318, 459] on textarea at bounding box center [815, 525] width 1093 height 191
click at [360, 457] on textarea "Students are must" at bounding box center [815, 525] width 1093 height 191
click at [392, 451] on textarea "Students must" at bounding box center [815, 525] width 1093 height 191
type textarea "Students must valid identification for this course."
click at [537, 655] on button "Verify" at bounding box center [815, 648] width 1093 height 34
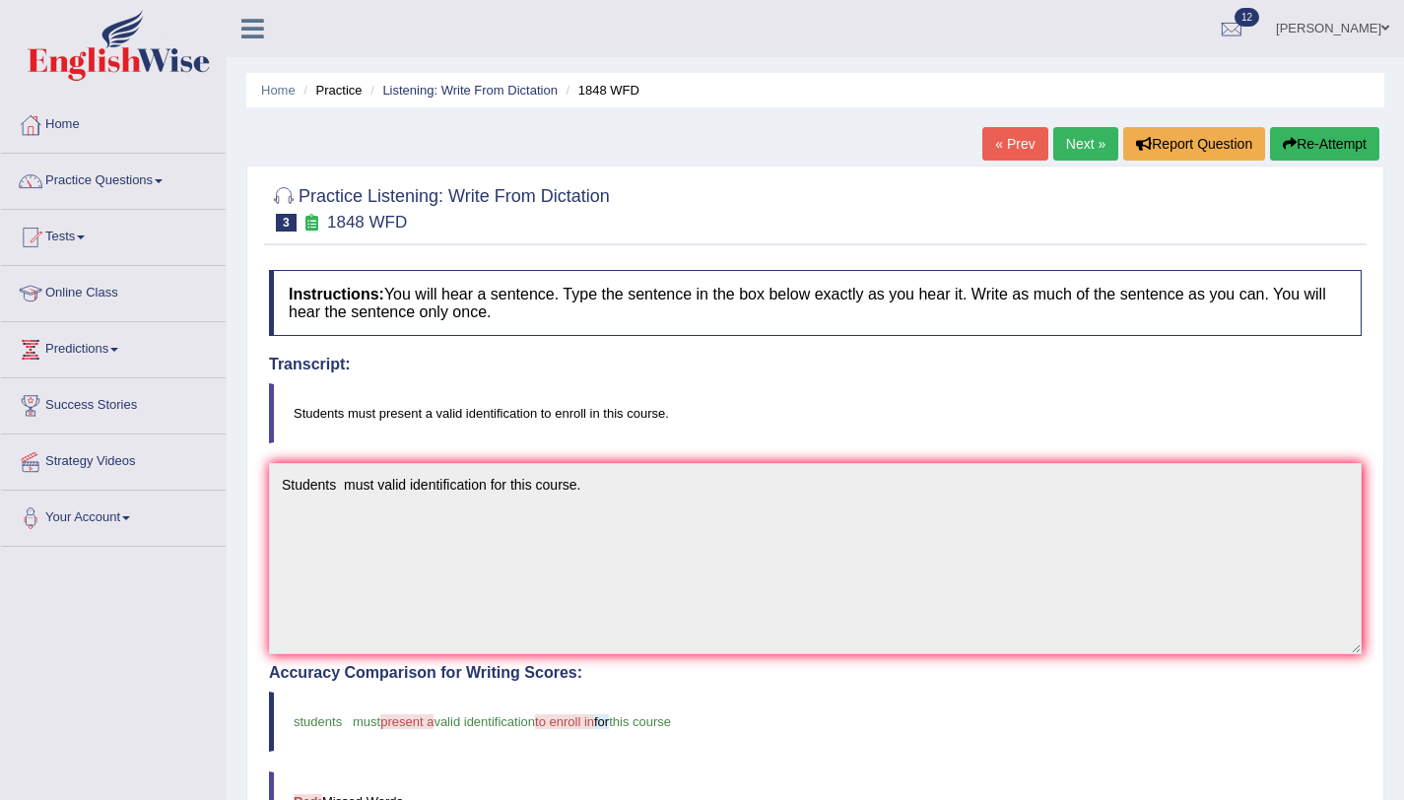
scroll to position [33, 0]
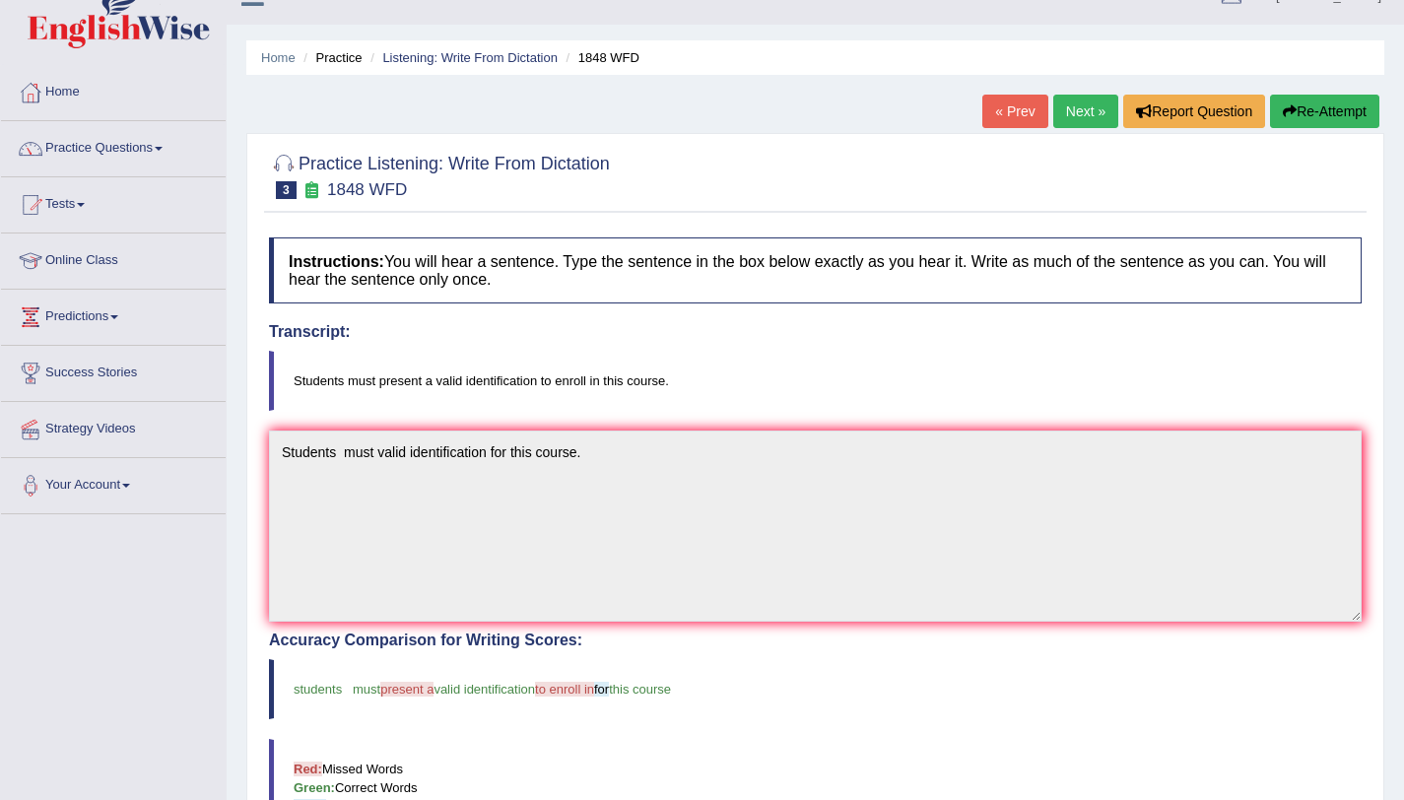
click at [1298, 113] on button "Re-Attempt" at bounding box center [1324, 112] width 109 height 34
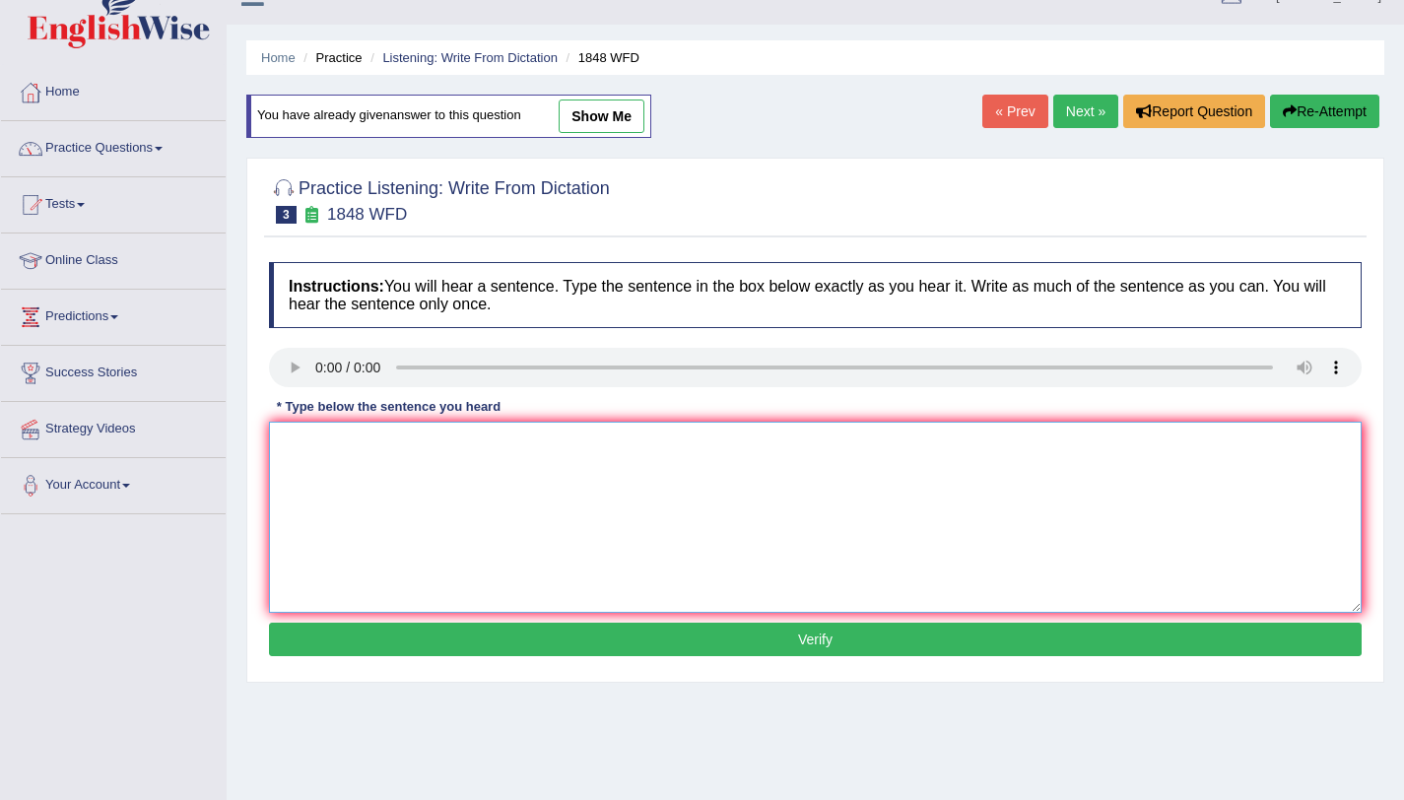
click at [439, 505] on textarea at bounding box center [815, 517] width 1093 height 191
type textarea "Students must present valid identification enroll in this course."
click at [419, 646] on button "Verify" at bounding box center [815, 640] width 1093 height 34
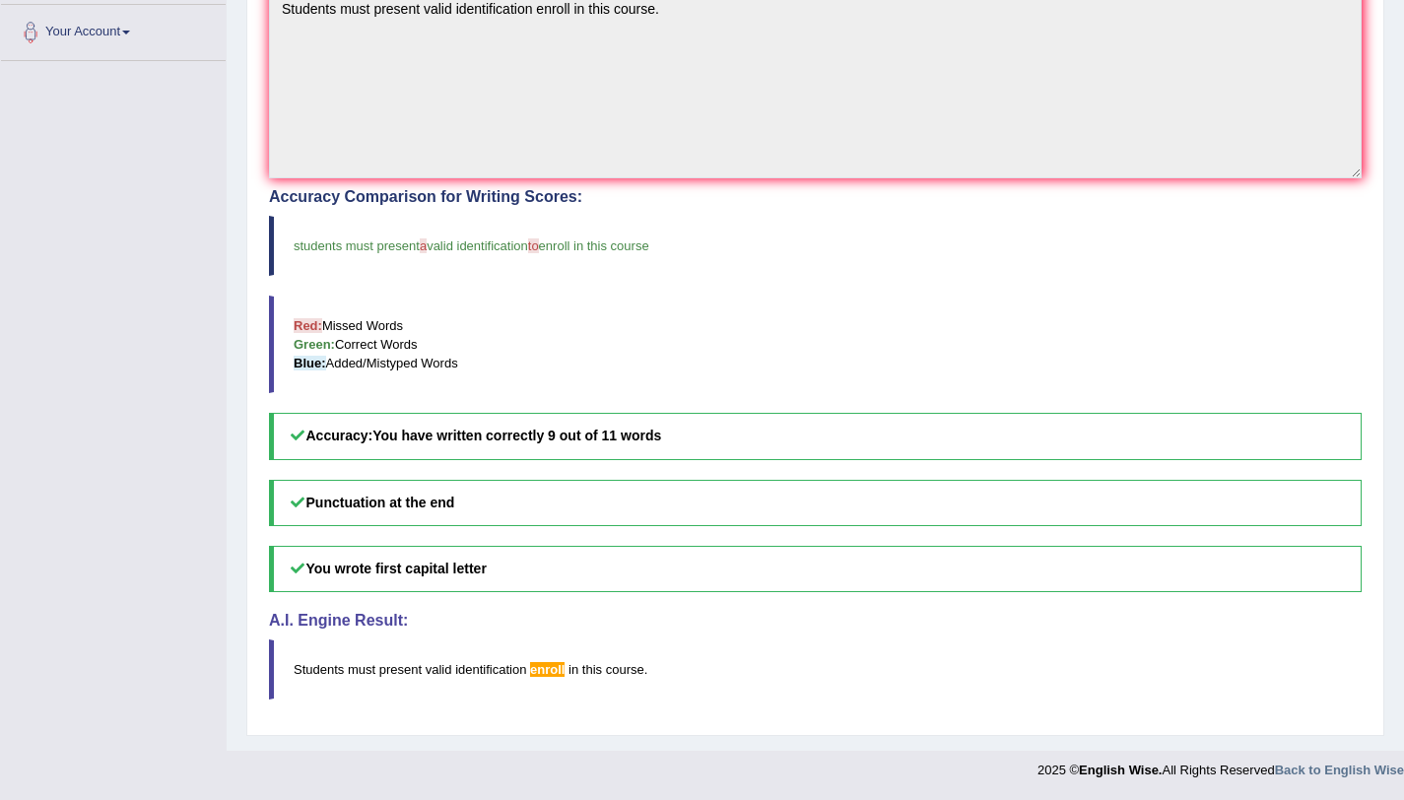
scroll to position [54, 0]
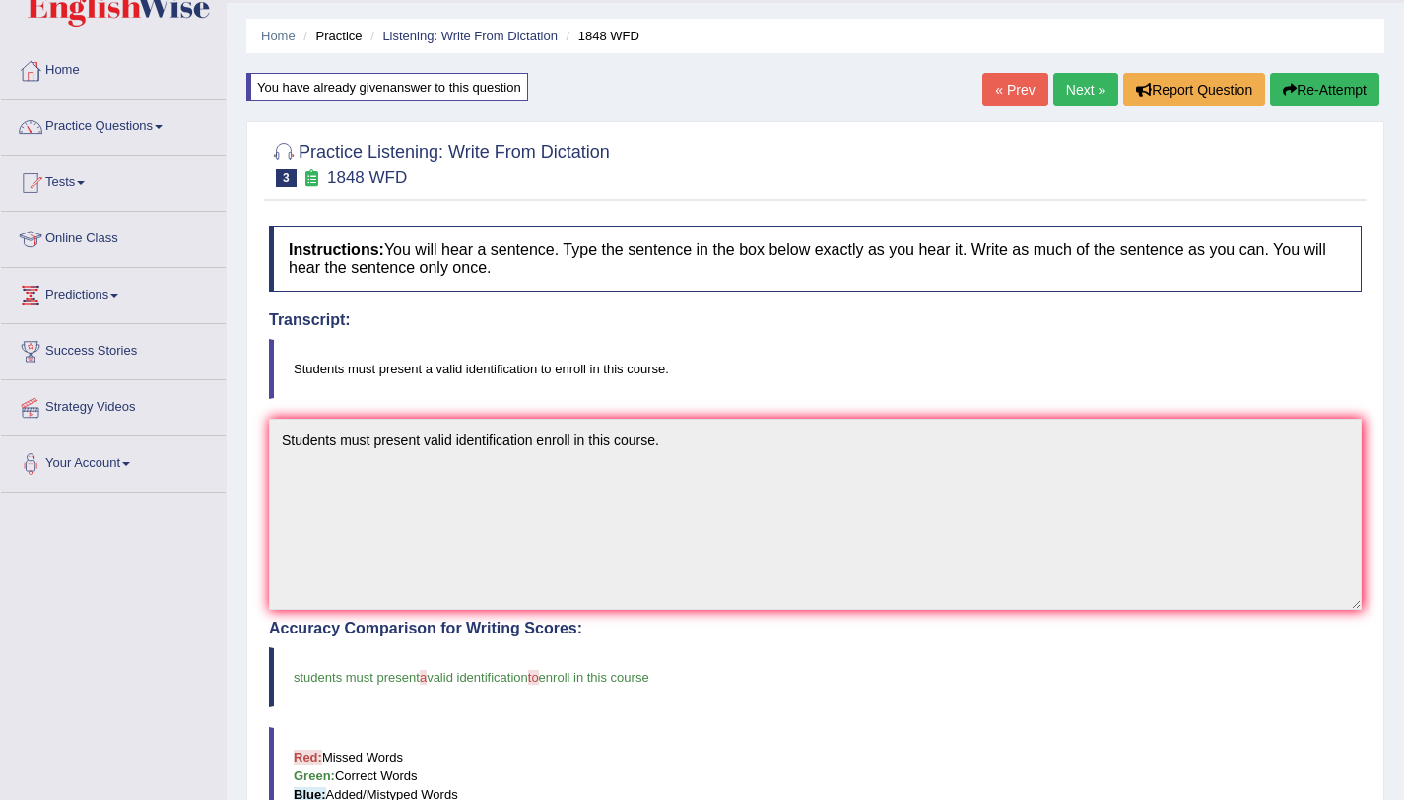
click at [1096, 96] on link "Next »" at bounding box center [1085, 90] width 65 height 34
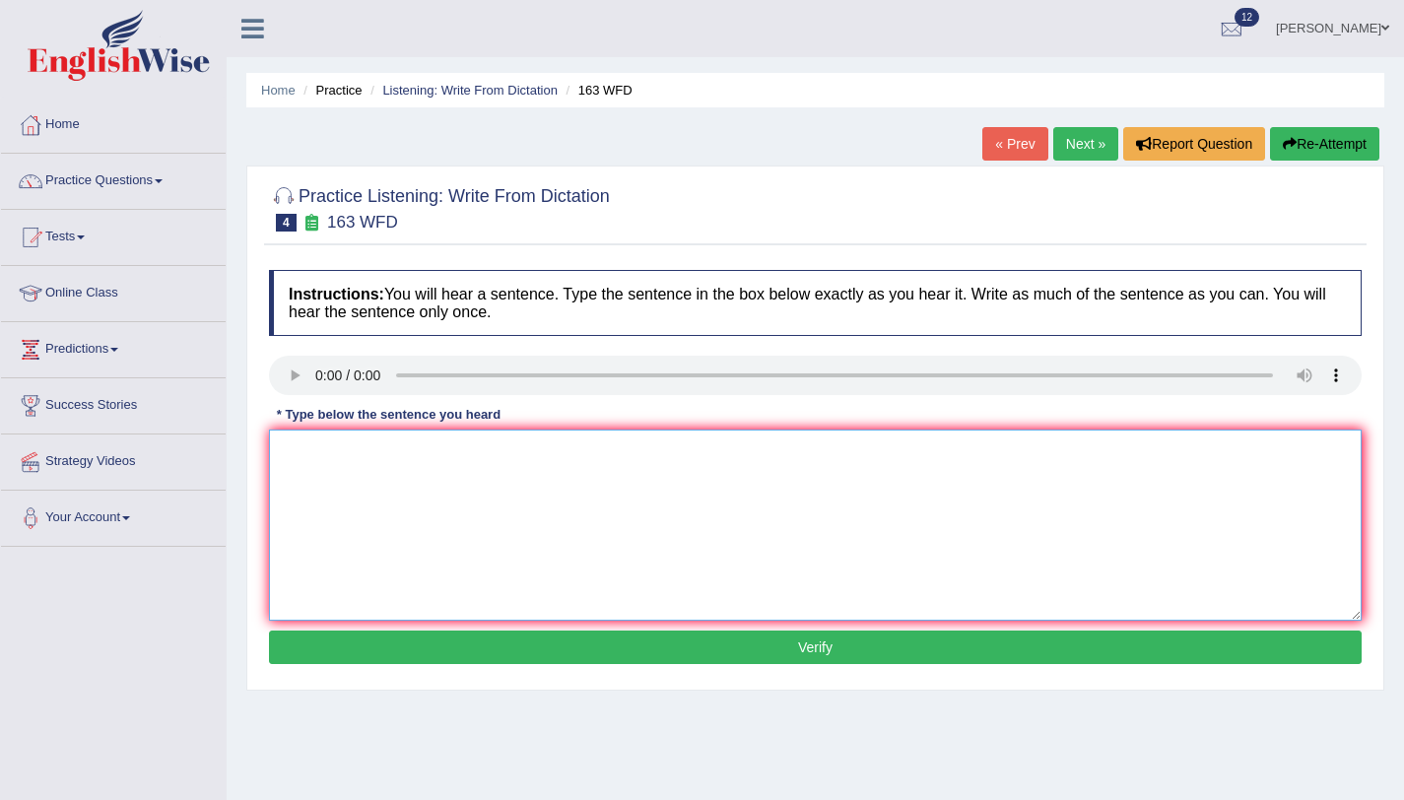
click at [897, 546] on textarea at bounding box center [815, 525] width 1093 height 191
type textarea "Number of assignment will be submitted in conference."
click at [789, 652] on button "Verify" at bounding box center [815, 648] width 1093 height 34
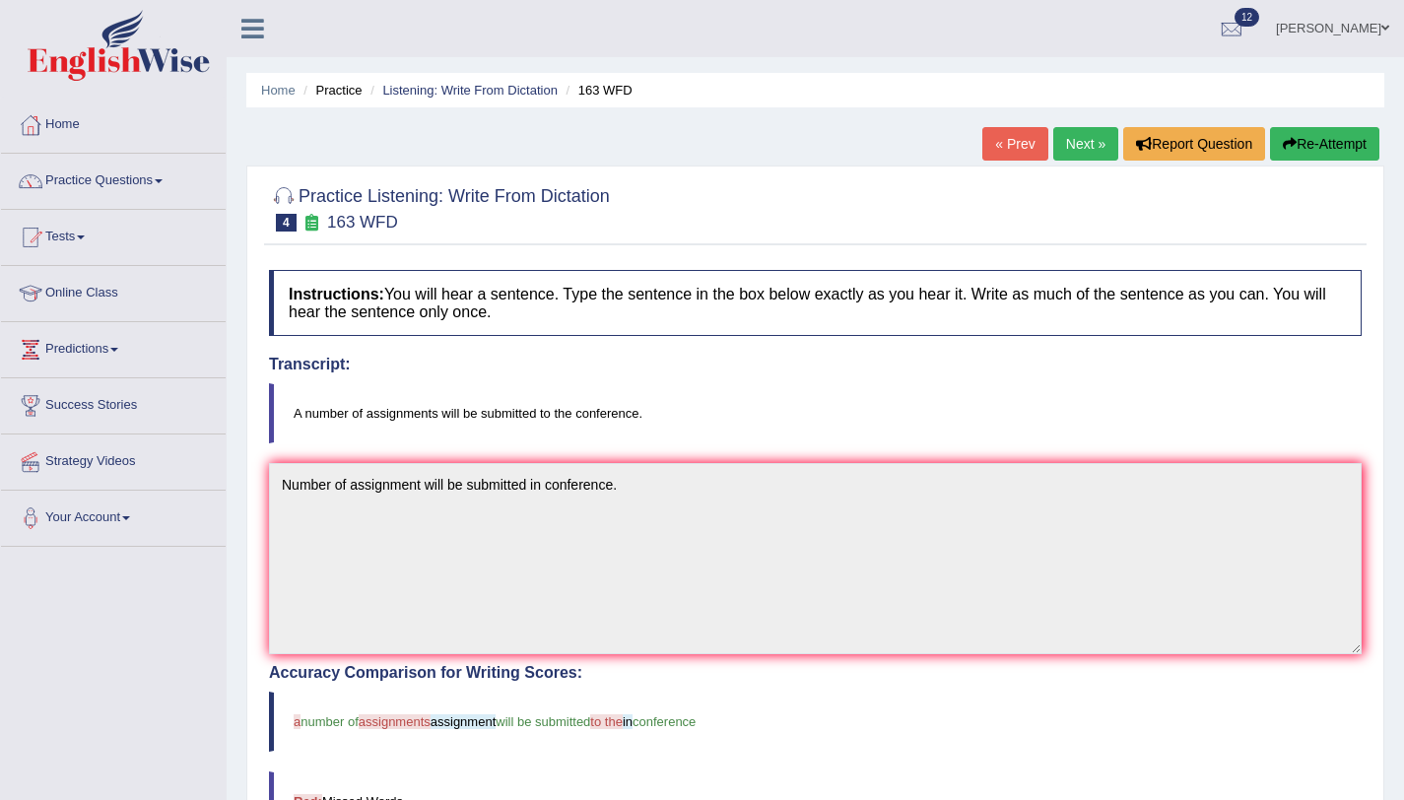
click at [1073, 143] on link "Next »" at bounding box center [1085, 144] width 65 height 34
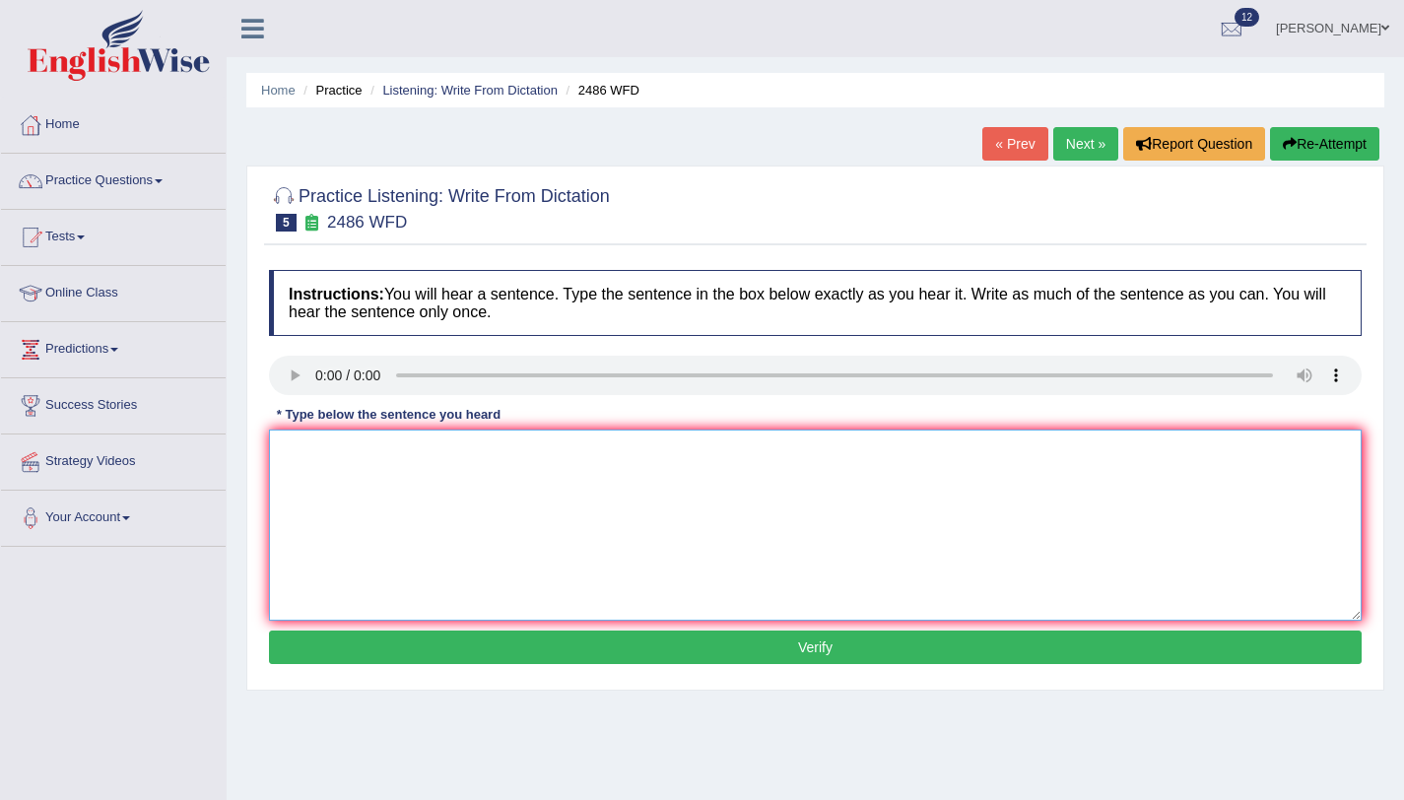
click at [326, 482] on textarea at bounding box center [815, 525] width 1093 height 191
click at [330, 458] on textarea "It is quit clear our facial expression in the world." at bounding box center [815, 525] width 1093 height 191
type textarea "It is quite clear our facial expression in the world."
click at [414, 651] on button "Verify" at bounding box center [815, 648] width 1093 height 34
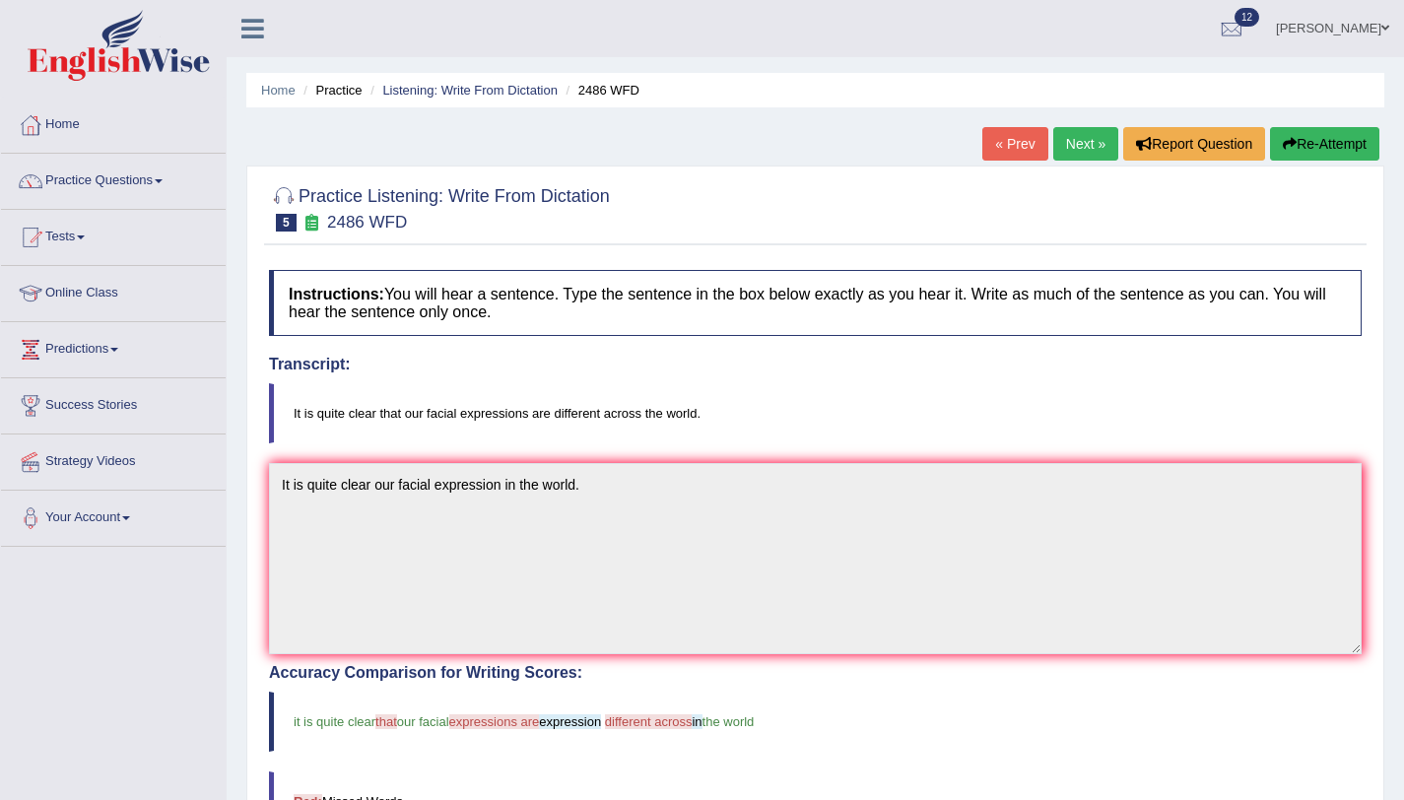
click at [1289, 153] on button "Re-Attempt" at bounding box center [1324, 144] width 109 height 34
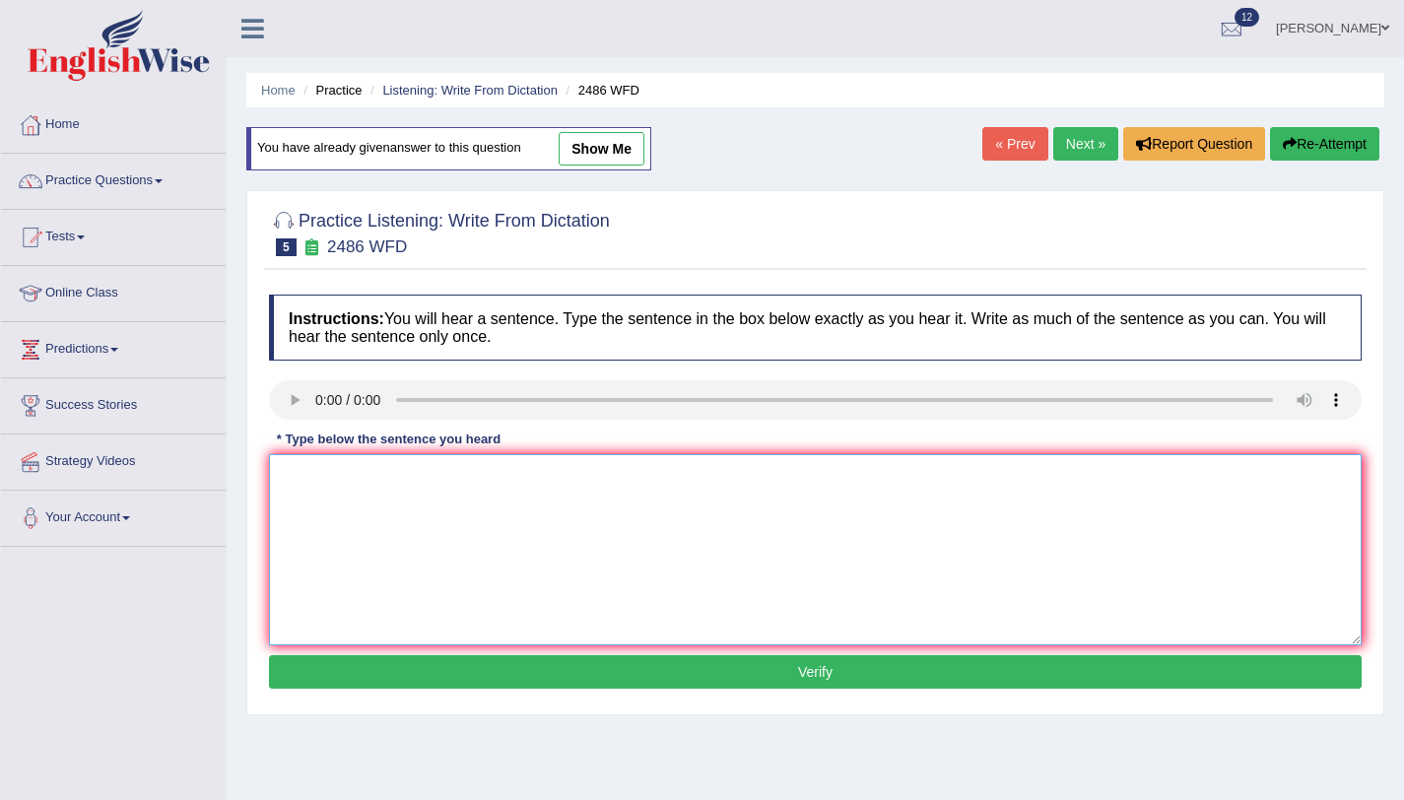
drag, startPoint x: 720, startPoint y: 541, endPoint x: 755, endPoint y: 535, distance: 35.0
click at [723, 540] on textarea at bounding box center [815, 549] width 1093 height 191
type textarea "It is quite clear our facial expressions different across in the world."
click at [1137, 662] on button "Verify" at bounding box center [815, 672] width 1093 height 34
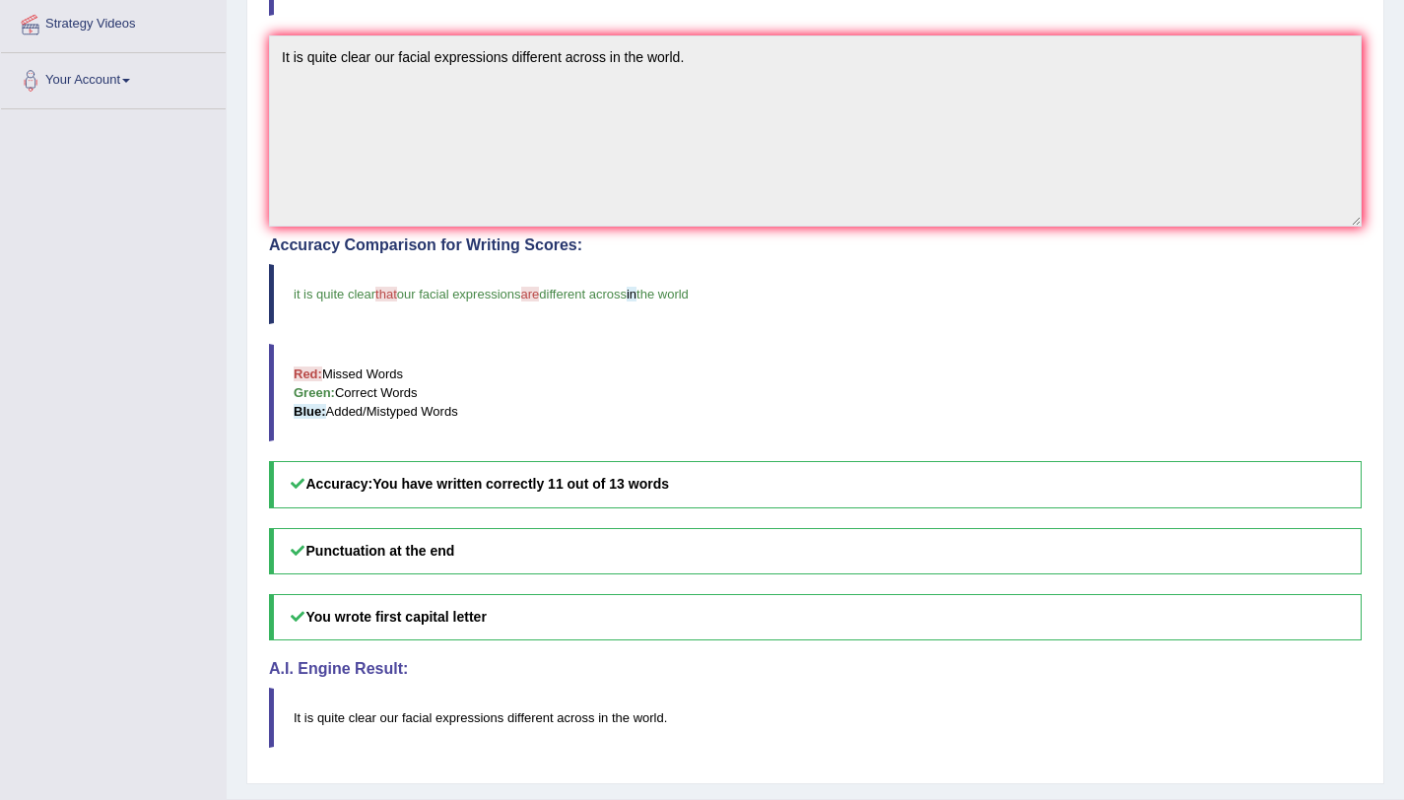
scroll to position [79, 0]
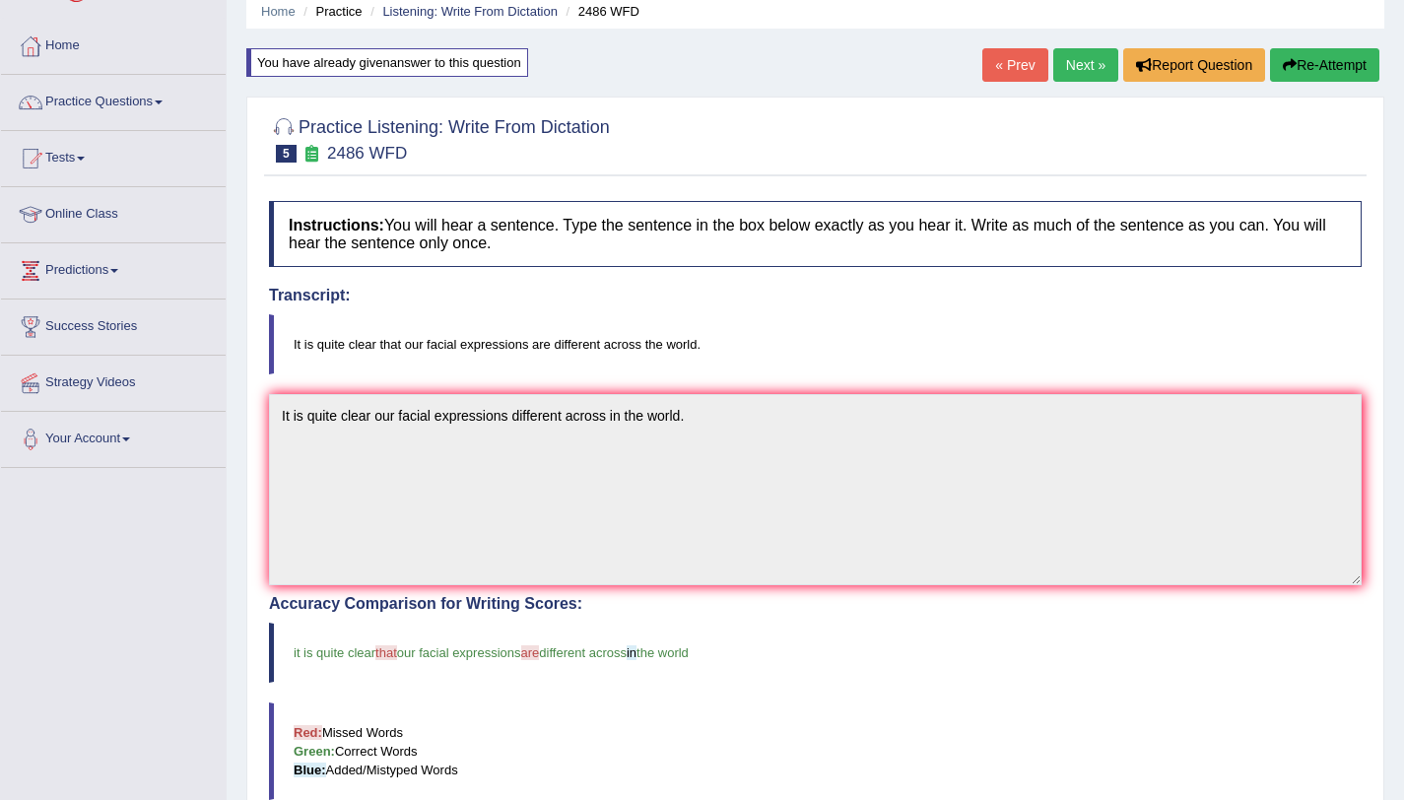
click at [1071, 65] on link "Next »" at bounding box center [1085, 65] width 65 height 34
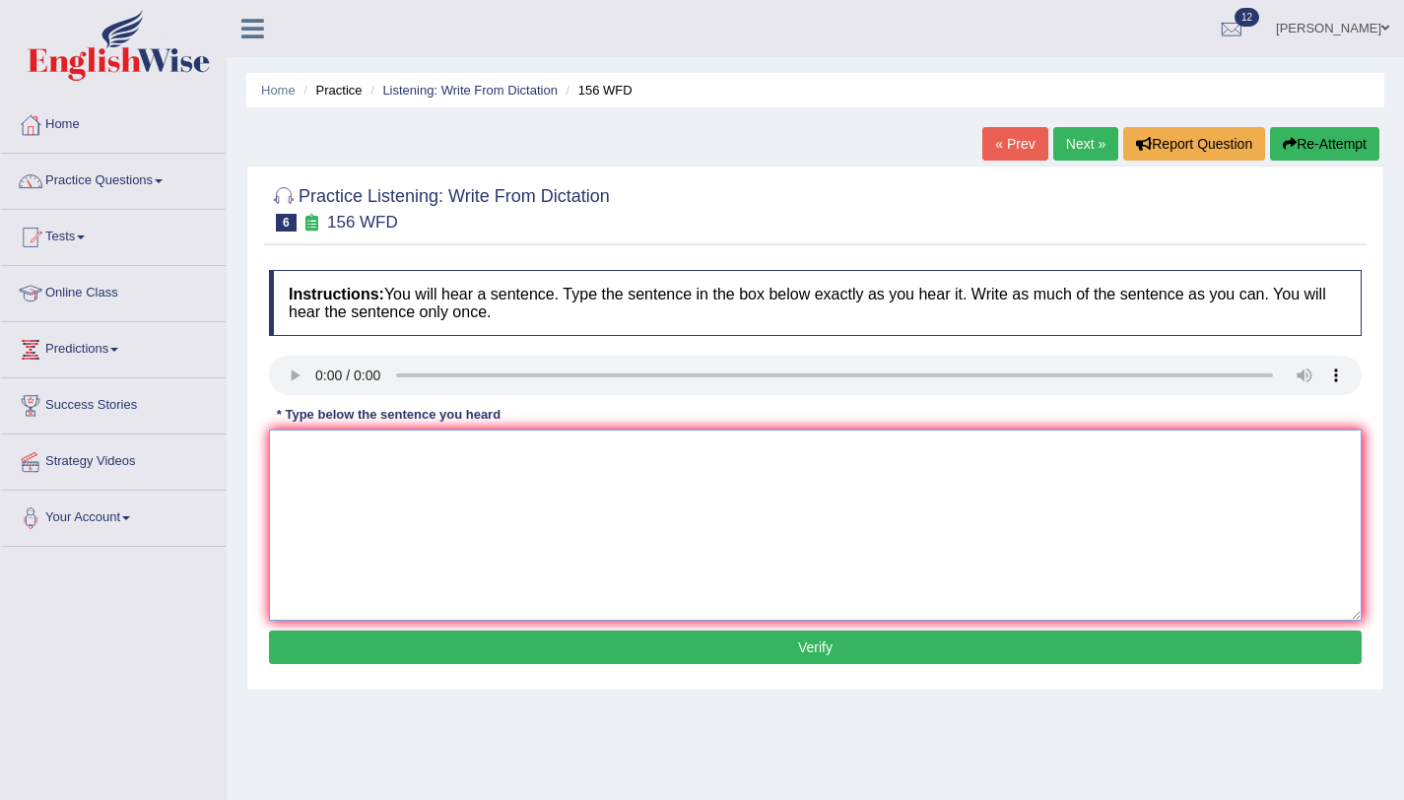
click at [370, 487] on textarea at bounding box center [815, 525] width 1093 height 191
click at [328, 442] on textarea at bounding box center [815, 525] width 1093 height 191
type textarea "I will do assignment due by tomorrow."
click at [360, 652] on button "Verify" at bounding box center [815, 648] width 1093 height 34
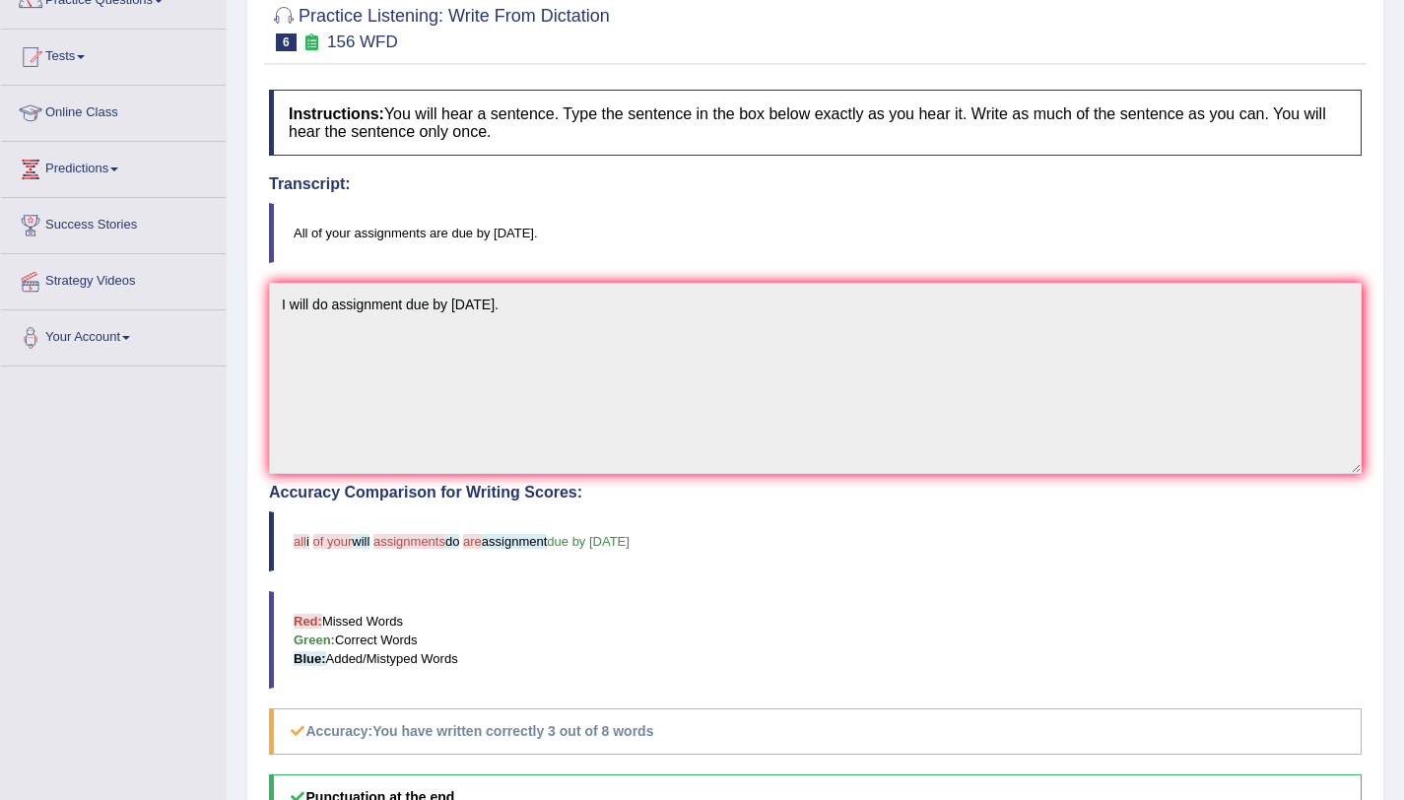
scroll to position [109, 0]
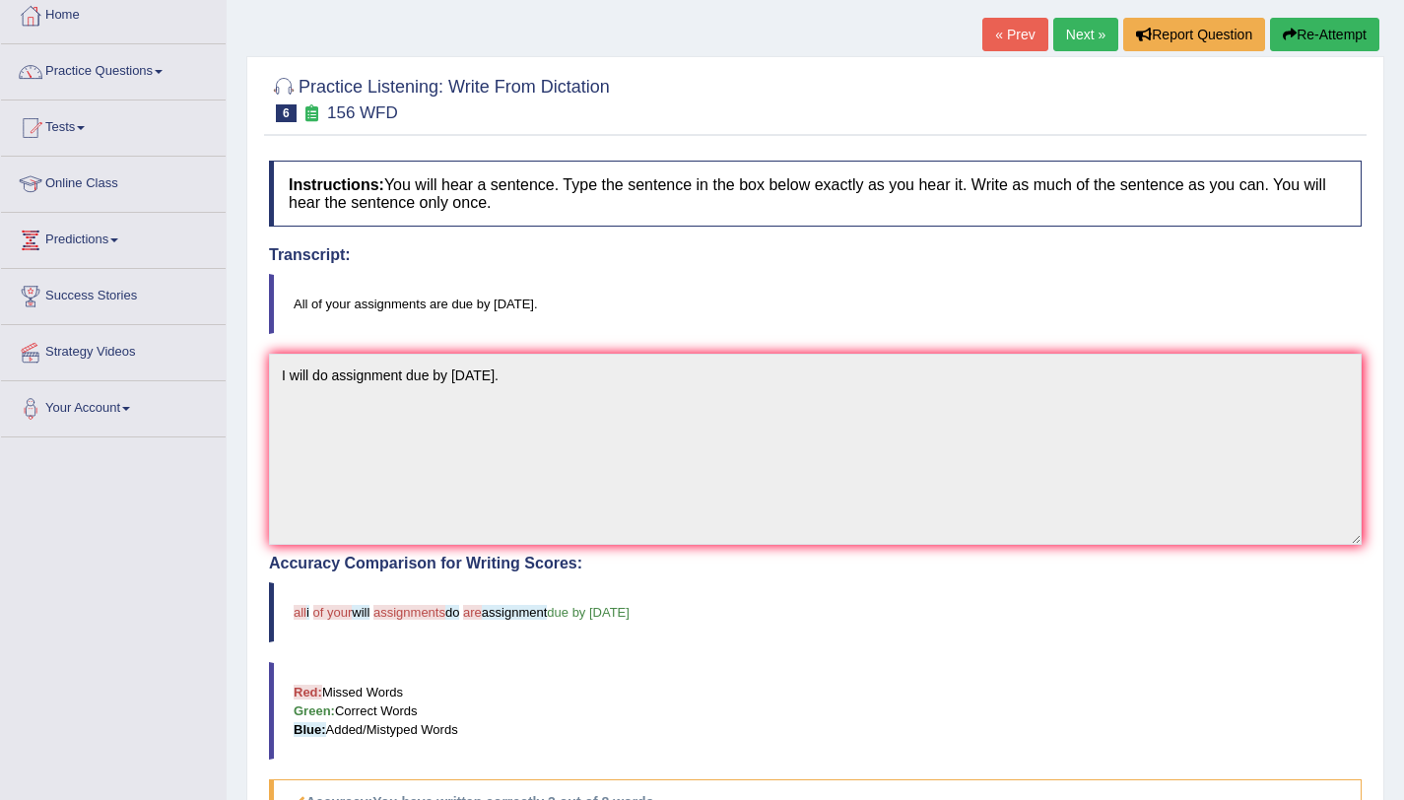
click at [1310, 39] on button "Re-Attempt" at bounding box center [1324, 35] width 109 height 34
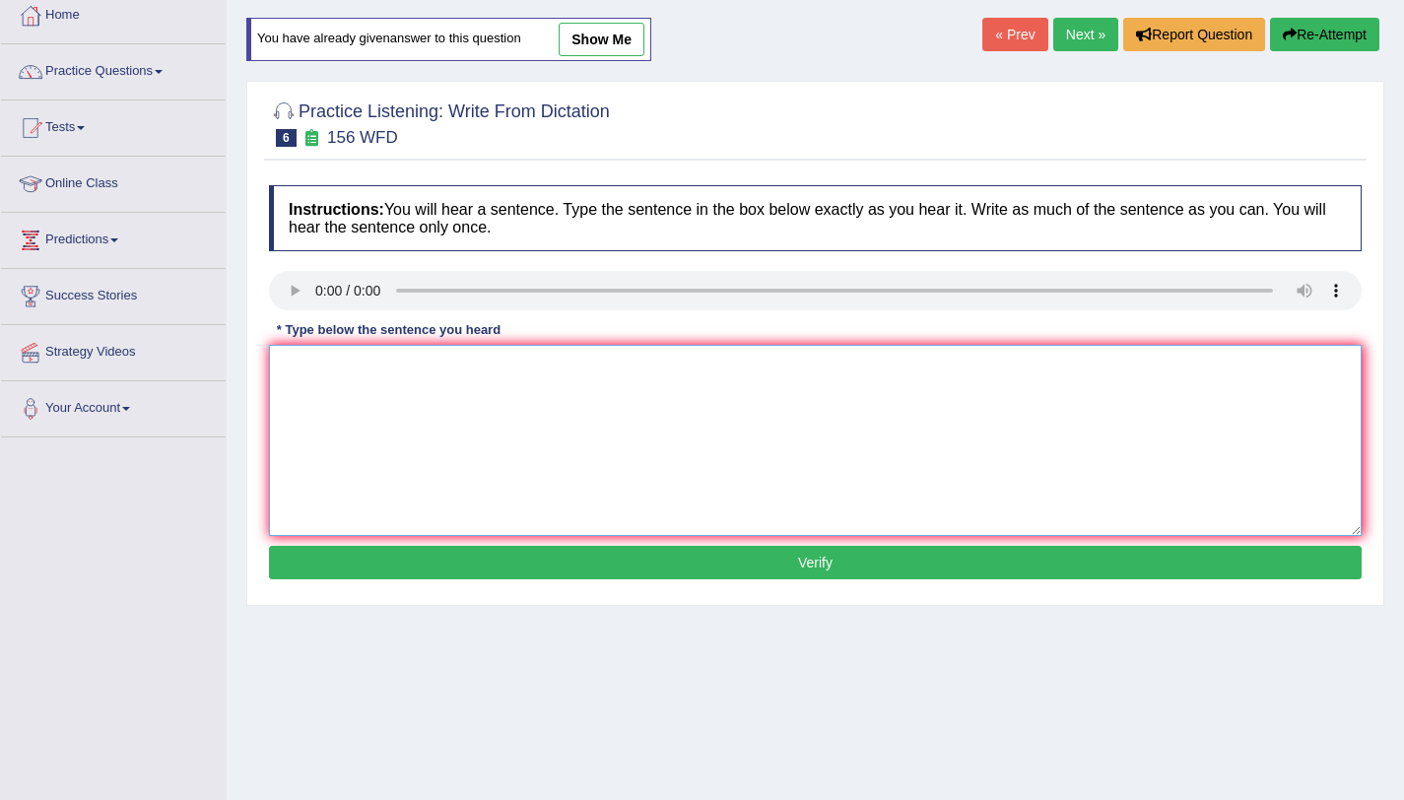
click at [381, 432] on textarea at bounding box center [815, 440] width 1093 height 191
type textarea "All of your assignments due by tomorrow."
click at [414, 576] on button "Verify" at bounding box center [815, 563] width 1093 height 34
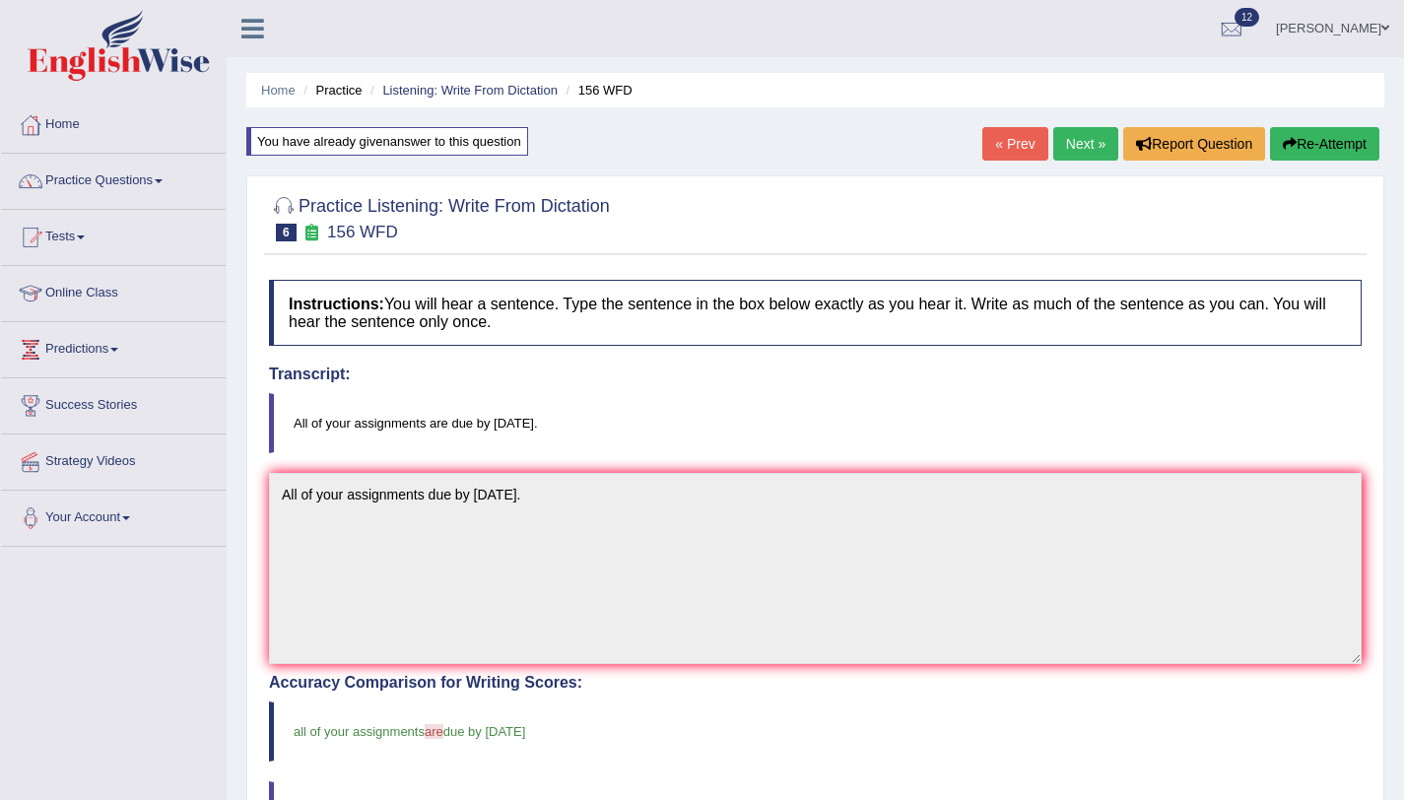
click at [1071, 156] on link "Next »" at bounding box center [1085, 144] width 65 height 34
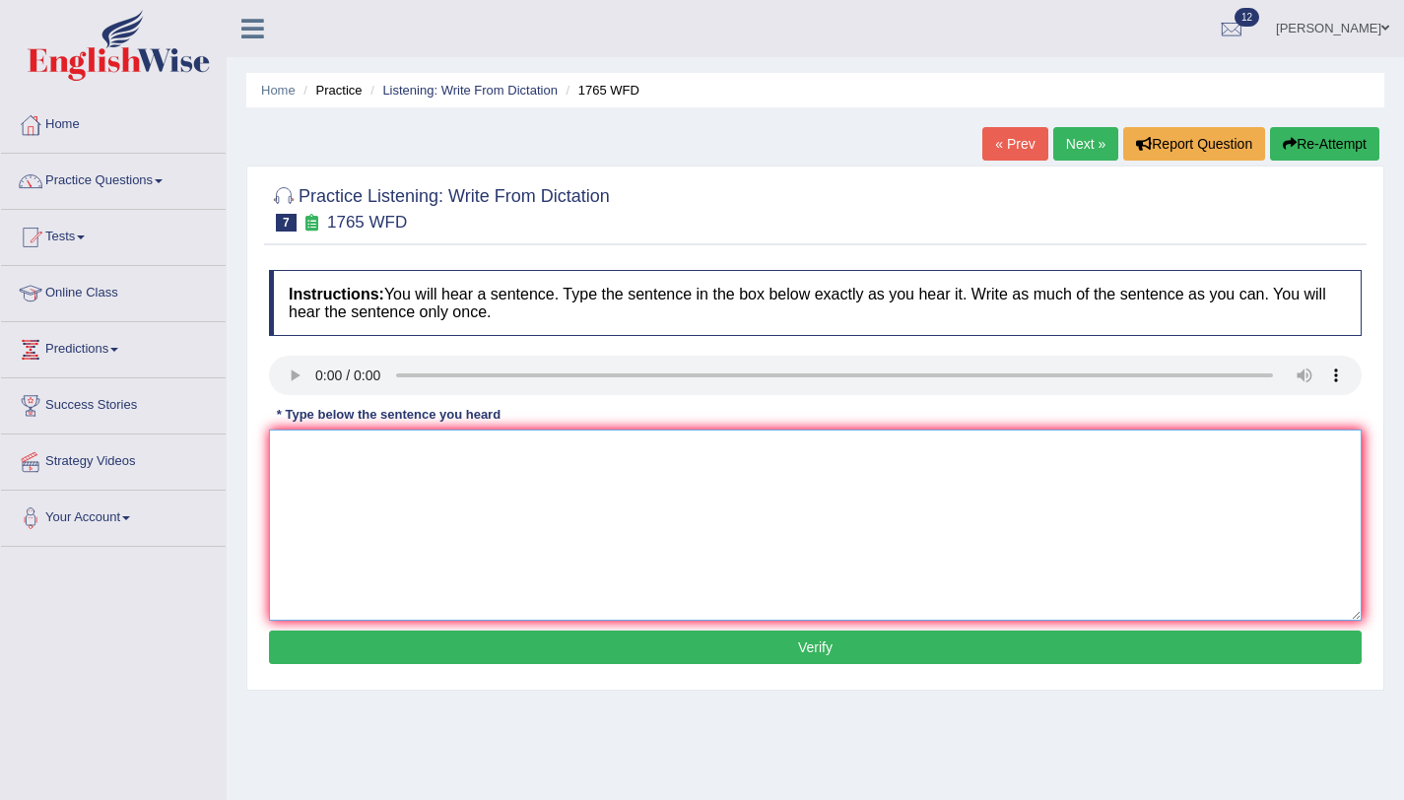
click at [394, 528] on textarea at bounding box center [815, 525] width 1093 height 191
click at [448, 477] on textarea at bounding box center [815, 525] width 1093 height 191
click at [641, 453] on textarea "Application for accomodation must submitted in two monts advanced" at bounding box center [815, 525] width 1093 height 191
click at [729, 457] on textarea "Application for accomodation must submitted [DATE] advanced" at bounding box center [815, 525] width 1093 height 191
type textarea "Application for accomodation must submitted [DATE] advanced."
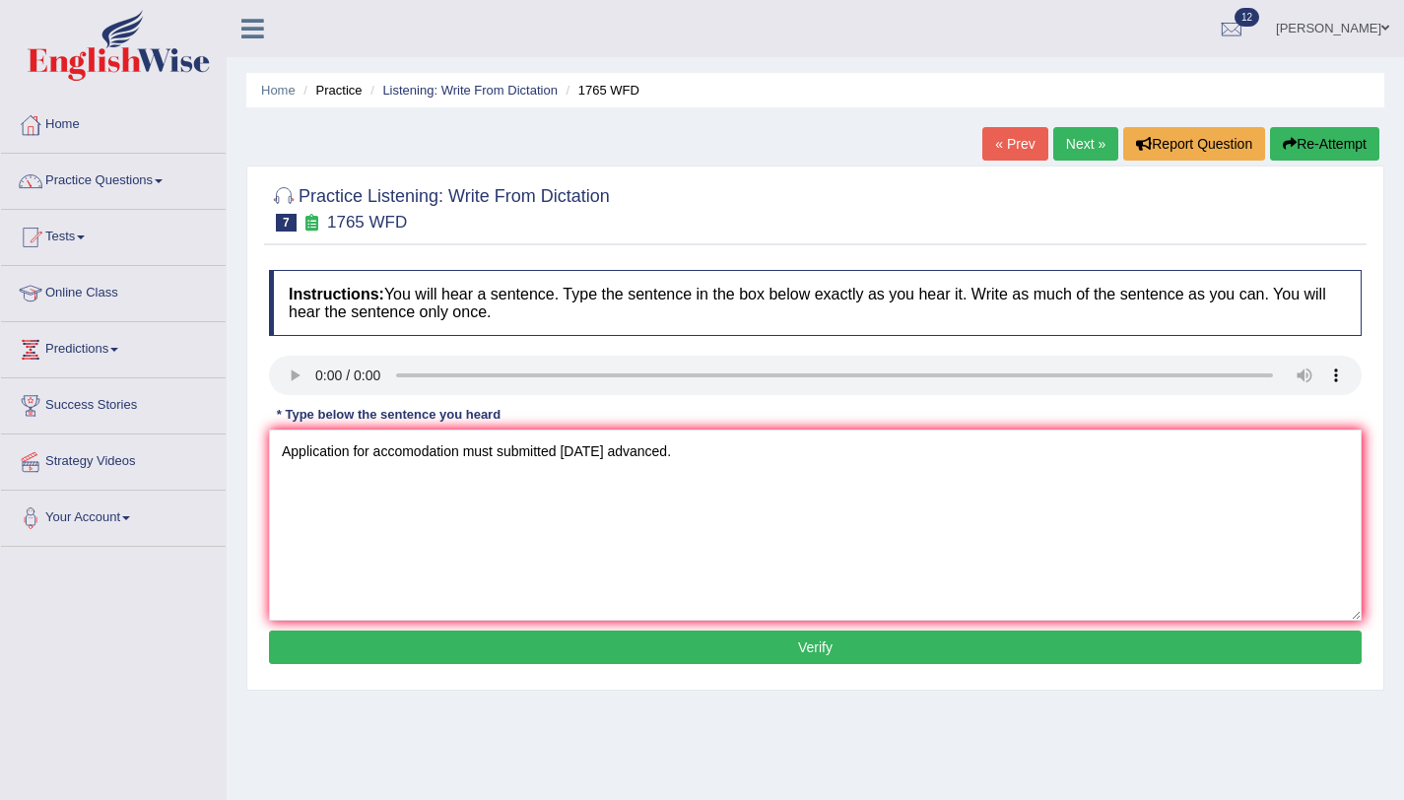
click at [578, 640] on button "Verify" at bounding box center [815, 648] width 1093 height 34
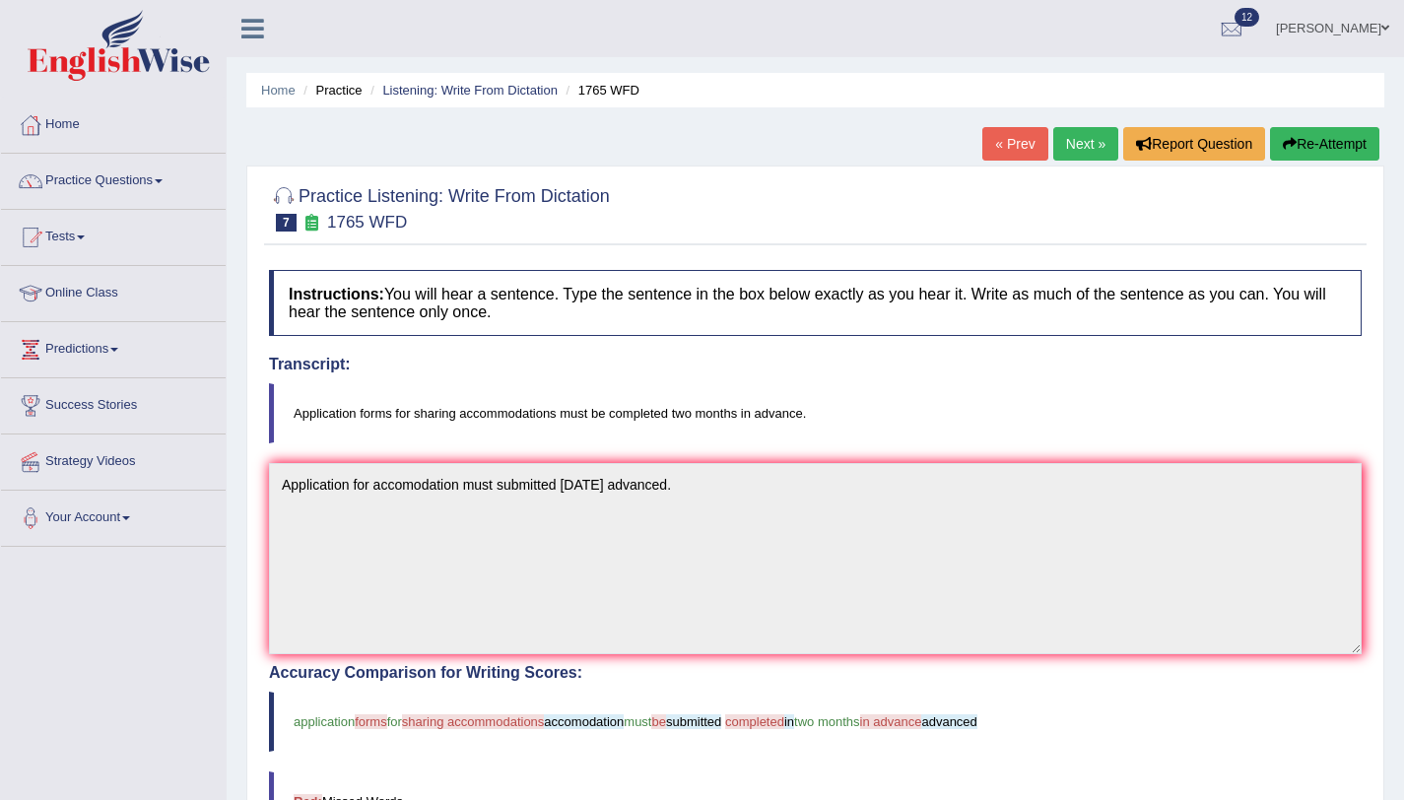
click at [1334, 130] on button "Re-Attempt" at bounding box center [1324, 144] width 109 height 34
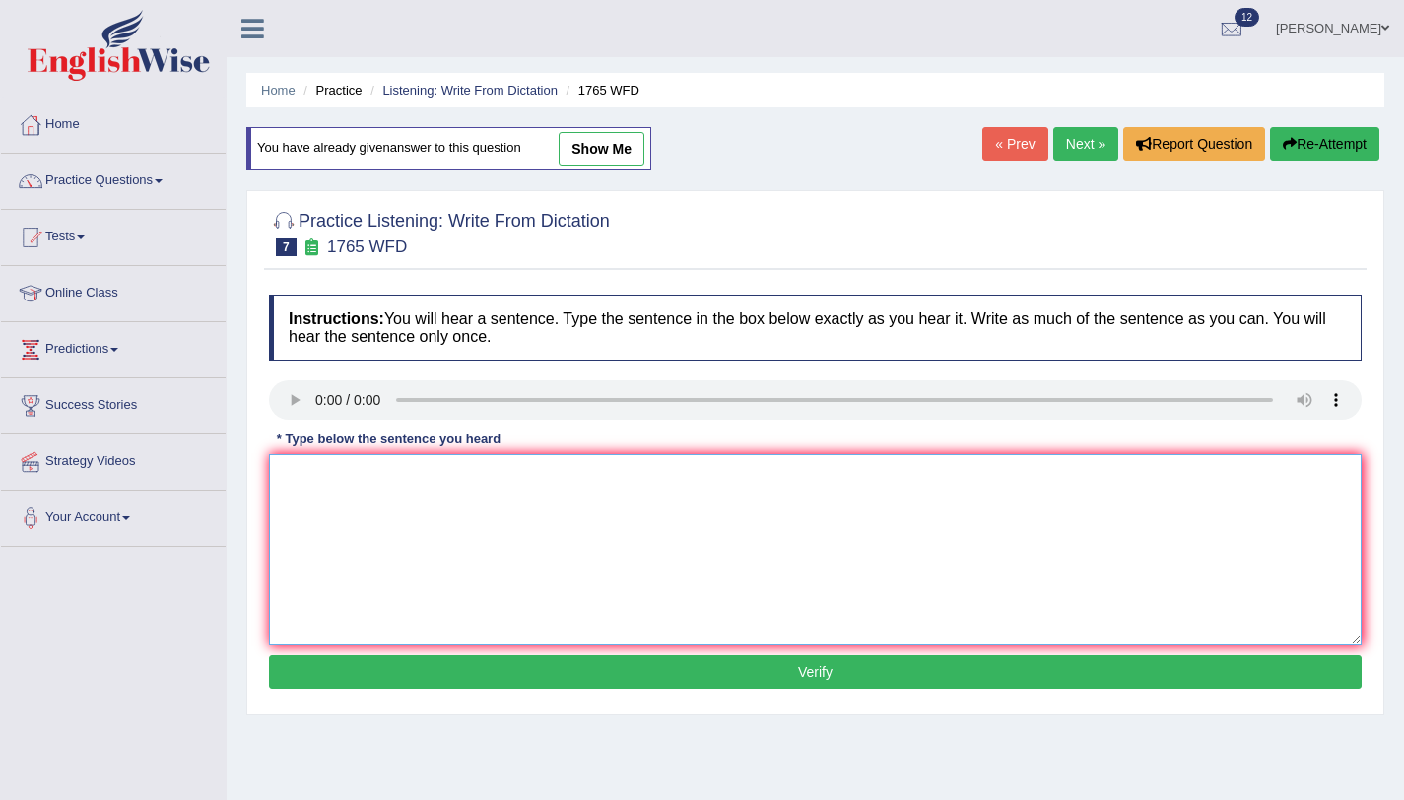
click at [725, 527] on textarea at bounding box center [815, 549] width 1093 height 191
type textarea "Application forms sharing accomodation must be two months in advance."
click at [1011, 676] on button "Verify" at bounding box center [815, 672] width 1093 height 34
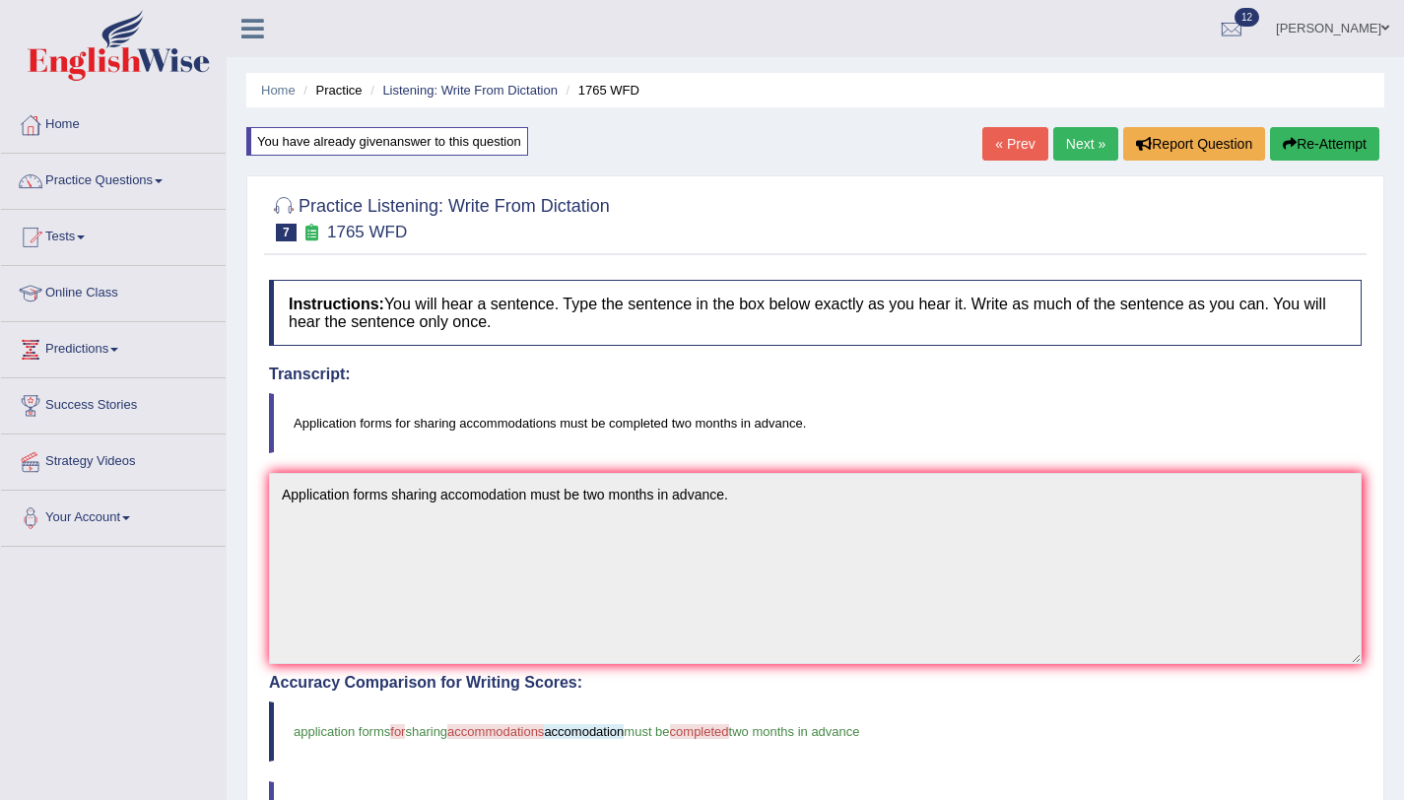
click at [1058, 143] on link "Next »" at bounding box center [1085, 144] width 65 height 34
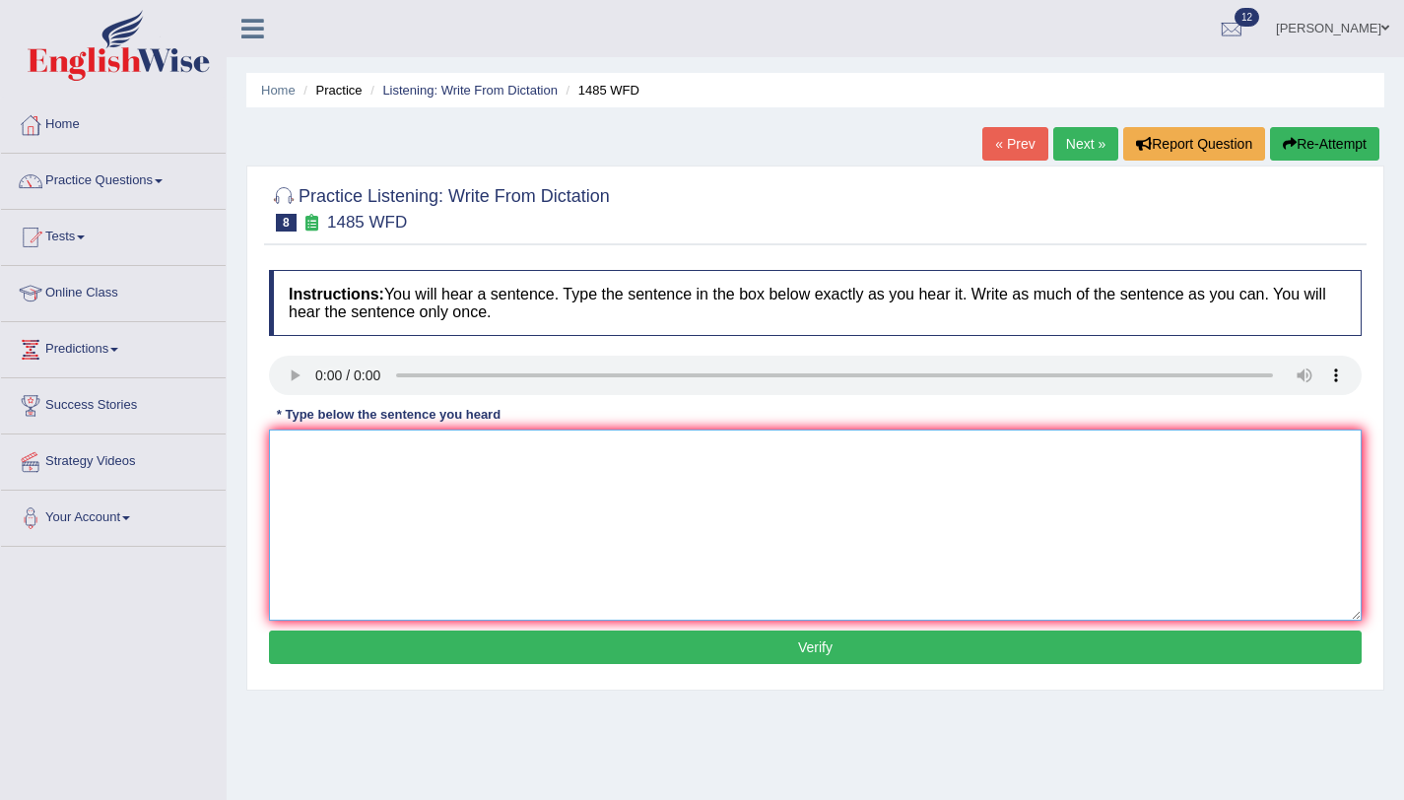
click at [584, 518] on textarea at bounding box center [815, 525] width 1093 height 191
click at [524, 504] on textarea at bounding box center [815, 525] width 1093 height 191
type textarea "Course work give students subject."
click at [605, 641] on button "Verify" at bounding box center [815, 648] width 1093 height 34
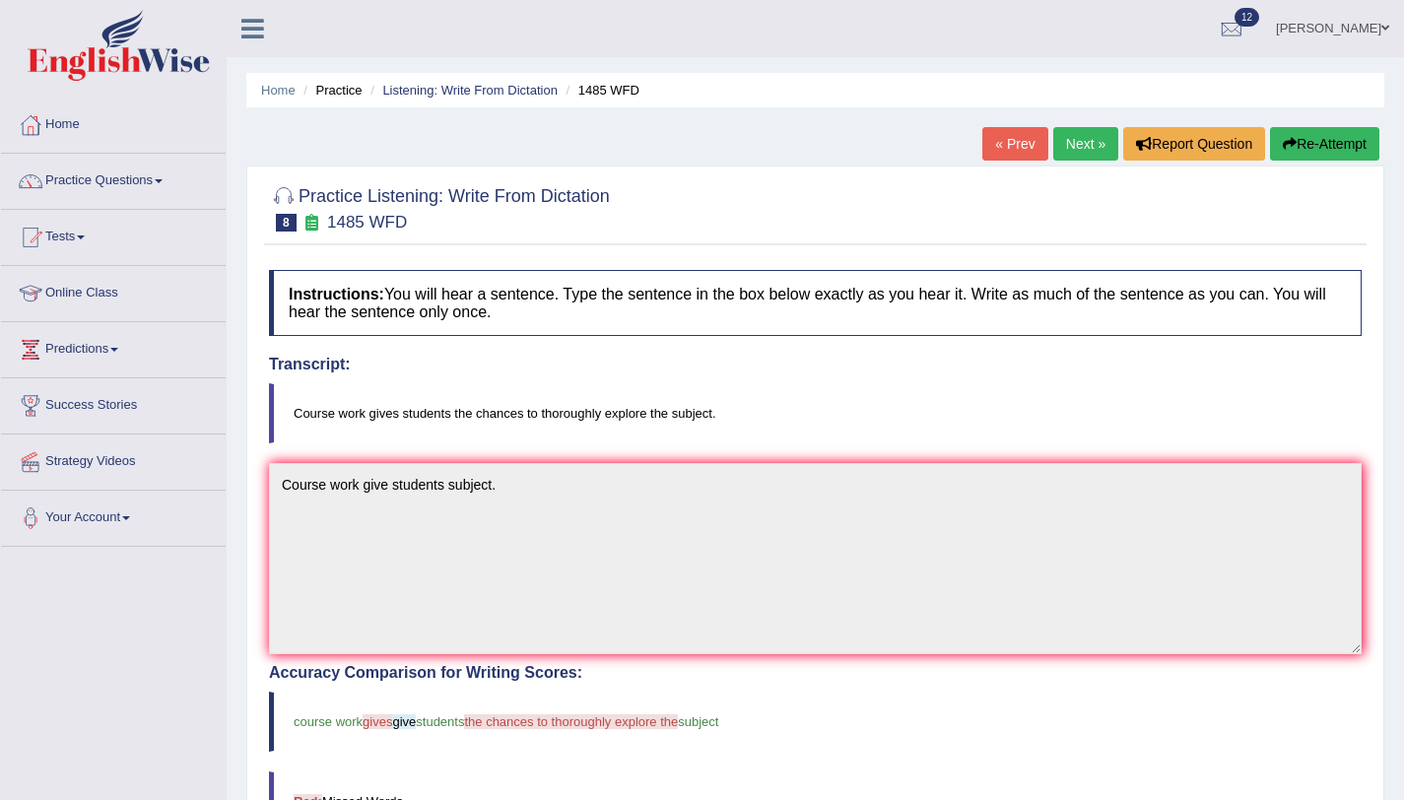
click at [1086, 128] on link "Next »" at bounding box center [1085, 144] width 65 height 34
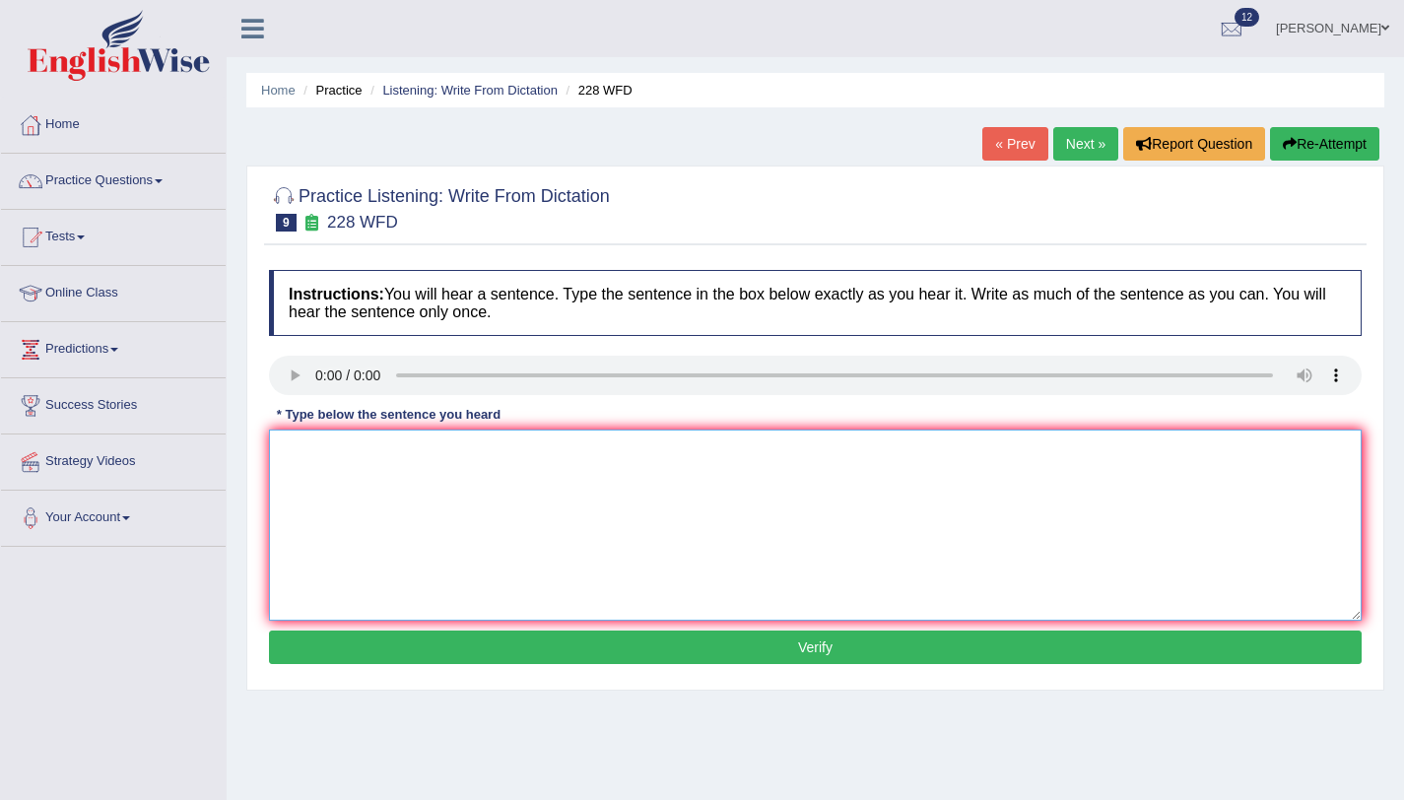
click at [367, 483] on textarea at bounding box center [815, 525] width 1093 height 191
type textarea "Computer science become a popular degree in university course."
click at [599, 644] on button "Verify" at bounding box center [815, 648] width 1093 height 34
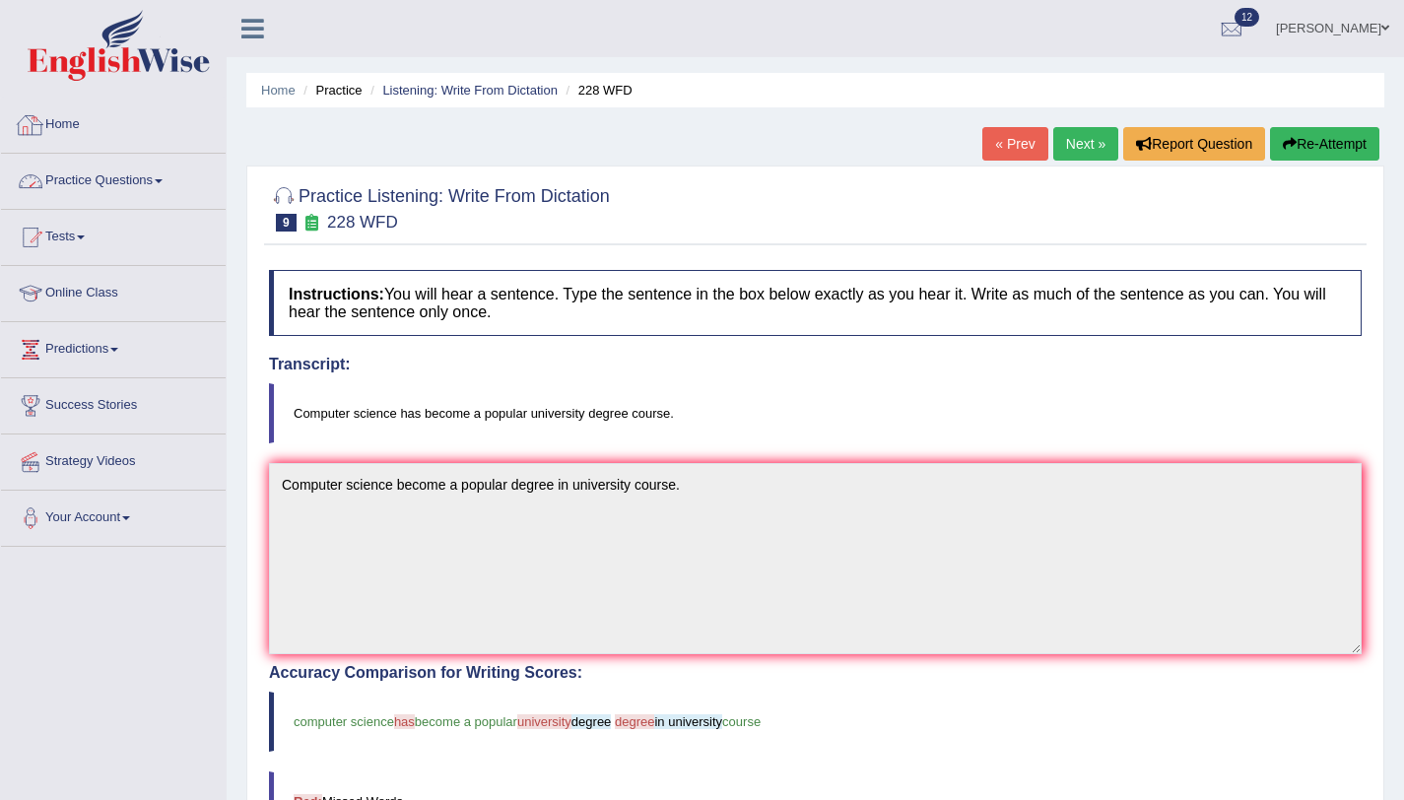
click at [127, 183] on link "Practice Questions" at bounding box center [113, 178] width 225 height 49
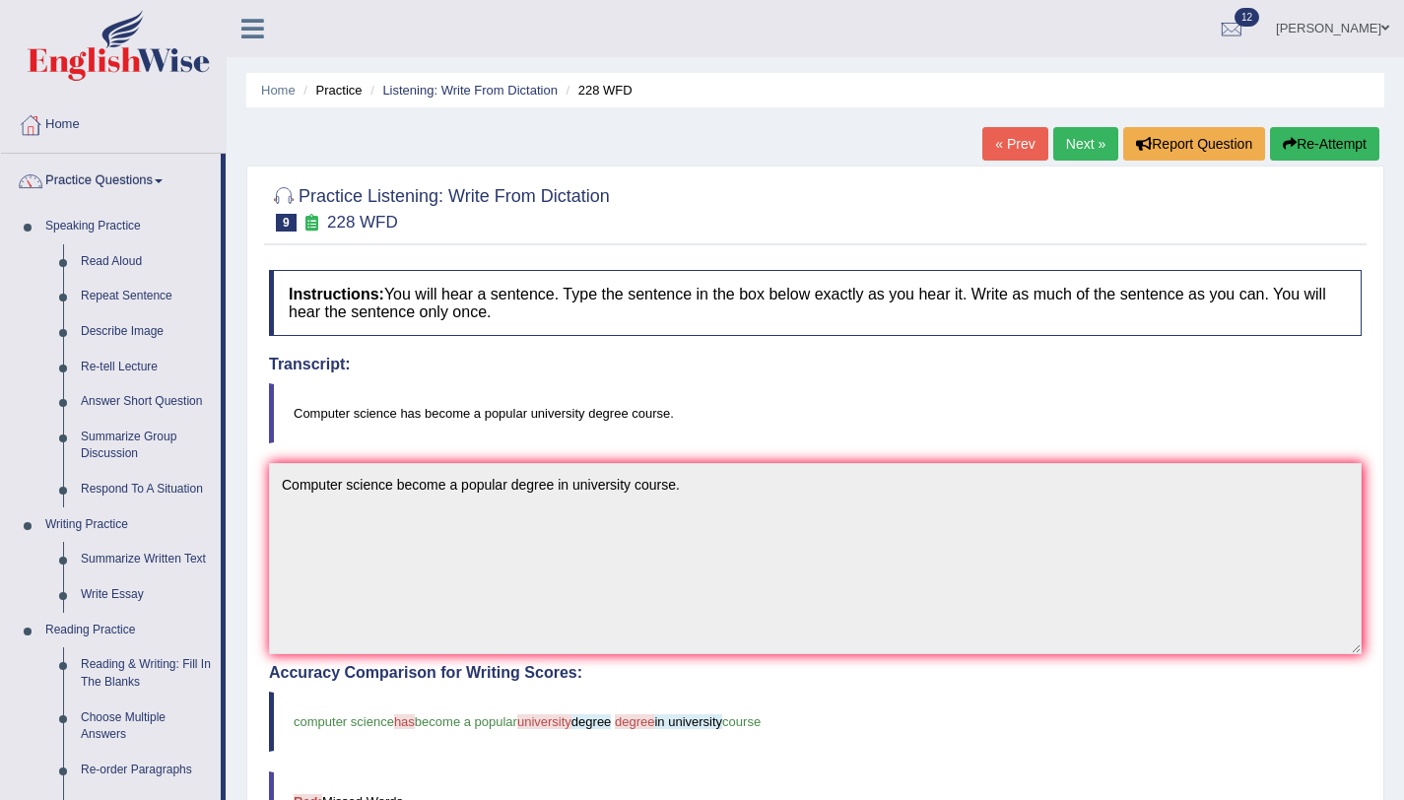
click at [1100, 145] on link "Next »" at bounding box center [1085, 144] width 65 height 34
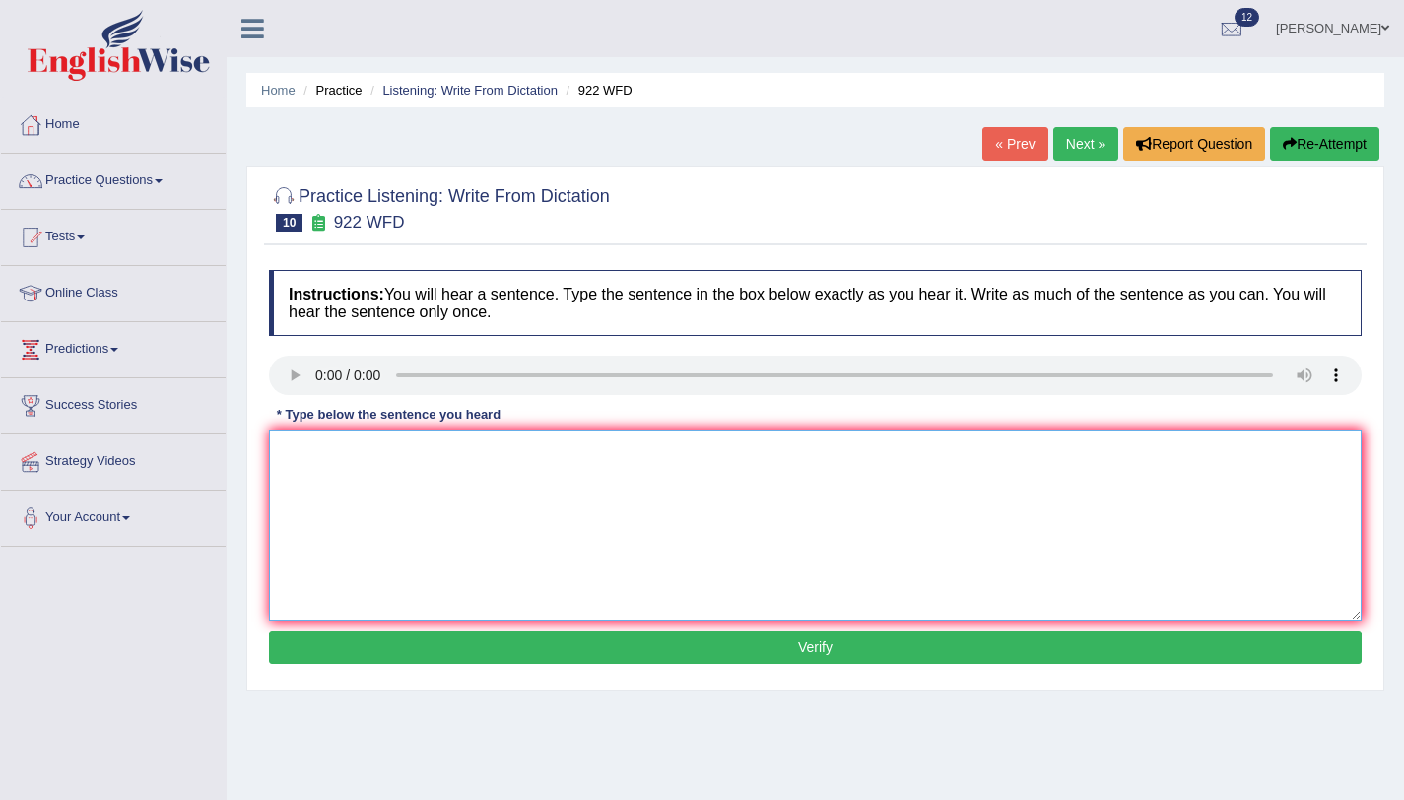
click at [380, 486] on textarea at bounding box center [815, 525] width 1093 height 191
type textarea "Students are attending conference must register first."
click at [727, 635] on button "Verify" at bounding box center [815, 648] width 1093 height 34
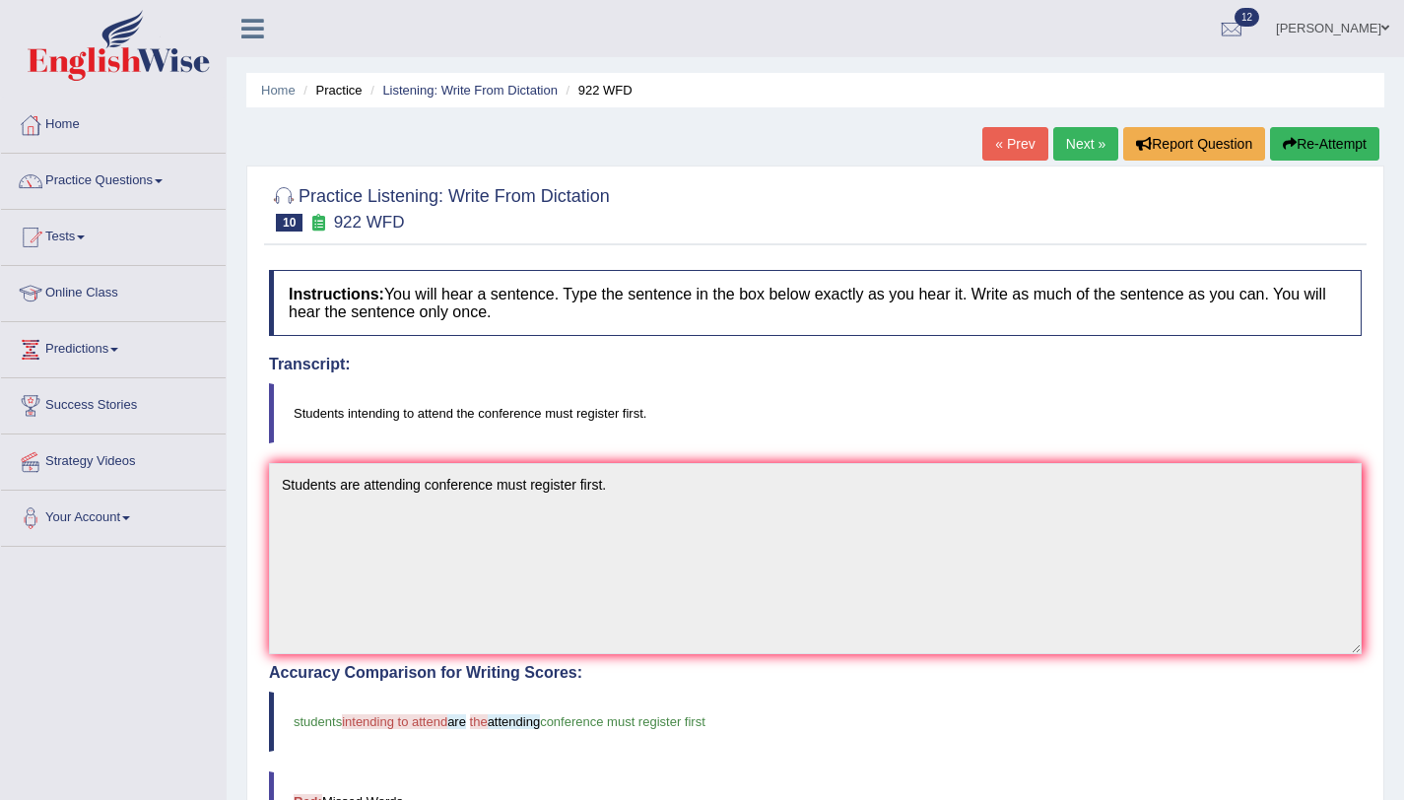
click at [1310, 147] on button "Re-Attempt" at bounding box center [1324, 144] width 109 height 34
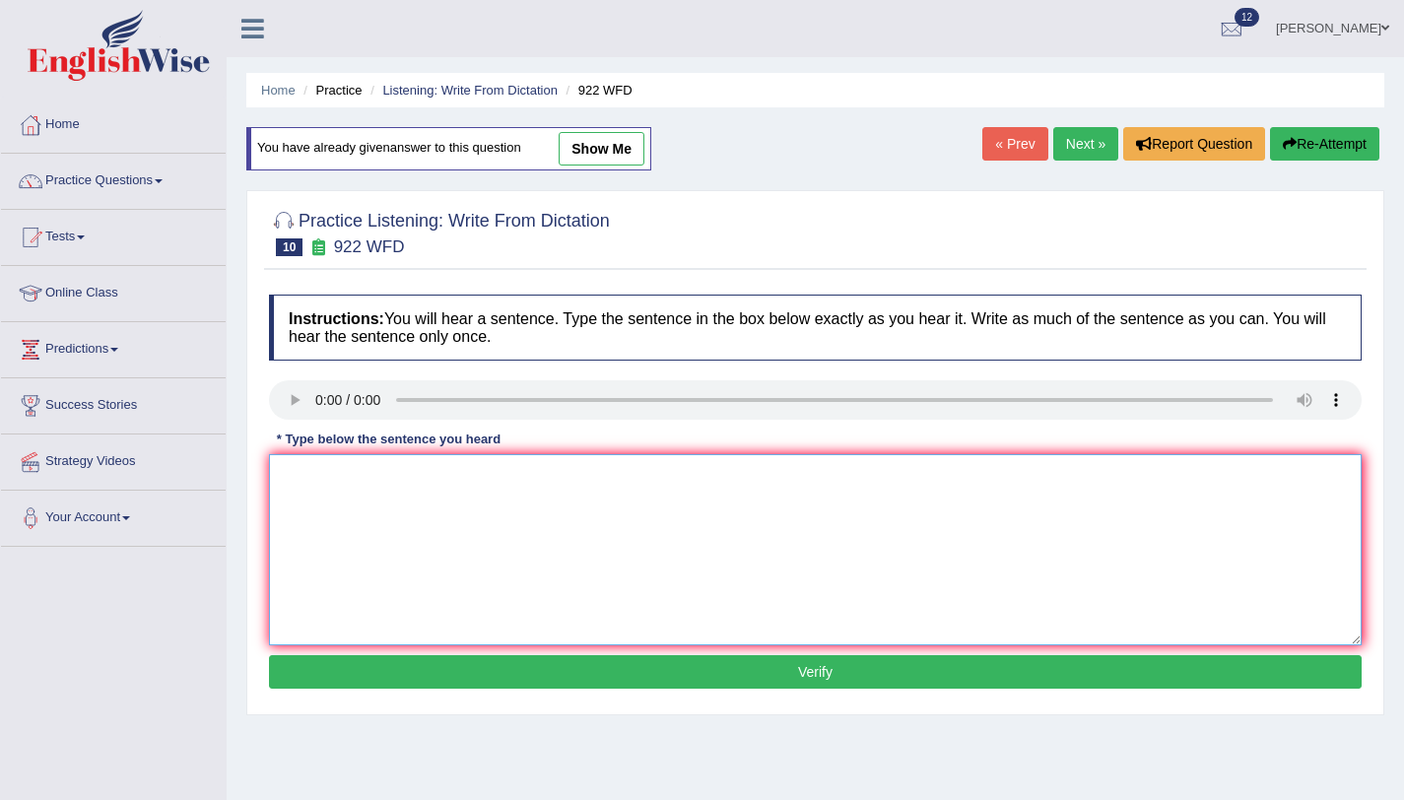
click at [333, 484] on textarea at bounding box center [815, 549] width 1093 height 191
type textarea "Students are intending to attend conference must register first."
click at [386, 684] on button "Verify" at bounding box center [815, 672] width 1093 height 34
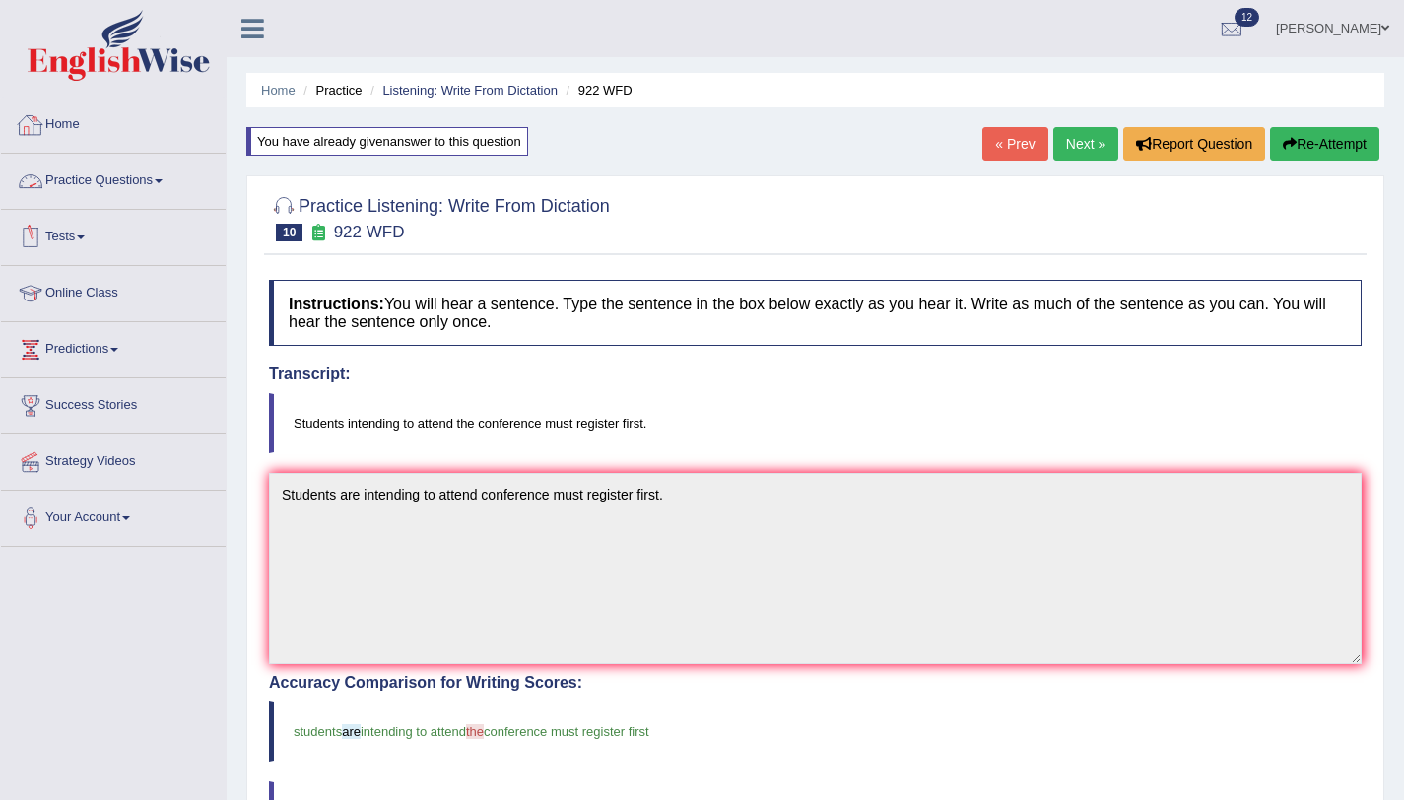
click at [122, 179] on link "Practice Questions" at bounding box center [113, 178] width 225 height 49
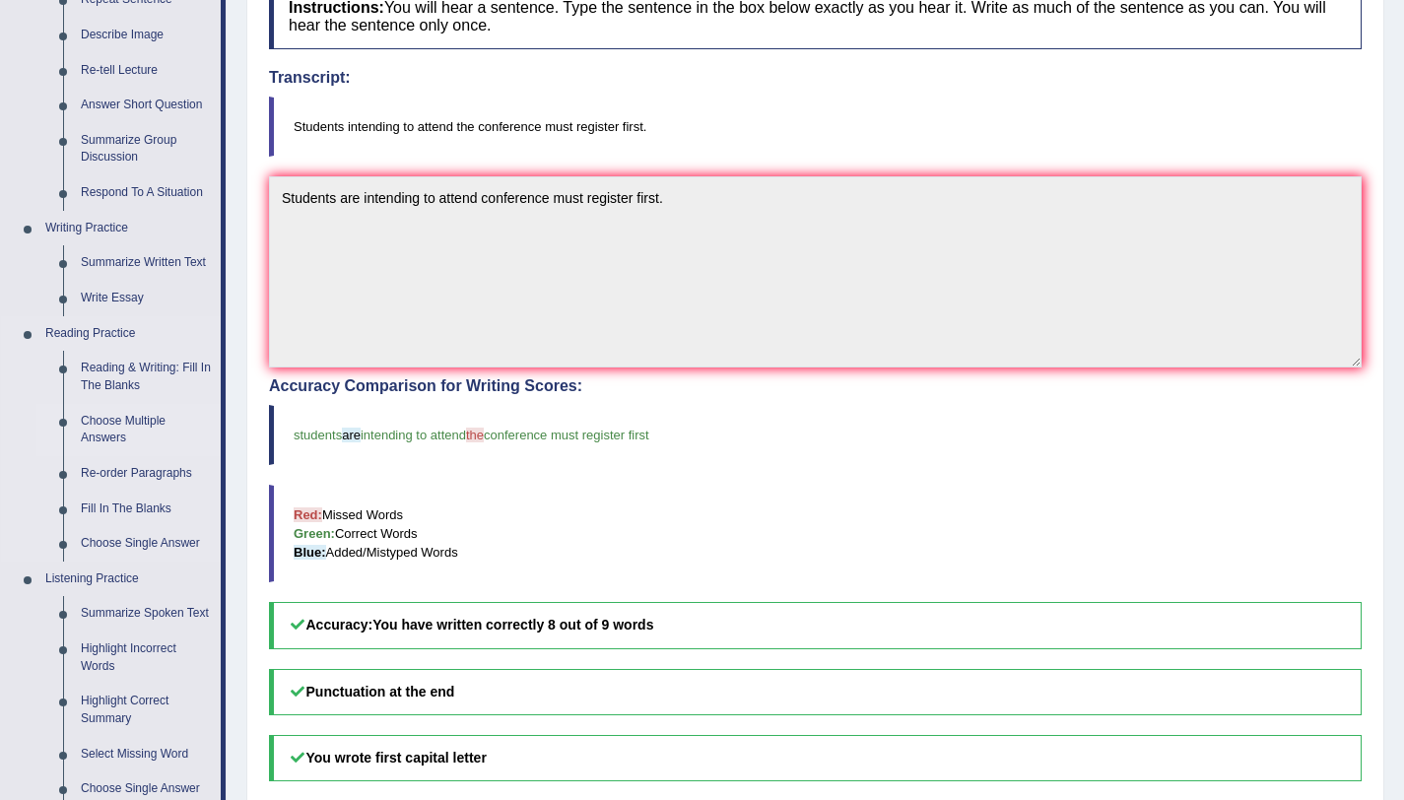
scroll to position [393, 0]
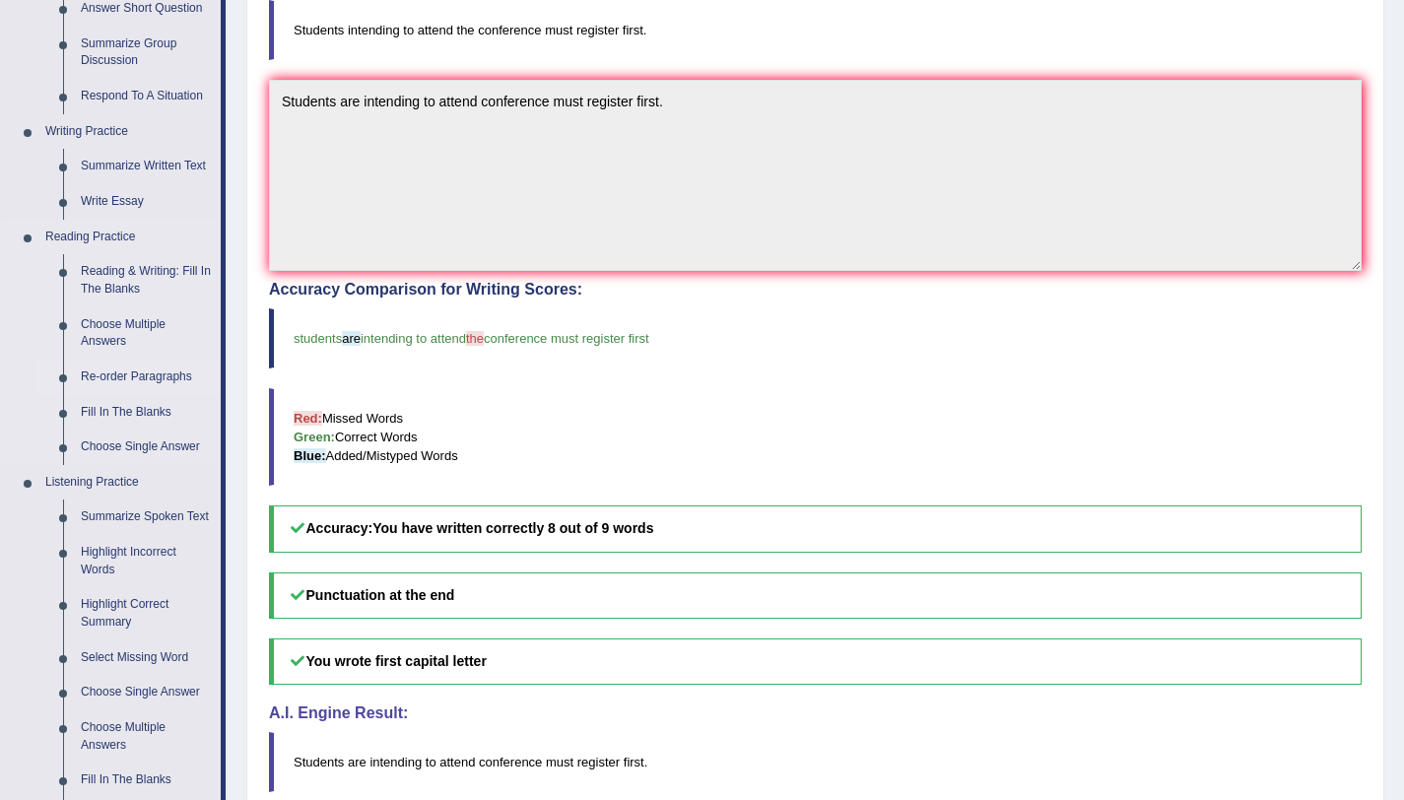
click at [128, 380] on link "Re-order Paragraphs" at bounding box center [146, 377] width 149 height 35
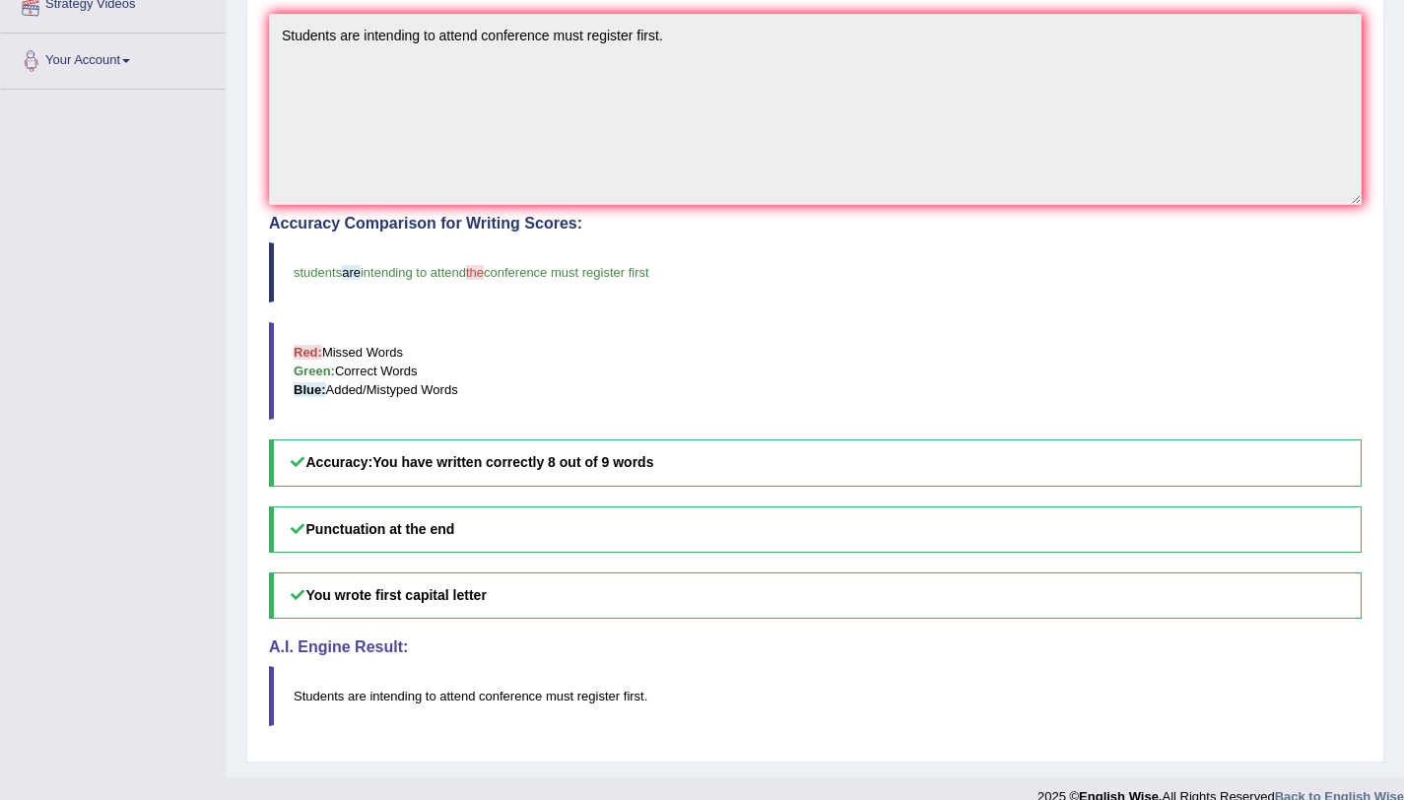
scroll to position [486, 0]
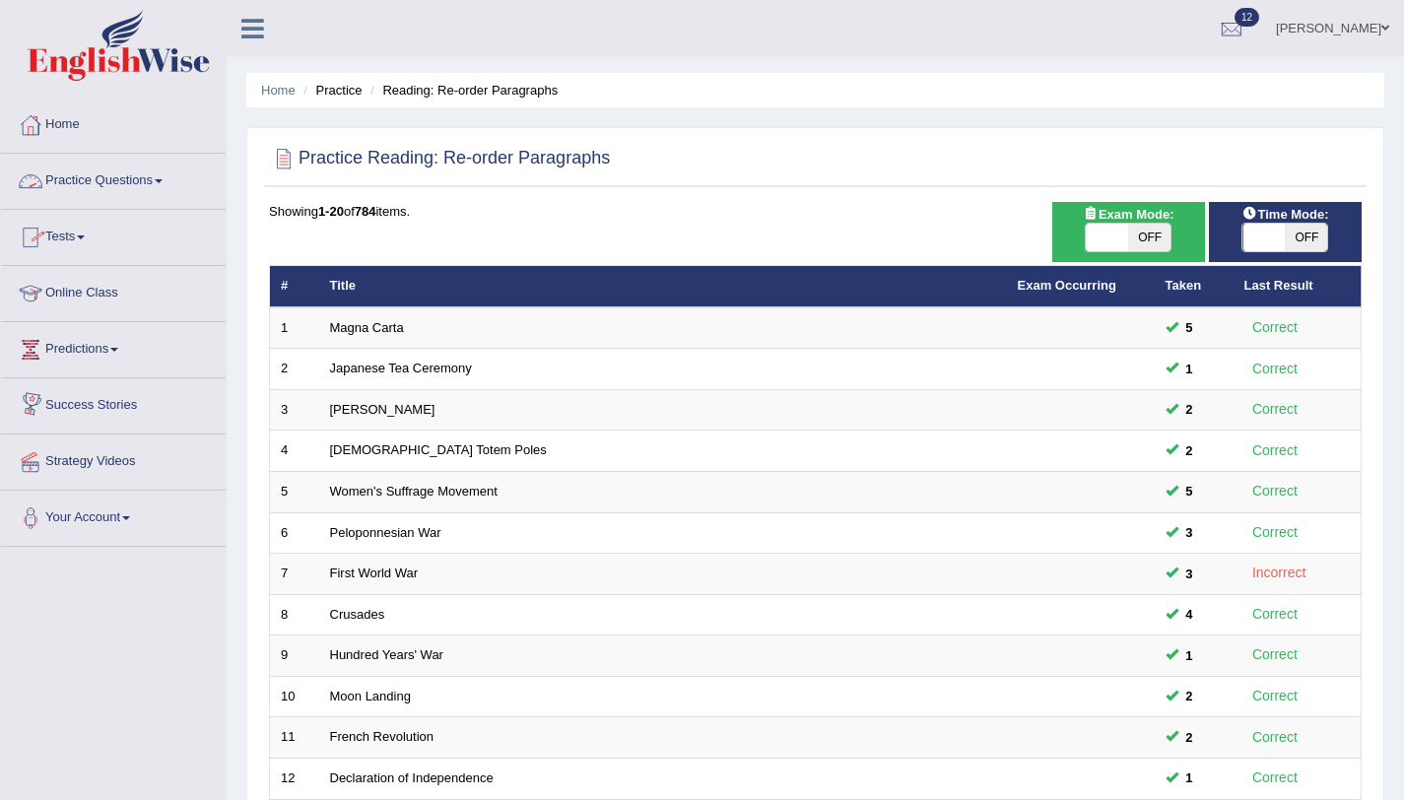
click at [175, 176] on link "Practice Questions" at bounding box center [113, 178] width 225 height 49
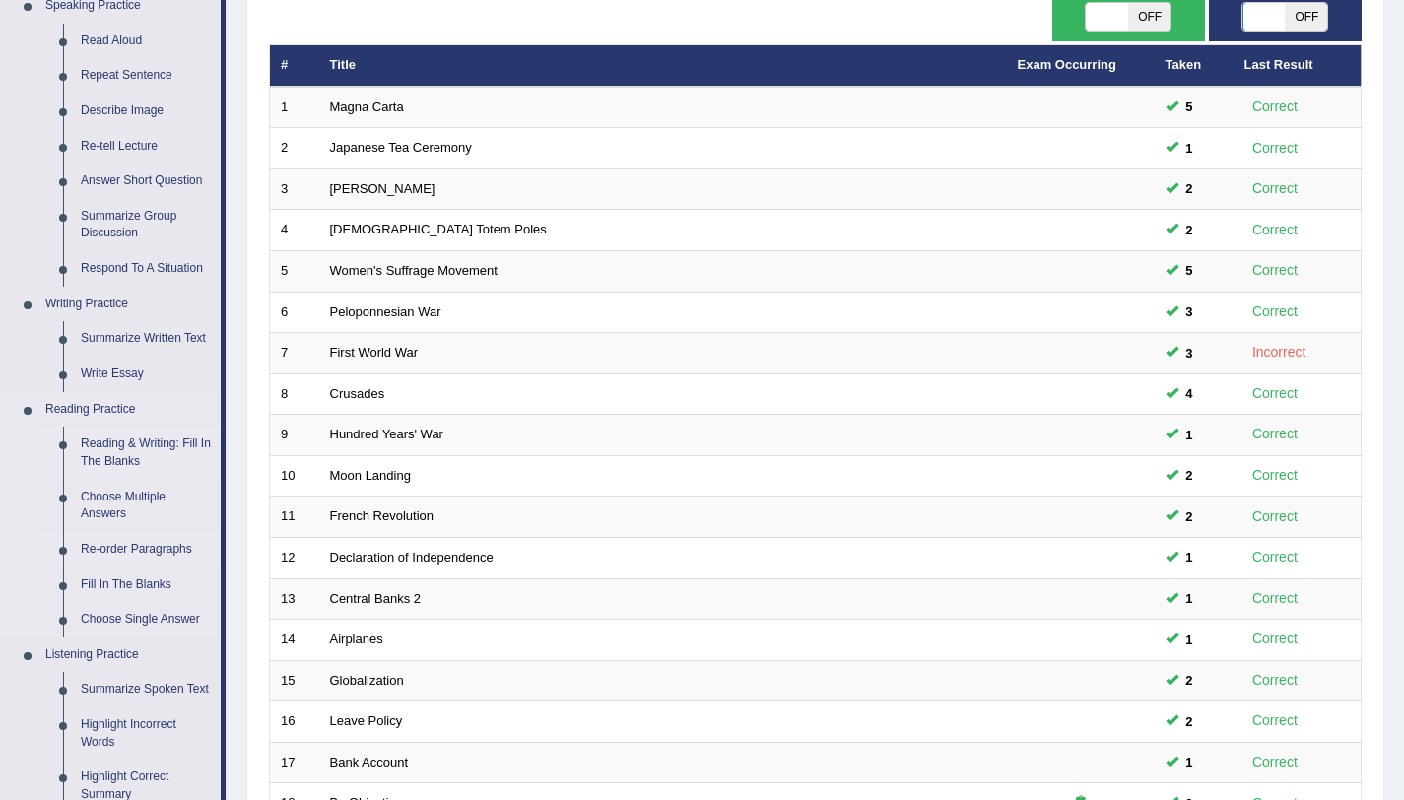
scroll to position [222, 0]
click at [86, 614] on link "Choose Single Answer" at bounding box center [146, 618] width 149 height 35
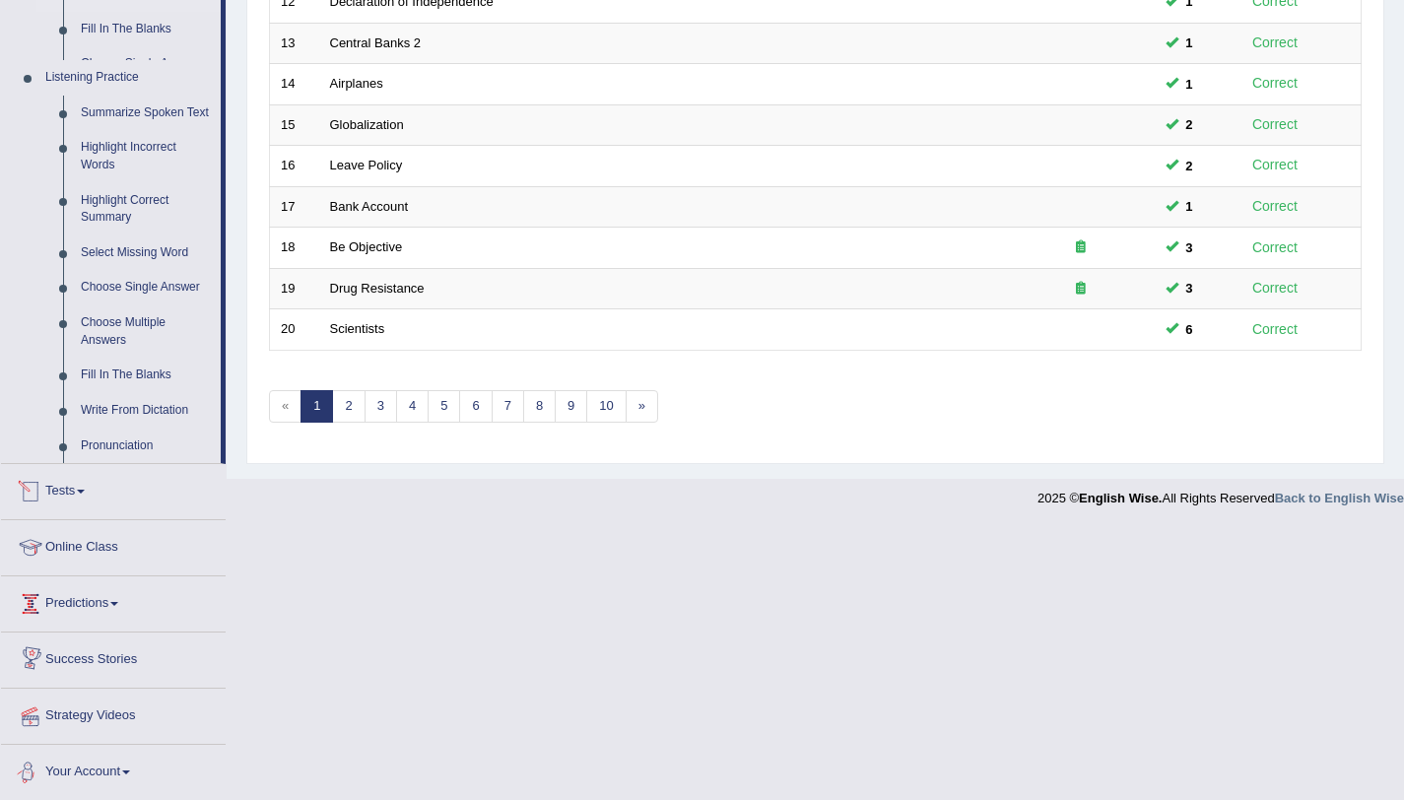
scroll to position [686, 0]
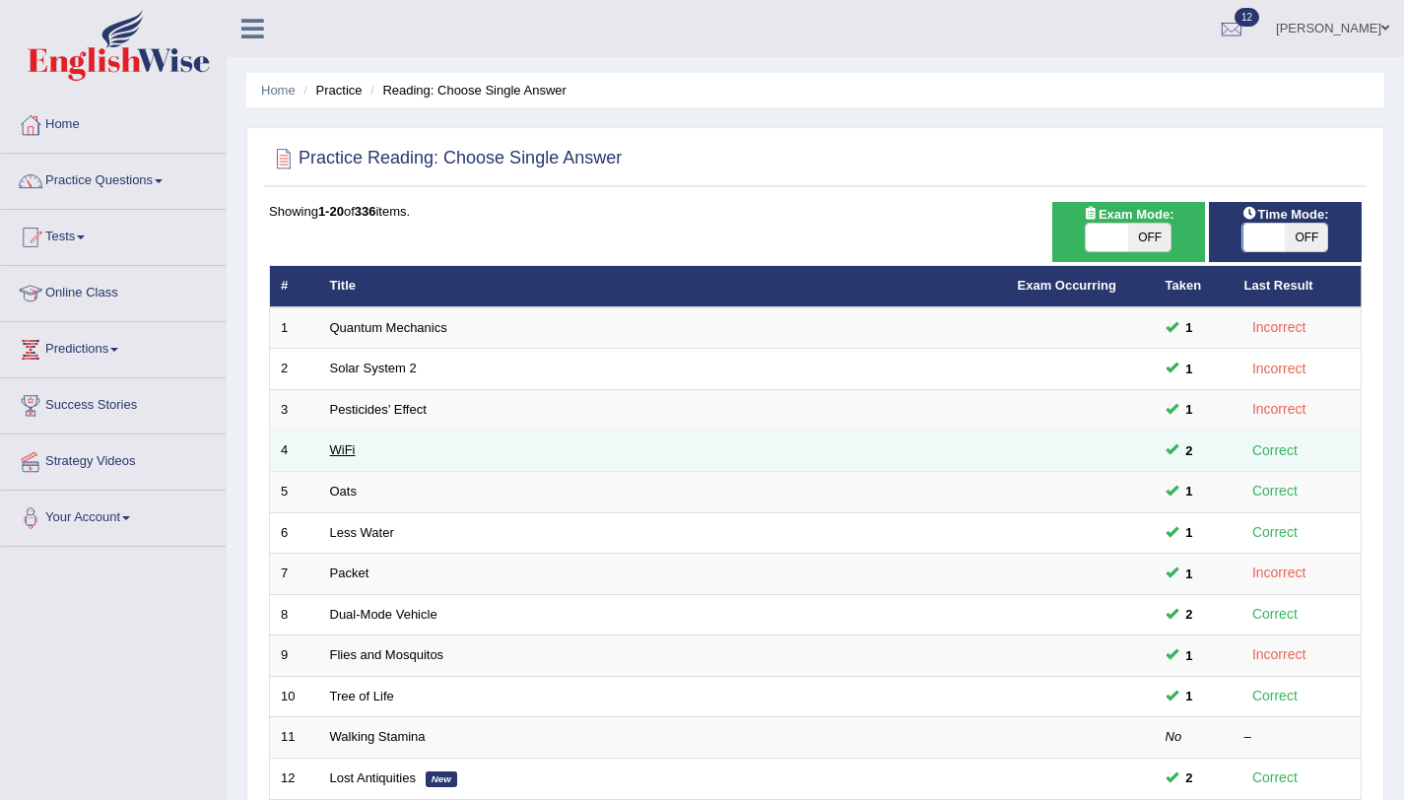
click at [345, 446] on link "WiFi" at bounding box center [343, 449] width 26 height 15
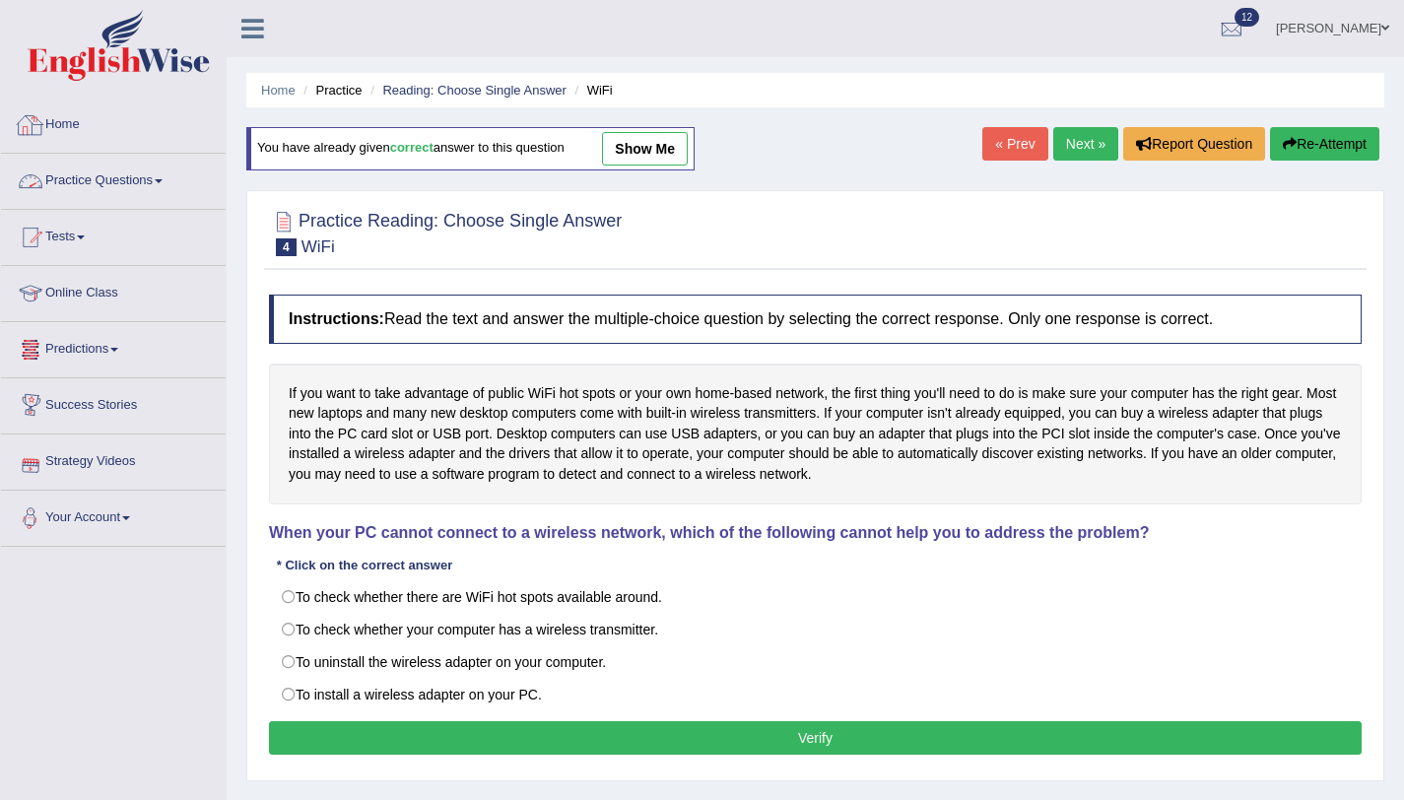
click at [77, 125] on link "Home" at bounding box center [113, 122] width 225 height 49
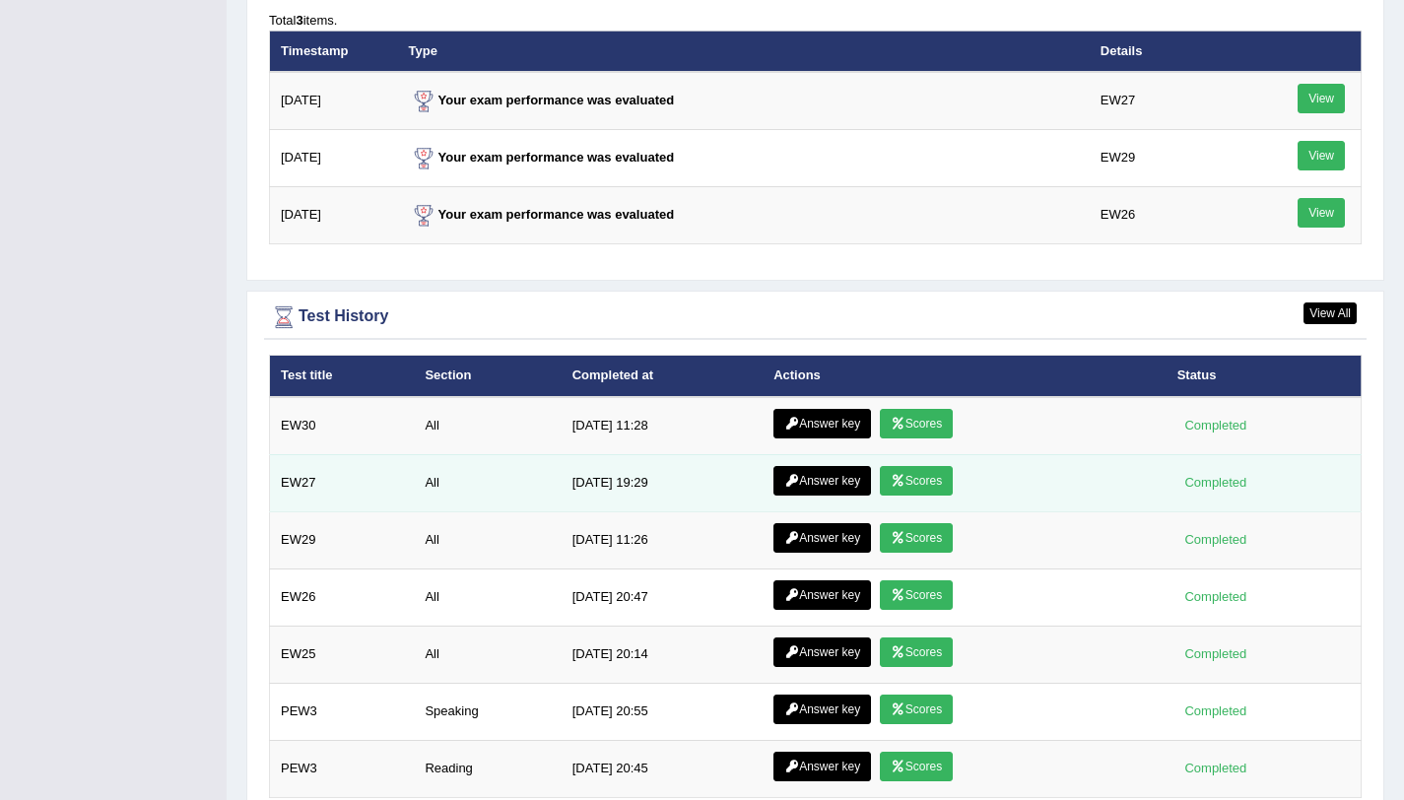
scroll to position [2553, 0]
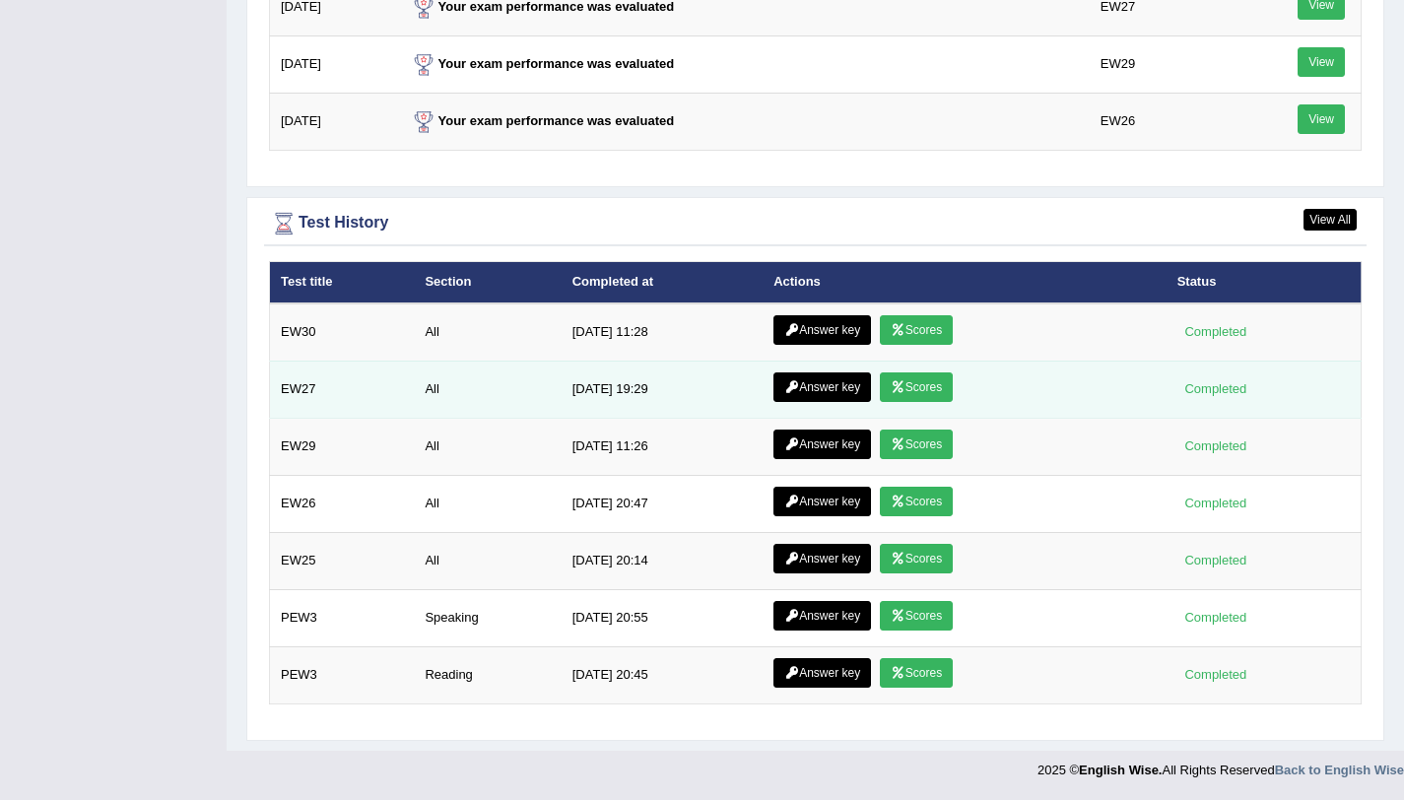
click at [894, 383] on icon at bounding box center [898, 387] width 15 height 12
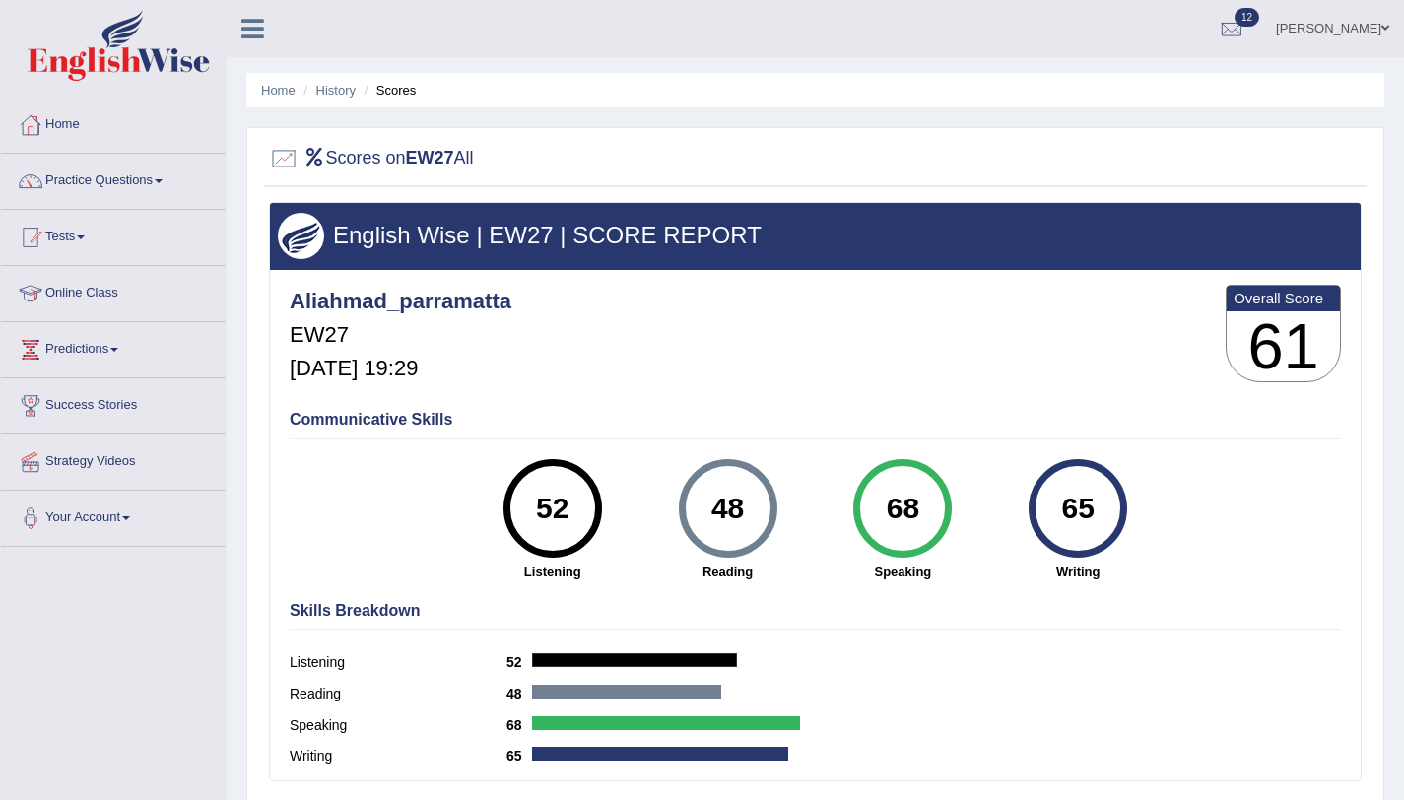
click at [67, 120] on link "Home" at bounding box center [113, 122] width 225 height 49
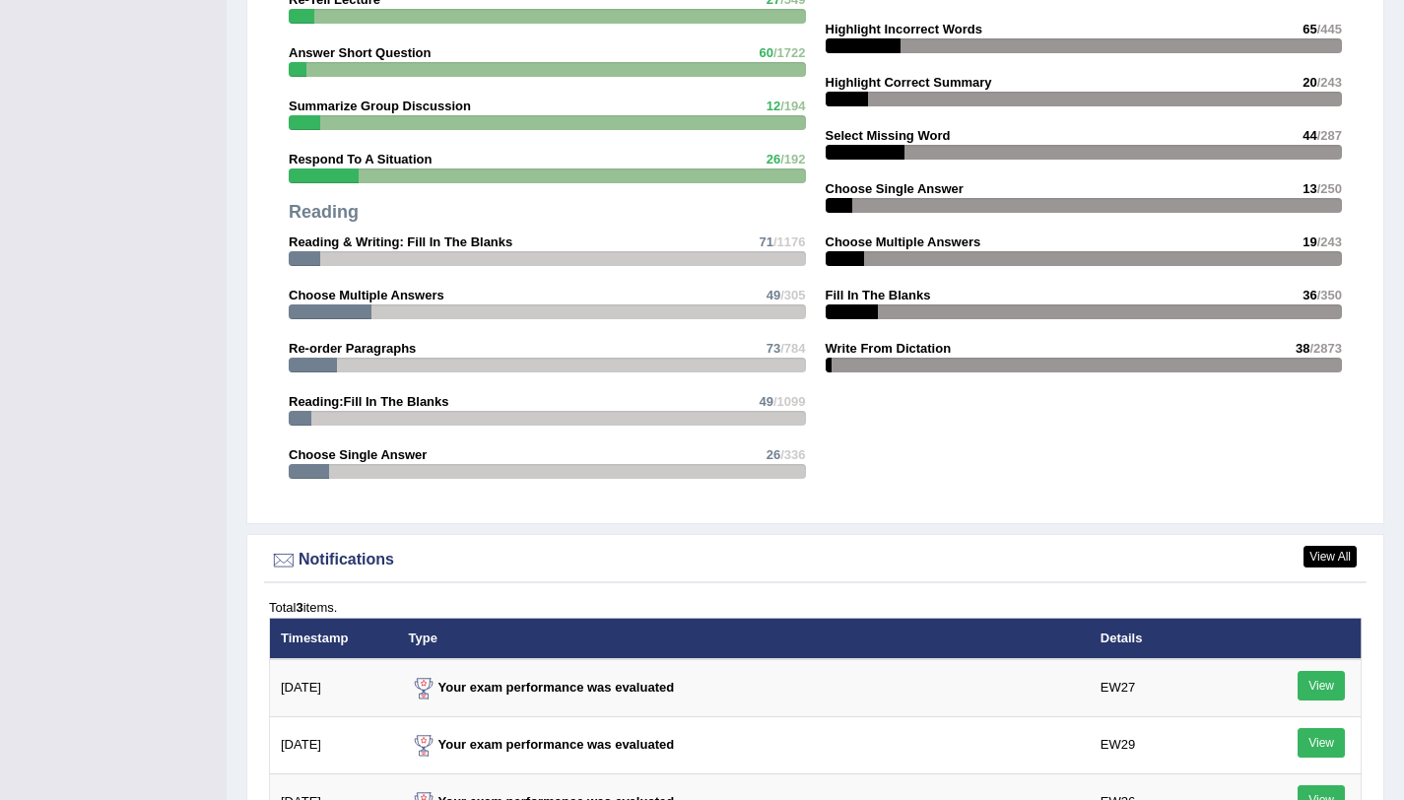
scroll to position [2520, 0]
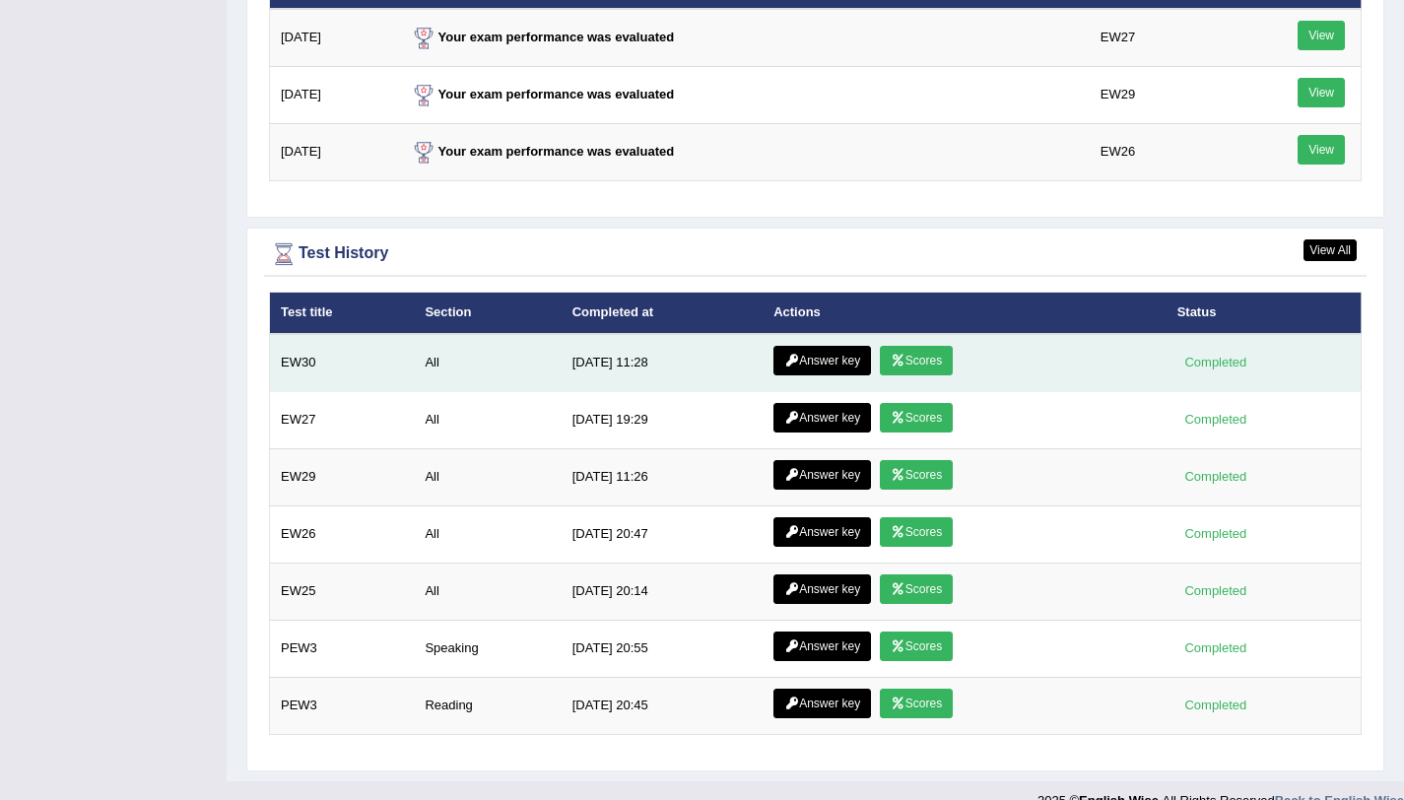
click at [926, 371] on link "Scores" at bounding box center [916, 361] width 73 height 30
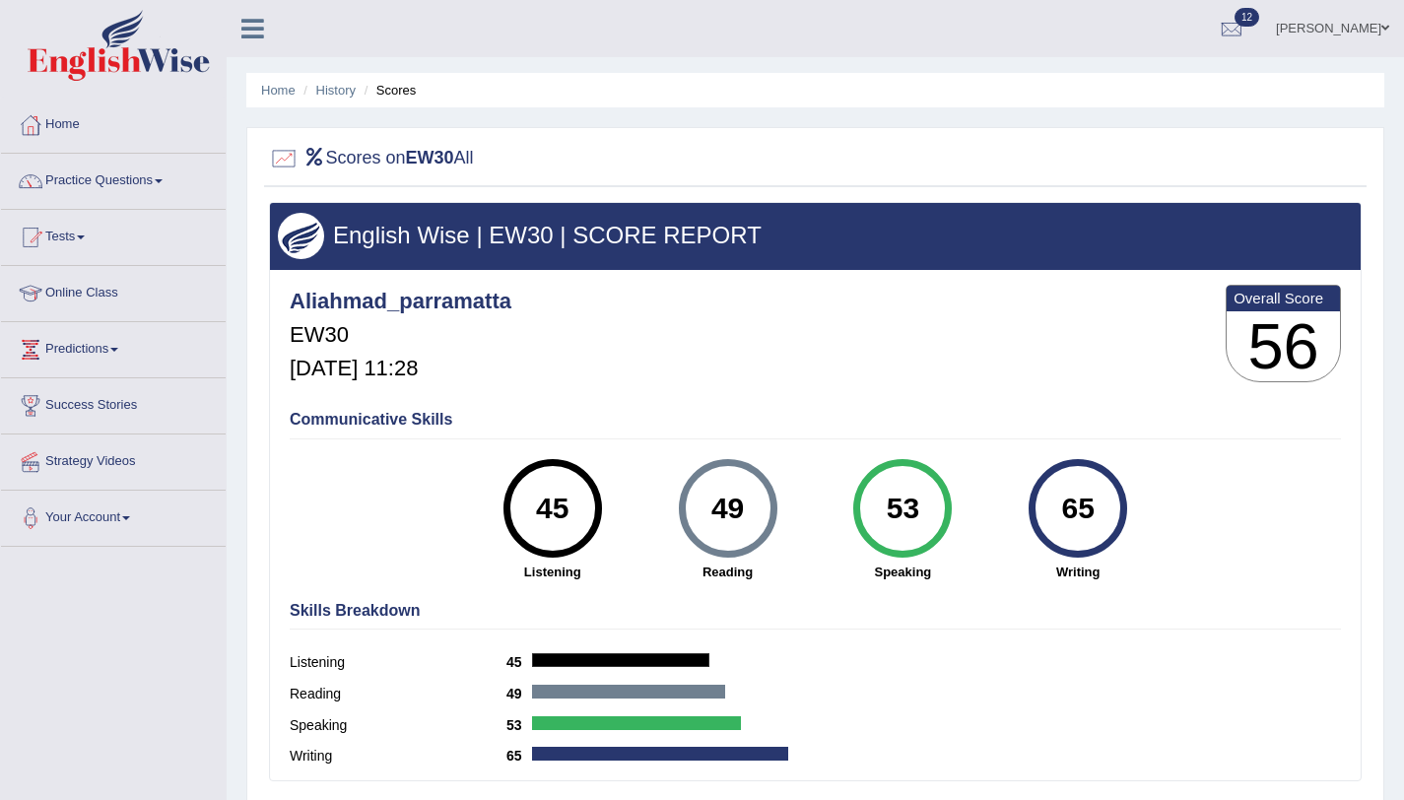
click at [1376, 25] on link "[PERSON_NAME]" at bounding box center [1332, 25] width 143 height 51
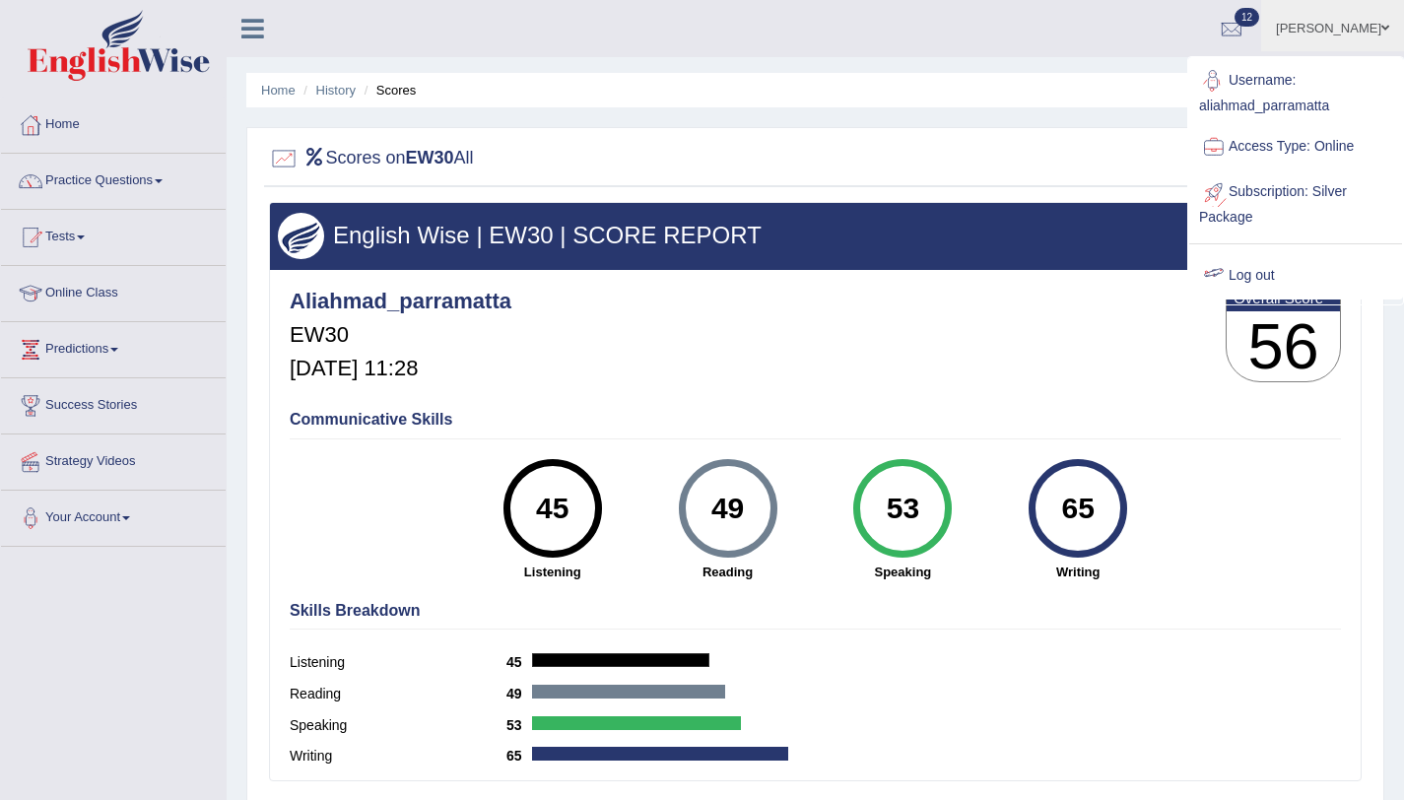
click at [1248, 278] on link "Log out" at bounding box center [1295, 275] width 213 height 45
